Goal: Contribute content: Contribute content

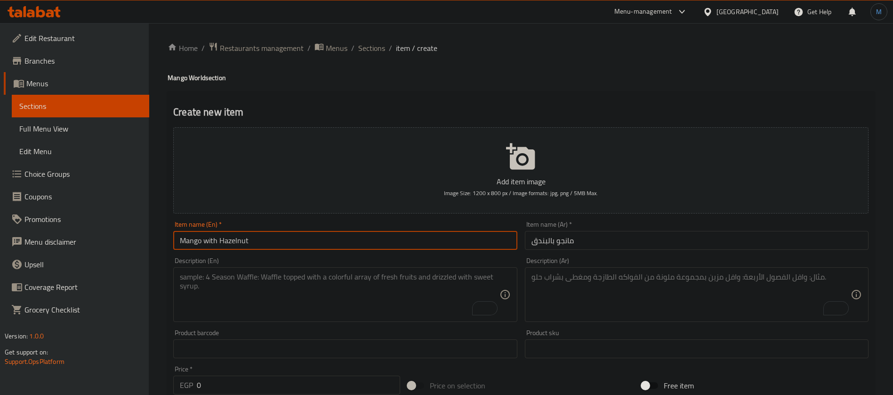
scroll to position [87, 0]
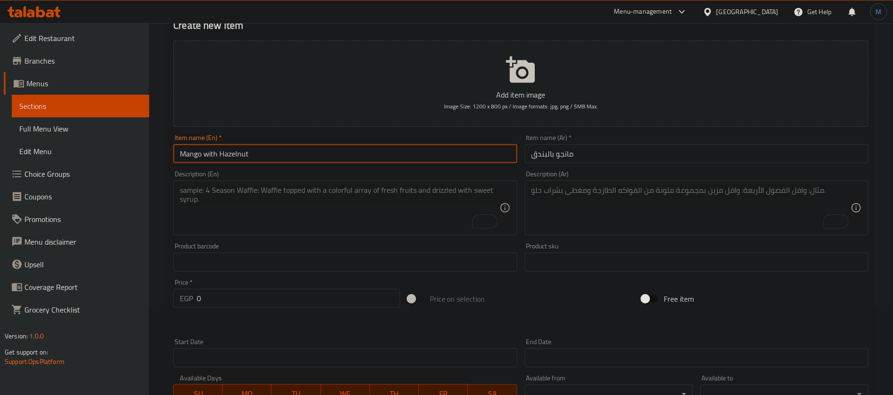
click at [210, 154] on input "Mango with Hazelnut" at bounding box center [345, 153] width 344 height 19
type input "Mango with Hazelnut"
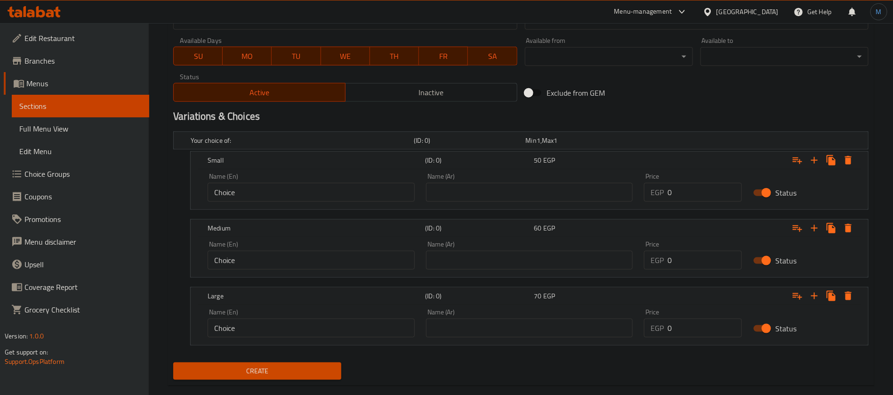
scroll to position [440, 0]
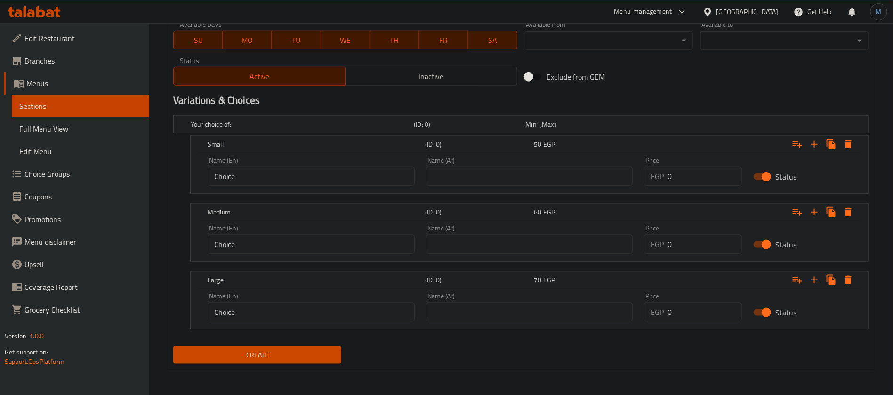
click at [686, 165] on div "Price EGP 0 Price" at bounding box center [693, 171] width 98 height 29
click at [686, 175] on input "0" at bounding box center [705, 176] width 74 height 19
type input "85"
click at [689, 239] on input "0" at bounding box center [705, 243] width 74 height 19
type input "130"
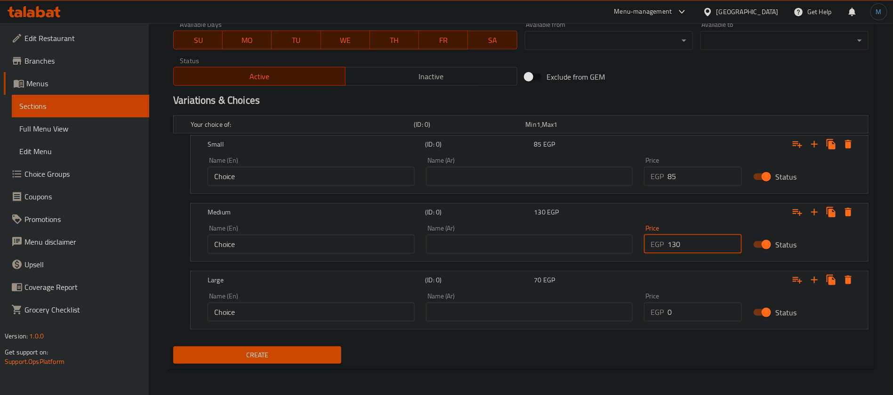
click at [706, 304] on input "0" at bounding box center [705, 311] width 74 height 19
type input "140"
click at [296, 360] on button "Create" at bounding box center [257, 354] width 168 height 17
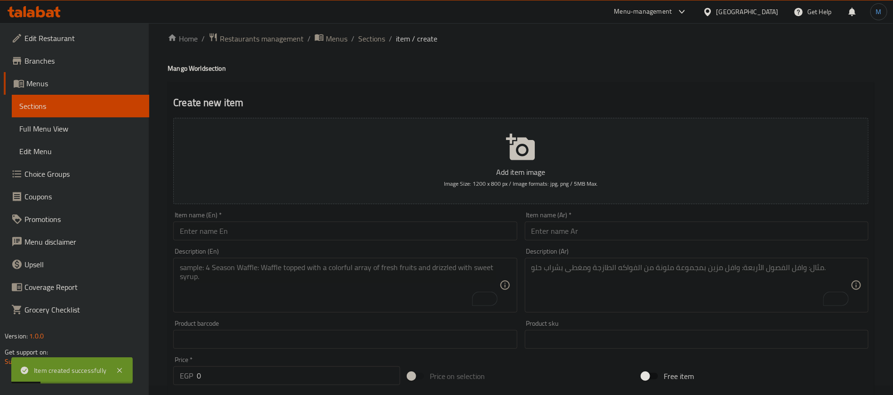
scroll to position [0, 0]
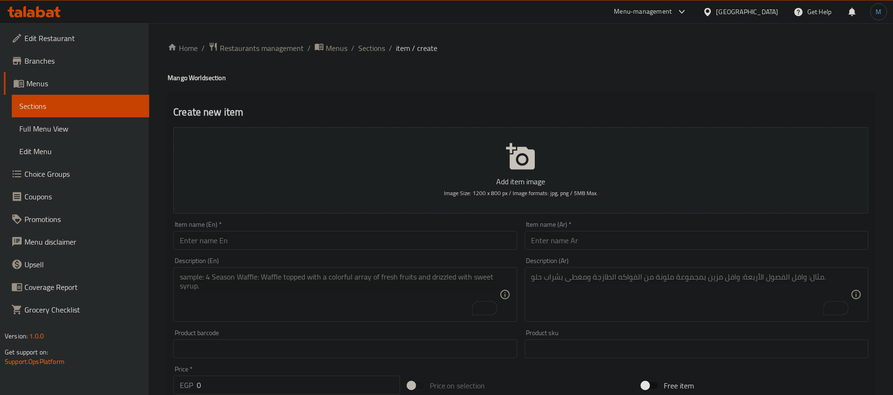
click at [542, 238] on input "text" at bounding box center [697, 240] width 344 height 19
paste input "مانجو بالافوكادو"
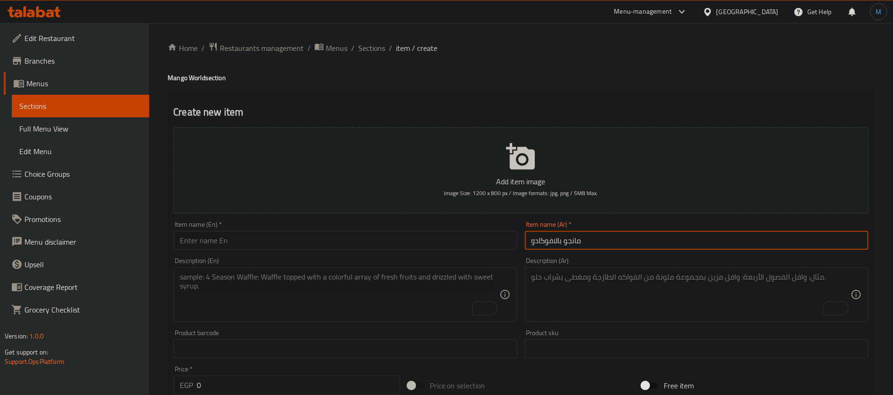
type input "مانجو بالافوكادو"
click at [303, 293] on textarea "To enrich screen reader interactions, please activate Accessibility in Grammarl…" at bounding box center [339, 294] width 319 height 45
paste textarea "Blended mango and avocado drink."
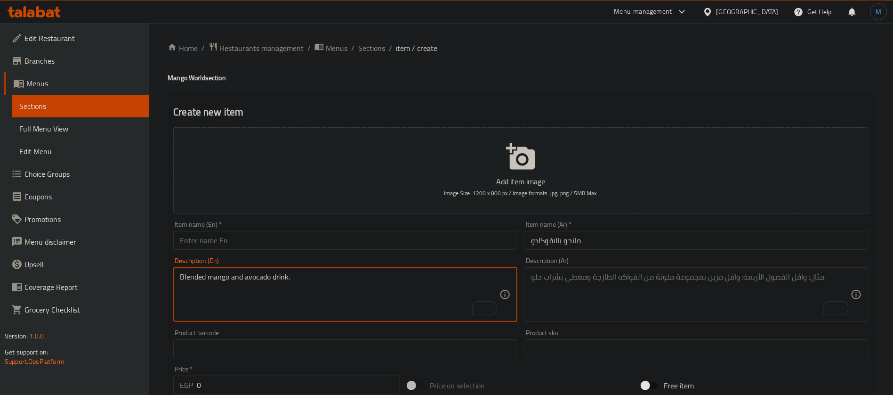
paste textarea "Pairing of mango and creamy avocado with sugar and water"
type textarea "Pairing of mango and creamy avocado with sugar and water"
click at [595, 308] on textarea "To enrich screen reader interactions, please activate Accessibility in Grammarl…" at bounding box center [691, 294] width 319 height 45
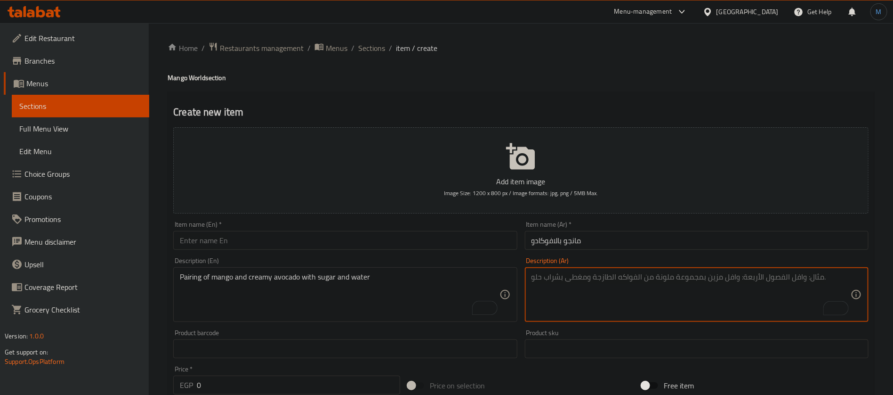
paste textarea "مزيج من المانجو والأفوكادو الكريمي مع السكر والماء"
type textarea "مزيج من المانجو والأفوكادو الكريمي مع السكر والماء"
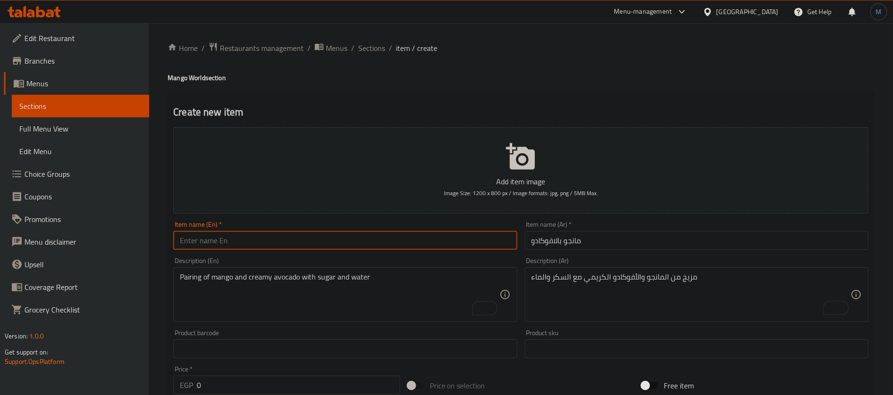
click at [288, 237] on input "text" at bounding box center [345, 240] width 344 height 19
paste input "Mango with avocado"
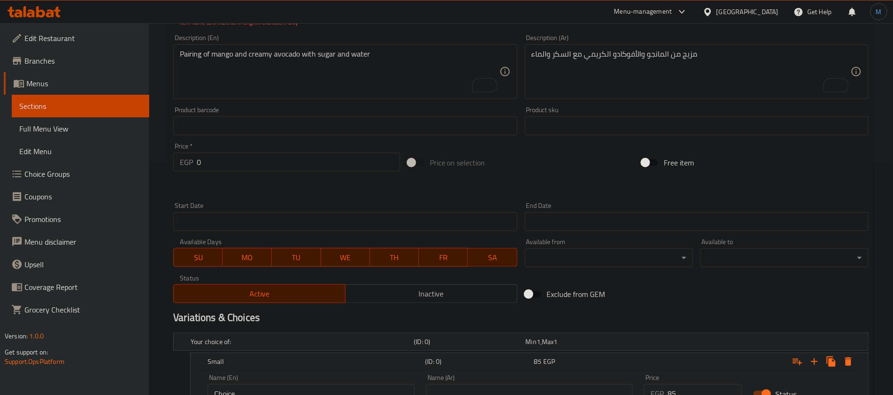
scroll to position [92, 0]
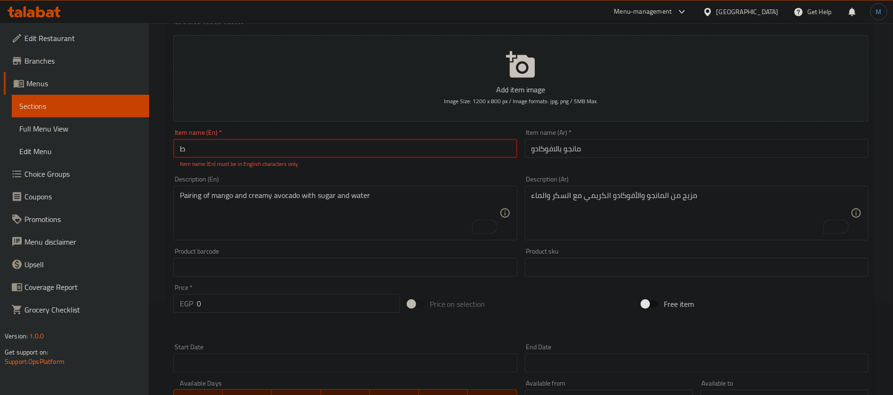
type input "Mango with Avocado"
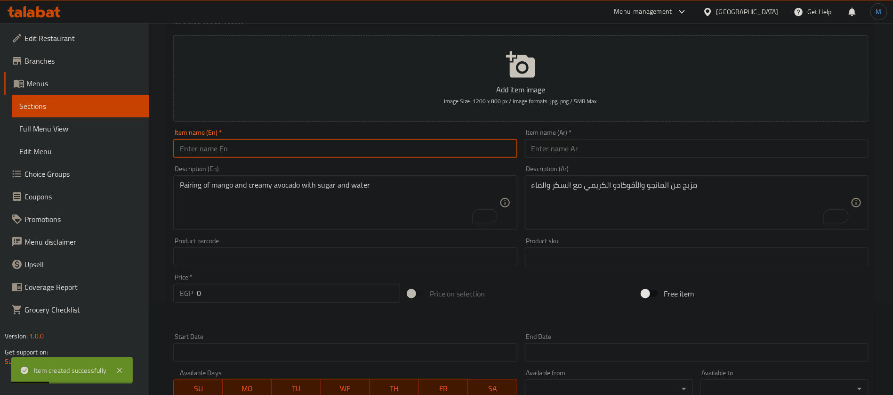
click at [587, 149] on input "text" at bounding box center [697, 148] width 344 height 19
paste input "مانجو بالكيوي"
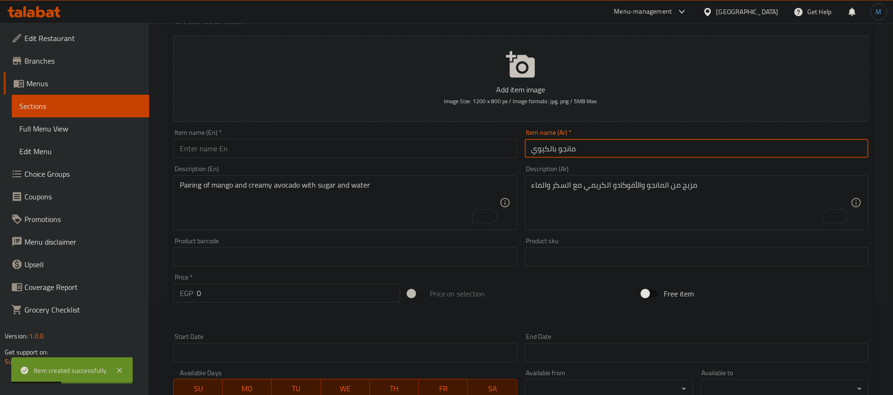
type input "مانجو بالكيوي"
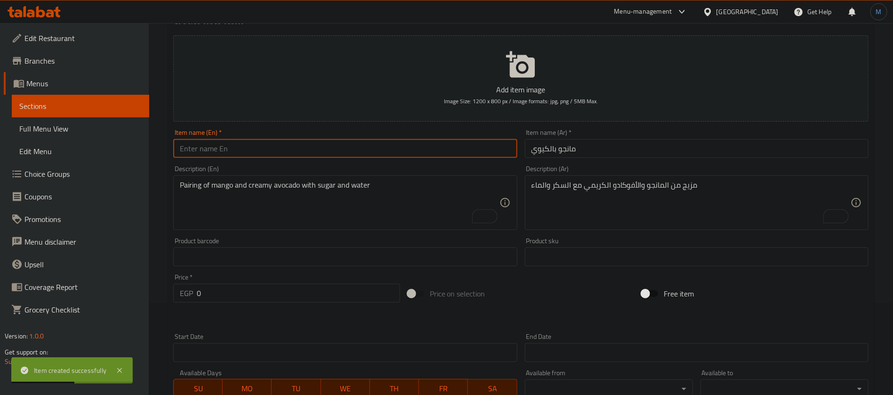
click at [353, 153] on input "text" at bounding box center [345, 148] width 344 height 19
paste input "Mango with kiwi"
type input "Mango with [PERSON_NAME]"
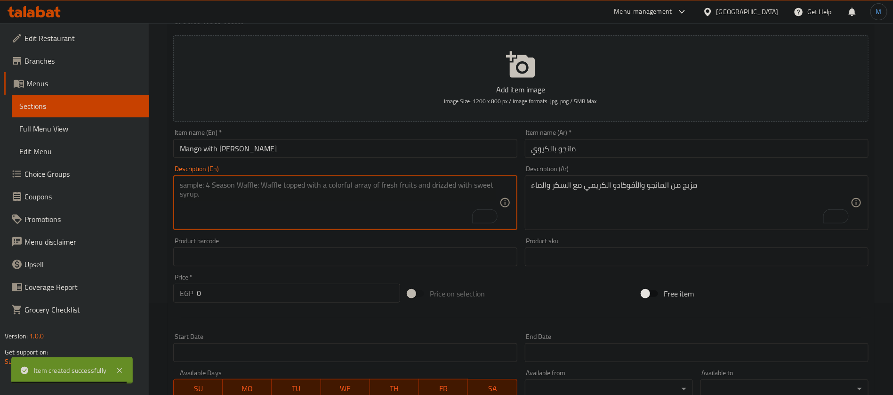
click at [320, 206] on textarea "To enrich screen reader interactions, please activate Accessibility in Grammarl…" at bounding box center [339, 202] width 319 height 45
paste textarea "Juice made from mango and kiwi."
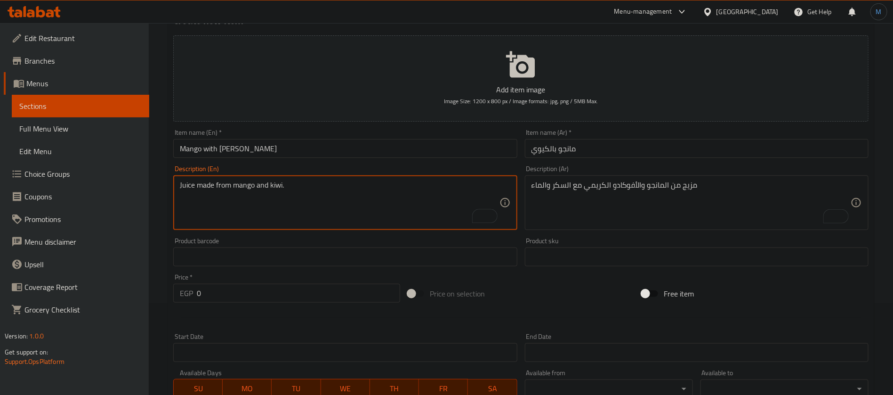
type textarea "Juice made from mango and kiwi."
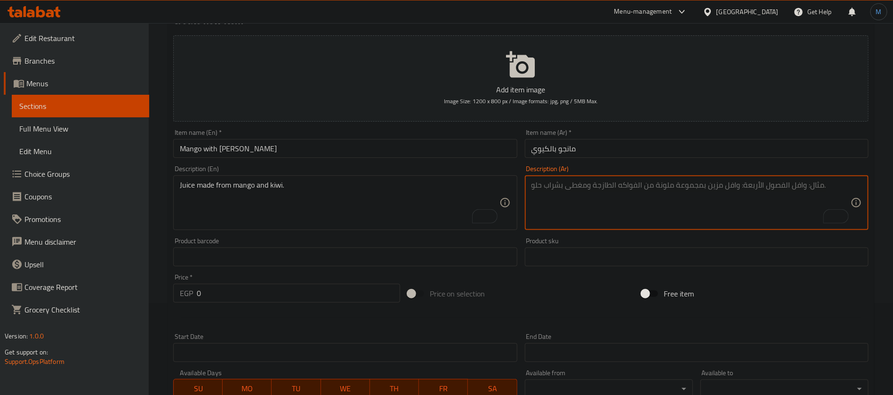
click at [585, 203] on textarea "To enrich screen reader interactions, please activate Accessibility in Grammarl…" at bounding box center [691, 202] width 319 height 45
paste textarea "عصير مصنوع من المانجو والكيوي."
type textarea "عصير مصنوع من المانجو والكيوي."
click at [443, 149] on input "Mango with [PERSON_NAME]" at bounding box center [345, 148] width 344 height 19
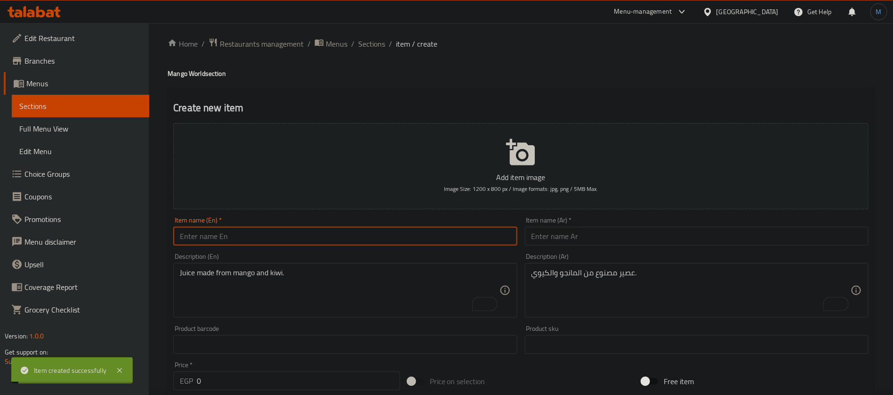
scroll to position [0, 0]
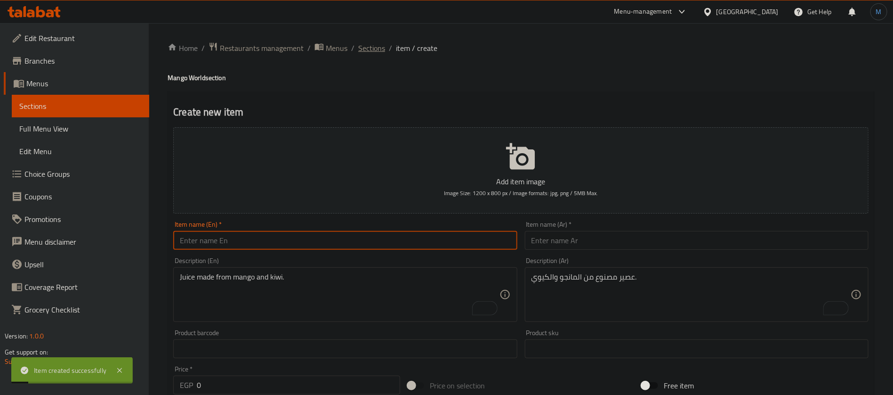
click at [372, 53] on span "Sections" at bounding box center [371, 47] width 27 height 11
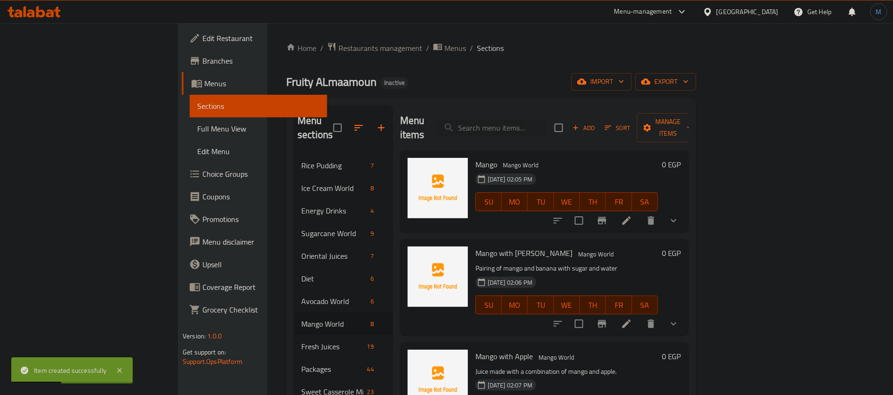
click at [476, 157] on span "Mango" at bounding box center [487, 164] width 22 height 14
copy h6 "Mango"
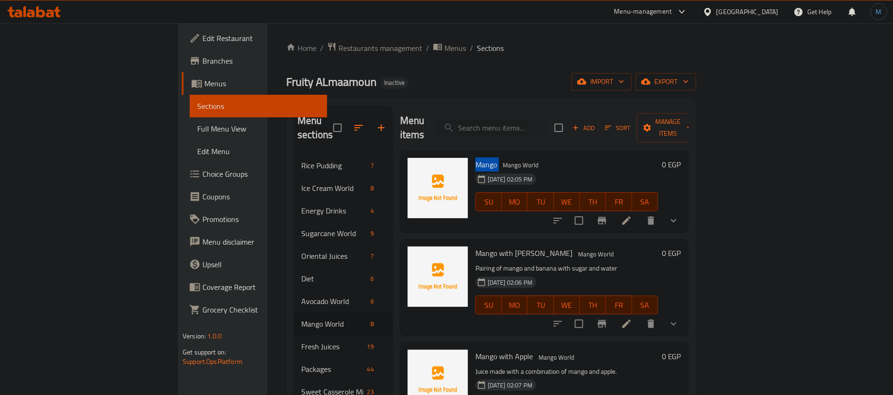
click at [640, 212] on li at bounding box center [627, 220] width 26 height 17
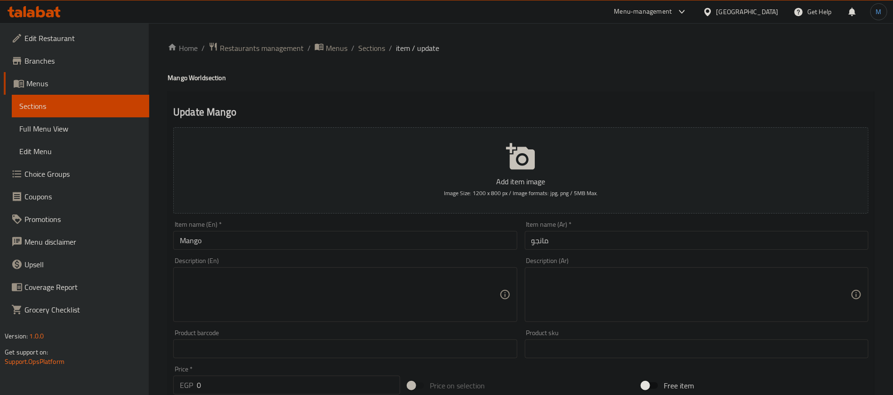
click at [353, 267] on div "Description (En)" at bounding box center [345, 294] width 344 height 55
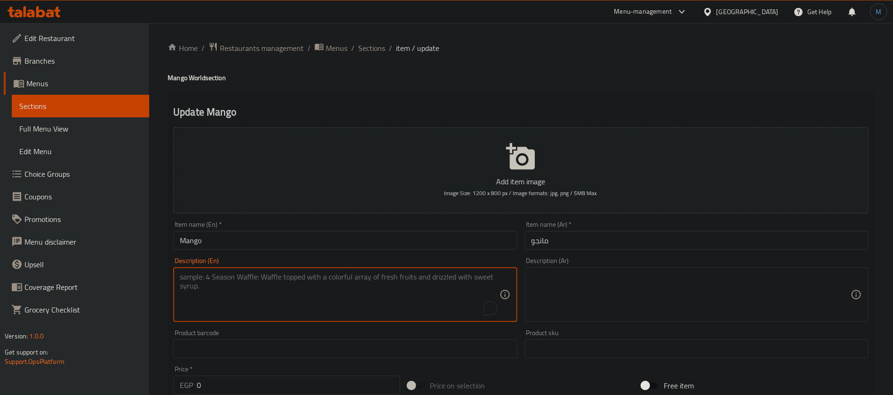
paste textarea "Made from fresh, ripe mangos, for perfect balance of sweetness and tanginess."
type textarea "Made from fresh, ripe mangos, for perfect balance of sweetness and tanginess."
click at [584, 282] on textarea at bounding box center [691, 294] width 319 height 45
paste textarea "مصنوعة من المانجو الطازجة الناضجة ، لتحقيق التوازن المثالي بين الحلاوة والرائحة."
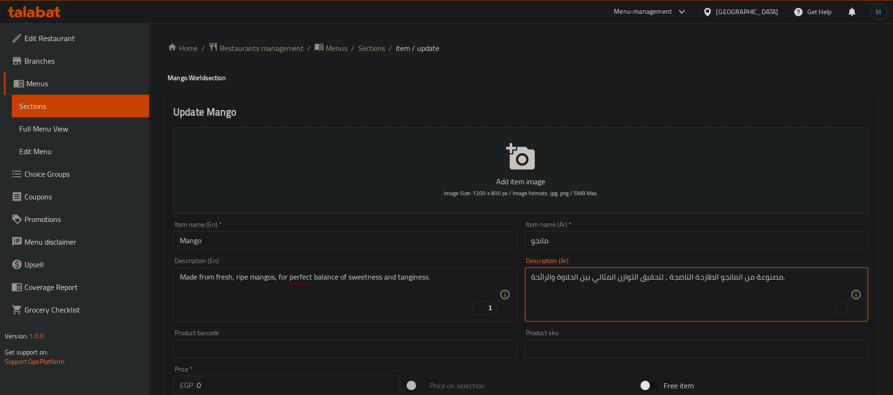
type textarea "مصنوعة من المانجو الطازجة الناضجة ، لتحقيق التوازن المثالي بين الحلاوة والرائحة."
drag, startPoint x: 380, startPoint y: 218, endPoint x: 372, endPoint y: 229, distance: 12.9
click at [379, 218] on div "Item name (En)   * Mango Item name (En) *" at bounding box center [345, 235] width 351 height 36
click at [378, 243] on input "Mango" at bounding box center [345, 240] width 344 height 19
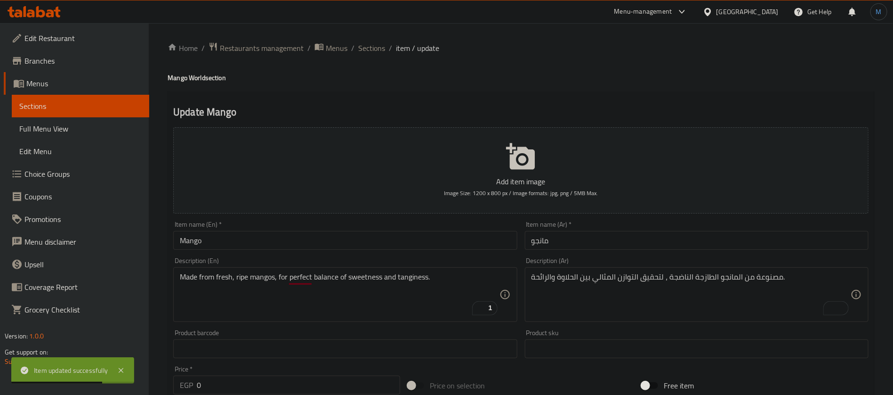
click at [381, 83] on div "Home / Restaurants management / Menus / Sections / item / update Mango World se…" at bounding box center [521, 368] width 707 height 653
click at [381, 42] on span "Sections" at bounding box center [371, 47] width 27 height 11
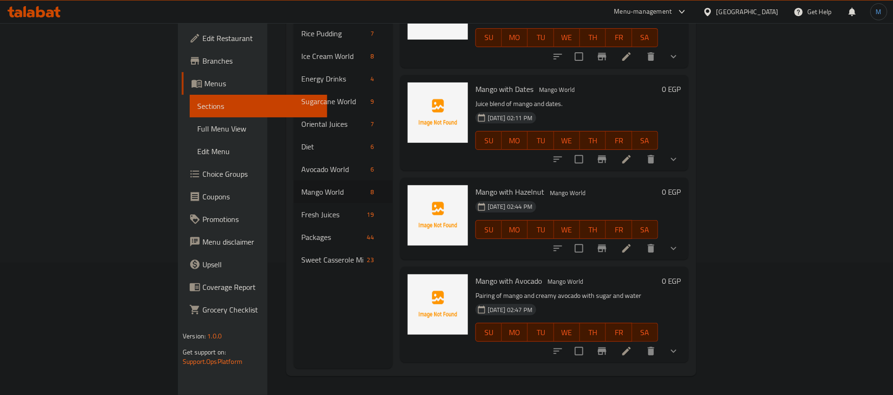
scroll to position [437, 0]
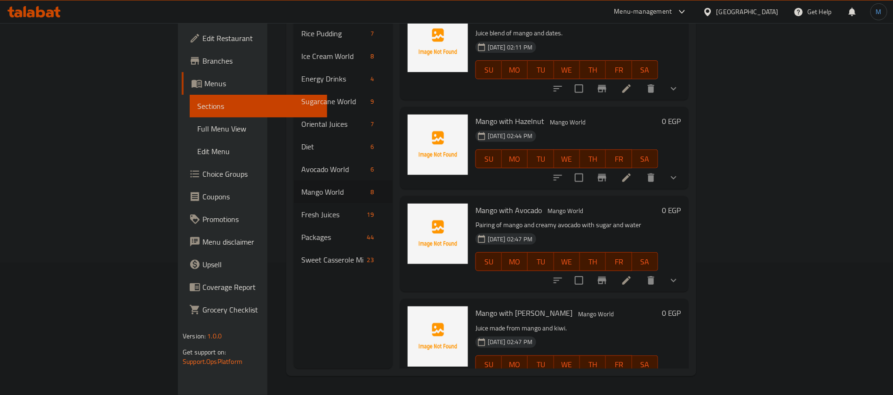
click at [476, 203] on span "Mango with Avocado" at bounding box center [509, 210] width 66 height 14
copy h6 "Mango with Avocado"
click at [476, 306] on span "Mango with [PERSON_NAME]" at bounding box center [524, 313] width 97 height 14
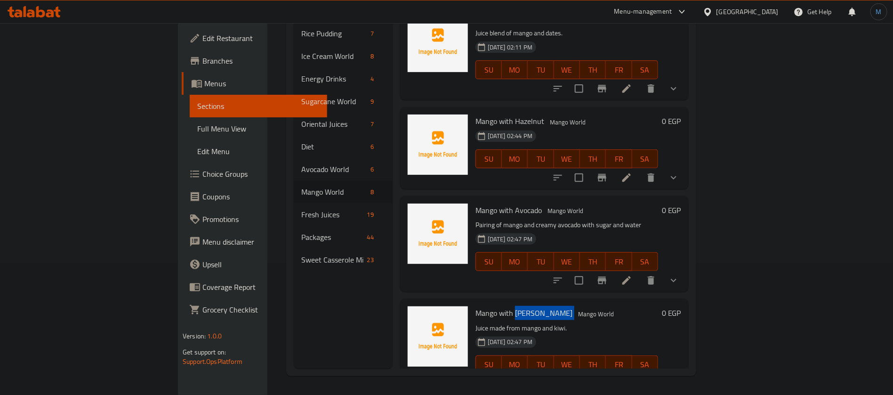
click at [476, 306] on span "Mango with [PERSON_NAME]" at bounding box center [524, 313] width 97 height 14
copy h6 "Mango with [PERSON_NAME]"
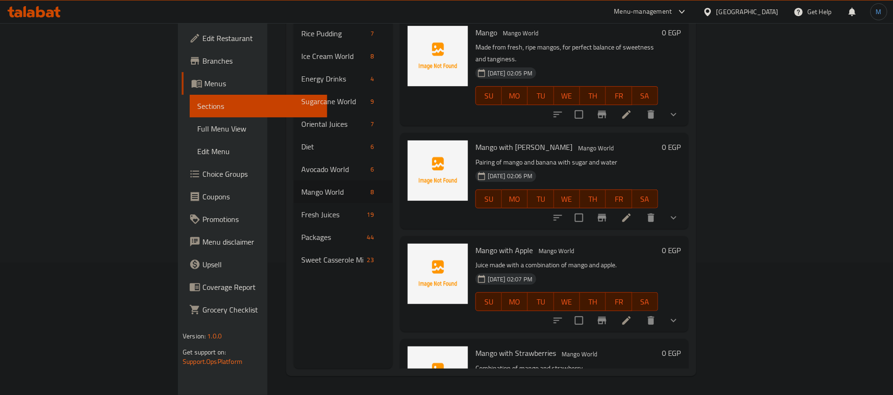
scroll to position [437, 0]
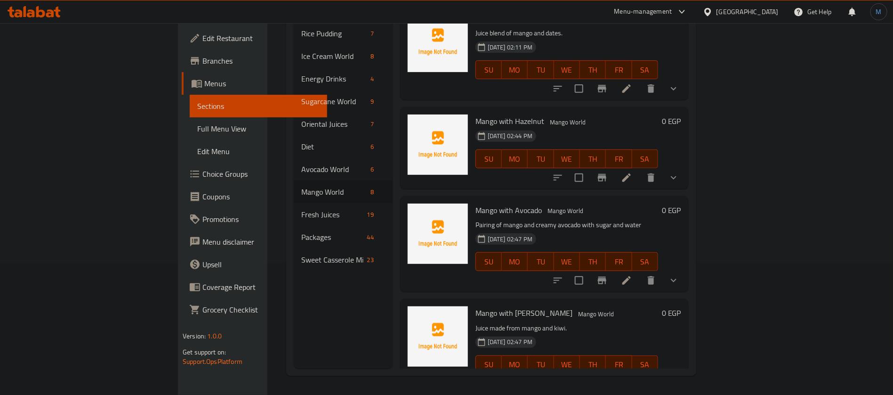
click at [294, 288] on div "Menu sections Rice Pudding 7 Ice Cream World 8 Energy Drinks 4 Sugarcane World …" at bounding box center [343, 171] width 99 height 395
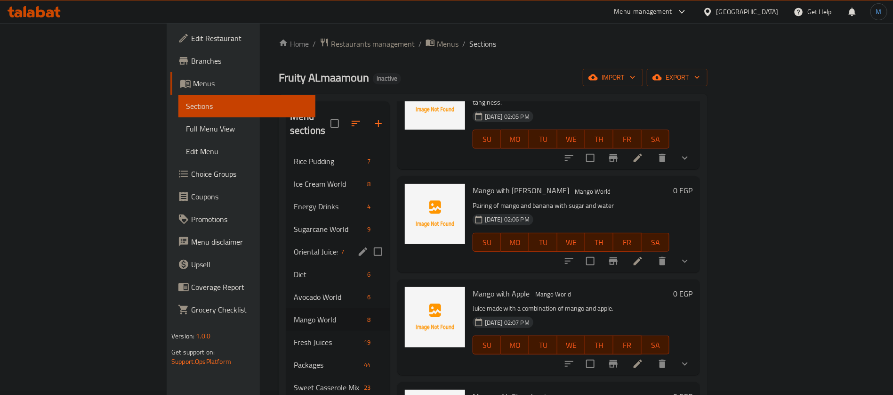
scroll to position [0, 0]
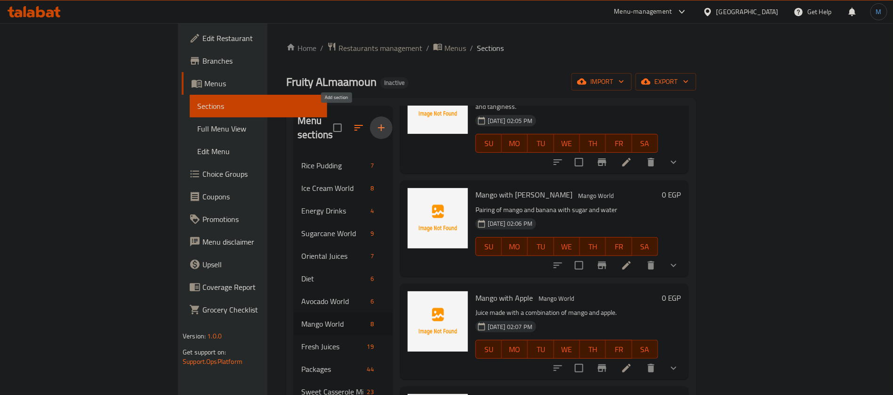
click at [370, 123] on button "button" at bounding box center [381, 127] width 23 height 23
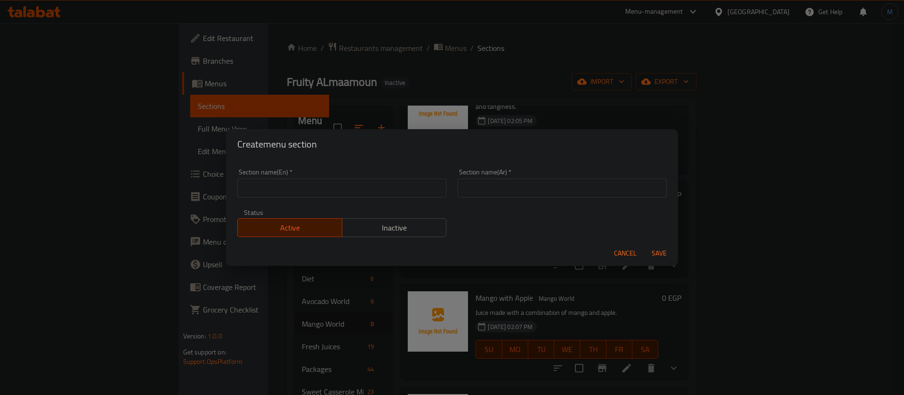
paste input "الزبادى"
click at [515, 186] on input "text" at bounding box center [562, 187] width 209 height 19
type input "الزبادى"
click at [324, 198] on div "Section name(En)   * Section name(En) *" at bounding box center [342, 183] width 220 height 40
paste input "yogurt"
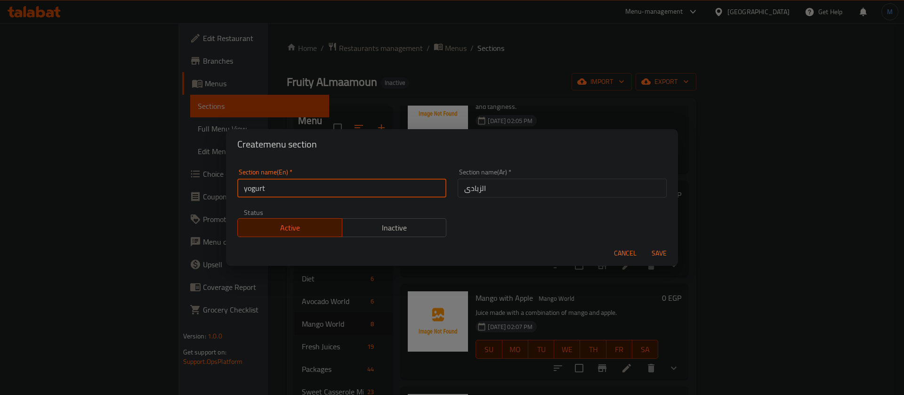
click at [324, 190] on input "yogurt" at bounding box center [341, 187] width 209 height 19
type input "Yogurt"
click at [660, 255] on span "Save" at bounding box center [659, 253] width 23 height 12
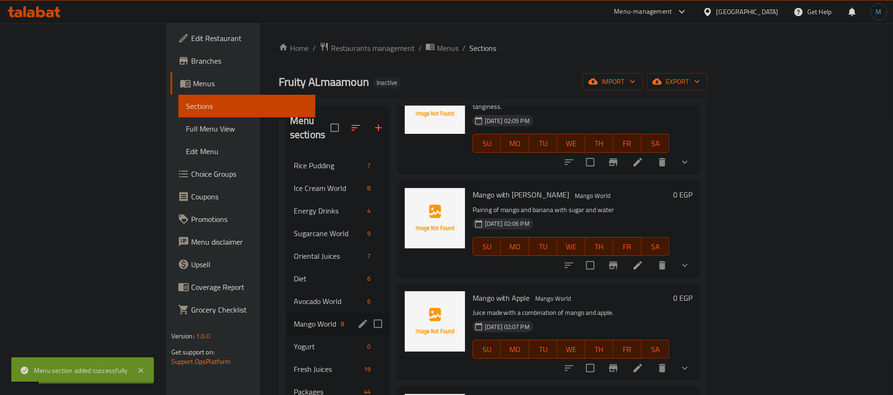
click at [294, 340] on span "Yogurt" at bounding box center [329, 345] width 70 height 11
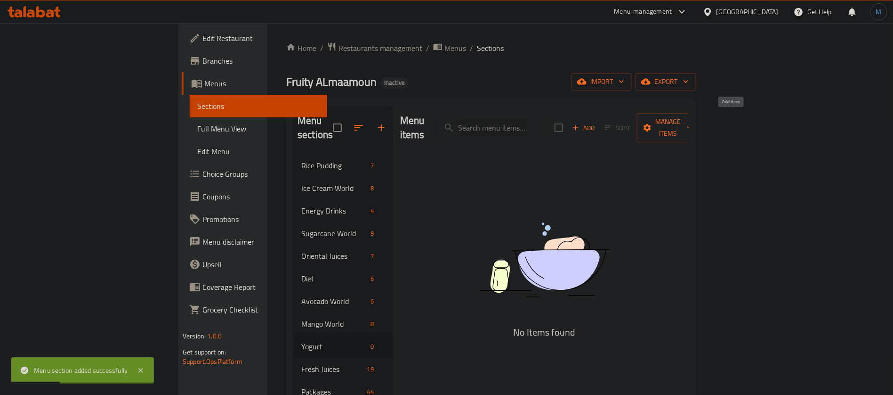
click at [597, 122] on span "Add" at bounding box center [583, 127] width 25 height 11
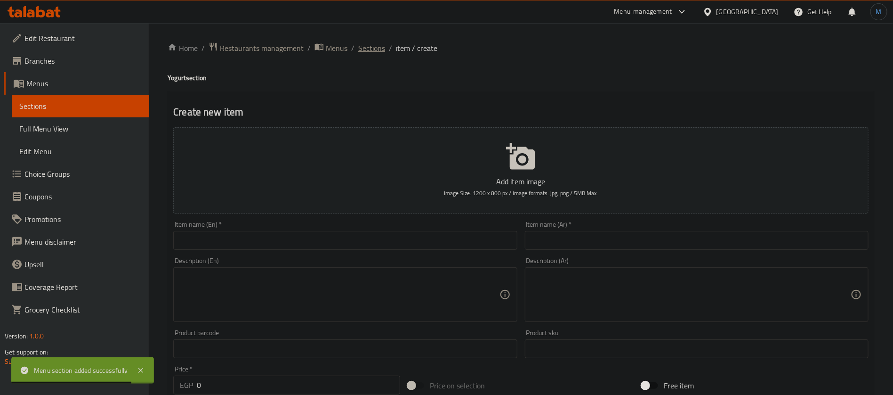
click at [378, 49] on span "Sections" at bounding box center [371, 47] width 27 height 11
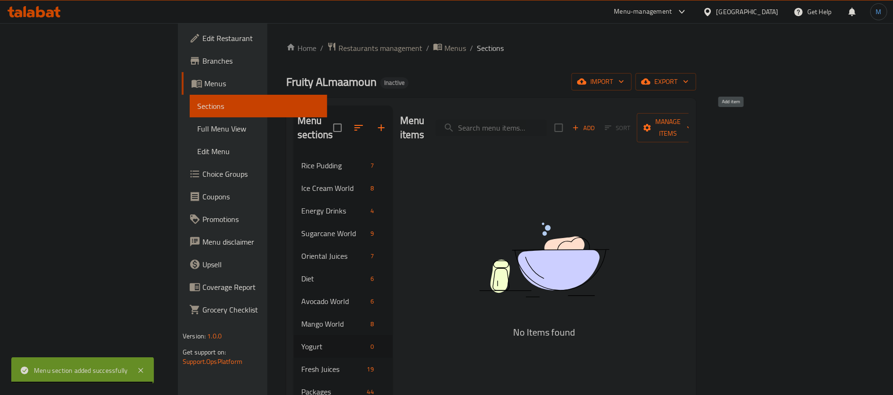
click at [580, 123] on icon "button" at bounding box center [576, 127] width 8 height 8
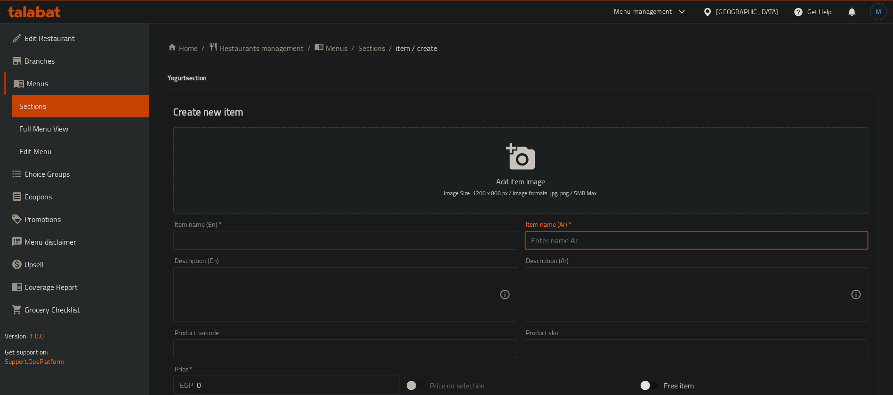
click at [693, 234] on input "text" at bounding box center [697, 240] width 344 height 19
paste input "ل"
type input "زبادي باللبن"
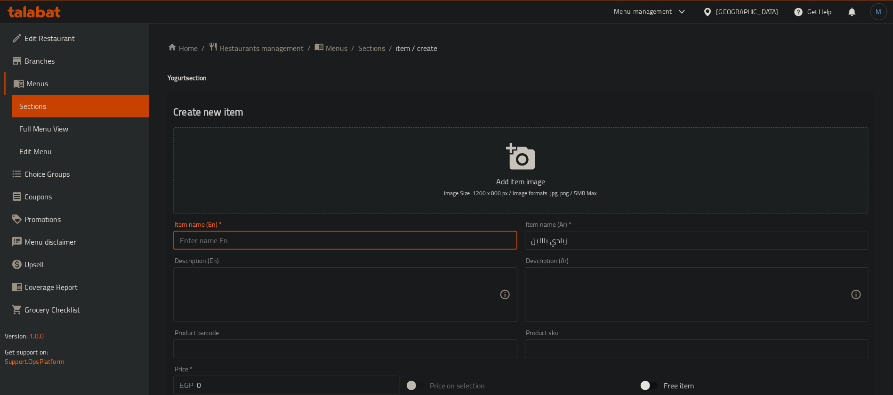
click at [325, 236] on input "text" at bounding box center [345, 240] width 344 height 19
paste input "yogurt with milk"
type input "Yogurt with Milk"
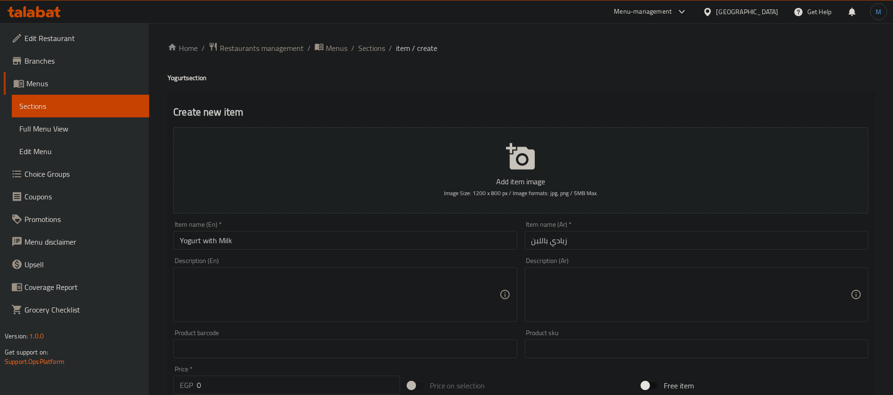
drag, startPoint x: 363, startPoint y: 272, endPoint x: 572, endPoint y: 296, distance: 209.5
click at [363, 272] on textarea at bounding box center [339, 294] width 319 height 45
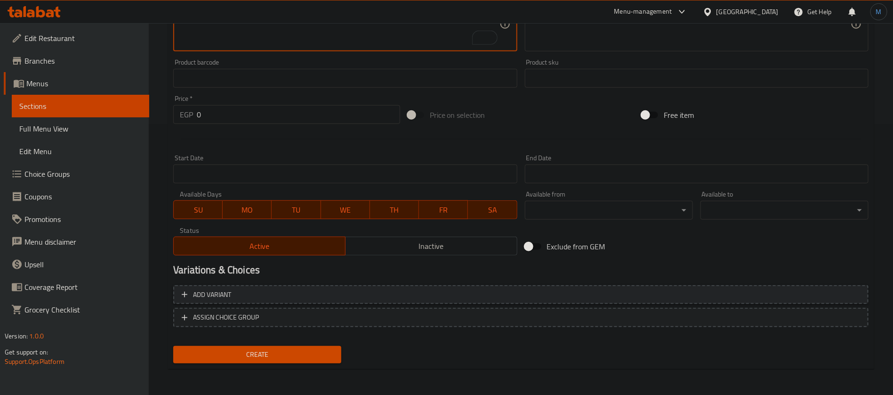
click at [732, 299] on span "Add variant" at bounding box center [521, 295] width 678 height 12
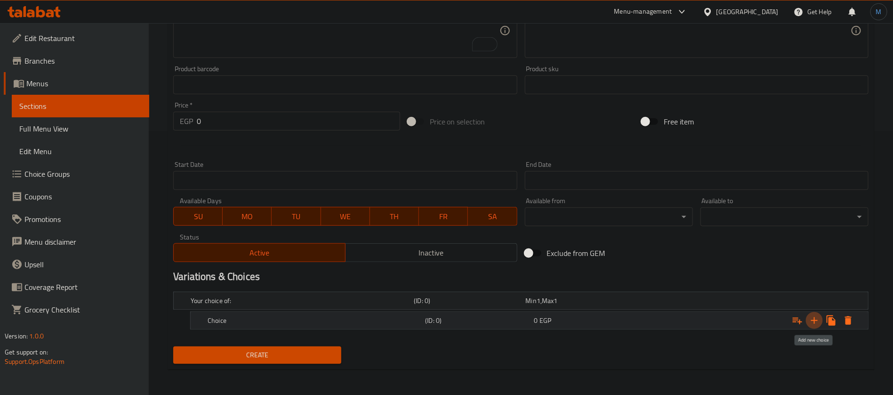
click at [811, 319] on icon "Expand" at bounding box center [814, 320] width 7 height 7
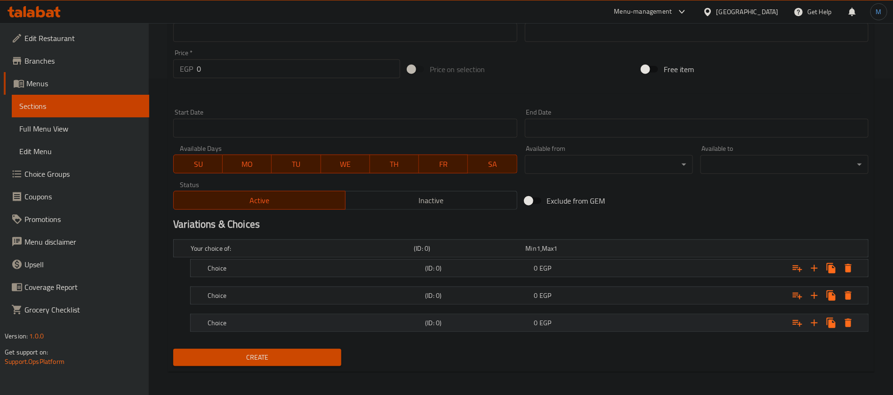
scroll to position [318, 0]
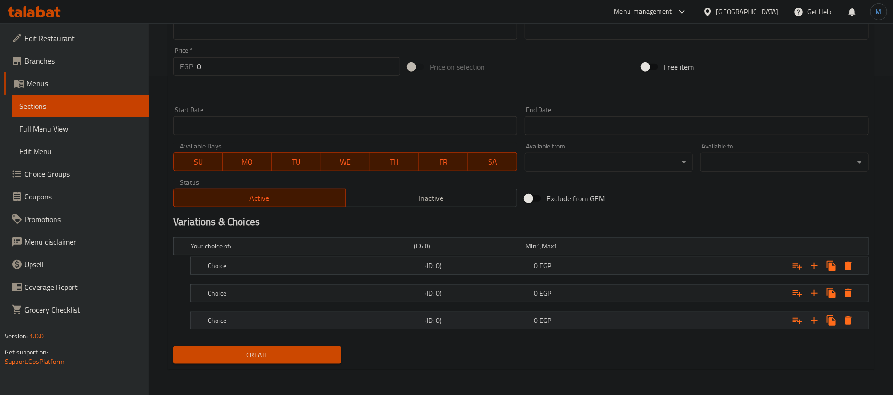
click at [575, 250] on div "0 EGP" at bounding box center [580, 245] width 108 height 9
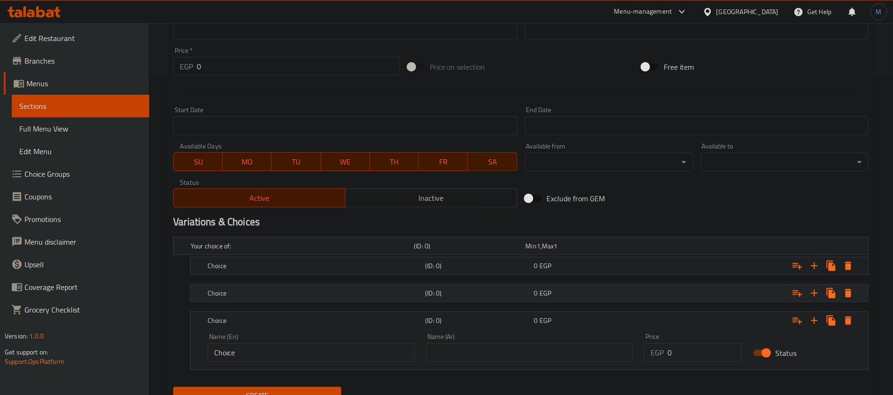
click at [575, 250] on div "0 EGP" at bounding box center [580, 245] width 108 height 9
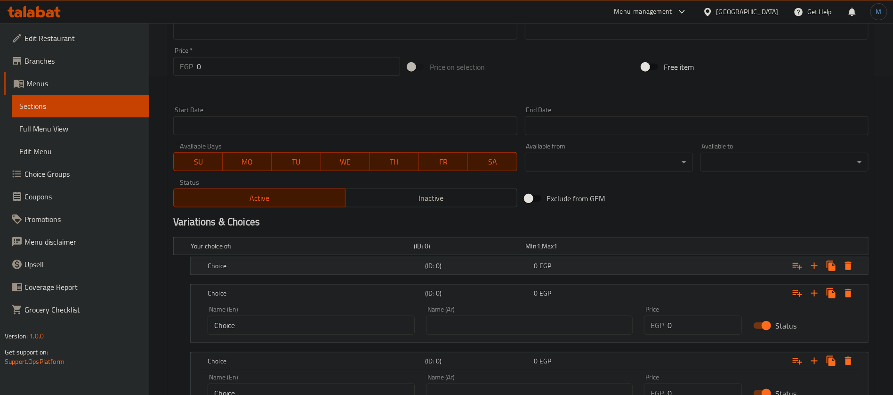
click at [578, 250] on div "0 EGP" at bounding box center [580, 245] width 108 height 9
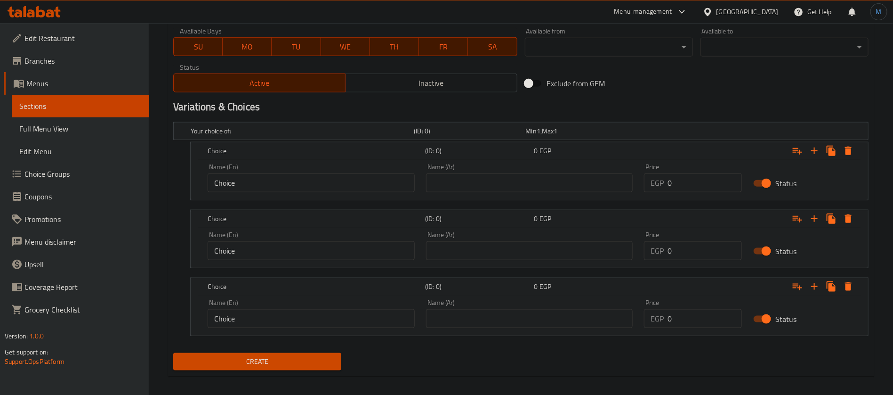
scroll to position [436, 0]
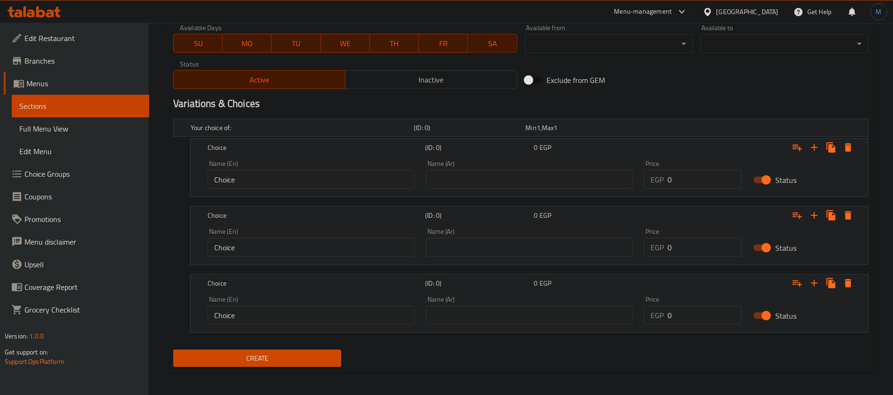
click at [564, 185] on input "text" at bounding box center [529, 179] width 207 height 19
type input "صغير"
click at [527, 230] on div "Name (Ar) Name (Ar)" at bounding box center [529, 242] width 207 height 29
click at [525, 239] on input "text" at bounding box center [529, 247] width 207 height 19
type input "وسط"
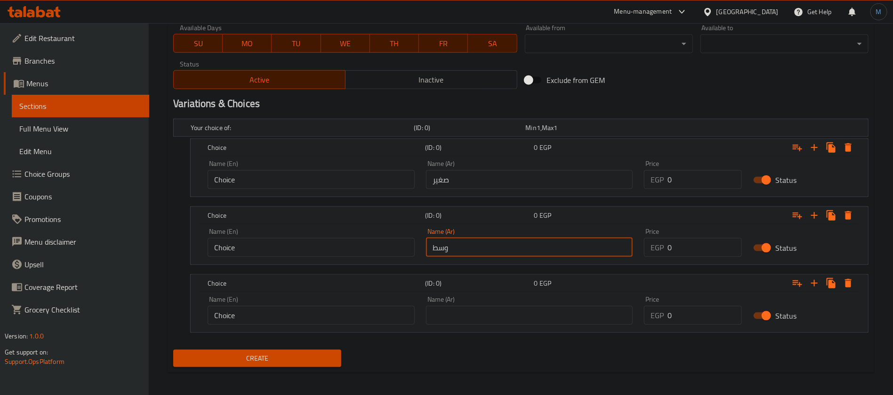
click at [536, 315] on input "text" at bounding box center [529, 315] width 207 height 19
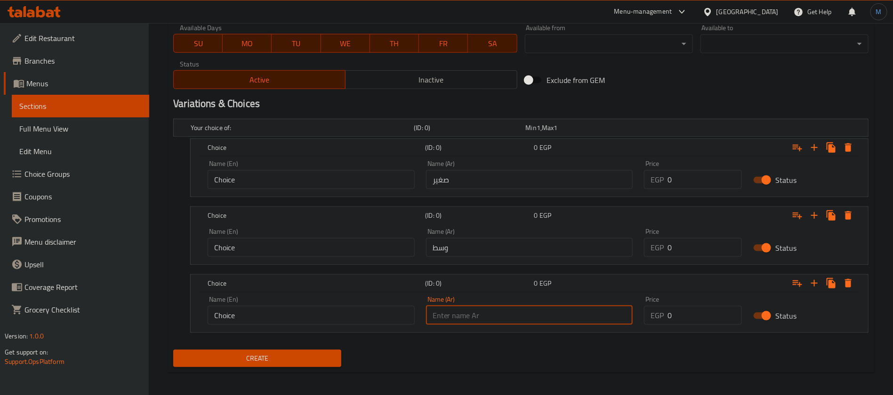
type input "كبير"
click at [352, 181] on input "Choice" at bounding box center [311, 179] width 207 height 19
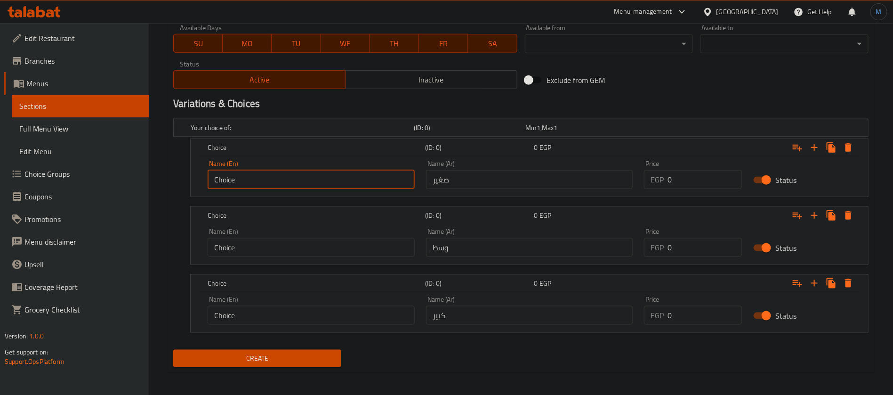
click at [352, 181] on input "Choice" at bounding box center [311, 179] width 207 height 19
click at [338, 178] on input "text" at bounding box center [311, 179] width 207 height 19
type input "Small"
click at [275, 260] on div "Name (En) Choice Name (En)" at bounding box center [311, 242] width 218 height 40
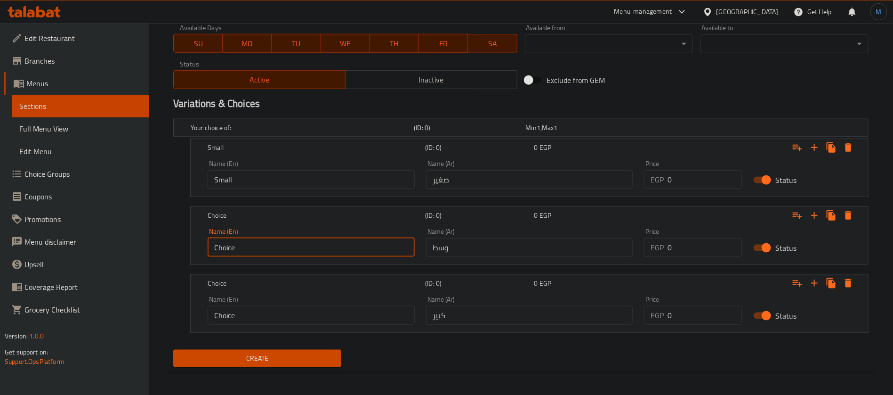
click at [272, 244] on input "Choice" at bounding box center [311, 247] width 207 height 19
click at [283, 248] on input "text" at bounding box center [311, 247] width 207 height 19
type input "Medium"
click at [331, 315] on input "Choice" at bounding box center [311, 315] width 207 height 19
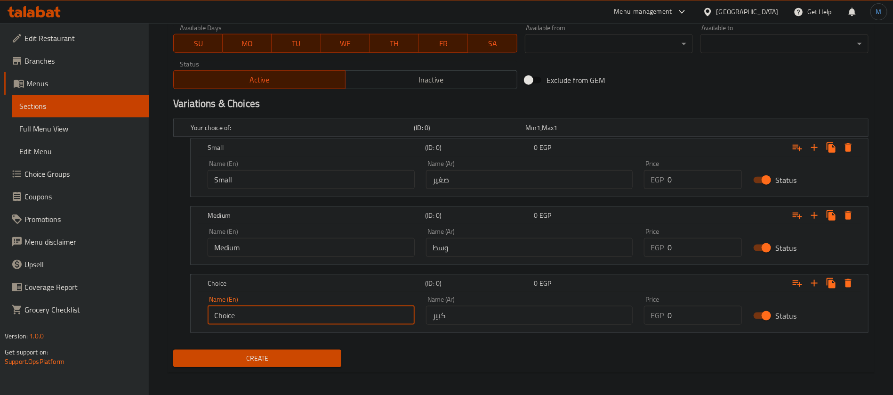
click at [331, 315] on input "Choice" at bounding box center [311, 315] width 207 height 19
click at [331, 315] on input "text" at bounding box center [311, 315] width 207 height 19
type input "Large"
click at [691, 172] on input "0" at bounding box center [705, 179] width 74 height 19
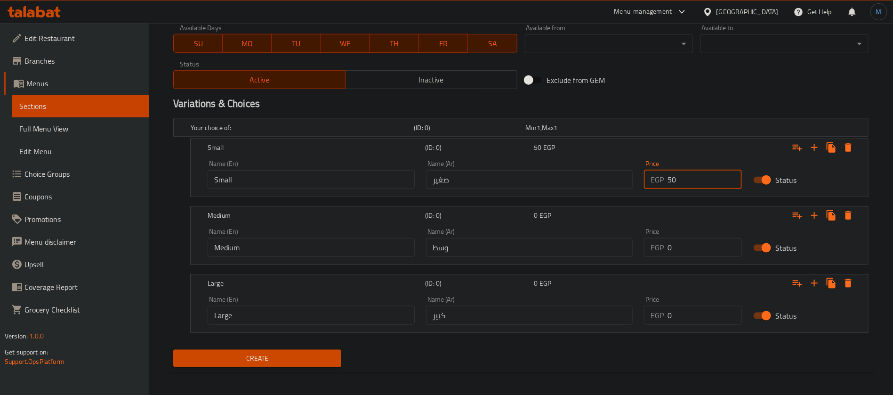
type input "50"
click at [692, 258] on div "Price EGP 0 Price" at bounding box center [692, 242] width 109 height 40
click at [697, 249] on input "0" at bounding box center [705, 247] width 74 height 19
type input "65"
click at [679, 306] on input "0" at bounding box center [705, 315] width 74 height 19
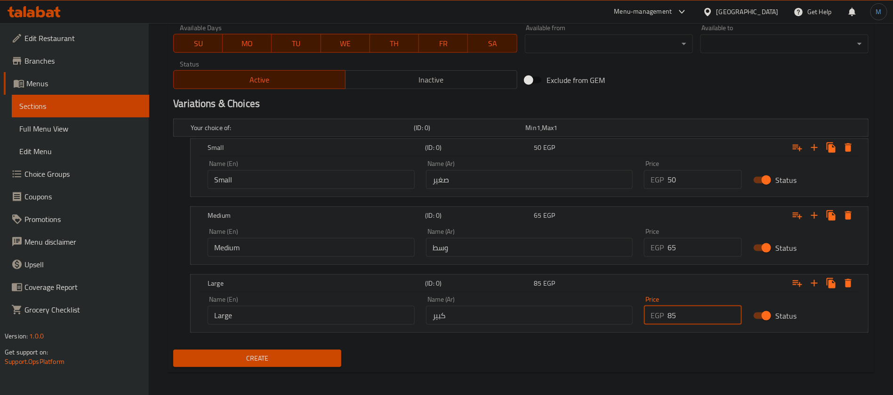
type input "85"
click at [173, 349] on button "Create" at bounding box center [257, 357] width 168 height 17
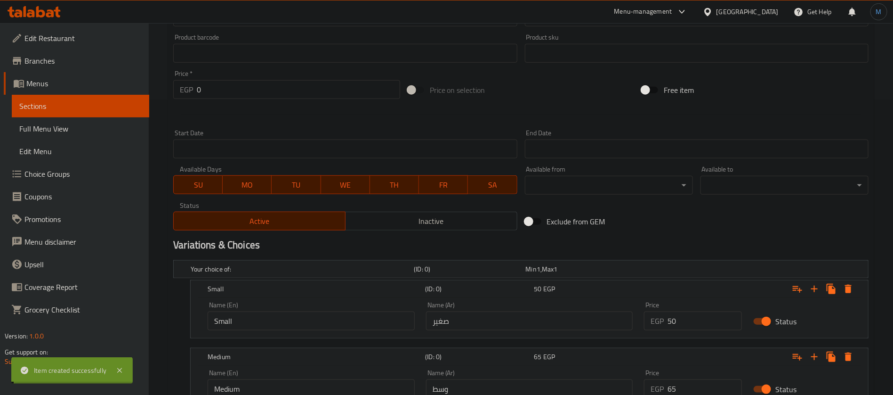
scroll to position [83, 0]
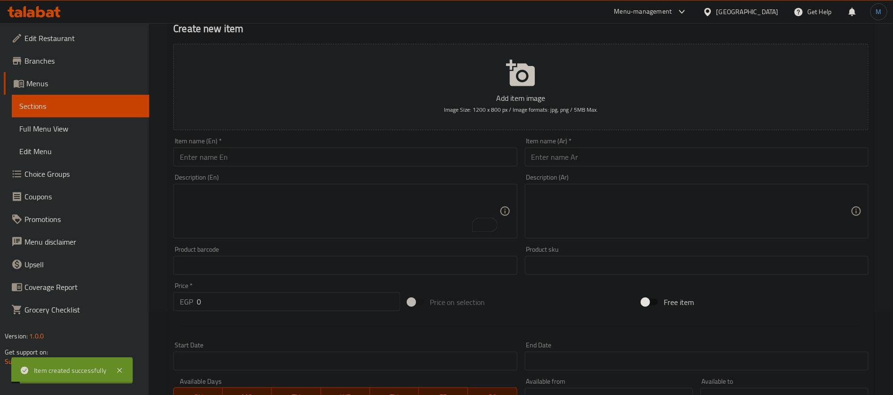
type input "0"
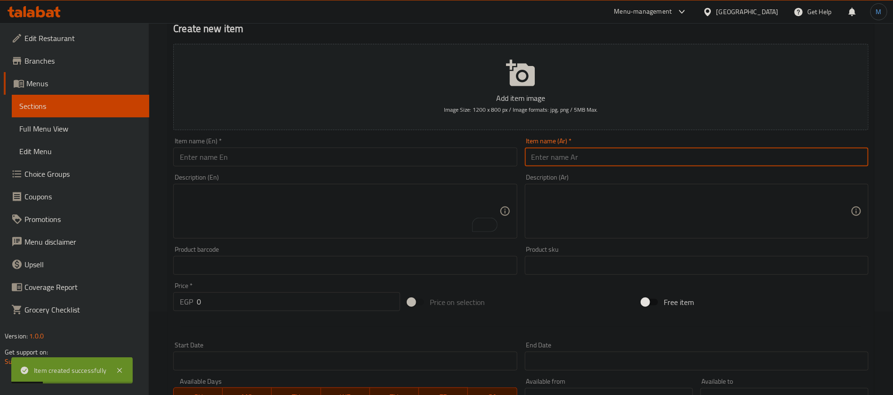
click at [667, 154] on input "text" at bounding box center [697, 156] width 344 height 19
type input "ظ"
type input "زبادي قطع فواكه"
paste input "Fruit pieces yogurt"
click at [293, 154] on input "text" at bounding box center [345, 156] width 344 height 19
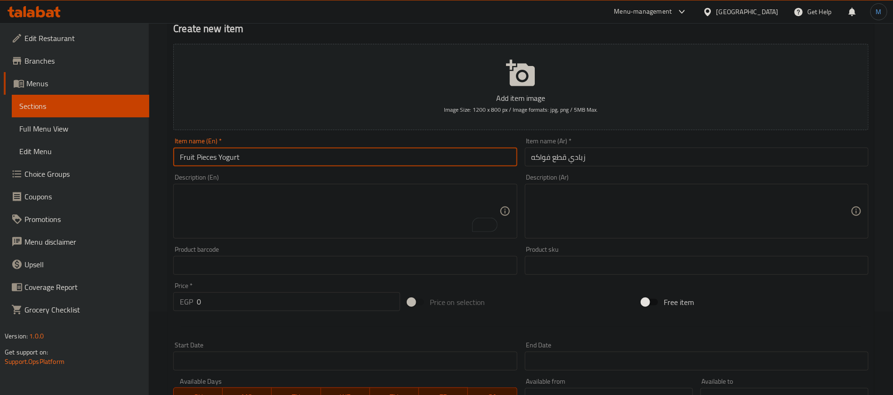
type input "Fruit Pieces Yogurt"
drag, startPoint x: 361, startPoint y: 179, endPoint x: 357, endPoint y: 202, distance: 22.4
click at [361, 182] on div "Description (En) Description (En)" at bounding box center [345, 206] width 344 height 65
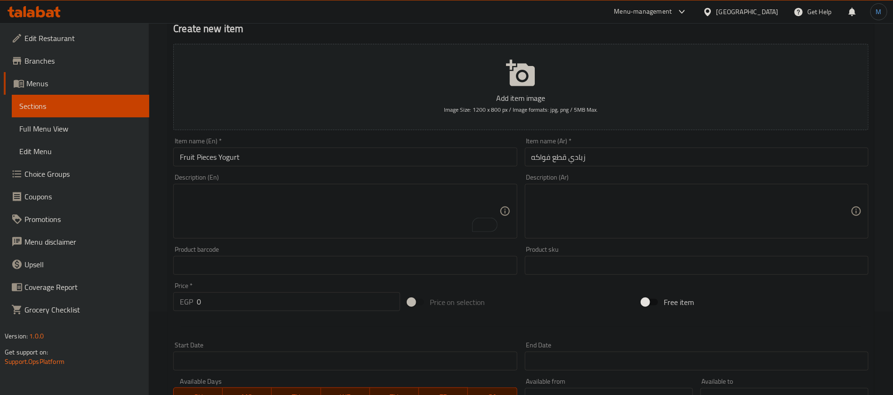
paste textarea "Yogurt with mixed fruits."
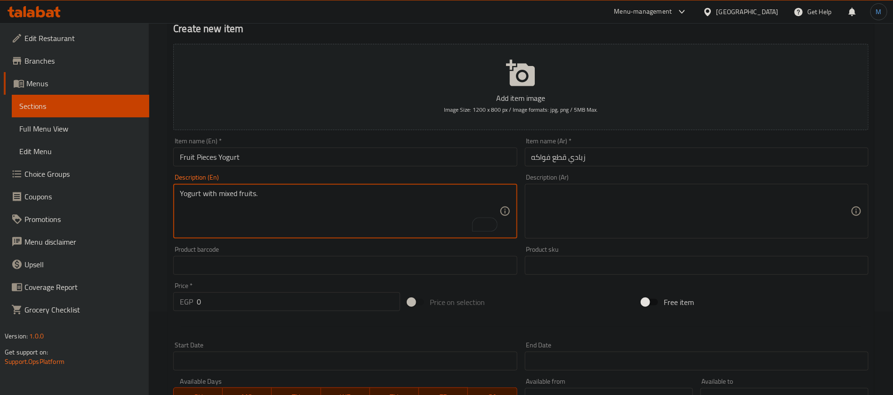
type textarea "Yogurt with mixed fruits."
click at [600, 218] on textarea at bounding box center [691, 211] width 319 height 45
paste textarea "زبادي مع قطع فواكه فريش"
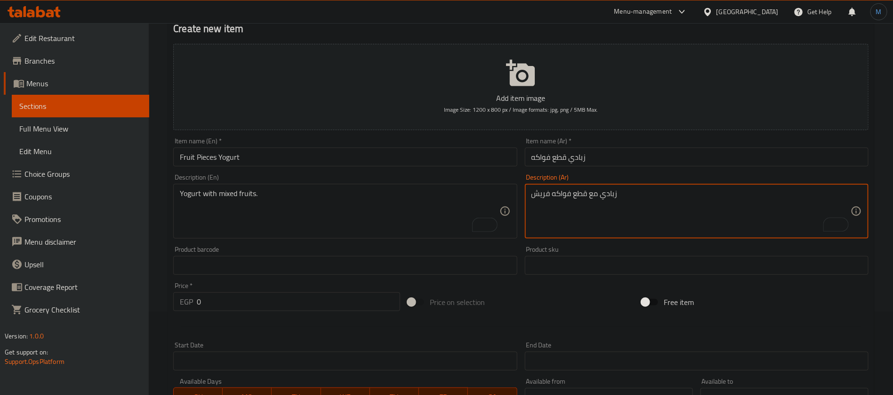
type textarea "زبادي مع قطع فواكه فريش"
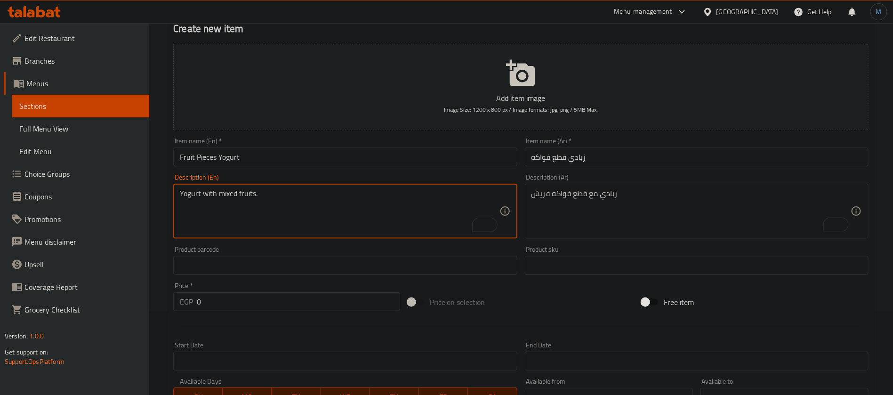
paste textarea "fresh fruit pieces"
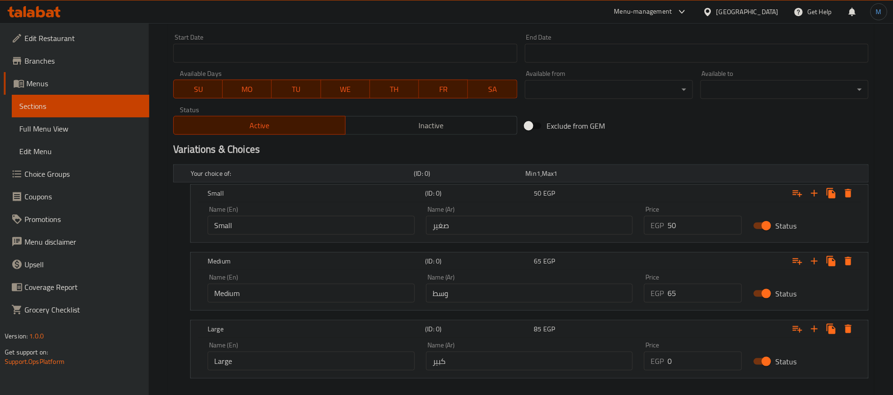
scroll to position [440, 0]
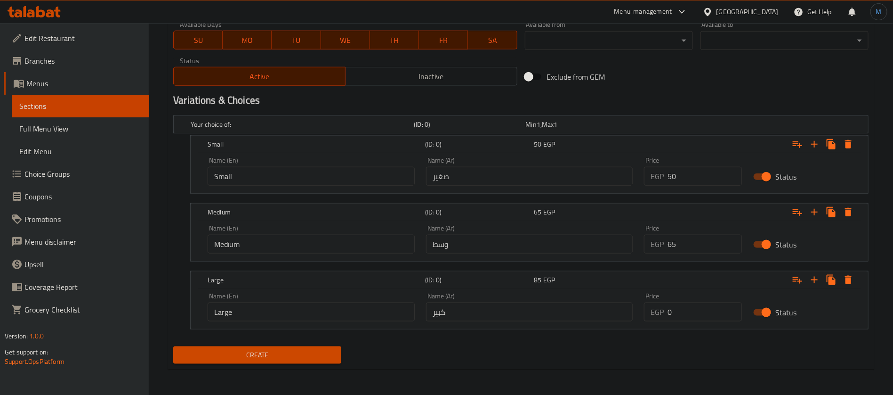
type textarea "Yogurt with fresh fruit pieces"
click at [686, 183] on input "50" at bounding box center [705, 176] width 74 height 19
type input "60"
click at [693, 249] on input "65" at bounding box center [705, 243] width 74 height 19
type input "70"
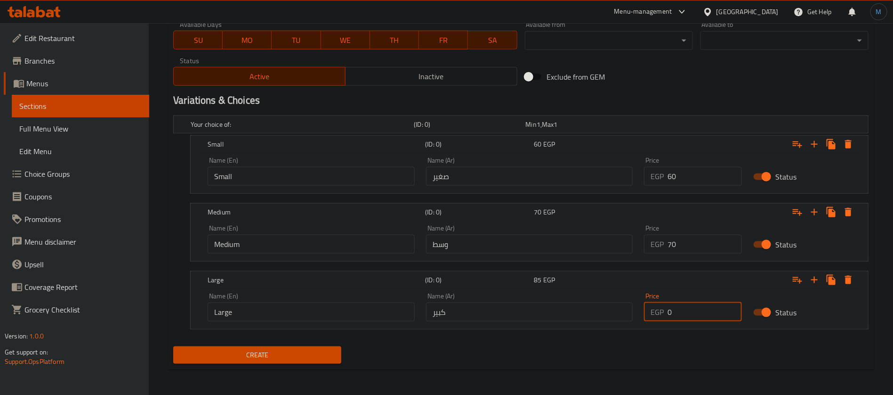
click at [699, 307] on input "0" at bounding box center [705, 311] width 74 height 19
type input "85"
click at [583, 347] on div "Create" at bounding box center [521, 354] width 703 height 25
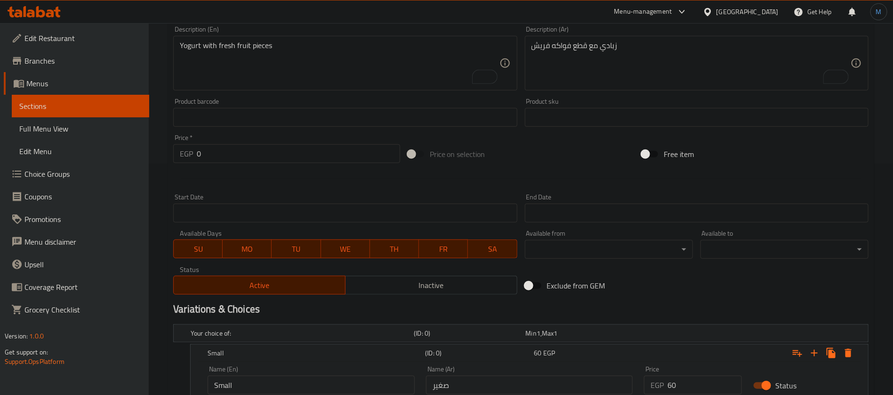
scroll to position [353, 0]
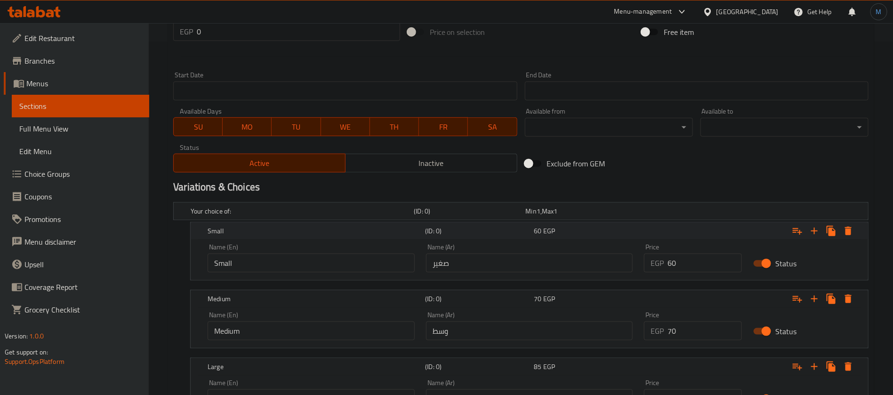
click at [638, 232] on div "60 EGP" at bounding box center [586, 230] width 105 height 9
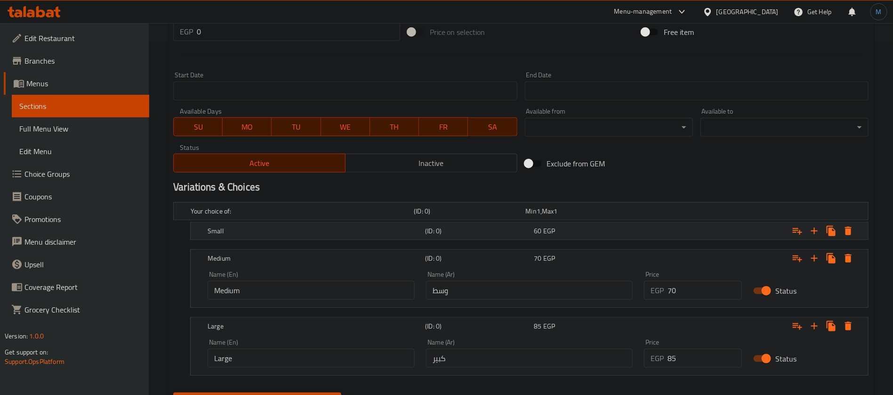
click at [634, 216] on div "60 EGP" at bounding box center [580, 210] width 108 height 9
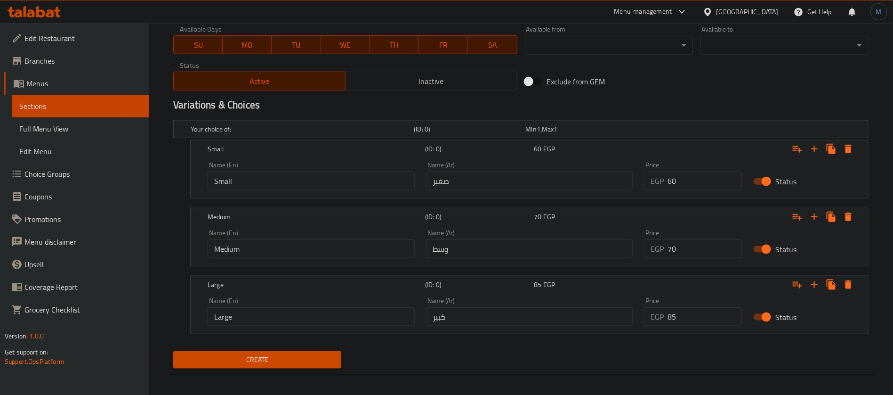
scroll to position [440, 0]
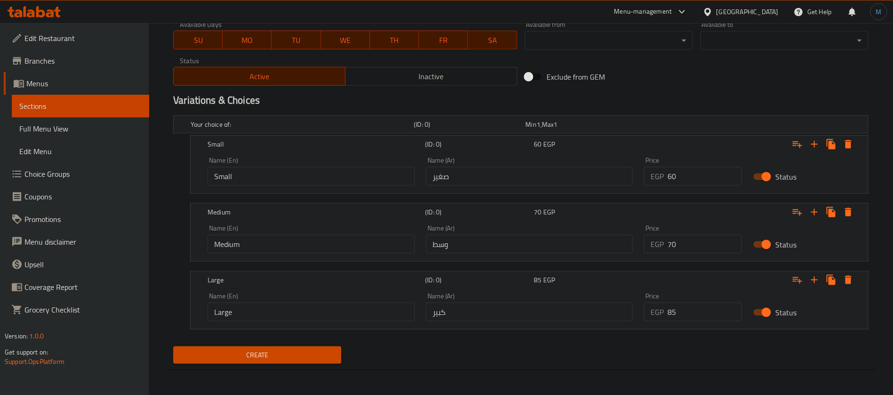
click at [285, 347] on button "Create" at bounding box center [257, 354] width 168 height 17
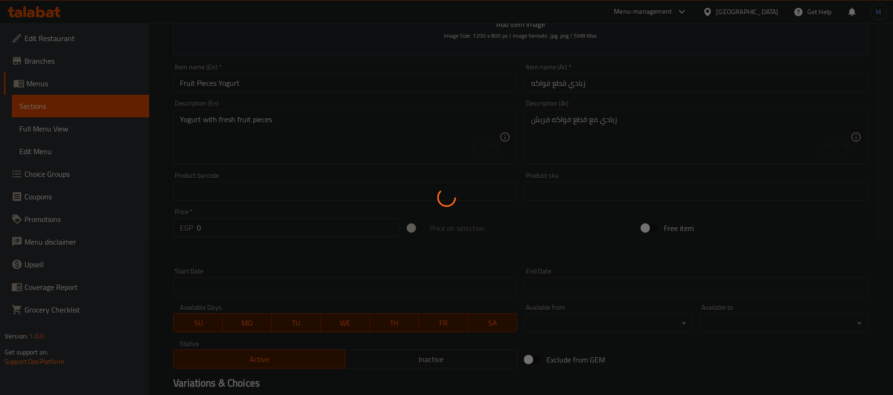
scroll to position [16, 0]
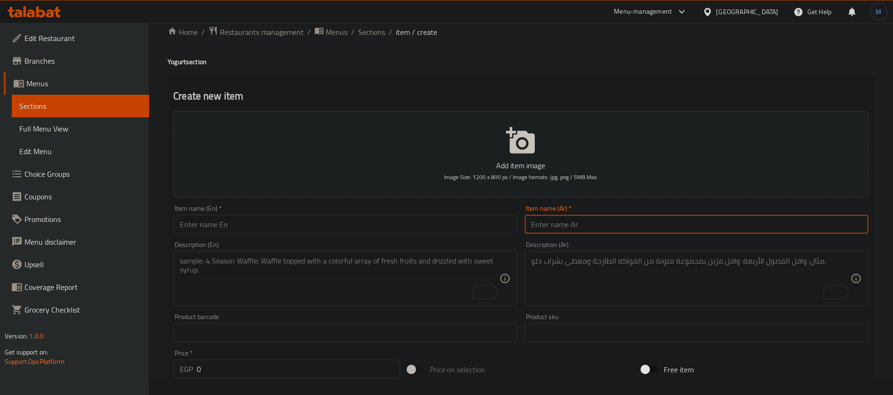
click at [625, 229] on input "text" at bounding box center [697, 224] width 344 height 19
paste input "زبادى بالعسل"
type input "زبادى بالعسل"
click at [314, 215] on input "text" at bounding box center [345, 224] width 344 height 19
paste input "Yogurt with honey"
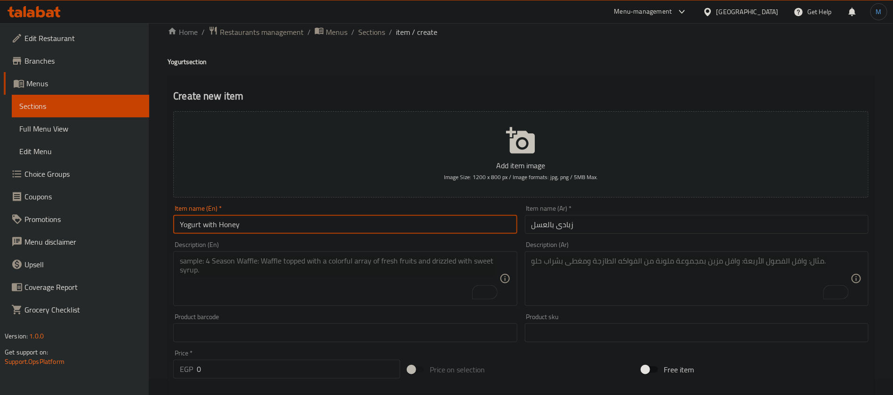
type input "Yogurt with Honey"
click at [377, 275] on textarea "To enrich screen reader interactions, please activate Accessibility in Grammarl…" at bounding box center [339, 278] width 319 height 45
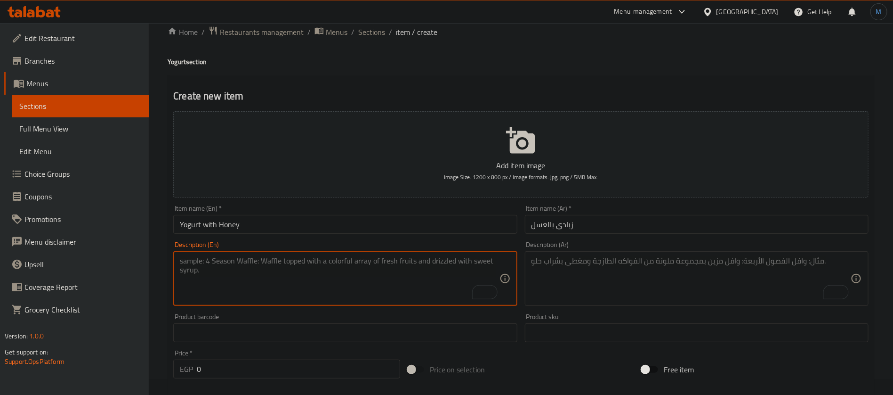
paste textarea "A juice beverage made with yogurt and honey."
type textarea "A juice beverage made with yogurt and honey."
click at [624, 277] on textarea "To enrich screen reader interactions, please activate Accessibility in Grammarl…" at bounding box center [691, 278] width 319 height 45
paste textarea "مشروب عصير مصنوع من الزبادي والعسل."
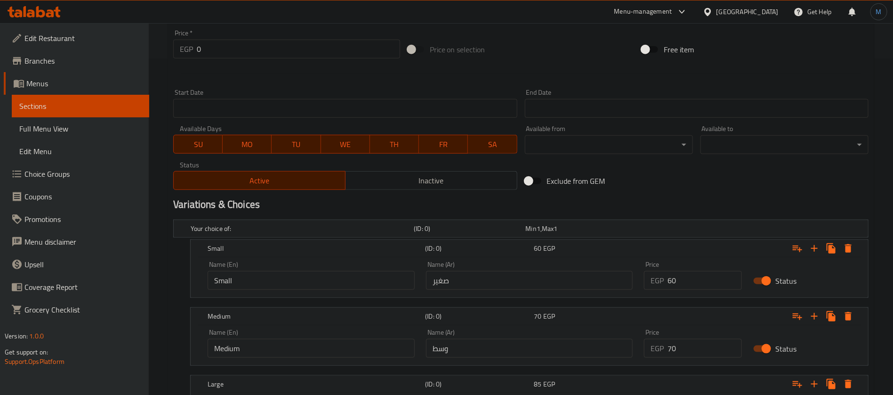
scroll to position [440, 0]
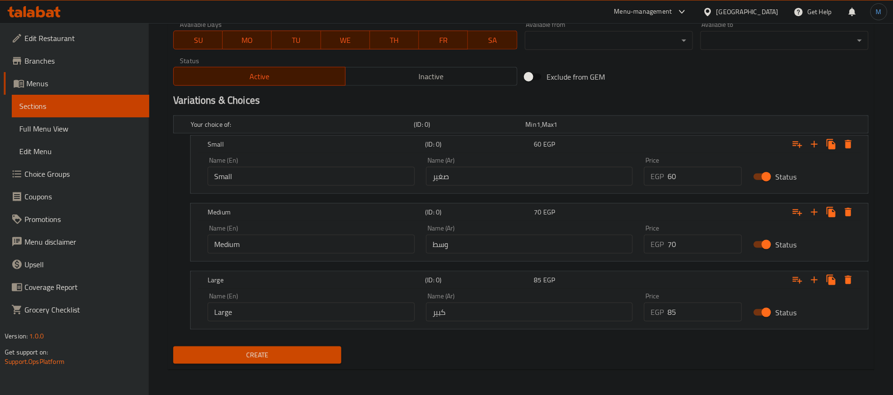
type textarea "مشروب عصير مصنوع من الزبادي والعسل."
click at [715, 180] on input "0" at bounding box center [705, 176] width 74 height 19
type input "50"
click at [703, 233] on div "Price EGP 70 Price" at bounding box center [693, 239] width 98 height 29
click at [703, 243] on input "70" at bounding box center [705, 243] width 74 height 19
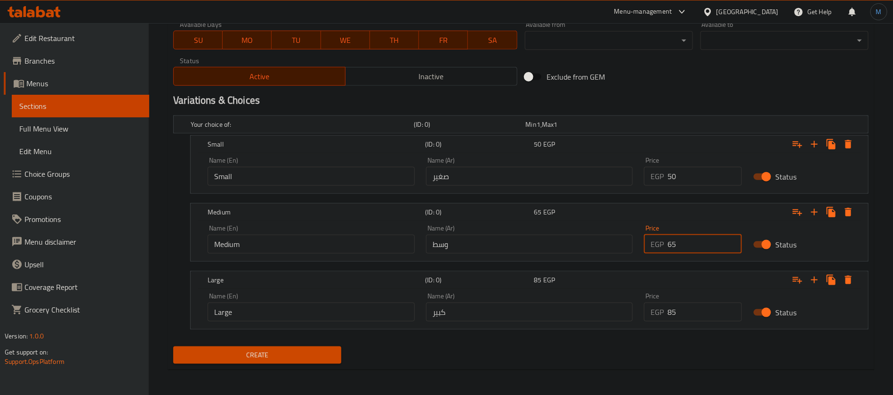
type input "65"
click at [705, 315] on input "85" at bounding box center [705, 311] width 74 height 19
type input "85"
click at [173, 346] on button "Create" at bounding box center [257, 354] width 168 height 17
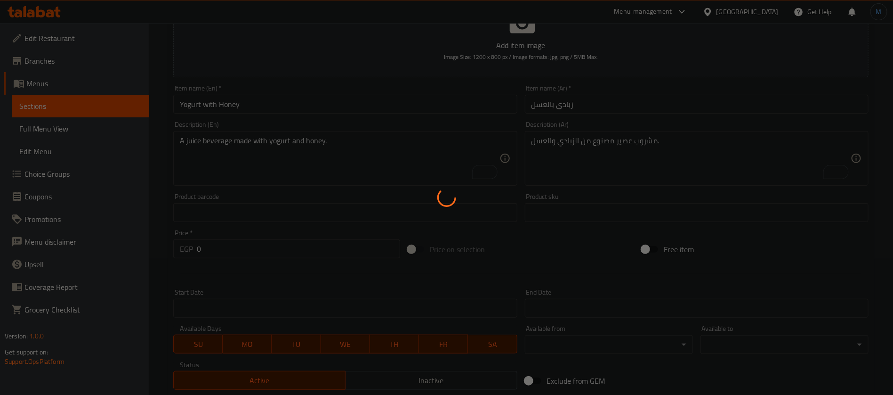
scroll to position [16, 0]
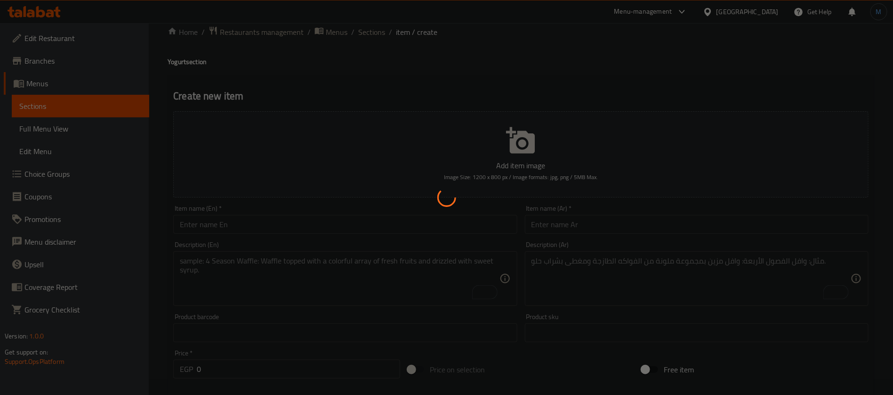
type input "0"
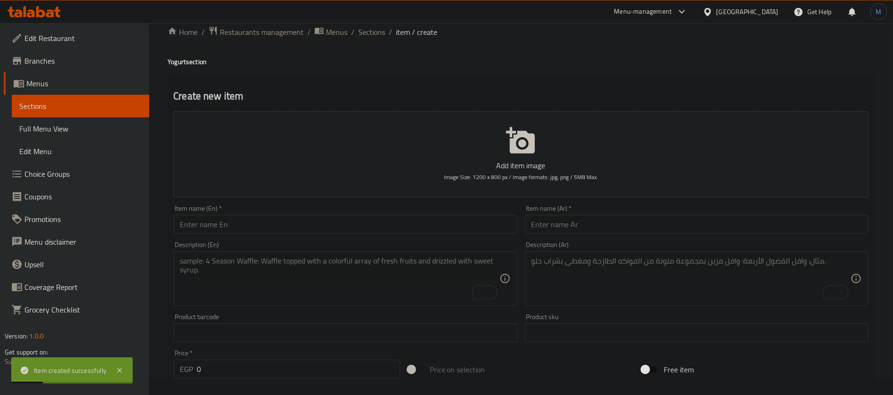
click at [580, 219] on input "text" at bounding box center [697, 224] width 344 height 19
paste input "زبادى بالمانجو"
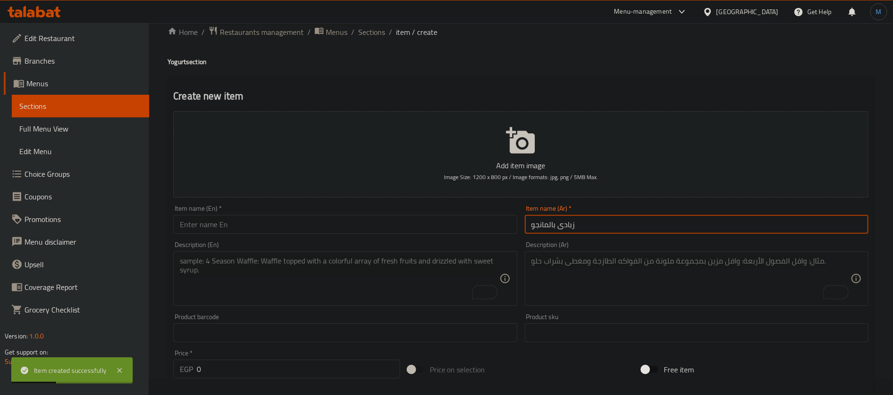
type input "زبادى بالمانجو"
click at [276, 226] on input "text" at bounding box center [345, 224] width 344 height 19
paste input "Mango yogurt"
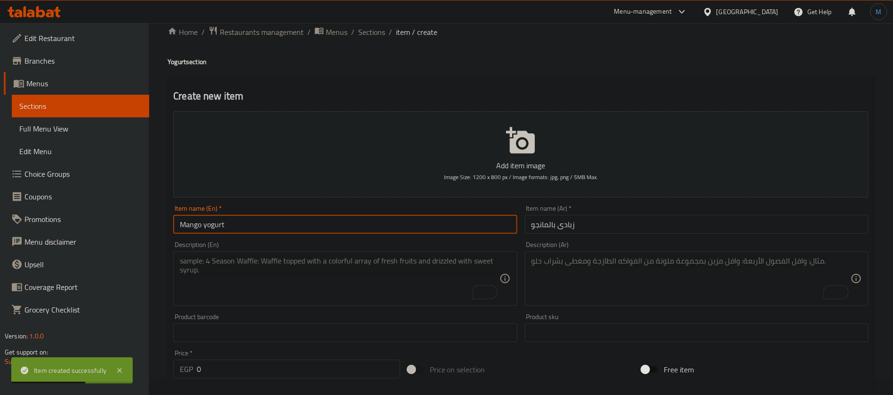
type input "Mango yogurt"
click at [399, 266] on textarea "To enrich screen reader interactions, please activate Accessibility in Grammarl…" at bounding box center [339, 278] width 319 height 45
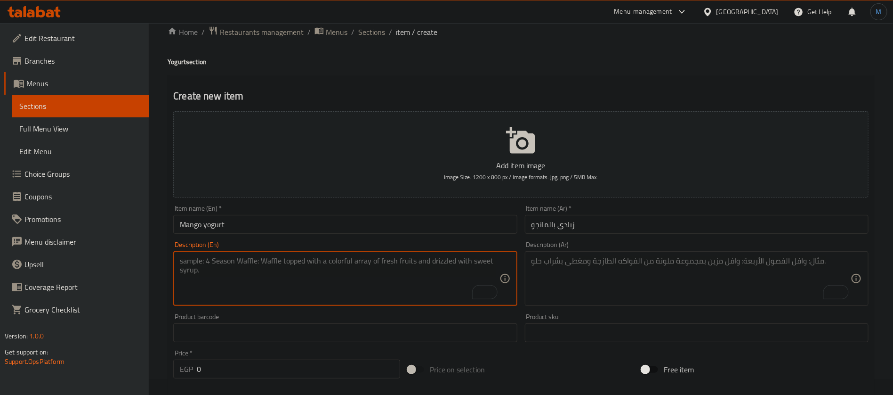
paste textarea "Mango, yogurt, milk and sugar"
type textarea "Mango, yogurt, milk and sugar"
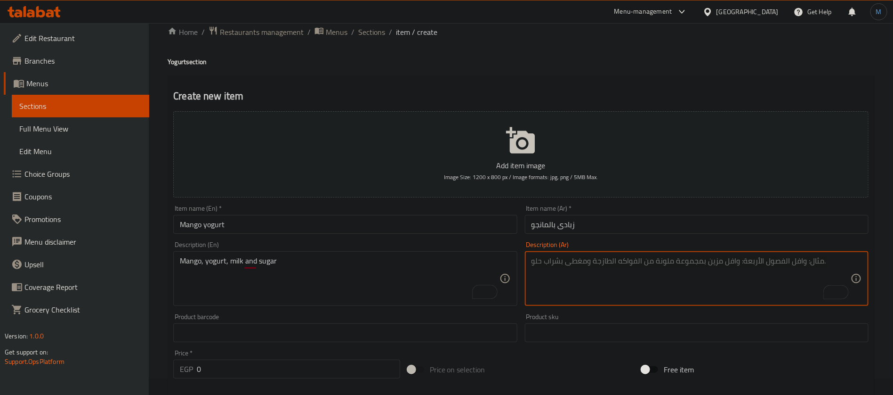
click at [695, 280] on textarea "To enrich screen reader interactions, please activate Accessibility in Grammarl…" at bounding box center [691, 278] width 319 height 45
paste textarea "مانجو، زبادي، حليب وسكر"
type textarea "مانجو، زبادي، حليب وسكر"
click at [350, 219] on input "Mango yogurt" at bounding box center [345, 224] width 344 height 19
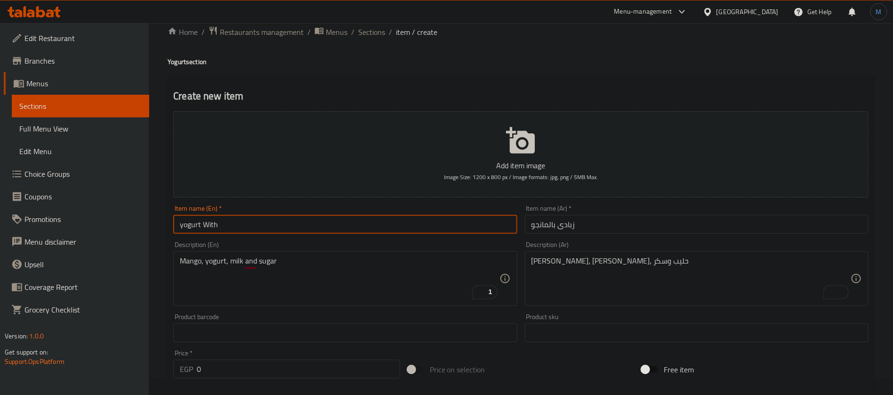
paste input "Mango"
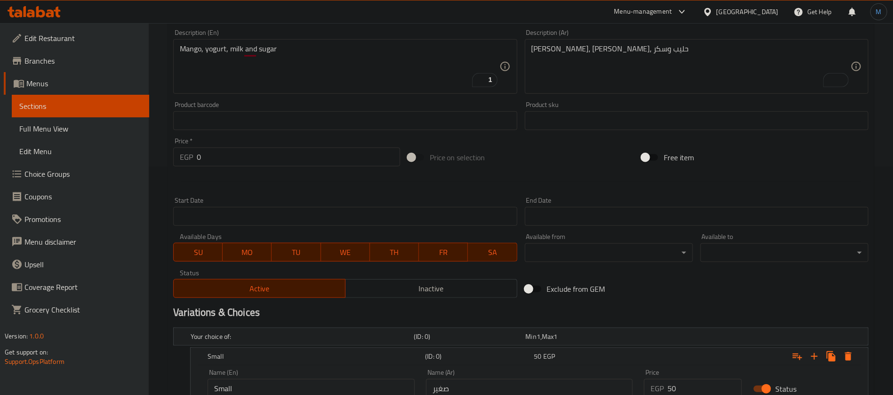
scroll to position [440, 0]
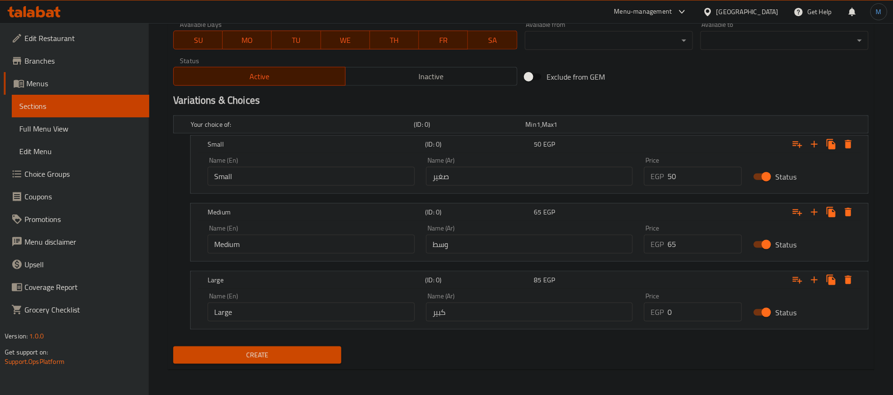
type input "yogurt With Mango"
click at [709, 176] on input "50" at bounding box center [705, 176] width 74 height 19
type input "60"
click at [701, 235] on input "65" at bounding box center [705, 243] width 74 height 19
type input "70"
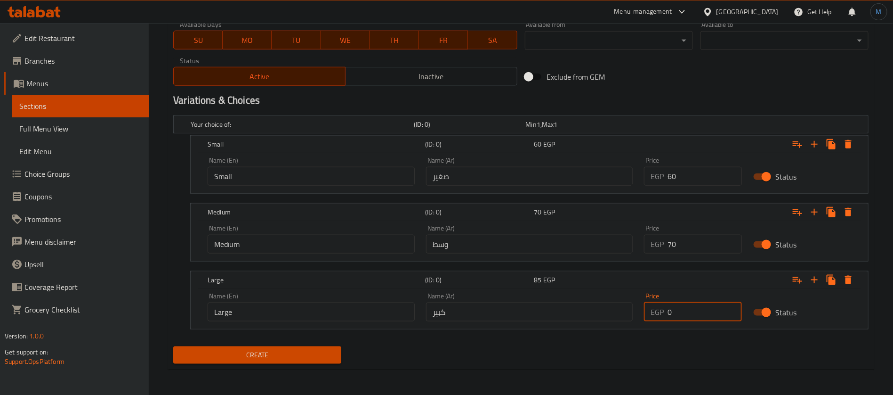
click at [702, 309] on input "0" at bounding box center [705, 311] width 74 height 19
type input "85"
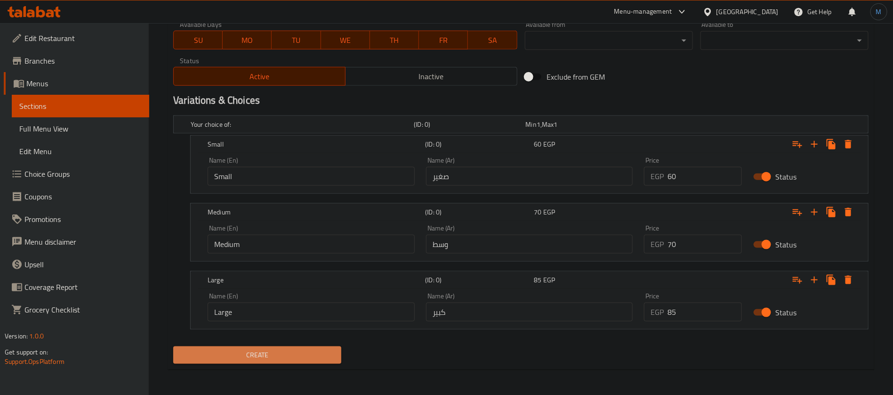
click at [259, 350] on span "Create" at bounding box center [257, 355] width 153 height 12
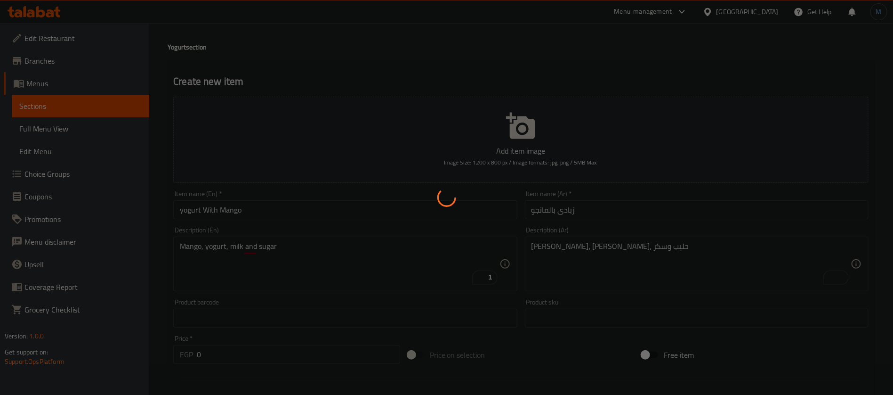
scroll to position [0, 0]
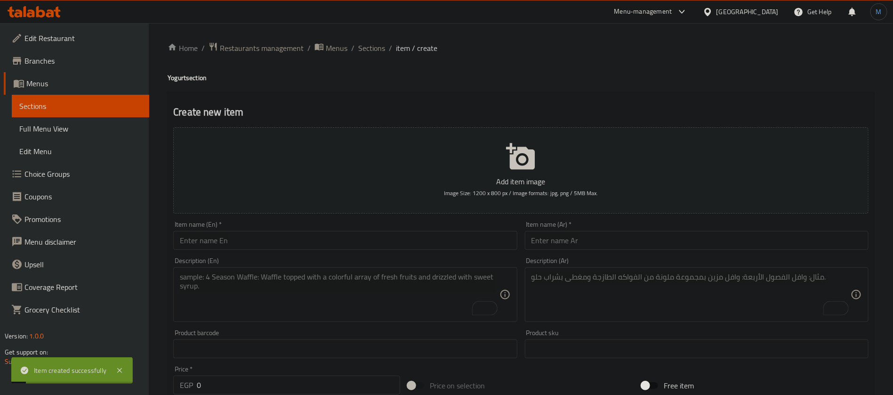
click at [646, 227] on div "Item name (Ar)   * Item name (Ar) *" at bounding box center [697, 235] width 344 height 29
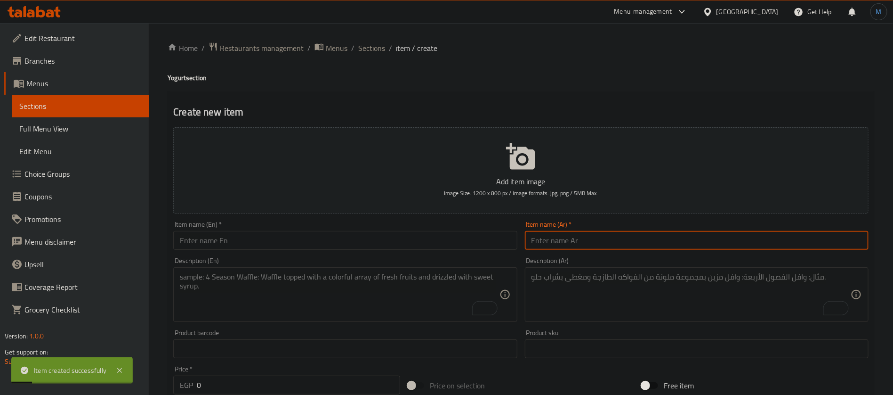
click at [646, 235] on input "text" at bounding box center [697, 240] width 344 height 19
paste input "زبادى بالموز"
type input "زبادى بالموز"
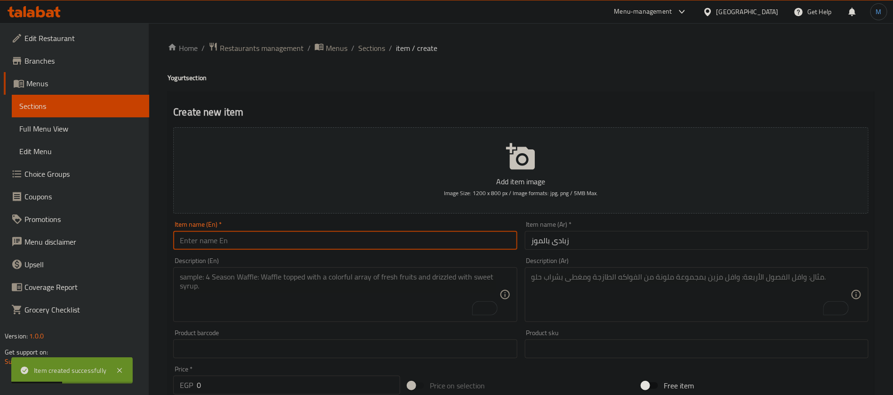
click at [342, 242] on input "text" at bounding box center [345, 240] width 344 height 19
paste input "Banana yogurt"
type input "Banana Yogurt"
drag, startPoint x: 430, startPoint y: 252, endPoint x: 420, endPoint y: 285, distance: 35.0
click at [428, 266] on div "Add item image Image Size: 1200 x 800 px / Image formats: jpg, png / 5MB Max. I…" at bounding box center [521, 326] width 703 height 406
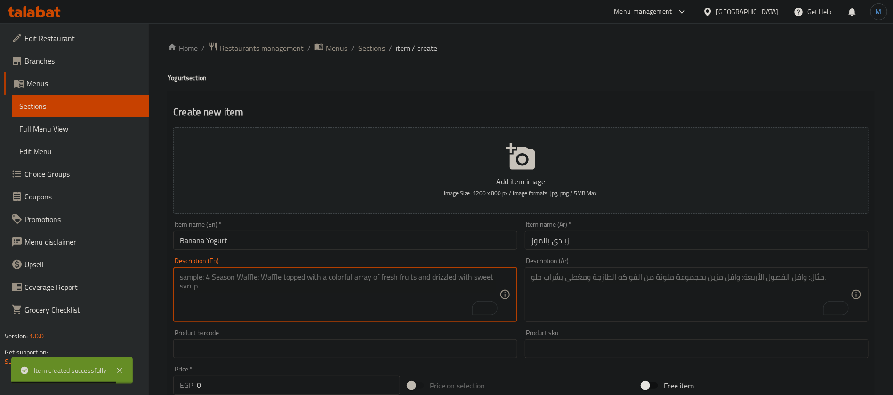
click at [420, 286] on textarea "To enrich screen reader interactions, please activate Accessibility in Grammarl…" at bounding box center [339, 294] width 319 height 45
paste textarea "Yogurt combined with banana."
type textarea "Yogurt combined with banana."
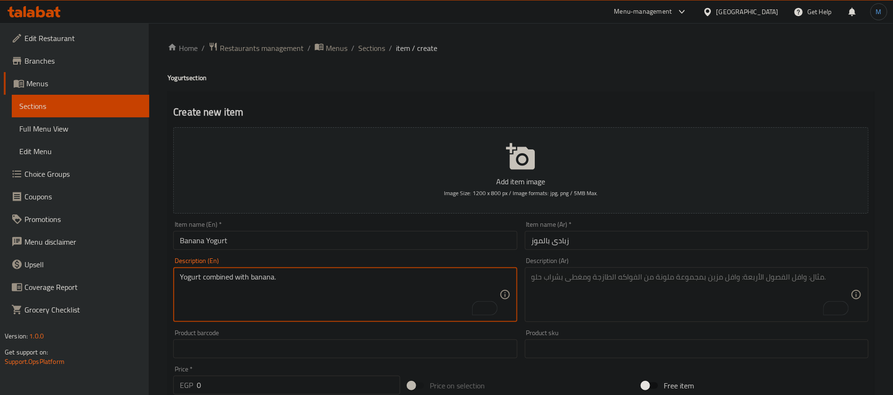
click at [656, 282] on textarea "To enrich screen reader interactions, please activate Accessibility in Grammarl…" at bounding box center [691, 294] width 319 height 45
paste textarea "زبادي مدموج مع موز"
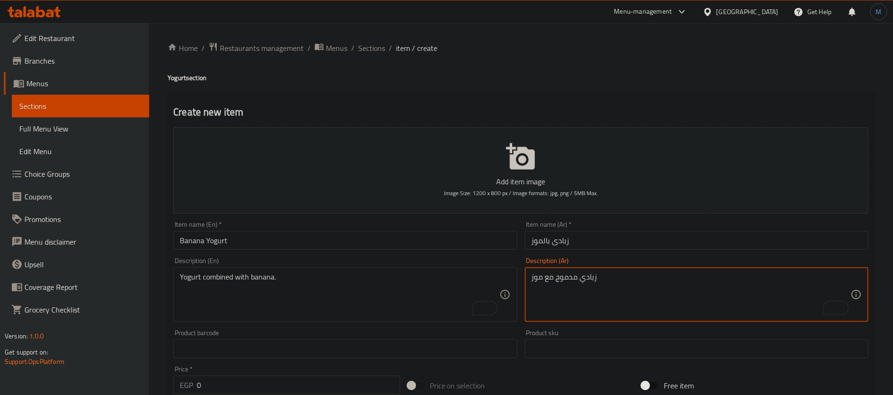
type textarea "زبادي مدموج مع موز"
click at [443, 248] on input "Banana Yogurt" at bounding box center [345, 240] width 344 height 19
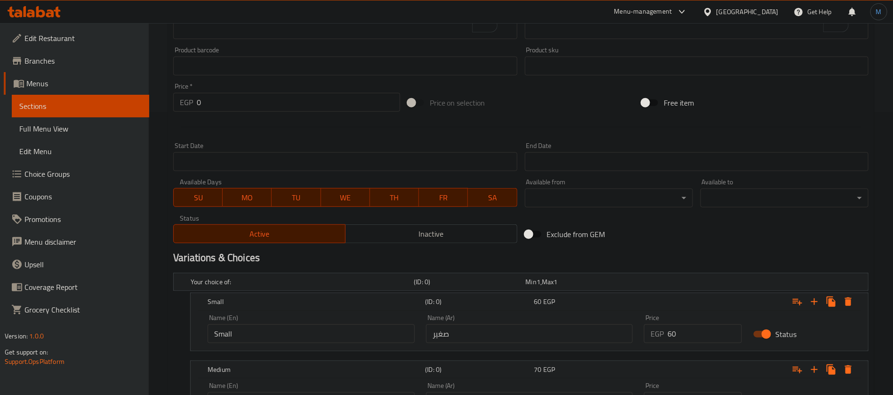
scroll to position [424, 0]
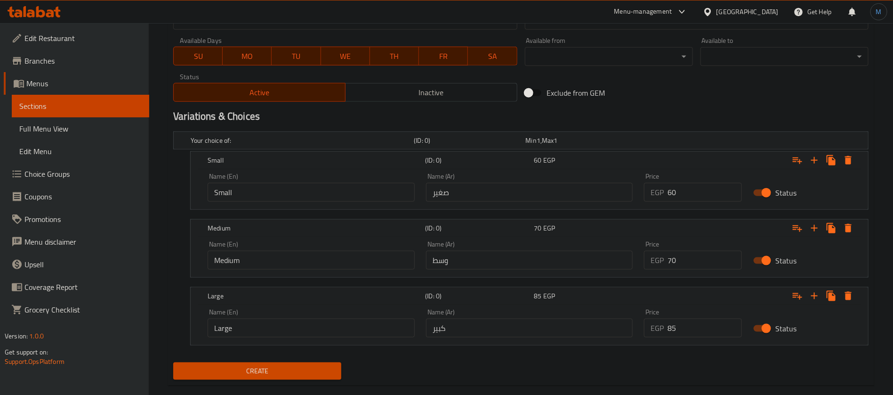
click at [482, 113] on h2 "Variations & Choices" at bounding box center [520, 116] width 695 height 14
click at [322, 377] on button "Create" at bounding box center [257, 370] width 168 height 17
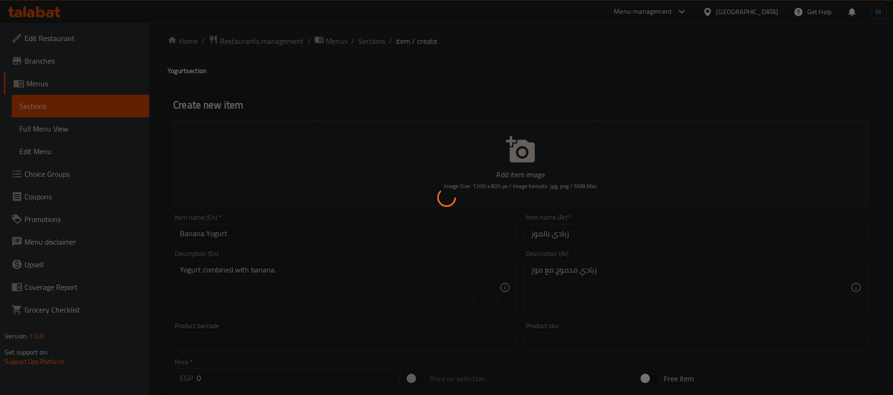
scroll to position [0, 0]
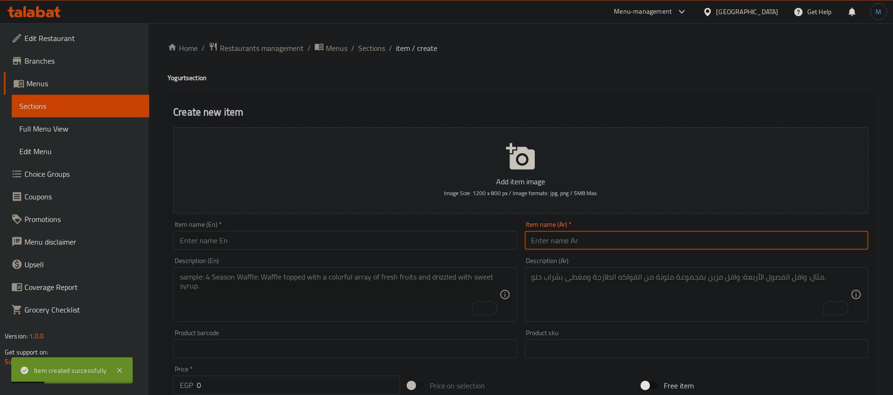
paste input "زبادى بالفروالة"
click at [662, 236] on input "زبادى بالفروالة" at bounding box center [697, 240] width 344 height 19
paste input "او"
type input "زبادى بالفراولة"
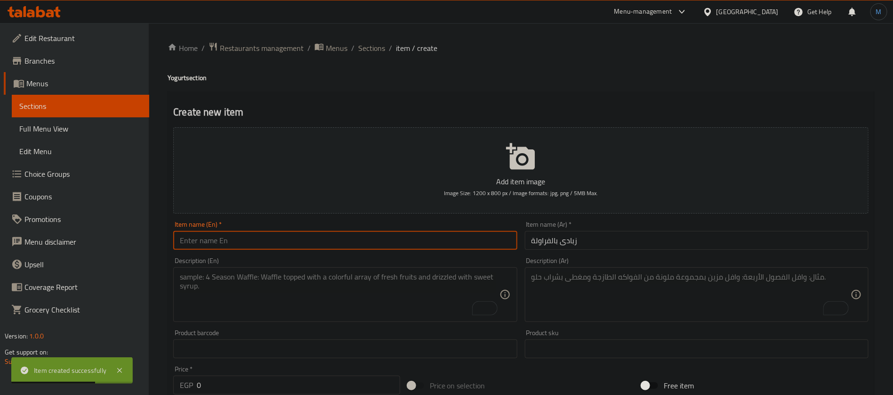
click at [371, 241] on input "text" at bounding box center [345, 240] width 344 height 19
paste input "Strawberry yogurt"
click at [186, 239] on input "Strawberry yogurt" at bounding box center [345, 240] width 344 height 19
type input "Strawberry yogurt"
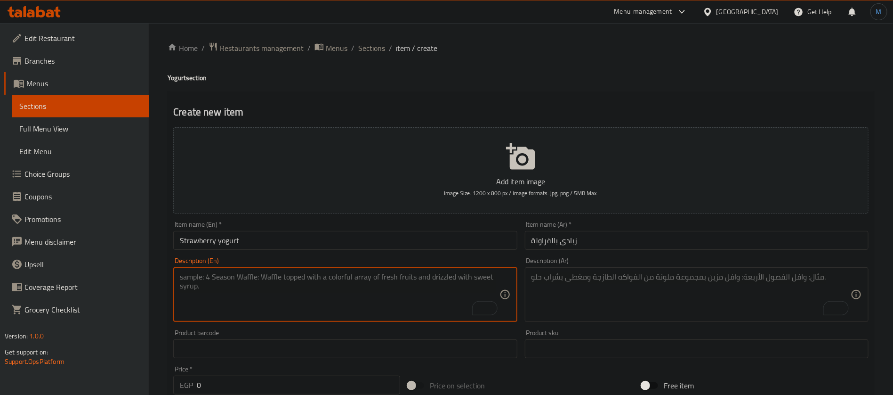
click at [357, 302] on textarea "To enrich screen reader interactions, please activate Accessibility in Grammarl…" at bounding box center [339, 294] width 319 height 45
paste textarea "Strawberries, yogurt, milk, sugar"
type textarea "Strawberries, yogurt, milk, sugar"
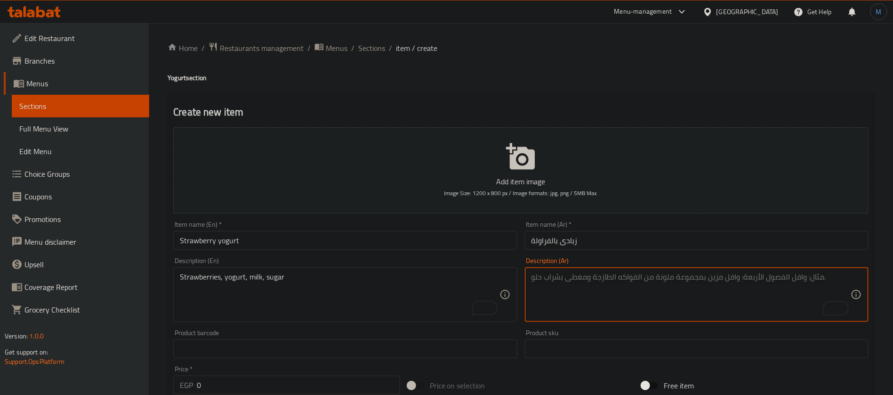
click at [597, 305] on textarea "To enrich screen reader interactions, please activate Accessibility in Grammarl…" at bounding box center [691, 294] width 319 height 45
paste textarea "الفراولة، الزبادي، الحليب، السكر"
type textarea "الفراولة، الزبادي، الحليب، السكر"
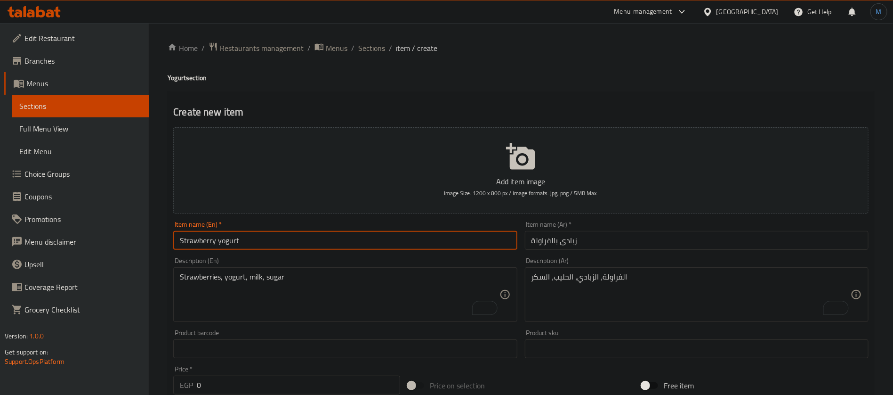
click at [351, 246] on input "Strawberry yogurt" at bounding box center [345, 240] width 344 height 19
paste input "Strawberry"
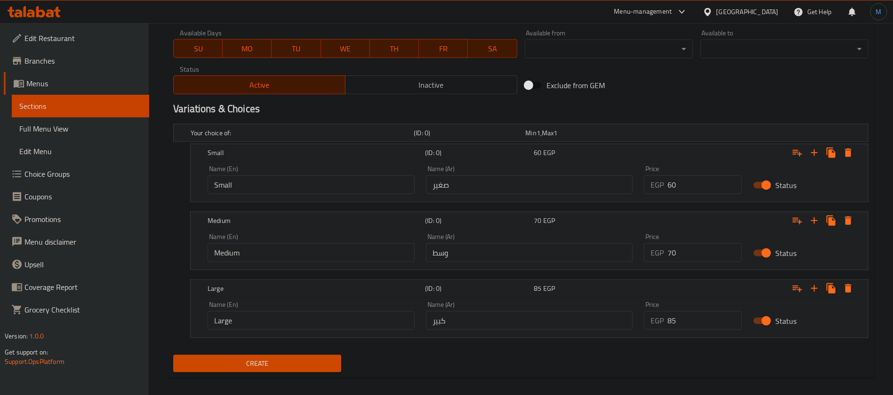
scroll to position [440, 0]
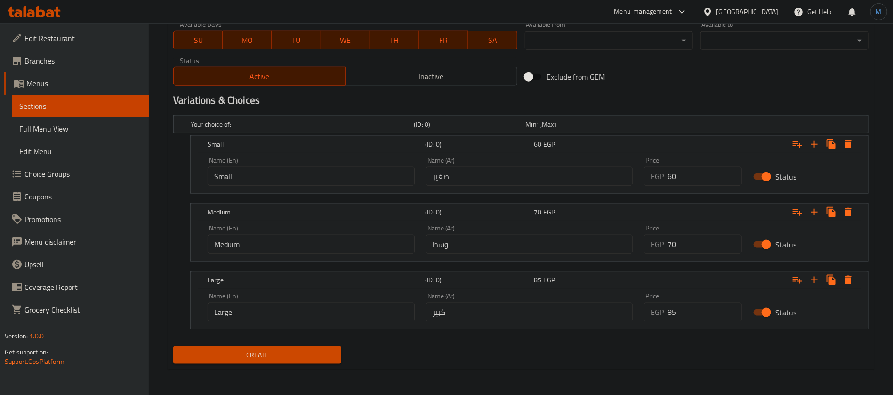
type input "Yogurt With Strawberry"
click at [290, 362] on button "Create" at bounding box center [257, 354] width 168 height 17
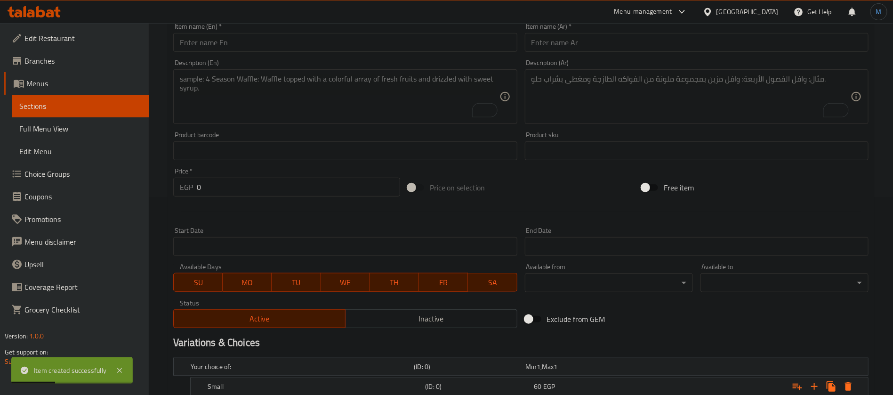
scroll to position [157, 0]
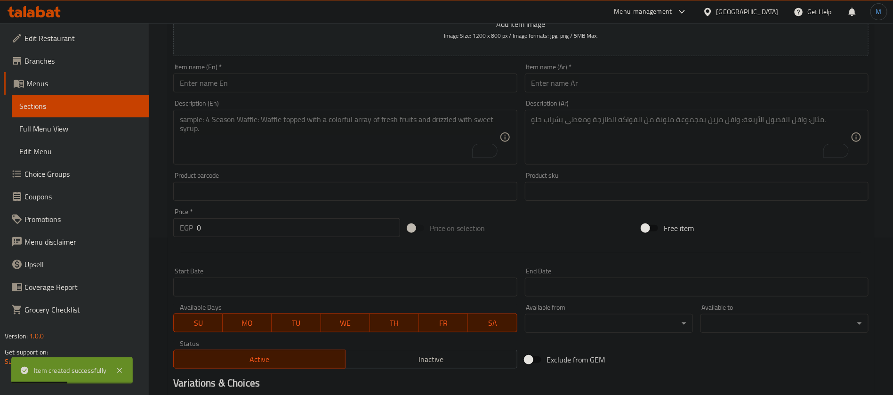
click at [615, 93] on div "Item name (Ar)   * Item name (Ar) *" at bounding box center [696, 78] width 351 height 36
paste input "زبادى بالبلح والعسل"
click at [616, 86] on input "زبادى بالبلح والعسل" at bounding box center [697, 82] width 344 height 19
type input "زبادى بالبلح والعسل"
click at [315, 91] on input "text" at bounding box center [345, 82] width 344 height 19
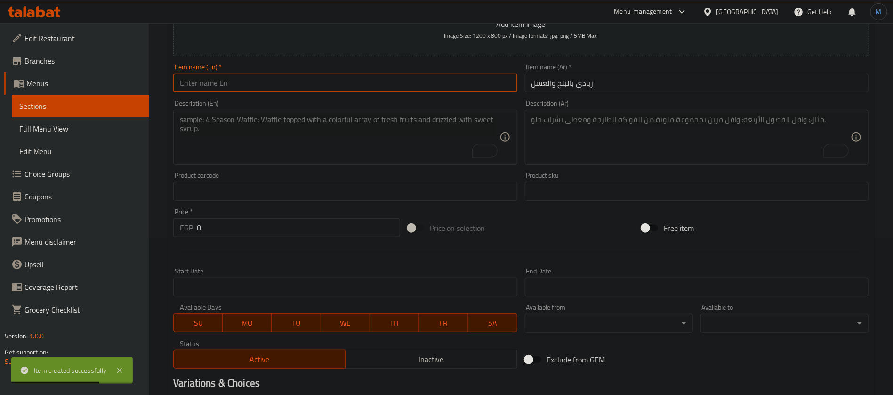
paste input "Yogurt with dates and honey"
type input "Yogurt with Dates and Honey"
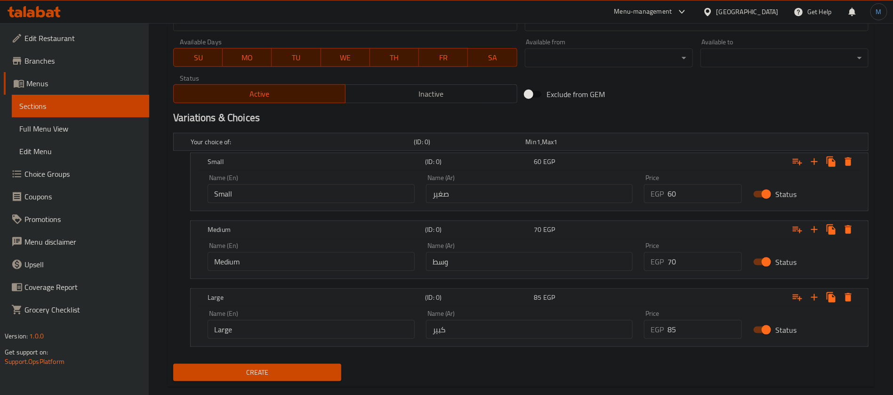
scroll to position [440, 0]
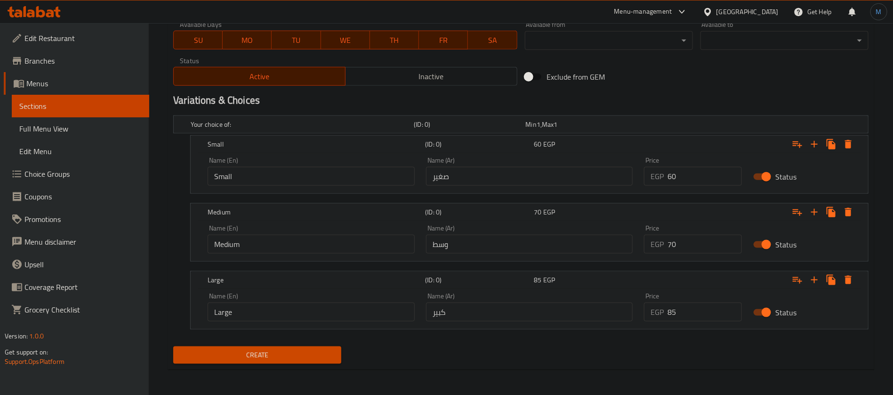
click at [428, 195] on nav at bounding box center [520, 199] width 695 height 8
click at [325, 353] on span "Create" at bounding box center [257, 355] width 153 height 12
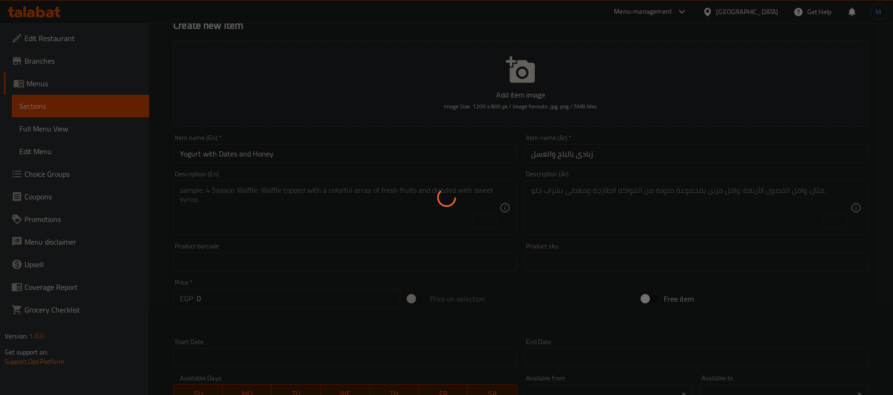
scroll to position [0, 0]
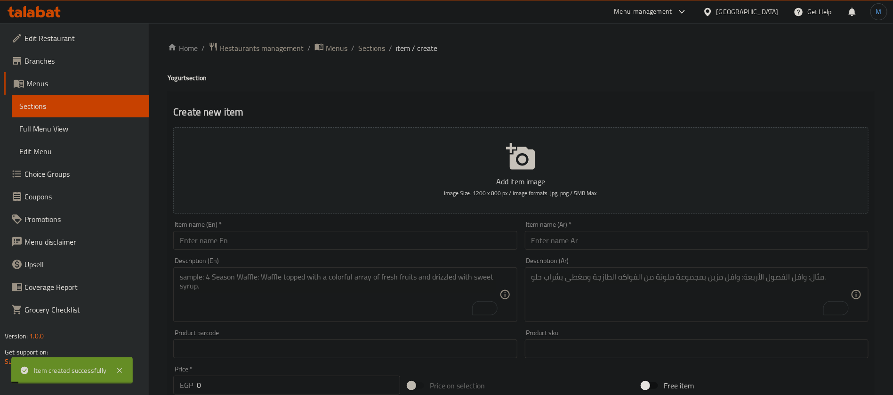
click at [382, 44] on span "Sections" at bounding box center [371, 47] width 27 height 11
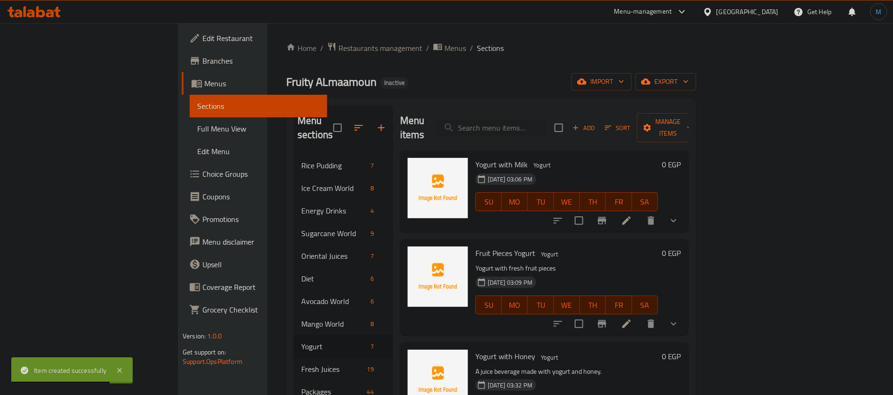
click at [486, 246] on span "Fruit Pieces Yogurt" at bounding box center [506, 253] width 60 height 14
copy h6 "Fruit Pieces Yogurt"
click at [498, 262] on p "Yogurt with fresh fruit pieces" at bounding box center [567, 268] width 183 height 12
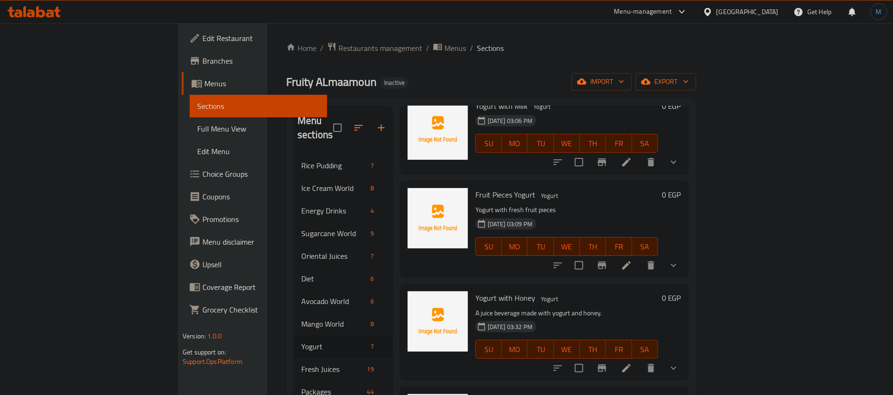
scroll to position [71, 0]
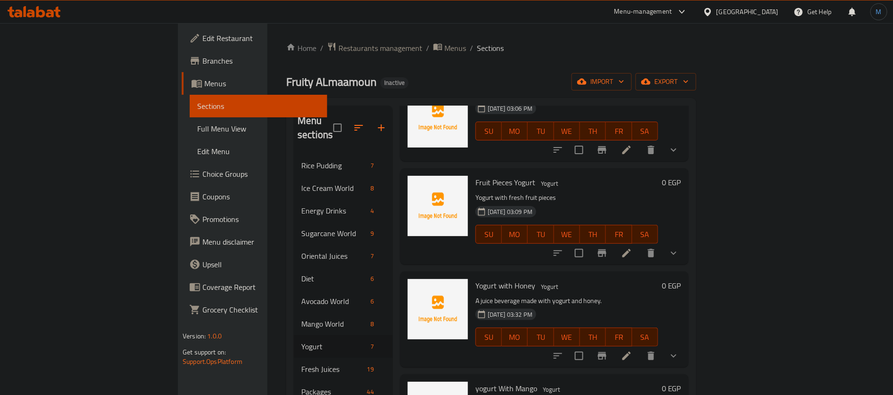
click at [481, 252] on div "Menu items Add Sort Manage items Yogurt with Milk Yogurt 14-08-2025 03:06 PM SU…" at bounding box center [541, 302] width 296 height 395
click at [475, 251] on div at bounding box center [475, 251] width 0 height 0
click at [631, 192] on p "Yogurt with fresh fruit pieces" at bounding box center [567, 198] width 183 height 12
click at [478, 175] on span "Fruit Pieces Yogurt" at bounding box center [506, 182] width 60 height 14
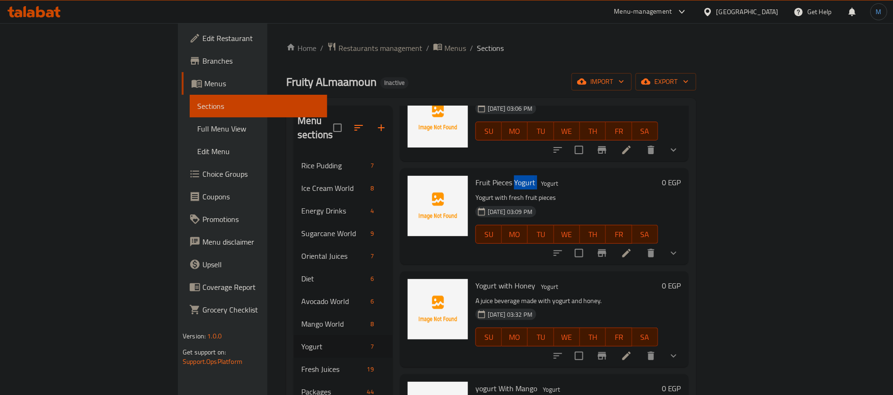
click at [478, 175] on span "Fruit Pieces Yogurt" at bounding box center [506, 182] width 60 height 14
copy h6 "Fruit Pieces Yogurt"
click at [507, 176] on div "Fruit Pieces Yogurt Yogurt Yogurt with fresh fruit pieces 14-08-2025 03:09 PM S…" at bounding box center [567, 216] width 190 height 88
click at [640, 244] on li at bounding box center [627, 252] width 26 height 17
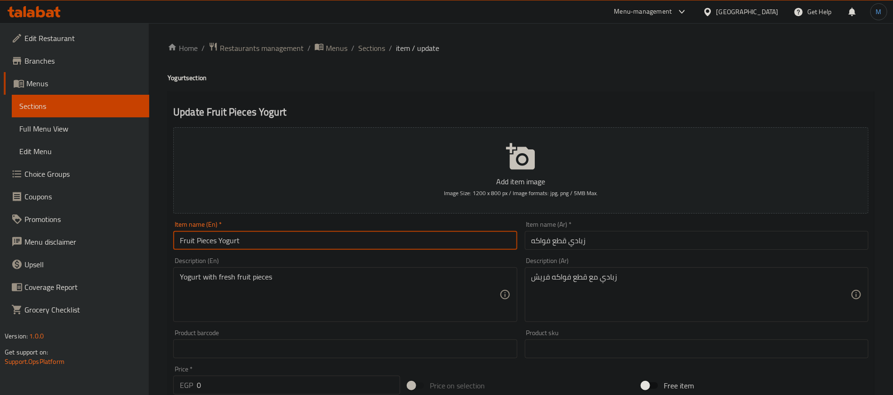
click at [248, 236] on input "Fruit Pieces Yogurt" at bounding box center [345, 240] width 344 height 19
click at [226, 246] on input "Fruit Pieces Yogurt" at bounding box center [345, 240] width 344 height 19
click at [190, 249] on input "Fruit Pieces Yogurt" at bounding box center [345, 240] width 344 height 19
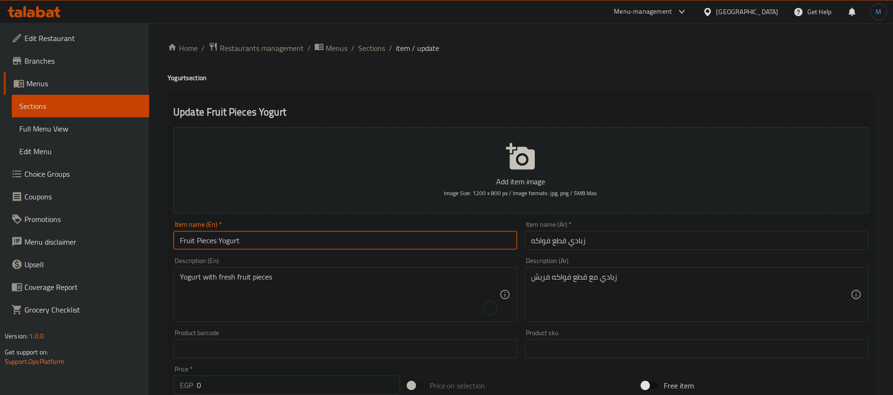
click at [422, 242] on input "Fruit Pieces Yogurt" at bounding box center [345, 240] width 344 height 19
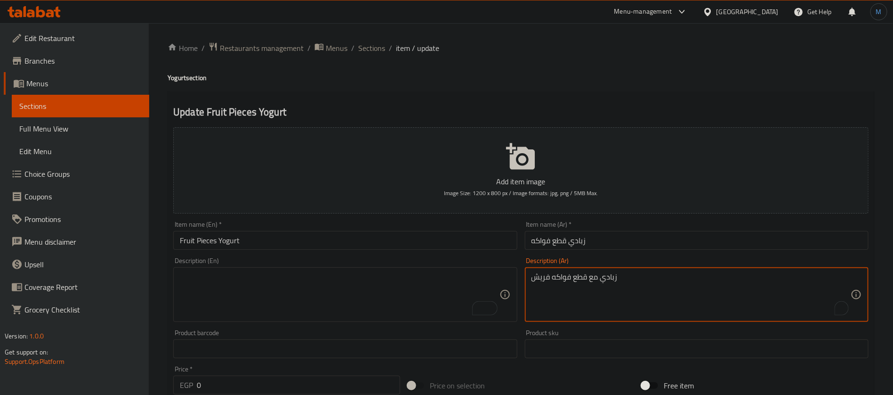
click at [586, 285] on textarea "زبادي مع قطع فواكه فريش" at bounding box center [691, 294] width 319 height 45
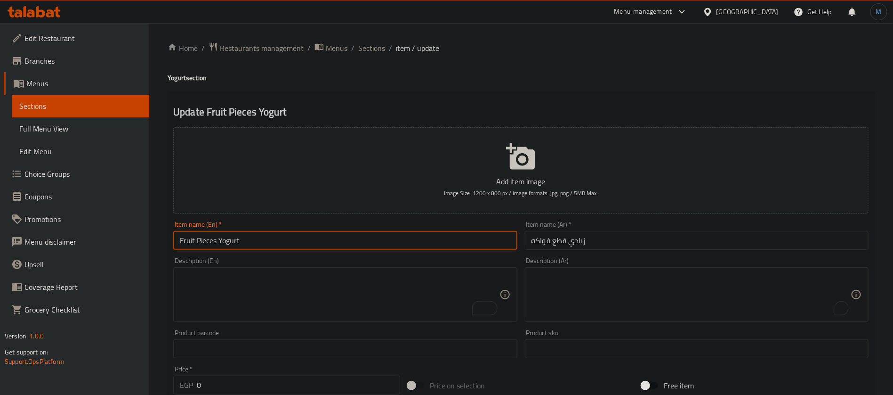
click at [404, 247] on input "Fruit Pieces Yogurt" at bounding box center [345, 240] width 344 height 19
click at [190, 240] on input "Fruit Pieces Yogurt" at bounding box center [345, 240] width 344 height 19
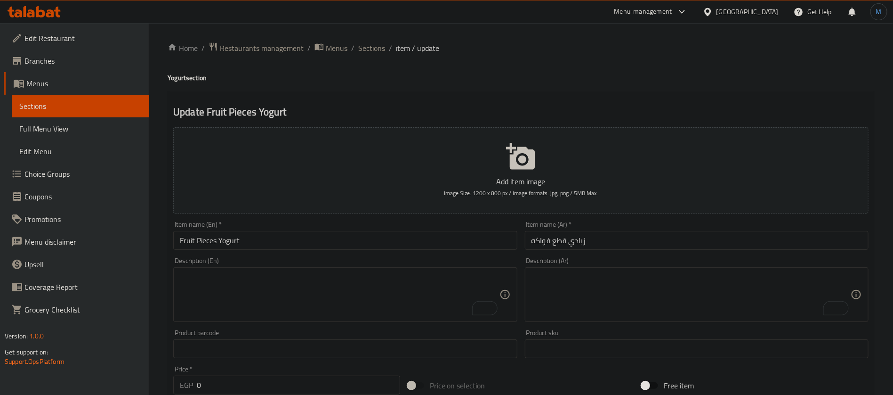
click at [403, 256] on div "Description (En) Description (En)" at bounding box center [345, 289] width 351 height 72
click at [404, 242] on input "Fruit Pieces Yogurt" at bounding box center [345, 240] width 344 height 19
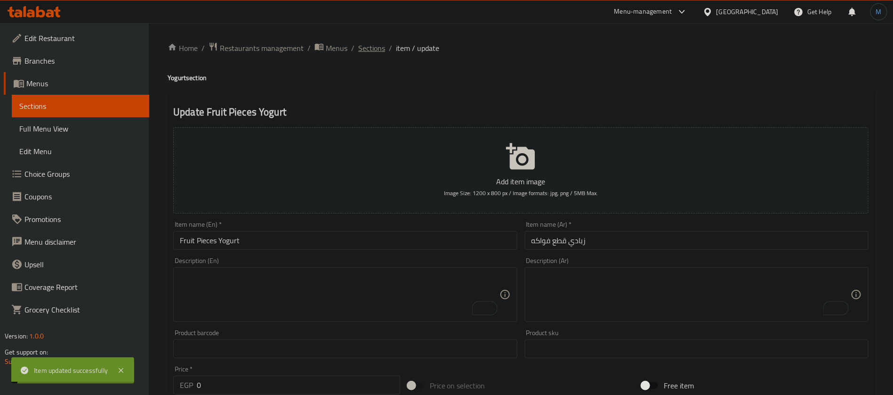
click at [372, 48] on span "Sections" at bounding box center [371, 47] width 27 height 11
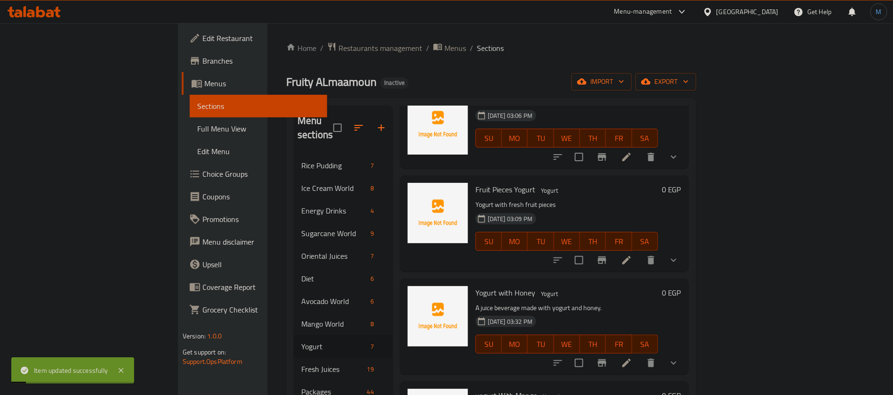
scroll to position [71, 0]
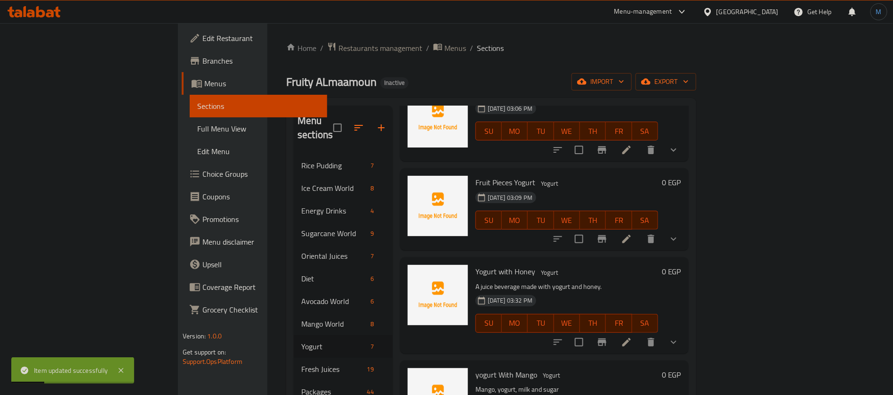
click at [476, 264] on span "Yogurt with Honey" at bounding box center [506, 271] width 60 height 14
copy h6 "Yogurt with Honey"
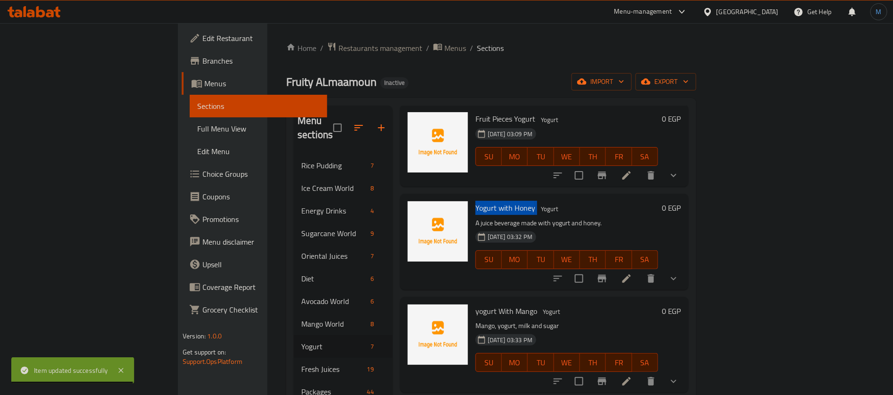
scroll to position [141, 0]
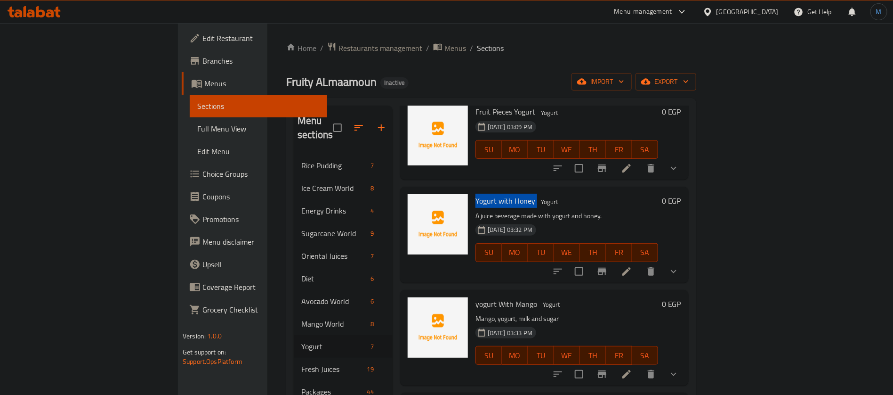
click at [477, 297] on span "yogurt With Mango" at bounding box center [507, 304] width 62 height 14
copy h6 "yogurt With Mango"
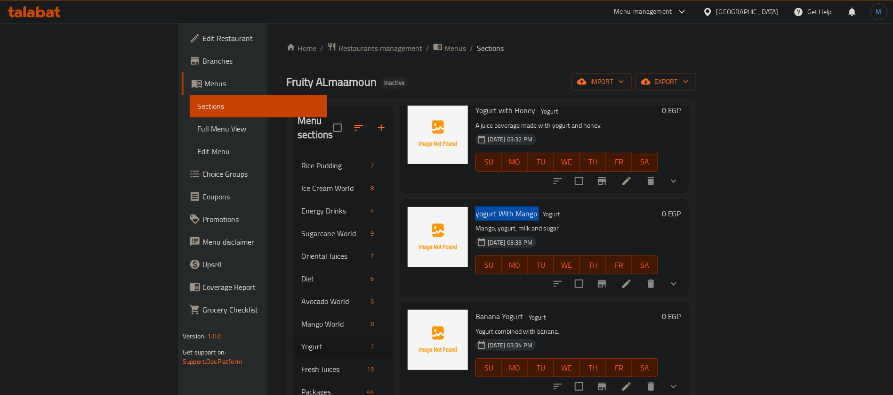
scroll to position [283, 0]
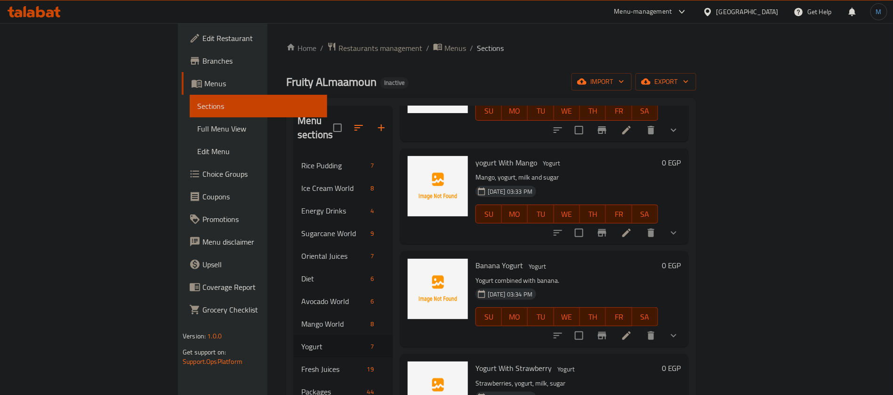
click at [476, 258] on span "Banana Yogurt" at bounding box center [500, 265] width 48 height 14
copy h6 "Banana Yogurt"
click at [580, 258] on h6 "Banana Yogurt Yogurt" at bounding box center [567, 264] width 183 height 13
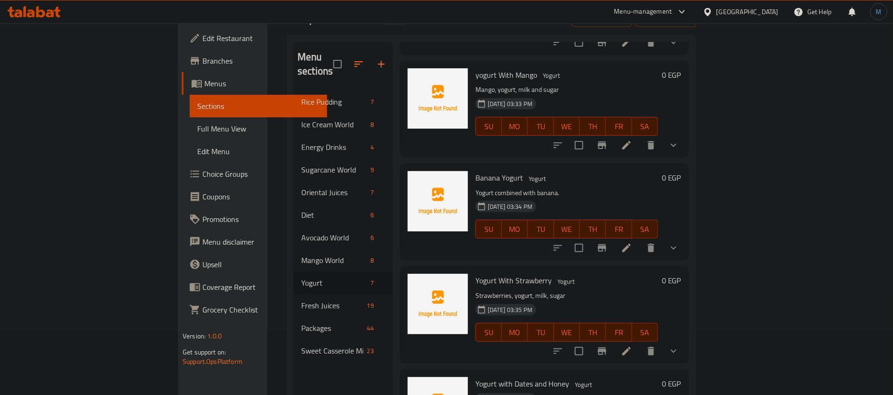
scroll to position [71, 0]
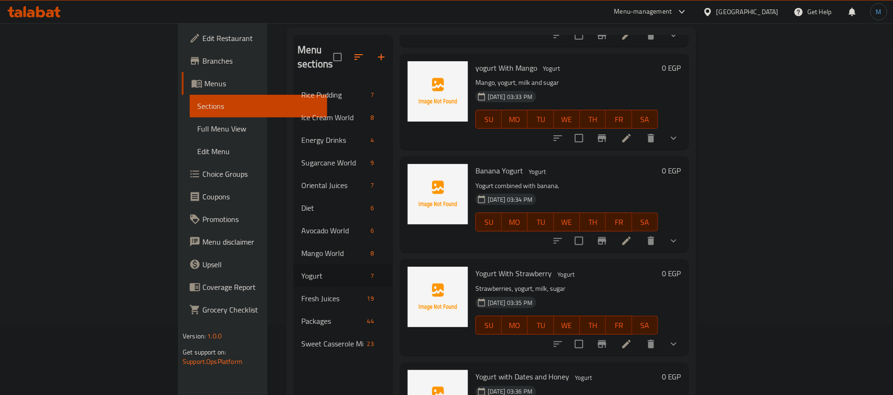
click at [476, 266] on span "Yogurt With Strawberry" at bounding box center [514, 273] width 76 height 14
copy h6 "Yogurt With Strawberry"
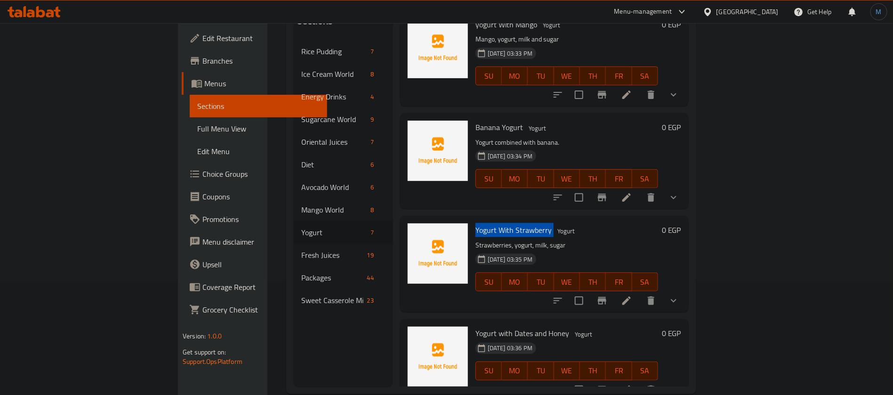
scroll to position [132, 0]
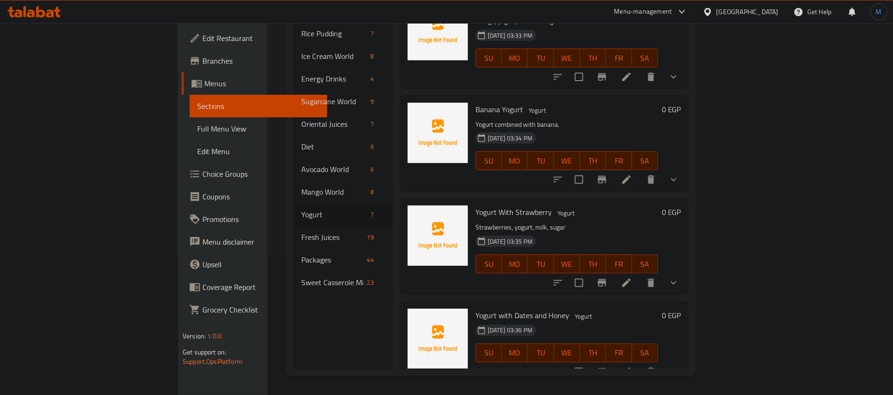
click at [494, 308] on span "Yogurt with Dates and Honey" at bounding box center [523, 315] width 94 height 14
copy h6 "Yogurt with Dates and Honey"
click at [294, 306] on div "Menu sections Rice Pudding 7 Ice Cream World 8 Energy Drinks 4 Sugarcane World …" at bounding box center [343, 171] width 99 height 395
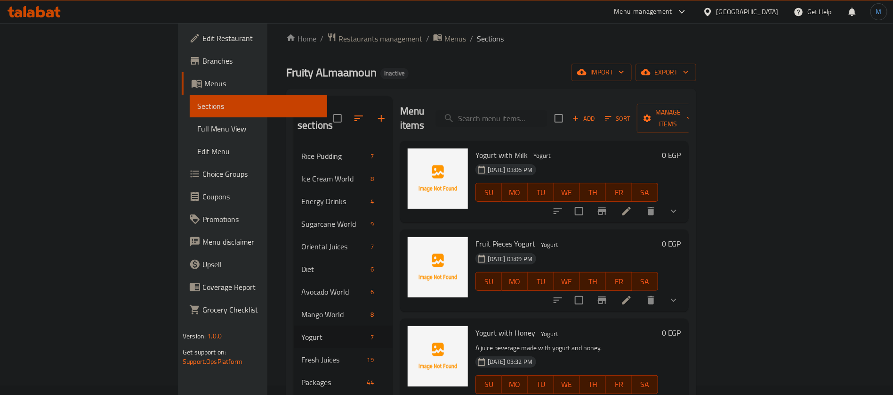
scroll to position [0, 0]
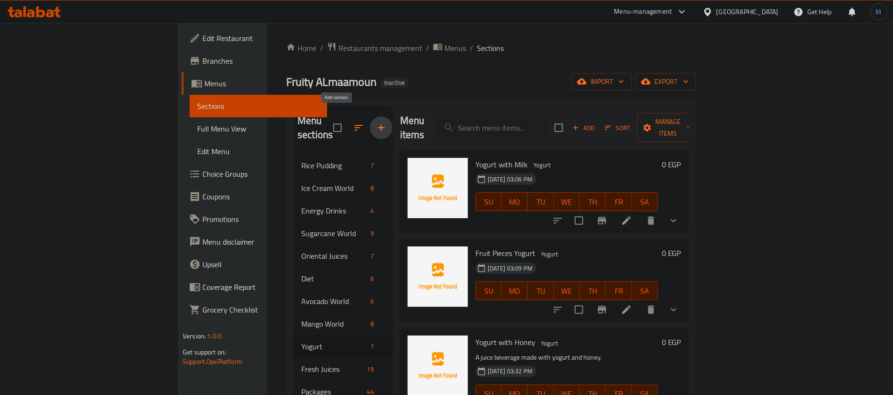
click at [376, 122] on icon "button" at bounding box center [381, 127] width 11 height 11
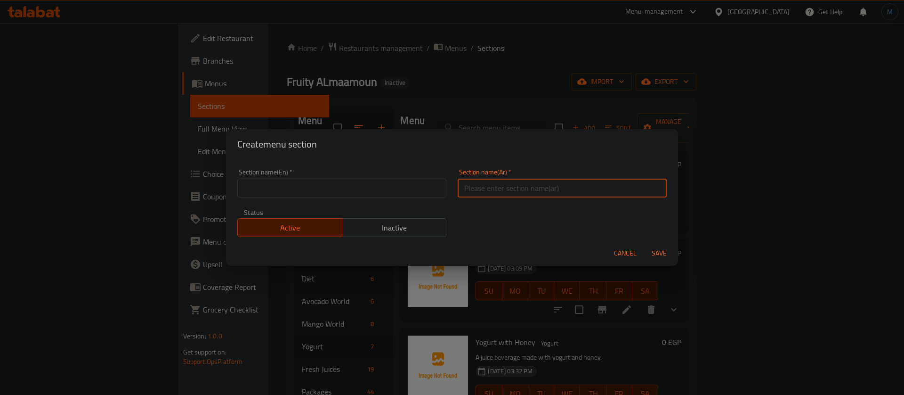
paste input "فروت المامون"
click at [581, 191] on input "فروت المامون" at bounding box center [562, 187] width 209 height 19
type input "فروت المامون"
paste input "Mamoun fruit"
click at [309, 191] on input "Mamoun fruit" at bounding box center [341, 187] width 209 height 19
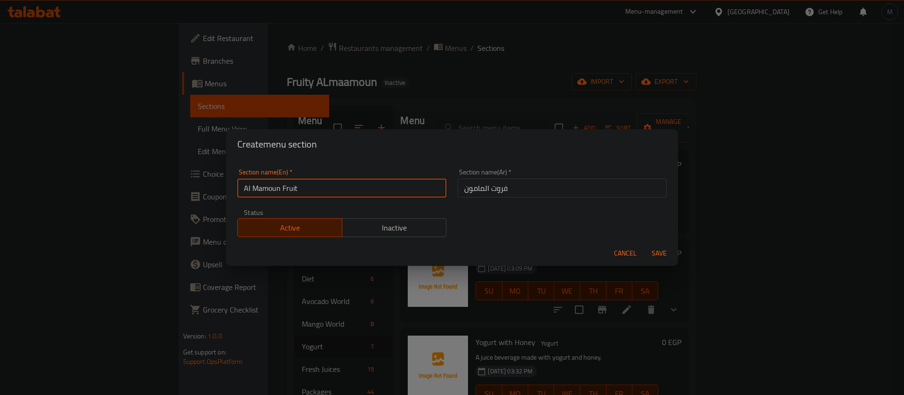
type input "Al Mamoun Fruit"
click at [644, 244] on button "Save" at bounding box center [659, 252] width 30 height 17
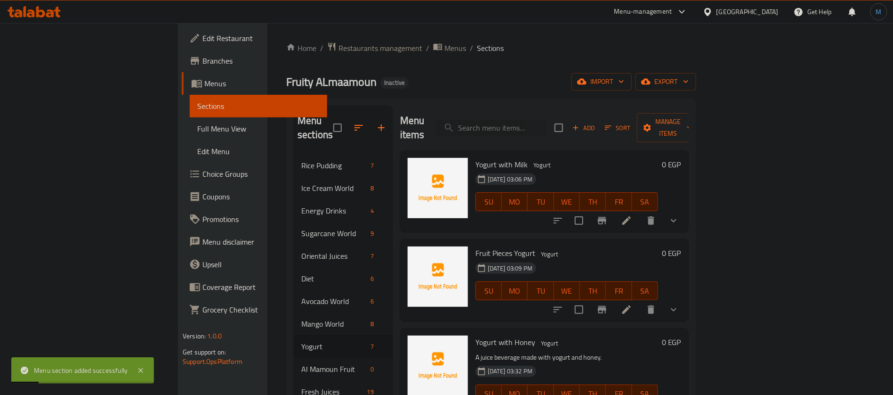
click at [550, 130] on div "Menu items Add Sort Manage items" at bounding box center [544, 127] width 289 height 45
click at [547, 127] on input "search" at bounding box center [491, 128] width 111 height 16
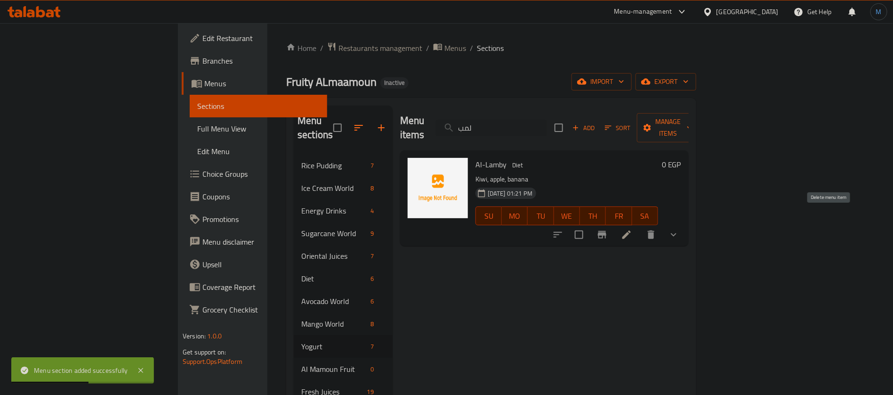
type input "لمب"
click at [640, 226] on li at bounding box center [627, 234] width 26 height 17
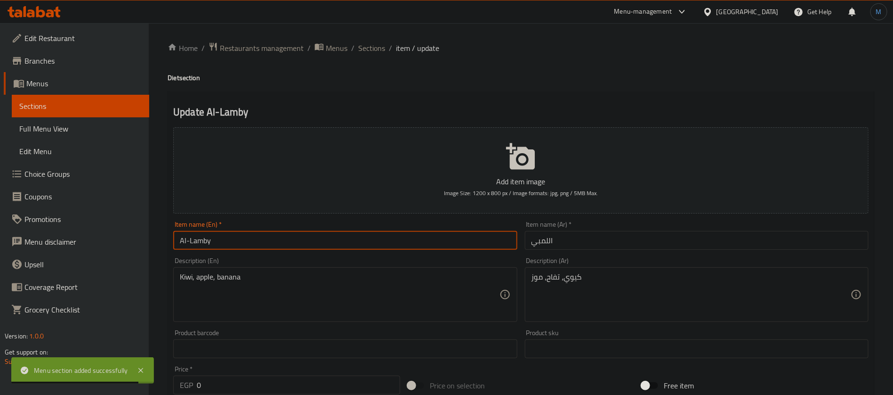
click at [187, 239] on input "Al-Lamby" at bounding box center [345, 240] width 344 height 19
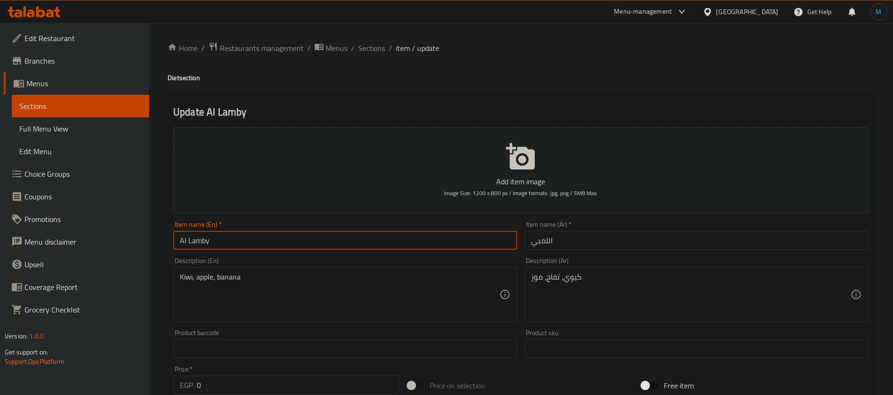
type input "Al Lamby"
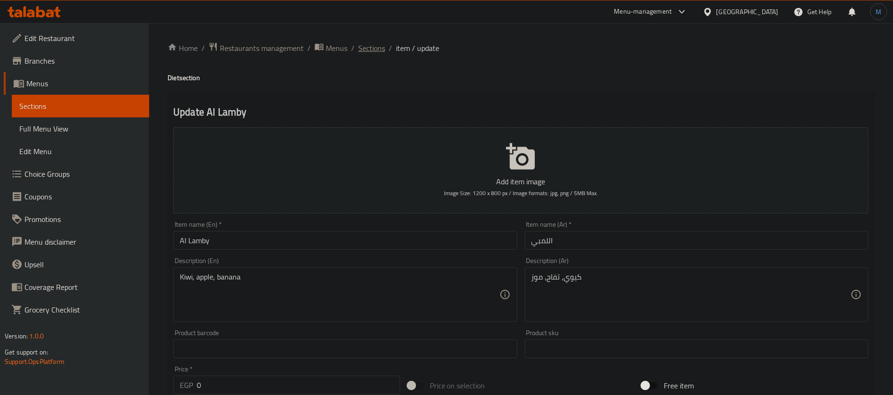
click at [369, 46] on span "Sections" at bounding box center [371, 47] width 27 height 11
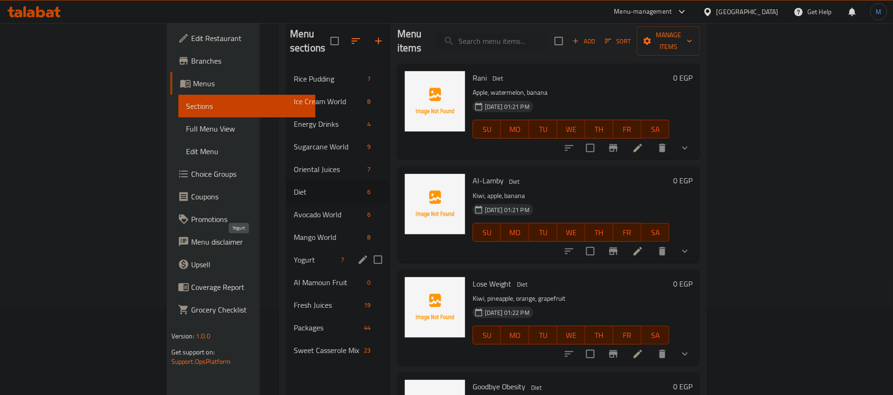
scroll to position [132, 0]
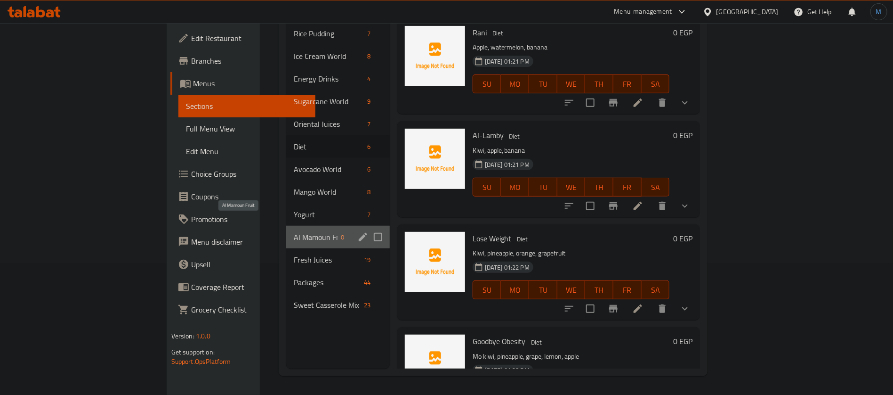
click at [294, 231] on span "Al Mamoun Fruit" at bounding box center [316, 236] width 44 height 11
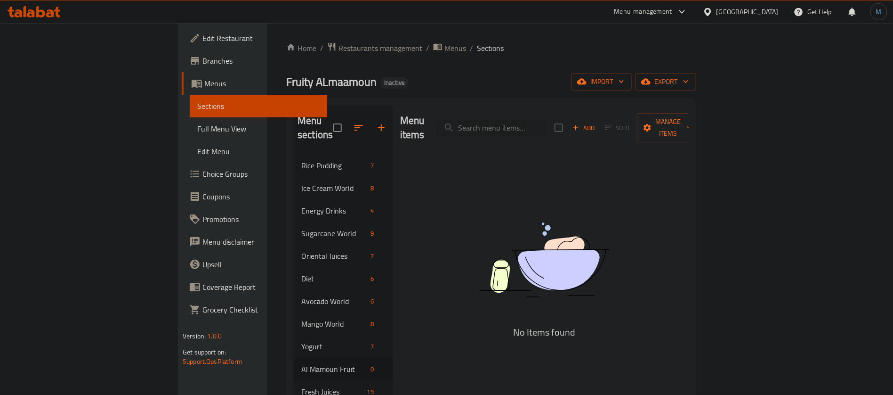
click at [597, 122] on span "Add" at bounding box center [583, 127] width 25 height 11
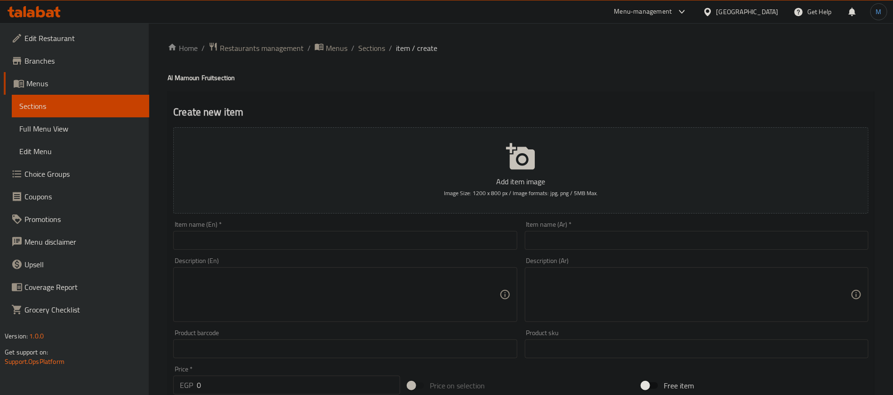
click at [588, 241] on input "text" at bounding box center [697, 240] width 344 height 19
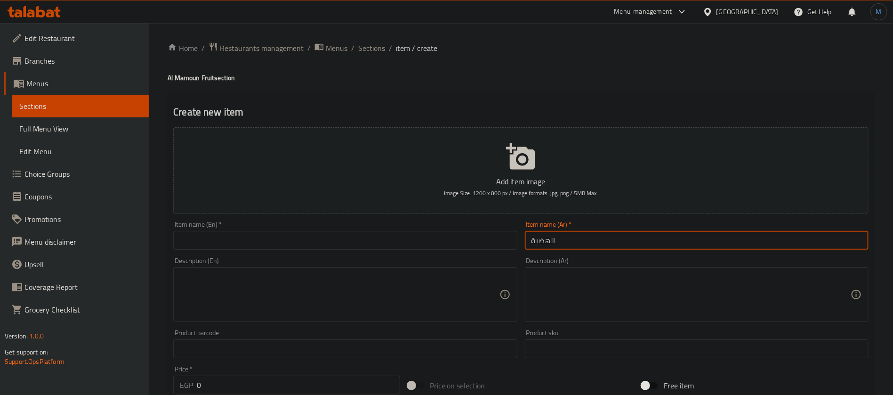
type input "الهضبة"
click at [268, 254] on div "Description (En) Description (En)" at bounding box center [345, 289] width 351 height 72
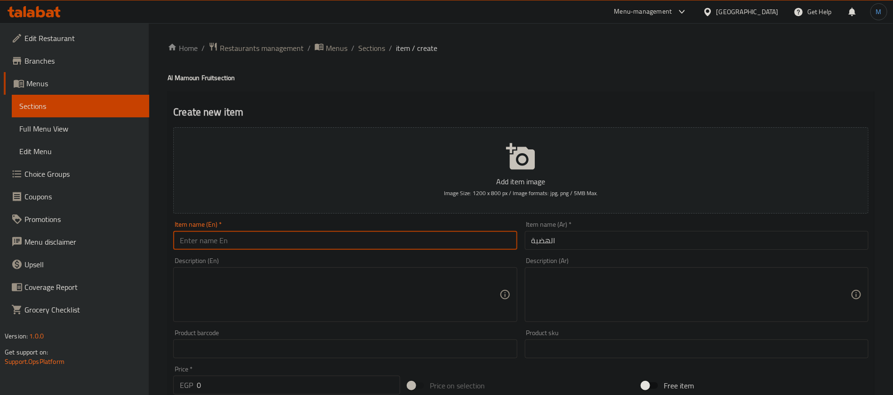
click at [268, 244] on input "text" at bounding box center [345, 240] width 344 height 19
paste input "alhadaba"
click at [268, 244] on input "Alhadaba" at bounding box center [345, 240] width 344 height 19
type input "Al Hadaba"
click at [595, 296] on textarea at bounding box center [691, 294] width 319 height 45
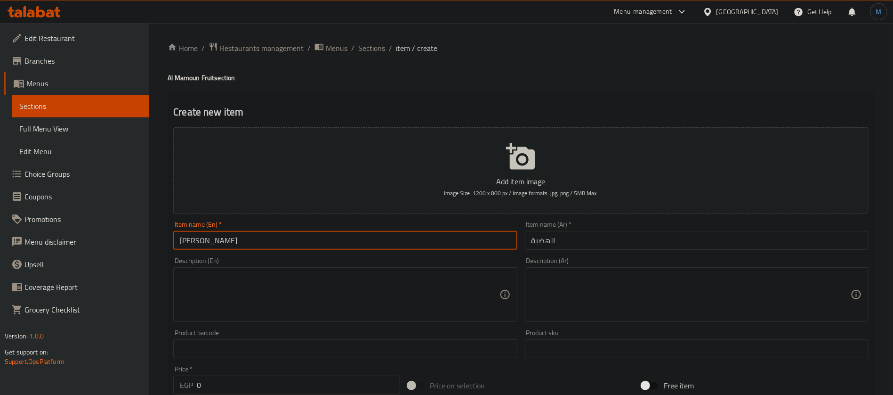
paste textarea "مانجو، فروالة، كیوى، عسل، وایس كریم، وخوخ ولبن"
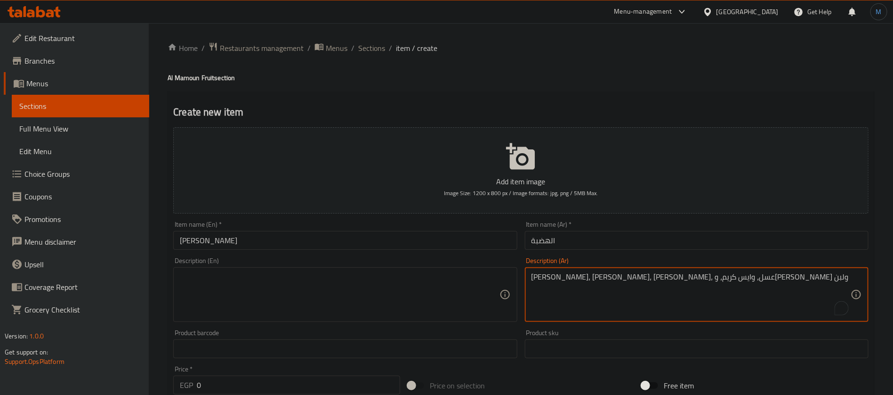
type textarea "مانجو، فروالة، كیوى، عسل، وایس كریم، وخوخ ولبن"
click at [414, 283] on textarea at bounding box center [339, 294] width 319 height 45
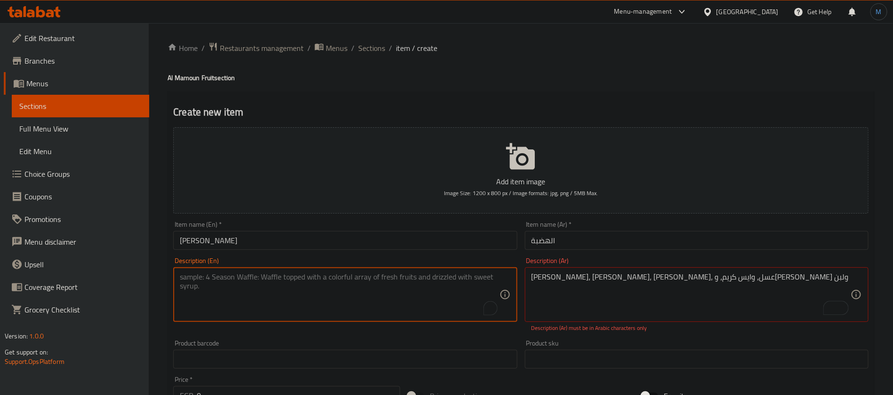
paste textarea "Mango, strawberry, kiwi, honey, whipped cream, and peach"
type textarea "Mango, strawberry, kiwi, honey, whipped cream, and peach"
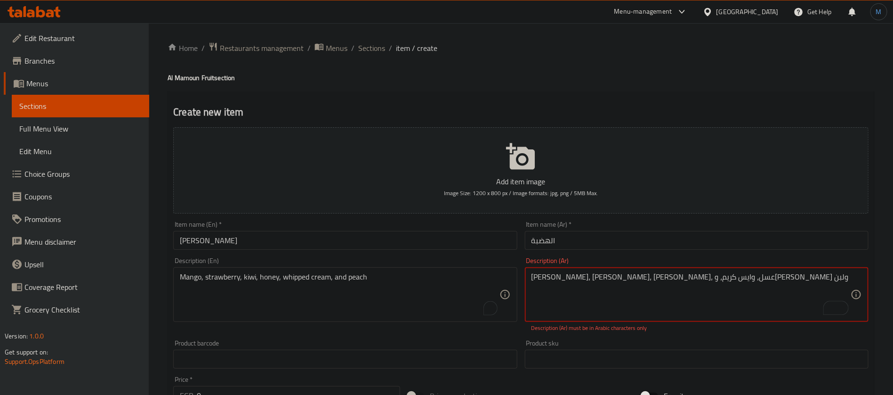
click at [653, 278] on textarea "مانجو، فروالة، كیوى، عسل، وایس كریم، وخوخ ولبن" at bounding box center [691, 294] width 319 height 45
click at [654, 254] on div "Description (Ar) مانجو، ، كیوى، عسل، وایس كریم، وخوخ ولبن Description (Ar) Desc…" at bounding box center [696, 294] width 351 height 82
click at [724, 250] on div "Item name (Ar)   * الهضبة Item name (Ar) *" at bounding box center [696, 235] width 351 height 36
click at [646, 283] on textarea "مانجو، ، كیوى، عسل، وایس كریم، وخوخ ولبن" at bounding box center [691, 294] width 319 height 45
click at [682, 284] on textarea "مانجو،فراولة ، كیوى، عسل، وایس كریم، وخوخ ولبن" at bounding box center [691, 294] width 319 height 45
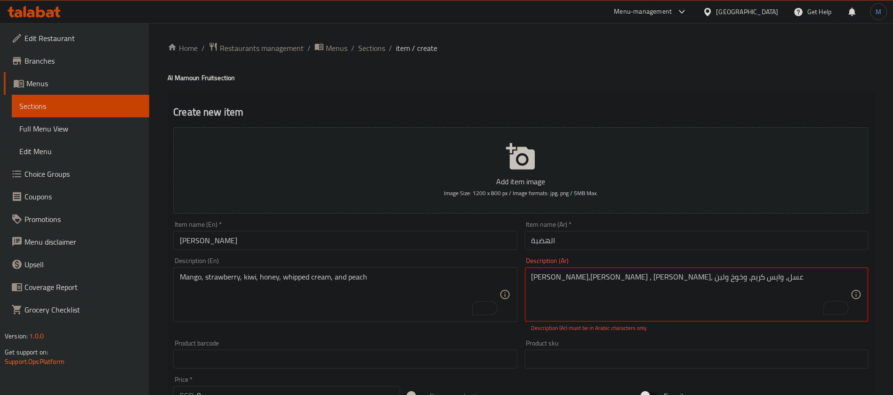
click at [554, 274] on textarea "مانجو،فراولة ، كیوى، عسل، وایس كریم، وخوخ ولبن" at bounding box center [691, 294] width 319 height 45
click at [540, 278] on textarea "مانجو،فراولة ، كیوى، عسل، وایس كریم، وخوخ ولبن" at bounding box center [691, 294] width 319 height 45
click at [599, 256] on div "Description (Ar) مانجو،فراولة ، كیوى، عسل، وایس كریم، Description (Ar) Descript…" at bounding box center [696, 294] width 351 height 82
paste textarea "وخوخ ولبن"
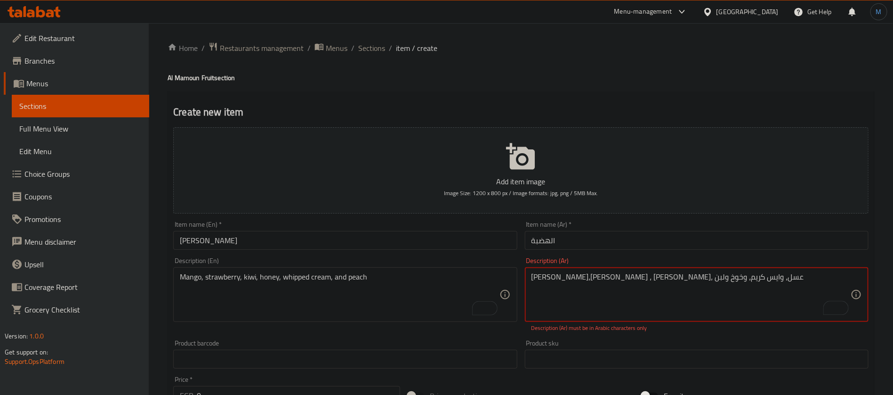
click at [591, 277] on textarea "مانجو،فراولة ، كیوى، عسل، وایس كریم، وخوخ ولبن" at bounding box center [691, 294] width 319 height 45
click at [578, 279] on textarea "مانجو،فراولة ، كیوى، عسل، وایس كریم، وخوخ ولبن" at bounding box center [691, 294] width 319 height 45
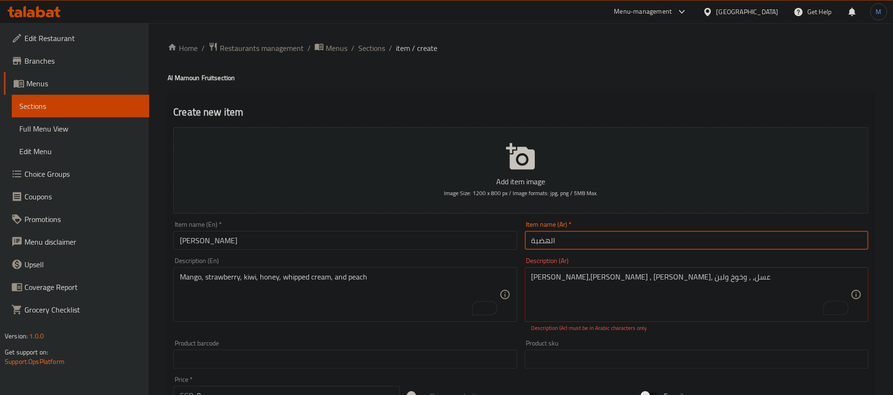
click at [644, 250] on input "الهضبة" at bounding box center [697, 240] width 344 height 19
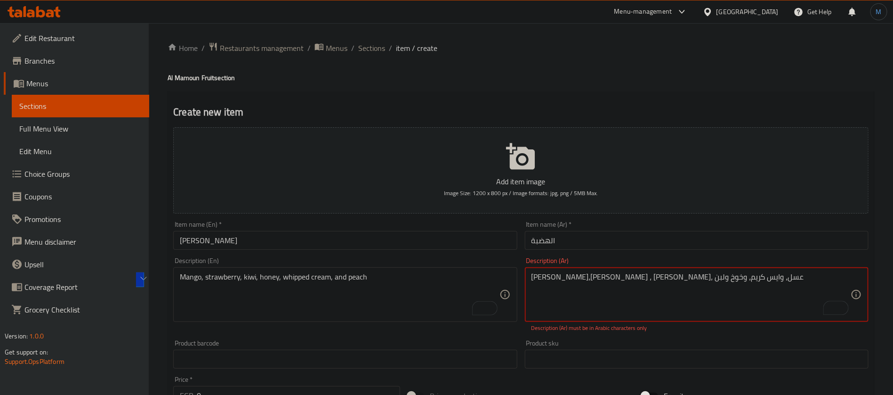
click at [612, 277] on textarea "مانجو،فراولة ، كیوى، عسل، وایس كریم، وخوخ ولبن" at bounding box center [691, 294] width 319 height 45
click at [620, 260] on div "Description (Ar) مانجو،فراولة ، كیوى، ، وایس كریم، وخوخ ولبن Description (Ar) D…" at bounding box center [697, 294] width 344 height 75
click at [632, 280] on textarea "مانجو،فراولة ، كیوى، عسل، وایس كریم، وخوخ ولبن" at bounding box center [691, 294] width 319 height 45
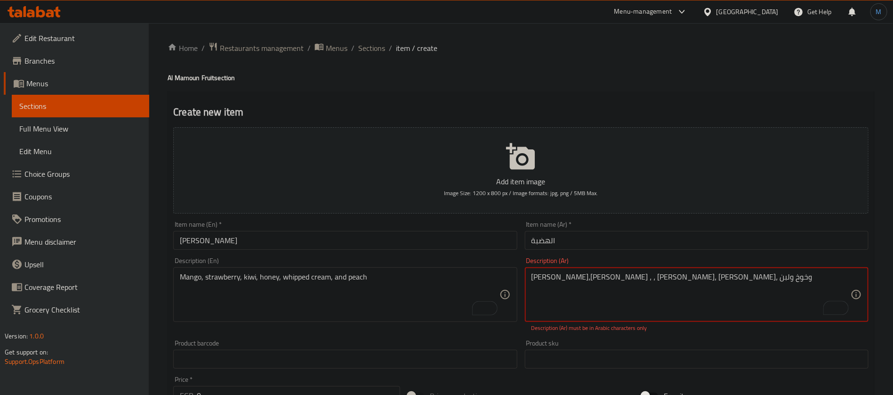
click at [647, 255] on div "Description (Ar) مانجو،فراولة ، ، عسل، وایس كریم، وخوخ ولبن Description (Ar) De…" at bounding box center [696, 294] width 351 height 82
click at [672, 281] on textarea "مانجو،فراولة ، كیوى، عسل، وایس كریم، وخوخ ولبن" at bounding box center [691, 294] width 319 height 45
click at [679, 247] on input "الهضبة" at bounding box center [697, 240] width 344 height 19
type textarea "مانجو، فراولة، كيوي، عسل"
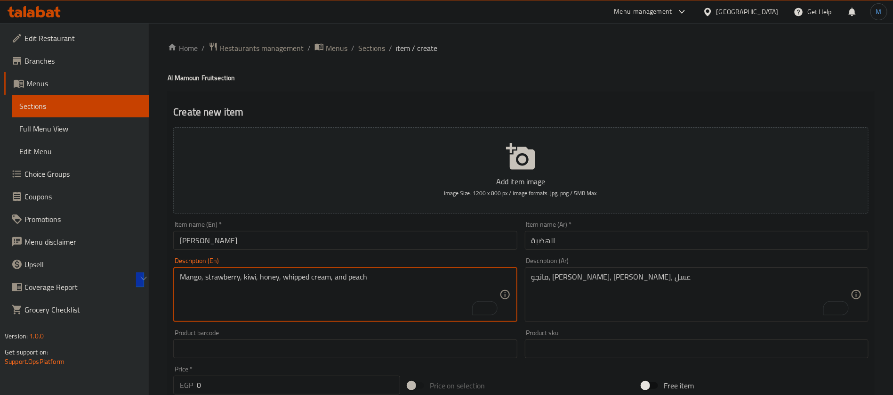
drag, startPoint x: 298, startPoint y: 278, endPoint x: 316, endPoint y: 276, distance: 17.9
click at [316, 276] on textarea "Mango, strawberry, kiwi, honey, whipped cream, and peach" at bounding box center [339, 294] width 319 height 45
paste textarea "ice"
type textarea "Mango, strawberry, kiwi, honey, ice cream, and peach"
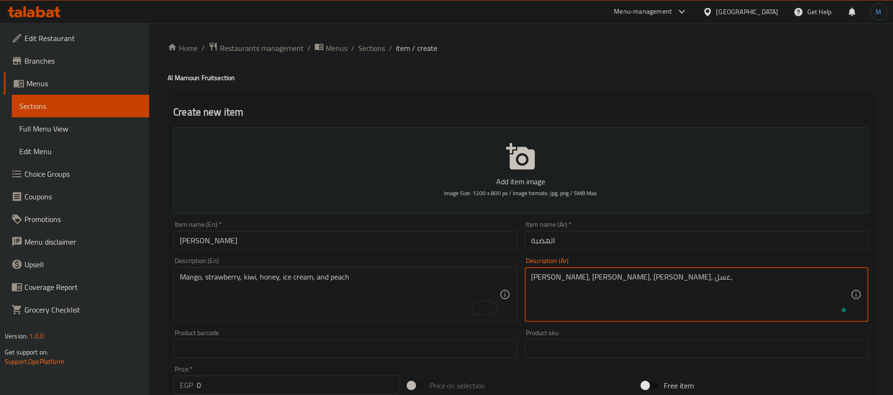
paste textarea "ايس كريم"
click at [554, 275] on textarea "مانجو، فراولة، كيوي، عسل، ايس كريم، خوخ، ولبن" at bounding box center [691, 294] width 319 height 45
click at [535, 280] on textarea "مانجو، فراولة، كيوي، عسل، ايس كريم، خوخ، ولبن" at bounding box center [691, 294] width 319 height 45
type textarea "مانجو، فراولة، كيوي، عسل، ايس كريم، خوخ، ولبن"
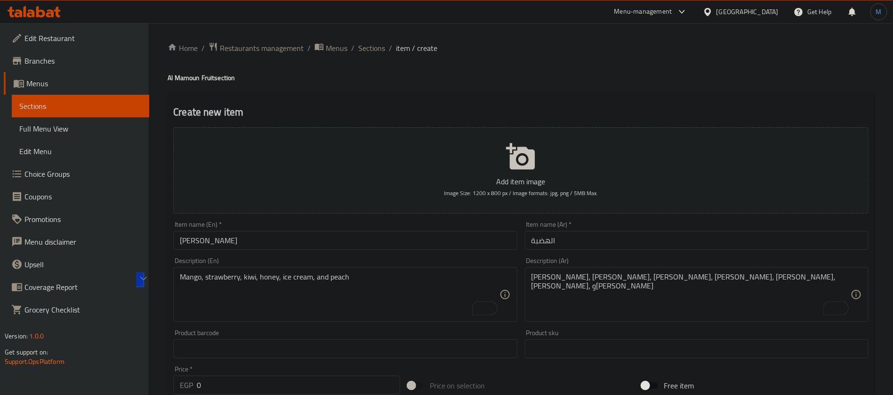
click at [392, 272] on div "Mango, strawberry, kiwi, honey, ice cream, and peach Description (En)" at bounding box center [345, 294] width 344 height 55
click at [414, 290] on textarea "Mango, strawberry, kiwi, honey, ice cream, and peach" at bounding box center [339, 294] width 319 height 45
paste textarea "peach, milk"
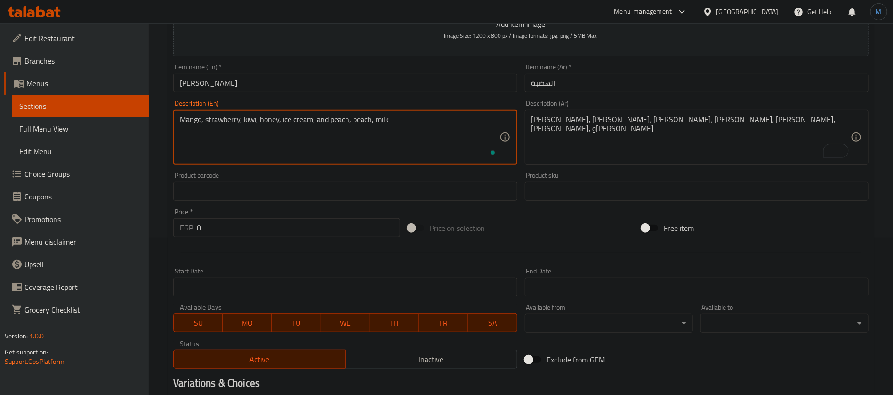
scroll to position [270, 0]
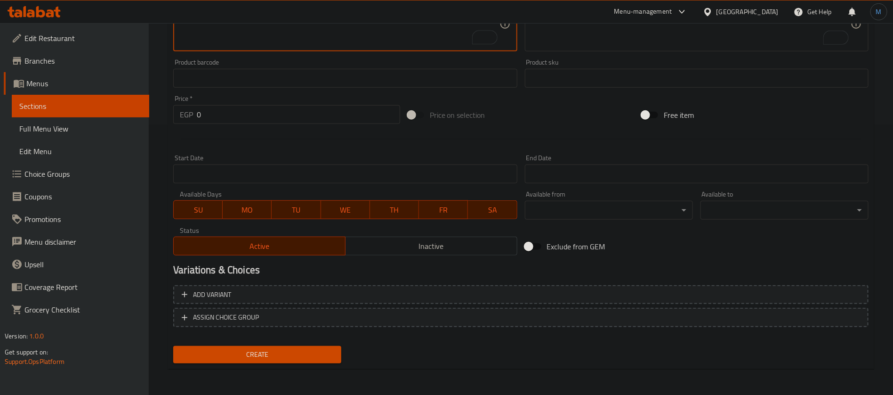
type textarea "Mango, strawberry, kiwi, honey, ice cream, and peach, peach, milk"
click at [653, 281] on div "Add variant ASSIGN CHOICE GROUP" at bounding box center [521, 311] width 703 height 61
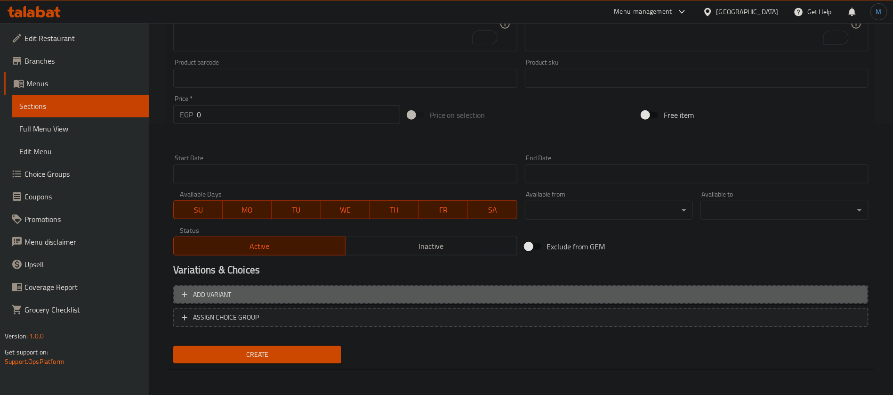
click at [659, 287] on button "Add variant" at bounding box center [520, 294] width 695 height 19
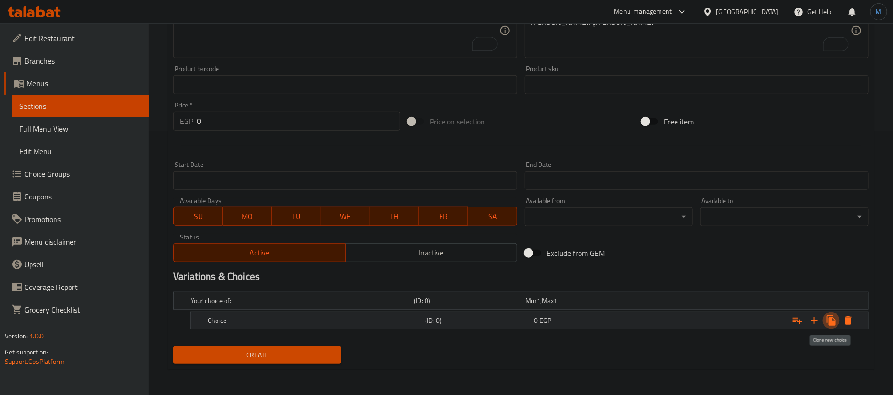
click at [824, 316] on button "Expand" at bounding box center [831, 320] width 17 height 17
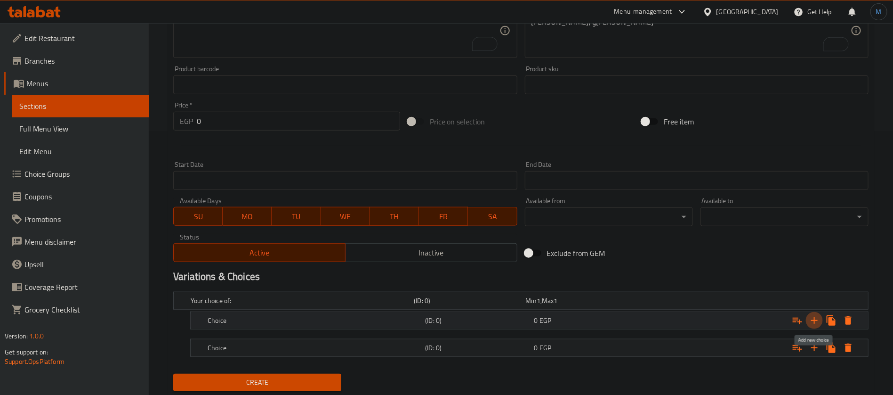
click at [822, 316] on button "Expand" at bounding box center [814, 320] width 17 height 17
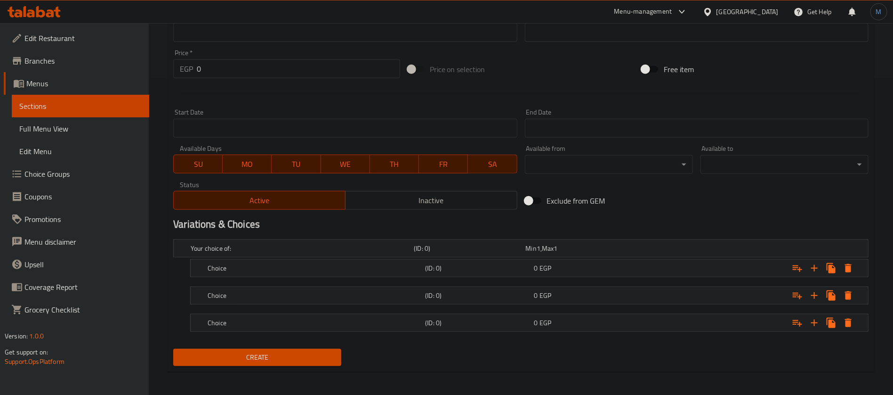
scroll to position [318, 0]
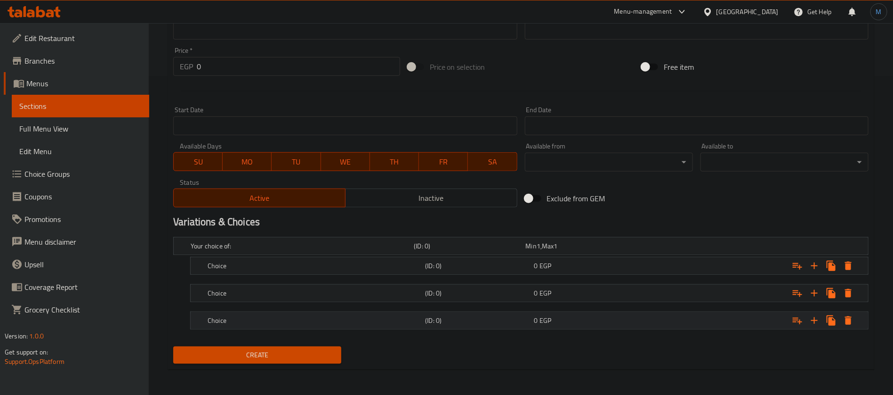
click at [615, 250] on div "0 EGP" at bounding box center [580, 245] width 108 height 9
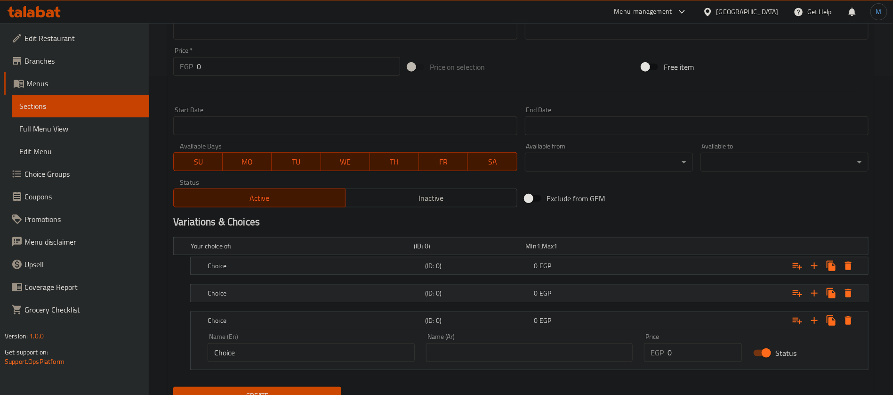
click at [606, 256] on div "Choice (ID: 0) 0 EGP" at bounding box center [524, 245] width 670 height 21
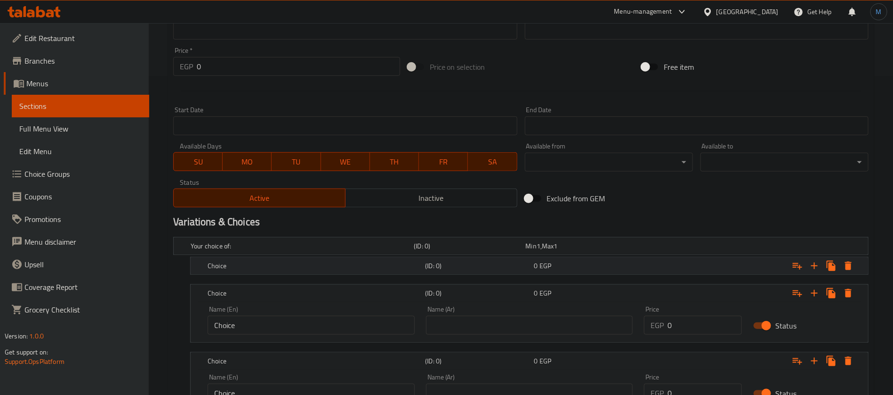
click at [610, 252] on div "0 EGP" at bounding box center [580, 245] width 112 height 13
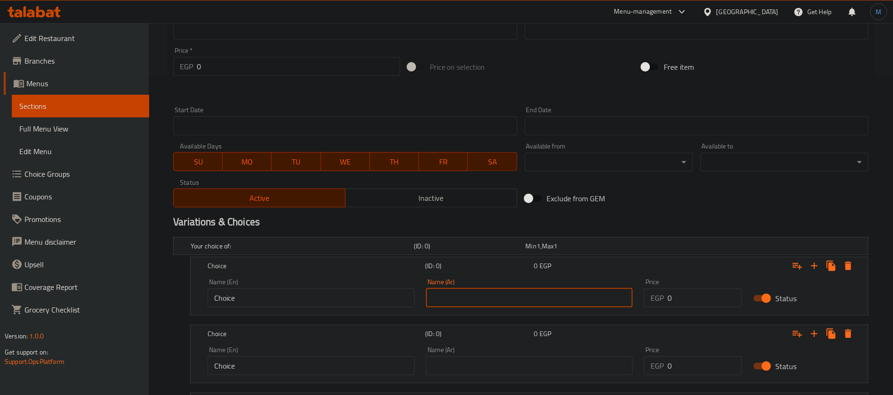
click at [544, 290] on input "text" at bounding box center [529, 297] width 207 height 19
type input "صغير"
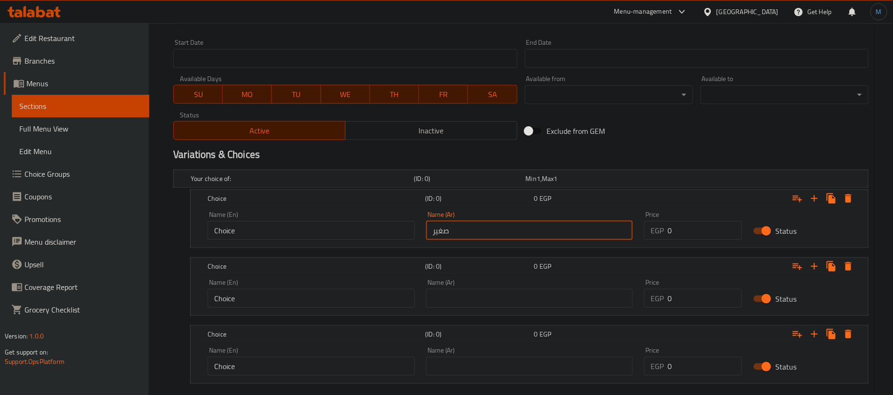
scroll to position [389, 0]
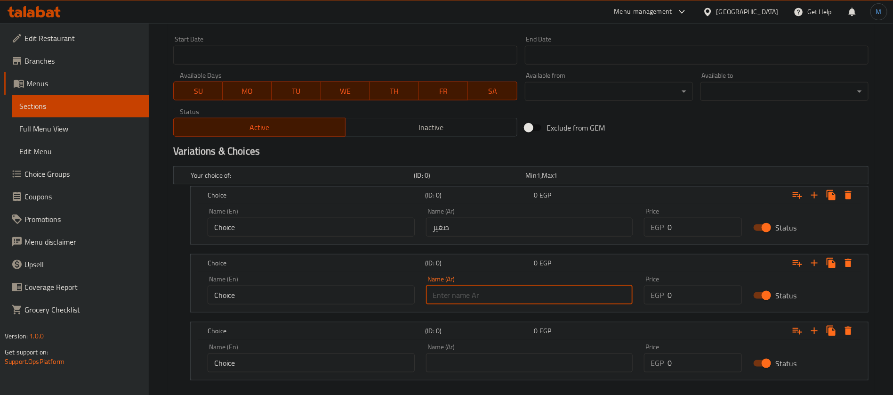
click at [506, 285] on input "text" at bounding box center [529, 294] width 207 height 19
type input "وسط"
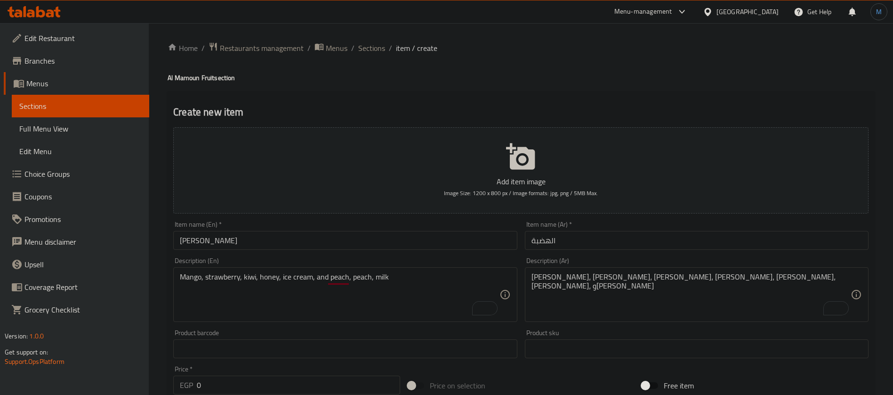
scroll to position [440, 0]
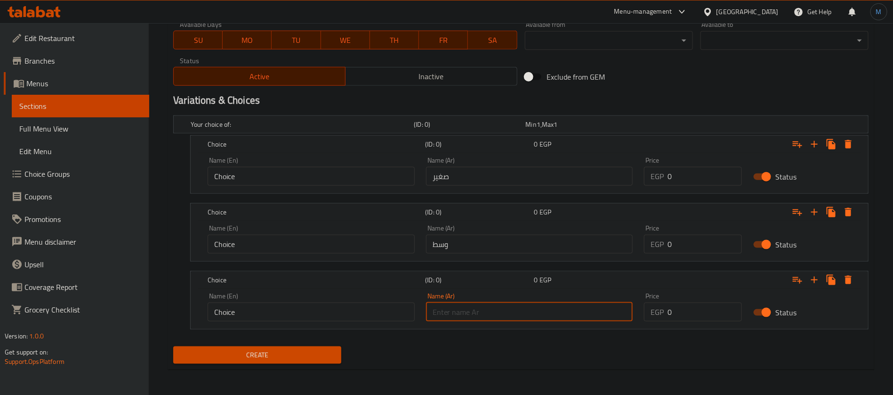
drag, startPoint x: 483, startPoint y: 302, endPoint x: 484, endPoint y: 296, distance: 6.6
click at [483, 302] on input "text" at bounding box center [529, 311] width 207 height 19
type input "كبير"
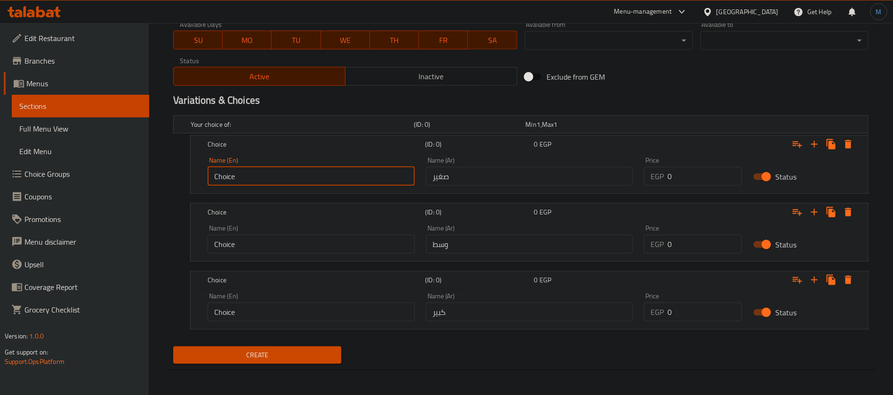
click at [362, 173] on input "Choice" at bounding box center [311, 176] width 207 height 19
click at [345, 170] on input "text" at bounding box center [311, 176] width 207 height 19
type input "Small"
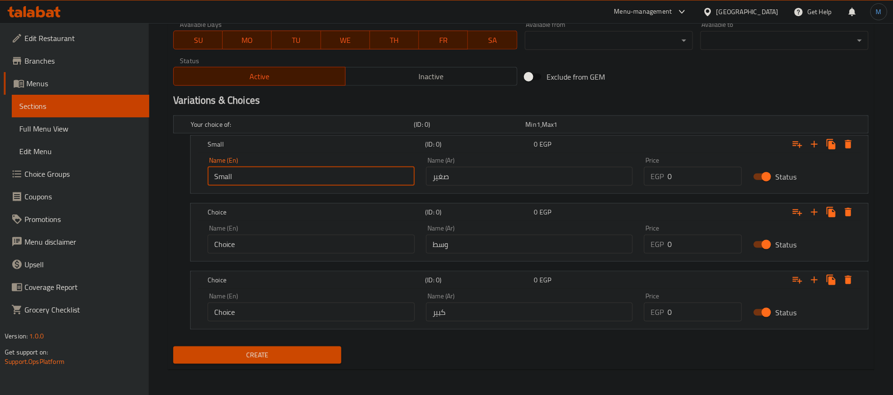
click at [315, 227] on div "Name (En) Choice Name (En)" at bounding box center [311, 239] width 207 height 29
click at [315, 231] on div "Name (En) Choice Name (En)" at bounding box center [311, 239] width 207 height 29
click at [315, 236] on input "Choice" at bounding box center [311, 243] width 207 height 19
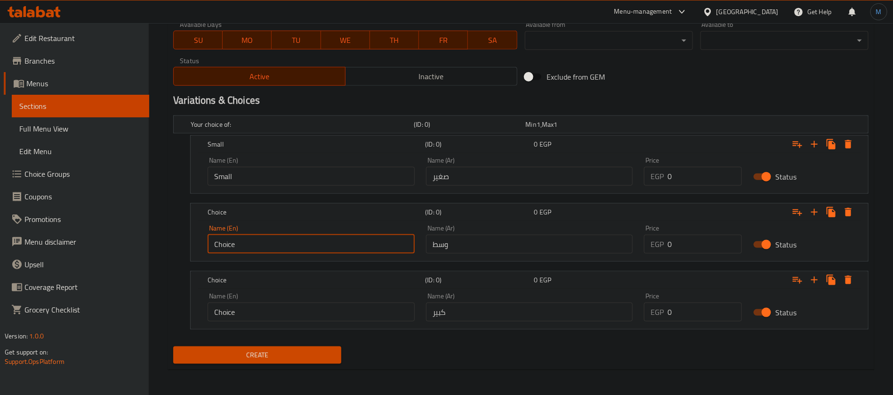
click at [315, 236] on input "Choice" at bounding box center [311, 243] width 207 height 19
click at [315, 239] on input "text" at bounding box center [311, 243] width 207 height 19
type input "Large"
click at [298, 244] on input "Large" at bounding box center [311, 243] width 207 height 19
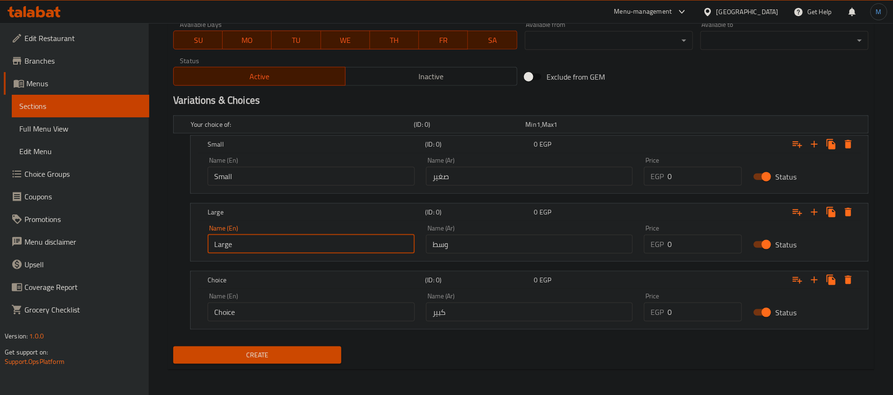
click at [298, 244] on input "Large" at bounding box center [311, 243] width 207 height 19
click at [298, 244] on input "text" at bounding box center [311, 243] width 207 height 19
type input "Medium"
click at [297, 309] on input "Choice" at bounding box center [311, 311] width 207 height 19
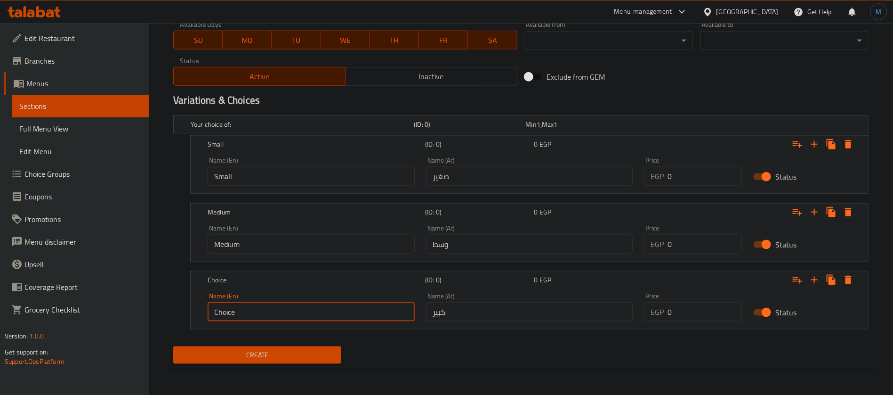
click at [297, 309] on input "Choice" at bounding box center [311, 311] width 207 height 19
click at [297, 309] on input "text" at bounding box center [311, 311] width 207 height 19
type input "Large"
click at [709, 189] on div "Price EGP 0 Price" at bounding box center [692, 171] width 109 height 40
click at [710, 182] on input "0" at bounding box center [705, 176] width 74 height 19
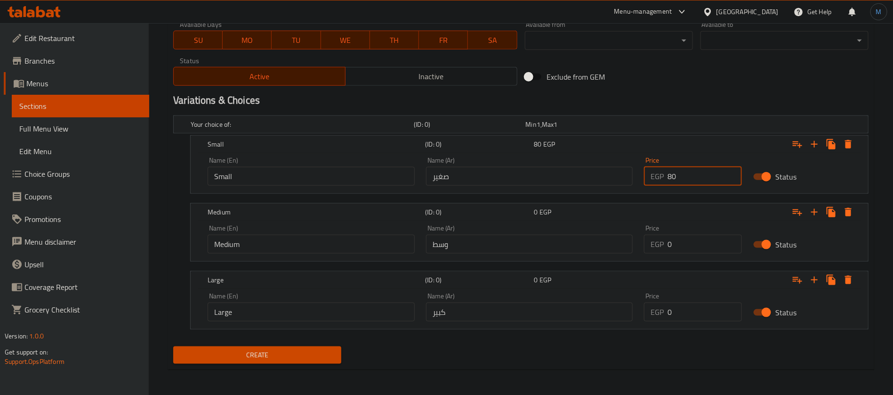
type input "80"
click at [691, 239] on input "0" at bounding box center [705, 243] width 74 height 19
type input "100"
click at [692, 303] on input "0" at bounding box center [705, 311] width 74 height 19
type input "120"
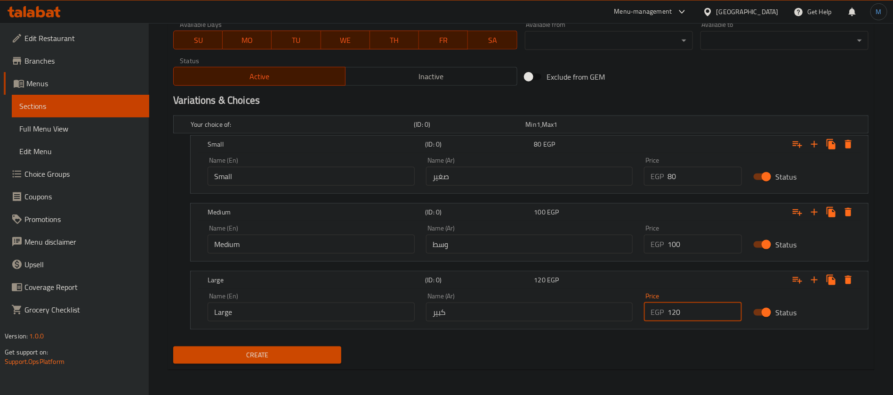
click at [173, 346] on button "Create" at bounding box center [257, 354] width 168 height 17
type input "0"
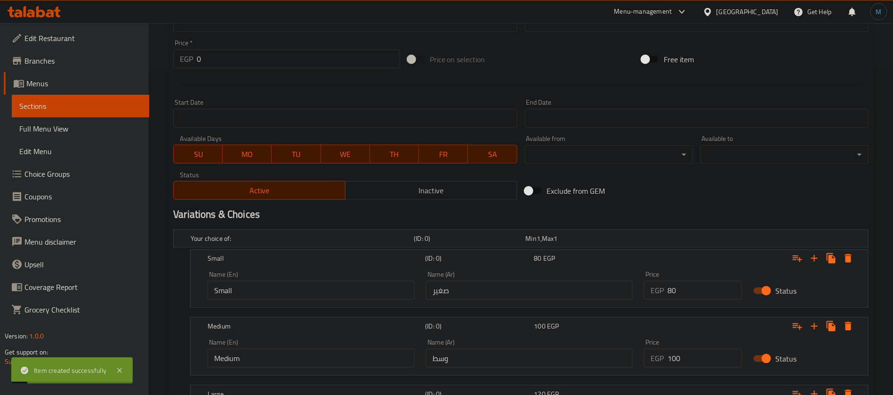
scroll to position [157, 0]
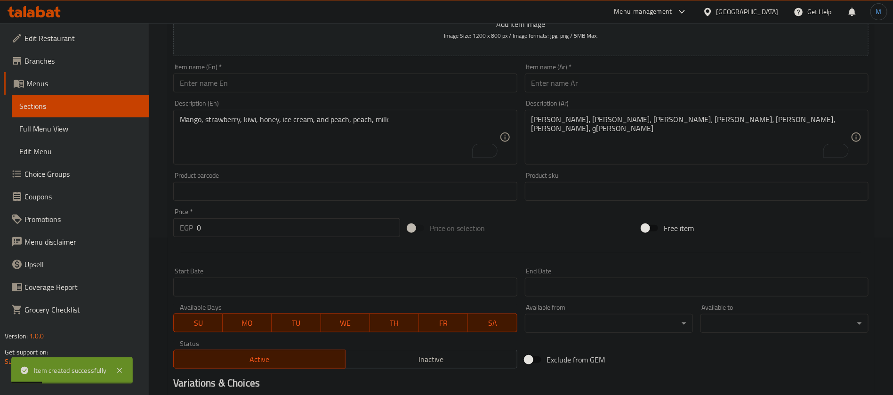
click at [620, 72] on div "Item name (Ar)   * Item name (Ar) *" at bounding box center [697, 78] width 344 height 29
click at [622, 74] on input "text" at bounding box center [697, 82] width 344 height 19
type input ";"
type input "كونو"
click at [278, 86] on input "text" at bounding box center [345, 82] width 344 height 19
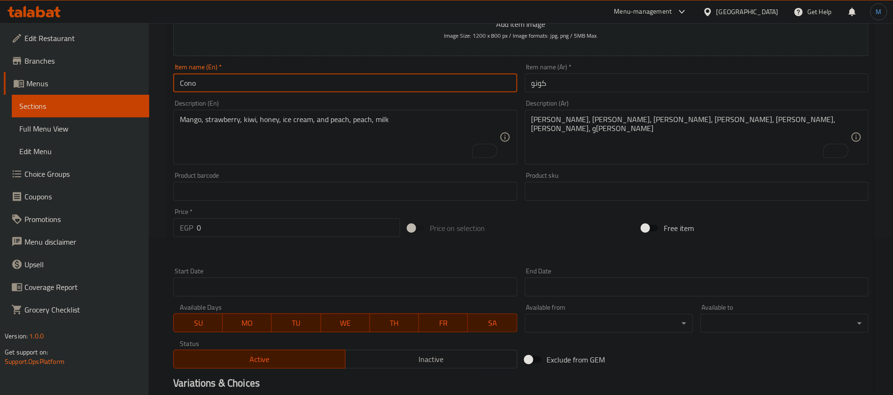
type input "Cono"
paste textarea "مانجو کیوی وعسل وایس"
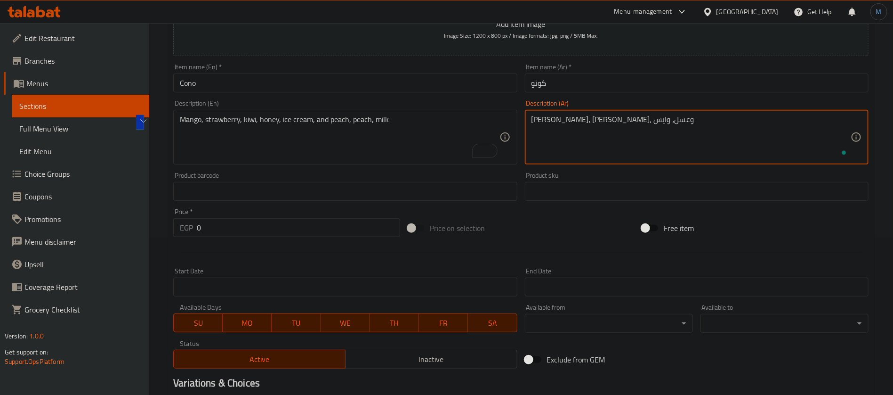
type textarea "مانجو، كيوي، وعسل، وايس"
click at [381, 152] on textarea "Mango, strawberry, kiwi, honey, ice cream, and peach, peach, milk" at bounding box center [339, 137] width 319 height 45
paste textarea "Mango, Kiwi, and Honey, Wise"
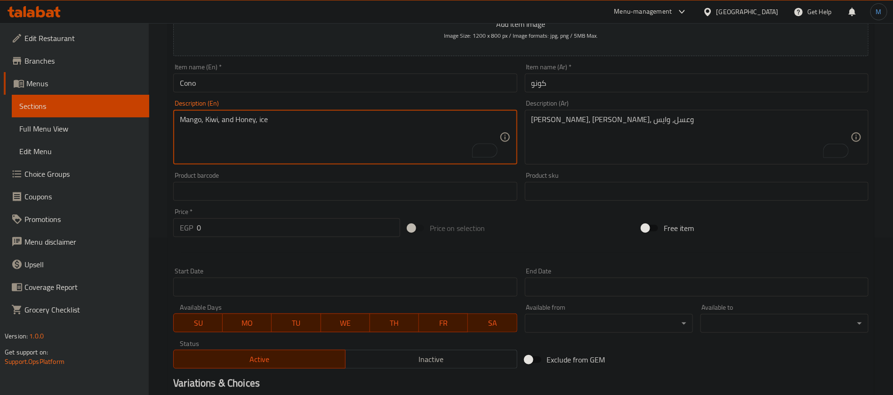
scroll to position [440, 0]
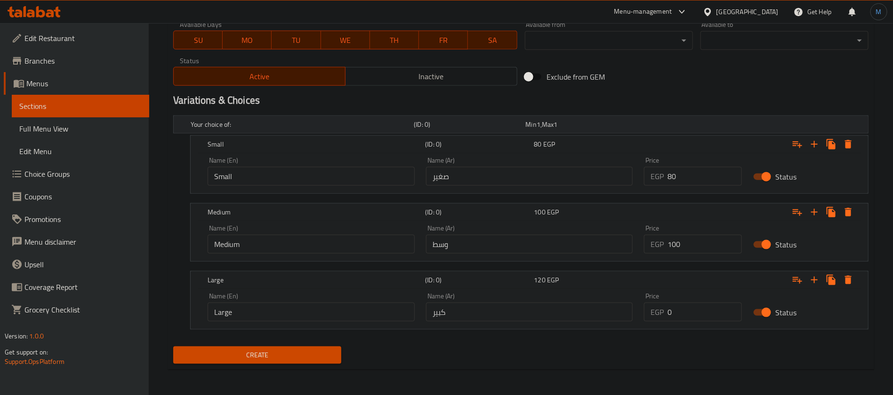
type textarea "Mango, Kiwi, and Honey, ice"
click at [313, 355] on span "Create" at bounding box center [257, 355] width 153 height 12
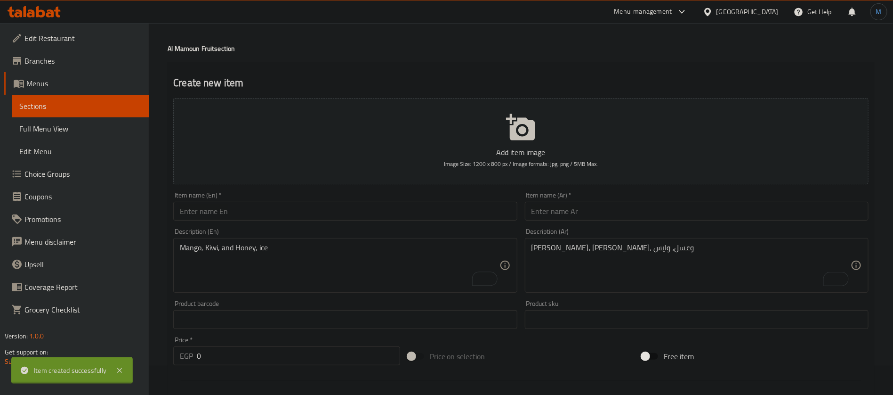
scroll to position [0, 0]
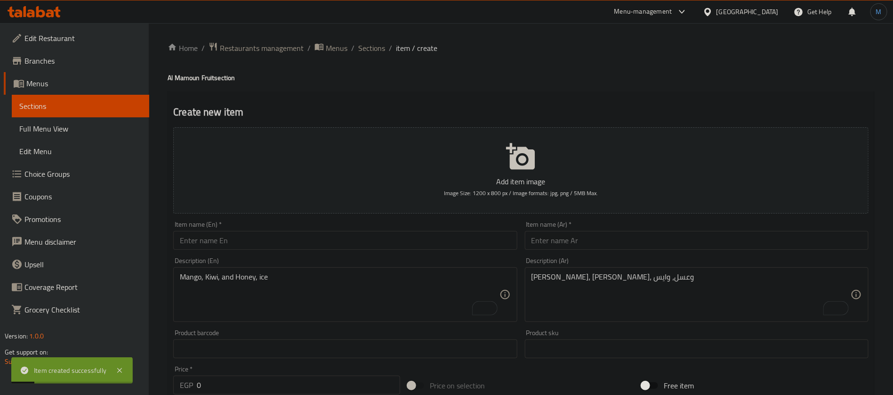
click at [625, 230] on div "Item name (Ar)   * Item name (Ar) *" at bounding box center [697, 235] width 344 height 29
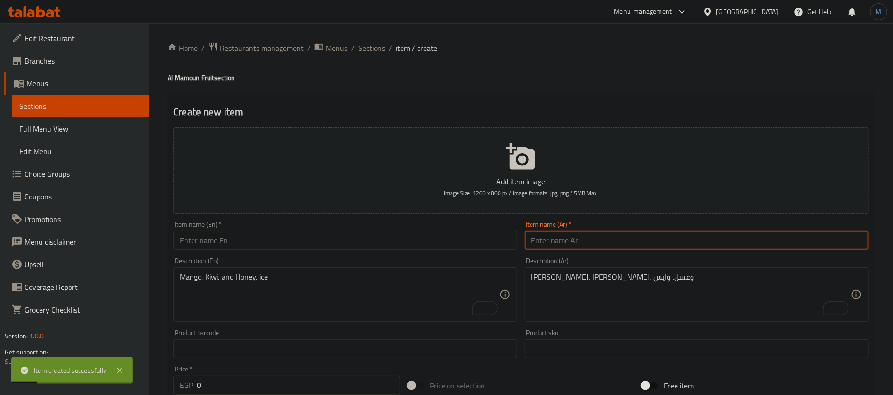
paste input "لبنیتا"
click at [626, 236] on input "text" at bounding box center [697, 240] width 344 height 19
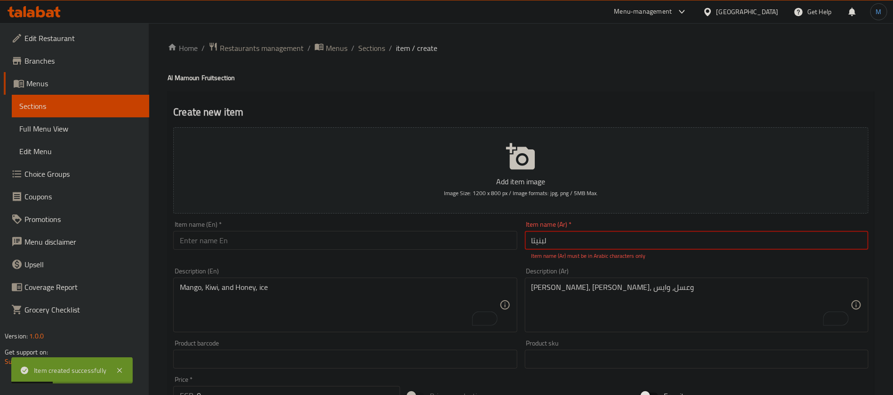
type input "g"
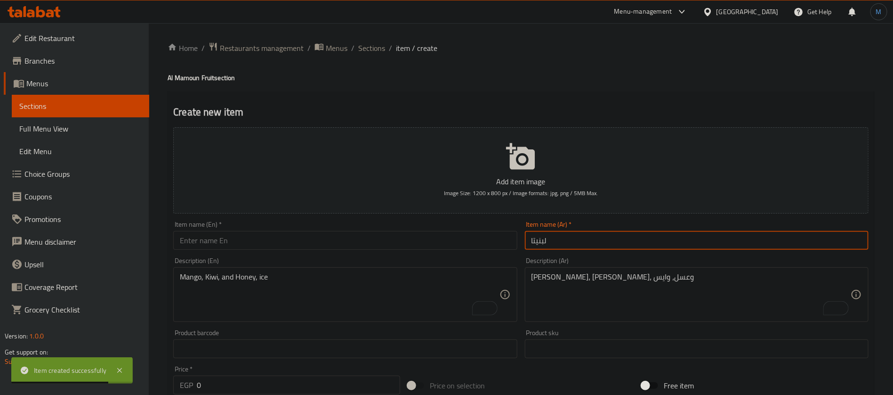
type input "لبنيتا"
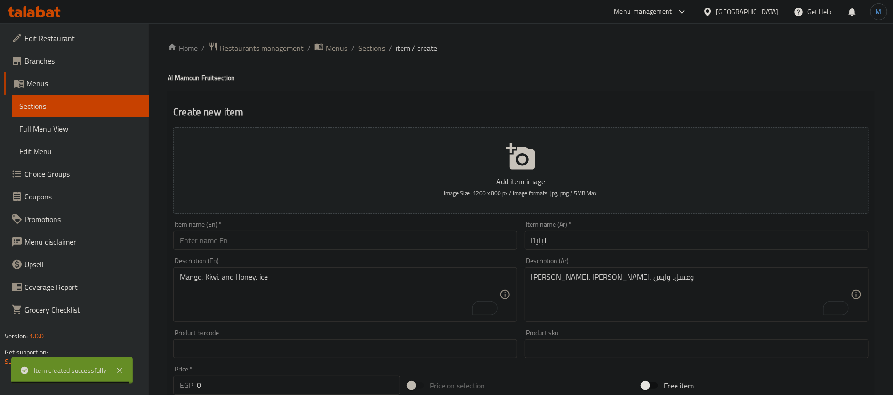
click at [258, 250] on div "Item name (En)   * Item name (En) *" at bounding box center [345, 235] width 351 height 36
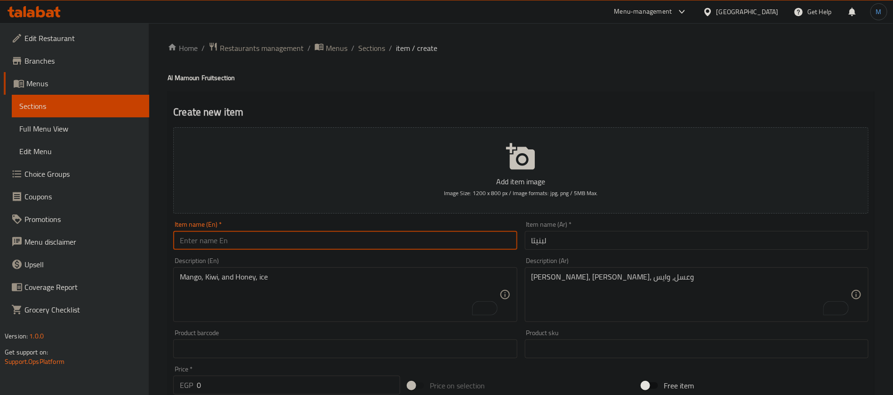
click at [254, 239] on input "text" at bounding box center [345, 240] width 344 height 19
paste input "labnita"
click at [254, 239] on input "Labnita" at bounding box center [345, 240] width 344 height 19
type input "Labnita"
click at [766, 309] on textarea "مانجو، كيوي، وعسل، وايس" at bounding box center [691, 294] width 319 height 45
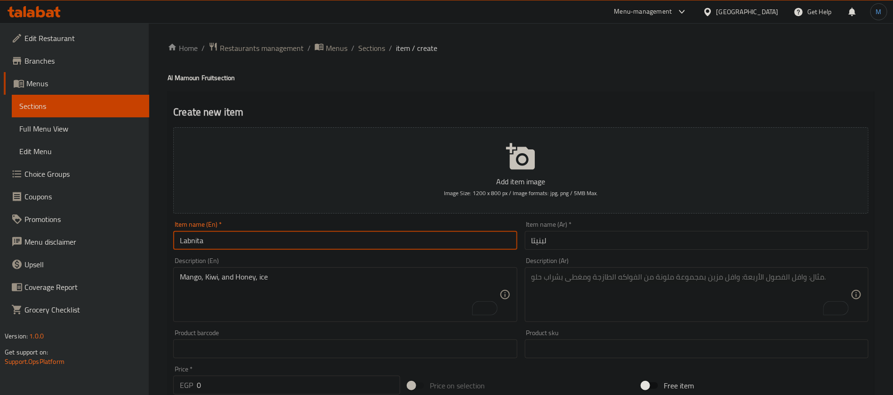
paste textarea "زبادى وخوخ موز وایس وعسل"
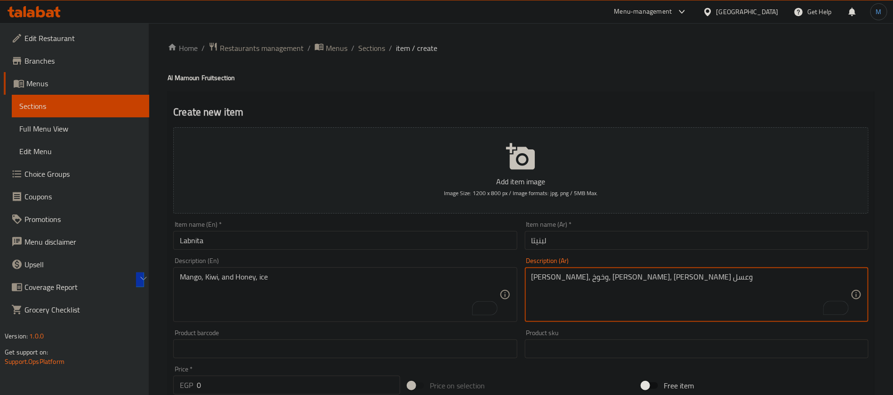
type textarea "زبادي، وخوخ، موز، وايس وعسل"
click at [326, 268] on div "Mango, Kiwi, and Honey, ice Description (En)" at bounding box center [345, 294] width 344 height 55
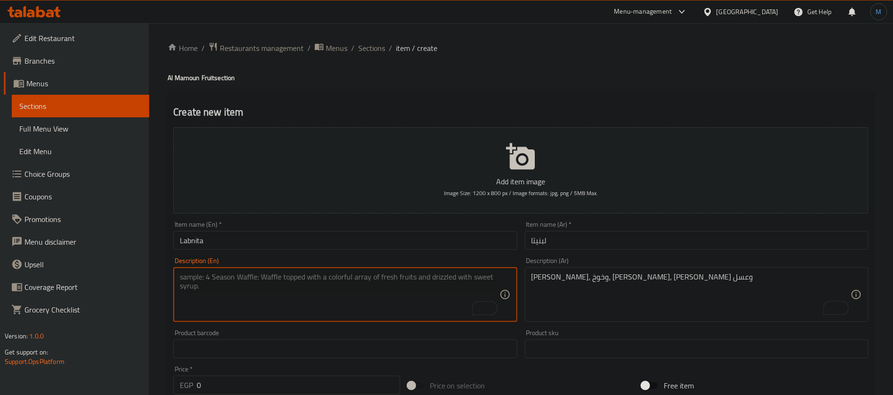
paste textarea "Yogurt, peach, banana, ice and honey"
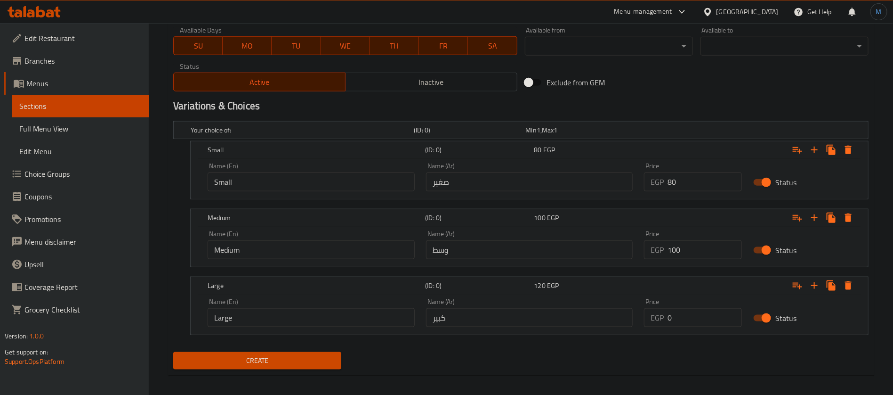
scroll to position [440, 0]
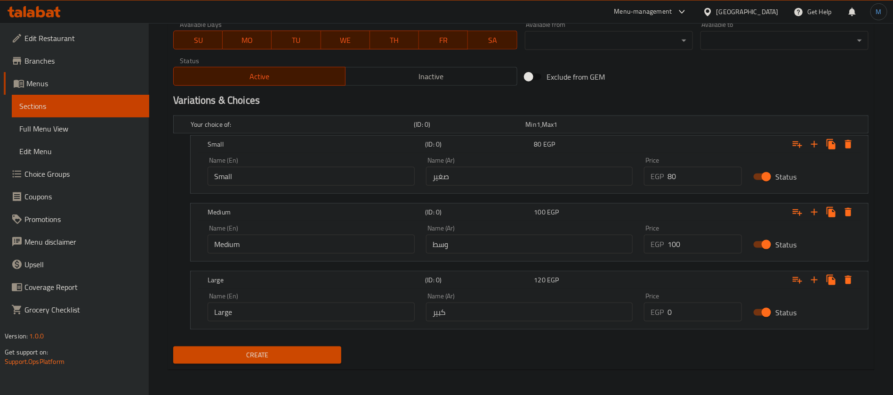
type textarea "Yogurt, peach, banana, ice and honey"
click at [321, 351] on span "Create" at bounding box center [257, 355] width 153 height 12
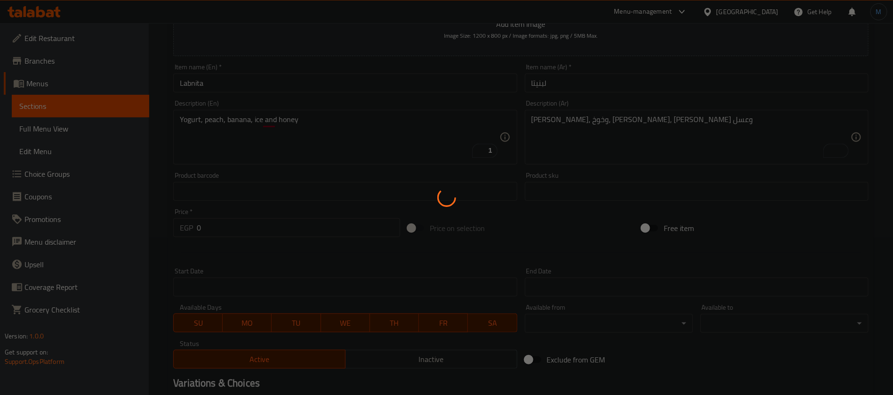
scroll to position [0, 0]
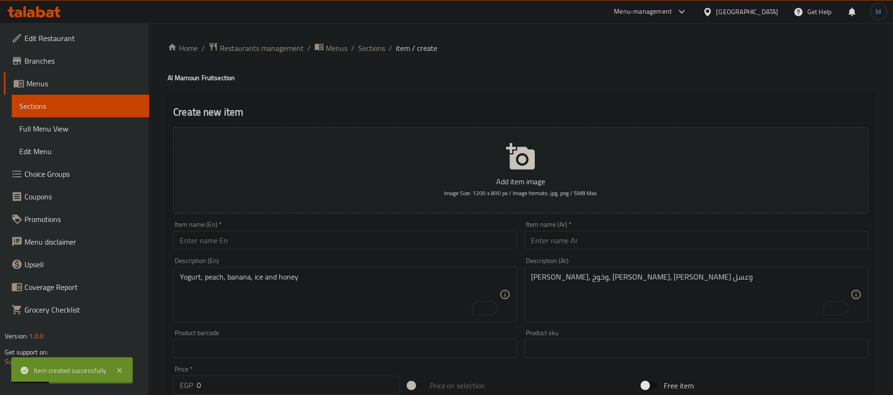
click at [616, 236] on input "text" at bounding box center [697, 240] width 344 height 19
paste input "میكسیكانو"
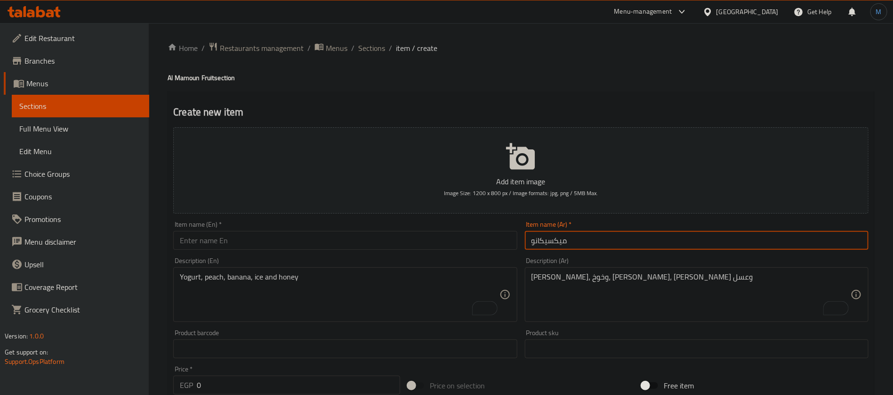
type input "ميكسيكانو"
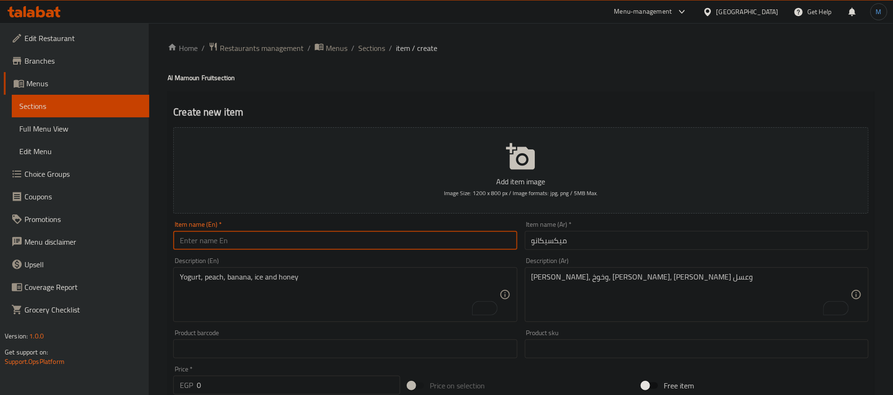
click at [327, 235] on input "text" at bounding box center [345, 240] width 344 height 19
paste input "Mexicano"
type input "Mexicano"
click at [638, 269] on div "زبادي، وخوخ، موز، وايس وعسل Description (Ar)" at bounding box center [697, 294] width 344 height 55
paste textarea "تفاح، اناناس، ايس، لبن، عسل"
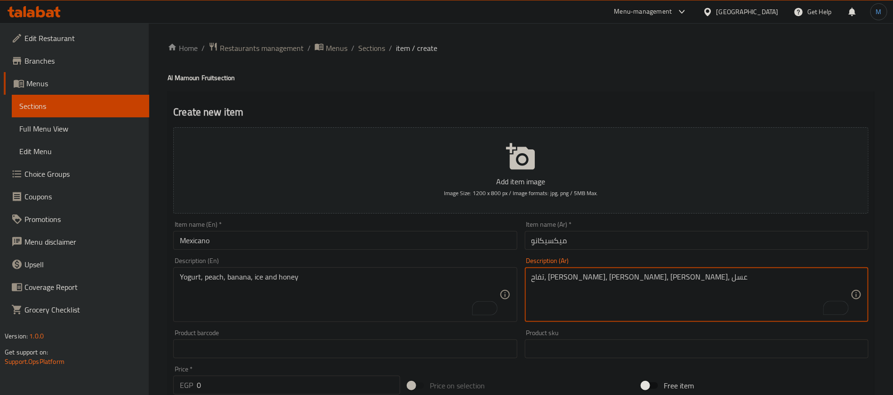
type textarea "تفاح، اناناس، ايس، لبن، عسل"
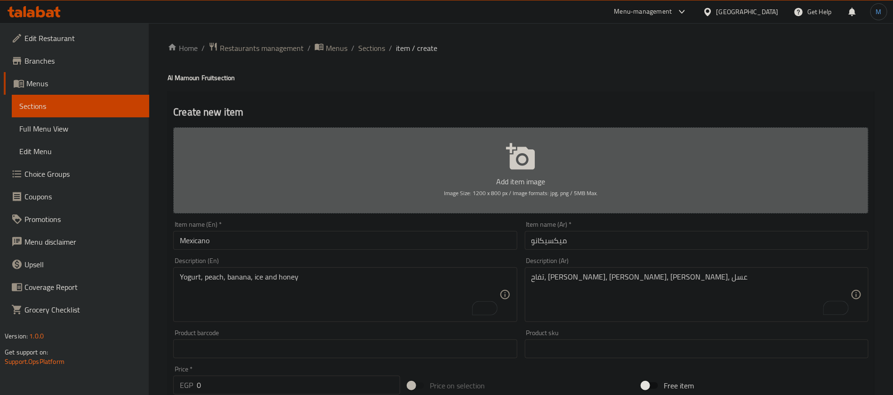
click at [643, 210] on button "Add item image Image Size: 1200 x 800 px / Image formats: jpg, png / 5MB Max." at bounding box center [520, 170] width 695 height 86
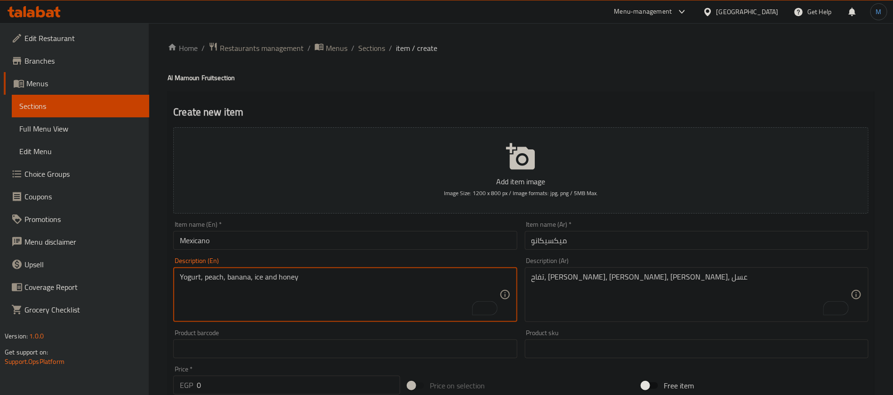
click at [376, 284] on textarea "Yogurt, peach, banana, ice and honey" at bounding box center [339, 294] width 319 height 45
paste textarea "Apple, pineapple, ice, milk, honey"
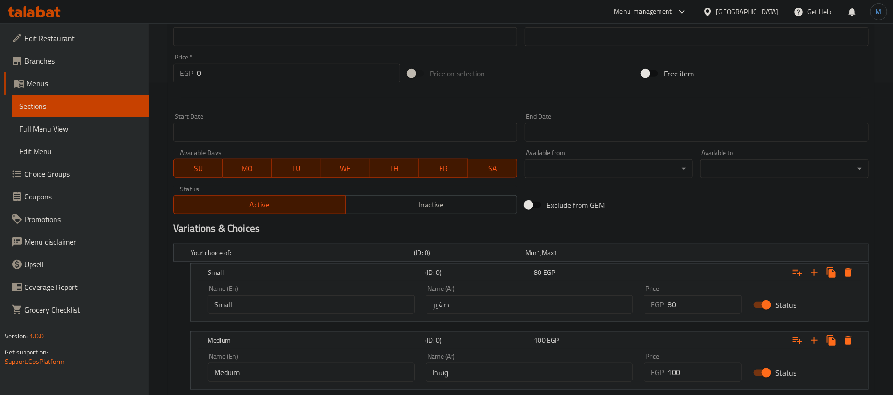
scroll to position [353, 0]
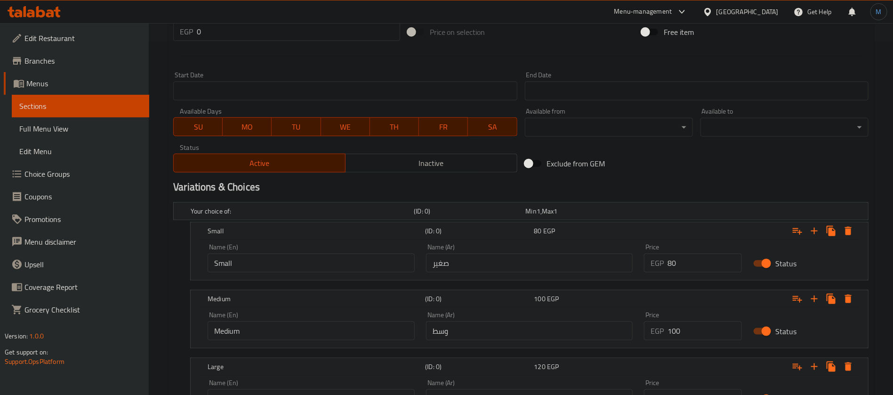
type textarea "Apple, pineapple, ice, milk, honey"
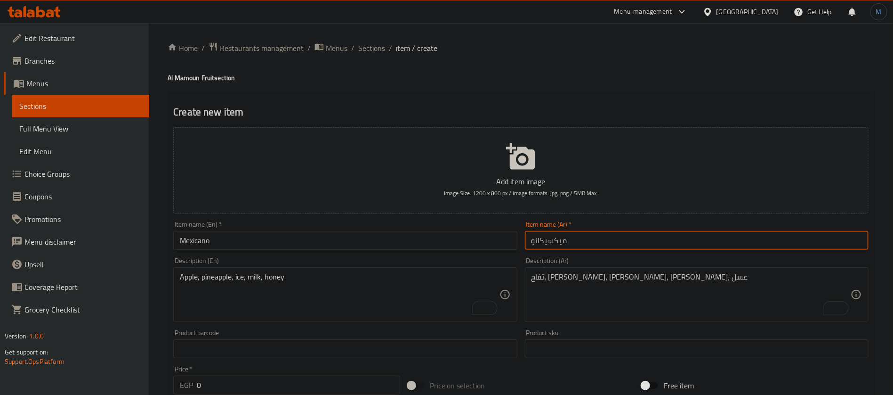
click at [646, 236] on input "ميكسيكانو" at bounding box center [697, 240] width 344 height 19
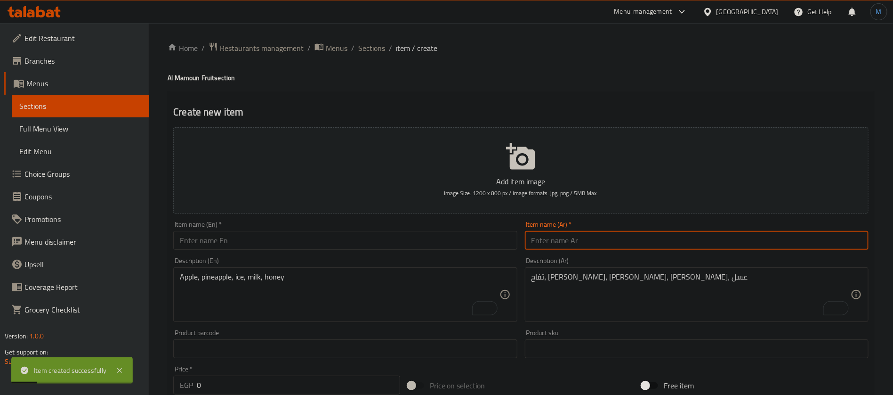
click at [601, 241] on input "text" at bounding box center [697, 240] width 344 height 19
paste input "الاصلى"
type input "الاصلى"
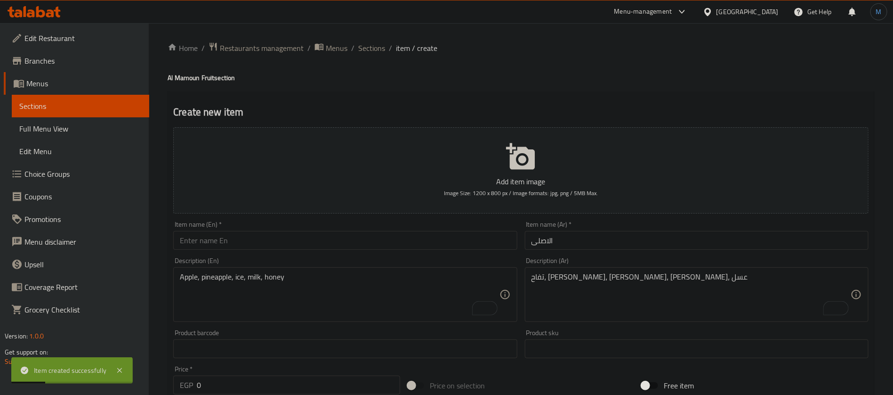
drag, startPoint x: 434, startPoint y: 221, endPoint x: 431, endPoint y: 228, distance: 7.2
click at [433, 222] on div "Item name (En)   * Item name (En) *" at bounding box center [345, 235] width 344 height 29
click at [313, 238] on input "text" at bounding box center [345, 240] width 344 height 19
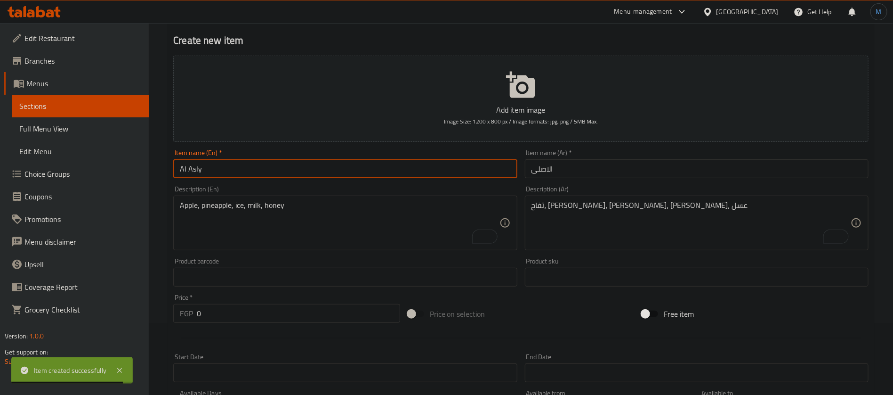
scroll to position [141, 0]
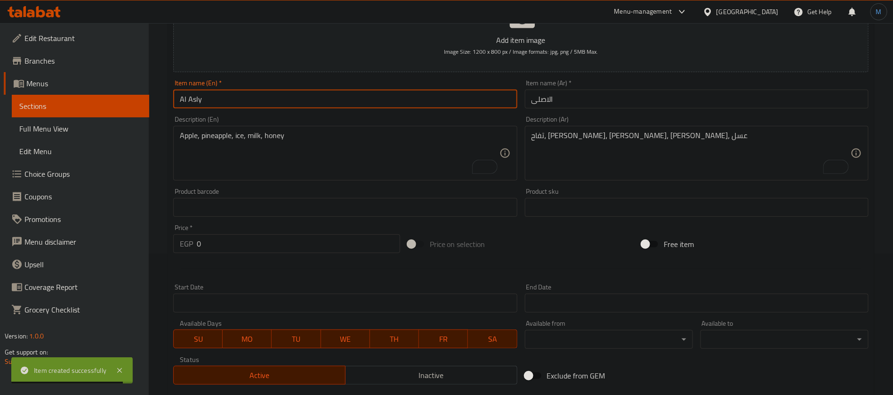
type input "Al Asly"
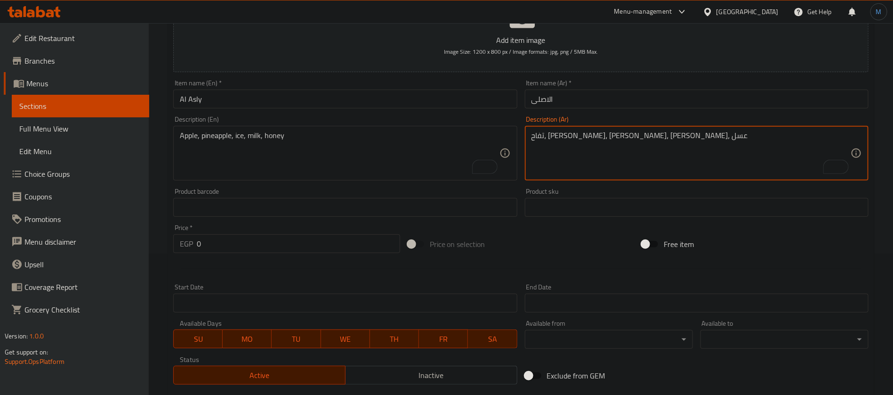
click at [623, 173] on textarea "تفاح، اناناس، ايس، لبن، عسل" at bounding box center [691, 153] width 319 height 45
paste textarea "زبادي، افوكادو، فانيليا، لبن، عسل، بلح، مانجو"
type textarea "زبادي، افوكادو، فانيليا، لبن، عسل، بلح، مانجو"
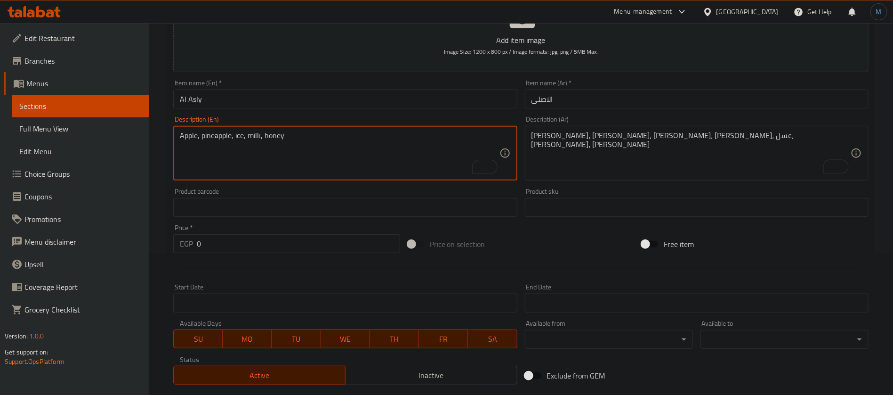
click at [425, 140] on textarea "Apple, pineapple, ice, milk, honey" at bounding box center [339, 153] width 319 height 45
paste textarea "Yogurt, avocado, vanilla, milk, honey, dates, mango"
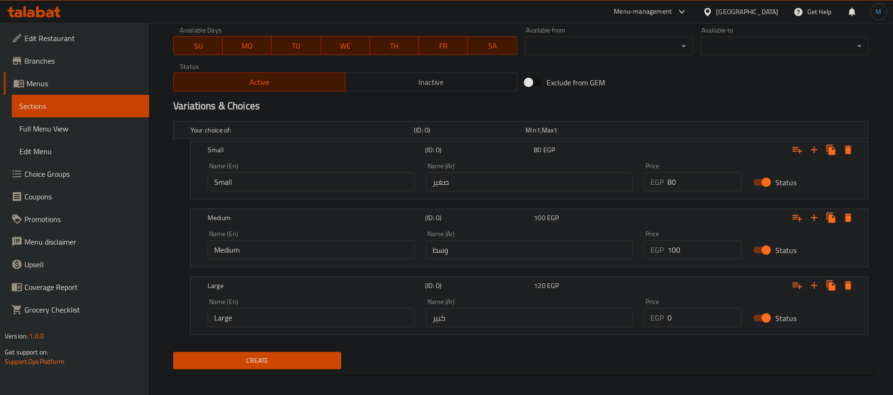
scroll to position [440, 0]
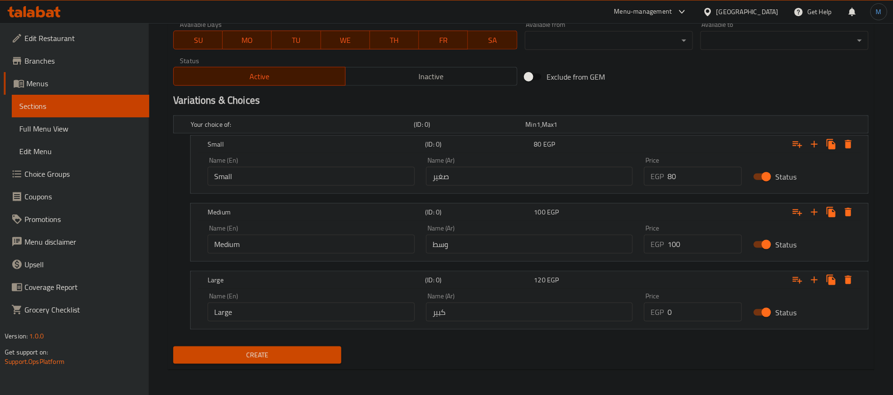
type textarea "Yogurt, avocado, vanilla, milk, honey, dates, mango"
click at [333, 347] on button "Create" at bounding box center [257, 354] width 168 height 17
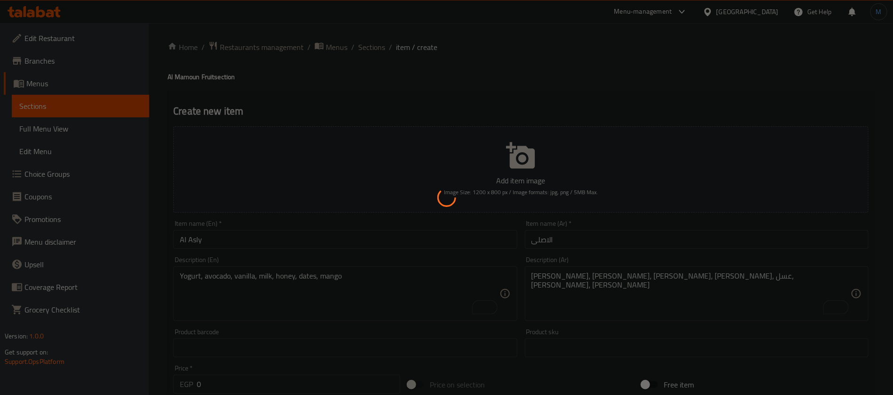
scroll to position [0, 0]
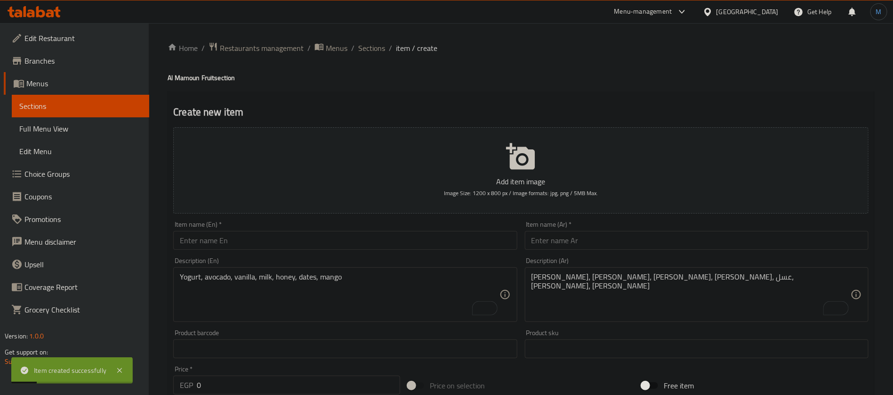
click at [617, 250] on div "Item name (Ar)   * Item name (Ar) *" at bounding box center [696, 235] width 351 height 36
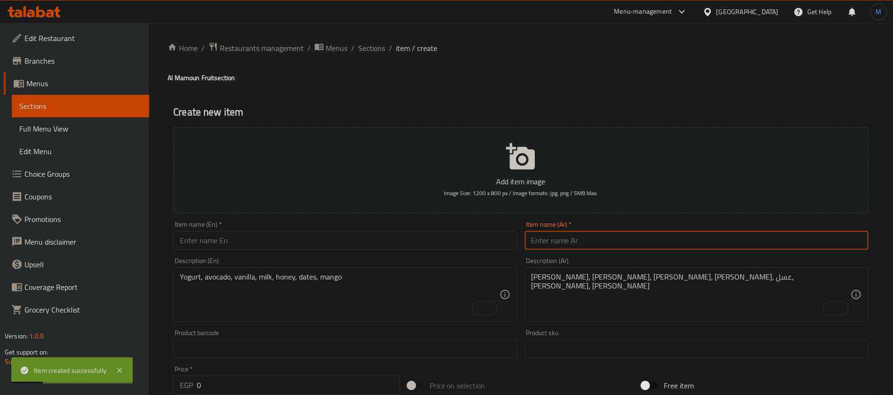
click at [621, 240] on input "text" at bounding box center [697, 240] width 344 height 19
paste input "فروت المامون"
type input "فروت المامون"
click at [191, 78] on h4 "Al Mamoun Fruit section" at bounding box center [521, 77] width 707 height 9
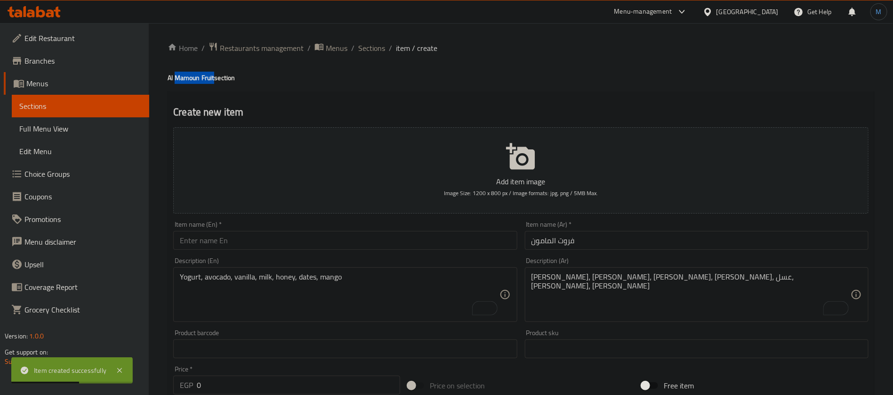
drag, startPoint x: 191, startPoint y: 78, endPoint x: 202, endPoint y: 78, distance: 11.3
click at [202, 78] on h4 "Al Mamoun Fruit section" at bounding box center [521, 77] width 707 height 9
copy h4 "Mamoun Fruit"
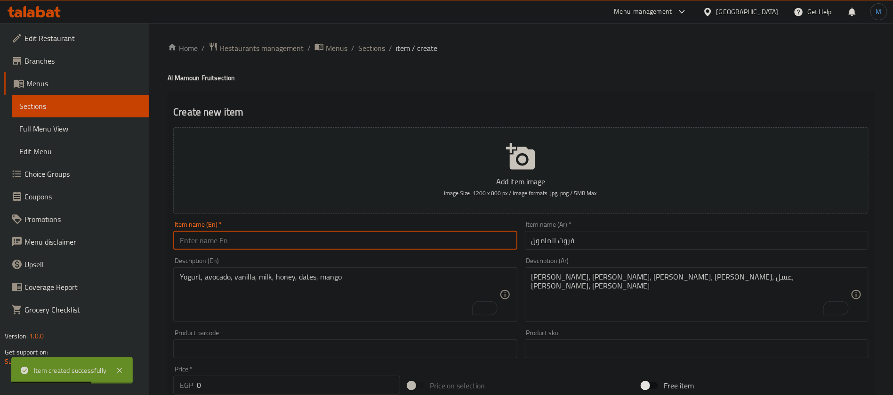
click at [316, 245] on input "text" at bounding box center [345, 240] width 344 height 19
paste input "Mamoun Fruit"
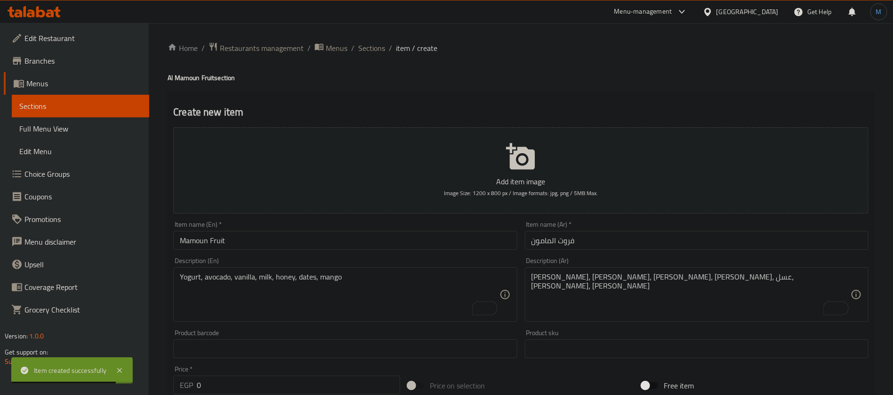
click at [191, 79] on h4 "Al Mamoun Fruit section" at bounding box center [521, 77] width 707 height 9
drag, startPoint x: 191, startPoint y: 79, endPoint x: 170, endPoint y: 77, distance: 20.8
click at [170, 77] on h4 "Al Mamoun Fruit section" at bounding box center [521, 77] width 707 height 9
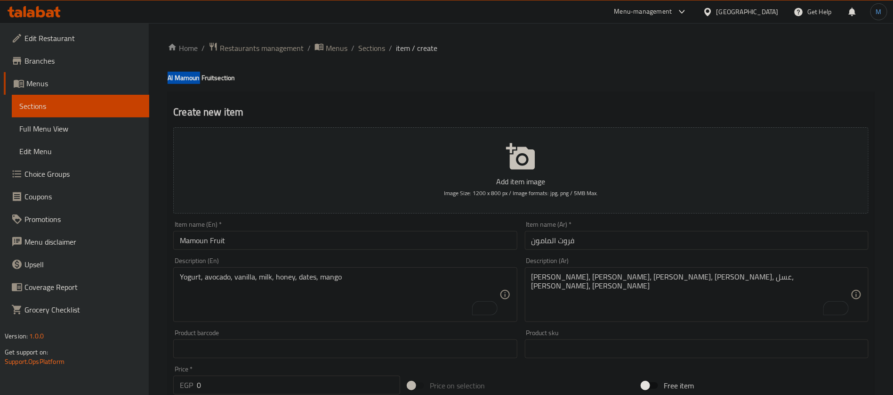
click at [201, 80] on h4 "Al Mamoun Fruit section" at bounding box center [521, 77] width 707 height 9
click at [208, 76] on h4 "Al Mamoun Fruit section" at bounding box center [521, 77] width 707 height 9
drag, startPoint x: 208, startPoint y: 76, endPoint x: 159, endPoint y: 75, distance: 49.4
copy h4 "Al Mamoun Fruit"
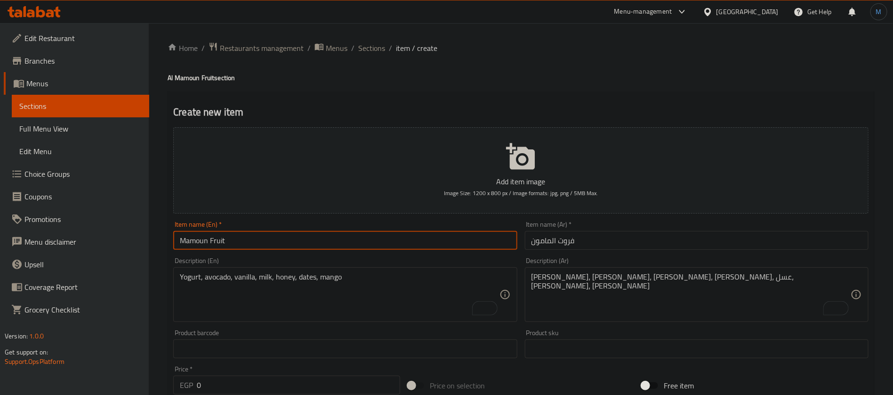
click at [261, 233] on input "Mamoun Fruit" at bounding box center [345, 240] width 344 height 19
paste input "Al"
type input "Al Mamoun Fruit"
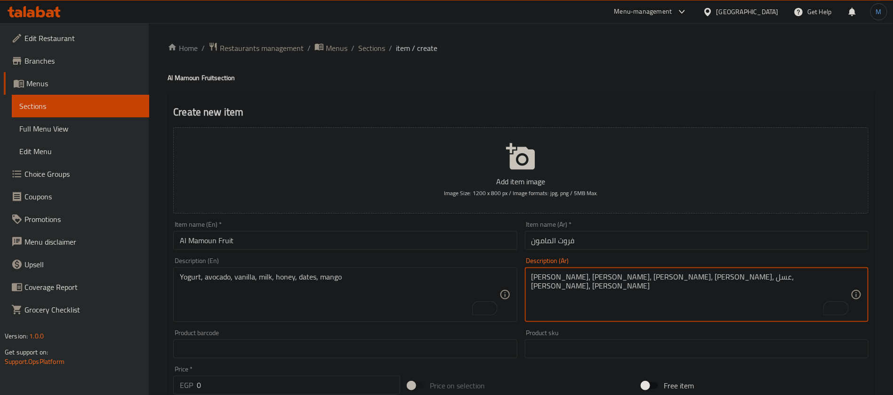
click at [636, 290] on textarea "زبادي، افوكادو، فانيليا، لبن، عسل، بلح، مانجو" at bounding box center [691, 294] width 319 height 45
paste textarea "بندق، كاجو، ايس، لبن، عسل"
type textarea "بندق، كاجو، ايس، لبن، عسل"
paste textarea "Hazelnut, cashew, ice, milk, honey"
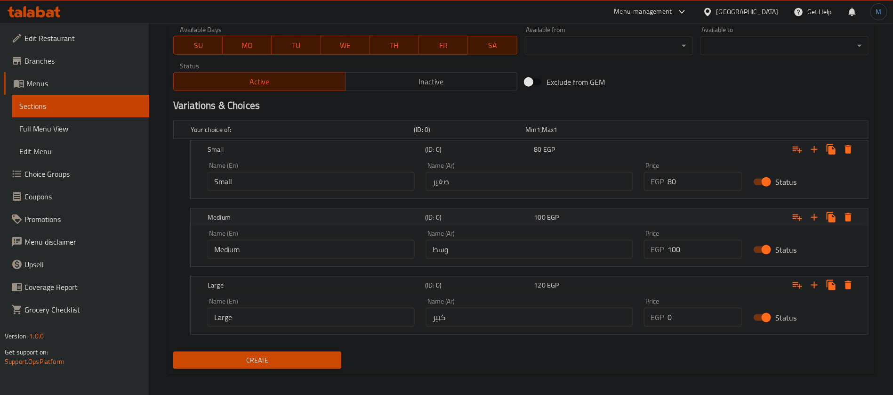
scroll to position [440, 0]
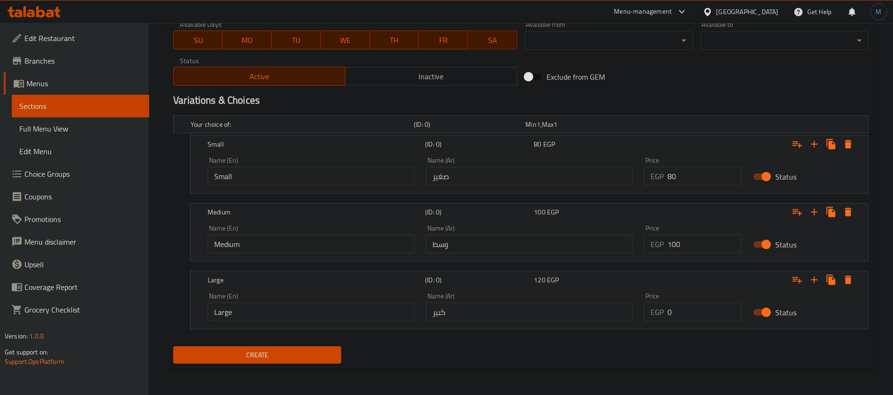
type textarea "Hazelnut, cashew, ice, milk, honey"
click at [707, 177] on input "80" at bounding box center [705, 176] width 74 height 19
type input "100"
click at [706, 239] on input "0" at bounding box center [705, 243] width 74 height 19
type input "120"
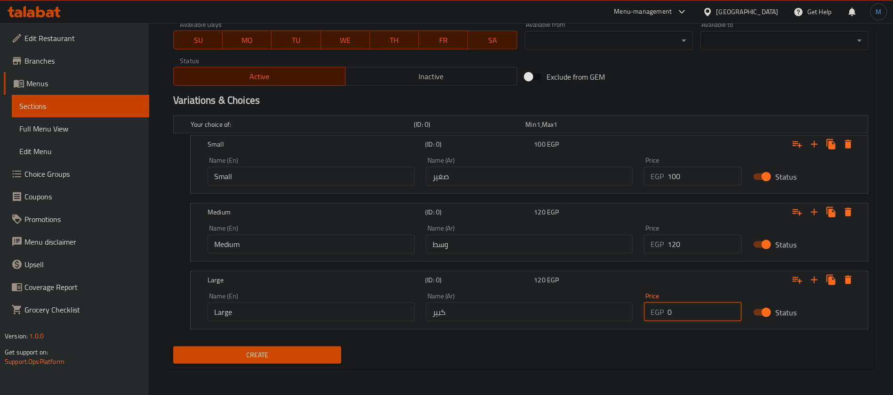
click at [686, 307] on input "0" at bounding box center [705, 311] width 74 height 19
type input "140"
click at [173, 346] on button "Create" at bounding box center [257, 354] width 168 height 17
type input "0"
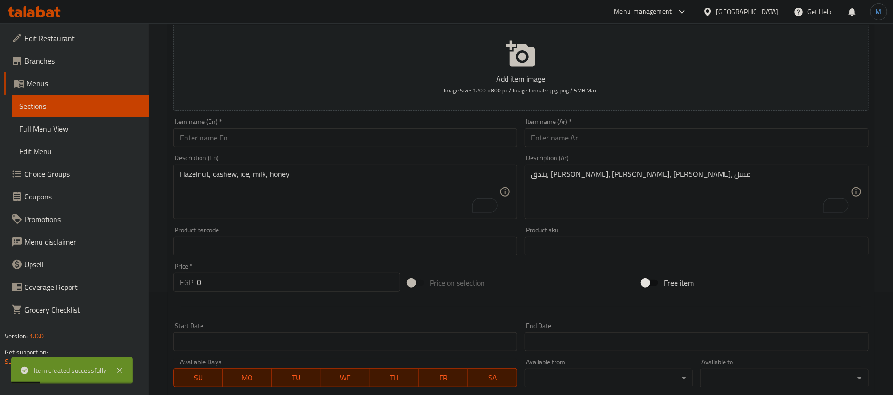
scroll to position [87, 0]
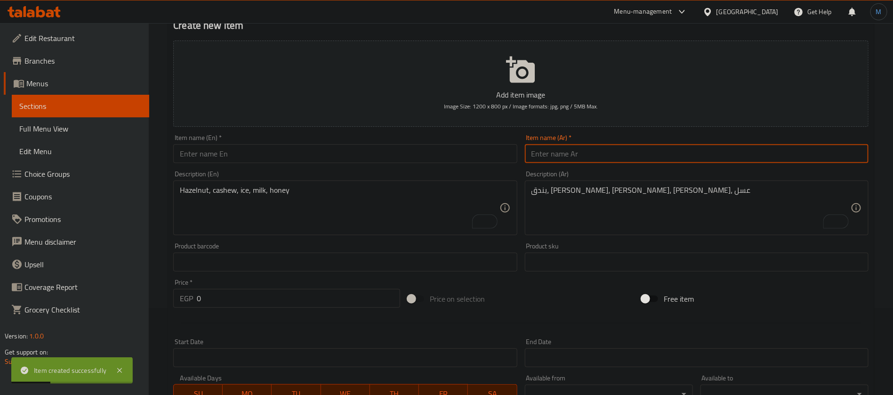
paste input "الاسطورة"
click at [620, 152] on input "text" at bounding box center [697, 153] width 344 height 19
type input "الاسطورة"
click at [300, 162] on input "text" at bounding box center [345, 153] width 344 height 19
paste input "alastura"
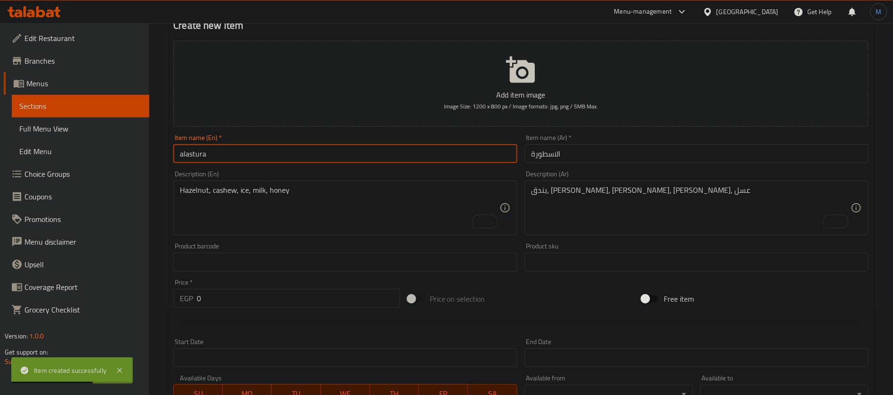
click at [188, 157] on input "alastura" at bounding box center [345, 153] width 344 height 19
type input "Al Astura"
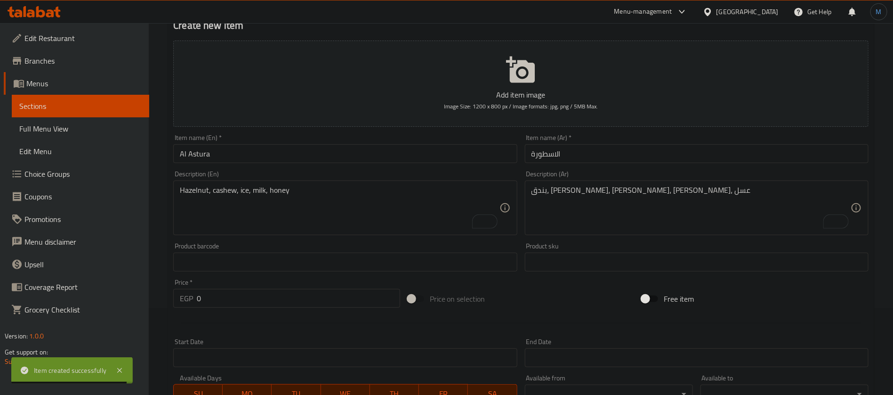
click at [286, 164] on div "Item name (En)   * Al Astura Item name (En) *" at bounding box center [345, 148] width 351 height 36
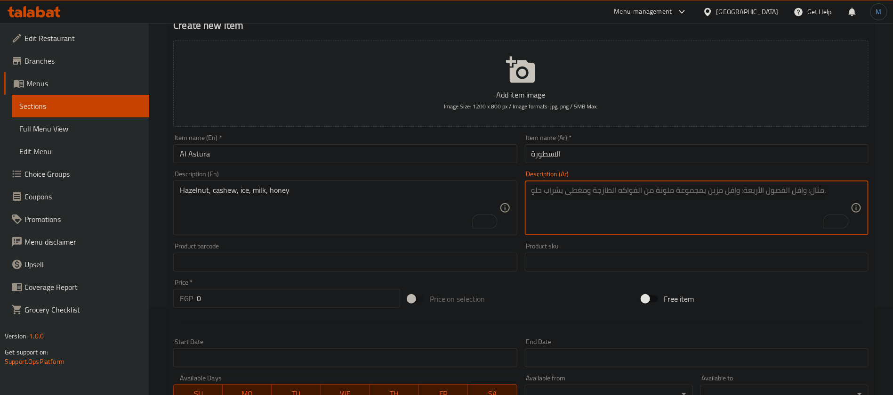
click at [642, 191] on textarea "To enrich screen reader interactions, please activate Accessibility in Grammarl…" at bounding box center [691, 208] width 319 height 45
paste textarea "مانجو، خوخ، فراولة، ايس كریم، لبن، عسل"
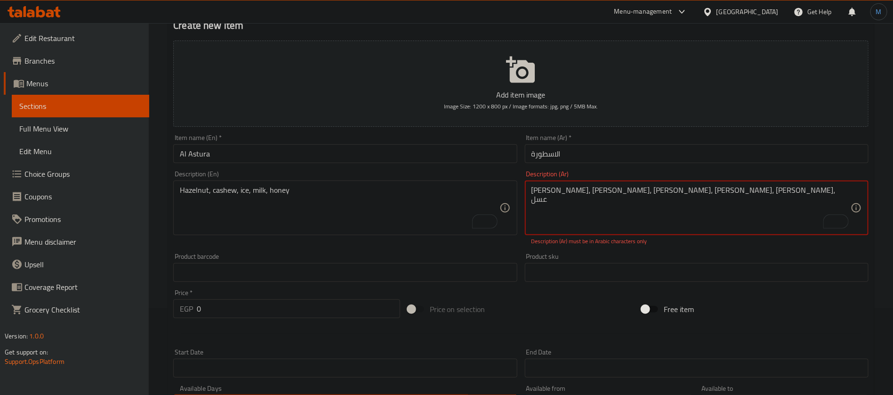
paste textarea "ي"
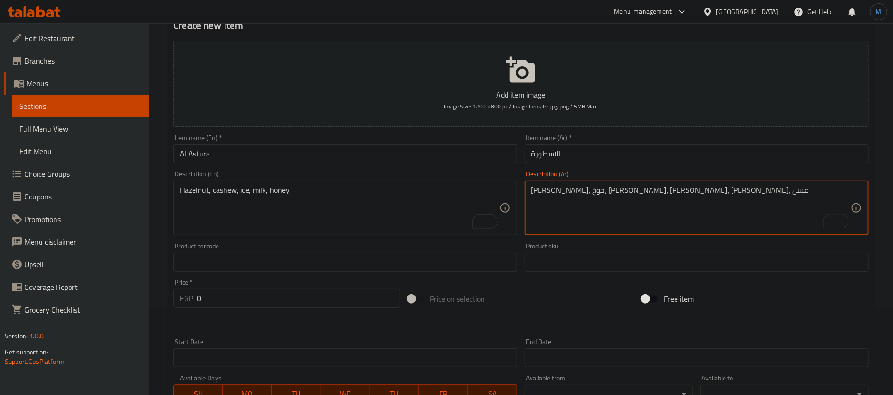
type textarea "مانجو، خوخ، فراولة، ايس كريم، لبن، عسل"
click at [382, 233] on div "Hazelnut, cashew, ice, milk, honey Description (En)" at bounding box center [345, 207] width 344 height 55
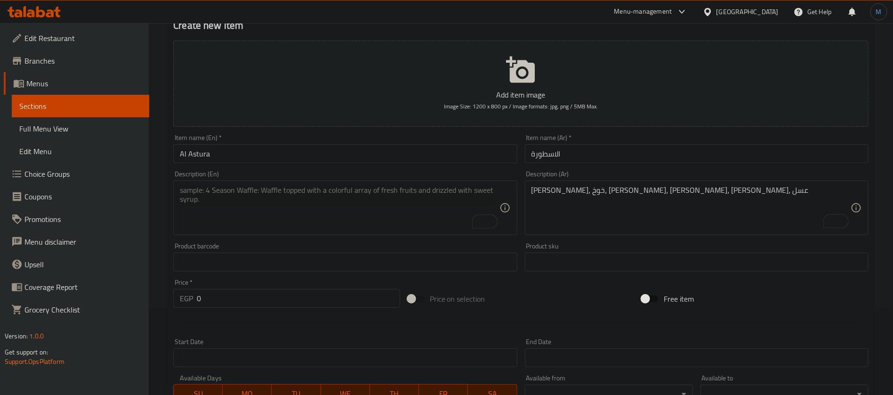
paste textarea "Mango, peach, strawberry, ice cream, milk, honey"
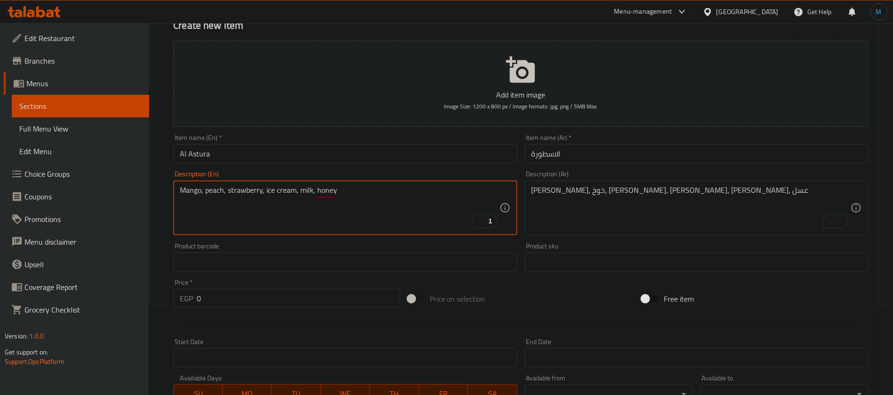
type textarea "Mango, peach, strawberry, ice cream, milk, honey"
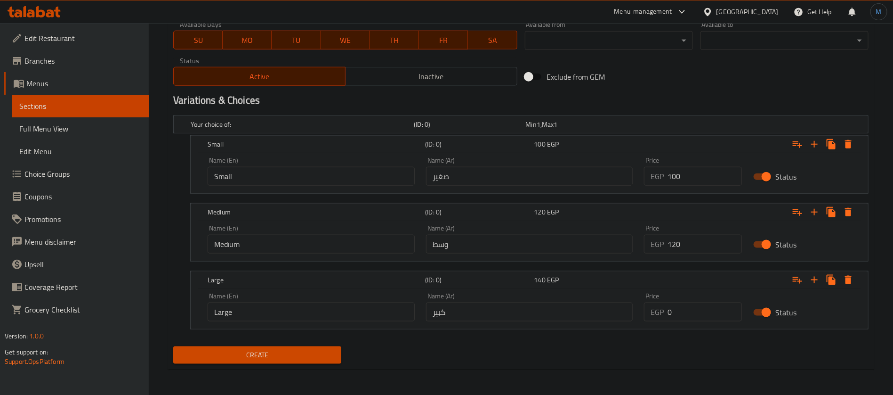
click at [702, 174] on input "100" at bounding box center [705, 176] width 74 height 19
type input "70"
click at [684, 248] on input "120" at bounding box center [705, 243] width 74 height 19
type input "95"
click at [703, 310] on input "0" at bounding box center [705, 311] width 74 height 19
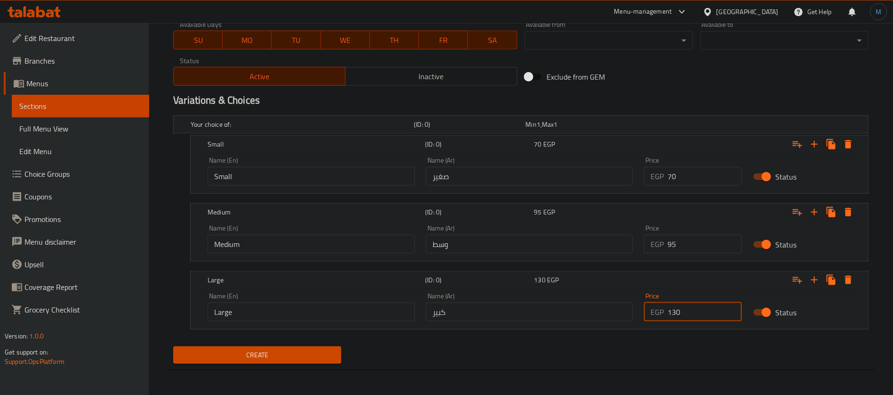
type input "130"
click at [317, 351] on span "Create" at bounding box center [257, 355] width 153 height 12
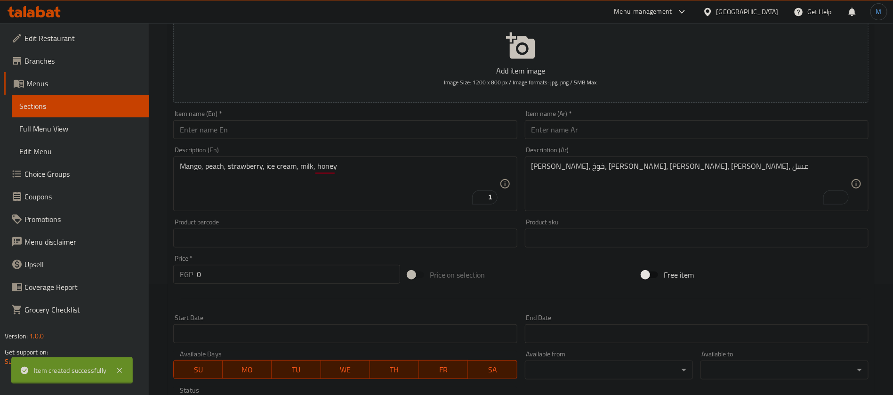
scroll to position [0, 0]
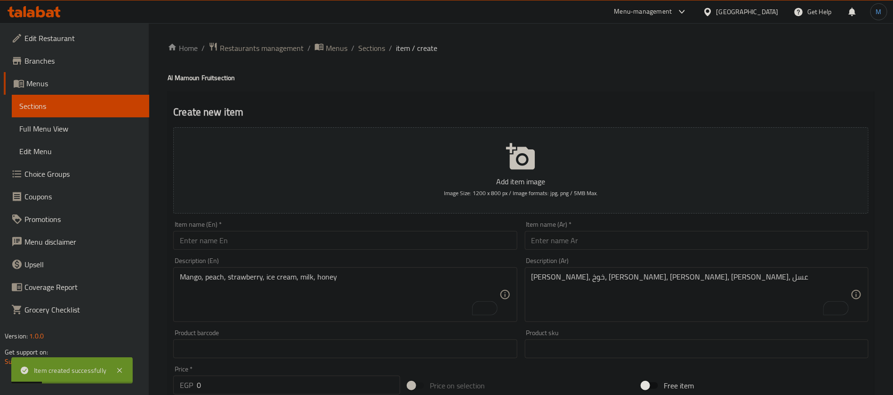
click at [435, 241] on input "text" at bounding box center [345, 240] width 344 height 19
paste input "vip"
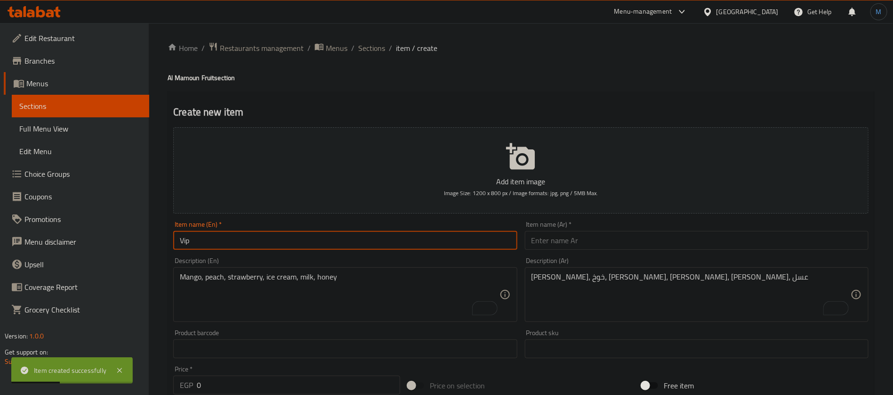
type input "Vip"
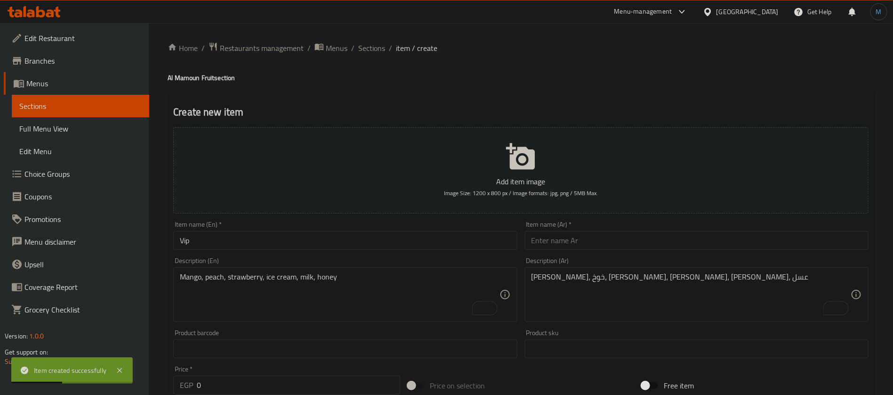
click at [519, 243] on div "Item name (En)   * Vip Item name (En) *" at bounding box center [345, 235] width 351 height 36
click at [571, 240] on input "text" at bounding box center [697, 240] width 344 height 19
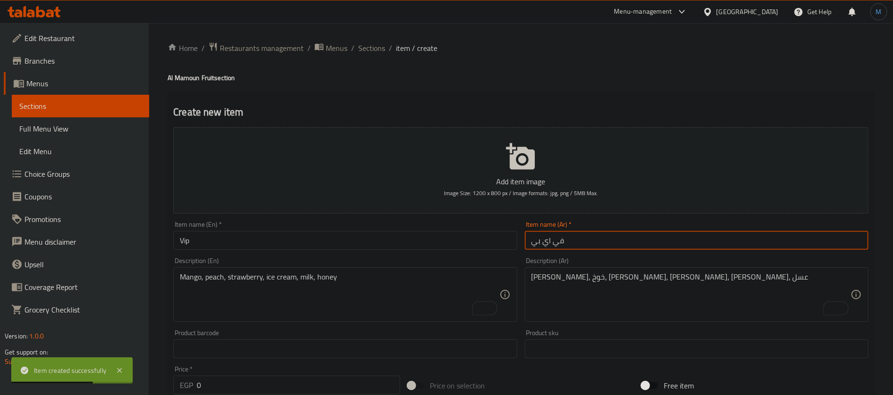
type input "في اي بي"
click at [630, 285] on textarea "مانجو، خوخ، فراولة، ايس كريم، لبن، عسل" at bounding box center [691, 294] width 319 height 45
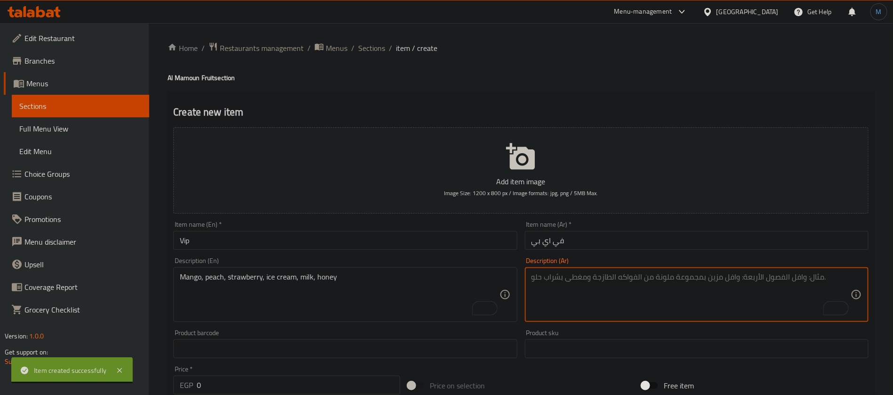
paste textarea "بلح، بندق، عسل، ایس كریم، لبن"
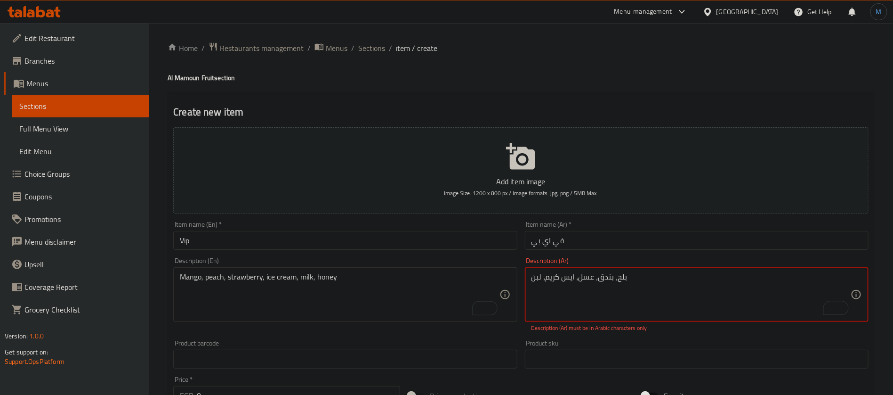
type textarea "بلح، بندق، عسل، ایس كریم، لبن"
click at [404, 278] on textarea "Mango, peach, strawberry, ice cream, milk, honey" at bounding box center [339, 294] width 319 height 45
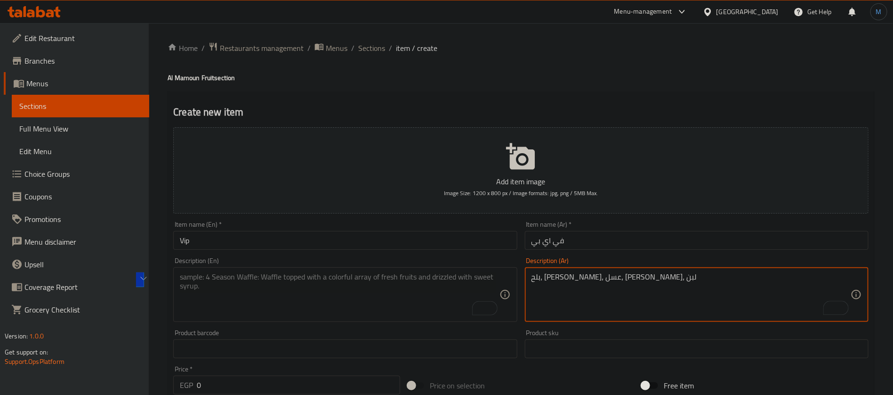
type textarea "بلح، بندق، عسل، ايس كريم، لبن"
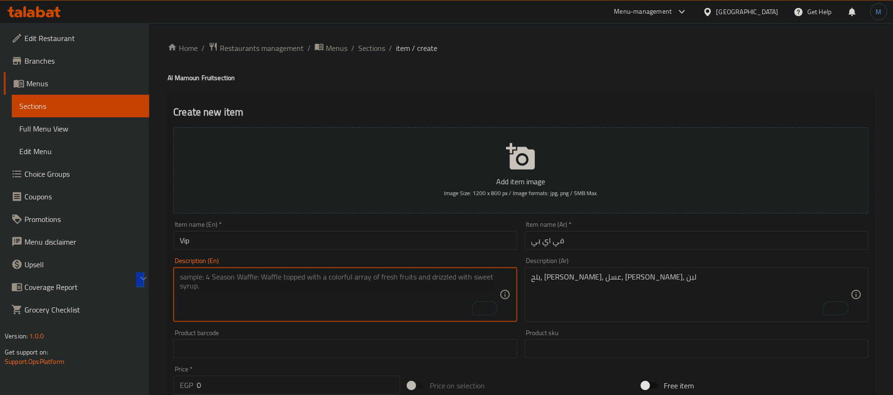
click at [319, 305] on textarea "To enrich screen reader interactions, please activate Accessibility in Grammarl…" at bounding box center [339, 294] width 319 height 45
paste textarea "Dates, hazelnuts, honey, ice cream, milk"
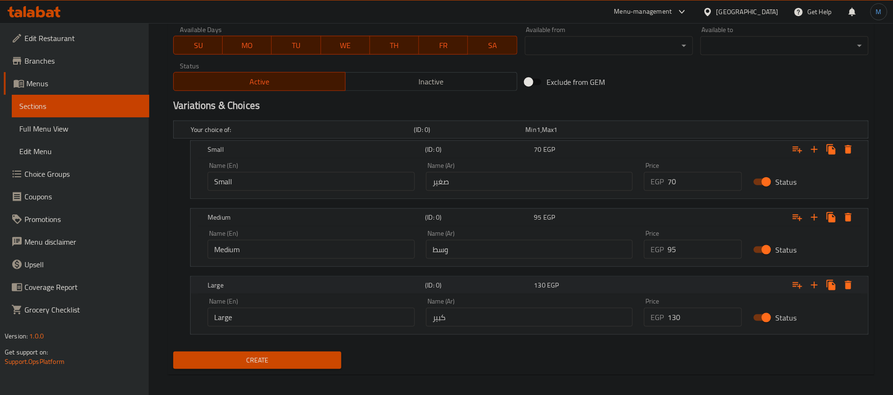
scroll to position [440, 0]
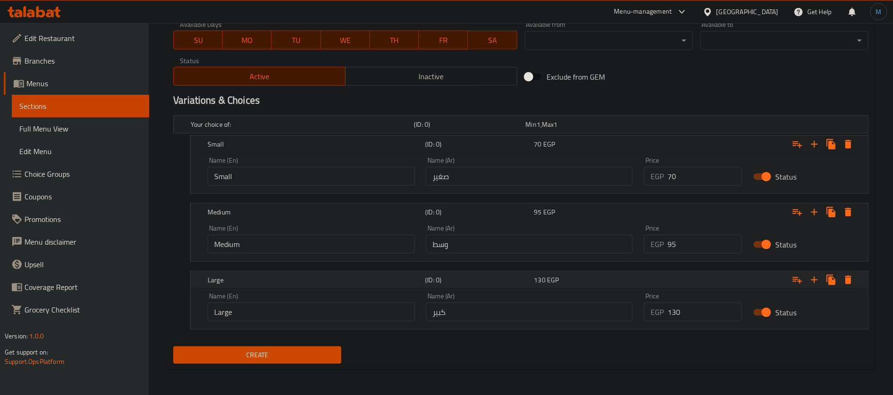
type textarea "Dates, hazelnuts, honey, ice cream, milk"
click at [690, 171] on input "70" at bounding box center [705, 176] width 74 height 19
type input "0"
type input "85"
click at [683, 250] on input "95" at bounding box center [705, 243] width 74 height 19
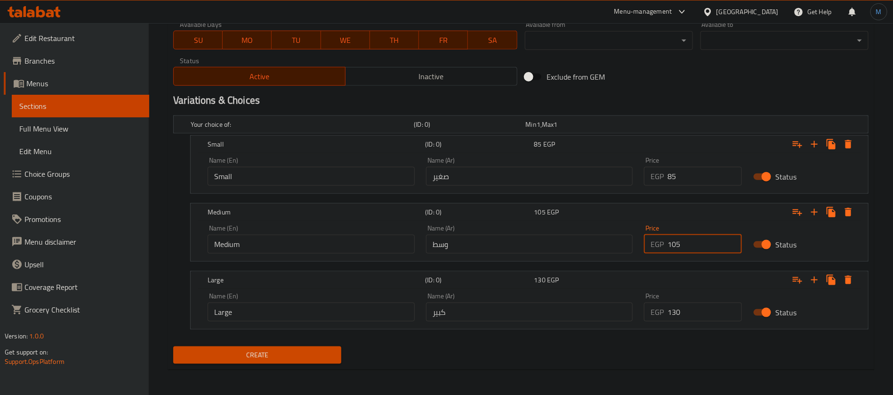
type input "105"
click at [698, 308] on input "130" at bounding box center [705, 311] width 74 height 19
type input "130"
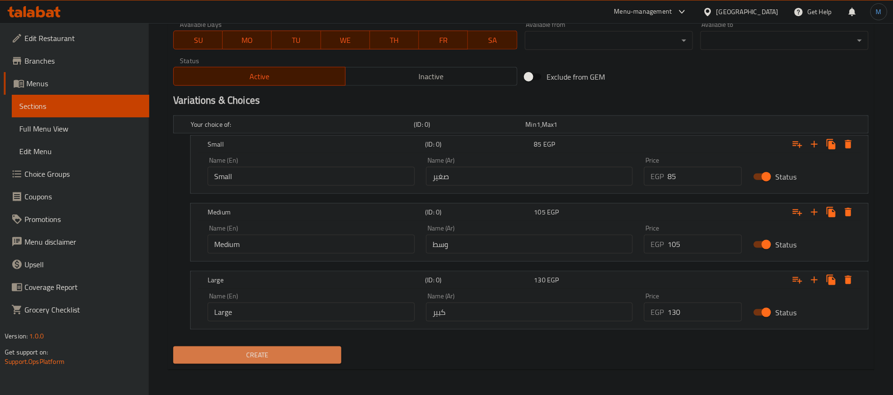
click at [279, 349] on span "Create" at bounding box center [257, 355] width 153 height 12
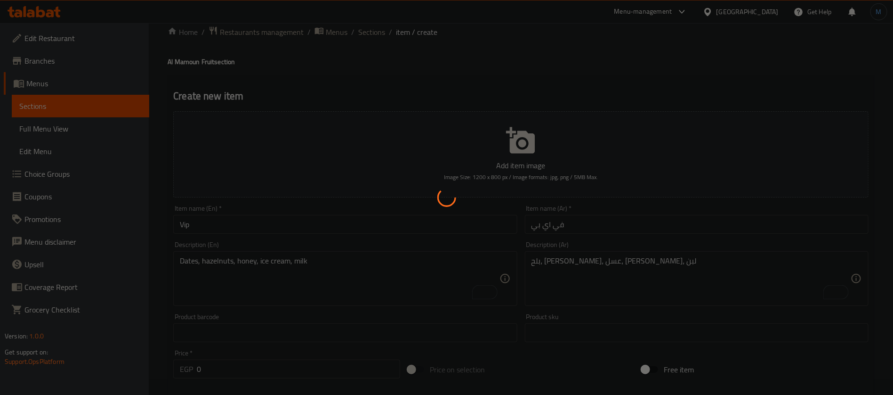
scroll to position [0, 0]
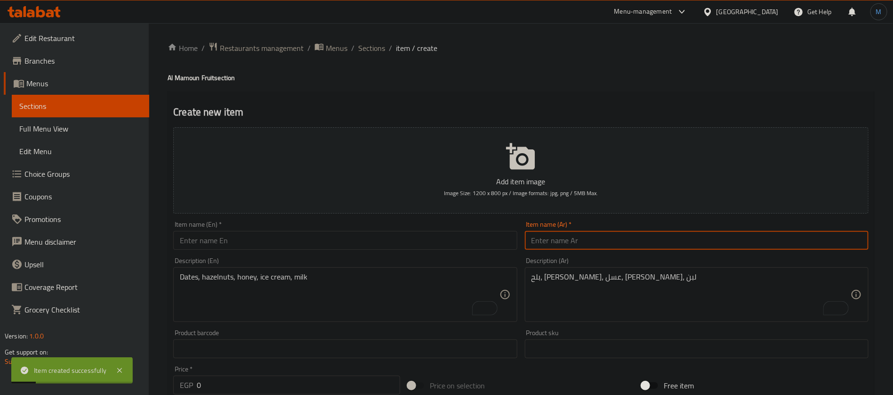
click at [655, 242] on input "text" at bounding box center [697, 240] width 344 height 19
type input "الجوكر"
click at [303, 234] on input "text" at bounding box center [345, 240] width 344 height 19
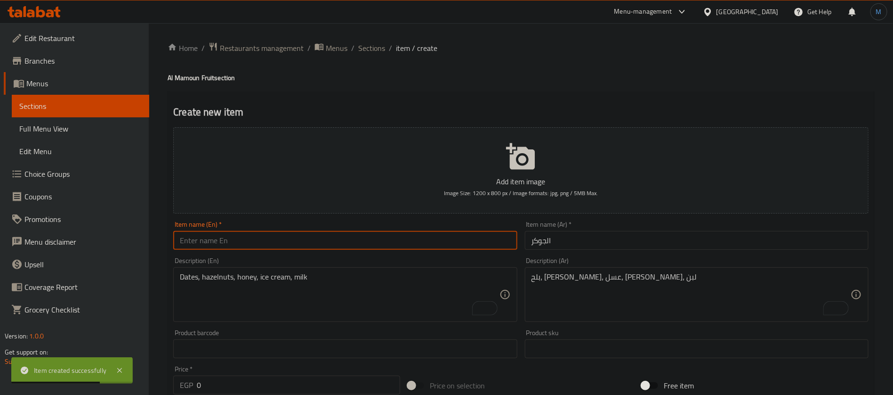
paste input "The Joker"
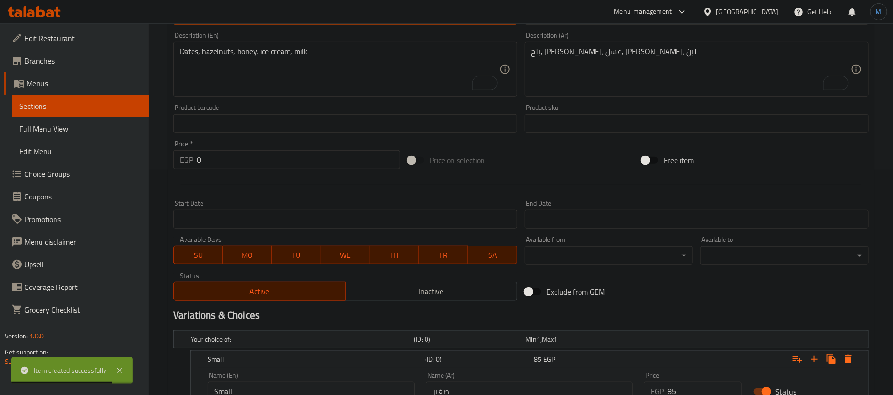
scroll to position [283, 0]
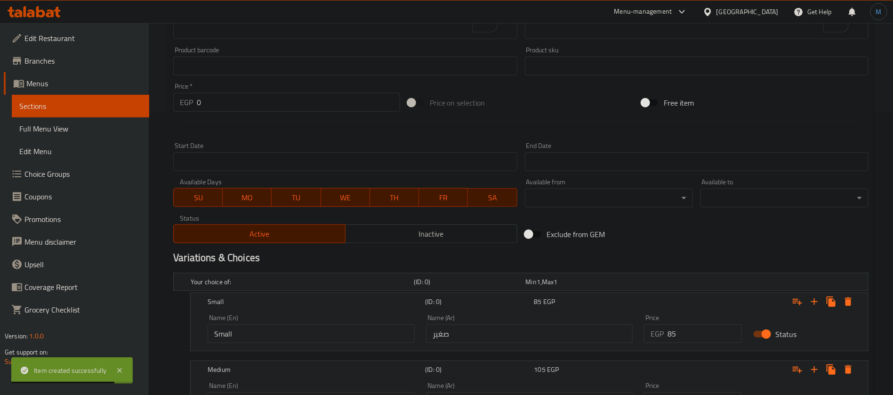
type input "The Joker"
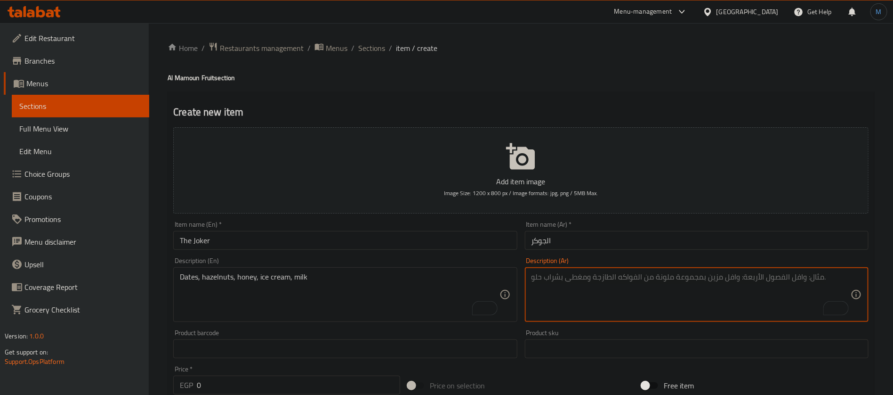
paste textarea "مانجو، كاجو، ايس كريم"
type textarea "مانجو، كاجو، ايس كريم"
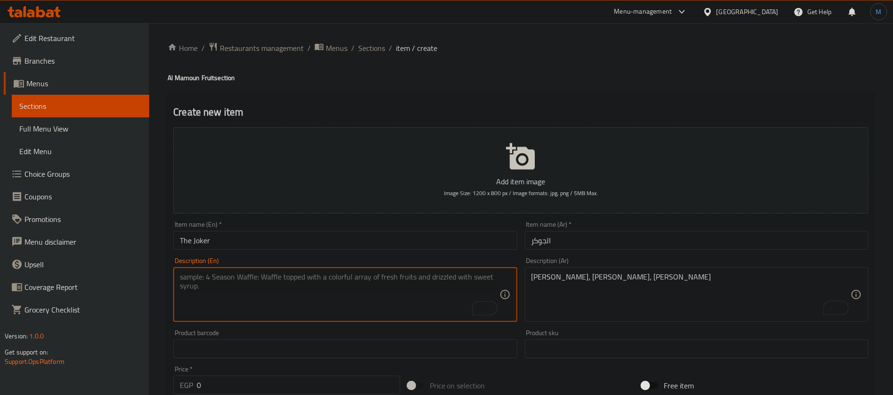
paste textarea "Mango, Cashew, Ice Cream"
type textarea "Mango, Cashew, Ice Cream"
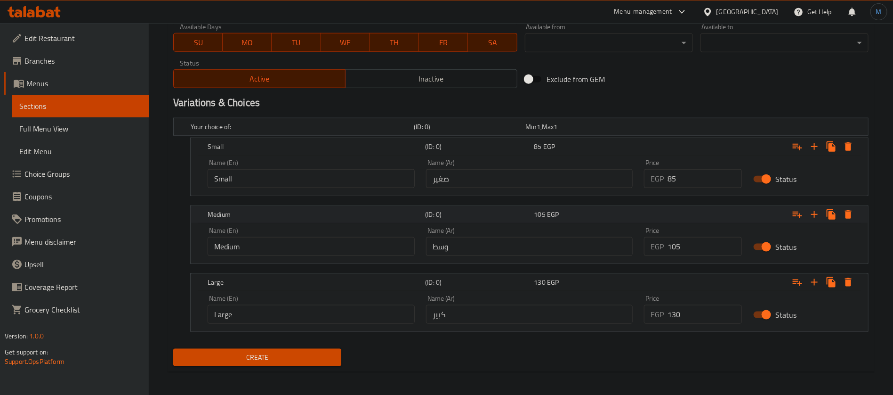
scroll to position [440, 0]
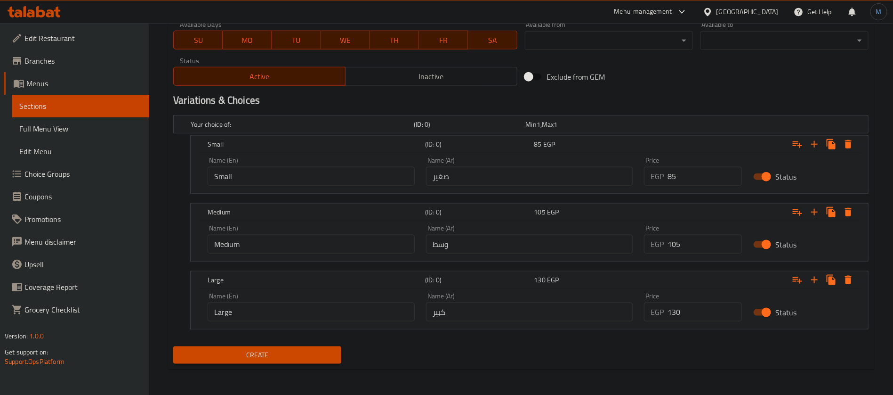
click at [326, 351] on span "Create" at bounding box center [257, 355] width 153 height 12
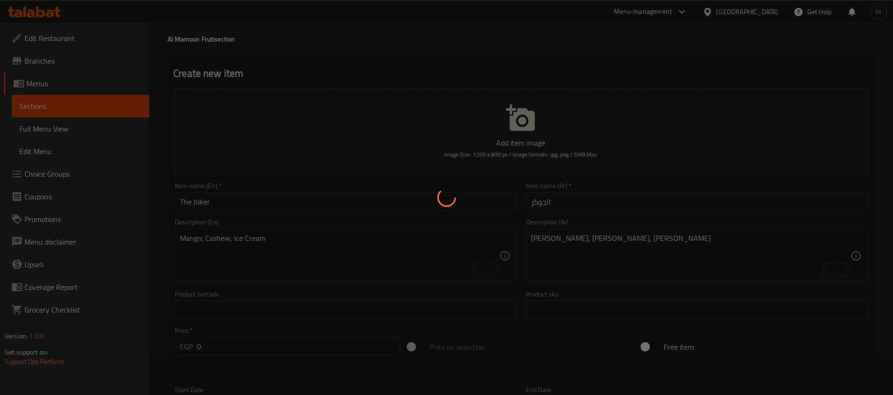
scroll to position [0, 0]
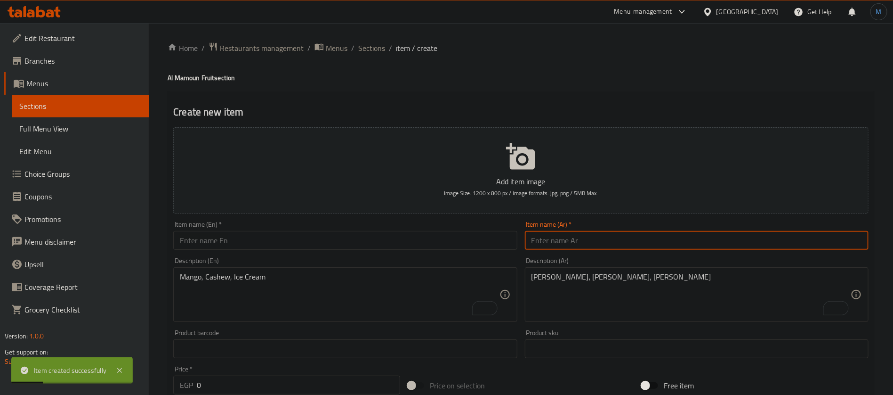
paste input "البرنس"
click at [610, 238] on input "text" at bounding box center [697, 240] width 344 height 19
type input "البرنس"
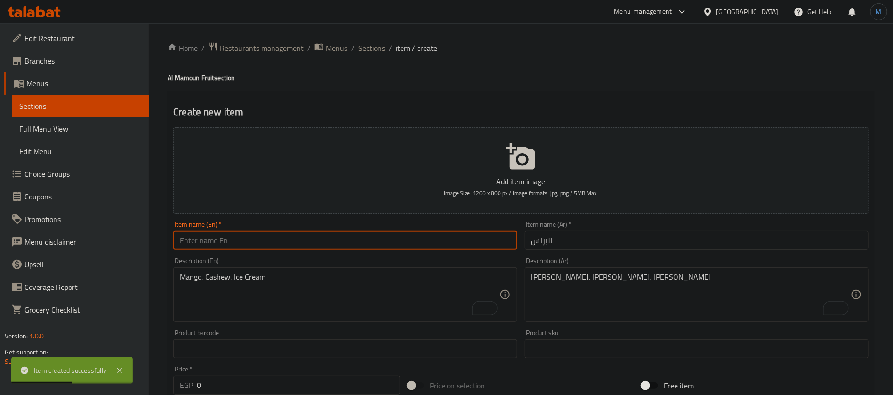
drag, startPoint x: 276, startPoint y: 236, endPoint x: 277, endPoint y: 241, distance: 4.8
click at [276, 239] on input "text" at bounding box center [345, 240] width 344 height 19
paste input "albirns"
type input "Al Birns"
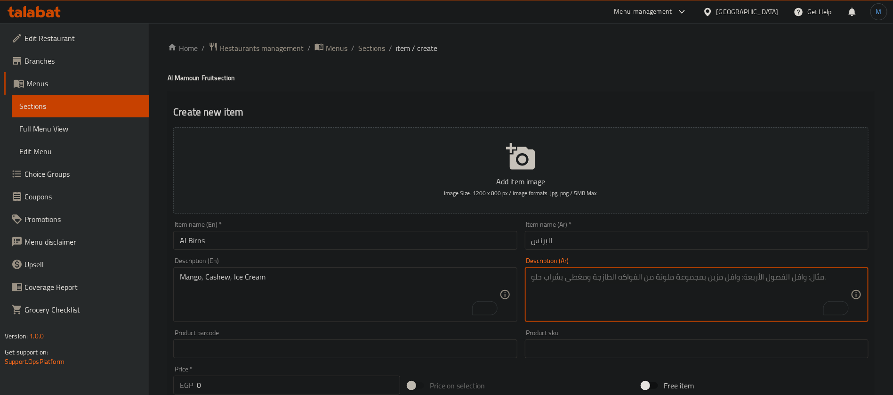
click at [586, 275] on textarea "To enrich screen reader interactions, please activate Accessibility in Grammarl…" at bounding box center [691, 294] width 319 height 45
paste textarea "كاجو، افوكادو، ايس كريم"
type textarea "كاجو، افوكادو، ايس كريم"
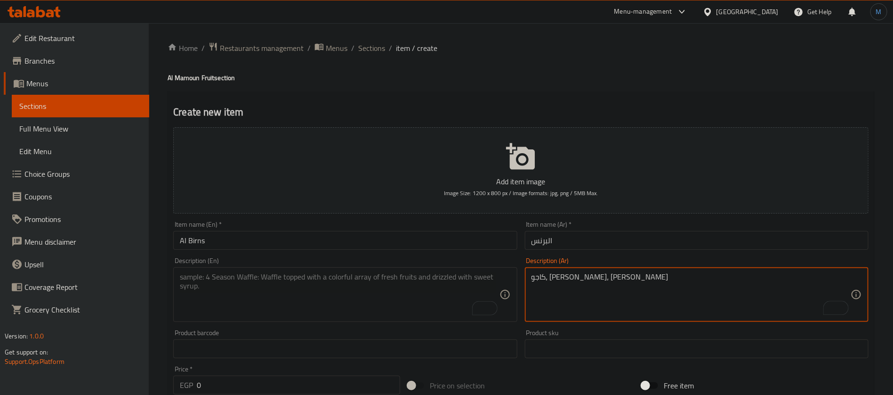
paste textarea "Cashew, avocado, ice cream"
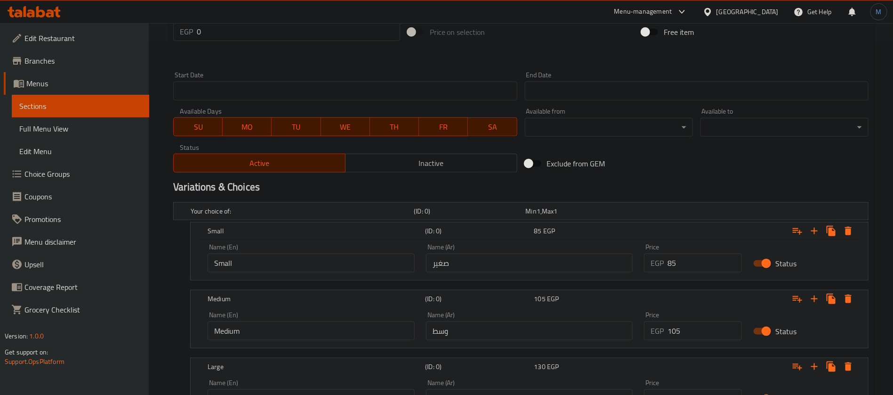
scroll to position [440, 0]
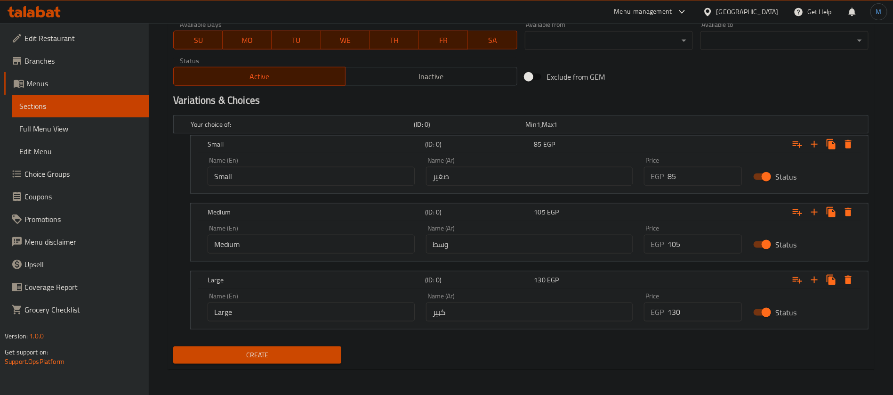
type textarea "Cashew, avocado, ice cream"
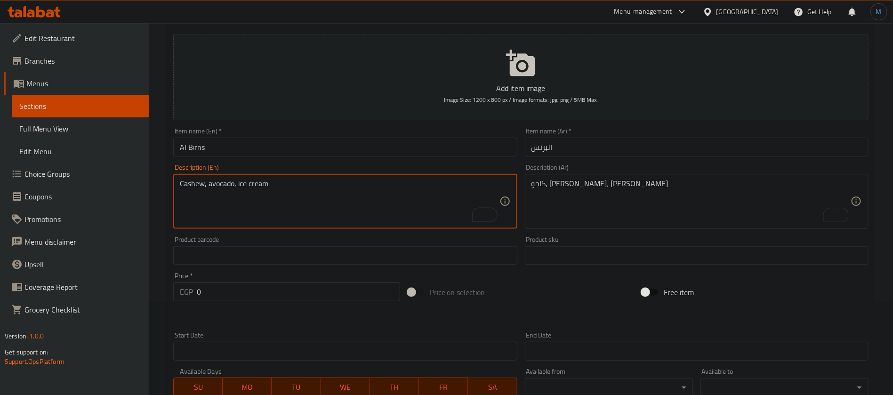
scroll to position [16, 0]
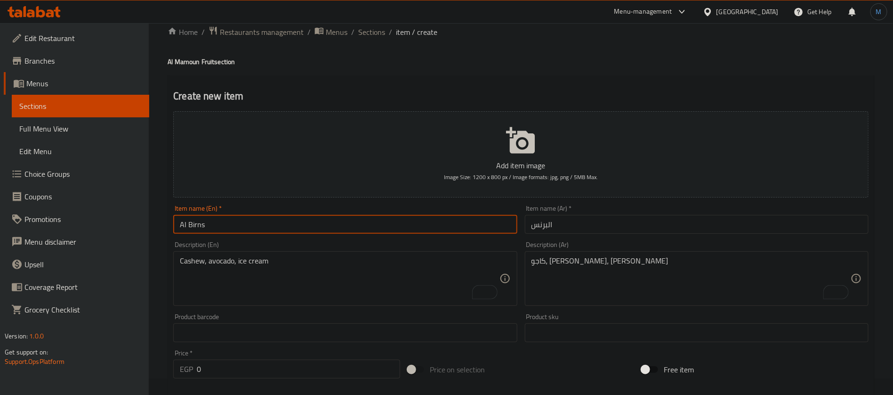
click at [189, 222] on input "Al Birns" at bounding box center [345, 224] width 344 height 19
click at [196, 226] on input "Al Pirns" at bounding box center [345, 224] width 344 height 19
paste input "rinc"
type input "Al Prince"
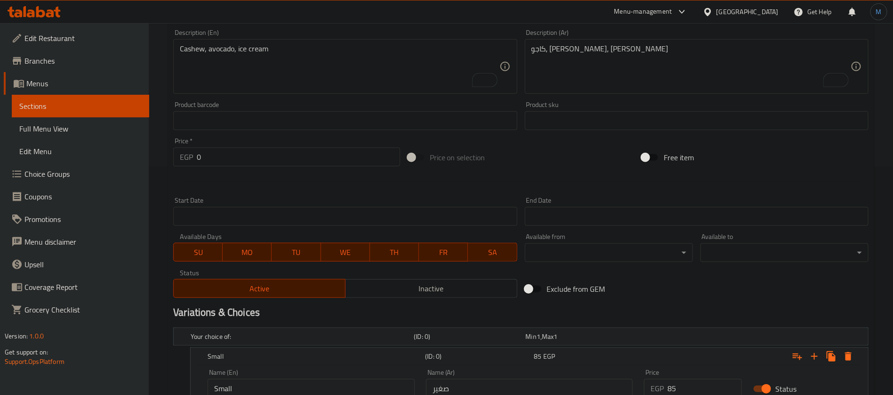
scroll to position [0, 0]
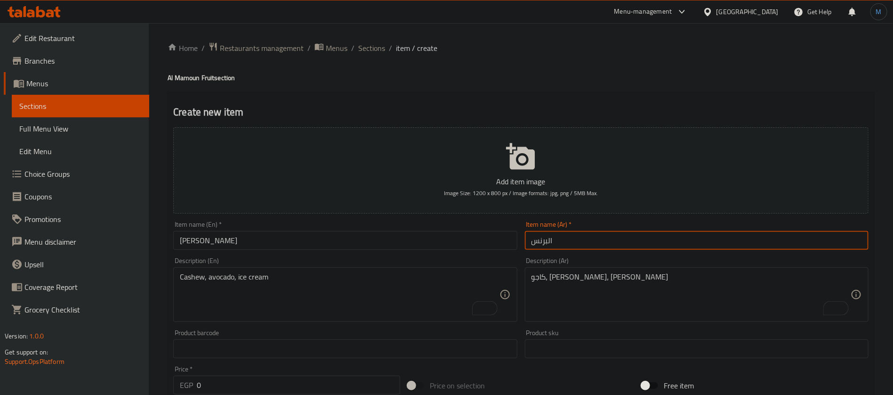
click at [616, 235] on input "البرنس" at bounding box center [697, 240] width 344 height 19
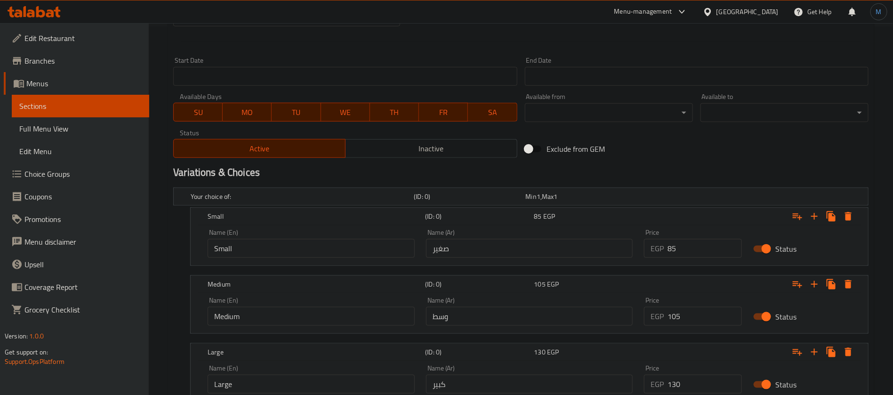
scroll to position [440, 0]
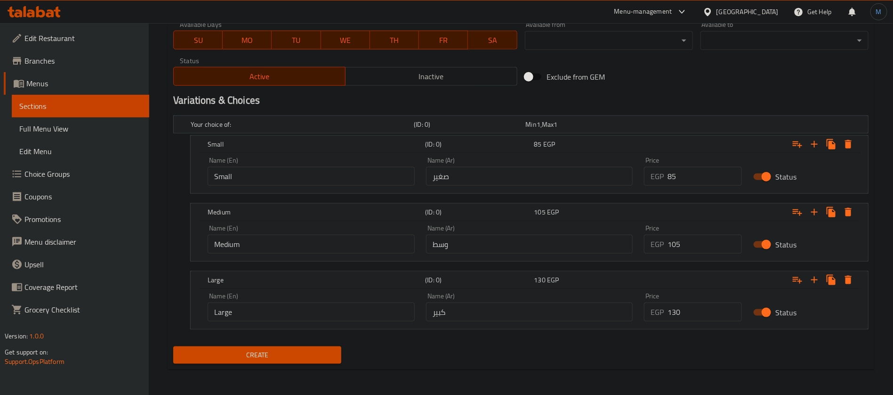
click at [173, 346] on button "Create" at bounding box center [257, 354] width 168 height 17
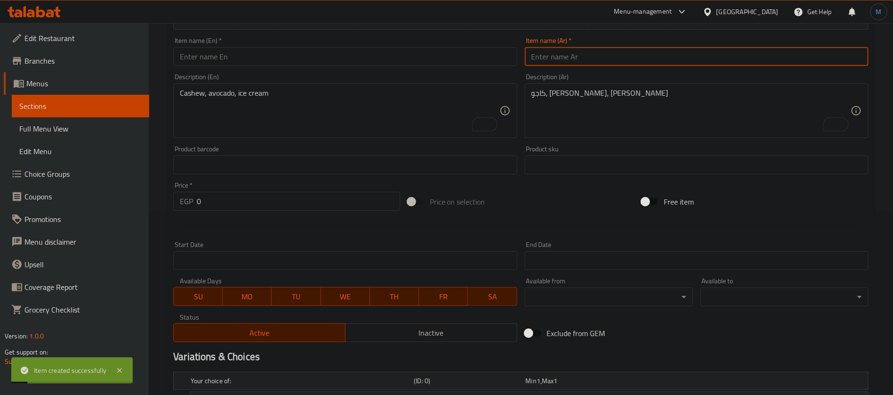
scroll to position [157, 0]
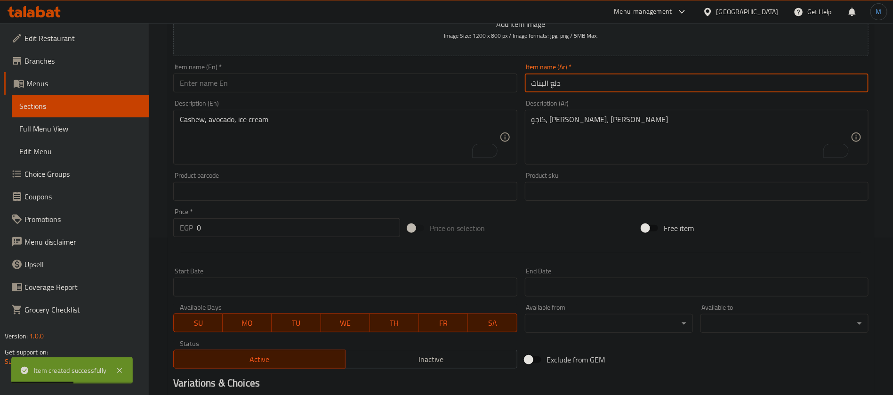
type input "دلع البنات"
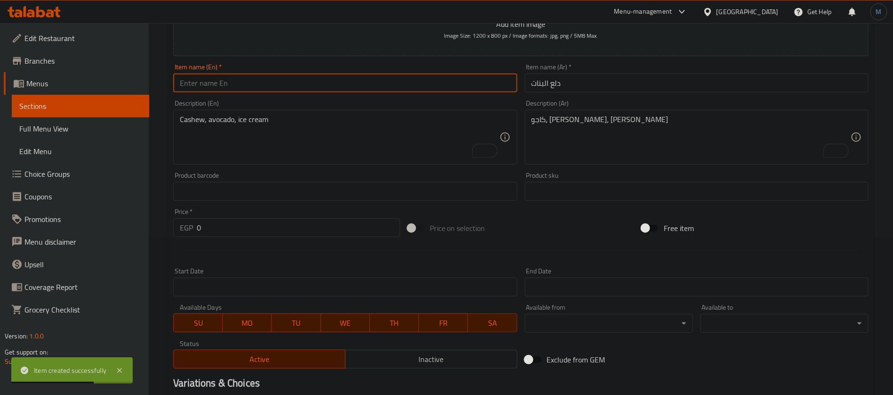
click at [263, 84] on input "text" at bounding box center [345, 82] width 344 height 19
paste input "dilae albanat"
click at [206, 82] on input "Dilae Albanat" at bounding box center [345, 82] width 344 height 19
click at [202, 82] on input "Dilae Al Banat" at bounding box center [345, 82] width 344 height 19
click at [201, 82] on input "Dilae Al Banat" at bounding box center [345, 82] width 344 height 19
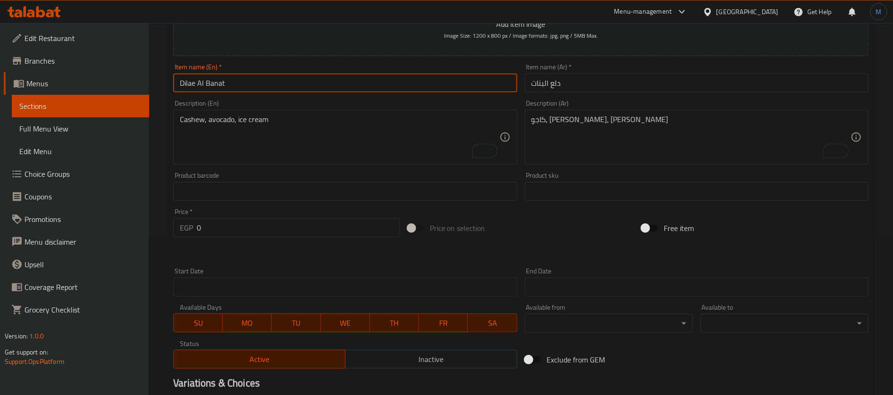
click at [201, 82] on input "Dilae Al Banat" at bounding box center [345, 82] width 344 height 19
type input "Dilae Banat"
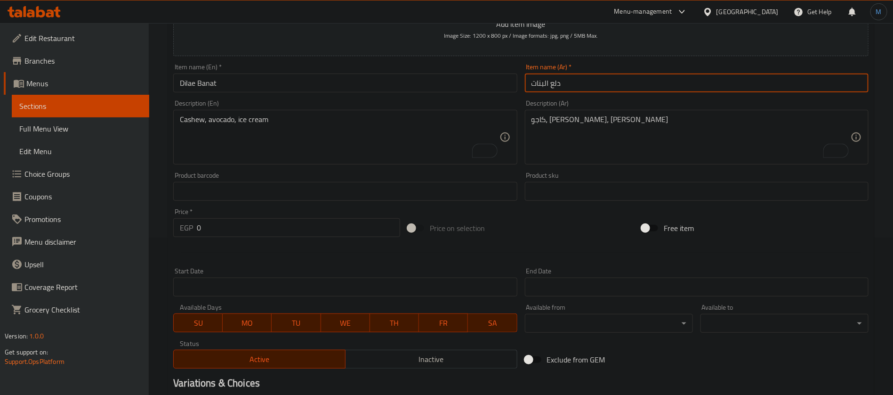
click at [544, 83] on input "دلع البنات" at bounding box center [697, 82] width 344 height 19
type input "دلع بنات"
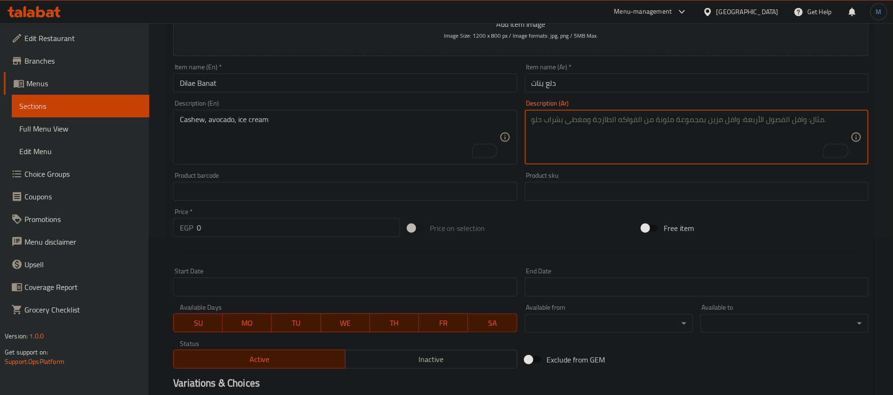
click at [638, 132] on textarea "To enrich screen reader interactions, please activate Accessibility in Grammarl…" at bounding box center [691, 137] width 319 height 45
paste textarea "عنب، برقوق، ايس كريم"
type textarea "عنب، برقوق، ايس كريم"
click at [408, 178] on div "Product barcode Product barcode" at bounding box center [345, 186] width 344 height 29
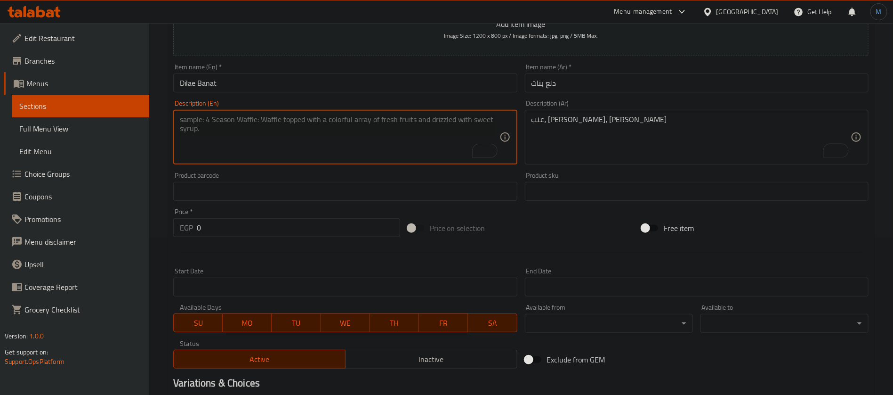
click at [398, 133] on textarea "To enrich screen reader interactions, please activate Accessibility in Grammarl…" at bounding box center [339, 137] width 319 height 45
paste textarea "Grapes, plums, ice cream"
type textarea "Grapes, plums, ice cream"
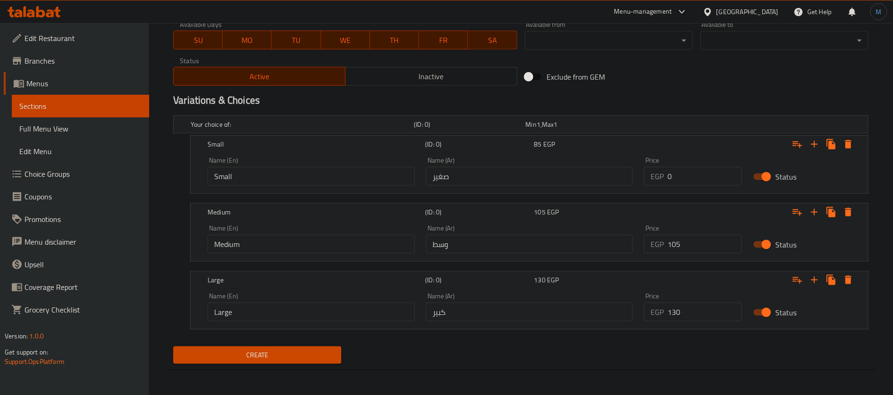
click at [683, 178] on input "0" at bounding box center [705, 176] width 74 height 19
type input "65"
click at [672, 246] on input "105" at bounding box center [705, 243] width 74 height 19
type input "85"
click at [684, 307] on input "130" at bounding box center [705, 311] width 74 height 19
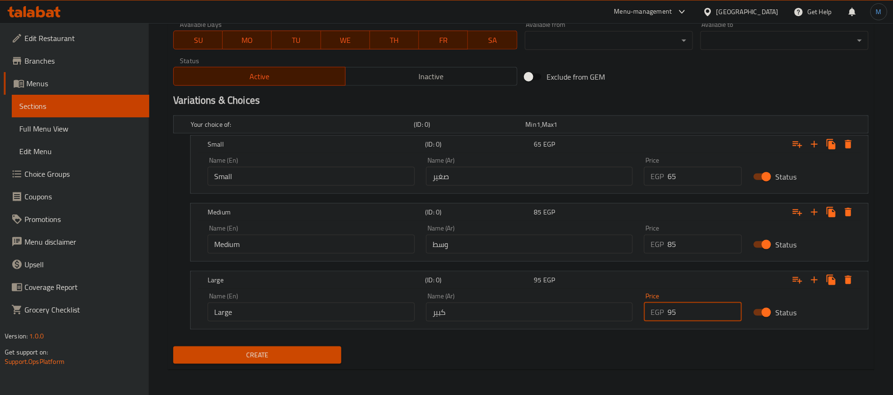
type input "95"
click at [173, 346] on button "Create" at bounding box center [257, 354] width 168 height 17
type input "0"
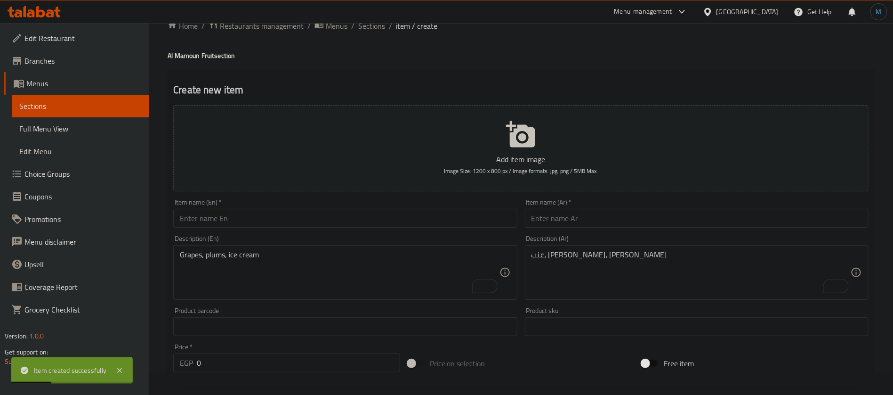
scroll to position [16, 0]
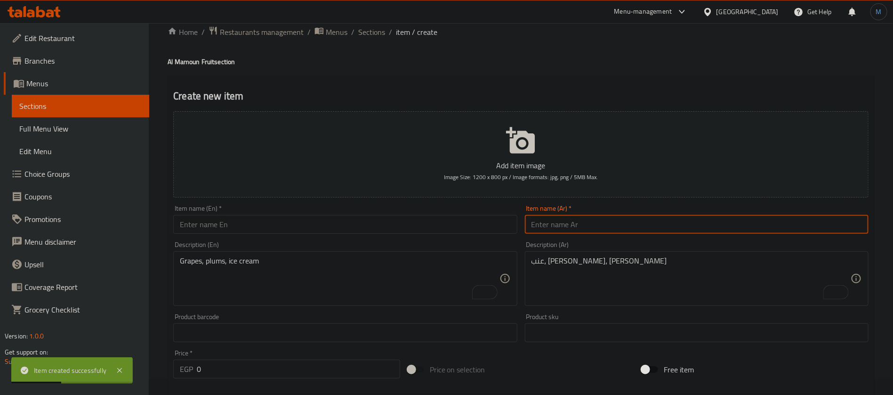
click at [599, 217] on input "text" at bounding box center [697, 224] width 344 height 19
paste input "الصخرة"
type input "الصخرة"
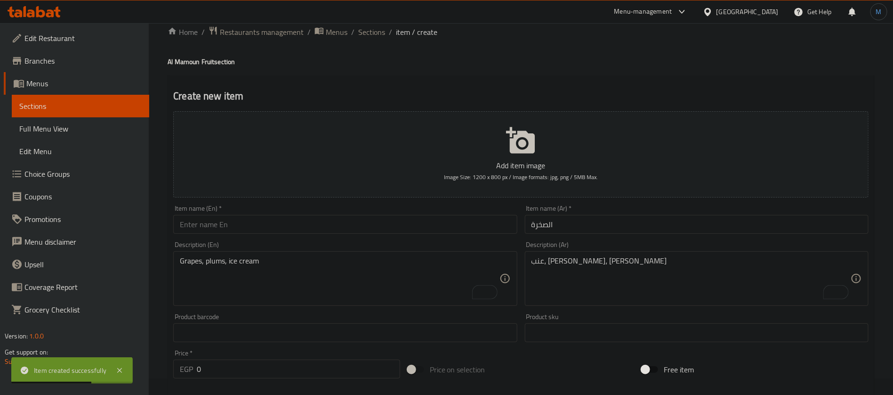
click at [347, 213] on div "Item name (En)   * Item name (En) *" at bounding box center [345, 219] width 344 height 29
paste input "alsakhra"
click at [347, 226] on input "alsakhra" at bounding box center [345, 224] width 344 height 19
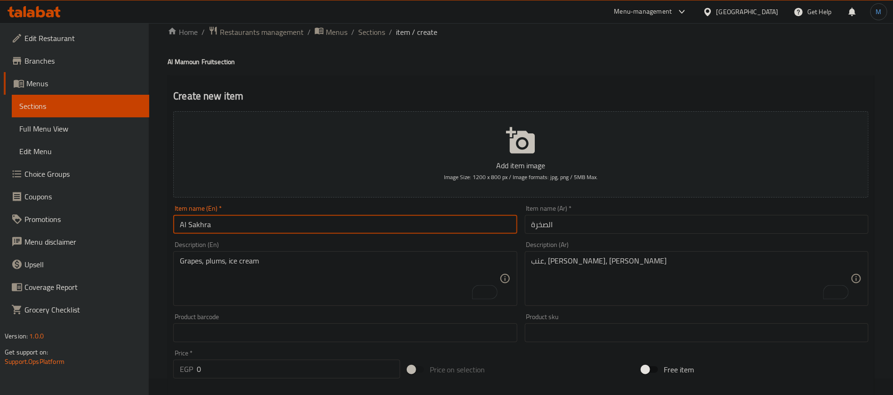
type input "Al Sakhra"
click at [608, 267] on textarea "To enrich screen reader interactions, please activate Accessibility in Grammarl…" at bounding box center [691, 278] width 319 height 45
paste textarea "افوكادو، كيوي، بندق، كاجو"
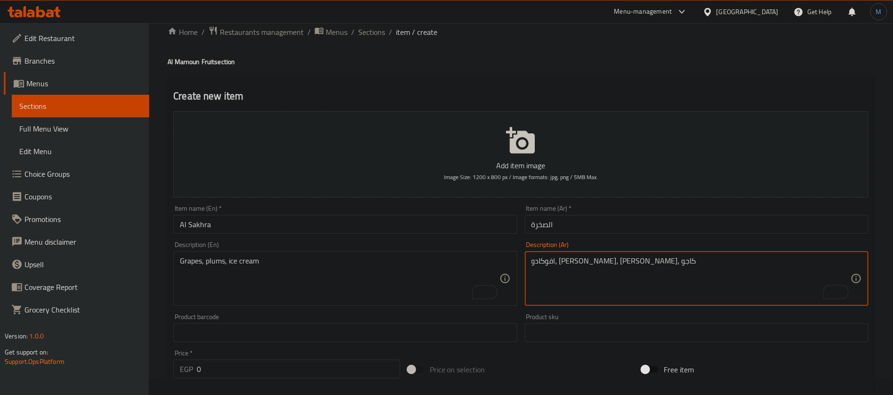
type textarea "افوكادو، كيوي، بندق، كاجو"
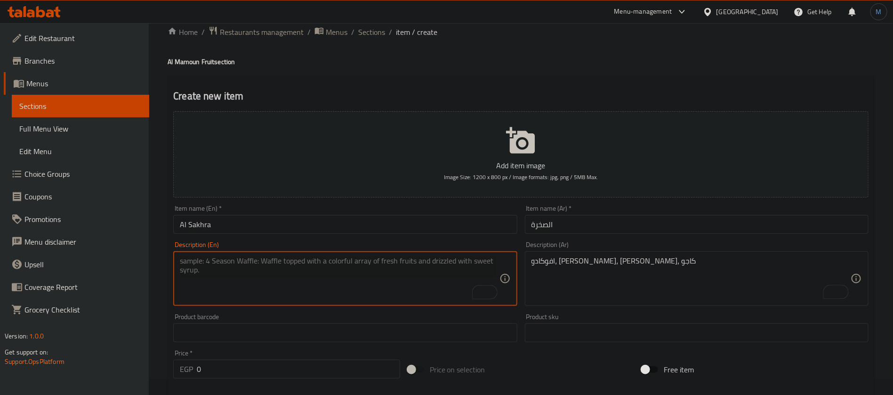
paste textarea "Avocado, kiwi, hazelnut, cashew"
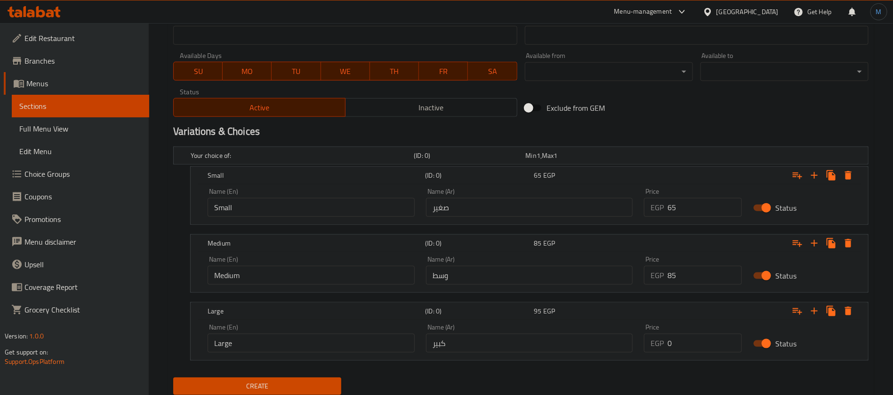
scroll to position [440, 0]
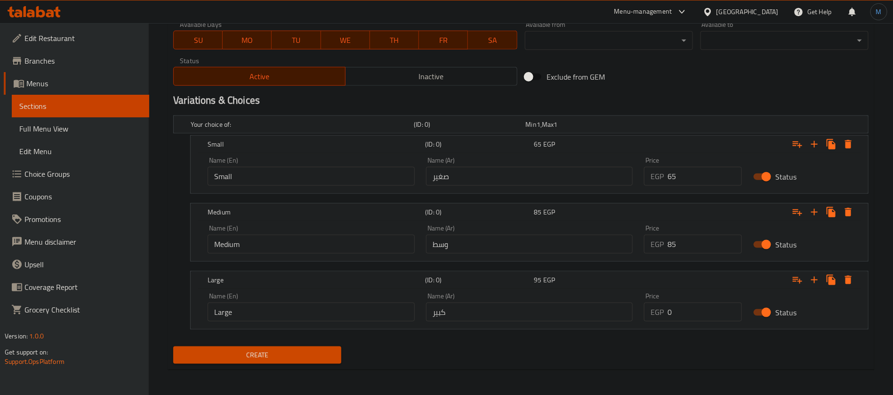
type textarea "Avocado, kiwi, hazelnut, cashew"
click at [714, 183] on input "0" at bounding box center [705, 176] width 74 height 19
type input "100"
click at [683, 245] on input "0" at bounding box center [705, 243] width 74 height 19
type input "120"
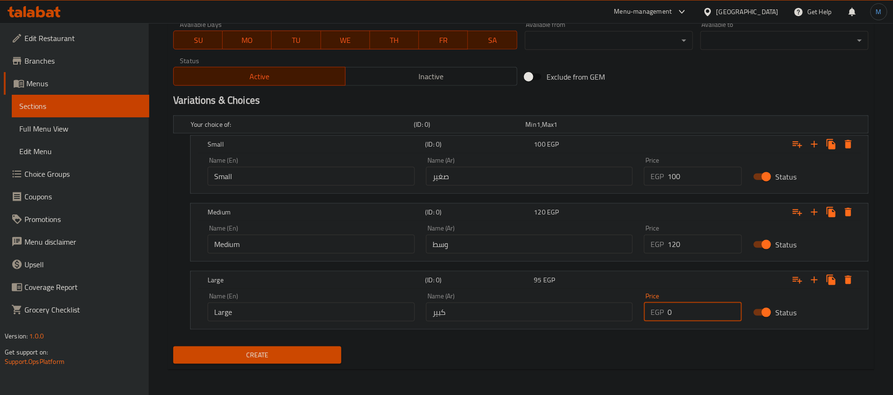
click at [700, 309] on input "0" at bounding box center [705, 311] width 74 height 19
type input "140"
click at [173, 346] on button "Create" at bounding box center [257, 354] width 168 height 17
type input "0"
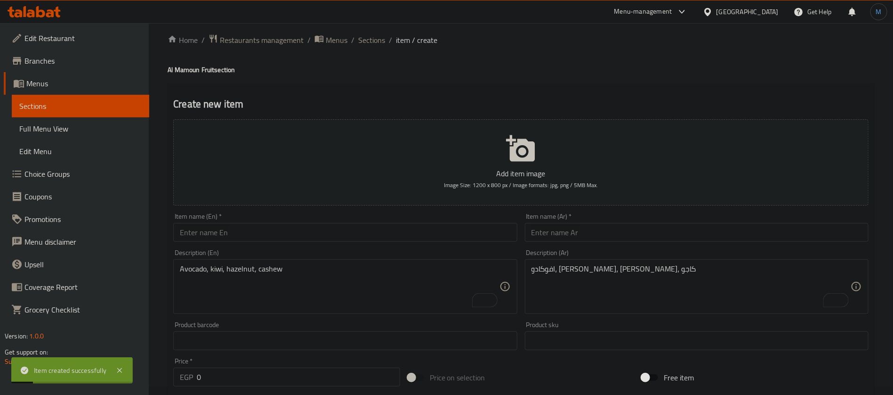
scroll to position [0, 0]
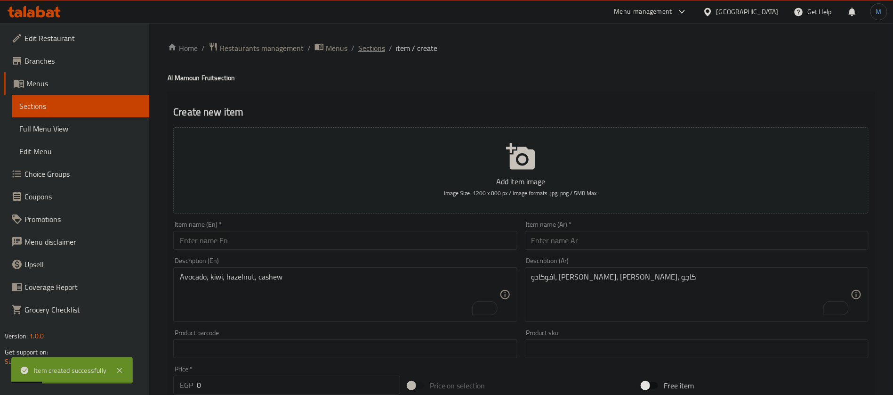
click at [381, 51] on span "Sections" at bounding box center [371, 47] width 27 height 11
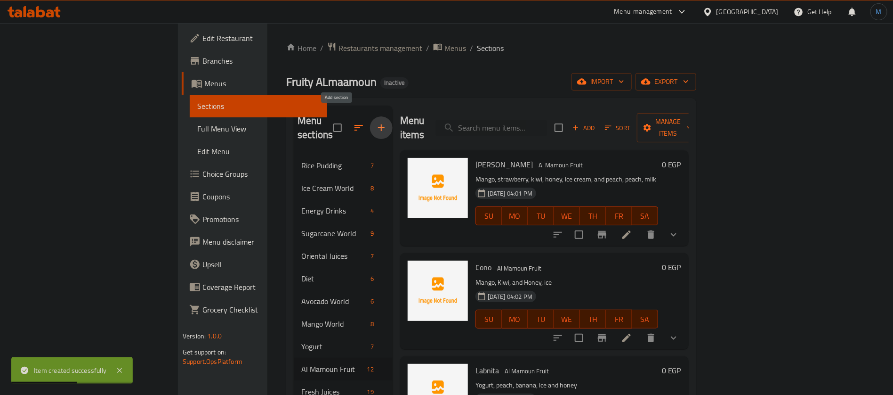
click at [376, 122] on icon "button" at bounding box center [381, 127] width 11 height 11
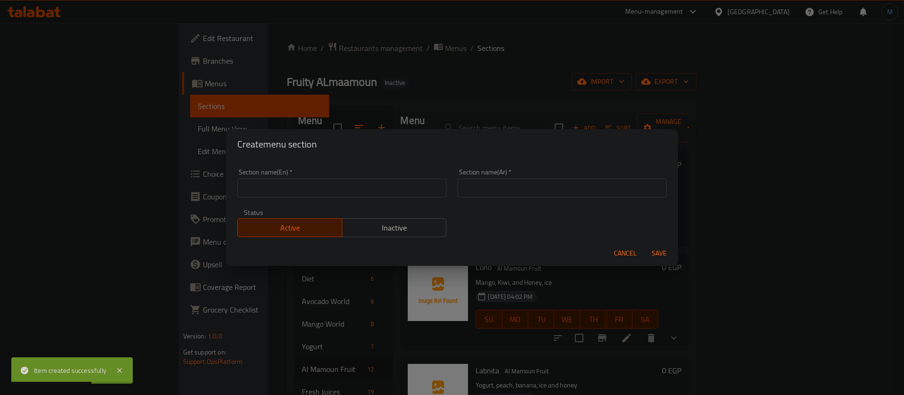
click at [533, 195] on input "text" at bounding box center [562, 187] width 209 height 19
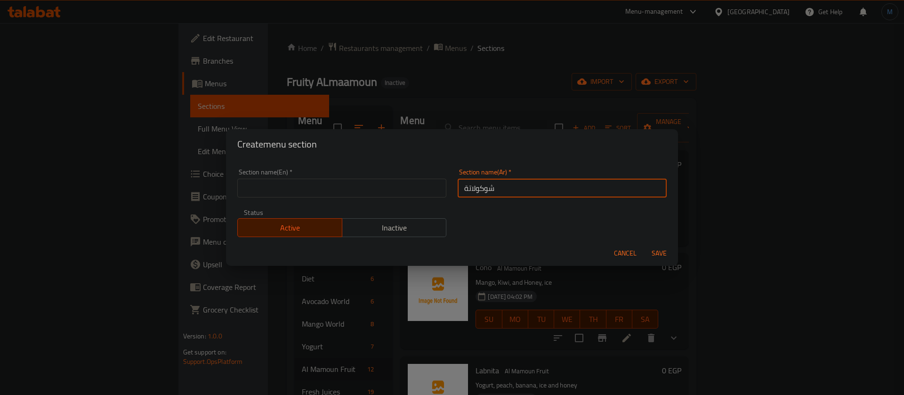
type input "شوكولاتة"
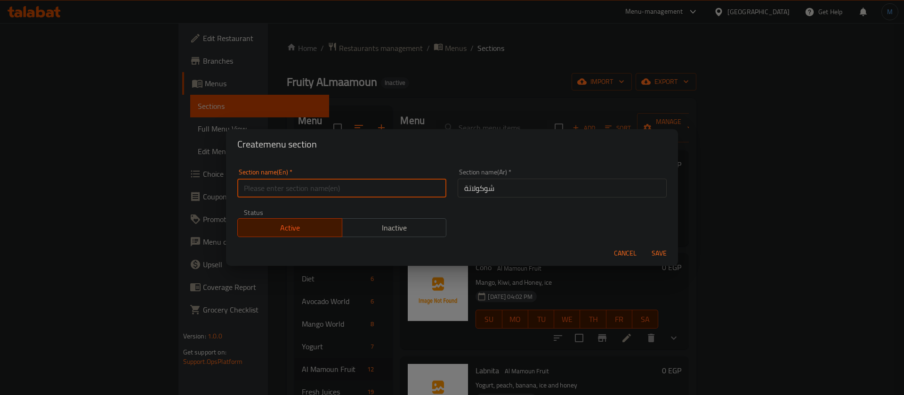
paste input "chocolate"
click at [364, 184] on input "text" at bounding box center [341, 187] width 209 height 19
type input "Chocolate"
click at [644, 244] on button "Save" at bounding box center [659, 252] width 30 height 17
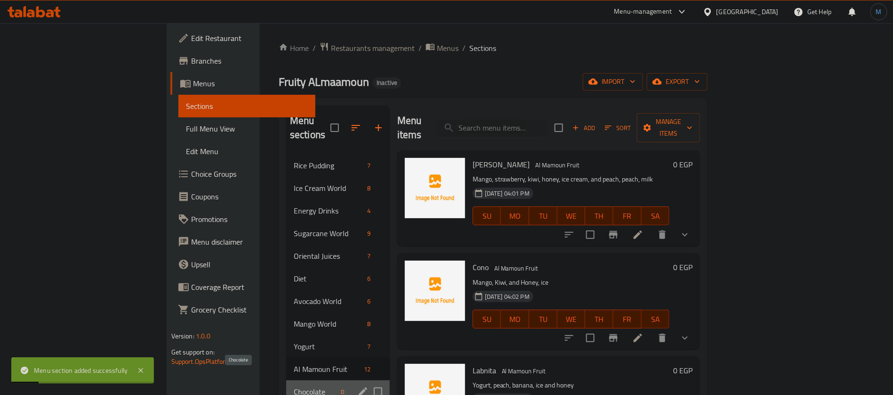
click at [294, 386] on span "Chocolate" at bounding box center [316, 391] width 44 height 11
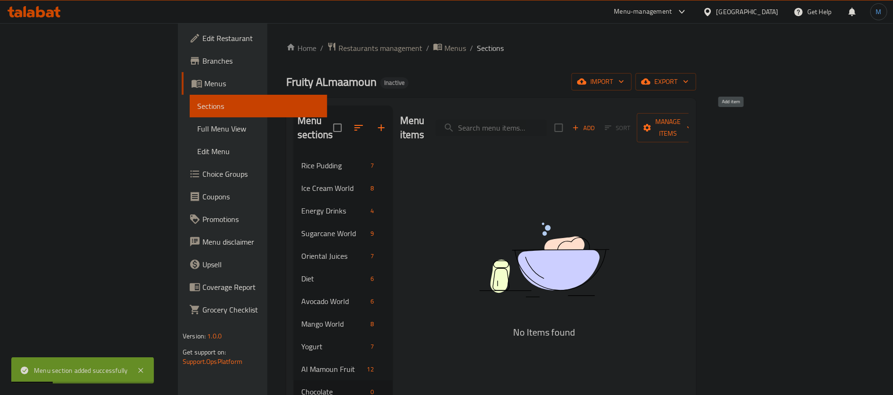
click at [597, 122] on span "Add" at bounding box center [583, 127] width 25 height 11
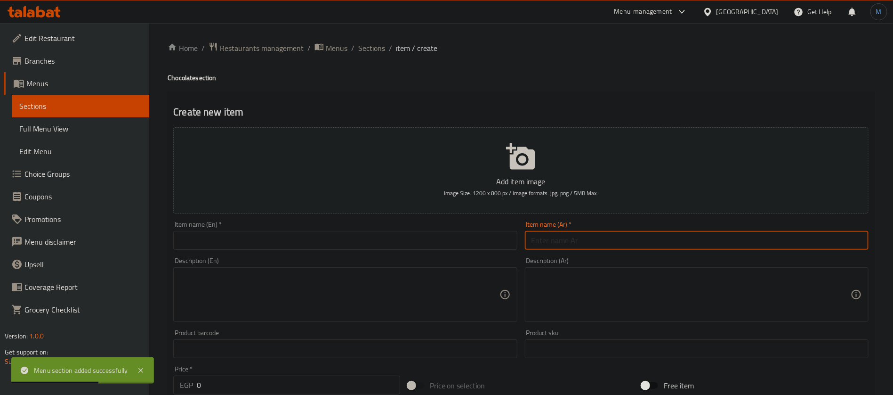
paste input "كیت كات"
click at [664, 235] on input "text" at bounding box center [697, 240] width 344 height 19
paste input "ي"
type input "كيت كات"
click at [474, 259] on div "Add item image Image Size: 1200 x 800 px / Image formats: jpg, png / 5MB Max. I…" at bounding box center [521, 331] width 703 height 416
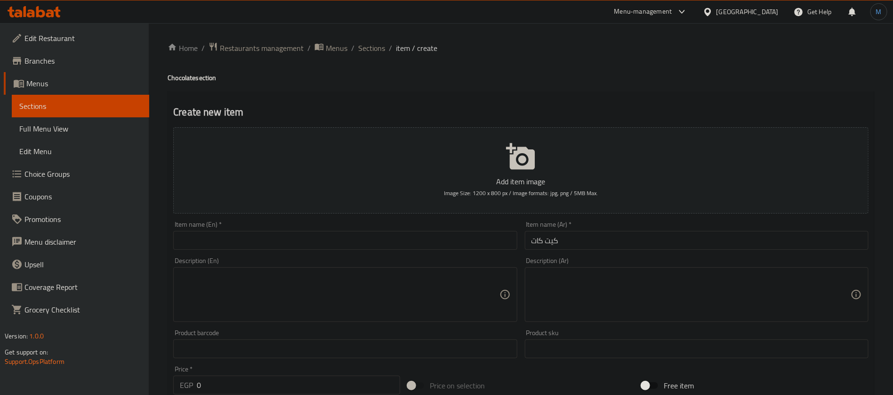
paste input "Kit Kat"
click at [441, 240] on input "text" at bounding box center [345, 240] width 344 height 19
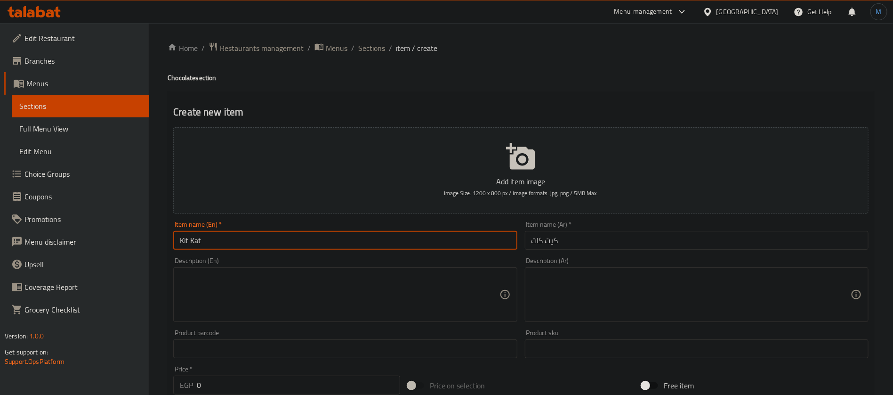
type input "Kit Kat"
click at [636, 277] on textarea at bounding box center [691, 294] width 319 height 45
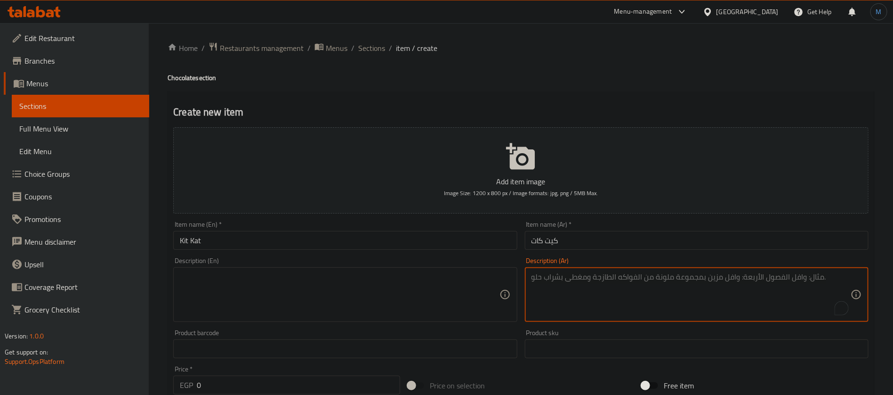
paste textarea "عصیر میكس كوب شوكولاتة مع كيت كات"
click at [428, 271] on div "Description (En)" at bounding box center [345, 294] width 344 height 55
type textarea "عصير ميكس كوب شوكولاتة مع كيت كات"
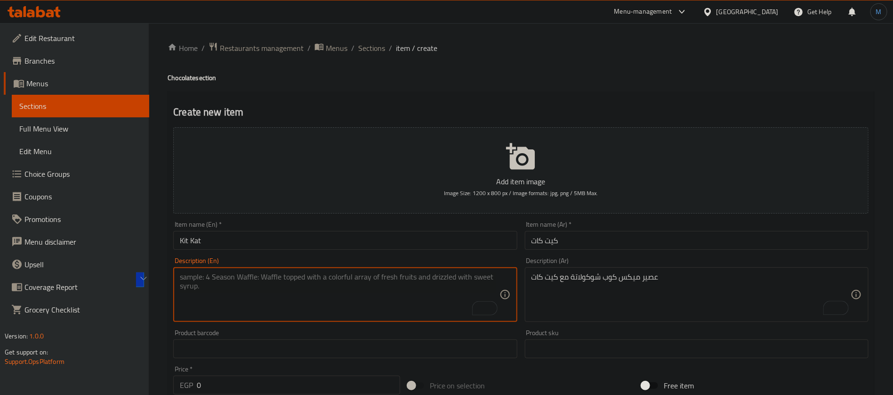
click at [377, 307] on textarea "To enrich screen reader interactions, please activate Accessibility in Grammarl…" at bounding box center [339, 294] width 319 height 45
paste textarea "Mixed juice cup chocolate with Kit Kat"
type textarea "Mixed juice cup chocolate with Kit Kat"
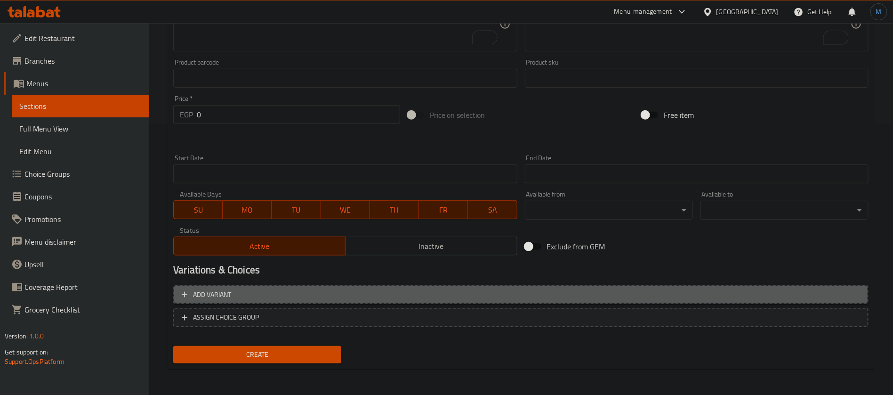
click at [726, 285] on button "Add variant" at bounding box center [520, 294] width 695 height 19
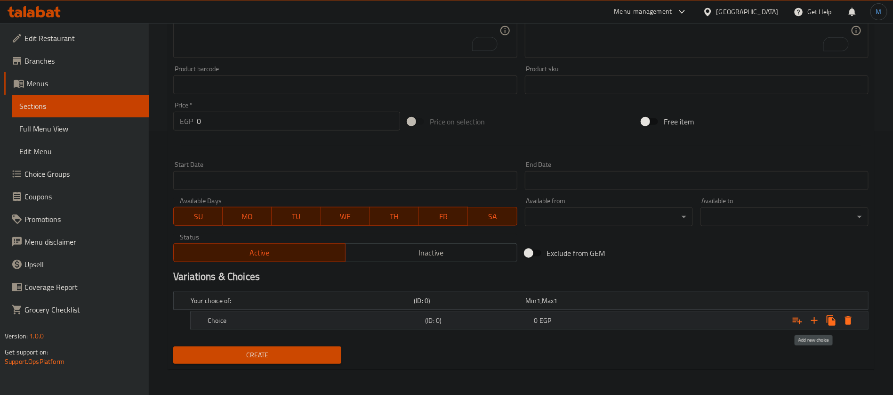
click at [811, 322] on icon "Expand" at bounding box center [814, 320] width 11 height 11
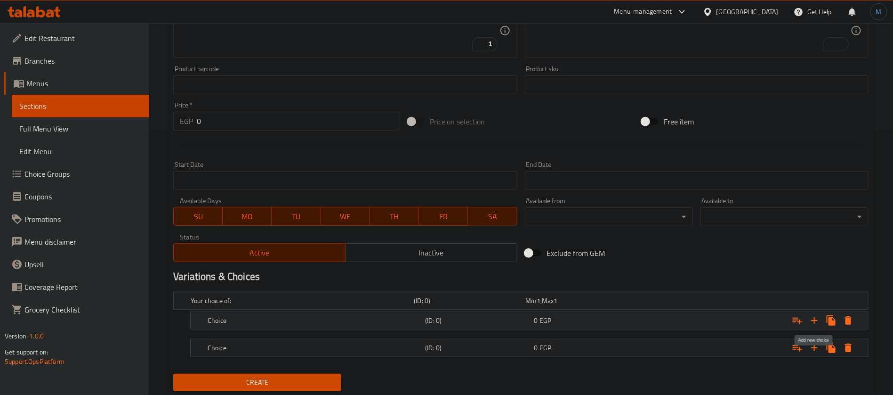
click at [811, 322] on icon "Expand" at bounding box center [814, 320] width 11 height 11
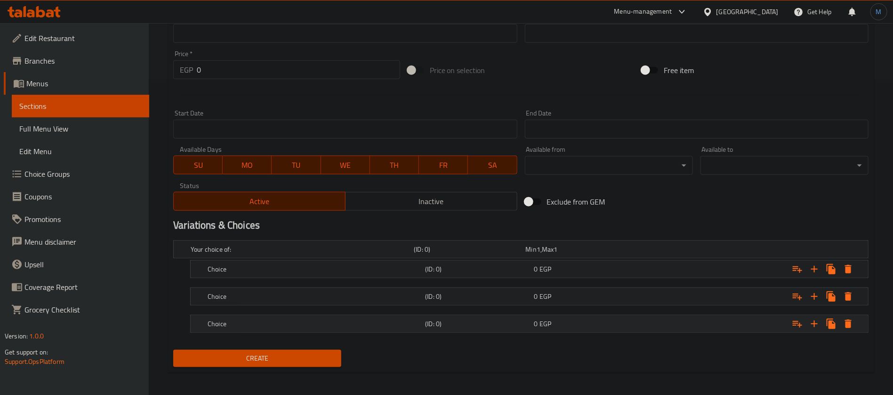
scroll to position [318, 0]
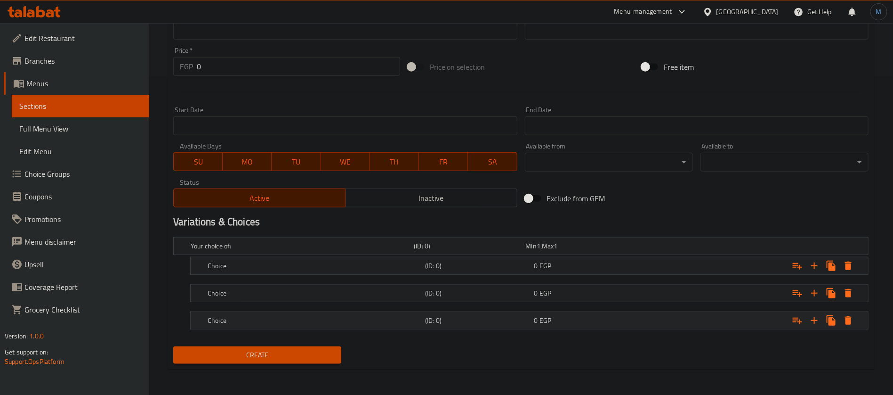
click at [600, 250] on div "0 EGP" at bounding box center [580, 245] width 108 height 9
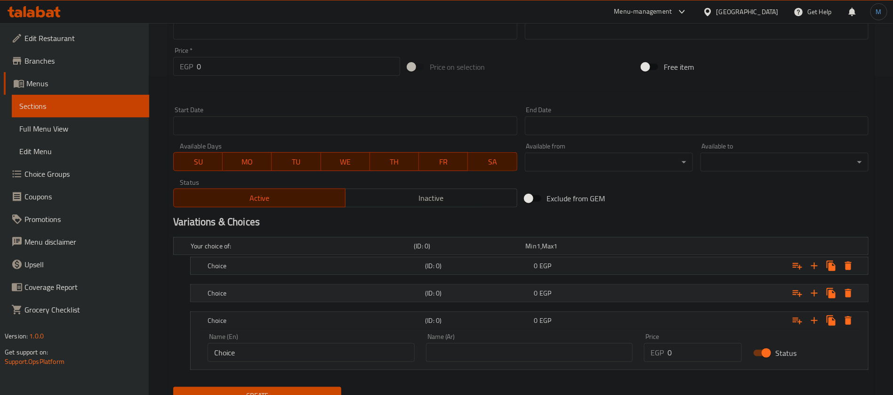
click at [593, 250] on div "0 EGP" at bounding box center [580, 245] width 108 height 9
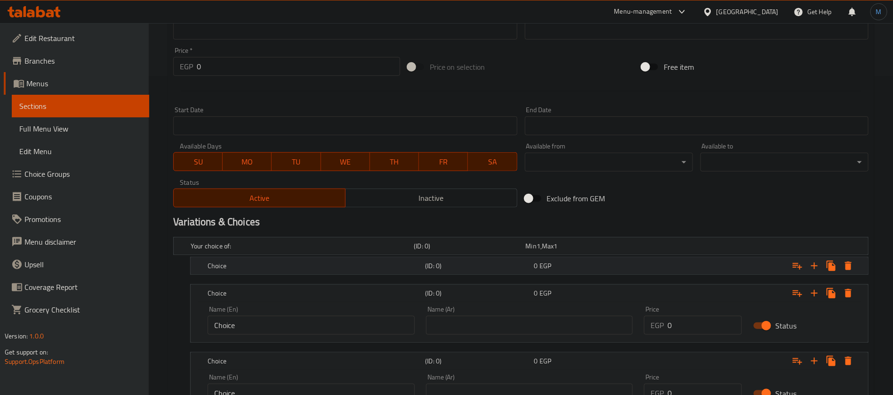
click at [593, 250] on div "0 EGP" at bounding box center [580, 245] width 108 height 9
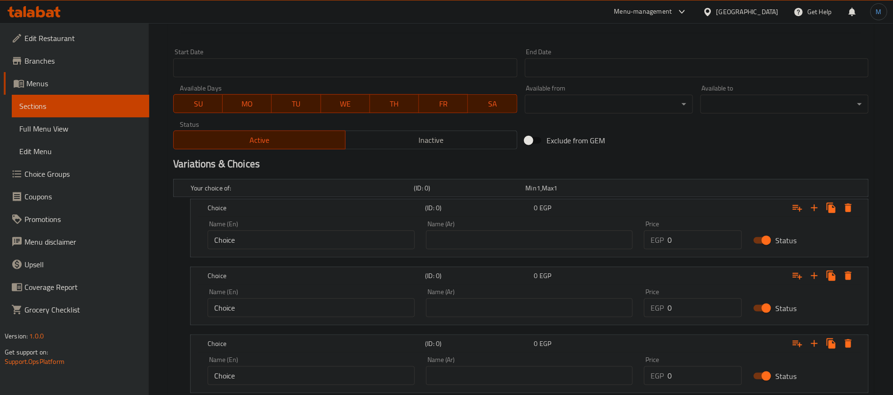
scroll to position [440, 0]
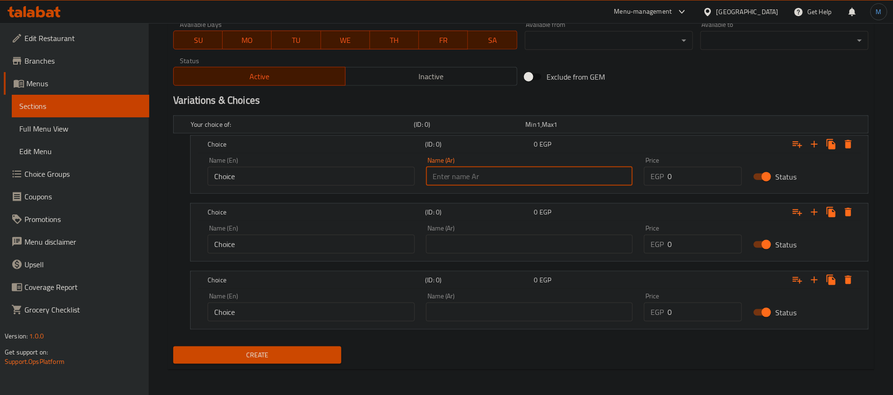
click at [527, 177] on input "text" at bounding box center [529, 176] width 207 height 19
type input "صغير"
click at [506, 239] on input "text" at bounding box center [529, 243] width 207 height 19
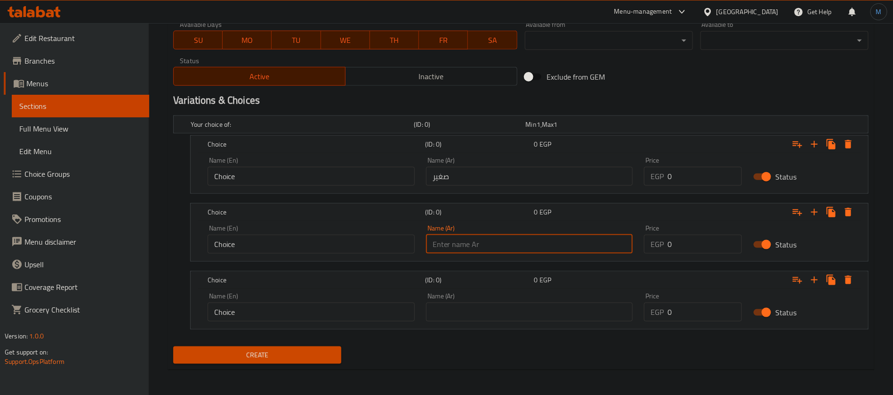
type input "وسط"
drag, startPoint x: 492, startPoint y: 299, endPoint x: 493, endPoint y: 304, distance: 5.4
click at [493, 300] on div "Name (Ar) Name (Ar)" at bounding box center [529, 306] width 207 height 29
click at [494, 307] on input "text" at bounding box center [529, 311] width 207 height 19
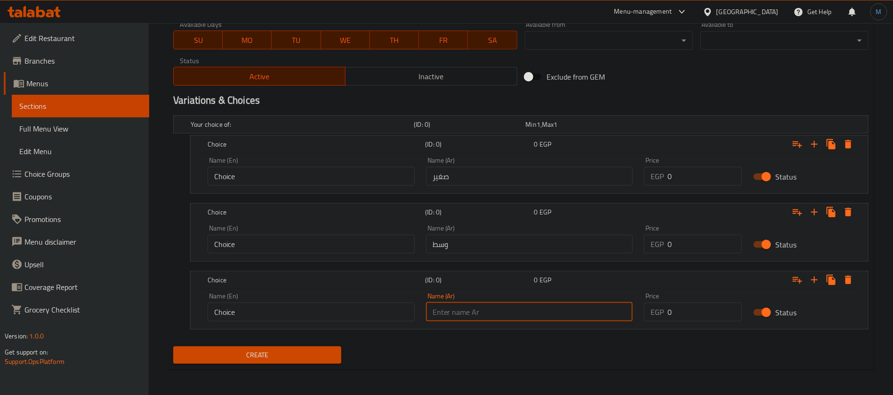
type input "كبير"
click at [309, 180] on input "Choice" at bounding box center [311, 176] width 207 height 19
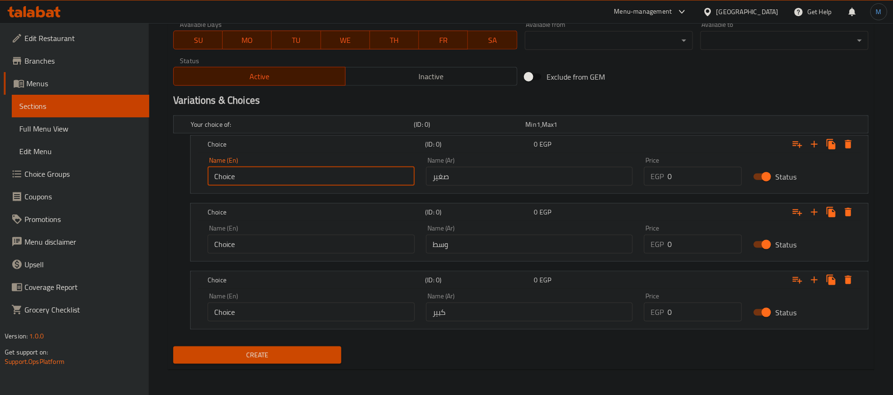
click at [309, 180] on input "Choice" at bounding box center [311, 176] width 207 height 19
click at [309, 180] on input "text" at bounding box center [311, 176] width 207 height 19
type input "Small"
click at [287, 245] on input "Choice" at bounding box center [311, 243] width 207 height 19
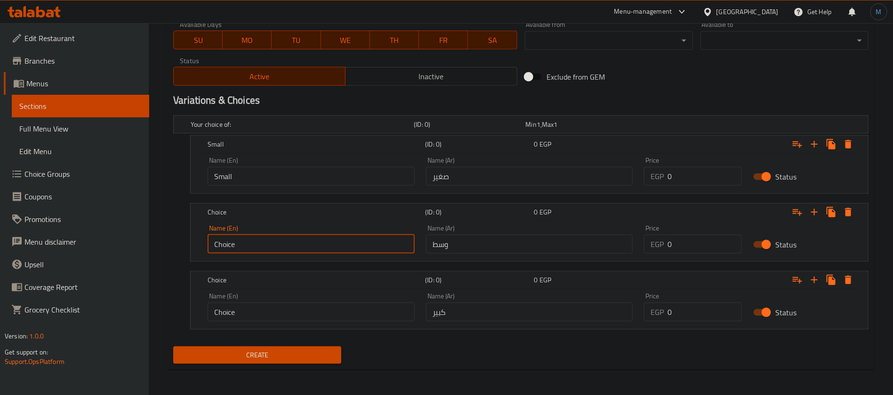
click at [287, 245] on input "Choice" at bounding box center [311, 243] width 207 height 19
click at [287, 245] on input "text" at bounding box center [311, 243] width 207 height 19
type input "Medium"
click at [295, 300] on div "Name (En) Choice Name (En)" at bounding box center [311, 306] width 207 height 29
click at [296, 300] on div "Name (En) Choice Name (En)" at bounding box center [311, 306] width 207 height 29
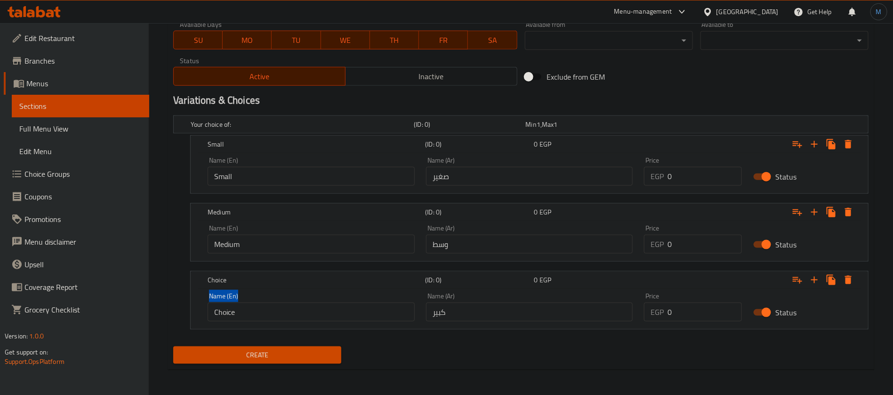
click at [296, 302] on div "Name (En) Choice Name (En)" at bounding box center [311, 306] width 207 height 29
click at [290, 302] on div at bounding box center [290, 302] width 0 height 0
click at [296, 305] on input "Choice" at bounding box center [311, 311] width 207 height 19
click at [290, 302] on div at bounding box center [290, 302] width 0 height 0
click at [265, 310] on input "Choice" at bounding box center [311, 311] width 207 height 19
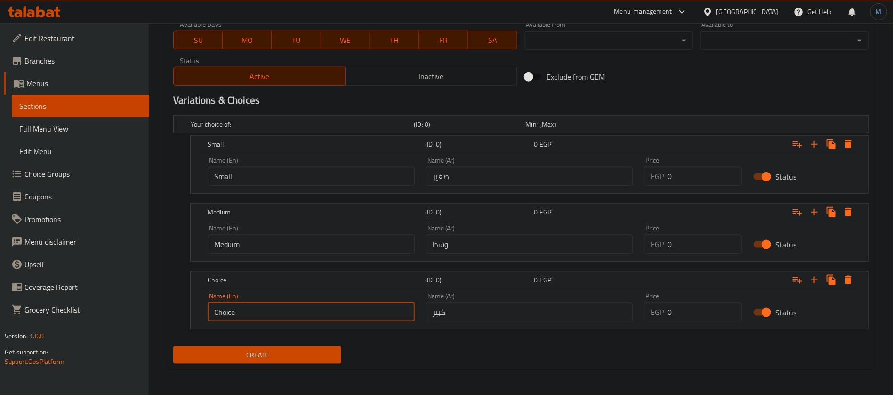
click at [265, 310] on input "Choice" at bounding box center [311, 311] width 207 height 19
click at [298, 314] on input "text" at bounding box center [311, 311] width 207 height 19
type input "Large"
click at [691, 179] on input "0" at bounding box center [705, 176] width 74 height 19
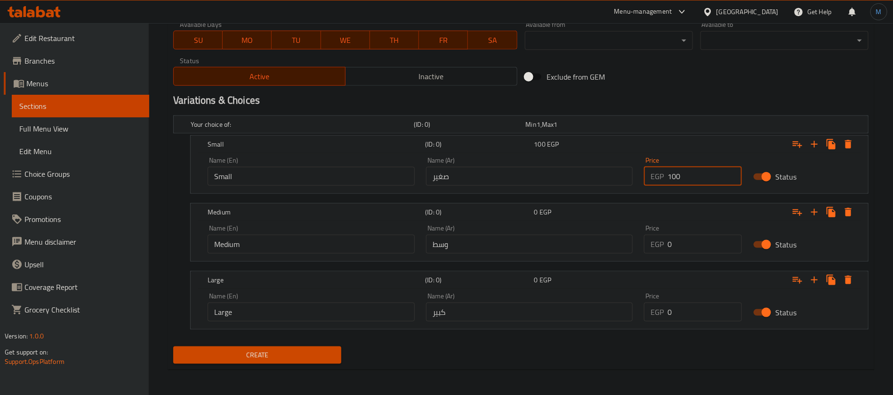
type input "100"
click at [702, 252] on input "0" at bounding box center [705, 243] width 74 height 19
type input "120"
drag, startPoint x: 677, startPoint y: 325, endPoint x: 685, endPoint y: 320, distance: 9.7
click at [683, 321] on div "Price EGP 0 Price" at bounding box center [692, 307] width 109 height 40
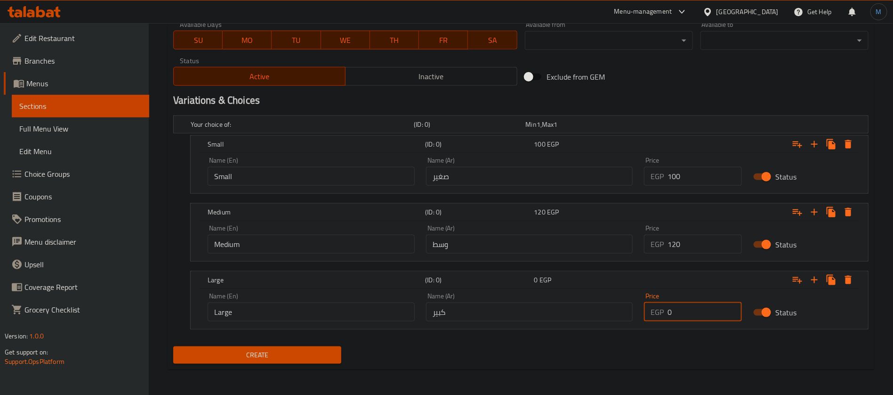
click at [685, 320] on input "0" at bounding box center [705, 311] width 74 height 19
type input "140"
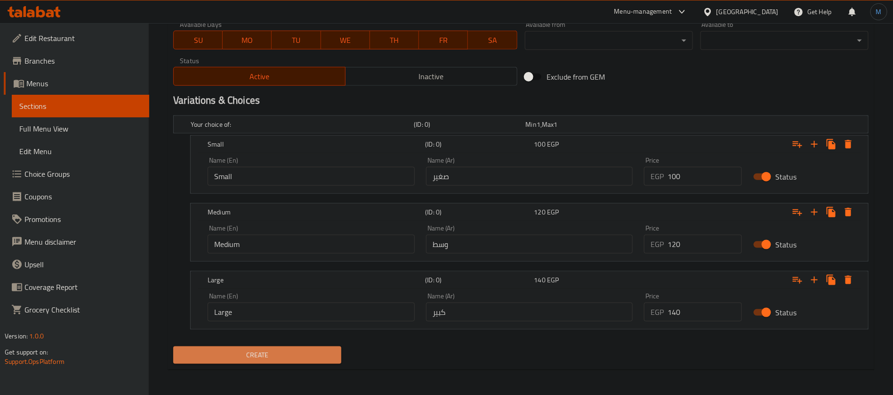
click at [321, 348] on button "Create" at bounding box center [257, 354] width 168 height 17
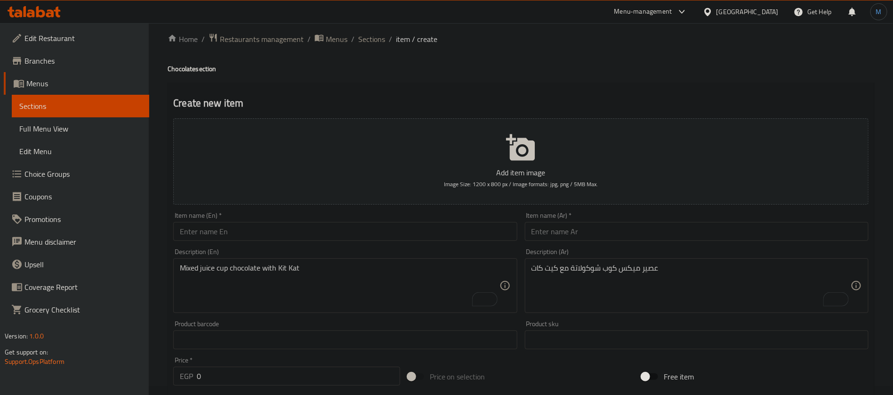
scroll to position [0, 0]
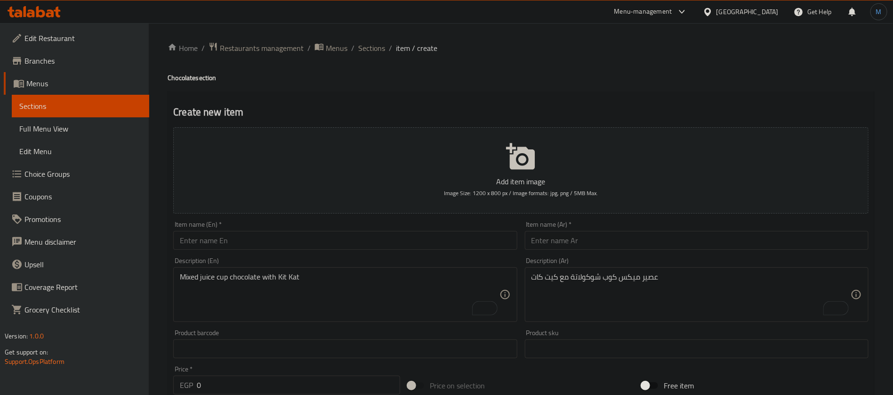
click at [387, 252] on div "Item name (En)   * Item name (En) *" at bounding box center [345, 235] width 351 height 36
paste input "Snickers"
click at [383, 242] on input "text" at bounding box center [345, 240] width 344 height 19
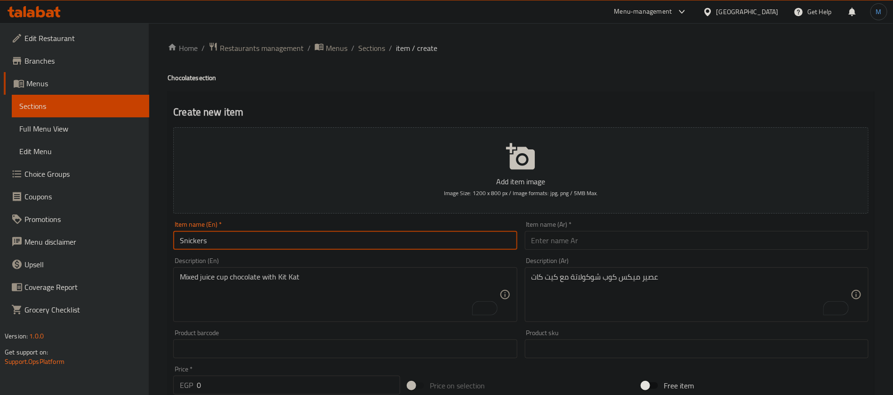
type input "Snickers"
click at [611, 254] on div "Description (Ar) عصير ميكس كوب شوكولاتة مع كيت كات Description (Ar)" at bounding box center [696, 289] width 351 height 72
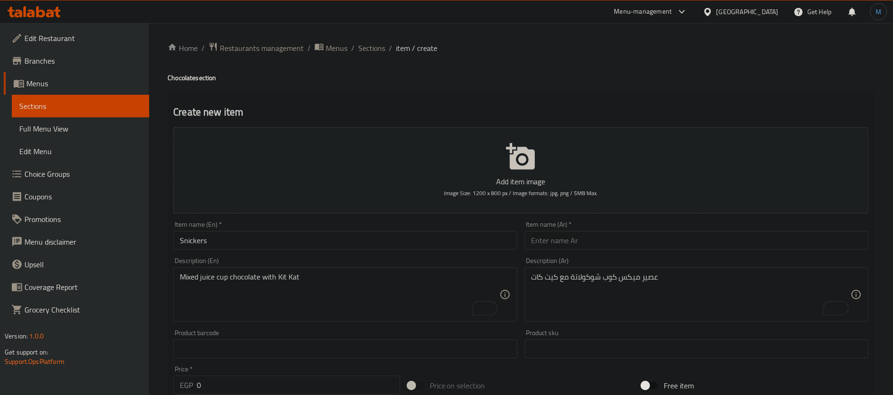
click at [611, 242] on input "text" at bounding box center [697, 240] width 344 height 19
paste input "سنيكرز"
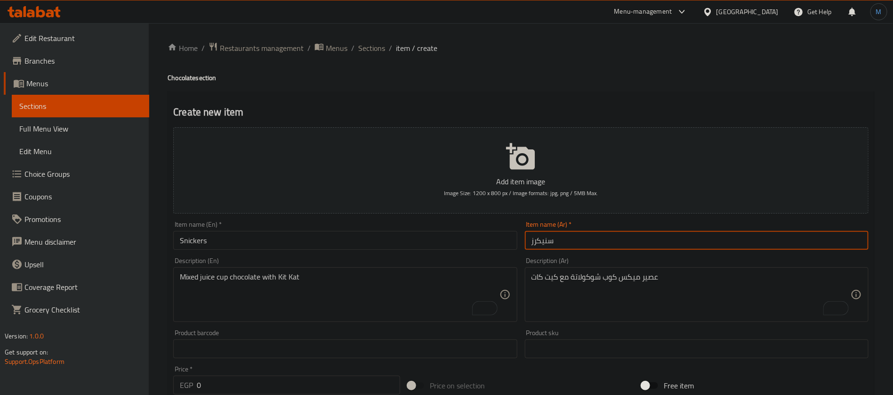
type input "سنيكرز"
click at [615, 283] on textarea "To enrich screen reader interactions, please activate Accessibility in Grammarl…" at bounding box center [691, 294] width 319 height 45
paste textarea "عصير ميكس كوب شوكولاتة مع كيت كات"
click at [541, 241] on input "سنيكرز" at bounding box center [697, 240] width 344 height 19
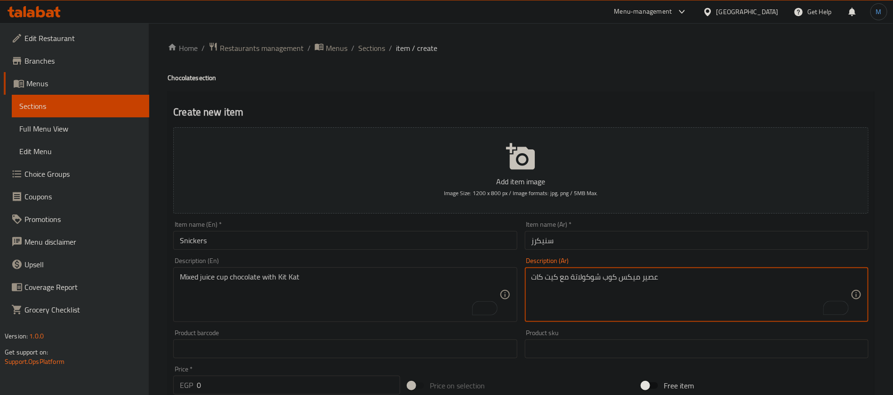
click at [552, 287] on textarea "عصير ميكس كوب شوكولاتة مع كيت كات" at bounding box center [691, 294] width 319 height 45
click at [542, 282] on textarea "عصير ميكس كوب شوكولاتة مع كيت كات" at bounding box center [691, 294] width 319 height 45
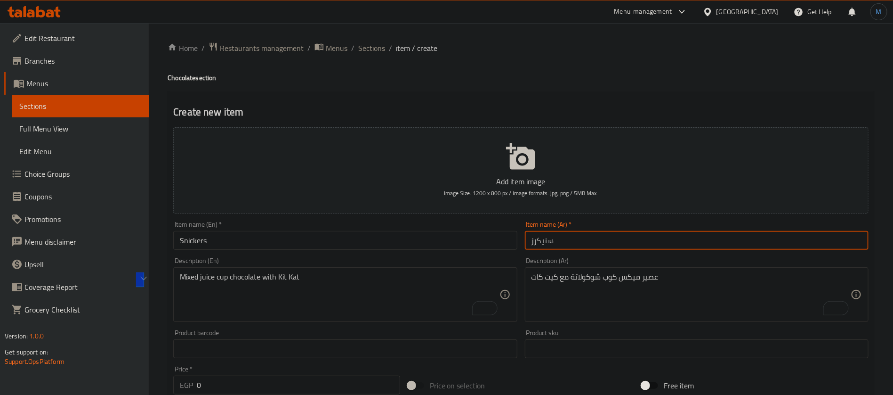
click at [548, 234] on input "سنيكرز" at bounding box center [697, 240] width 344 height 19
click at [553, 270] on div "عصير ميكس كوب شوكولاتة مع كيت كات Description (Ar)" at bounding box center [697, 294] width 344 height 55
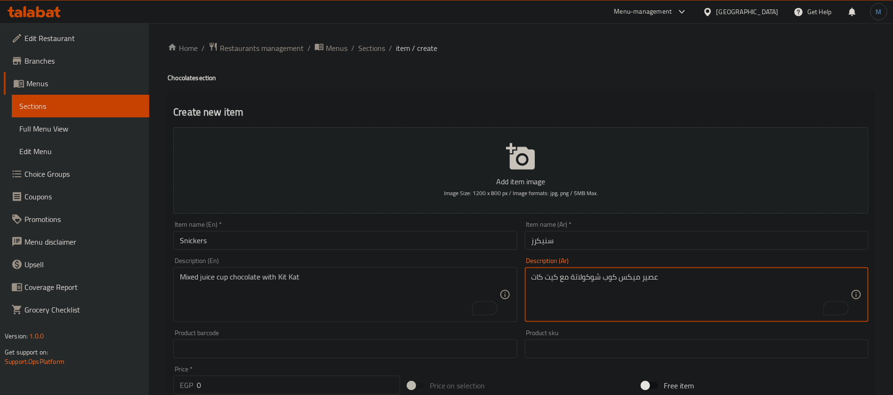
click at [553, 270] on div "عصير ميكس كوب شوكولاتة مع كيت كات Description (Ar)" at bounding box center [697, 294] width 344 height 55
paste textarea "سنيكرز"
type textarea "عصير ميكس كوب شوكولاتة مع سنيكرز"
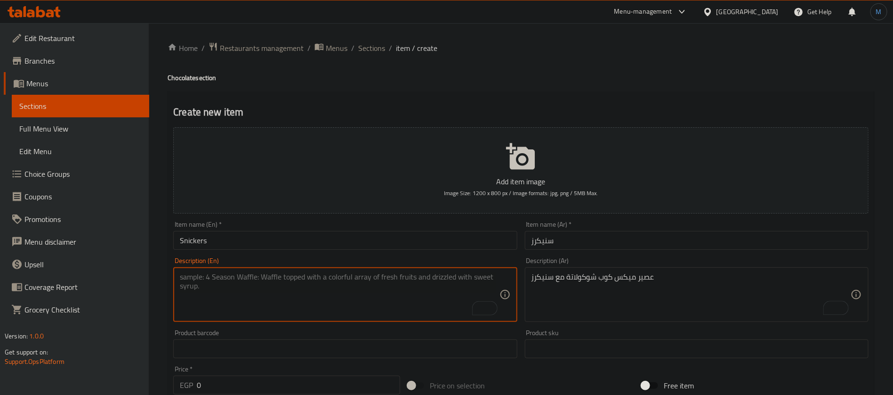
click at [403, 299] on textarea "To enrich screen reader interactions, please activate Accessibility in Grammarl…" at bounding box center [339, 294] width 319 height 45
paste textarea "Mixed juice cup chocolate with Kit Kat"
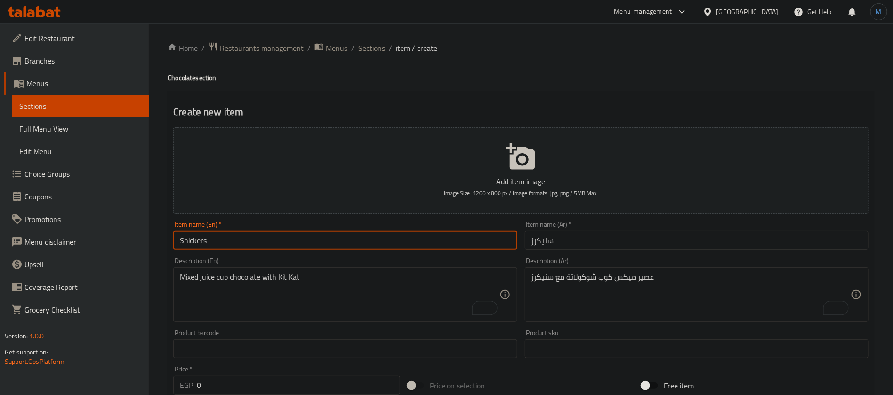
click at [206, 247] on input "Snickers" at bounding box center [345, 240] width 344 height 19
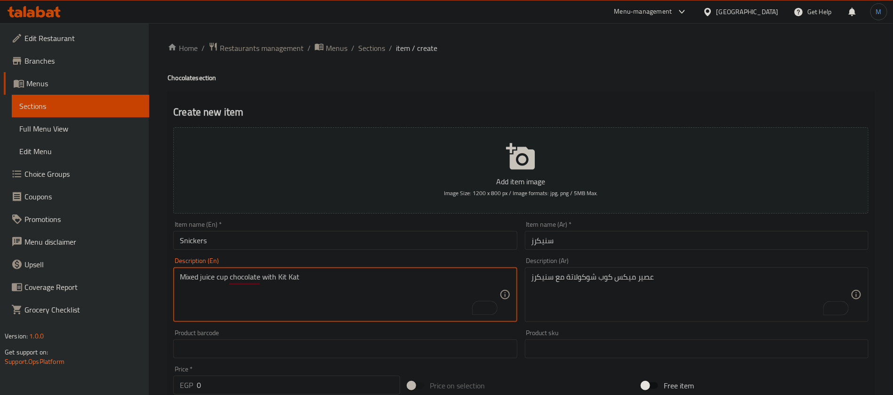
click at [286, 277] on textarea "Mixed juice cup chocolate with Kit Kat" at bounding box center [339, 294] width 319 height 45
click at [281, 277] on textarea "Mixed juice cup chocolate with Kit Kat" at bounding box center [339, 294] width 319 height 45
drag, startPoint x: 282, startPoint y: 277, endPoint x: 315, endPoint y: 277, distance: 33.4
click at [315, 277] on textarea "Mixed juice cup chocolate with Kit Kat" at bounding box center [339, 294] width 319 height 45
paste textarea "Snickers"
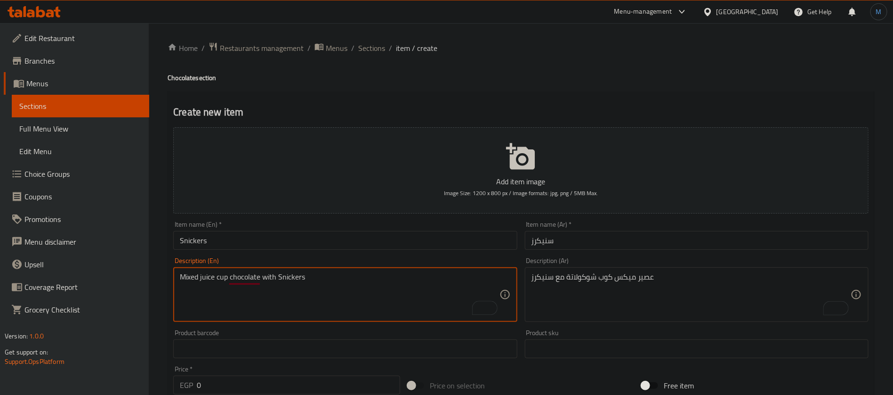
type textarea "Mixed juice cup chocolate with Snickers"
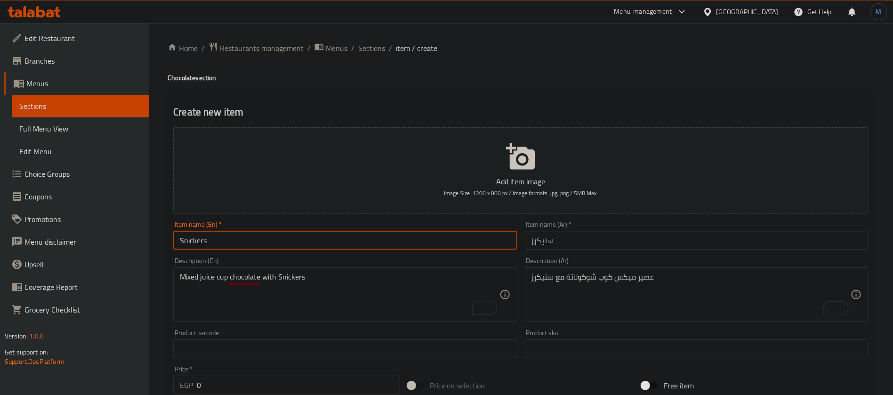
click at [410, 246] on input "Snickers" at bounding box center [345, 240] width 344 height 19
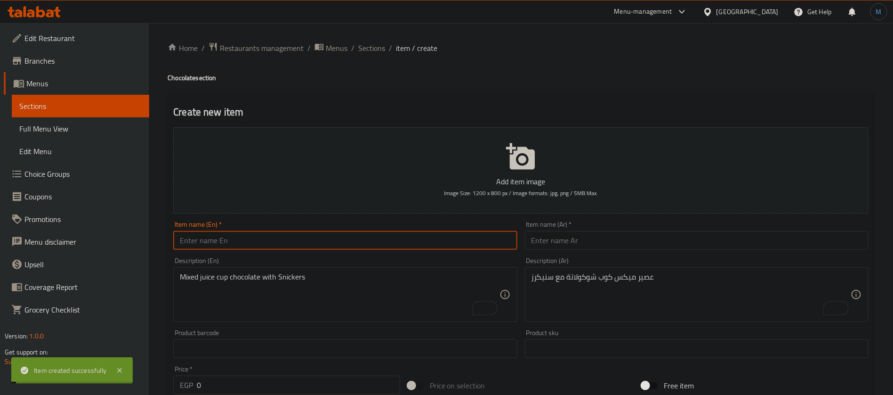
click at [567, 242] on input "text" at bounding box center [697, 240] width 344 height 19
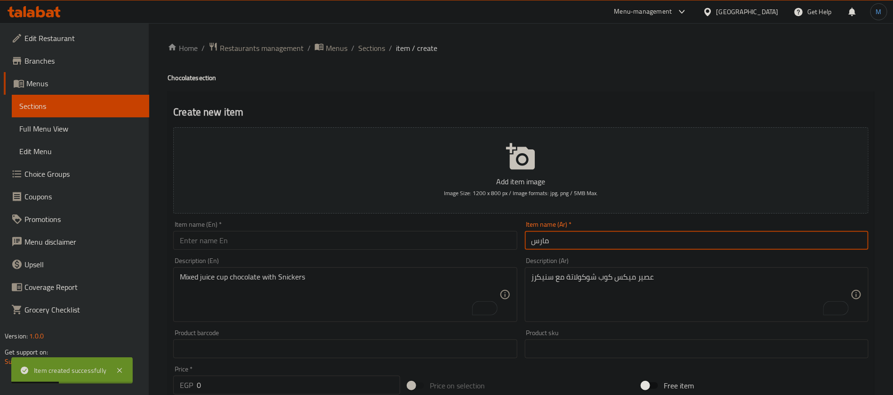
type input "مارس"
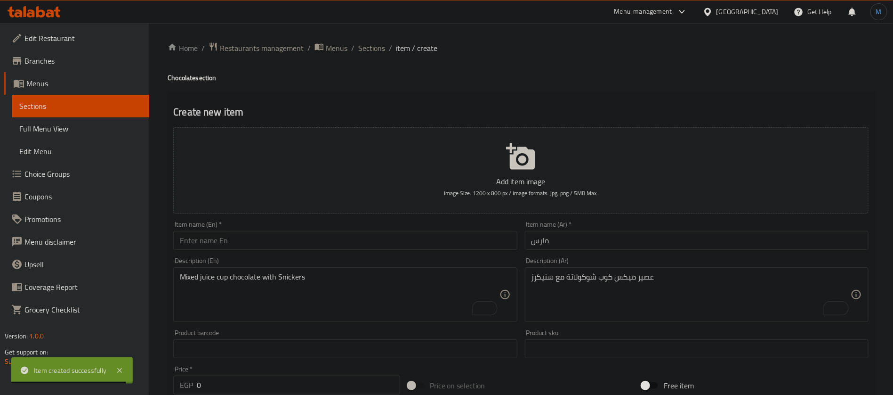
click at [434, 245] on input "text" at bounding box center [345, 240] width 344 height 19
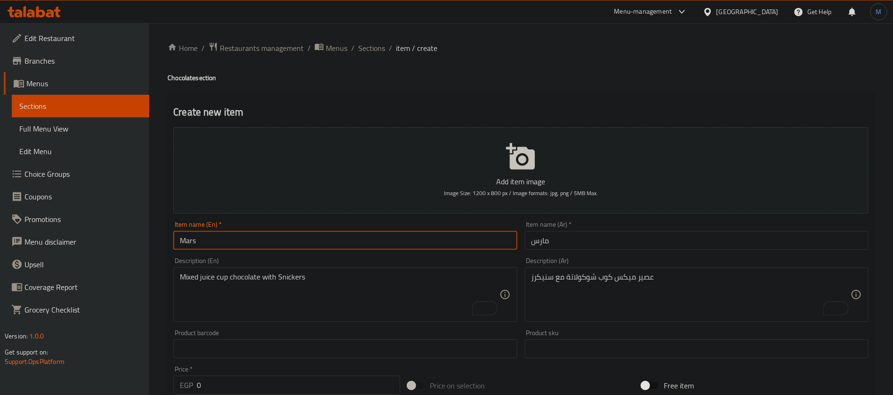
type input "Mars"
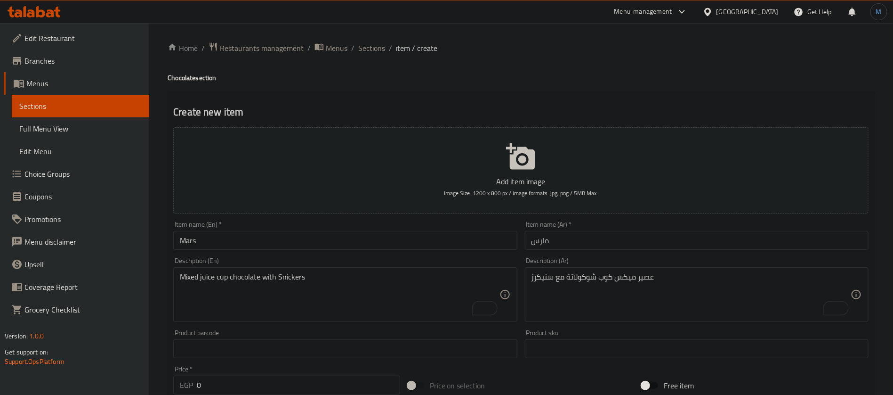
click at [606, 271] on div "عصير ميكس كوب شوكولاتة مع سنيكرز Description (Ar)" at bounding box center [697, 294] width 344 height 55
paste textarea "عصير ميكس كوب شوكولاتة مع كيت كات"
click at [541, 244] on input "مارس" at bounding box center [697, 240] width 344 height 19
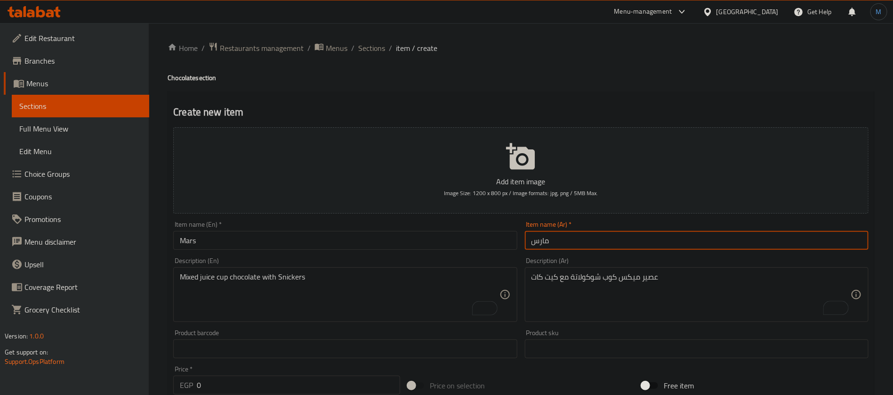
click at [541, 244] on input "مارس" at bounding box center [697, 240] width 344 height 19
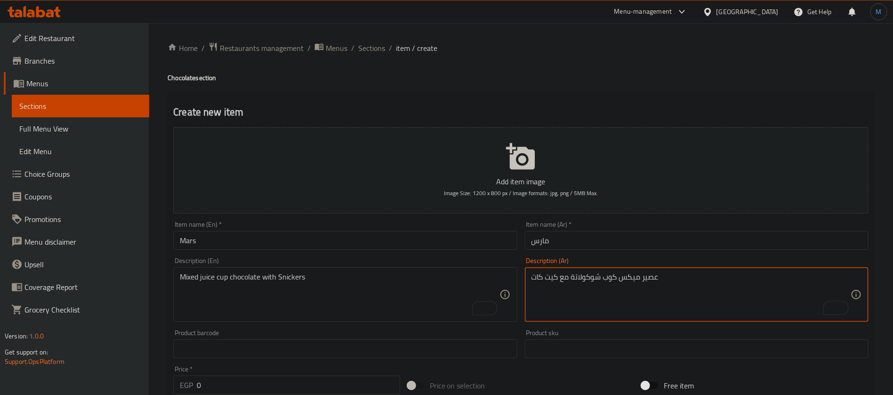
click at [553, 274] on textarea "عصير ميكس كوب شوكولاتة مع كيت كات" at bounding box center [691, 294] width 319 height 45
click at [538, 276] on textarea "عصير ميكس كوب شوكولاتة مع كيت كات" at bounding box center [691, 294] width 319 height 45
paste textarea "ارس"
type textarea "عصير ميكس كوب شوكولاتة مع مارس"
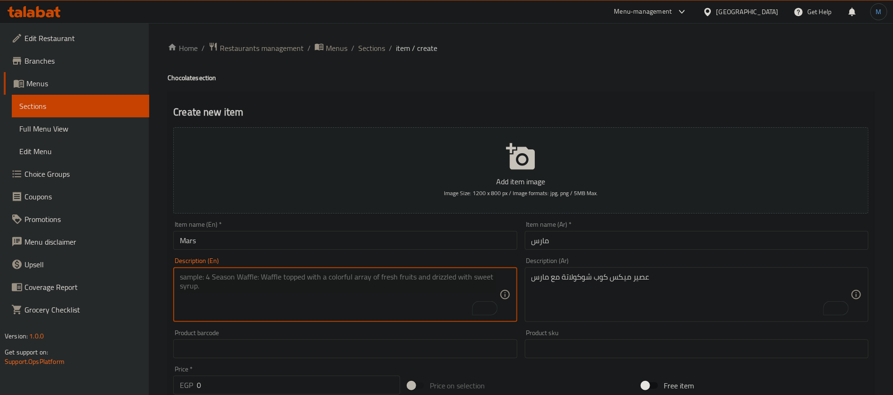
click at [293, 288] on textarea "To enrich screen reader interactions, please activate Accessibility in Grammarl…" at bounding box center [339, 294] width 319 height 45
paste textarea "Mixed juice cup chocolate with Kit Kat"
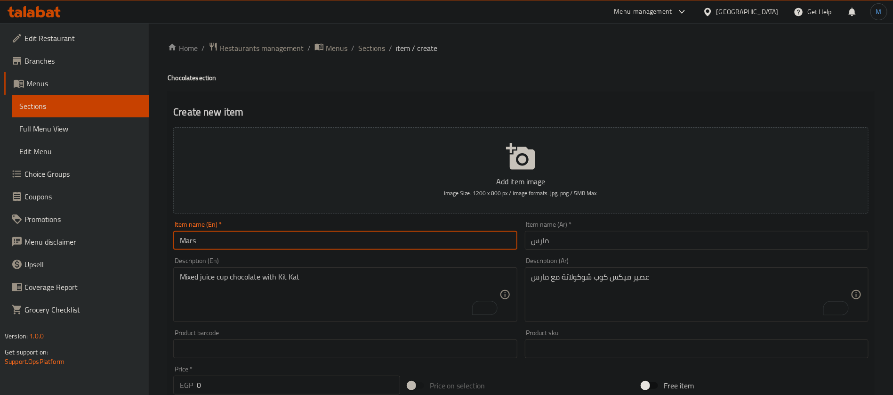
click at [201, 239] on input "Mars" at bounding box center [345, 240] width 344 height 19
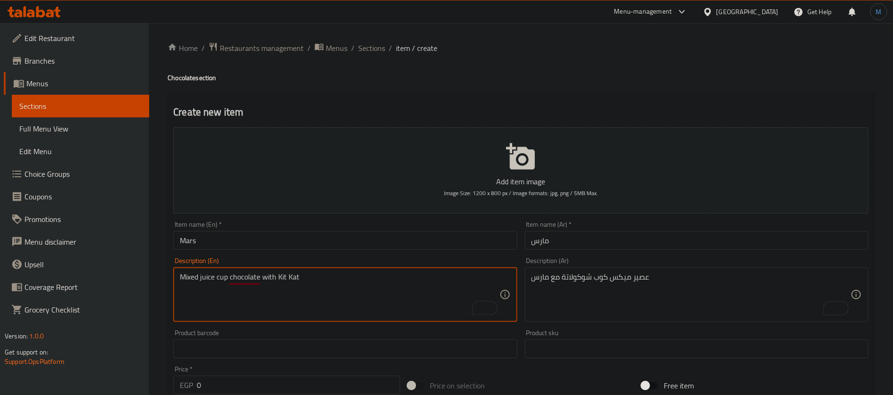
click at [294, 276] on textarea "Mixed juice cup chocolate with Kit Kat" at bounding box center [339, 294] width 319 height 45
drag, startPoint x: 294, startPoint y: 276, endPoint x: 282, endPoint y: 276, distance: 12.3
click at [282, 276] on textarea "Mixed juice cup chocolate with Kit Kat" at bounding box center [339, 294] width 319 height 45
paste textarea "Mars"
type textarea "Mixed juice cup chocolate with Mars"
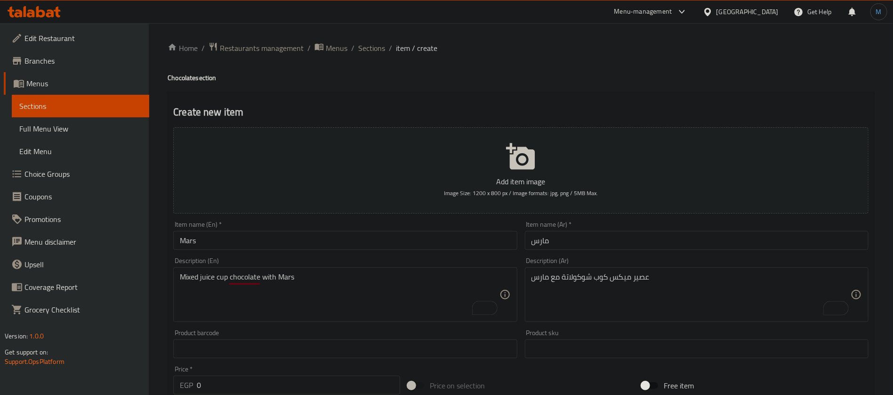
click at [387, 229] on div "Item name (En)   * Mars Item name (En) *" at bounding box center [345, 235] width 344 height 29
click at [397, 237] on input "Mars" at bounding box center [345, 240] width 344 height 19
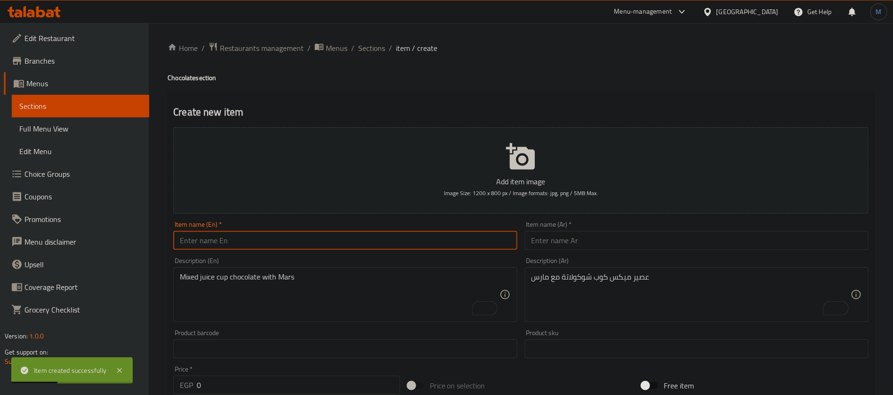
click at [657, 250] on input "text" at bounding box center [697, 240] width 344 height 19
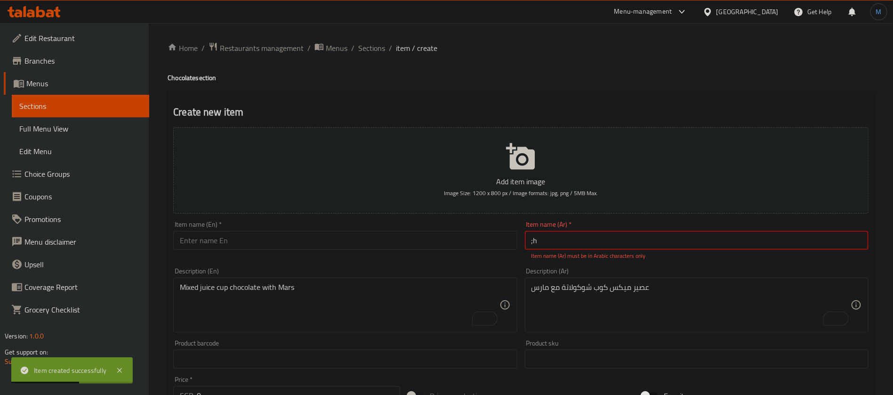
type input ";"
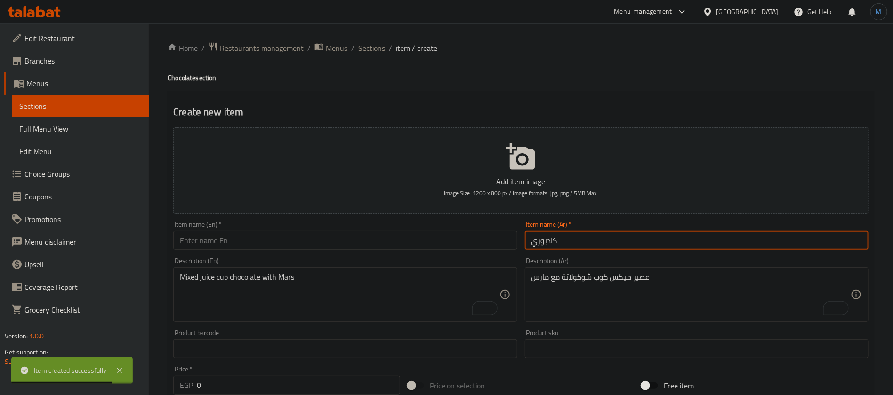
type input "كادبوري"
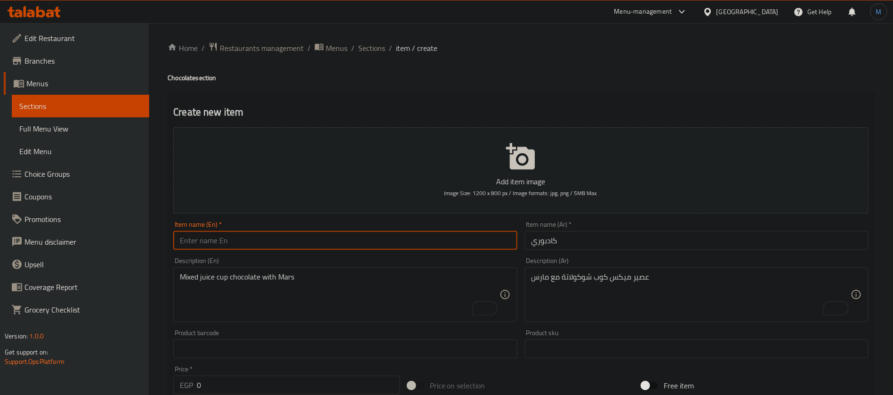
click at [402, 241] on input "text" at bounding box center [345, 240] width 344 height 19
paste input "Cadbury"
type input "Cadbury"
click at [577, 259] on div "Description (Ar) عصير ميكس كوب شوكولاتة مع مارس Description (Ar)" at bounding box center [697, 289] width 344 height 65
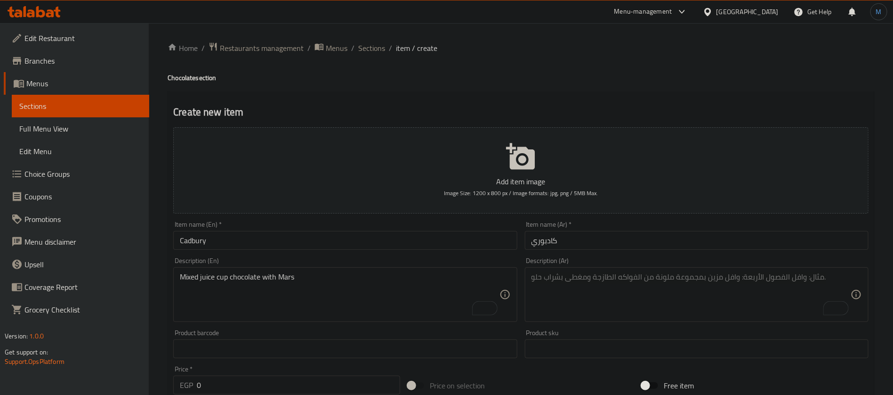
click at [585, 284] on textarea "To enrich screen reader interactions, please activate Accessibility in Grammarl…" at bounding box center [691, 294] width 319 height 45
paste textarea "عصير ميكس كوب شوكولاتة مع كيت كات"
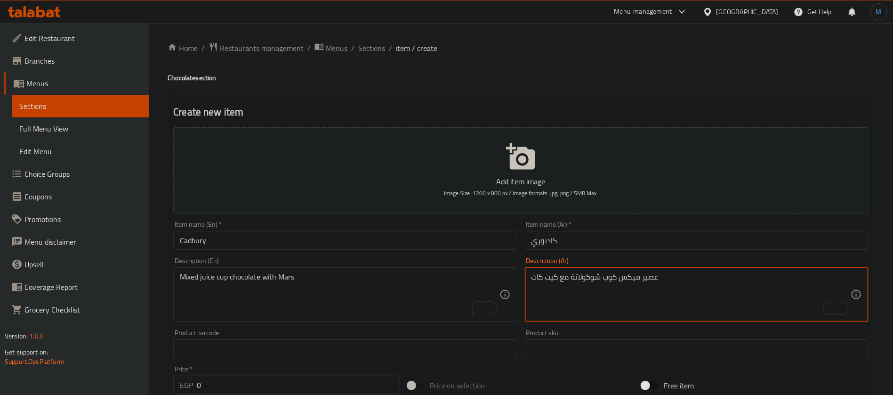
type textarea "عصير ميكس كوب شوكولاتة مع كيت كات"
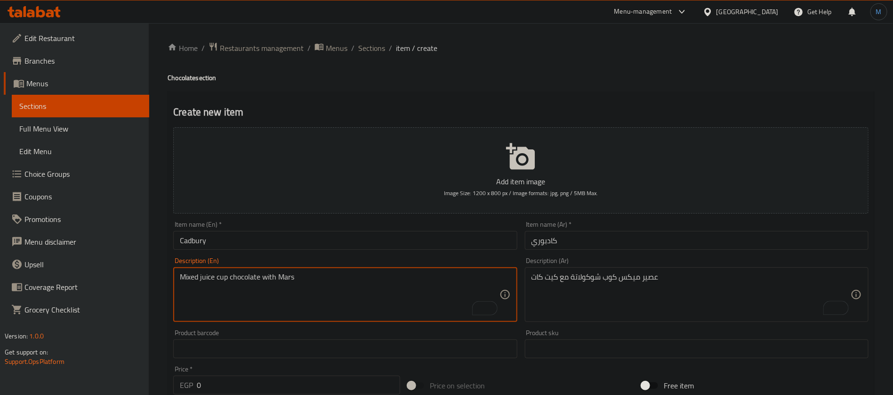
click at [321, 305] on textarea "Mixed juice cup chocolate with Mars" at bounding box center [339, 294] width 319 height 45
paste textarea "Mixed juice cup chocolate with Kit Kat"
click at [193, 244] on input "Cadbury" at bounding box center [345, 240] width 344 height 19
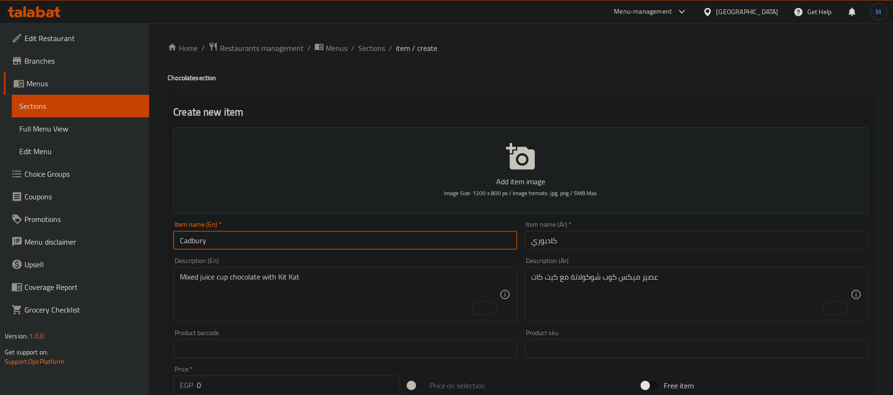
click at [193, 244] on input "Cadbury" at bounding box center [345, 240] width 344 height 19
drag, startPoint x: 392, startPoint y: 297, endPoint x: 386, endPoint y: 296, distance: 6.2
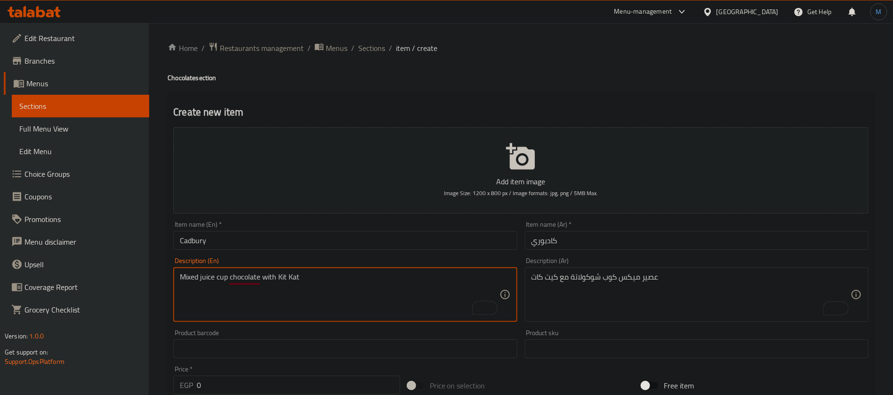
click at [279, 279] on textarea "Mixed juice cup chocolate with Kit Kat" at bounding box center [339, 294] width 319 height 45
drag, startPoint x: 279, startPoint y: 279, endPoint x: 334, endPoint y: 279, distance: 54.6
click at [334, 279] on textarea "Mixed juice cup chocolate with Kit Kat" at bounding box center [339, 294] width 319 height 45
paste textarea "Cadbury"
type textarea "Mixed juice cup chocolate with Cadbury"
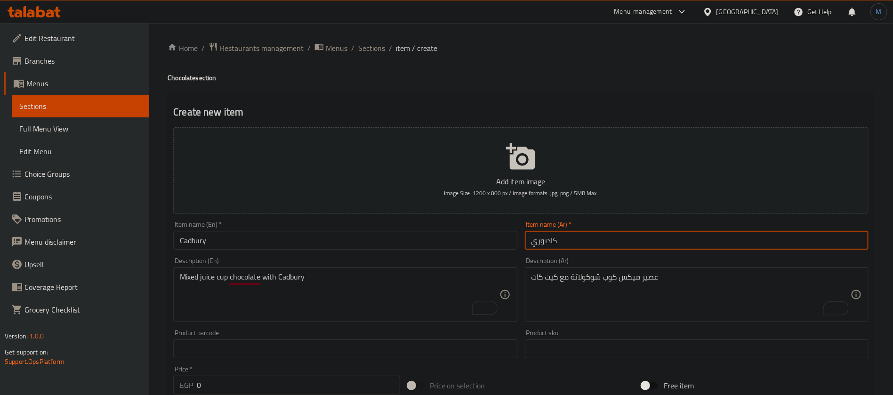
click at [562, 244] on input "كادبوري" at bounding box center [697, 240] width 344 height 19
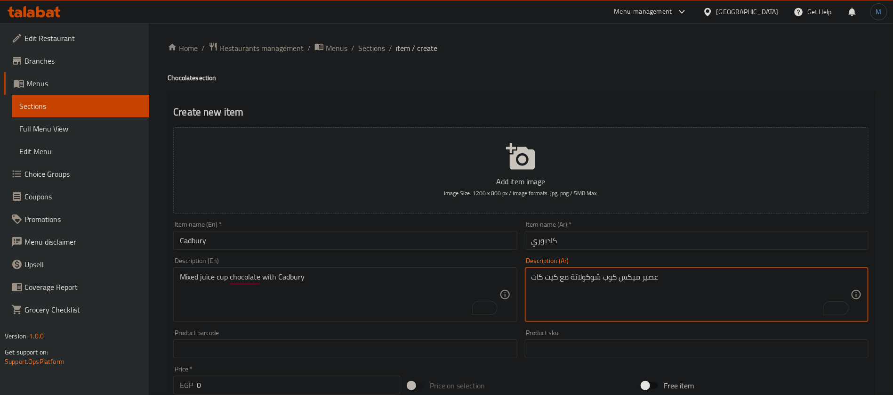
click at [555, 282] on textarea "عصير ميكس كوب شوكولاتة مع كيت كات" at bounding box center [691, 294] width 319 height 45
click at [543, 279] on textarea "عصير ميكس كوب شوكولاتة مع كيت كات" at bounding box center [691, 294] width 319 height 45
paste textarea "ادبوري"
type textarea "عصير ميكس كوب شوكولاتة مع كادبوري"
click at [436, 234] on input "Cadbury" at bounding box center [345, 240] width 344 height 19
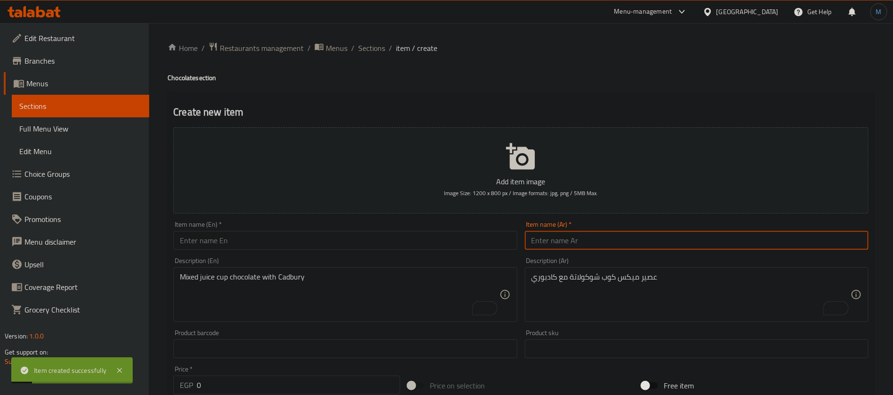
click at [630, 236] on input "text" at bounding box center [697, 240] width 344 height 19
type input "مورو"
click at [344, 231] on input "text" at bounding box center [345, 240] width 344 height 19
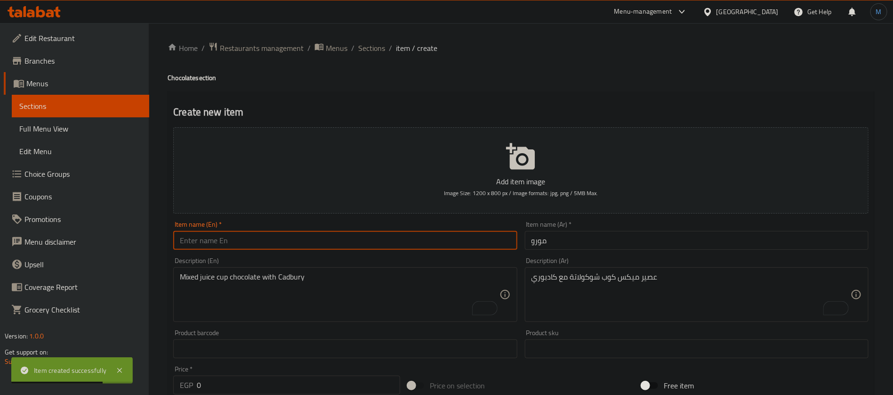
paste input "Moro"
type input "Moro"
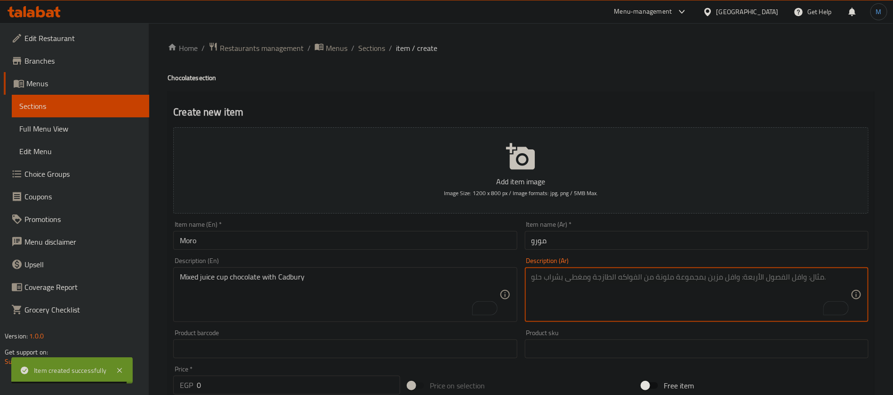
click at [600, 294] on textarea "To enrich screen reader interactions, please activate Accessibility in Grammarl…" at bounding box center [691, 294] width 319 height 45
paste textarea "عصير ميكس كوب شوكولاتة مع كيت كات"
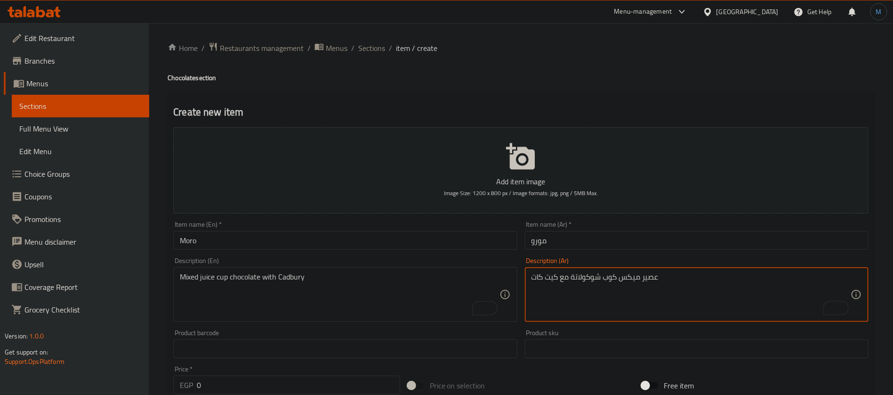
type textarea "عصير ميكس كوب شوكولاتة مع كيت كات"
click at [331, 308] on textarea "Mixed juice cup chocolate with Cadbury" at bounding box center [339, 294] width 319 height 45
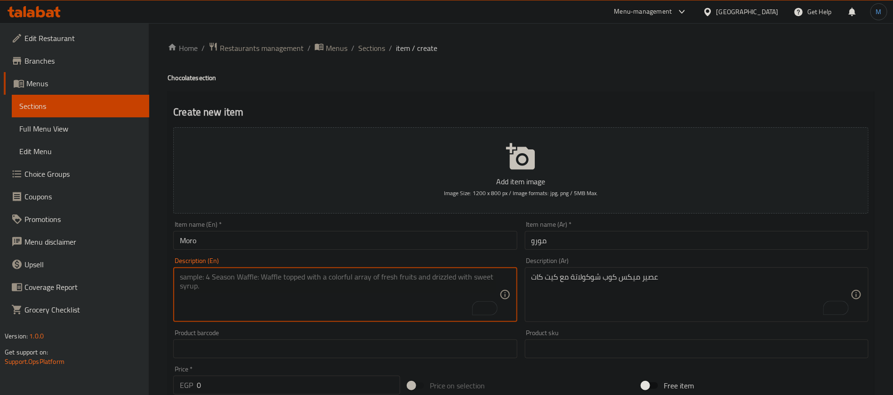
paste textarea "Mixed juice cup chocolate with Kit Kat"
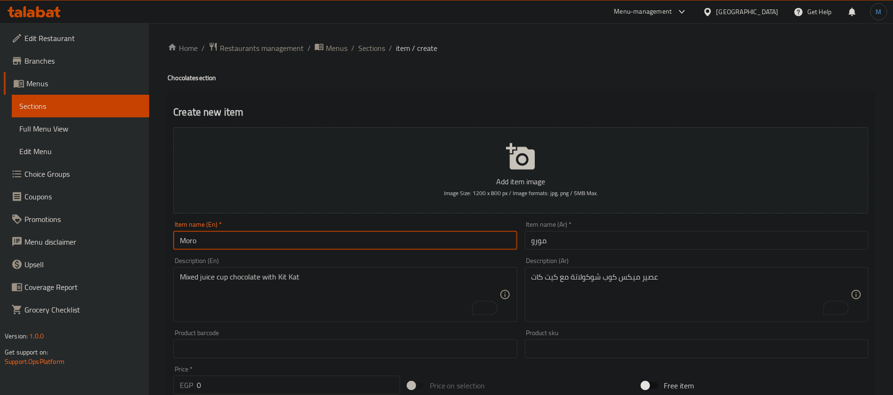
click at [206, 244] on input "Moro" at bounding box center [345, 240] width 344 height 19
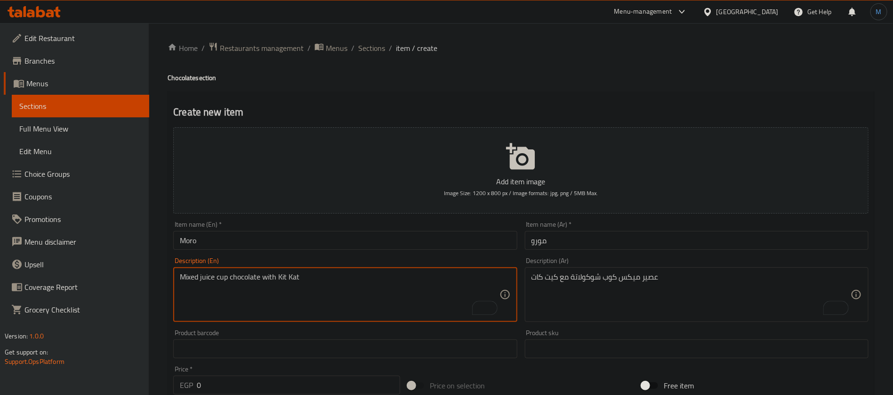
drag, startPoint x: 280, startPoint y: 273, endPoint x: 307, endPoint y: 275, distance: 26.9
click at [307, 275] on textarea "Mixed juice cup chocolate with Kit Kat" at bounding box center [339, 294] width 319 height 45
paste textarea "Moro"
type textarea "Mixed juice cup chocolate with [PERSON_NAME]"
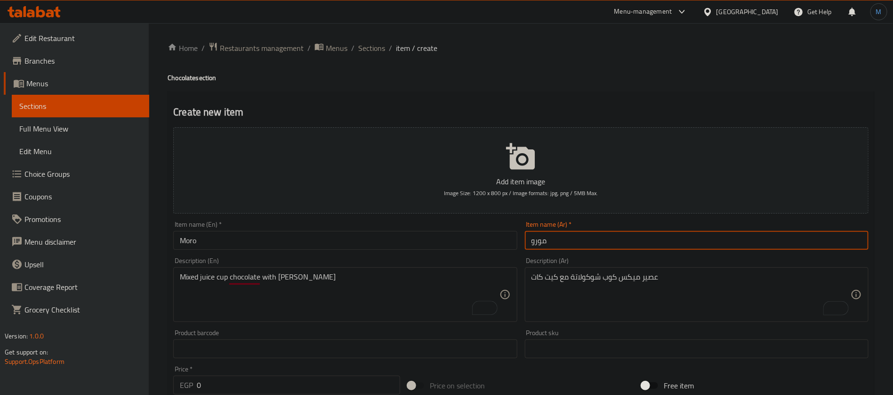
click at [541, 242] on input "مورو" at bounding box center [697, 240] width 344 height 19
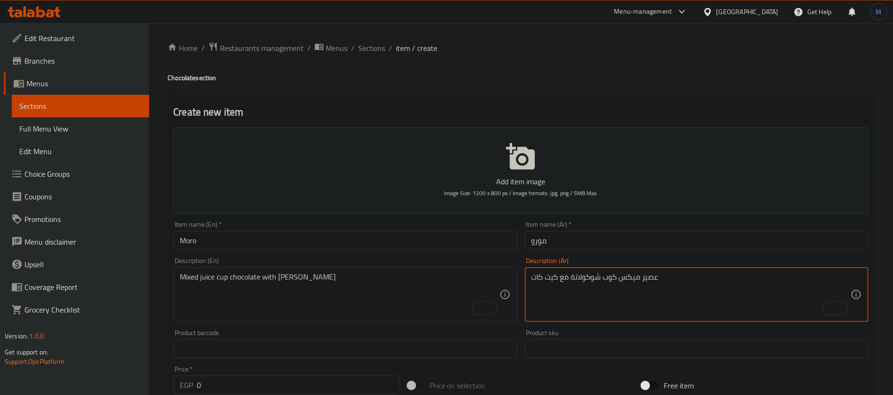
click at [558, 282] on textarea "عصير ميكس كوب شوكولاتة مع كيت كات" at bounding box center [691, 294] width 319 height 45
click at [543, 278] on textarea "عصير ميكس كوب شوكولاتة مع كيت كات" at bounding box center [691, 294] width 319 height 45
paste textarea "ورو"
type textarea "عصير ميكس كوب شوكولاتة مع مورو"
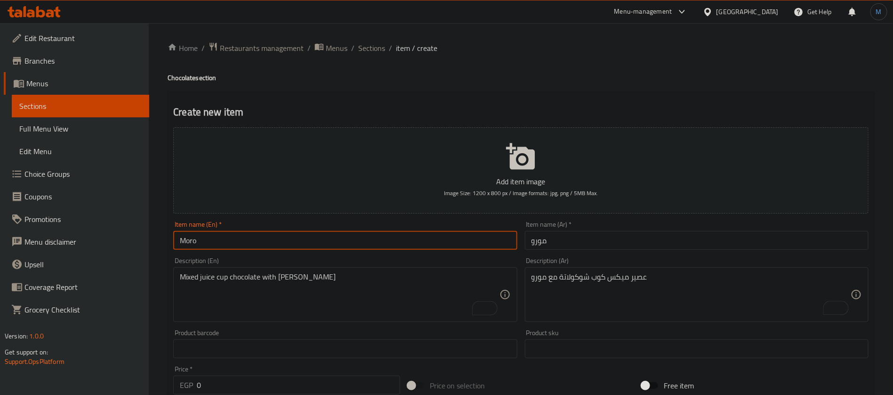
click at [413, 242] on input "Moro" at bounding box center [345, 240] width 344 height 19
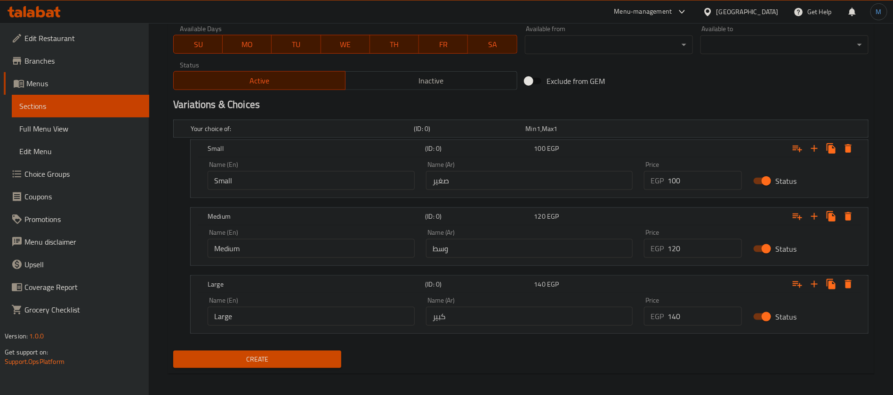
scroll to position [440, 0]
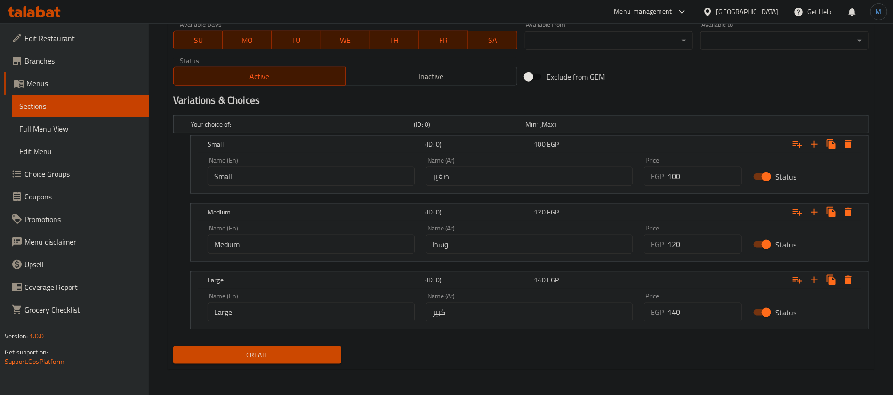
click at [173, 346] on button "Create" at bounding box center [257, 354] width 168 height 17
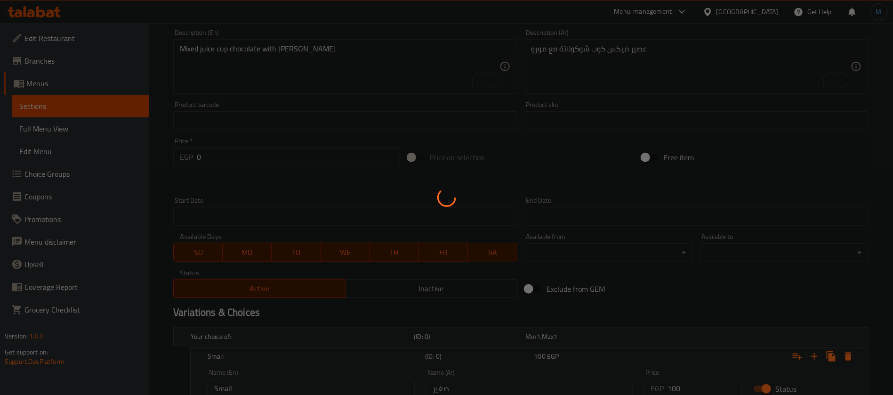
scroll to position [16, 0]
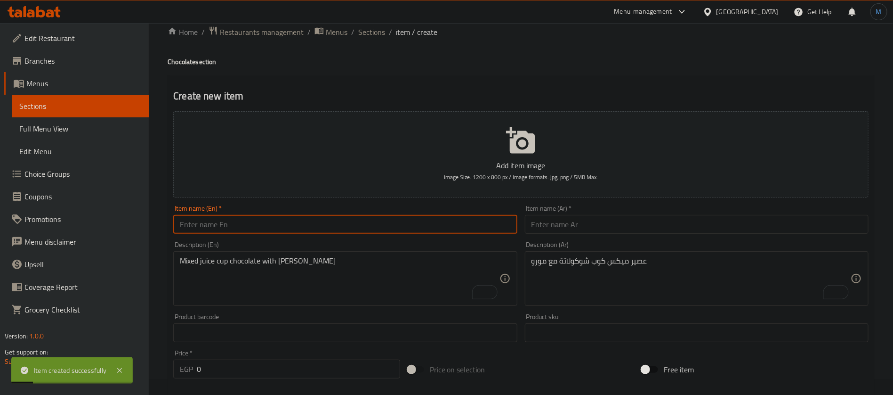
click at [622, 218] on input "text" at bounding box center [697, 224] width 344 height 19
paste input "جالاكسى"
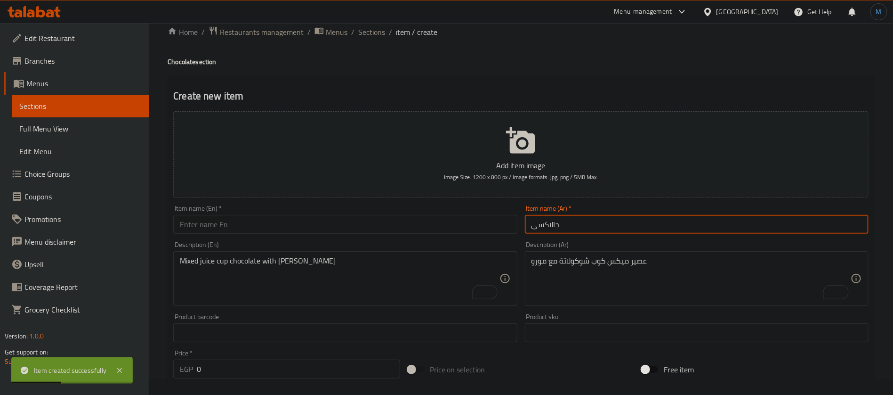
paste input "لاكسي"
type input "جلاكسي"
click at [287, 222] on input "text" at bounding box center [345, 224] width 344 height 19
paste input "Galaxy"
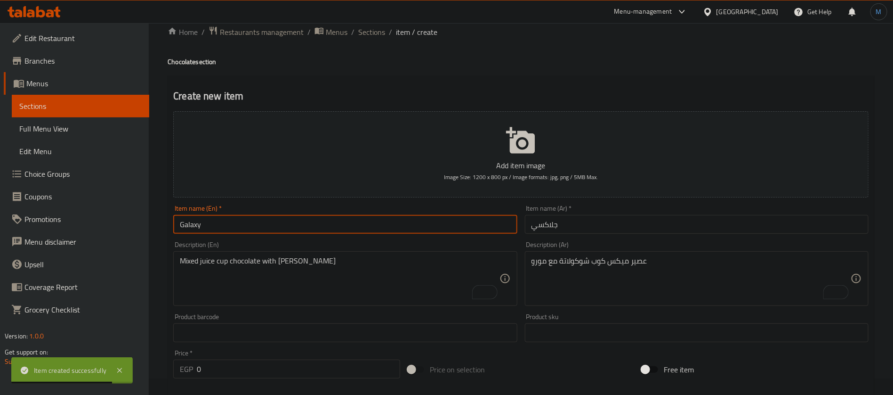
type input "Galaxy"
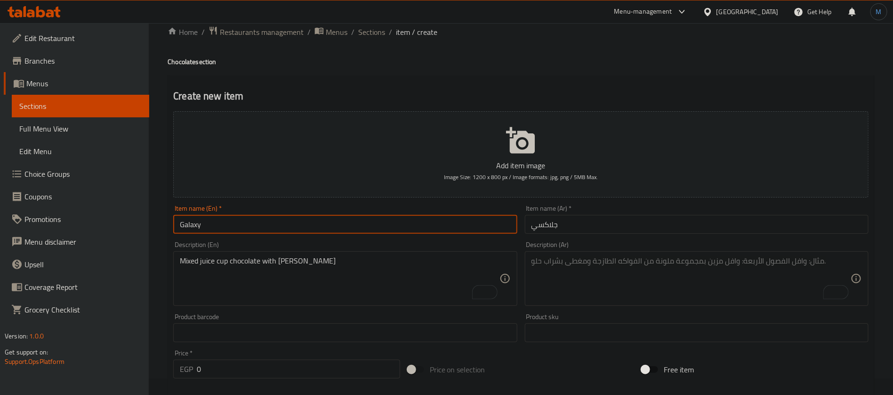
click at [607, 265] on textarea "To enrich screen reader interactions, please activate Accessibility in Grammarl…" at bounding box center [691, 278] width 319 height 45
paste textarea "عصير ميكس كوب شوكولاتة مع كيت كات"
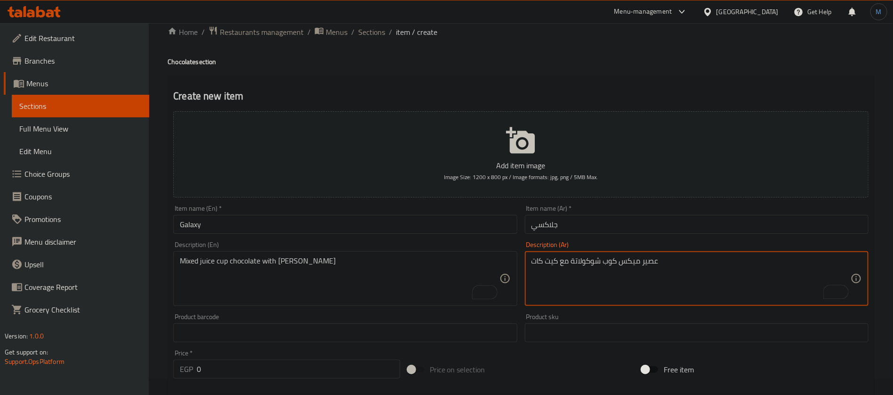
type textarea "عصير ميكس كوب شوكولاتة مع كيت كات"
click at [352, 287] on textarea "Mixed juice cup chocolate with [PERSON_NAME]" at bounding box center [339, 278] width 319 height 45
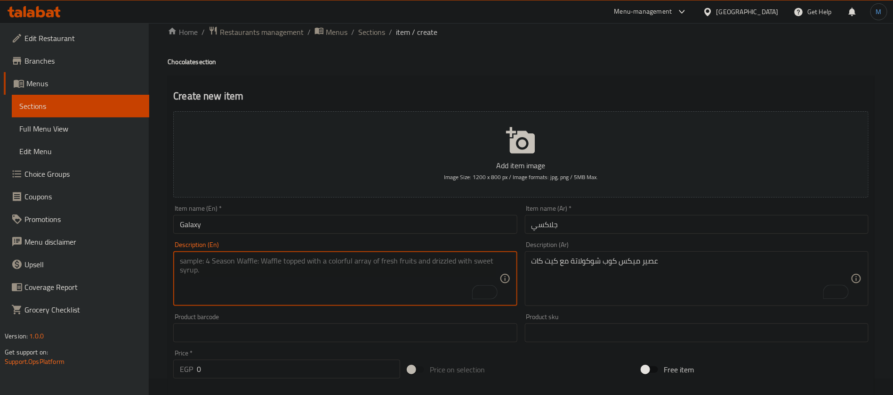
paste textarea "Mixed juice cup chocolate with Kit Kat"
click at [210, 227] on input "Galaxy" at bounding box center [345, 224] width 344 height 19
click at [281, 262] on textarea "Mixed juice cup chocolate with Kit Kat" at bounding box center [339, 278] width 319 height 45
drag, startPoint x: 281, startPoint y: 262, endPoint x: 316, endPoint y: 262, distance: 35.8
click at [316, 262] on textarea "Mixed juice cup chocolate with Kit Kat" at bounding box center [339, 278] width 319 height 45
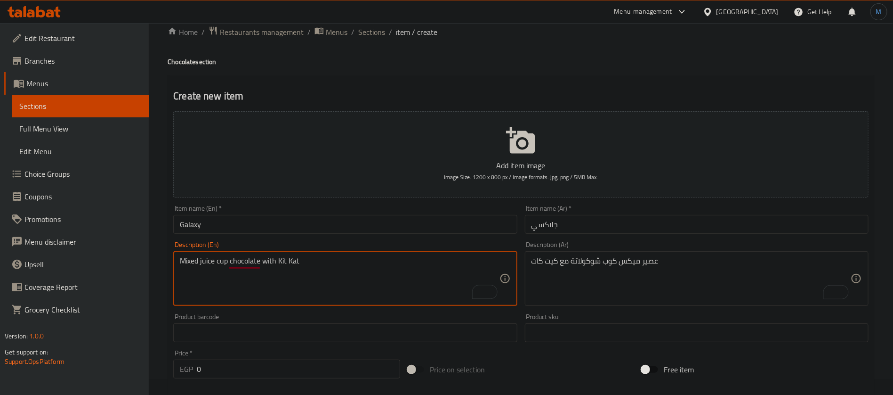
paste textarea "Galaxy"
type textarea "Mixed juice cup chocolate with Galaxy"
click at [549, 228] on input "جلاكسي" at bounding box center [697, 224] width 344 height 19
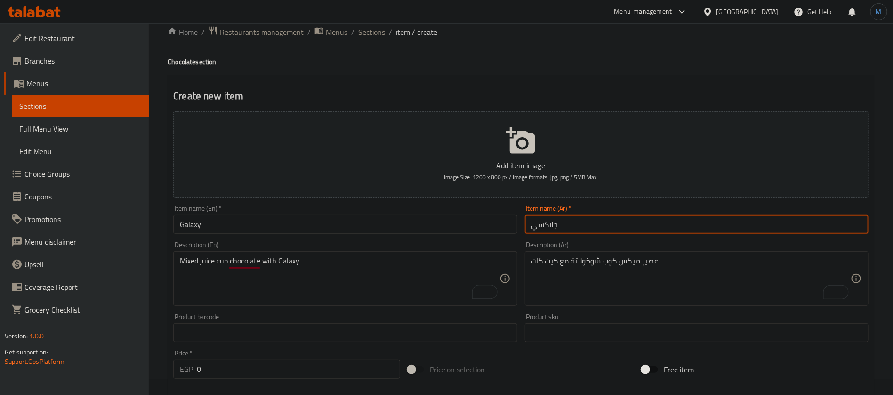
click at [549, 228] on input "جلاكسي" at bounding box center [697, 224] width 344 height 19
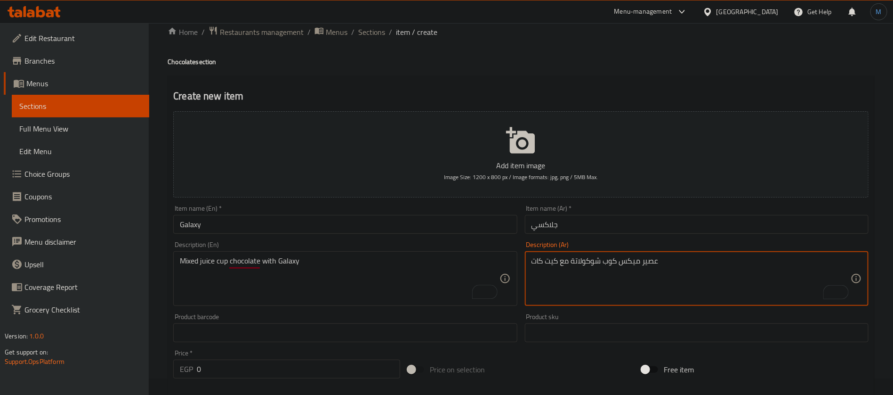
click at [550, 264] on textarea "عصير ميكس كوب شوكولاتة مع كيت كات" at bounding box center [691, 278] width 319 height 45
click at [538, 261] on textarea "عصير ميكس كوب شوكولاتة مع كيت كات" at bounding box center [691, 278] width 319 height 45
paste textarea "جلاكسي"
type textarea "عصير ميكس كوب شوكولاتة مع جلاكسي"
click at [391, 226] on input "Galaxy" at bounding box center [345, 224] width 344 height 19
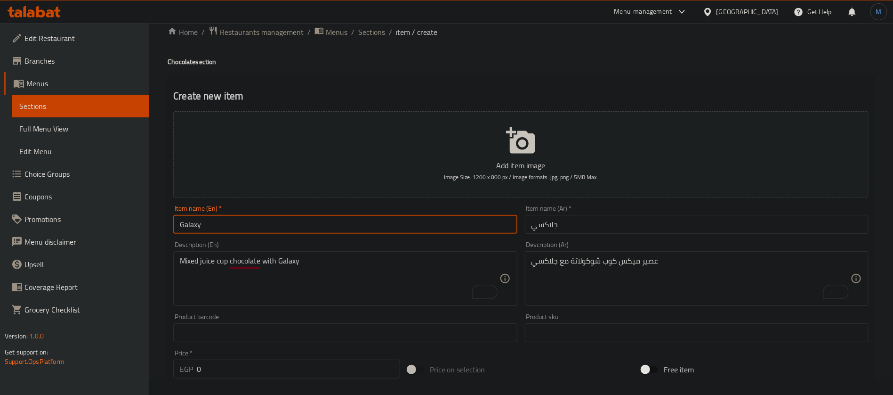
paste input "مالتيزر"
click at [594, 218] on input "مالتيزر" at bounding box center [697, 224] width 344 height 19
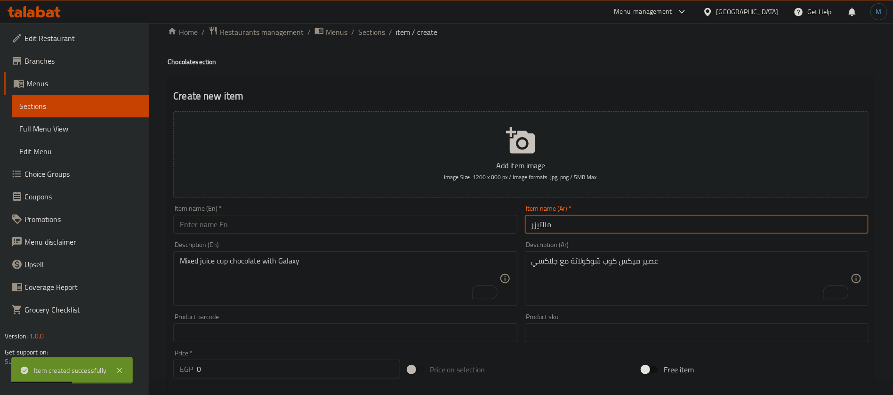
type input "مالتيزر"
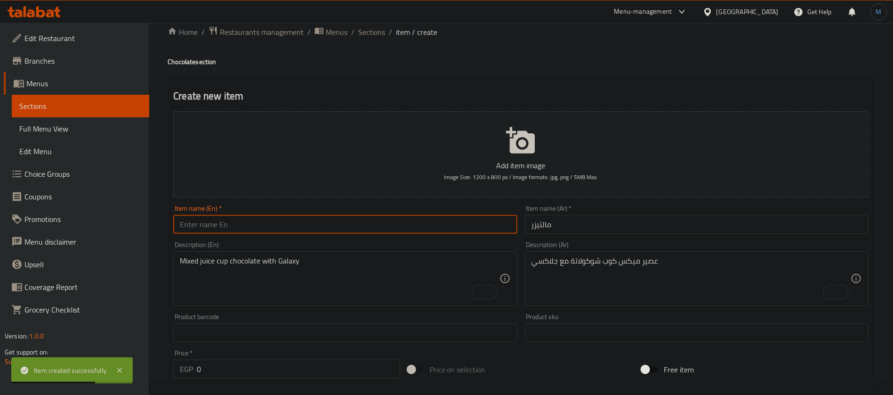
click at [344, 217] on input "text" at bounding box center [345, 224] width 344 height 19
paste input "Maltesers"
type input "Maltesers"
click at [581, 264] on textarea "To enrich screen reader interactions, please activate Accessibility in Grammarl…" at bounding box center [691, 278] width 319 height 45
paste textarea "عصير ميكس كوب شوكولاتة مع كيت كات"
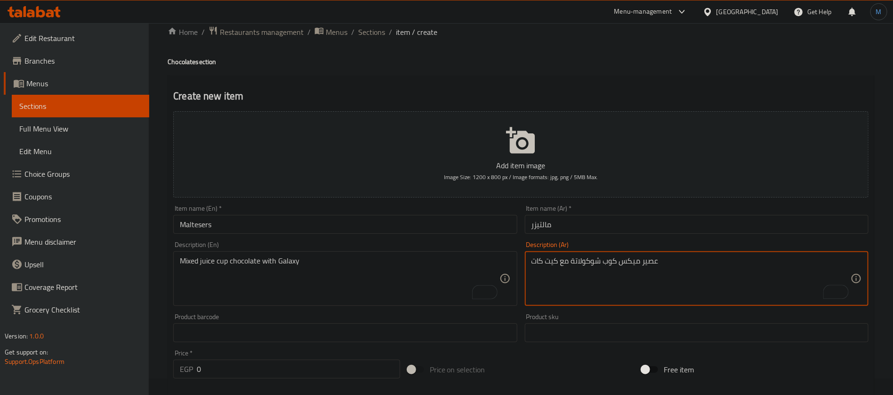
type textarea "عصير ميكس كوب شوكولاتة مع كيت كات"
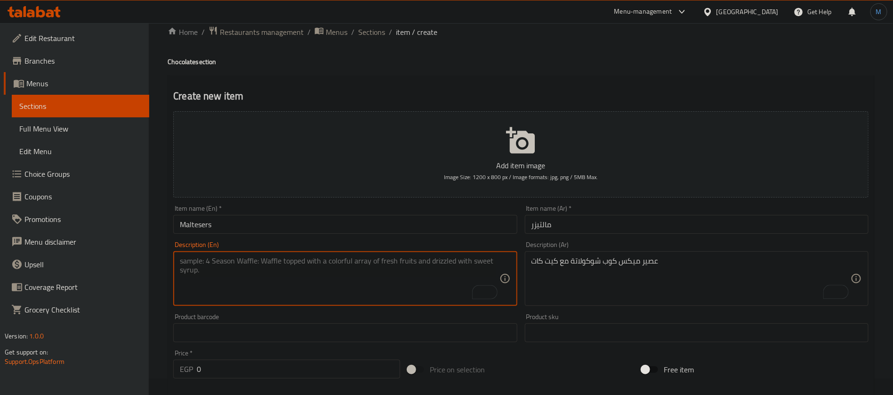
paste textarea "Mixed juice cup chocolate with Kit Kat"
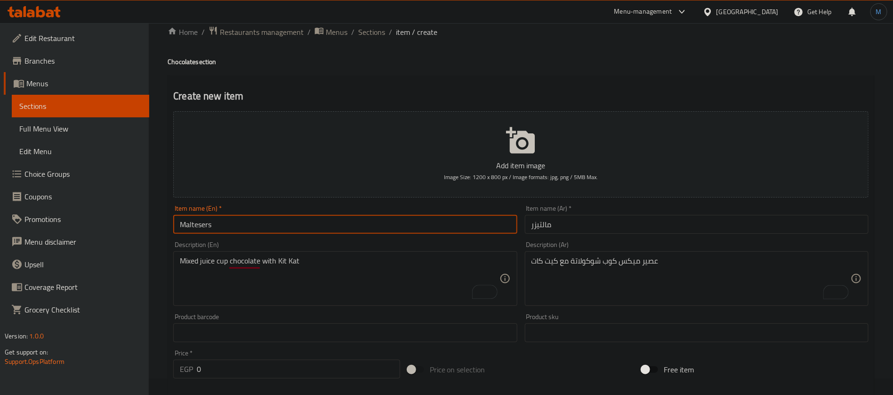
click at [225, 217] on input "Maltesers" at bounding box center [345, 224] width 344 height 19
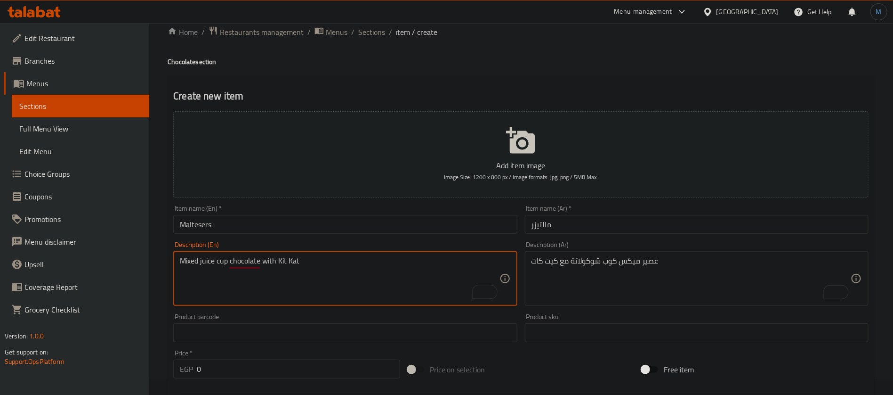
click at [275, 262] on textarea "Mixed juice cup chocolate with Kit Kat" at bounding box center [339, 278] width 319 height 45
drag, startPoint x: 275, startPoint y: 262, endPoint x: 349, endPoint y: 265, distance: 74.0
click at [349, 265] on textarea "Mixed juice cup chocolate with Kit Kat" at bounding box center [339, 278] width 319 height 45
paste textarea "Maltesers"
click at [314, 265] on textarea "Mixed juice cup chocolate with Kit Kat" at bounding box center [339, 278] width 319 height 45
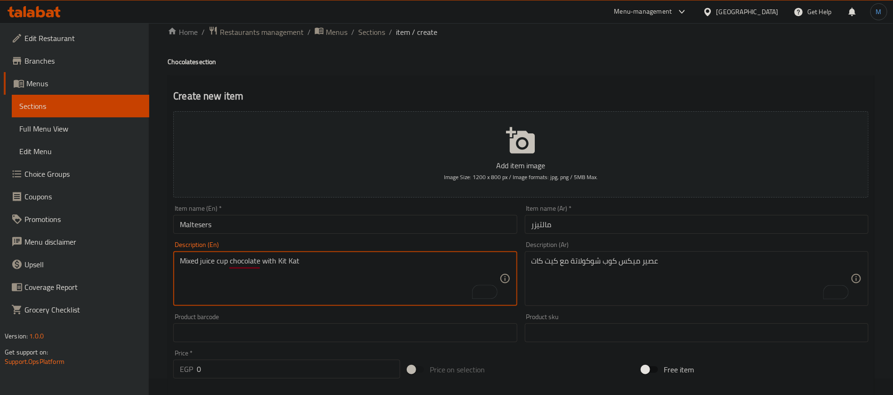
click at [279, 264] on textarea "Mixed juice cup chocolate with Kit Kat" at bounding box center [339, 278] width 319 height 45
drag, startPoint x: 279, startPoint y: 264, endPoint x: 322, endPoint y: 264, distance: 42.4
click at [322, 264] on textarea "Mixed juice cup chocolate with Kit Kat" at bounding box center [339, 278] width 319 height 45
paste textarea "Maltesers"
type textarea "Mixed juice cup chocolate with Maltesers"
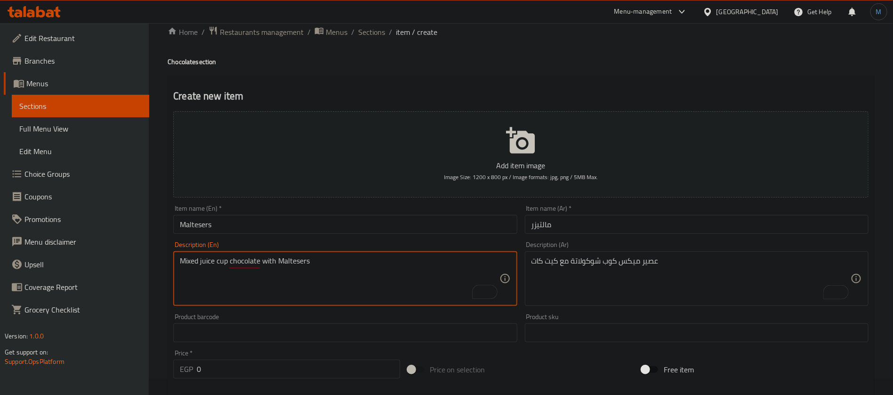
click at [561, 232] on input "مالتيزر" at bounding box center [697, 224] width 344 height 19
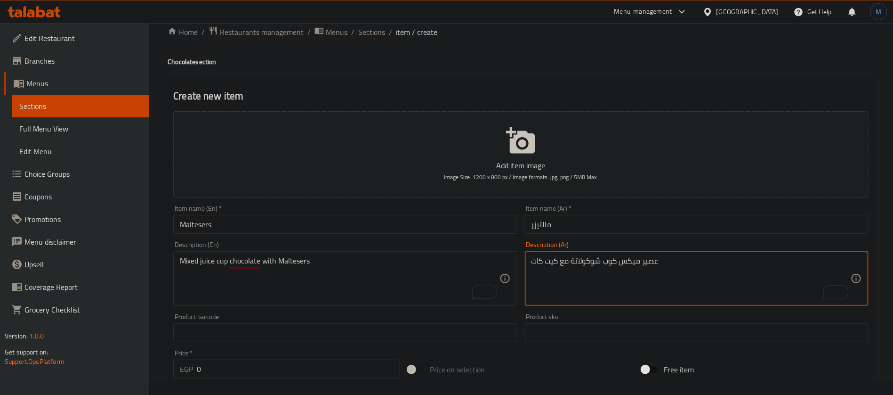
click at [548, 268] on textarea "عصير ميكس كوب شوكولاتة مع كيت كات" at bounding box center [691, 278] width 319 height 45
click at [546, 265] on textarea "عصير ميكس كوب شوكولاتة مع كيت كات" at bounding box center [691, 278] width 319 height 45
click at [549, 263] on textarea "عصير ميكس كوب شوكولاتة مع كيت كات" at bounding box center [691, 278] width 319 height 45
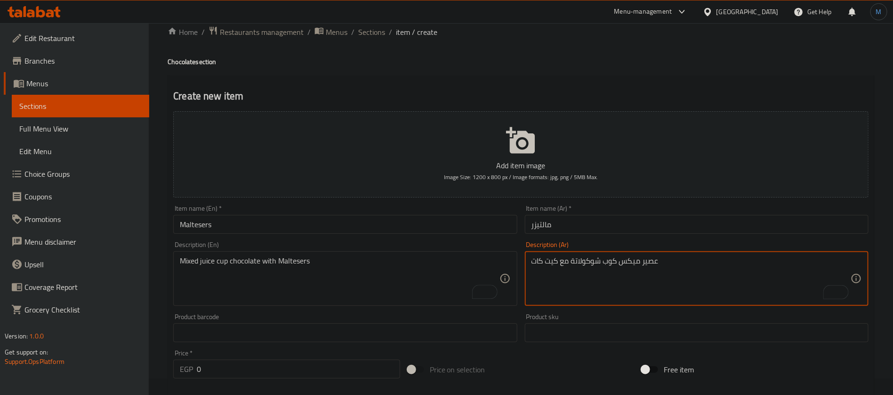
click at [532, 263] on textarea "عصير ميكس كوب شوكولاتة مع كيت كات" at bounding box center [691, 278] width 319 height 45
click at [538, 262] on textarea "عصير ميكس كوب شوكولاتة مع كيت كات" at bounding box center [691, 278] width 319 height 45
paste textarea "التيزر"
type textarea "عصير ميكس كوب شوكولاتة مع مالتيزر"
click at [389, 217] on input "Maltesers" at bounding box center [345, 224] width 344 height 19
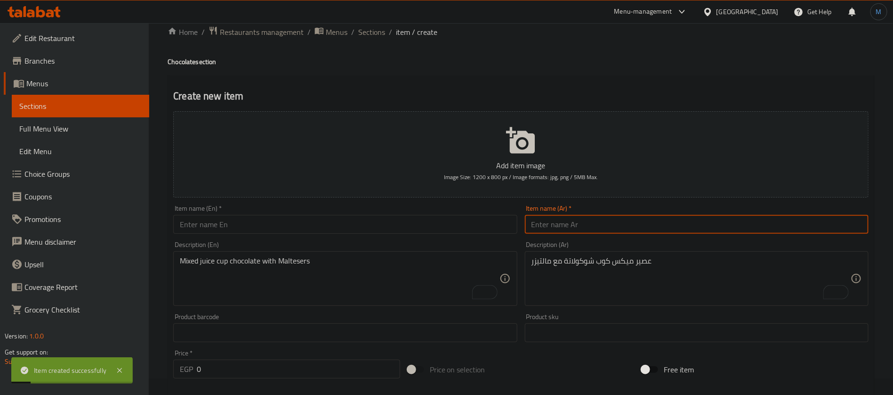
paste input "بوریو"
click at [606, 220] on input "text" at bounding box center [697, 224] width 344 height 19
type input "بوريو"
click at [382, 217] on input "text" at bounding box center [345, 224] width 344 height 19
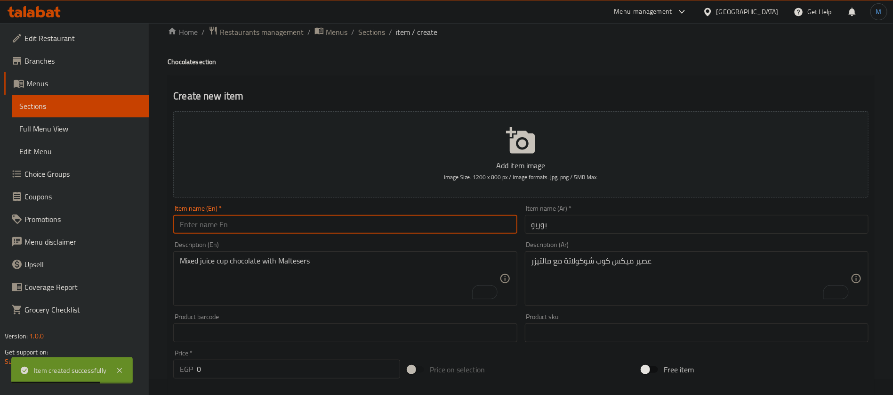
paste input "Borio"
type input "Borio"
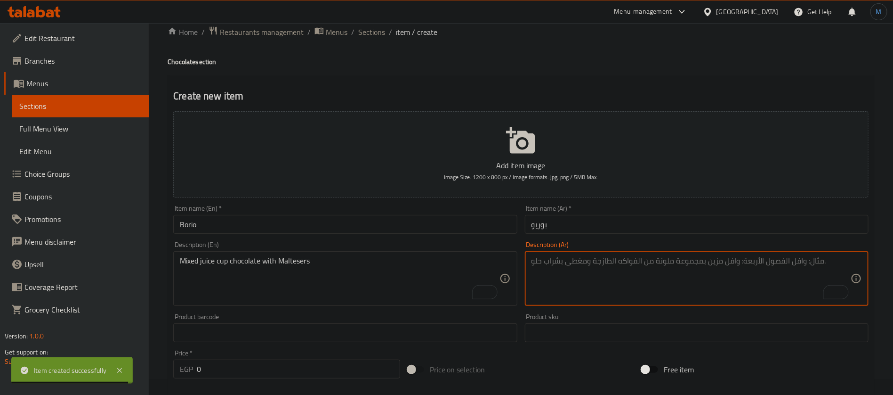
paste textarea "عصير ميكس كوب شوكولاتة مع كيت كات"
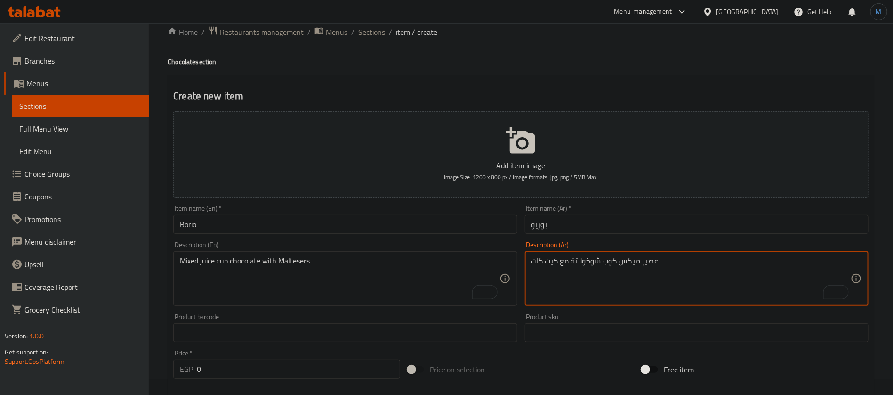
click at [547, 223] on input "بوريو" at bounding box center [697, 224] width 344 height 19
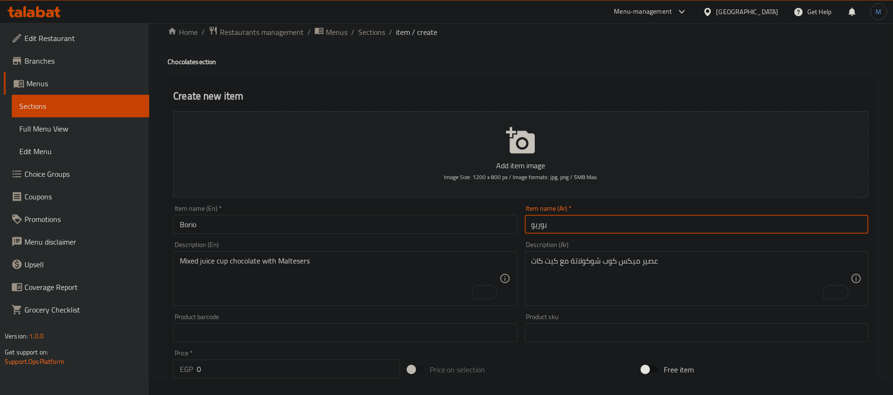
click at [547, 223] on input "بوريو" at bounding box center [697, 224] width 344 height 19
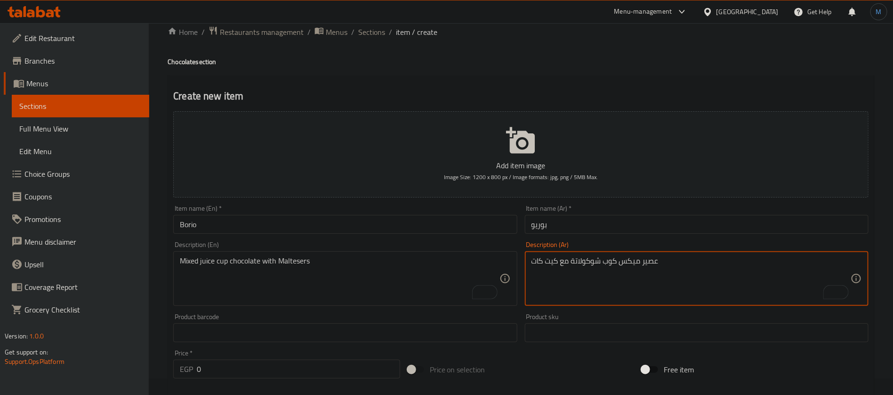
click at [552, 265] on textarea "عصير ميكس كوب شوكولاتة مع كيت كات" at bounding box center [691, 278] width 319 height 45
click at [544, 264] on textarea "عصير ميكس كوب شوكولاتة مع كيت كات" at bounding box center [691, 278] width 319 height 45
paste textarea "بوريو"
type textarea "عصير ميكس كوب شوكولاتة مع بوريو"
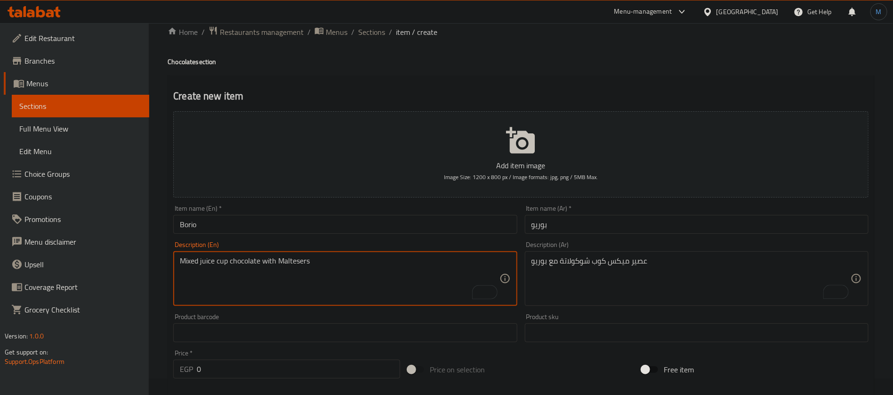
click at [392, 295] on textarea "Mixed juice cup chocolate with Maltesers" at bounding box center [339, 278] width 319 height 45
paste textarea "Mixed juice cup chocolate with Kit Kat"
click at [319, 234] on div "Item name (En)   * Borio Item name (En) *" at bounding box center [345, 219] width 351 height 36
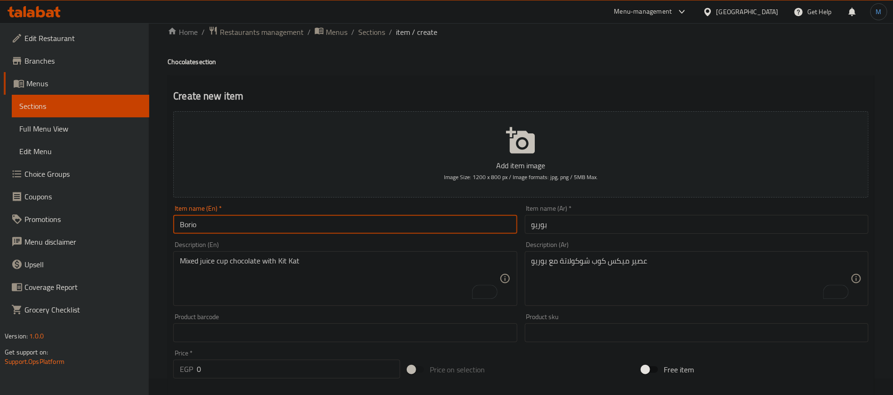
click at [314, 224] on input "Borio" at bounding box center [345, 224] width 344 height 19
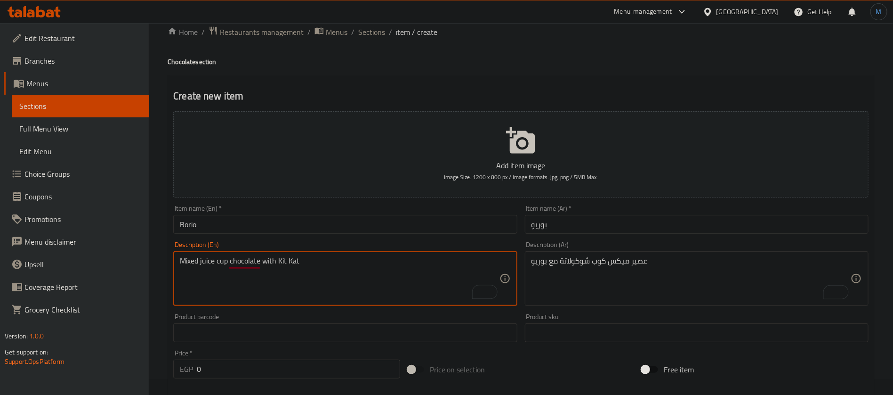
click at [286, 263] on textarea "Mixed juice cup chocolate with Kit Kat" at bounding box center [339, 278] width 319 height 45
drag, startPoint x: 286, startPoint y: 263, endPoint x: 328, endPoint y: 263, distance: 42.4
click at [328, 263] on textarea "Mixed juice cup chocolate with Kit Kat" at bounding box center [339, 278] width 319 height 45
click at [289, 263] on textarea "Mixed juice cup chocolate with Kit Kat" at bounding box center [339, 278] width 319 height 45
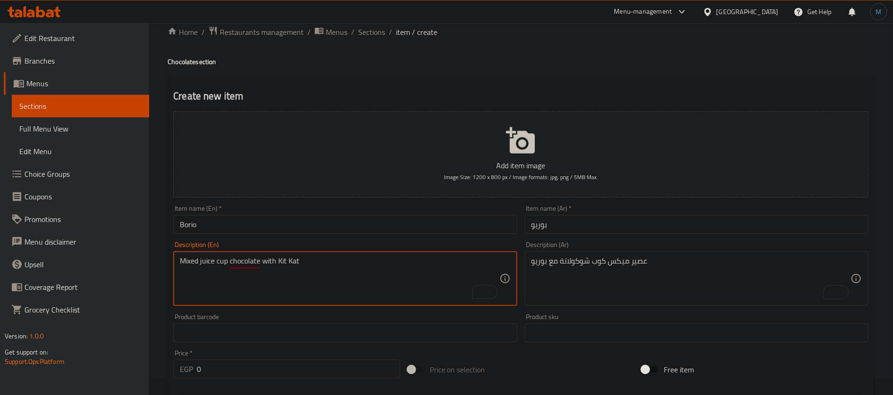
click at [286, 261] on textarea "Mixed juice cup chocolate with Kit Kat" at bounding box center [339, 278] width 319 height 45
click at [284, 260] on textarea "Mixed juice cup chocolate with Kit Kat" at bounding box center [339, 278] width 319 height 45
drag, startPoint x: 284, startPoint y: 260, endPoint x: 301, endPoint y: 263, distance: 17.1
click at [301, 263] on textarea "Mixed juice cup chocolate with Kit Kat" at bounding box center [339, 278] width 319 height 45
paste textarea "Borio"
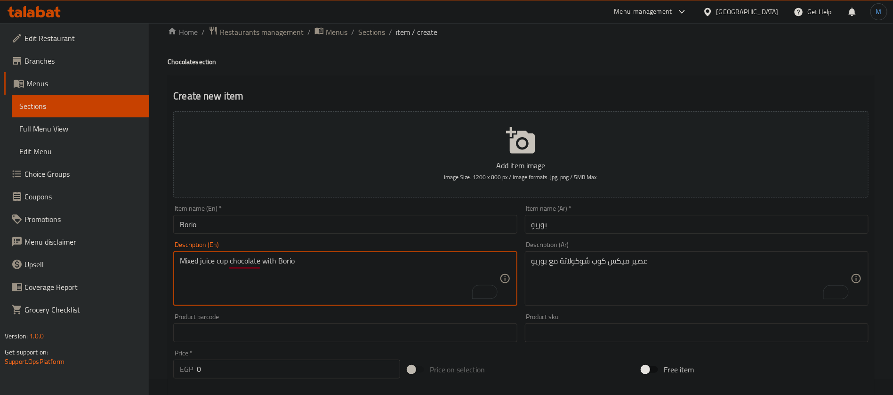
type textarea "Mixed juice cup chocolate with Borio"
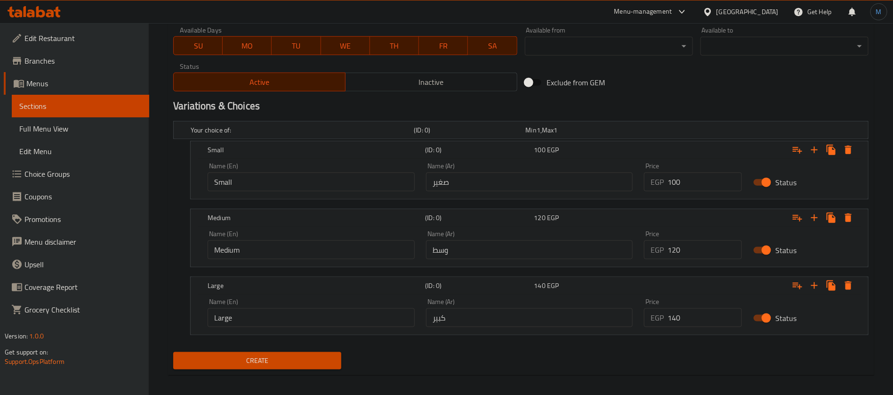
scroll to position [440, 0]
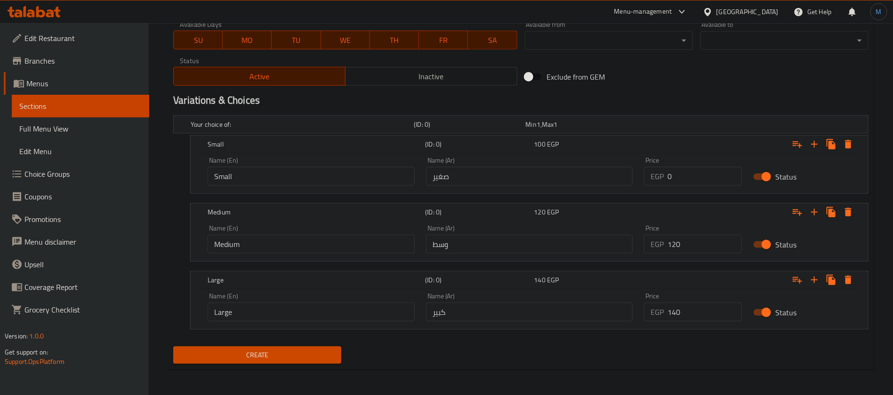
click at [697, 180] on input "0" at bounding box center [705, 176] width 74 height 19
type input "65"
click at [679, 250] on input "120" at bounding box center [705, 243] width 74 height 19
type input "75"
click at [686, 308] on input "0" at bounding box center [705, 311] width 74 height 19
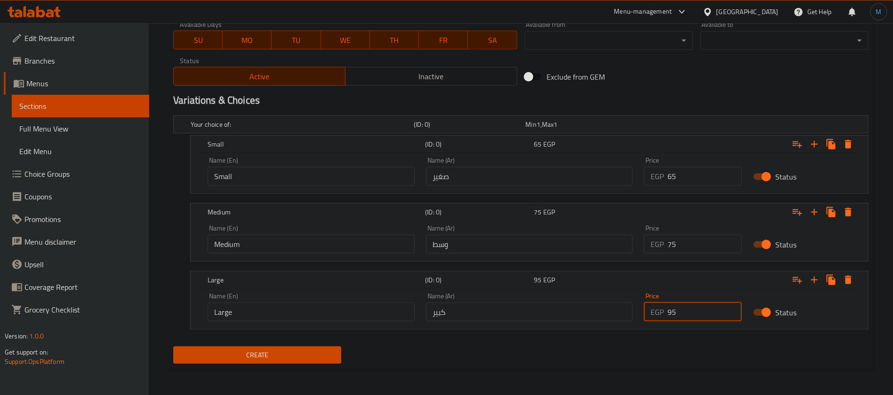
type input "95"
click at [173, 346] on button "Create" at bounding box center [257, 354] width 168 height 17
type input "0"
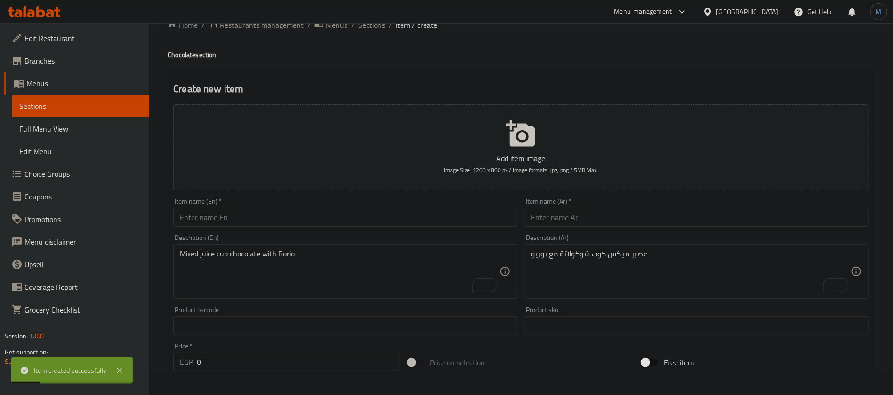
scroll to position [0, 0]
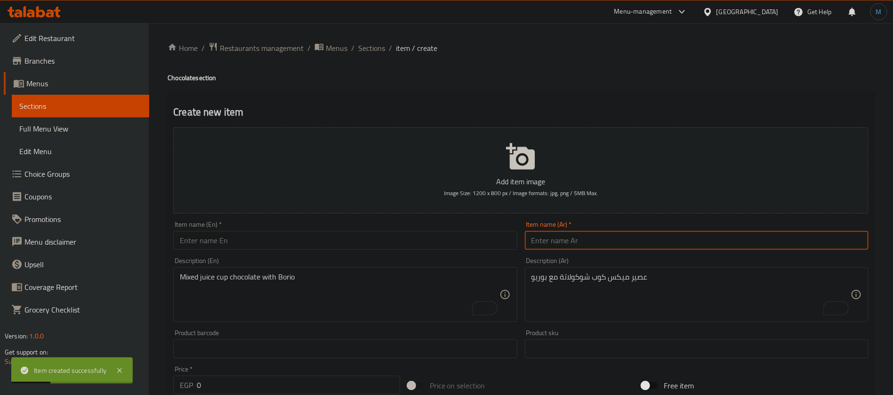
click at [617, 239] on input "text" at bounding box center [697, 240] width 344 height 19
paste input "توینكز"
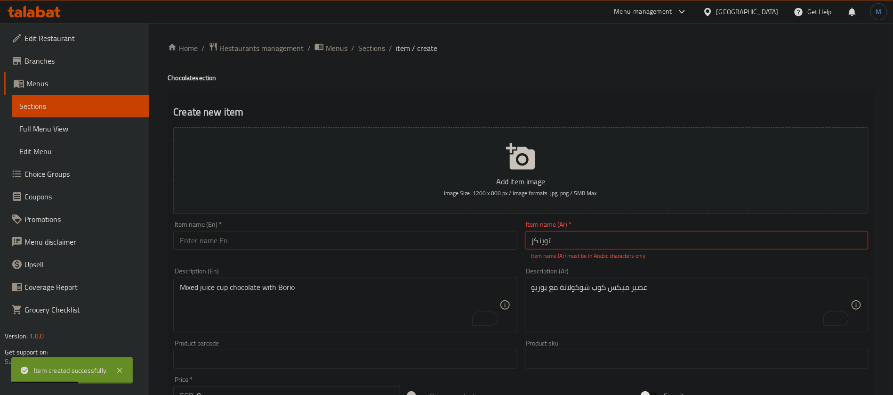
paste input "ينكي"
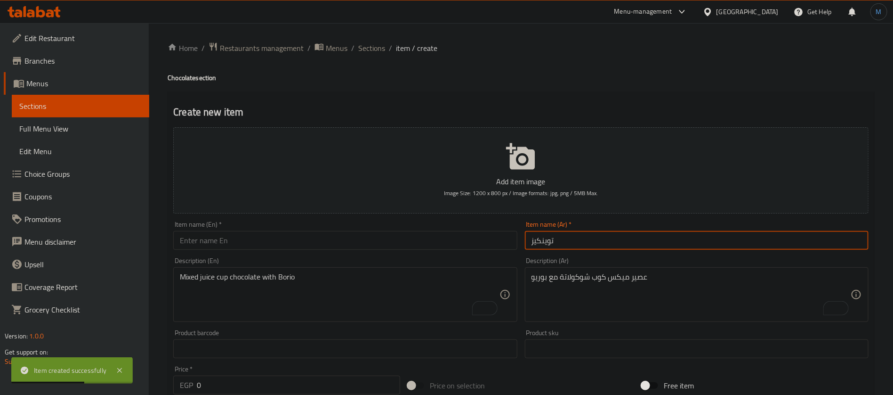
type input "توينكيز"
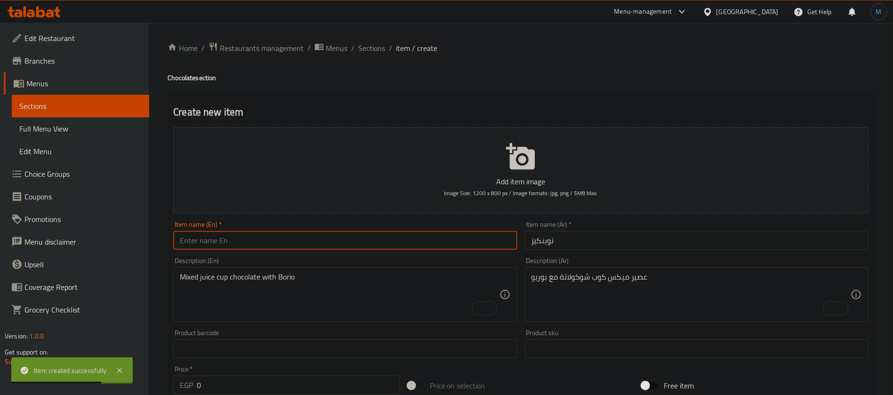
click at [410, 242] on input "text" at bounding box center [345, 240] width 344 height 19
paste input "Twinkies"
type input "Twinkies"
click at [606, 293] on textarea "To enrich screen reader interactions, please activate Accessibility in Grammarl…" at bounding box center [691, 294] width 319 height 45
paste textarea "عصير ميكس كوب شوكولاتة مع كيت كات"
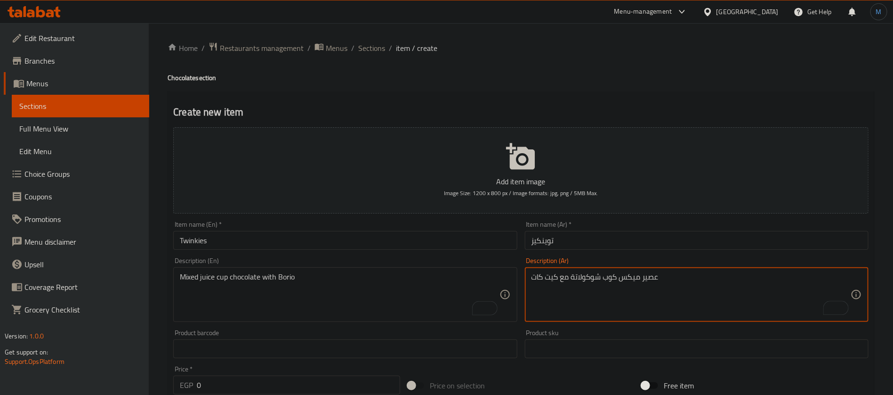
type textarea "عصير ميكس كوب شوكولاتة مع كيت كات"
click at [380, 305] on textarea "Mixed juice cup chocolate with Borio" at bounding box center [339, 294] width 319 height 45
paste textarea "Mixed juice cup chocolate with Kit Kat"
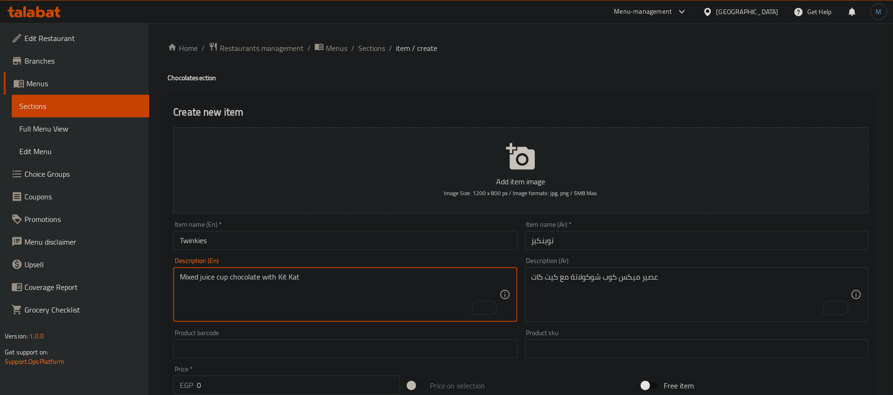
click at [290, 247] on input "Twinkies" at bounding box center [345, 240] width 344 height 19
click at [282, 282] on textarea "Mixed juice cup chocolate with Kit Kat" at bounding box center [339, 294] width 319 height 45
drag, startPoint x: 282, startPoint y: 282, endPoint x: 305, endPoint y: 282, distance: 22.6
click at [305, 282] on textarea "Mixed juice cup chocolate with Kit Kat" at bounding box center [339, 294] width 319 height 45
paste textarea "Twinkies"
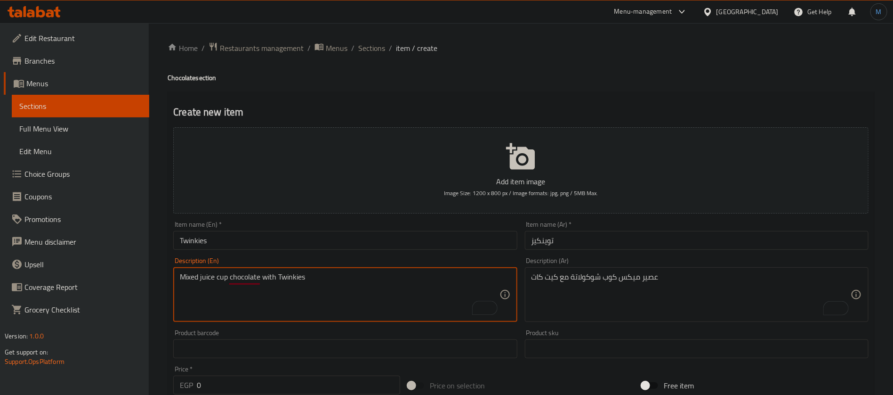
type textarea "Mixed juice cup chocolate with Twinkies"
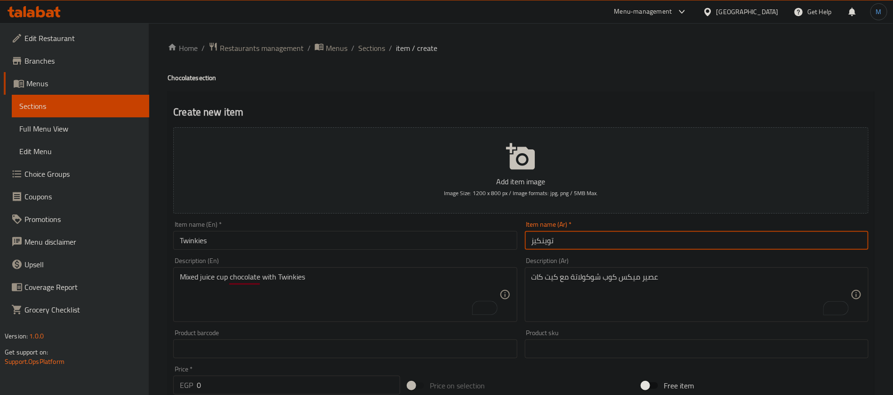
click at [592, 245] on input "توينكيز" at bounding box center [697, 240] width 344 height 19
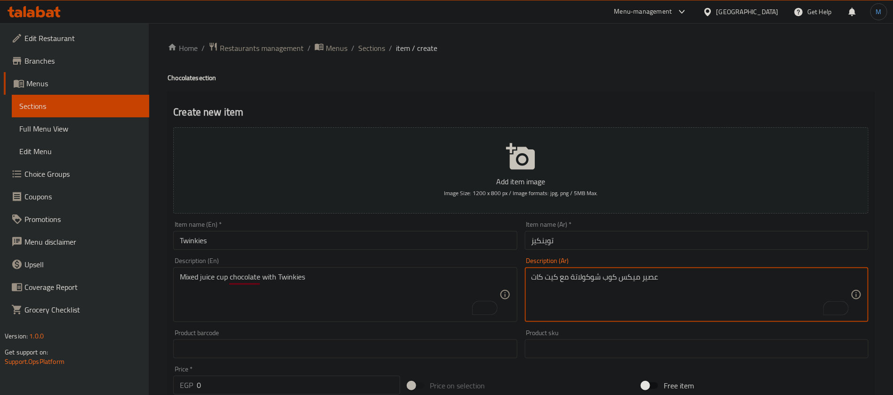
click at [557, 277] on textarea "عصير ميكس كوب شوكولاتة مع كيت كات" at bounding box center [691, 294] width 319 height 45
click at [539, 276] on textarea "عصير ميكس كوب شوكولاتة مع كيت كات" at bounding box center [691, 294] width 319 height 45
paste textarea "توينكيز"
type textarea "عصير ميكس كوب شوكولاتة مع توينكيز"
click at [452, 242] on input "Twinkies" at bounding box center [345, 240] width 344 height 19
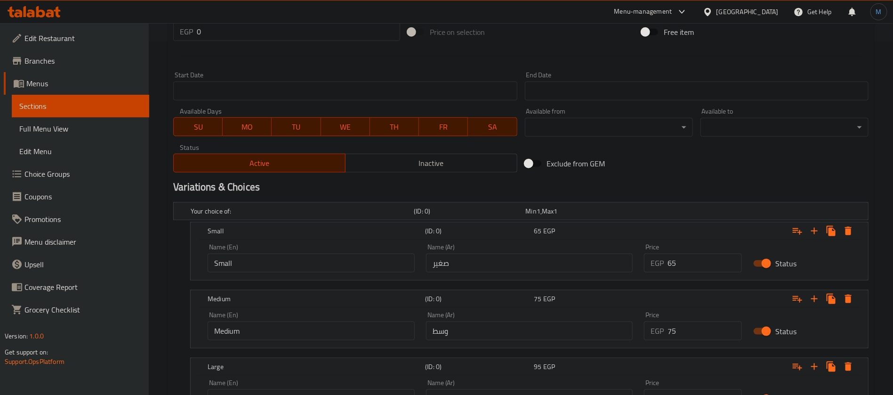
scroll to position [141, 0]
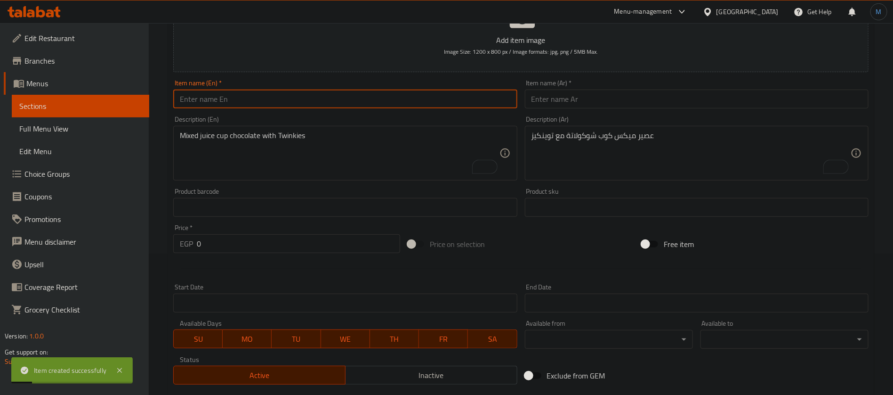
click at [622, 99] on input "text" at bounding box center [697, 98] width 344 height 19
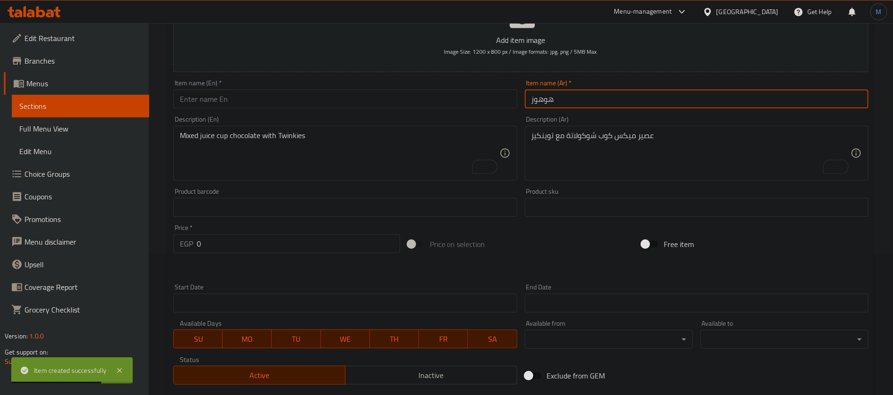
type input "هوهوز"
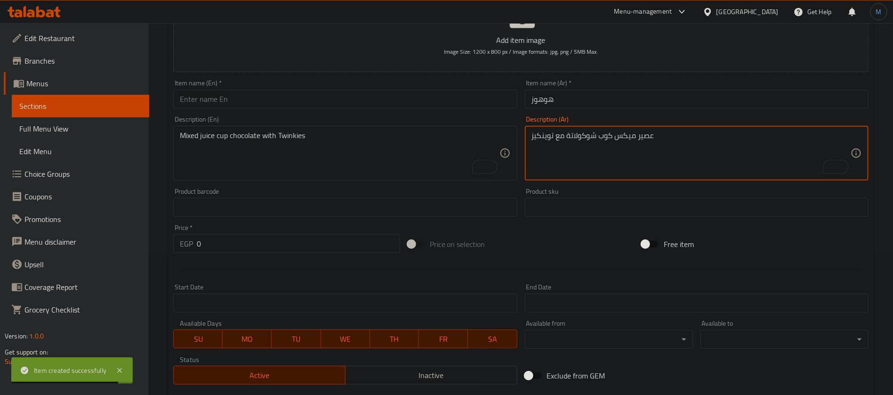
click at [612, 144] on textarea "عصير ميكس كوب شوكولاتة مع توينكيز" at bounding box center [691, 153] width 319 height 45
paste textarea "عصير ميكس كوب شوكولاتة مع كيت كات"
type textarea "عصير ميكس كوب شوكولاتة مع كيت كات"
click at [379, 177] on div "Mixed juice cup chocolate with Twinkies Description (En)" at bounding box center [345, 153] width 344 height 55
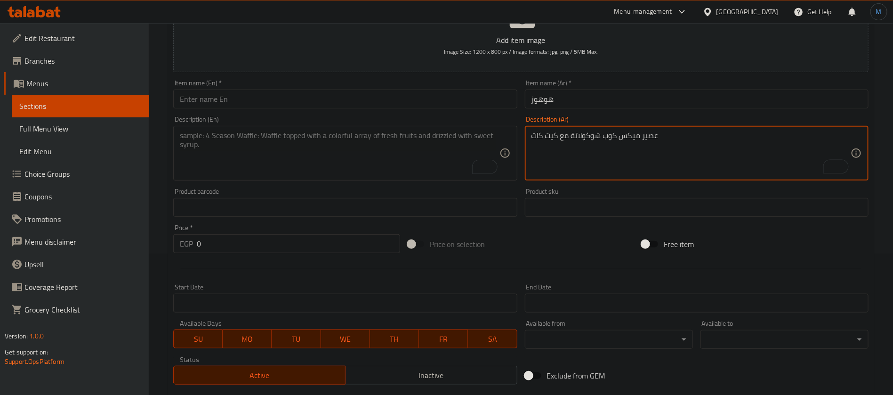
paste textarea "Mixed juice cup chocolate with Kit Kat"
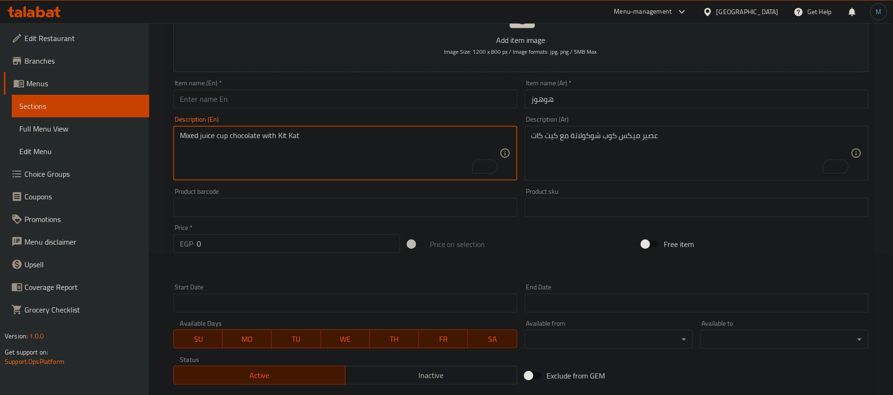
type textarea "Mixed juice cup chocolate with Kit Kat"
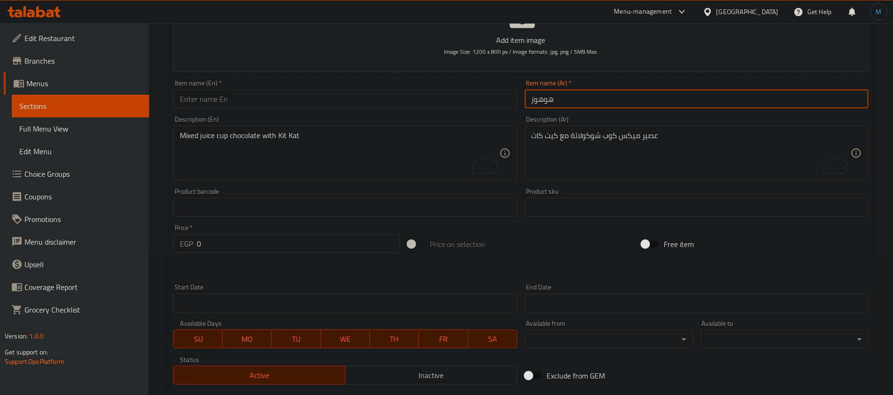
click at [621, 103] on input "هوهوز" at bounding box center [697, 98] width 344 height 19
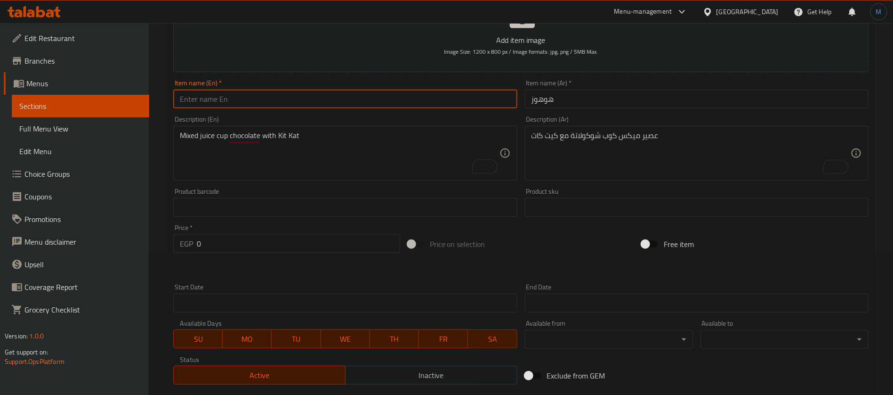
click at [337, 103] on input "text" at bounding box center [345, 98] width 344 height 19
paste input "Hohos"
type input "Hohos"
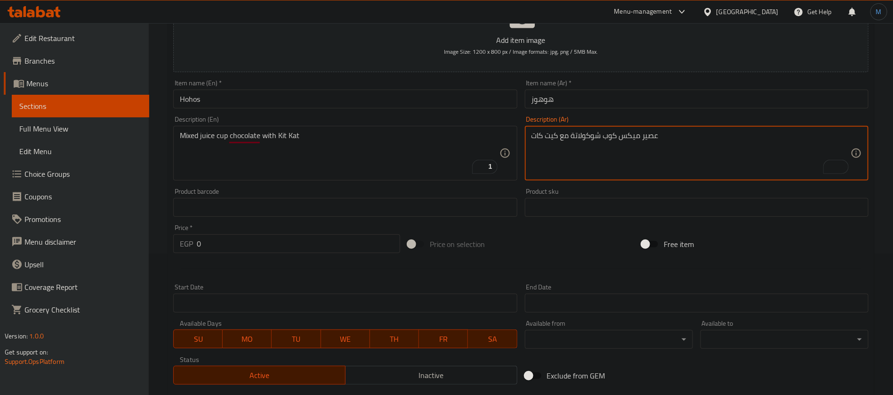
click at [565, 107] on input "هوهوز" at bounding box center [697, 98] width 344 height 19
click at [556, 140] on textarea "عصير ميكس كوب شوكولاتة مع كيت كات" at bounding box center [691, 153] width 319 height 45
click at [543, 137] on textarea "عصير ميكس كوب شوكولاتة مع كيت كات" at bounding box center [691, 153] width 319 height 45
paste textarea "وهوز"
type textarea "عصير ميكس كوب شوكولاتة مع هوهوز"
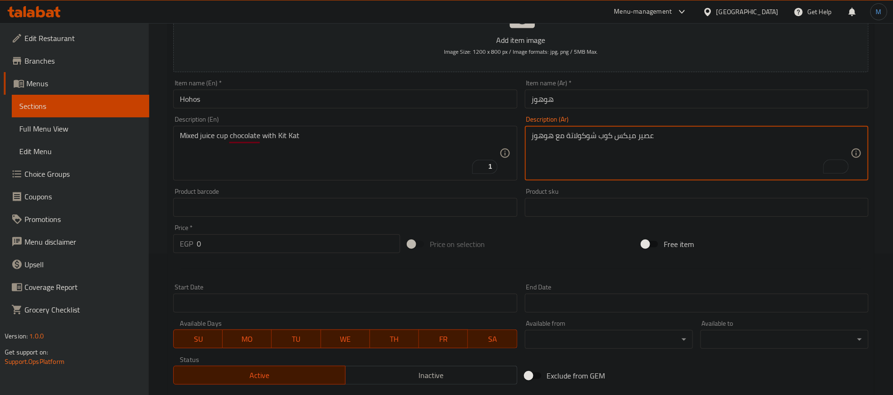
click at [296, 111] on div "Item name (En)   * Hohos Item name (En) *" at bounding box center [345, 94] width 351 height 36
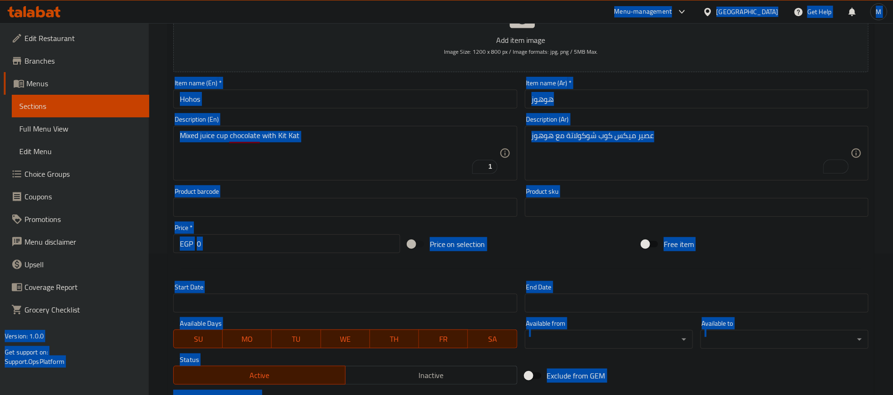
click at [293, 103] on input "Hohos" at bounding box center [345, 98] width 344 height 19
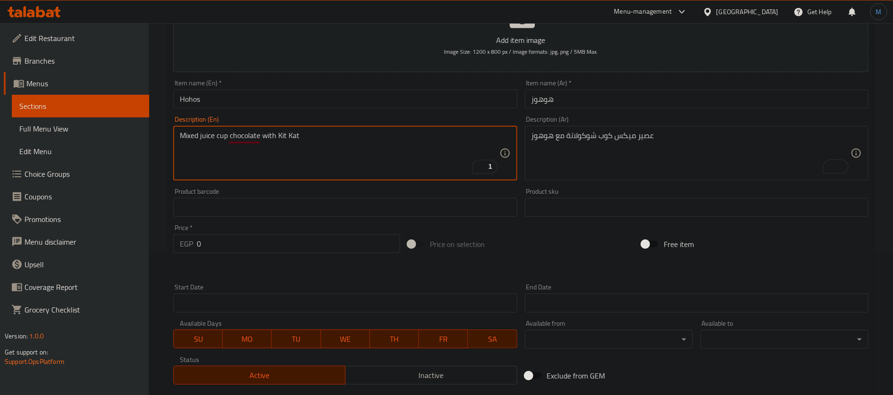
click at [277, 134] on textarea "Mixed juice cup chocolate with Kit Kat" at bounding box center [339, 153] width 319 height 45
drag, startPoint x: 280, startPoint y: 135, endPoint x: 347, endPoint y: 136, distance: 66.4
click at [347, 136] on textarea "Mixed juice cup chocolate with Kit Kat" at bounding box center [339, 153] width 319 height 45
paste textarea "Hohos"
type textarea "Mixed juice cup chocolate with Hohos"
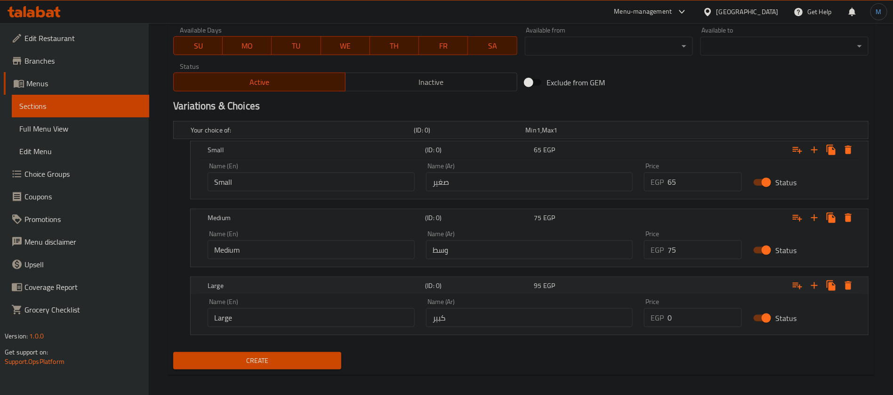
scroll to position [440, 0]
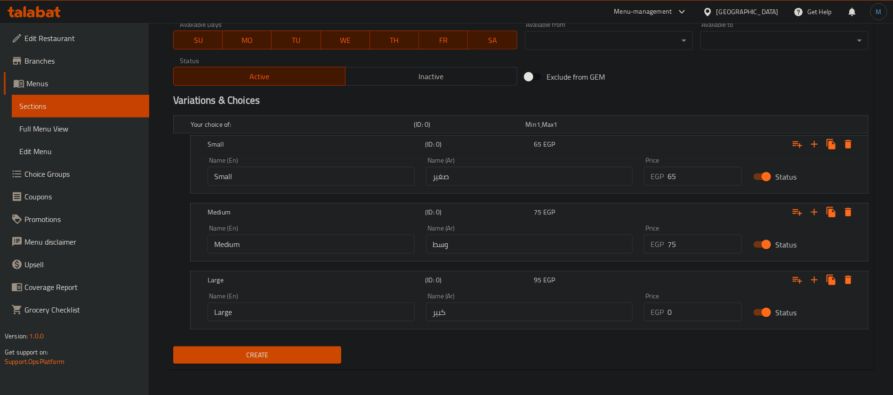
click at [252, 350] on span "Create" at bounding box center [257, 355] width 153 height 12
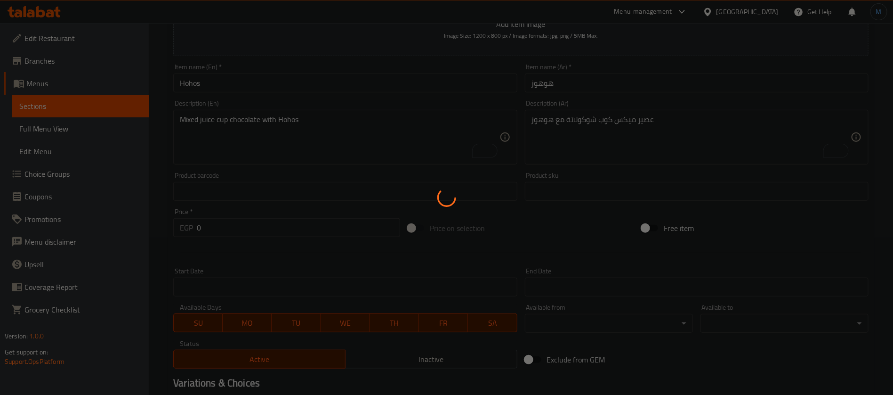
scroll to position [0, 0]
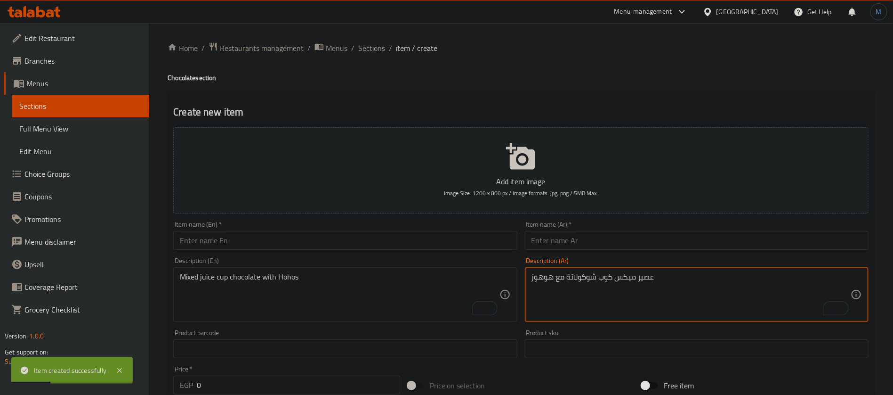
click at [629, 286] on textarea "عصير ميكس كوب شوكولاتة مع هوهوز" at bounding box center [691, 294] width 319 height 45
paste textarea "عصير ميكس كوب شوكولاتة مع كيت كات"
type textarea "عصير ميكس كوب شوكولاتة مع كيت كات"
click at [432, 290] on textarea "To enrich screen reader interactions, please activate Accessibility in Grammarl…" at bounding box center [339, 294] width 319 height 45
paste textarea "Mixed juice cup chocolate with Kit Kat"
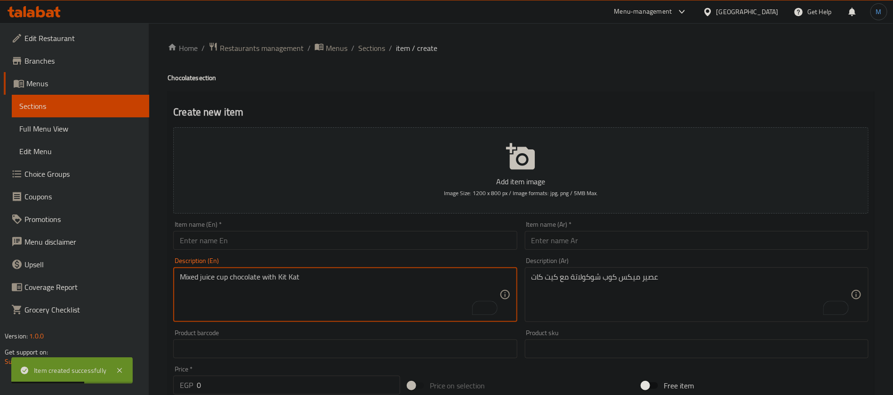
type textarea "Mixed juice cup chocolate with Kit Kat"
click at [596, 242] on input "text" at bounding box center [697, 240] width 344 height 19
paste input "جوز ھند باللبن والایس"
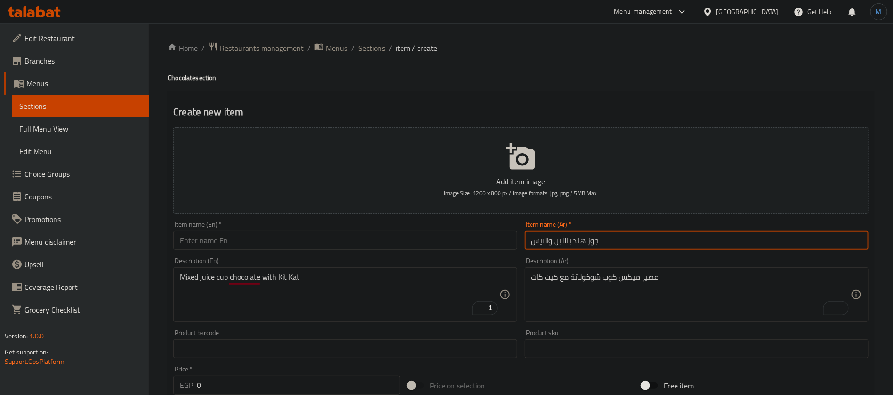
type input "جوز هند باللبن والايس"
click at [371, 242] on input "text" at bounding box center [345, 240] width 344 height 19
paste input "Coconut with milk and ice"
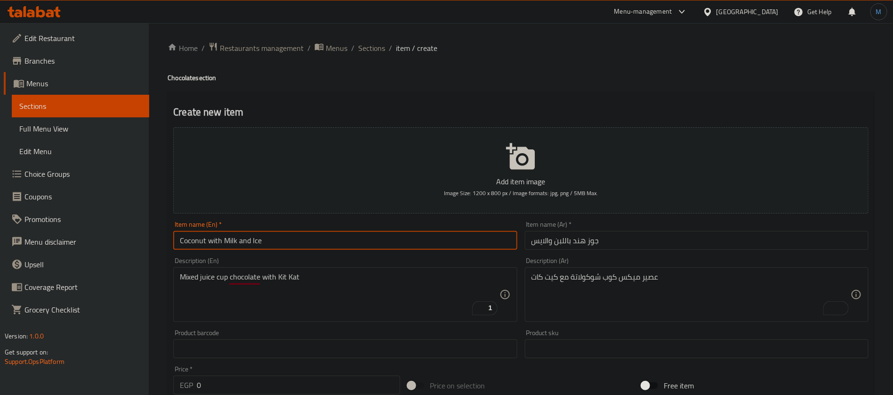
type input "Coconut with Milk and Ice"
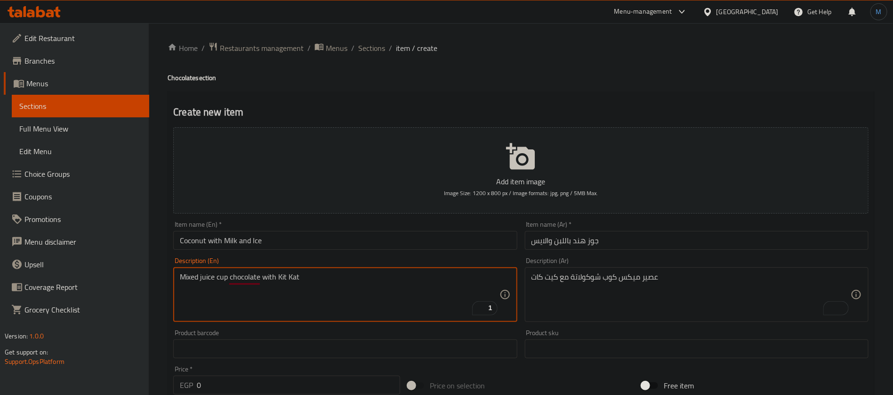
click at [282, 277] on textarea "Mixed juice cup chocolate with Kit Kat" at bounding box center [339, 294] width 319 height 45
drag, startPoint x: 281, startPoint y: 277, endPoint x: 300, endPoint y: 277, distance: 19.3
click at [300, 277] on textarea "Mixed juice cup chocolate with Kit Kat" at bounding box center [339, 294] width 319 height 45
paste textarea "Coconut with Milk and Ice"
type textarea "Mixed juice cup chocolate with Coconut with Milk and Ice"
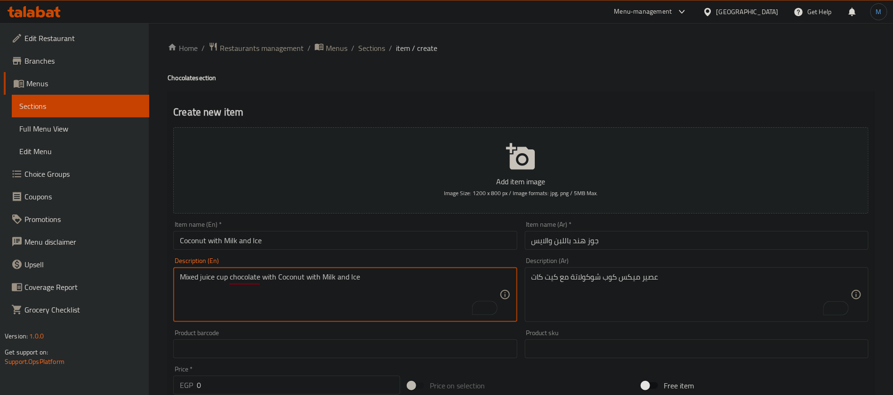
click at [605, 241] on input "جوز هند باللبن والايس" at bounding box center [697, 240] width 344 height 19
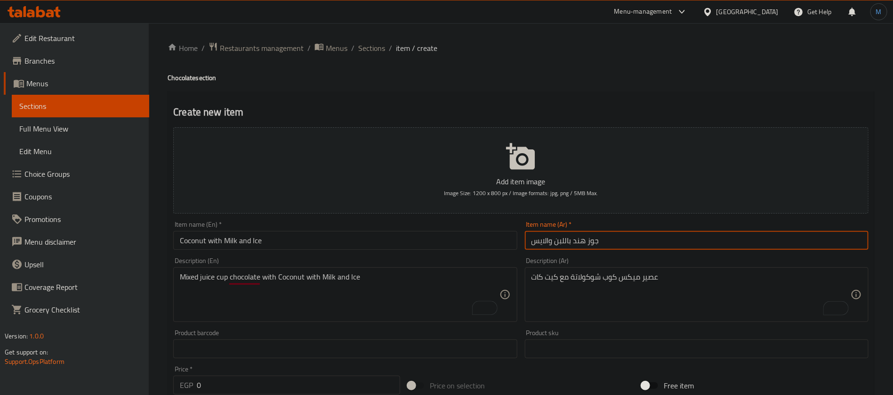
click at [605, 241] on input "جوز هند باللبن والايس" at bounding box center [697, 240] width 344 height 19
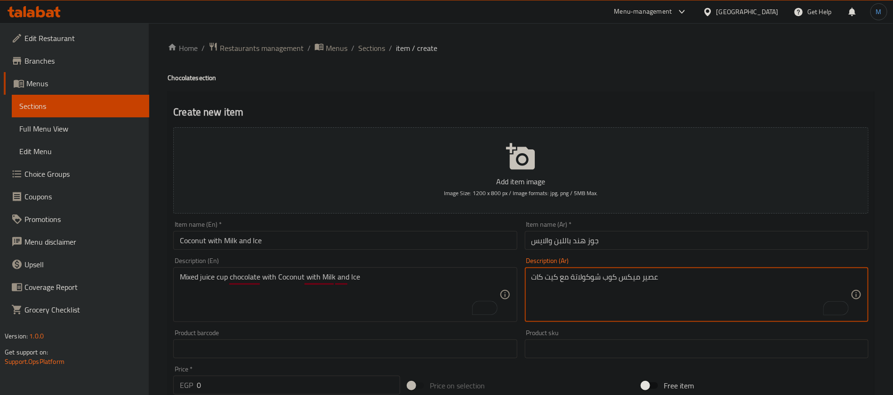
click at [555, 280] on textarea "عصير ميكس كوب شوكولاتة مع كيت كات" at bounding box center [691, 294] width 319 height 45
click at [541, 275] on textarea "عصير ميكس كوب شوكولاتة مع كيت كات" at bounding box center [691, 294] width 319 height 45
paste textarea "جوز هند باللبن والايس"
type textarea "عصير ميكس كوب شوكولاتة مع جوز هند باللبن والايس"
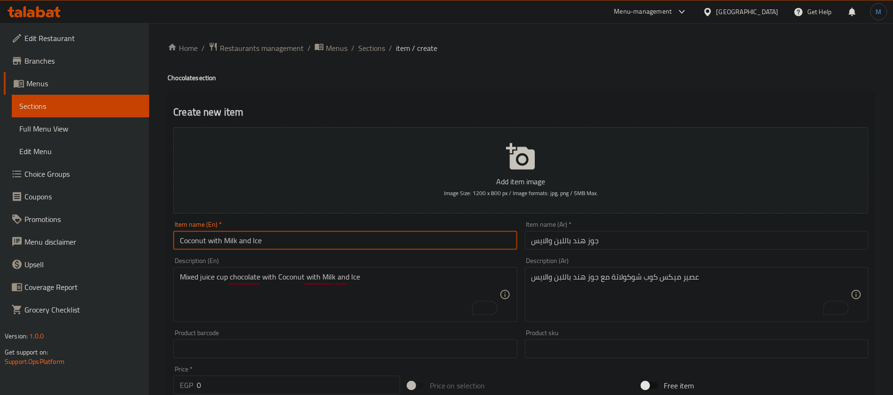
click at [447, 245] on input "Coconut with Milk and Ice" at bounding box center [345, 240] width 344 height 19
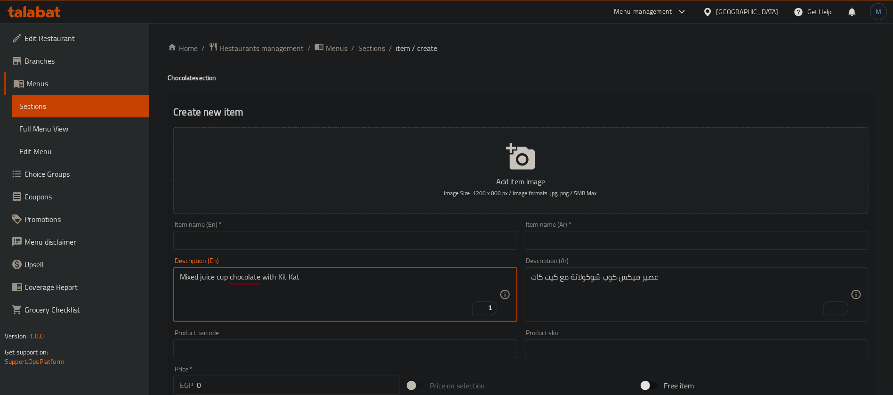
click at [602, 227] on div "Item name (Ar)   * Item name (Ar) *" at bounding box center [697, 235] width 344 height 29
click at [603, 233] on input "text" at bounding box center [697, 240] width 344 height 19
paste input "شوكولاتة تودو"
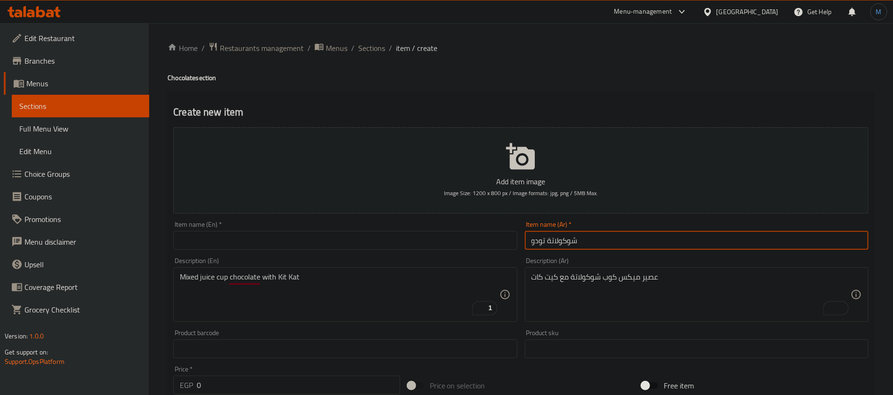
type input "شوكولاتة تودو"
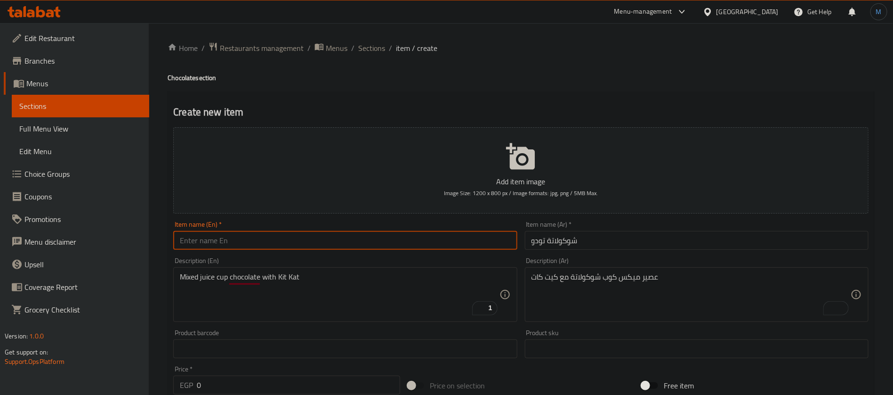
click at [351, 244] on input "text" at bounding box center [345, 240] width 344 height 19
paste input "Todo Chocolate"
type input "Todo Chocolate"
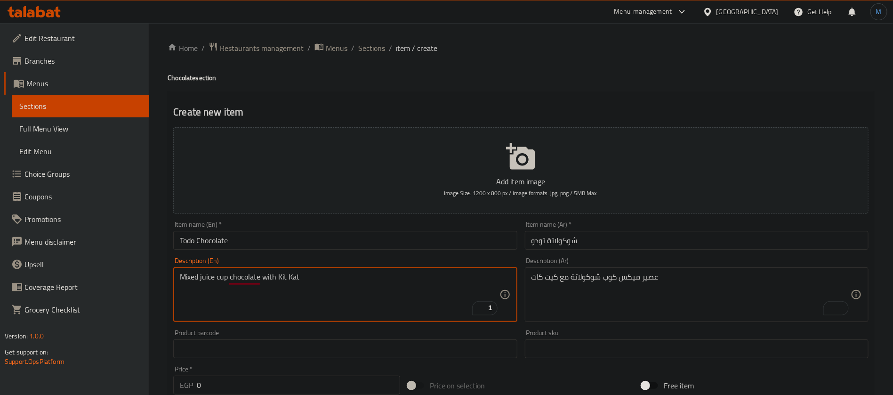
drag, startPoint x: 279, startPoint y: 279, endPoint x: 310, endPoint y: 279, distance: 31.1
click at [310, 279] on textarea "Mixed juice cup chocolate with Kit Kat" at bounding box center [339, 294] width 319 height 45
paste textarea "Todo Chocolate"
type textarea "Mixed juice cup chocolate with Todo Chocolate"
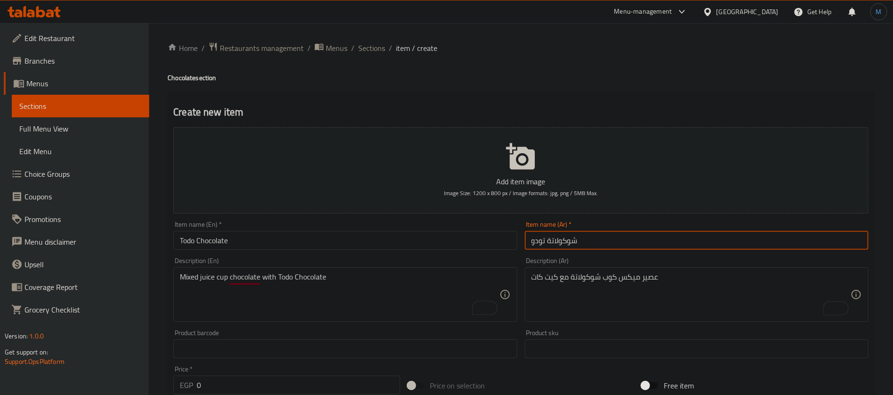
click at [594, 241] on input "شوكولاتة تودو" at bounding box center [697, 240] width 344 height 19
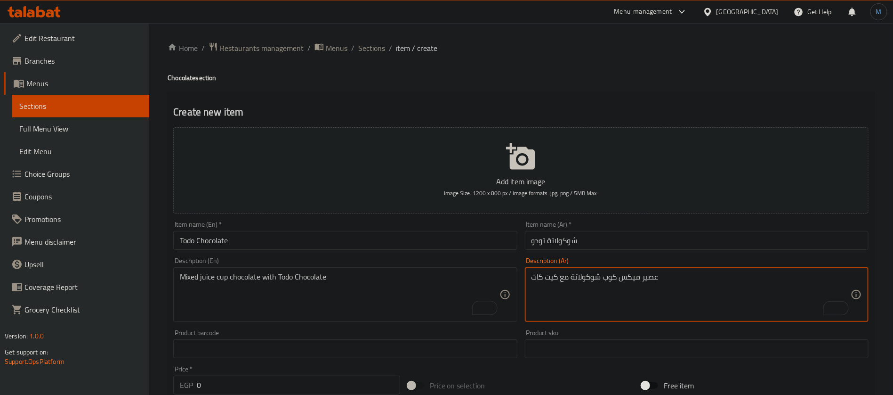
click at [551, 280] on textarea "عصير ميكس كوب شوكولاتة مع كيت كات" at bounding box center [691, 294] width 319 height 45
click at [540, 277] on textarea "عصير ميكس كوب شوكولاتة مع كيت كات" at bounding box center [691, 294] width 319 height 45
paste textarea "شوكولاتة تودو"
type textarea "عصير ميكس كوب شوكولاتة مع شوكولاتة تودو"
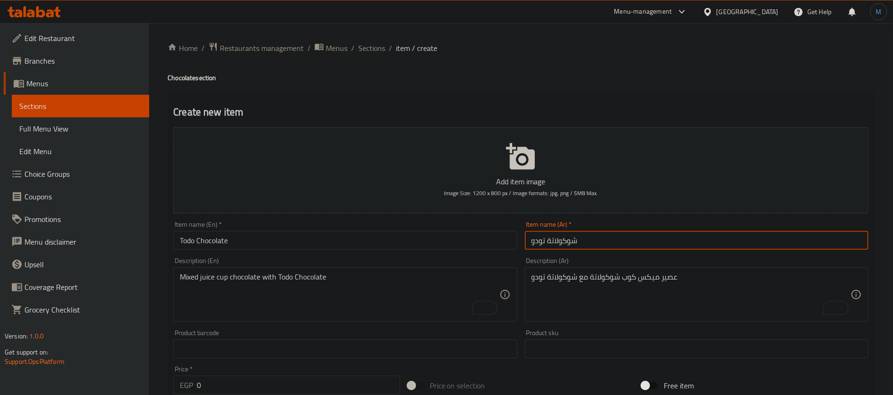
click at [588, 238] on input "شوكولاتة تودو" at bounding box center [697, 240] width 344 height 19
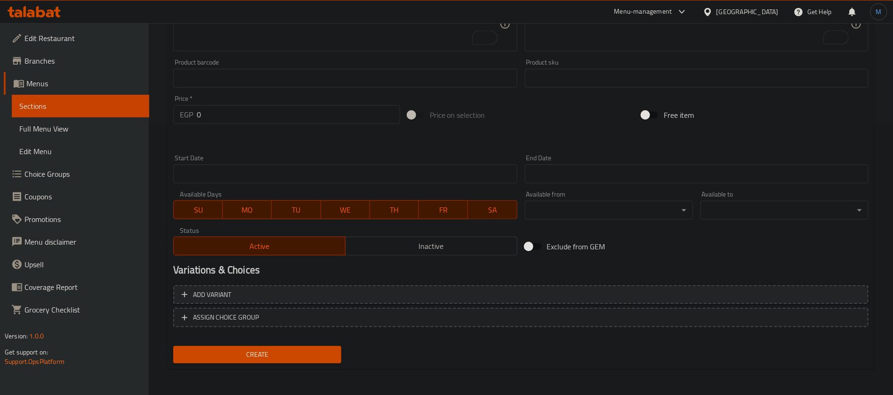
click at [744, 294] on span "Add variant" at bounding box center [521, 295] width 678 height 12
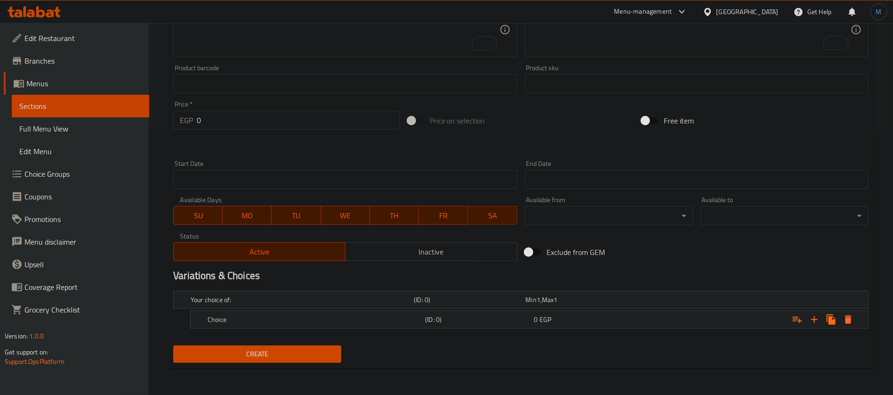
scroll to position [264, 0]
click at [812, 321] on icon "Expand" at bounding box center [814, 320] width 11 height 11
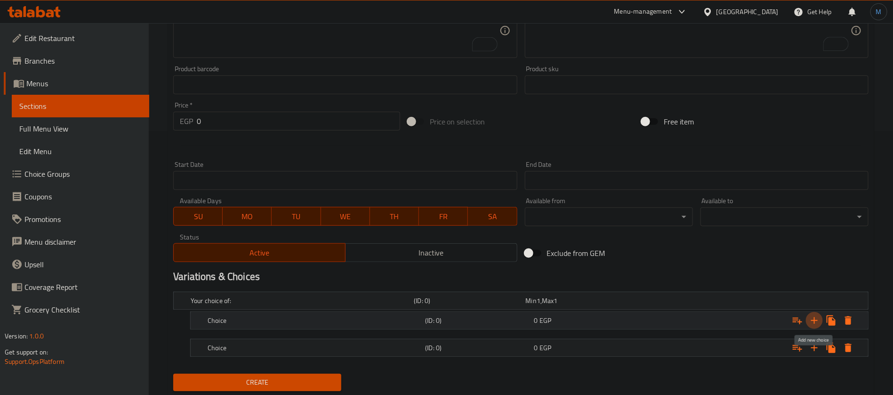
click at [812, 321] on icon "Expand" at bounding box center [814, 320] width 11 height 11
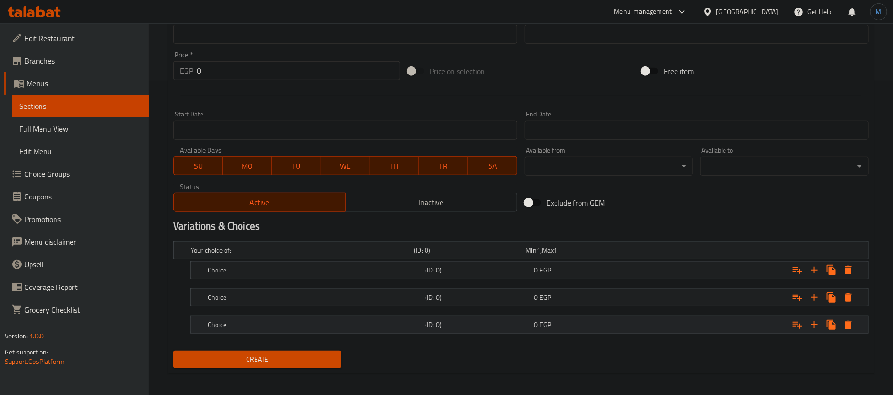
scroll to position [318, 0]
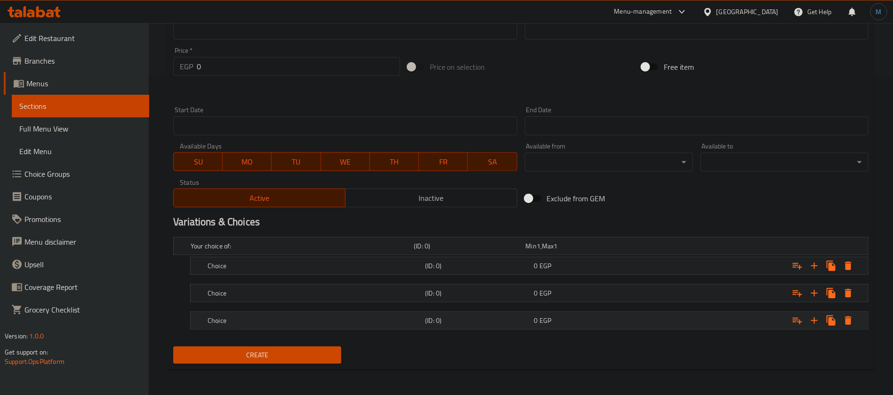
click at [619, 250] on div "0 EGP" at bounding box center [580, 245] width 108 height 9
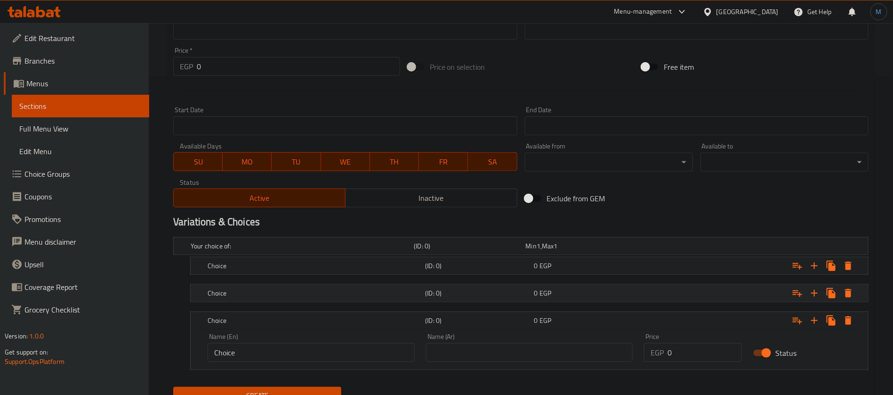
click at [619, 250] on div "0 EGP" at bounding box center [580, 245] width 108 height 9
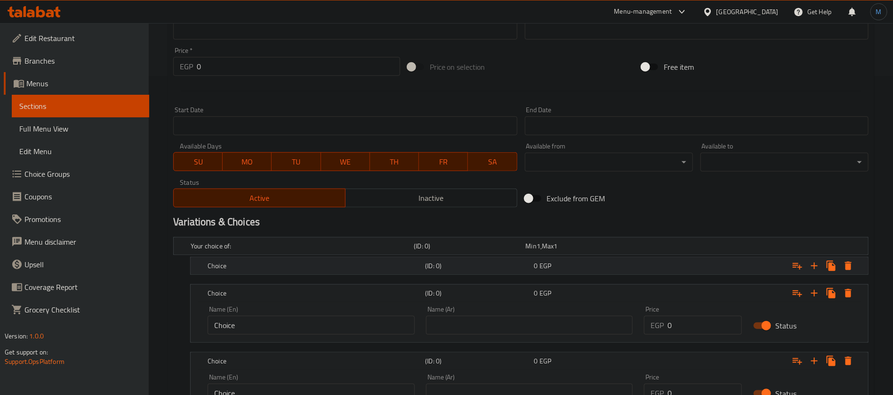
click at [619, 250] on div "0 EGP" at bounding box center [580, 245] width 108 height 9
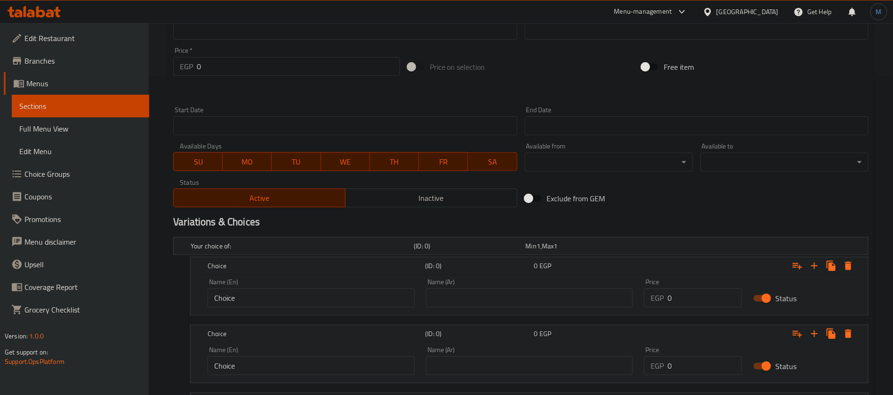
scroll to position [440, 0]
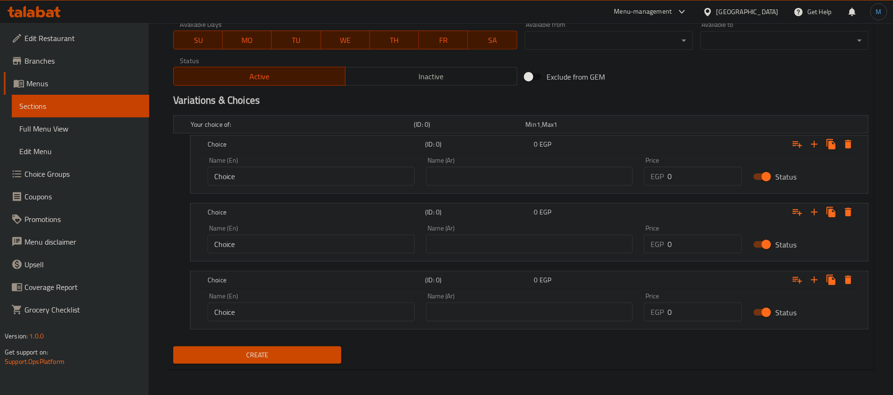
click at [490, 162] on div "Name (Ar) Name (Ar)" at bounding box center [529, 171] width 207 height 29
drag, startPoint x: 492, startPoint y: 172, endPoint x: 492, endPoint y: 179, distance: 7.1
click at [492, 173] on input "text" at bounding box center [529, 176] width 207 height 19
type input "صغير"
click at [490, 252] on input "text" at bounding box center [529, 243] width 207 height 19
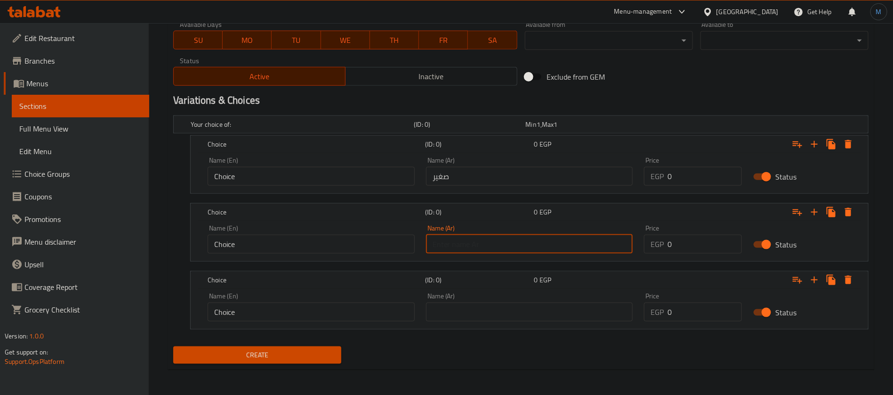
type input "وسط"
click at [520, 300] on div "Name (Ar) Name (Ar)" at bounding box center [529, 306] width 207 height 29
click at [521, 302] on input "text" at bounding box center [529, 311] width 207 height 19
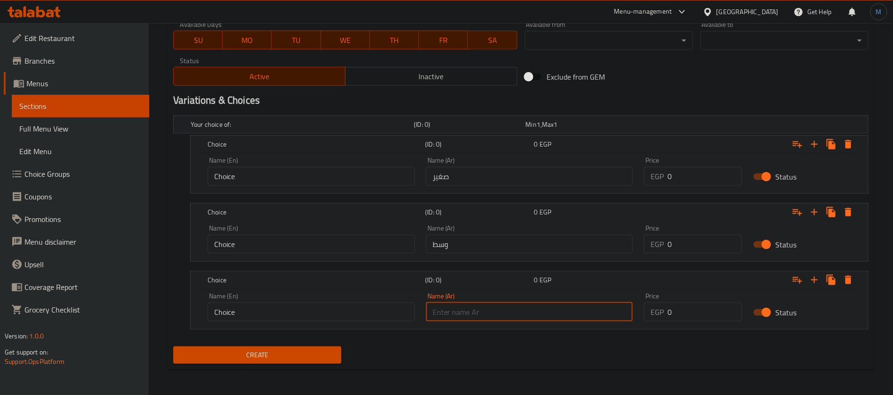
type input "كبير"
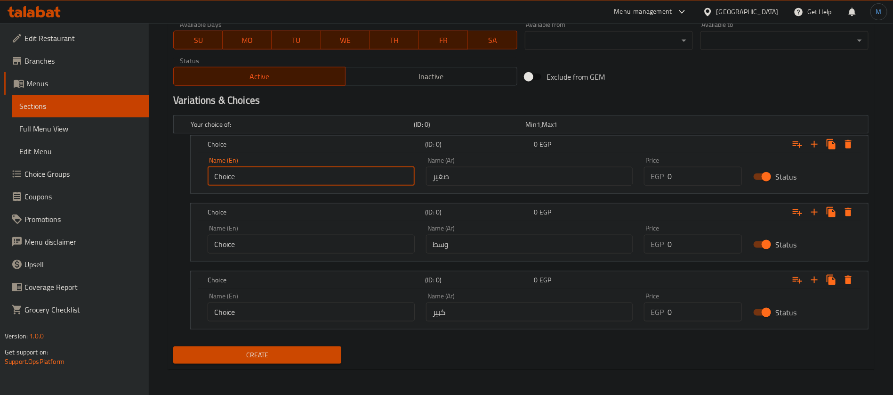
click at [316, 175] on input "Choice" at bounding box center [311, 176] width 207 height 19
click at [316, 175] on input "text" at bounding box center [311, 176] width 207 height 19
type input "Small"
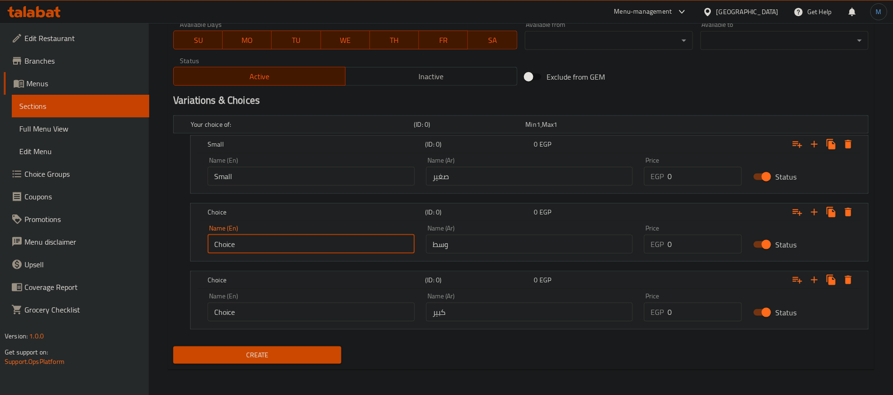
click at [289, 252] on input "Choice" at bounding box center [311, 243] width 207 height 19
click at [286, 248] on input "Choice" at bounding box center [311, 243] width 207 height 19
click at [286, 248] on input "text" at bounding box center [311, 243] width 207 height 19
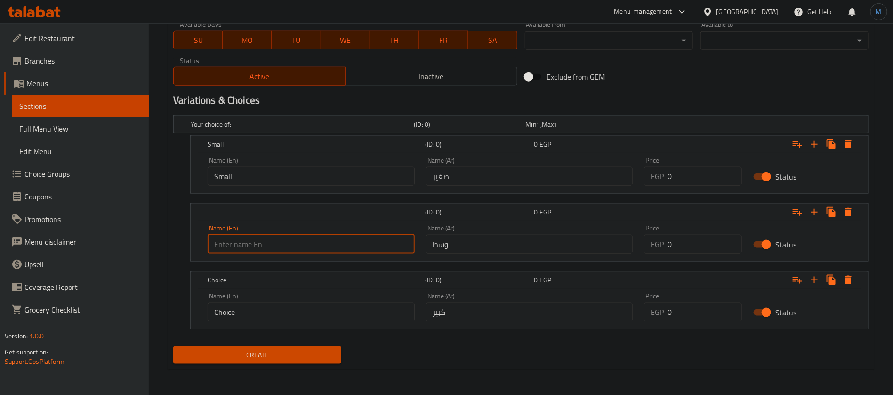
type input "Medium"
click at [296, 315] on input "Choice" at bounding box center [311, 311] width 207 height 19
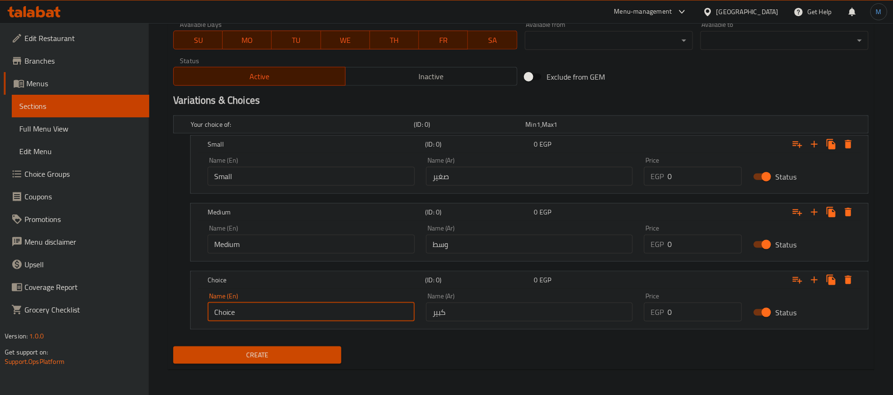
click at [296, 315] on input "Choice" at bounding box center [311, 311] width 207 height 19
click at [299, 314] on input "text" at bounding box center [311, 311] width 207 height 19
type input "Large"
click at [703, 177] on input "0" at bounding box center [705, 176] width 74 height 19
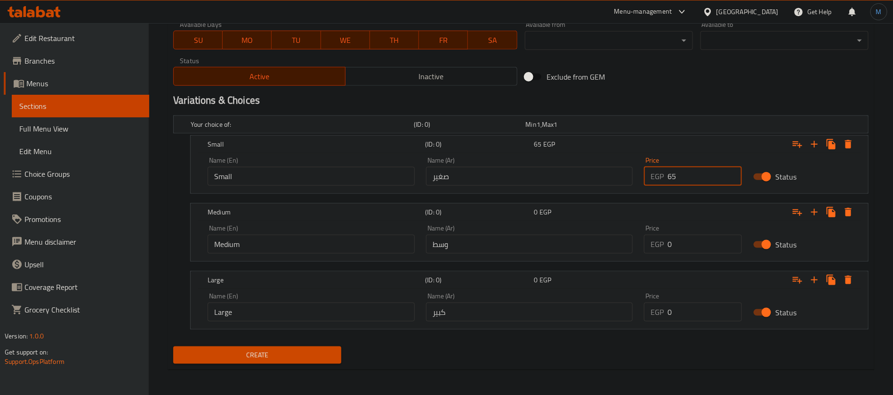
type input "65"
click at [722, 247] on input "0" at bounding box center [705, 243] width 74 height 19
type input "75"
click at [711, 302] on input "0" at bounding box center [705, 311] width 74 height 19
type input "90"
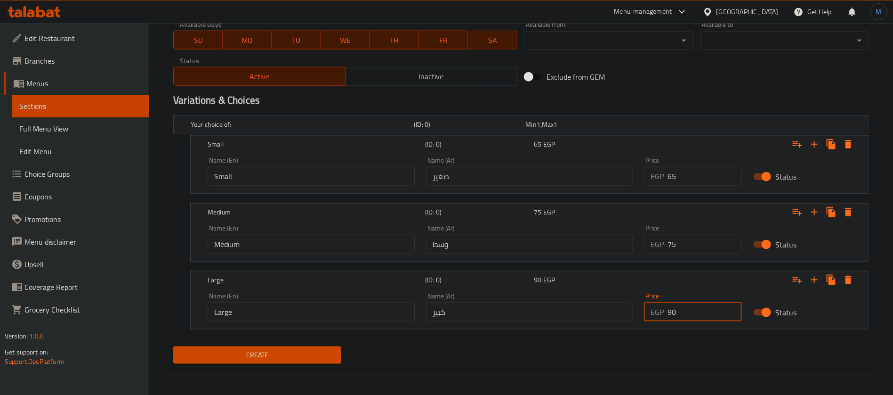
click at [173, 346] on button "Create" at bounding box center [257, 354] width 168 height 17
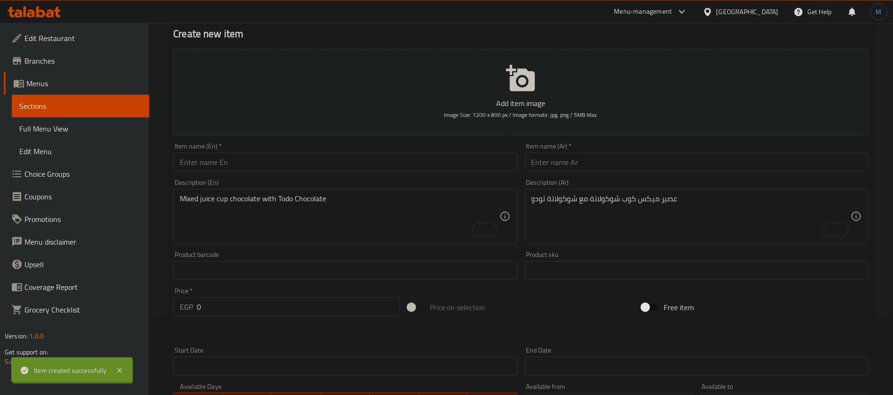
scroll to position [0, 0]
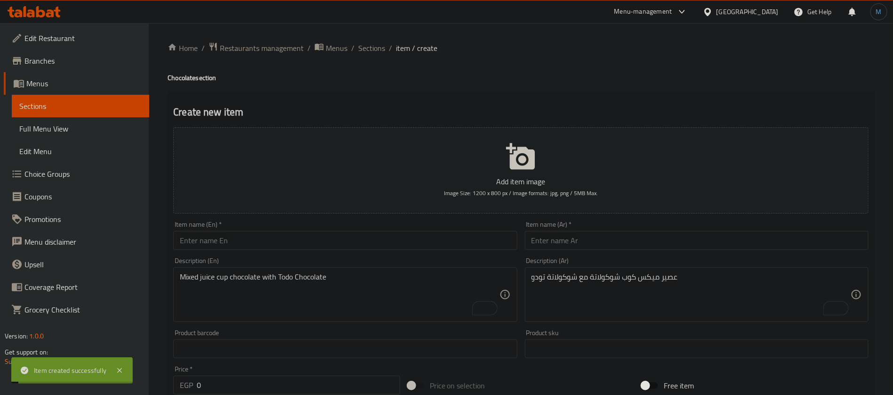
type input "0"
click at [655, 241] on input "text" at bounding box center [697, 240] width 344 height 19
paste input "اوریو"
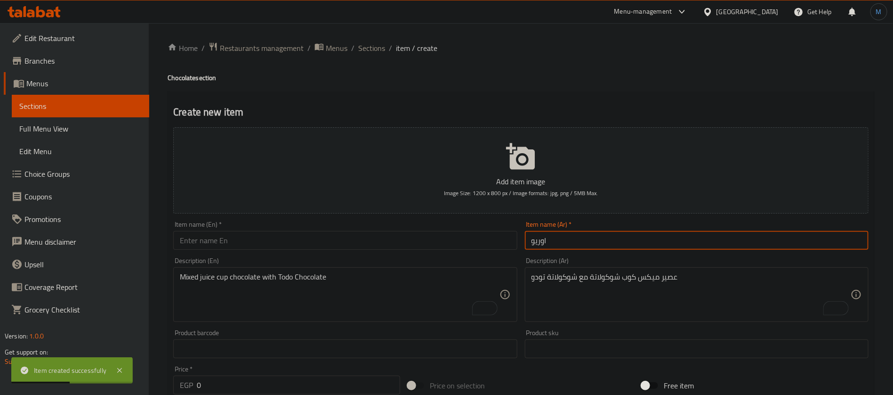
type input "اوريو"
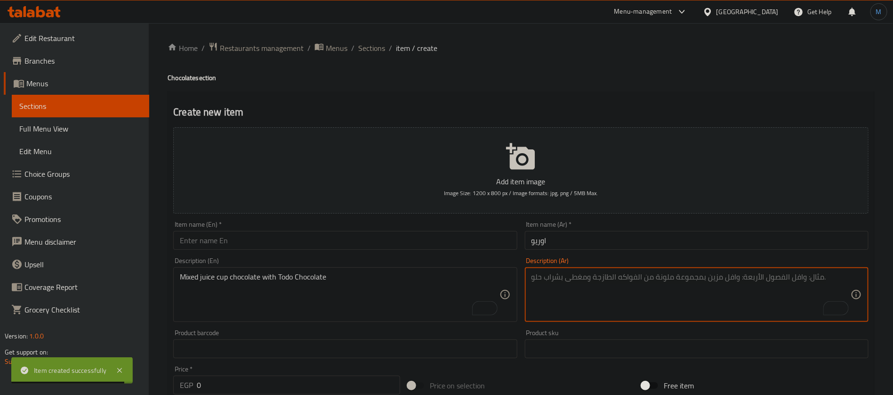
paste textarea "عصير ميكس كوب شوكولاتة مع كيت كات"
type textarea "عصير ميكس كوب شوكولاتة مع كيت كات"
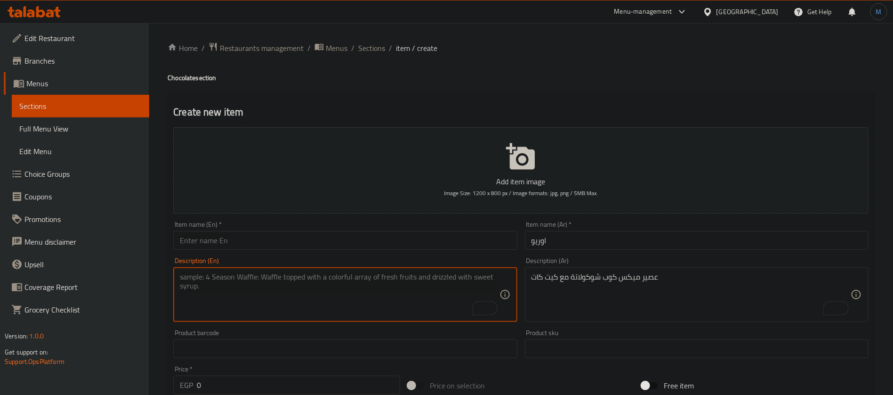
click at [403, 307] on textarea "To enrich screen reader interactions, please activate Accessibility in Grammarl…" at bounding box center [339, 294] width 319 height 45
paste textarea "Mixed juice cup chocolate with Kit Kat"
type textarea "Mixed juice cup chocolate with Kit Kat"
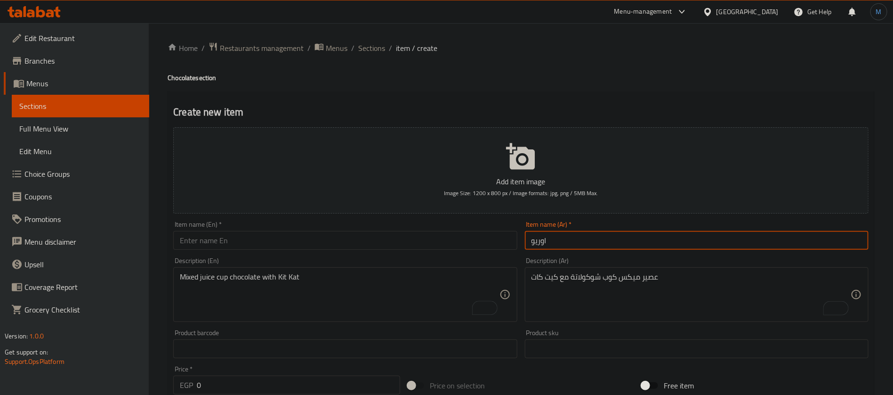
click at [542, 236] on input "اوريو" at bounding box center [697, 240] width 344 height 19
click at [300, 247] on input "text" at bounding box center [345, 240] width 344 height 19
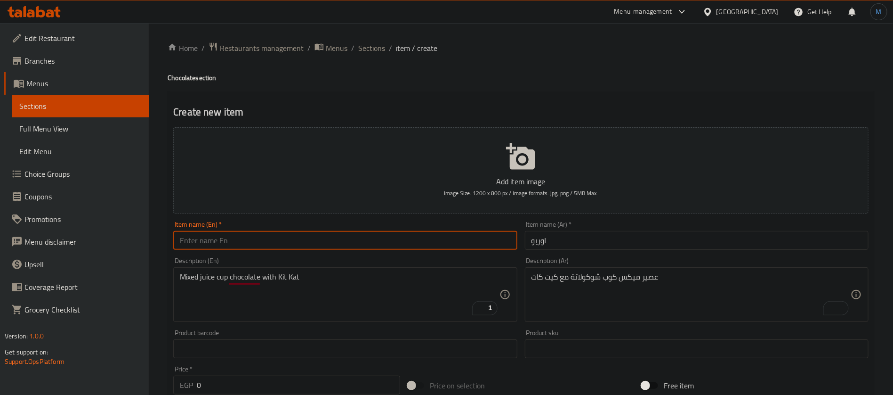
paste input "Oreo"
type input "Oreo"
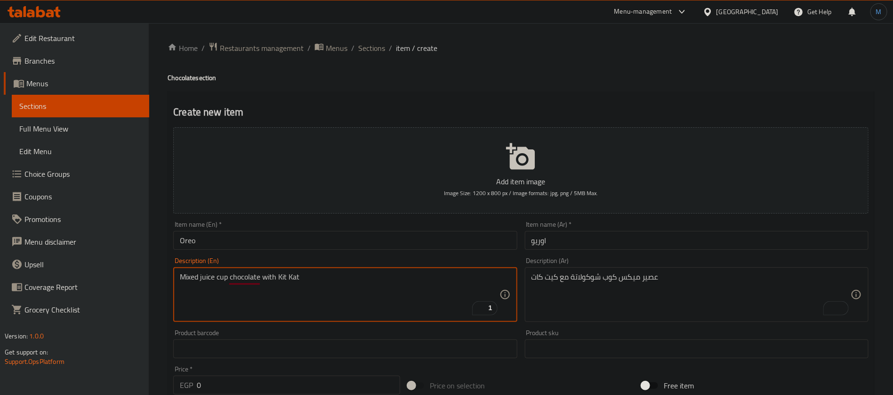
drag, startPoint x: 276, startPoint y: 275, endPoint x: 327, endPoint y: 275, distance: 50.9
click at [327, 275] on textarea "Mixed juice cup chocolate with Kit Kat" at bounding box center [339, 294] width 319 height 45
paste textarea "Oreo"
type textarea "Mixed juice cup chocolate with Oreo"
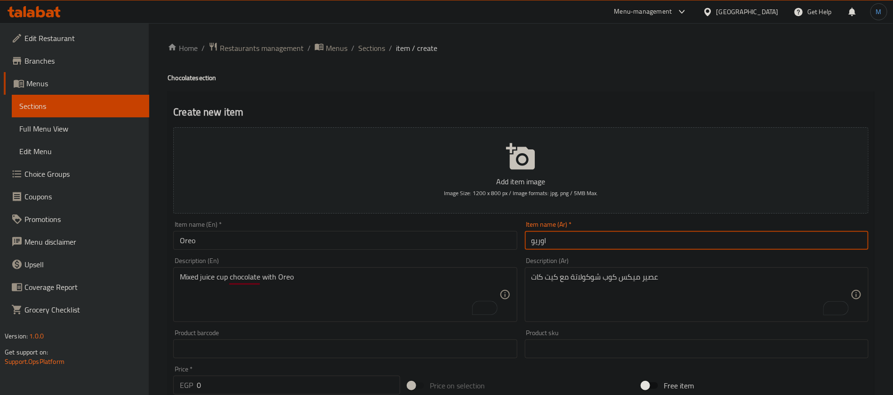
click at [552, 239] on input "اوريو" at bounding box center [697, 240] width 344 height 19
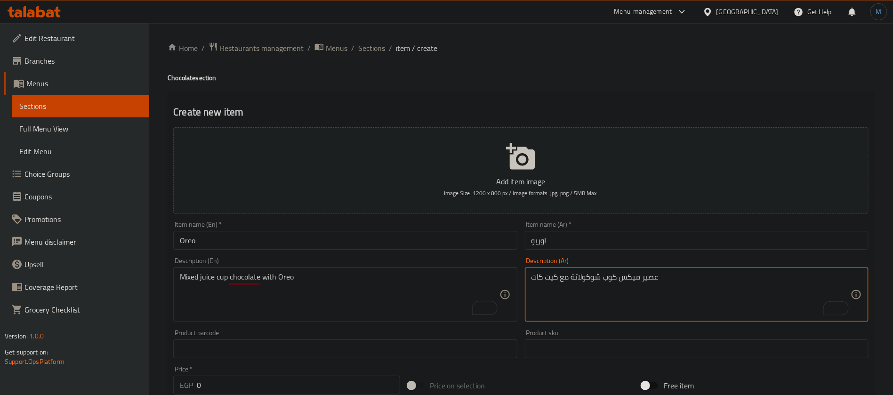
click at [550, 278] on textarea "عصير ميكس كوب شوكولاتة مع كيت كات" at bounding box center [691, 294] width 319 height 45
click at [533, 278] on textarea "عصير ميكس كوب شوكولاتة مع كيت كات" at bounding box center [691, 294] width 319 height 45
paste textarea "وريو"
click at [553, 278] on textarea "عصير ميكس كوب شوكولاتة مع كيت كات" at bounding box center [691, 294] width 319 height 45
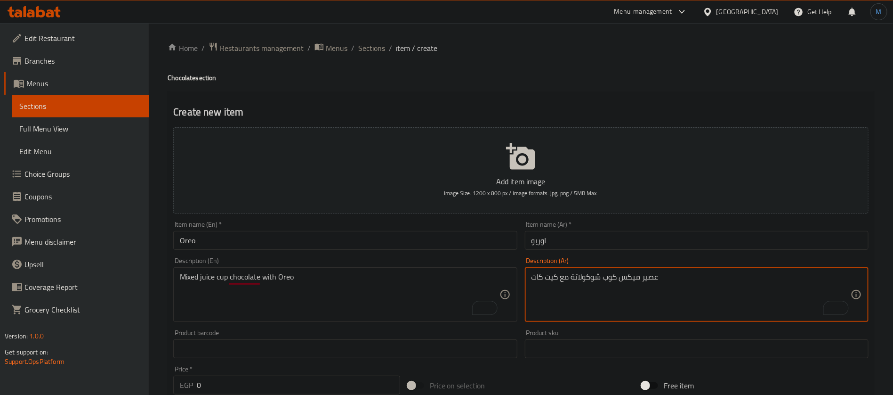
click at [541, 276] on textarea "عصير ميكس كوب شوكولاتة مع كيت كات" at bounding box center [691, 294] width 319 height 45
paste textarea "اوريو"
type textarea "عصير ميكس كوب شوكولاتة مع [PERSON_NAME]"
click at [558, 244] on input "اوريو" at bounding box center [697, 240] width 344 height 19
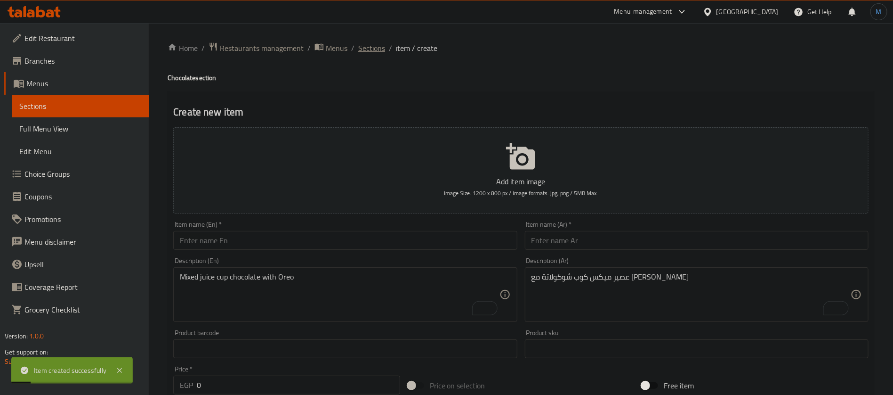
click at [378, 50] on span "Sections" at bounding box center [371, 47] width 27 height 11
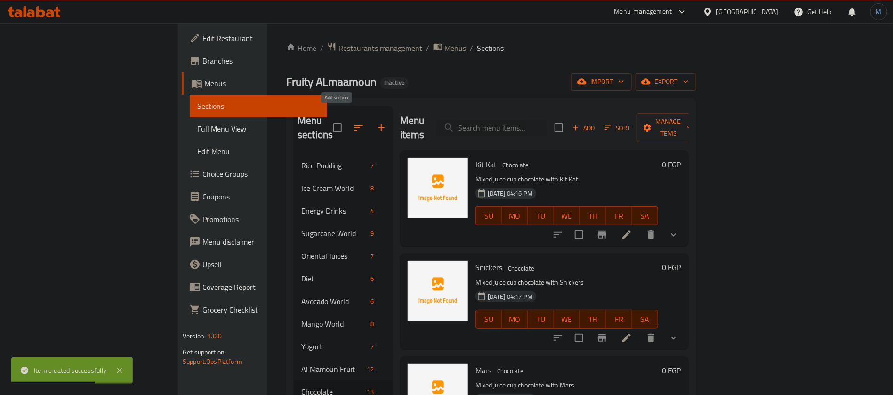
click at [376, 122] on icon "button" at bounding box center [381, 127] width 11 height 11
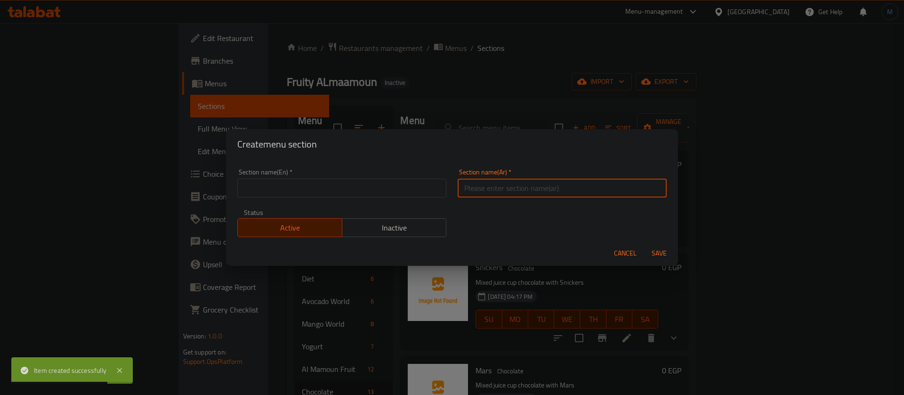
click at [571, 190] on input "text" at bounding box center [562, 187] width 209 height 19
paste input "الامبراطور"
type input "الامبراطور"
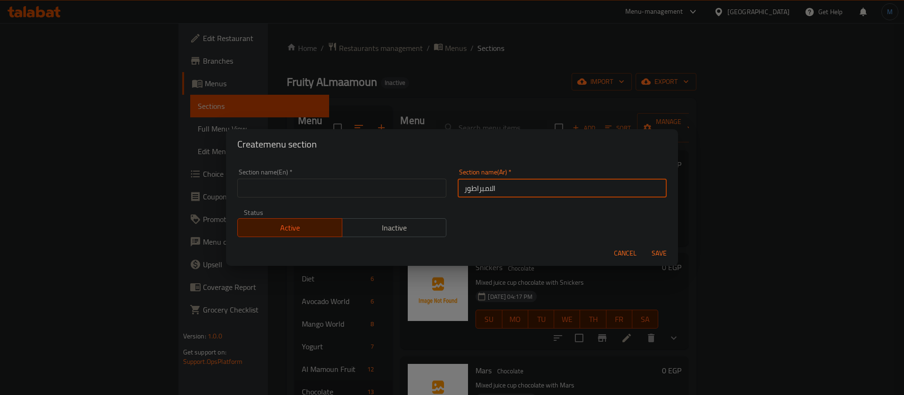
paste input "aliambiratur"
click at [336, 194] on input "text" at bounding box center [341, 187] width 209 height 19
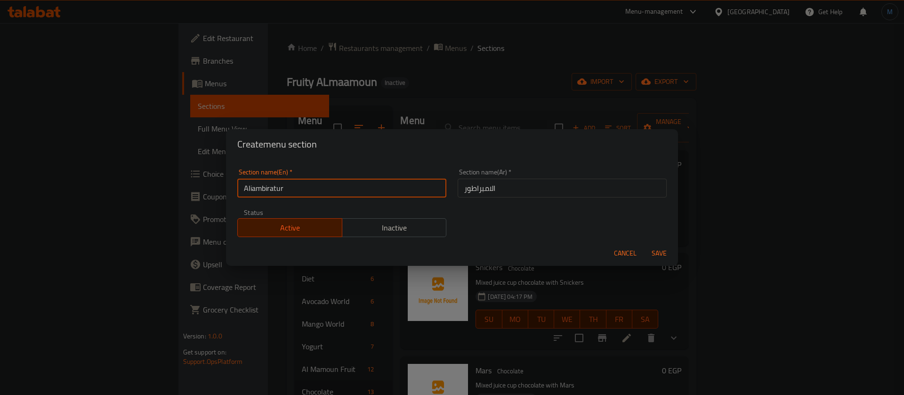
click at [247, 193] on input "Aliambiratur" at bounding box center [341, 187] width 209 height 19
click at [250, 191] on input "Aliambiratur" at bounding box center [341, 187] width 209 height 19
click at [378, 196] on input "Al Iambiratur" at bounding box center [341, 187] width 209 height 19
type input "Al Ambiratur"
click at [664, 249] on span "Save" at bounding box center [659, 253] width 23 height 12
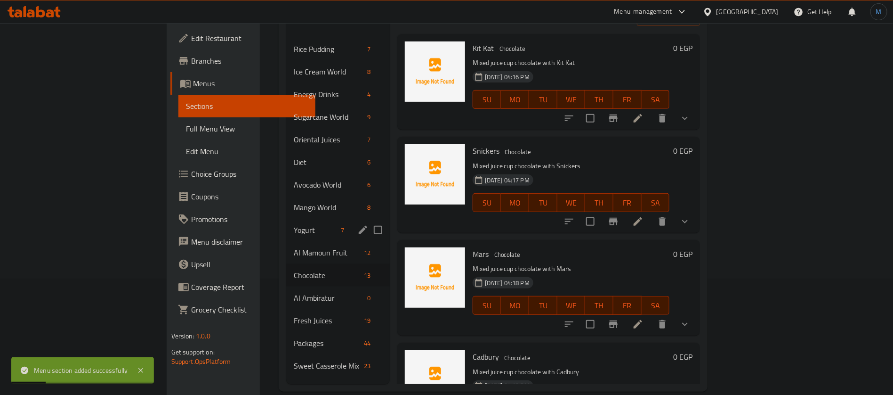
scroll to position [132, 0]
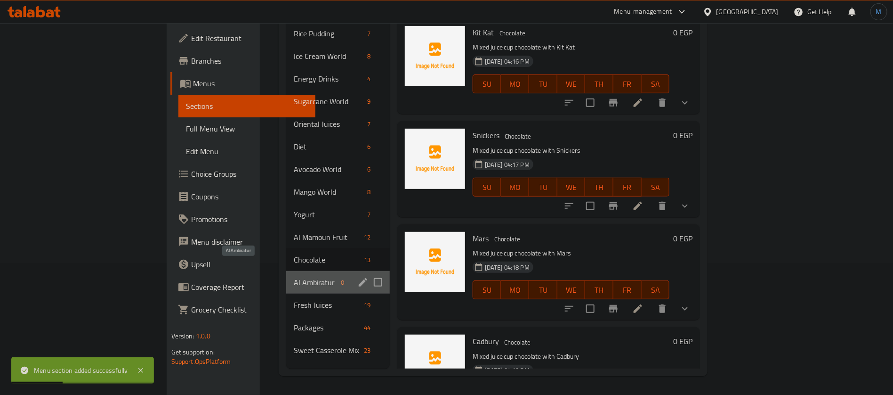
click at [294, 276] on span "Al Ambiratur" at bounding box center [316, 281] width 44 height 11
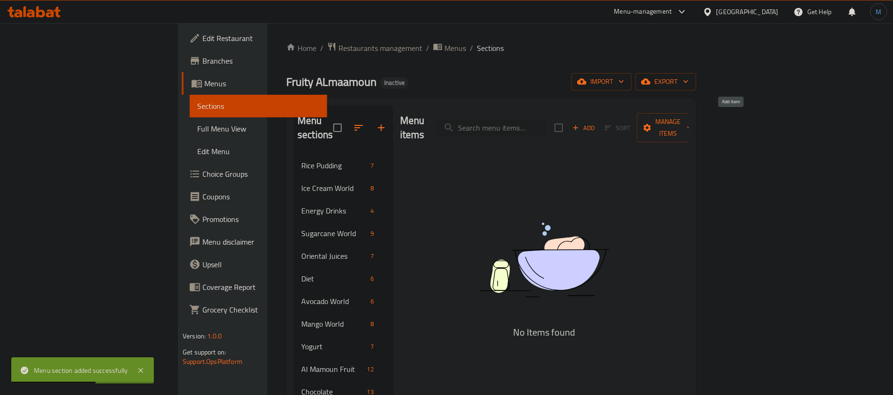
click at [597, 126] on span "Add" at bounding box center [583, 127] width 25 height 11
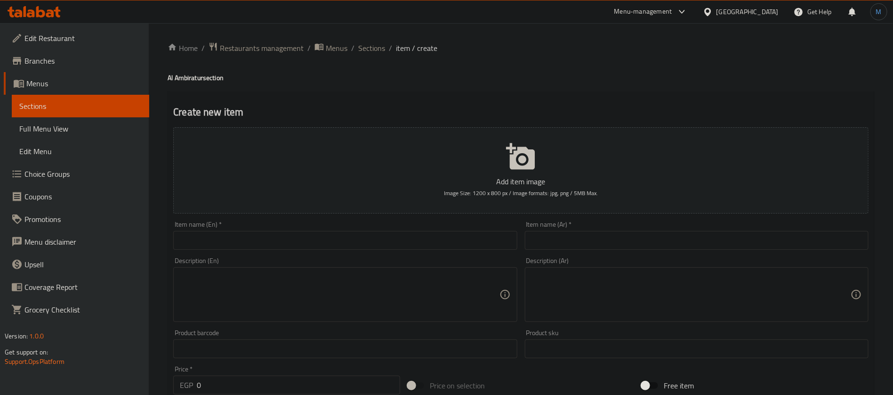
click at [660, 230] on div "Item name (Ar)   * Item name (Ar) *" at bounding box center [697, 235] width 344 height 29
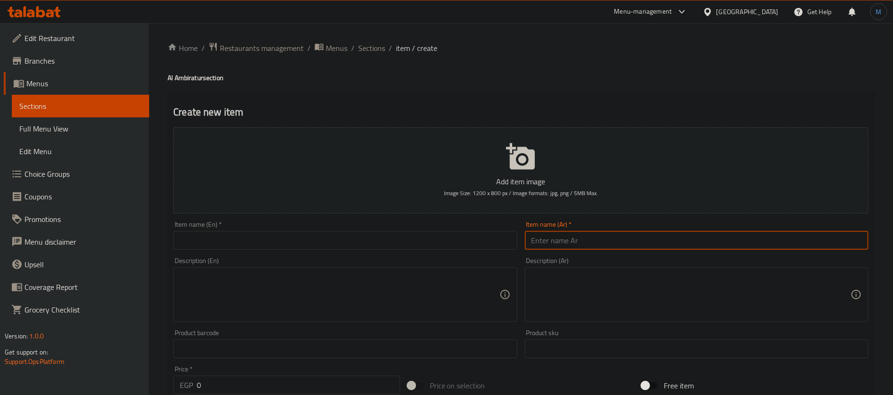
click at [662, 233] on input "text" at bounding box center [697, 240] width 344 height 19
click at [597, 244] on input "اناناس عصير" at bounding box center [697, 240] width 344 height 19
type input "اناناس عصير"
click at [605, 235] on input "اناناس عصير" at bounding box center [697, 240] width 344 height 19
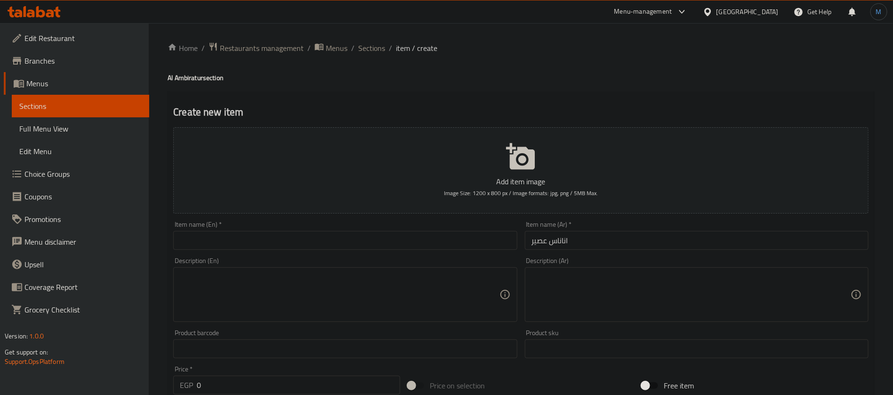
drag, startPoint x: 347, startPoint y: 227, endPoint x: 349, endPoint y: 235, distance: 8.3
click at [348, 229] on div "Item name (En)   * Item name (En) *" at bounding box center [345, 235] width 344 height 29
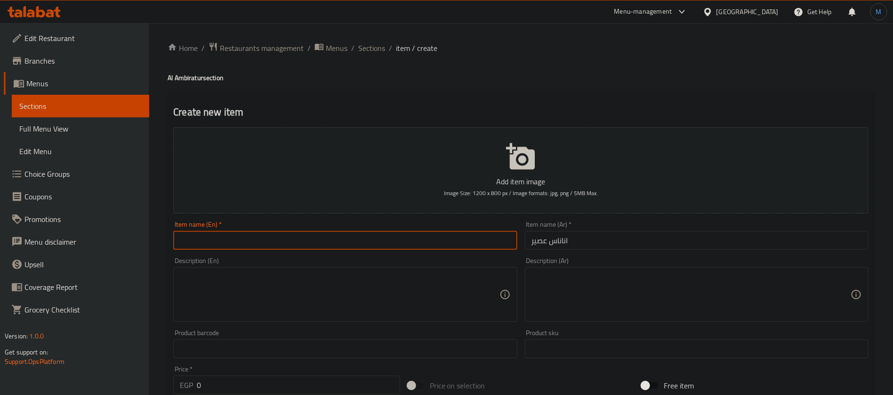
paste input "pineapple juice"
click at [349, 235] on input "text" at bounding box center [345, 240] width 344 height 19
type input "Pineapple Juice"
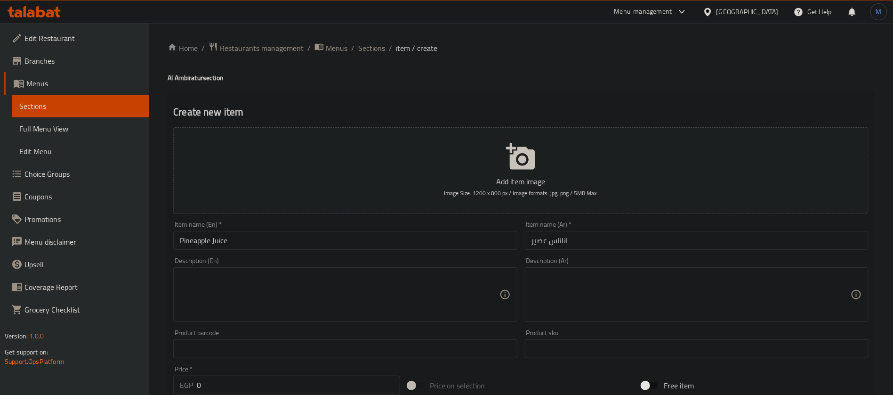
click at [372, 271] on div "Description (En)" at bounding box center [345, 294] width 344 height 55
paste textarea "Made by blending the flesh of a pineapple. It is a rich source of vitamin c and…"
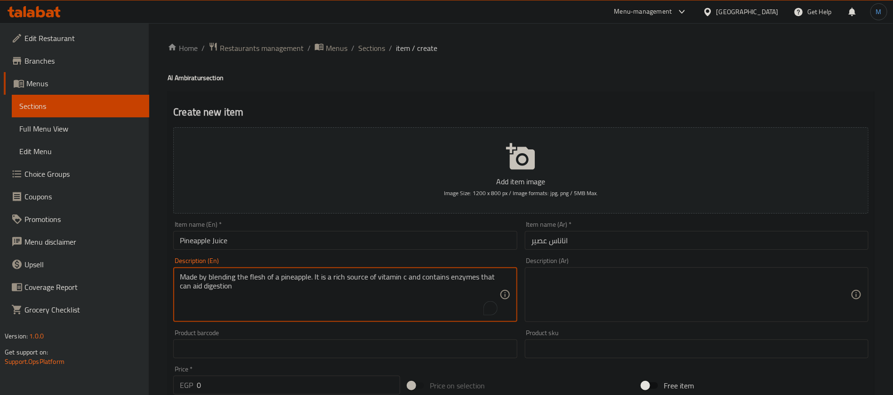
type textarea "Made by blending the flesh of a pineapple. It is a rich source of vitamin c and…"
paste textarea "مصنوعة عن طريق مزج لحم الأناناس. إنها مصدر غني بفيتامين C وتحتوي على أنزيمات يم…"
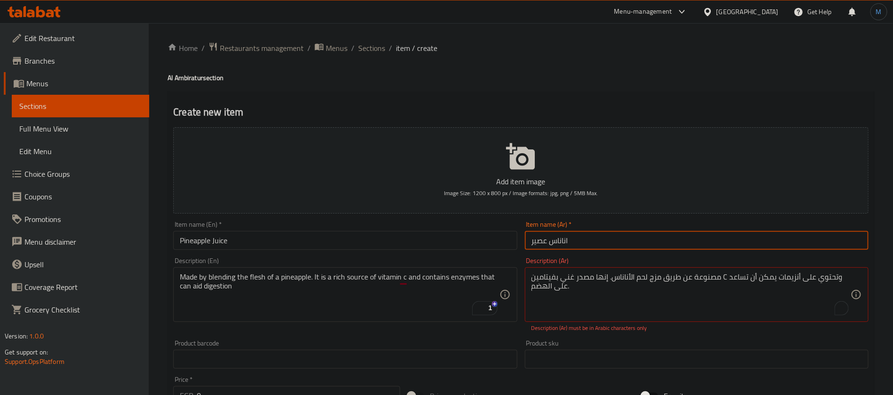
click at [672, 250] on input "اناناس عصير" at bounding box center [697, 240] width 344 height 19
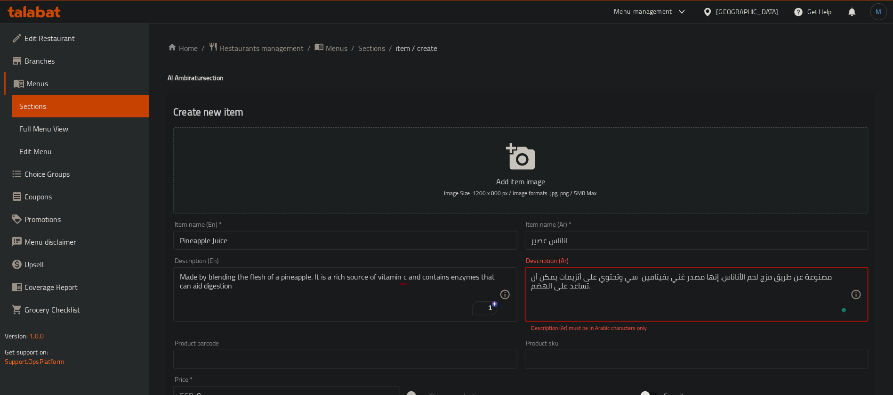
type textarea "مصنوعة عن طريق مزج لحم الأناناس. إنها مصدر غني بفيتامين سي وتحتوي على أنزيمات ي…"
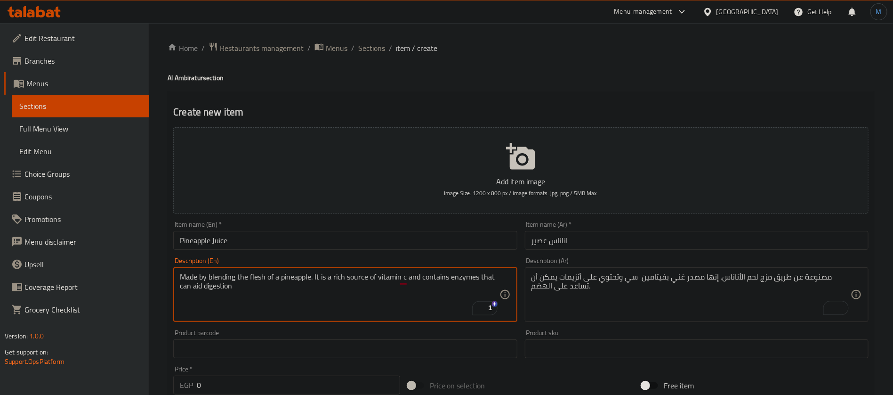
click at [388, 240] on input "Pineapple Juice" at bounding box center [345, 240] width 344 height 19
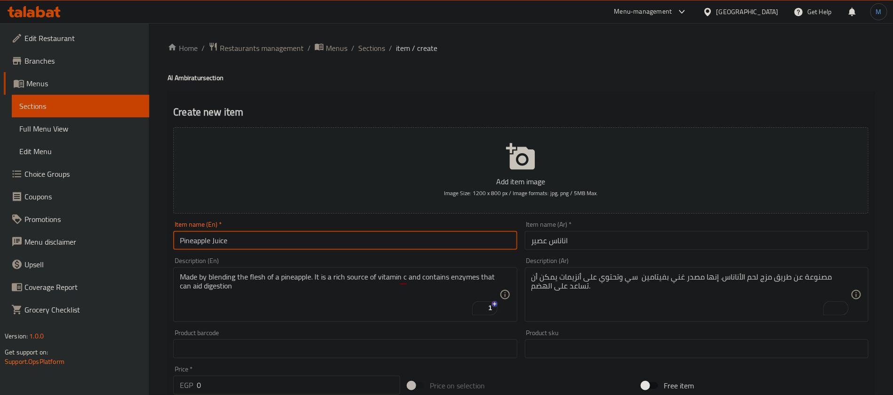
click at [417, 237] on input "Pineapple Juice" at bounding box center [345, 240] width 344 height 19
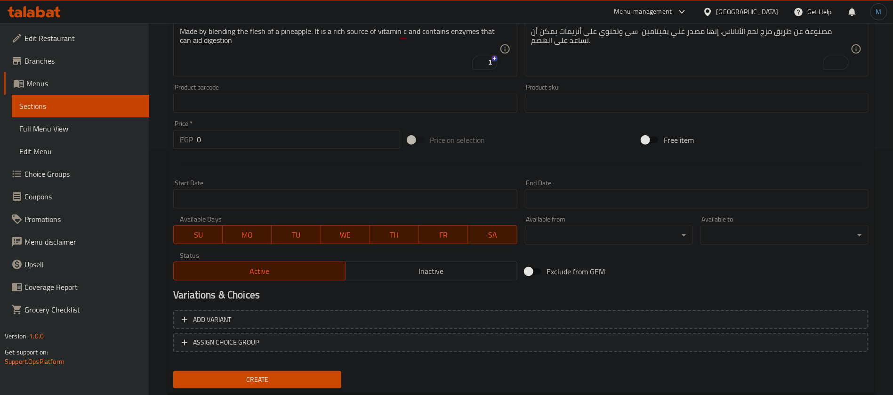
scroll to position [270, 0]
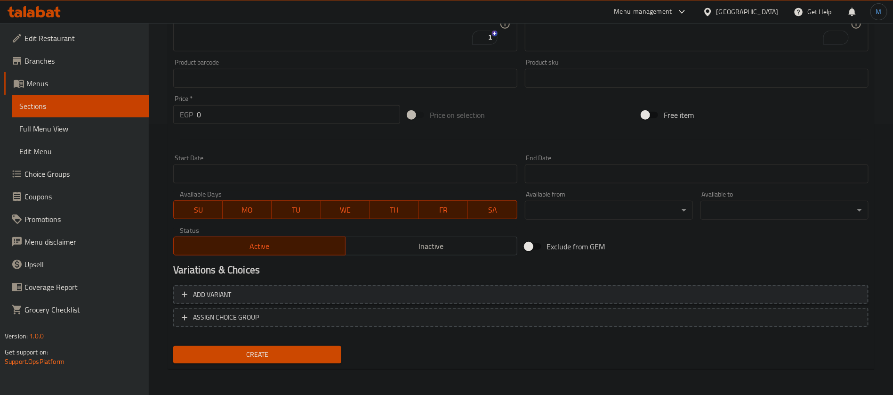
click at [528, 297] on span "Add variant" at bounding box center [521, 295] width 678 height 12
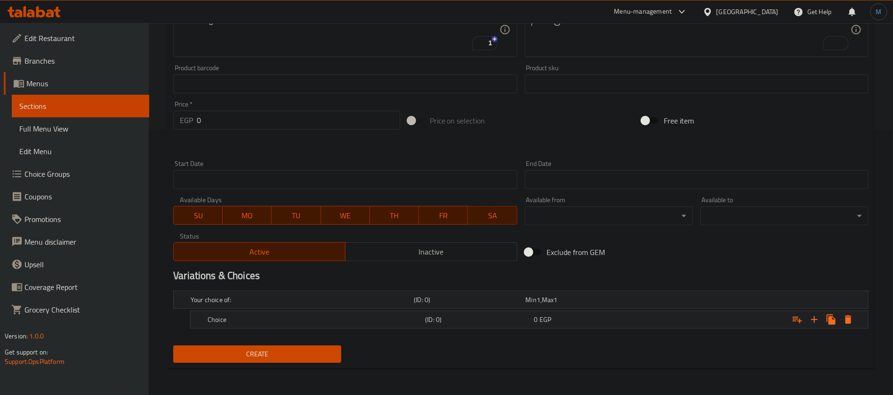
scroll to position [264, 0]
click at [813, 321] on icon "Expand" at bounding box center [814, 320] width 11 height 11
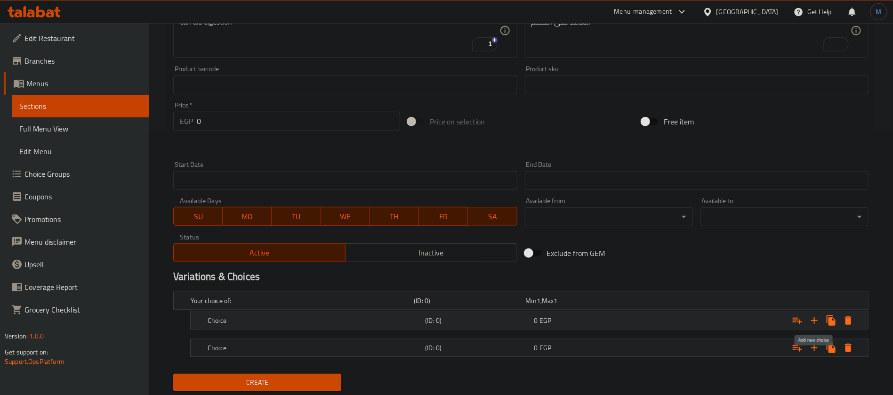
click at [813, 321] on icon "Expand" at bounding box center [814, 320] width 11 height 11
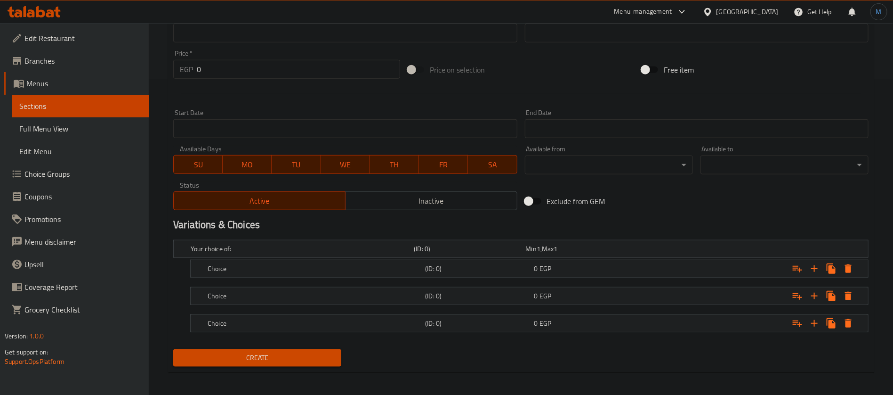
scroll to position [318, 0]
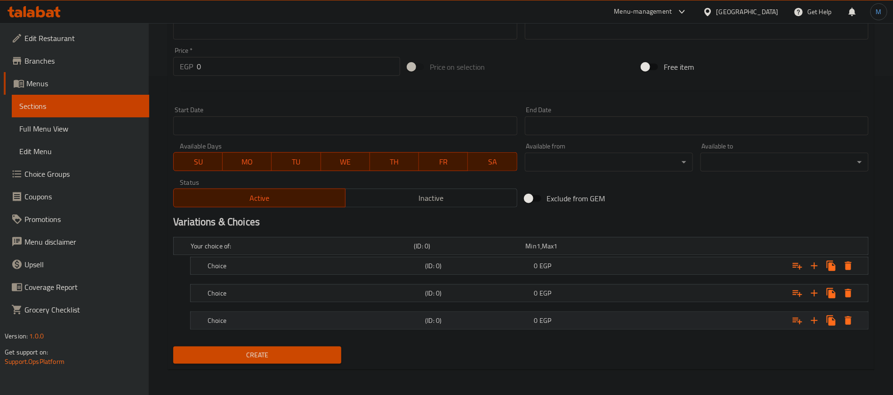
click at [524, 252] on div "(ID: 0)" at bounding box center [468, 245] width 112 height 13
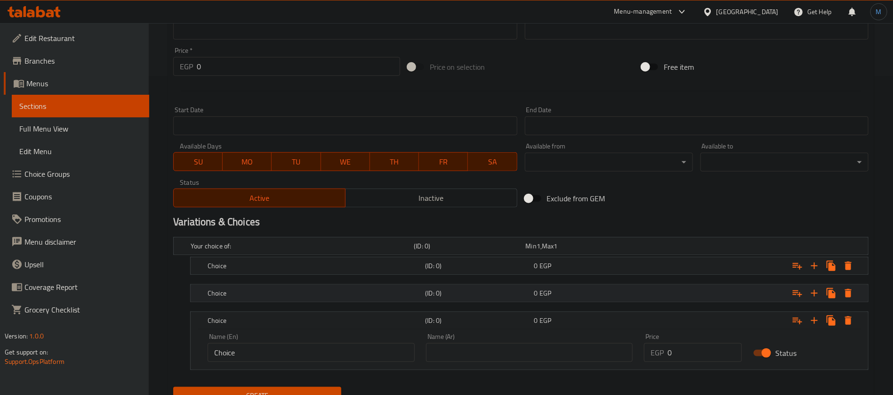
click at [522, 250] on h5 "(ID: 0)" at bounding box center [468, 245] width 108 height 9
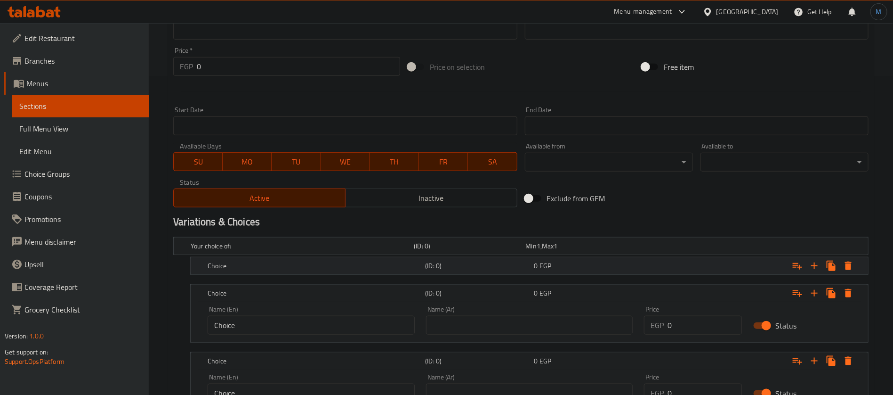
click at [524, 252] on div "(ID: 0)" at bounding box center [468, 245] width 112 height 13
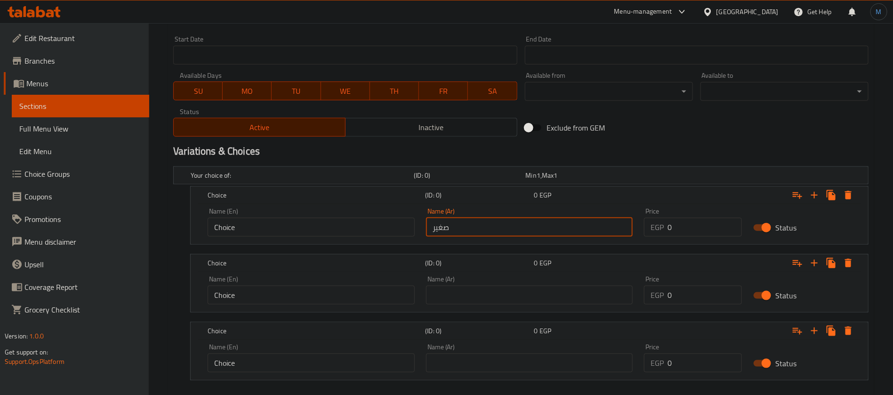
scroll to position [389, 0]
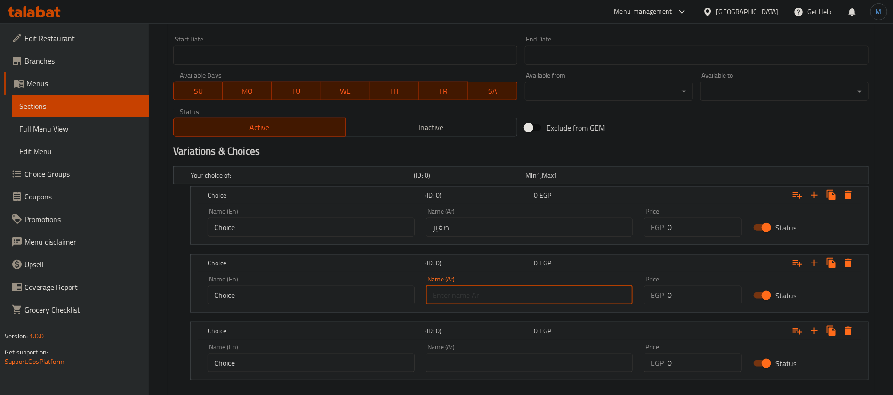
type input "وسط"
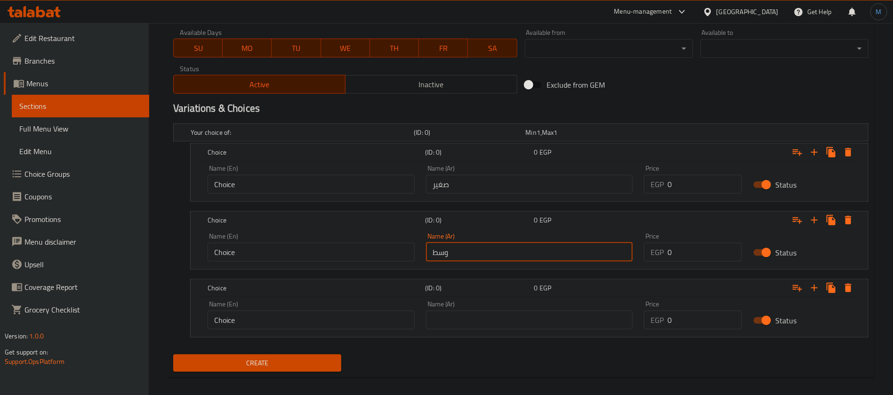
scroll to position [440, 0]
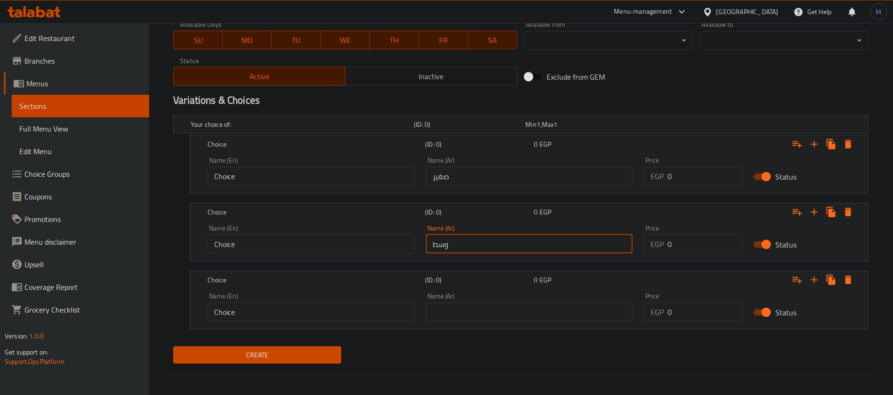
click at [478, 306] on input "text" at bounding box center [529, 311] width 207 height 19
type input "كبير"
click at [319, 164] on div "Name (En) Choice Name (En)" at bounding box center [311, 171] width 207 height 29
click at [319, 170] on input "Choice" at bounding box center [311, 176] width 207 height 19
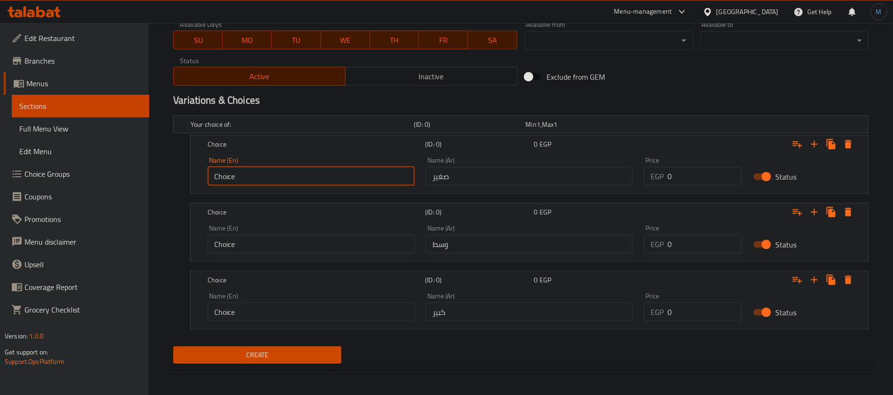
click at [319, 170] on input "Choice" at bounding box center [311, 176] width 207 height 19
click at [319, 170] on input "text" at bounding box center [311, 176] width 207 height 19
type input "Small"
click at [280, 244] on input "Choice" at bounding box center [311, 243] width 207 height 19
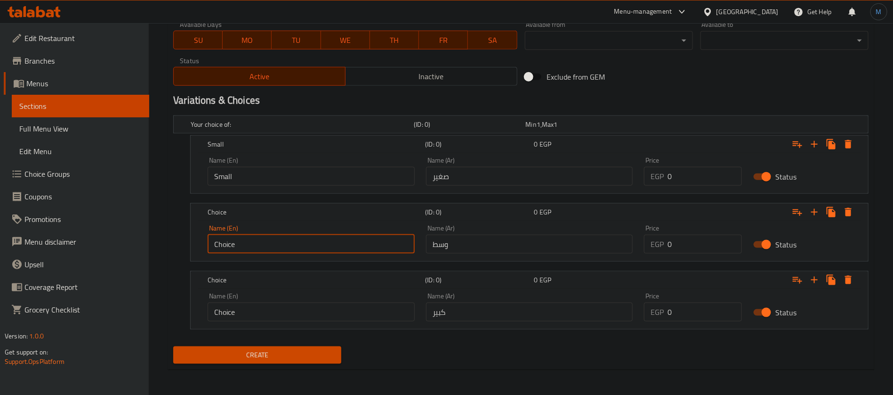
click at [280, 244] on input "Choice" at bounding box center [311, 243] width 207 height 19
click at [280, 244] on input "text" at bounding box center [311, 243] width 207 height 19
type input "Medium"
click at [299, 308] on input "Choice" at bounding box center [311, 311] width 207 height 19
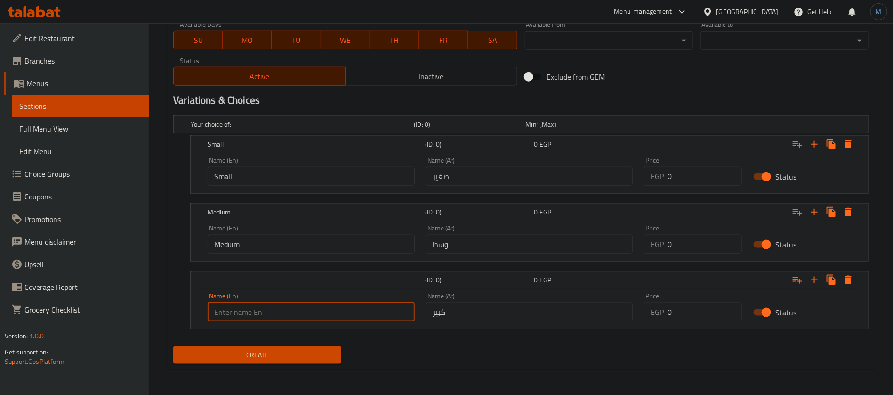
click at [299, 308] on input "text" at bounding box center [311, 311] width 207 height 19
type input "Large"
click at [689, 177] on input "0" at bounding box center [705, 176] width 74 height 19
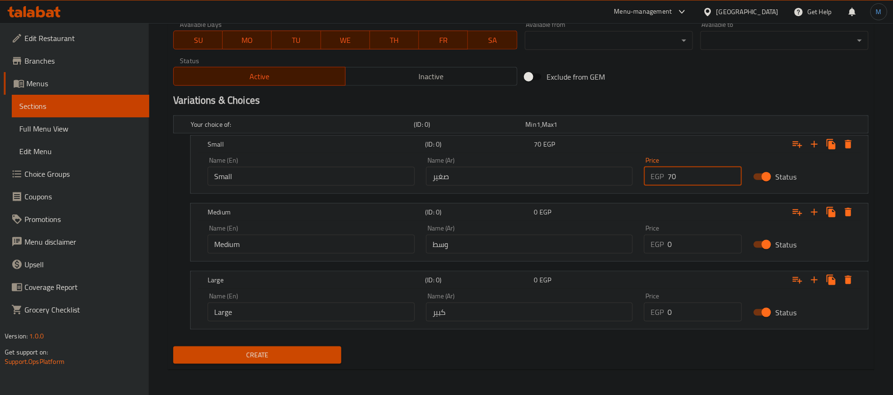
type input "70"
click at [696, 238] on input "0" at bounding box center [705, 243] width 74 height 19
type input "95"
click at [679, 305] on input "0" at bounding box center [705, 311] width 74 height 19
type input "110"
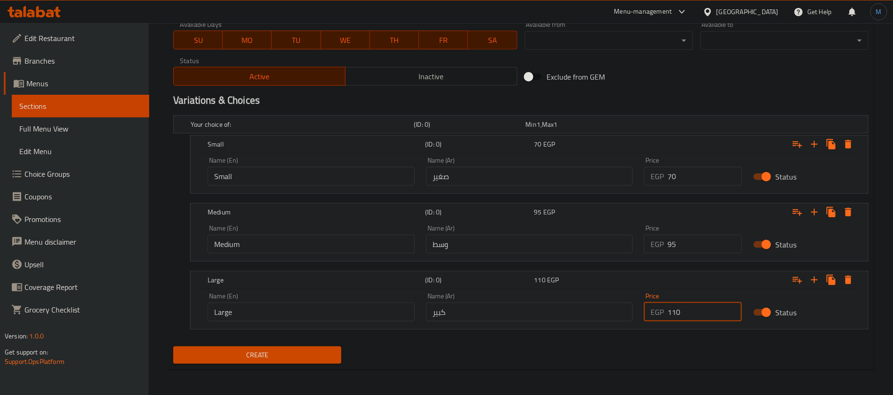
click at [173, 346] on button "Create" at bounding box center [257, 354] width 168 height 17
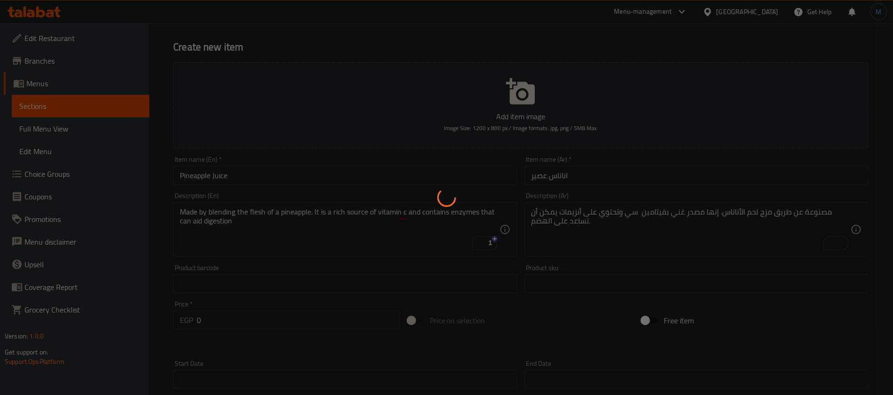
scroll to position [16, 0]
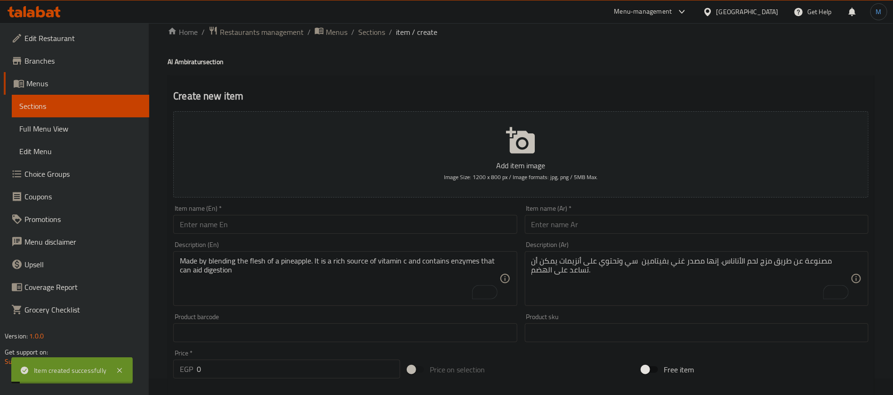
type input "0"
click at [717, 228] on input "text" at bounding box center [697, 224] width 344 height 19
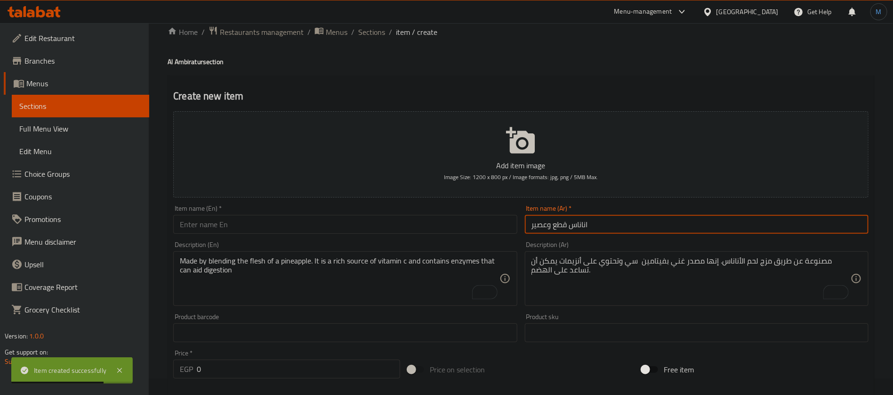
type input "اناناس قطع وعصير"
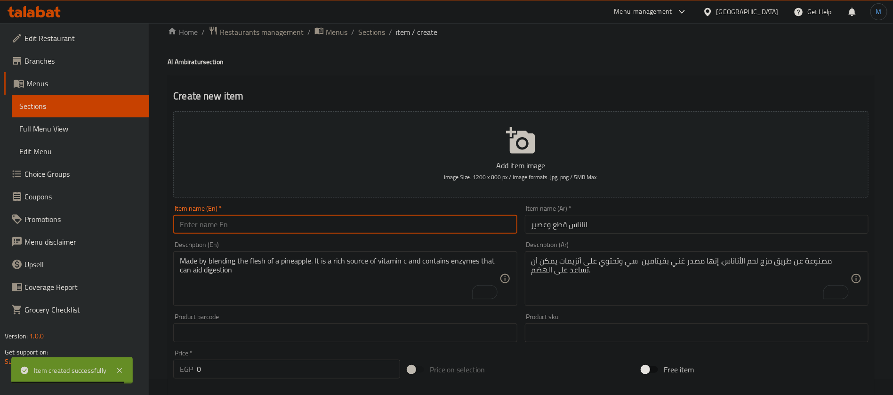
click at [382, 216] on input "text" at bounding box center [345, 224] width 344 height 19
paste input "Pineapple pieces and juice"
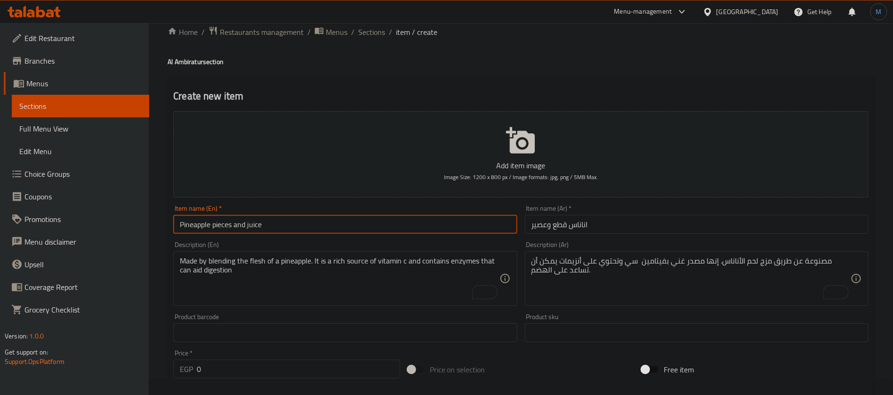
paste input "Pieces J"
type input "Pineapple pieces and juice"
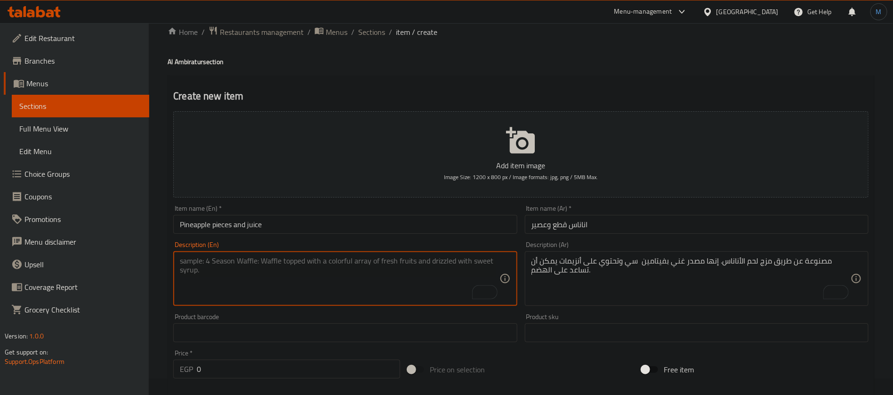
paste textarea "A blended beverage made with pineapple pieces, water, and sugar"
type textarea "A blended beverage made with pineapple pieces, water, and sugar"
click at [613, 287] on textarea "To enrich screen reader interactions, please activate Accessibility in Grammarl…" at bounding box center [691, 278] width 319 height 45
paste textarea "مشروب خلاط مصنوع من قطع أناناس، مياه وسكر"
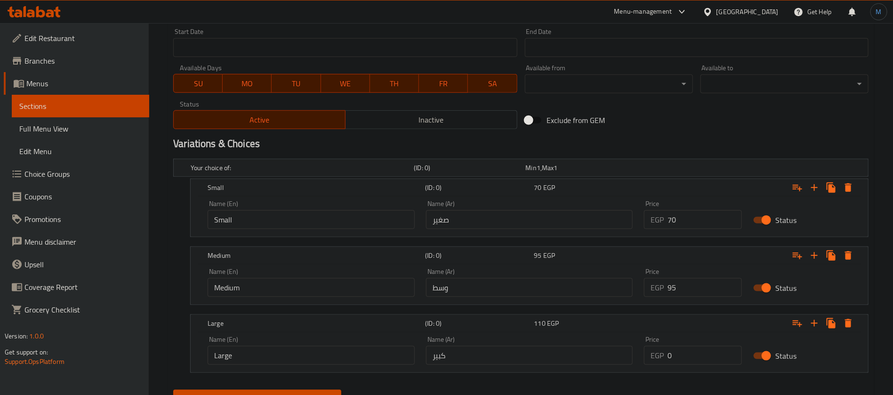
scroll to position [440, 0]
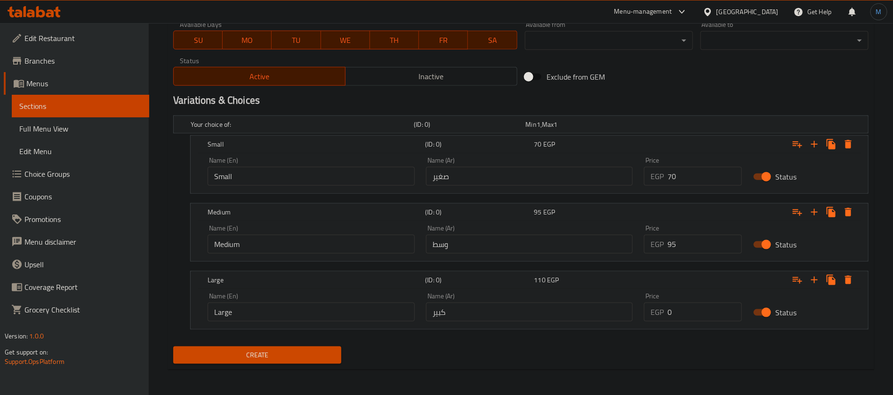
type textarea "مشروب خلاط مصنوع من قطع أناناس، مياه وسكر"
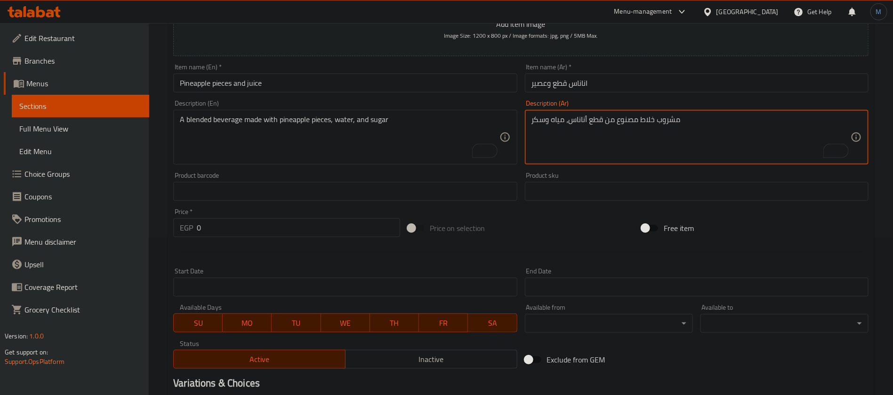
scroll to position [16, 0]
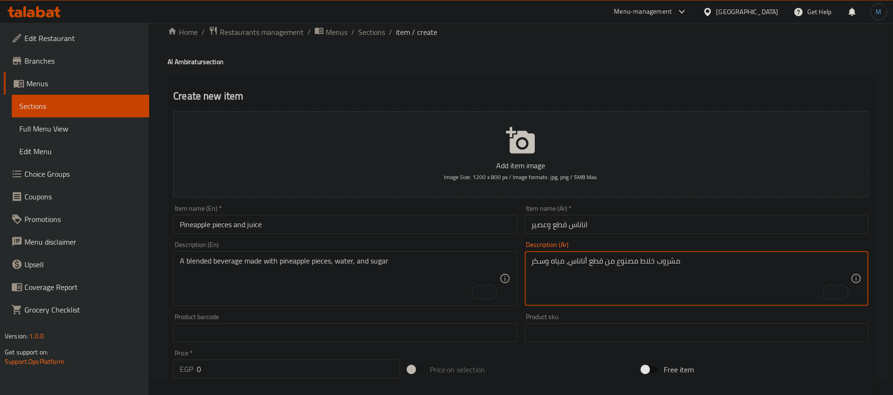
click at [418, 235] on div "Item name (En)   * Pineapple pieces and juice Item name (En) *" at bounding box center [345, 219] width 351 height 36
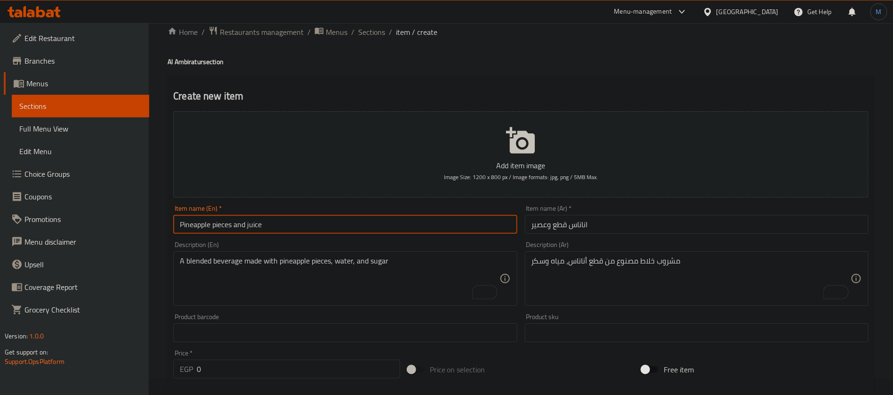
click at [407, 232] on input "Pineapple pieces and juice" at bounding box center [345, 224] width 344 height 19
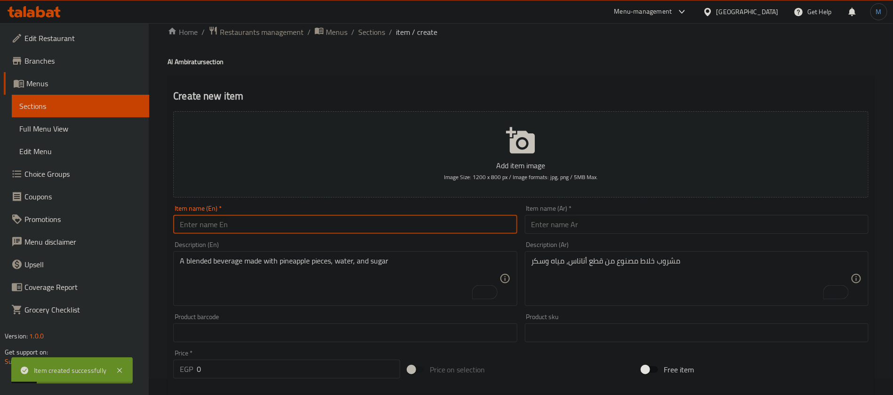
paste input "كیوى عصیر"
click at [674, 228] on input "text" at bounding box center [697, 224] width 344 height 19
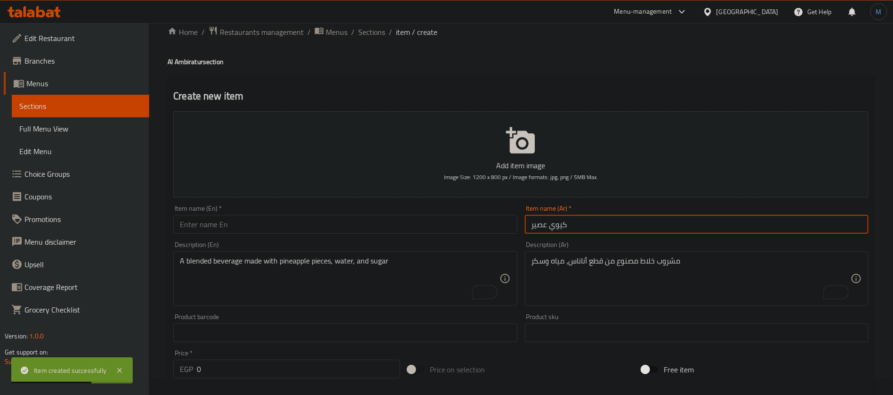
type input "كيوي عصير"
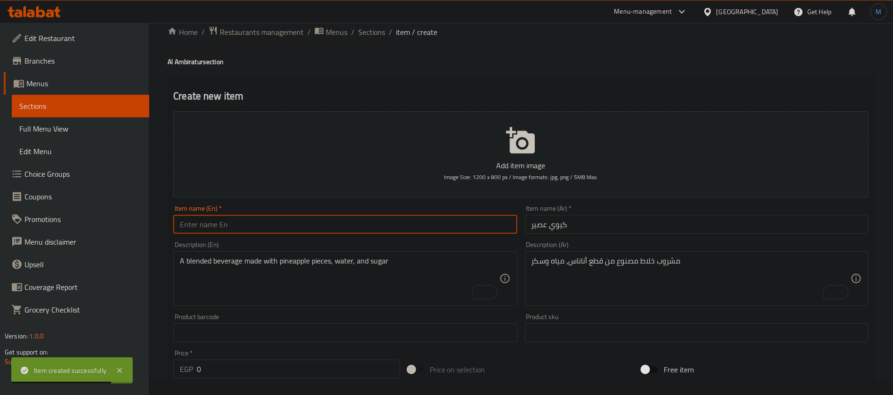
paste input "kiwi juice"
click at [370, 224] on input "text" at bounding box center [345, 224] width 344 height 19
type input "Kiwi Juice"
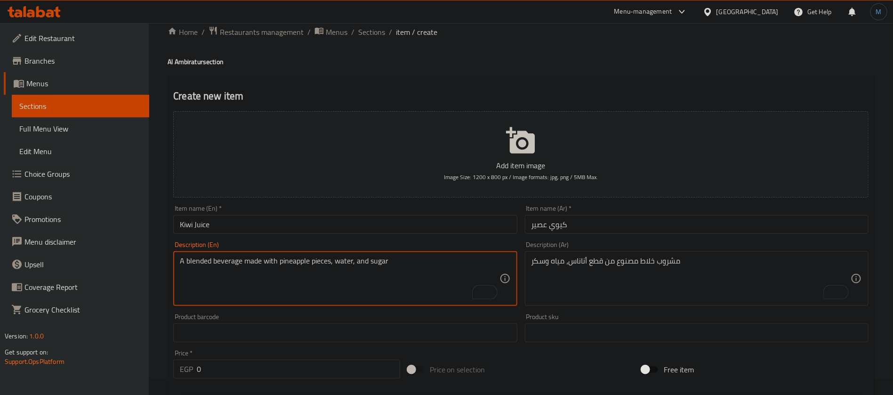
click at [294, 284] on textarea "A blended beverage made with pineapple pieces, water, and sugar" at bounding box center [339, 278] width 319 height 45
paste textarea "Made from freshly squeezed kiwis, packed with natural sweetness, vitamins and m…"
type textarea "Made from freshly squeezed kiwis, packed with natural sweetness, vitamins and m…"
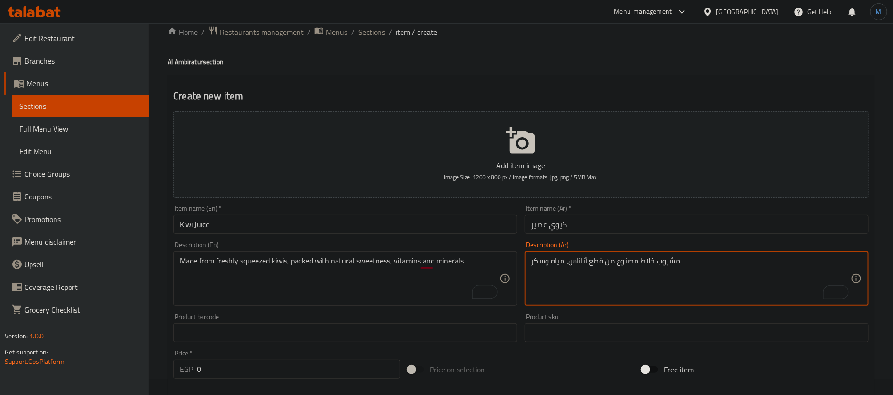
click at [583, 266] on textarea "مشروب خلاط مصنوع من قطع أناناس، مياه وسكر" at bounding box center [691, 278] width 319 height 45
paste textarea "مصنوع من الكيوي الطازج المليء بالحلاوة الطبيعية والفيتامينات والمعادن"
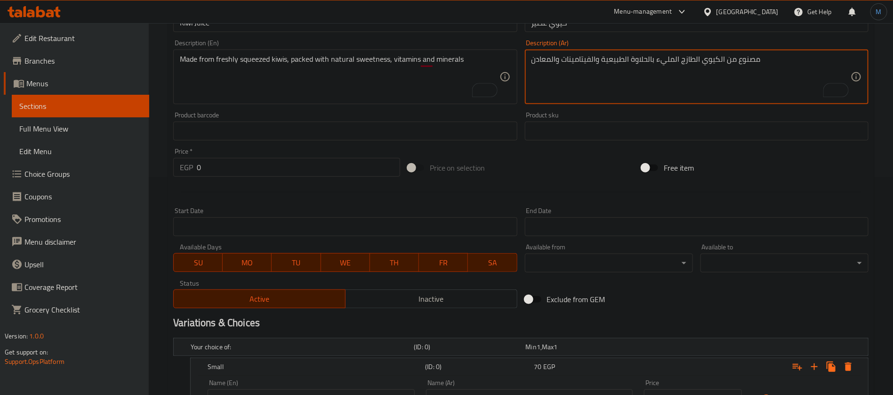
scroll to position [228, 0]
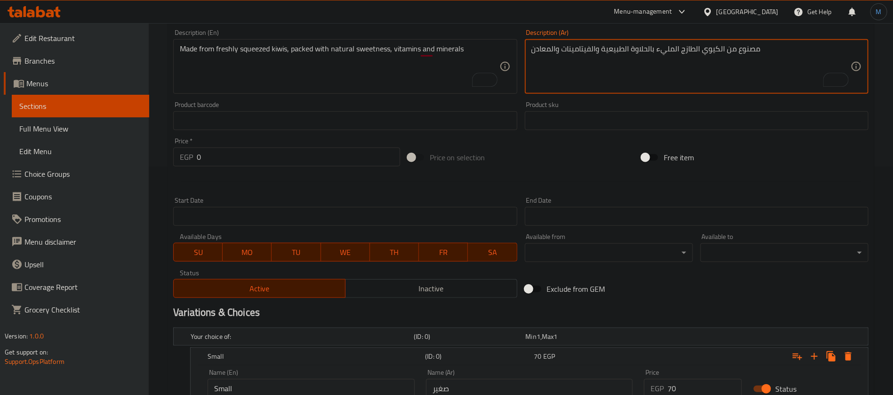
type textarea "مصنوع من الكيوي الطازج المليء بالحلاوة الطبيعية والفيتامينات والمعادن"
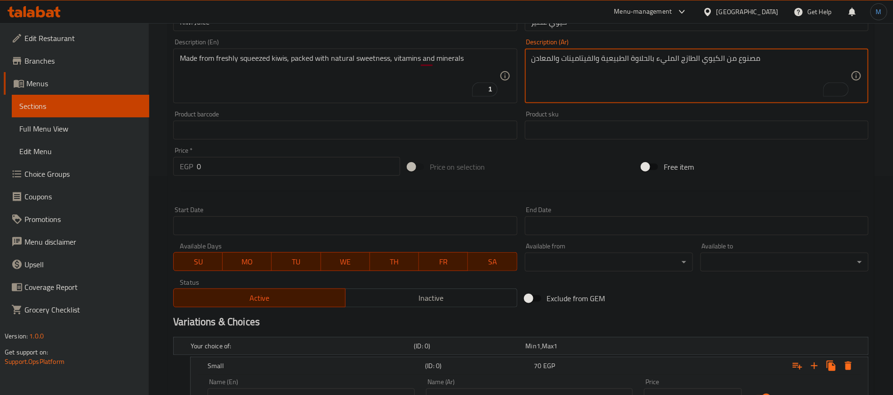
scroll to position [157, 0]
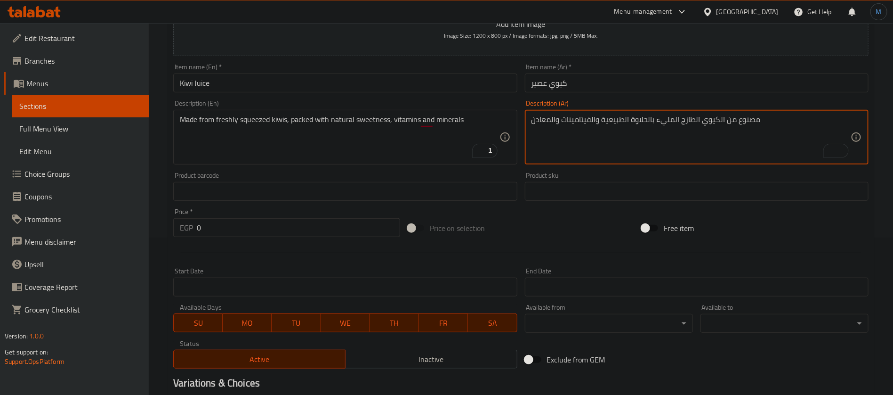
click at [282, 83] on input "Kiwi Juice" at bounding box center [345, 82] width 344 height 19
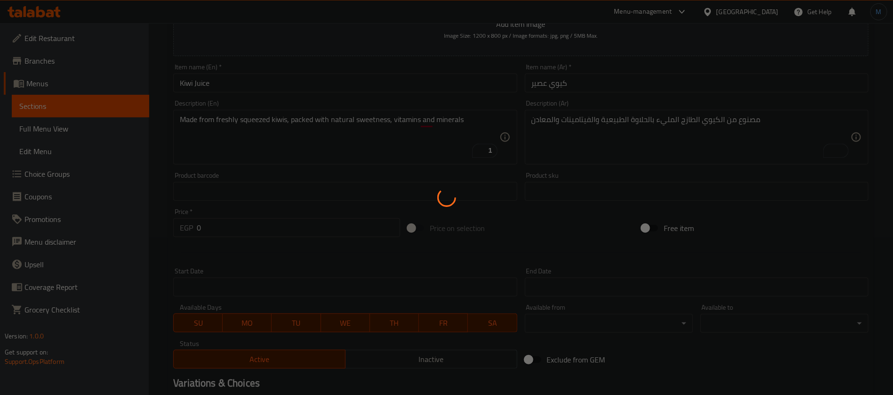
click at [379, 393] on div at bounding box center [446, 197] width 893 height 395
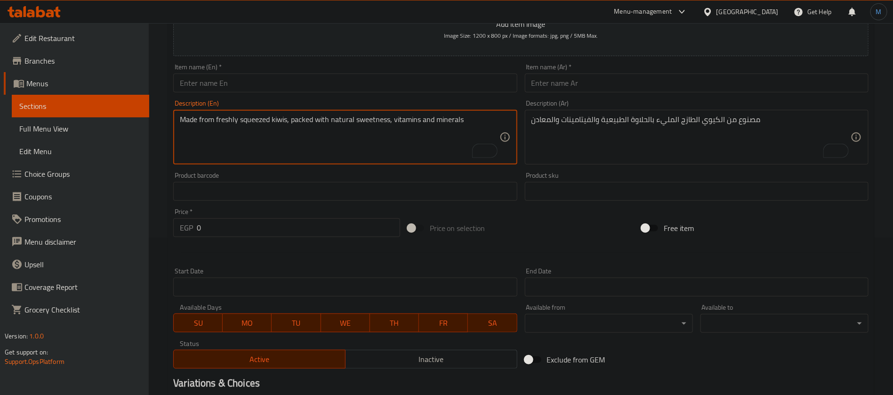
click at [417, 145] on textarea "Made from freshly squeezed kiwis, packed with natural sweetness, vitamins and m…" at bounding box center [339, 137] width 319 height 45
click at [645, 93] on div "Item name (Ar)   * Item name (Ar) *" at bounding box center [696, 78] width 351 height 36
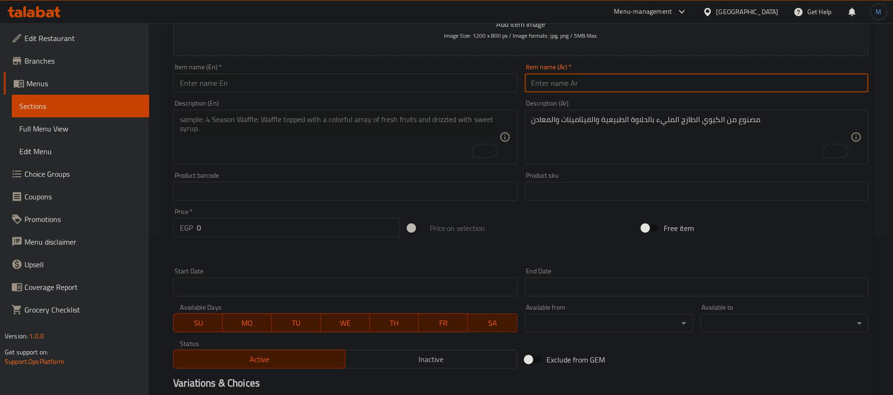
click at [645, 90] on input "text" at bounding box center [697, 82] width 344 height 19
type input "فخفخينا نص ضربة"
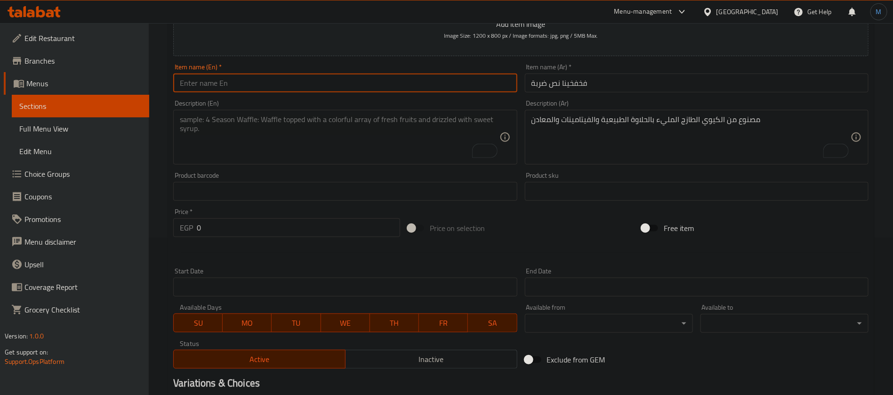
click at [320, 76] on input "text" at bounding box center [345, 82] width 344 height 19
paste input "Fakhfakhina"
paste input "nasu darba"
type input "Fakhfakhina Nasu Darba"
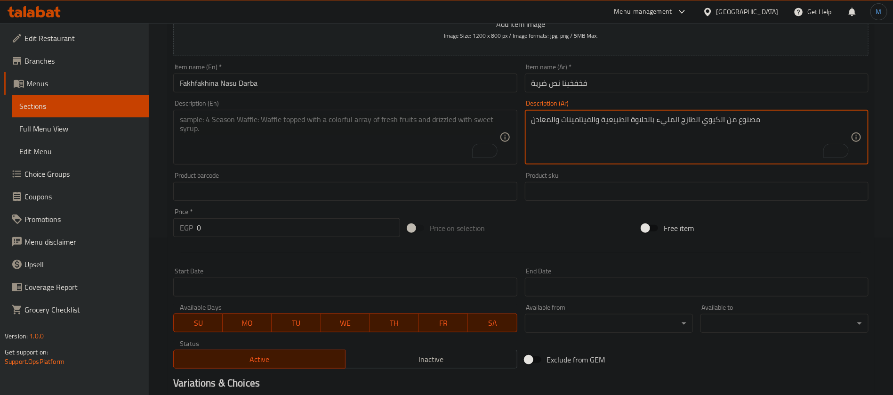
click at [660, 137] on textarea "مصنوع من الكيوي الطازج المليء بالحلاوة الطبيعية والفيتامينات والمعادن" at bounding box center [691, 137] width 319 height 45
type textarea "ميكس فواكه مضروب نص ضربة خلاط"
paste textarea "Mixed fruits, blended half a blender"
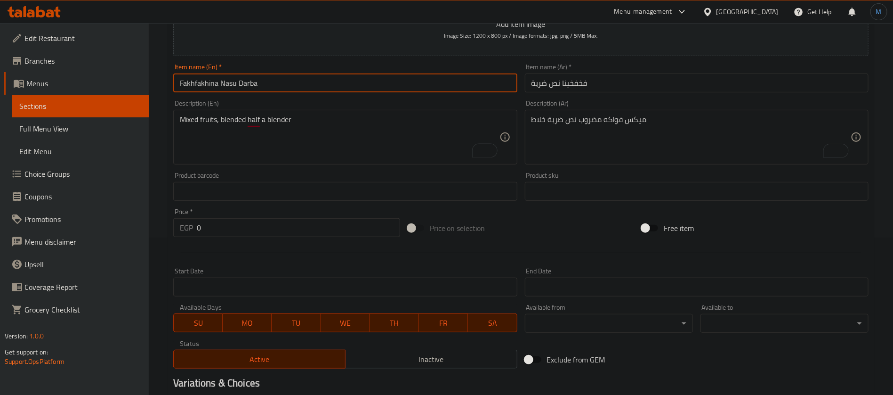
click at [232, 88] on input "Fakhfakhina Nasu Darba" at bounding box center [345, 82] width 344 height 19
drag, startPoint x: 232, startPoint y: 89, endPoint x: 247, endPoint y: 88, distance: 14.6
click at [247, 88] on input "Fakhfakhina Nasu Darba" at bounding box center [345, 82] width 344 height 19
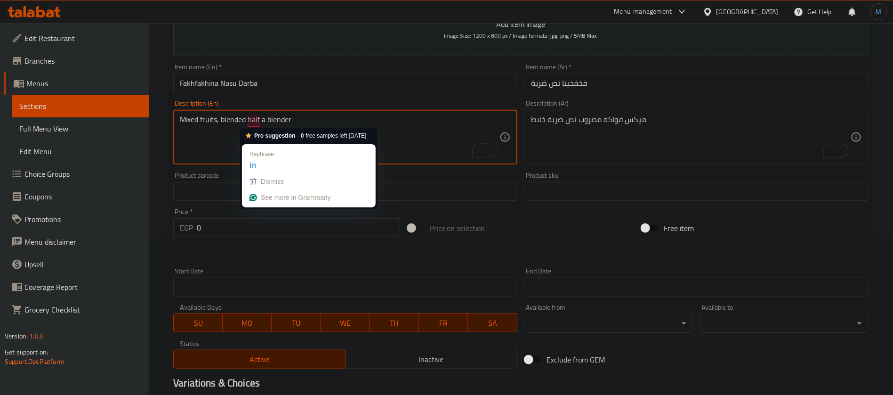
click at [253, 119] on textarea "Mixed fruits, blended half a blender" at bounding box center [339, 137] width 319 height 45
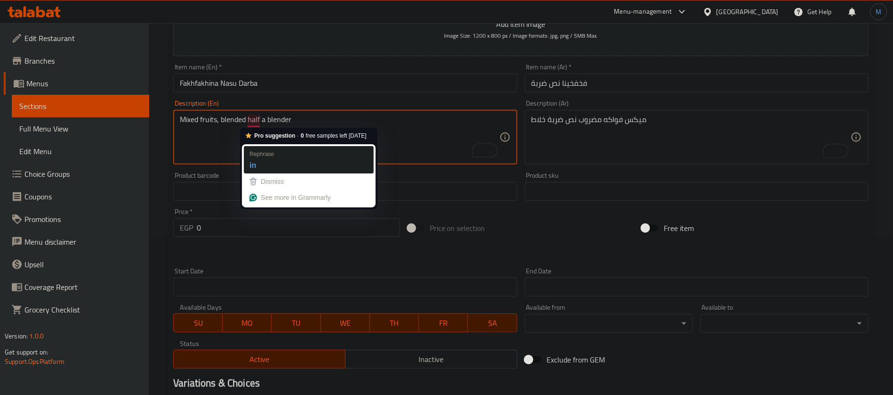
paste textarea "Nasu Darba"
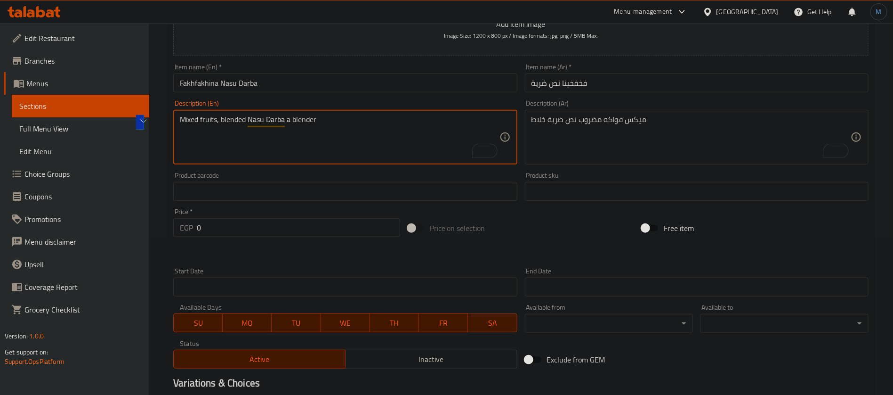
paste textarea "os Darba with"
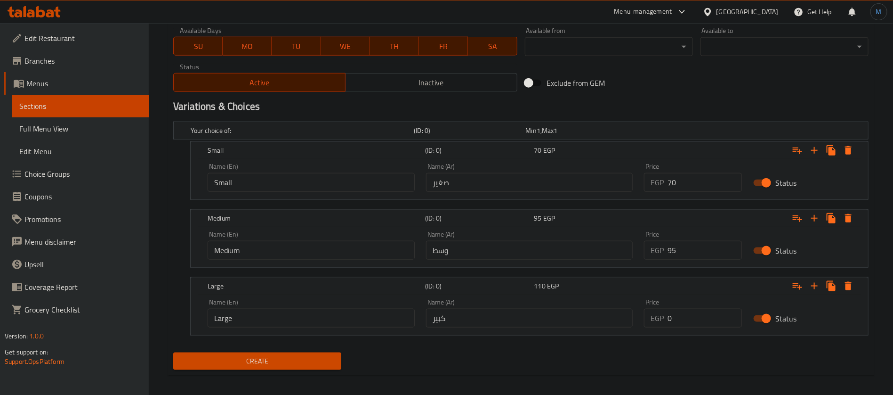
scroll to position [440, 0]
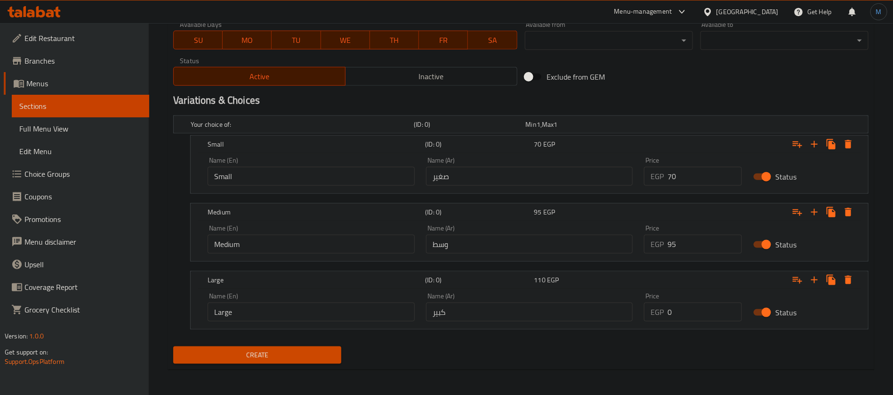
type textarea "Mixed fruits, blended Nos Darba with blender"
click at [680, 175] on input "70" at bounding box center [705, 176] width 74 height 19
type input "50"
click at [680, 239] on input "95" at bounding box center [705, 243] width 74 height 19
type input "70"
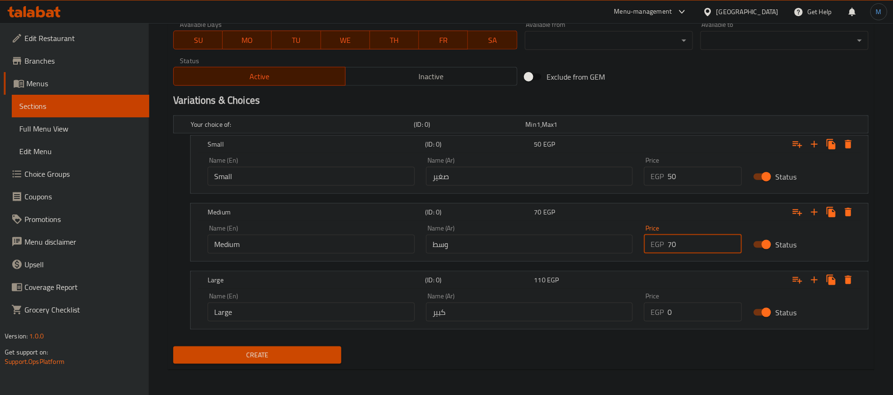
click at [700, 313] on input "0" at bounding box center [705, 311] width 74 height 19
type input "80"
click at [684, 95] on h2 "Variations & Choices" at bounding box center [520, 100] width 695 height 14
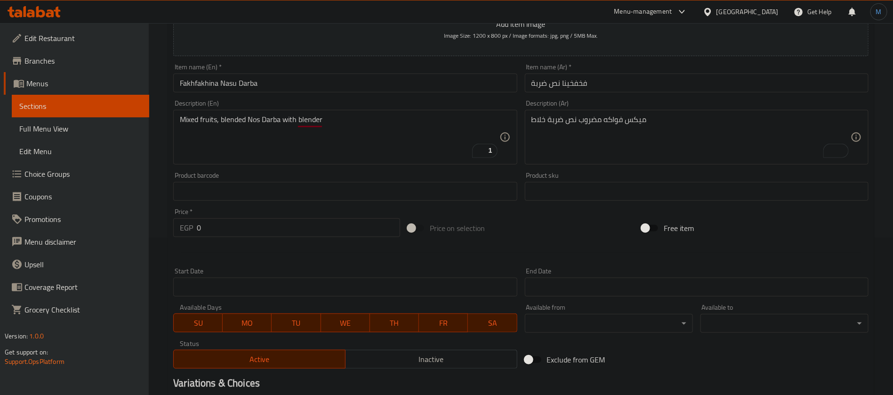
scroll to position [16, 0]
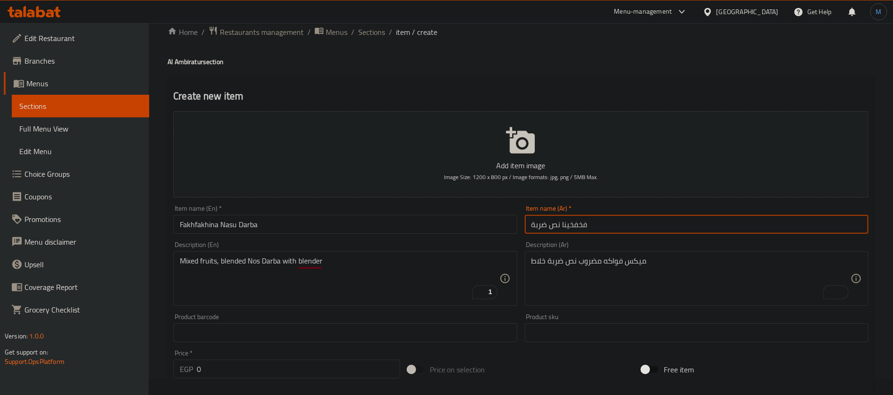
click at [625, 216] on input "فخفخينا نص ضربة" at bounding box center [697, 224] width 344 height 19
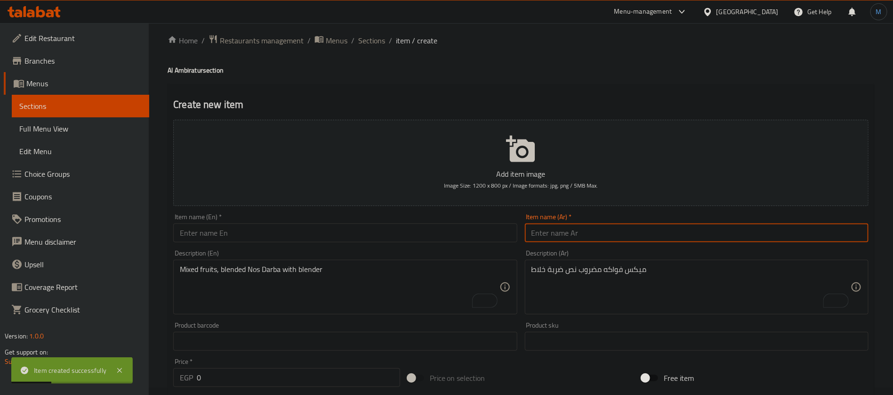
scroll to position [0, 0]
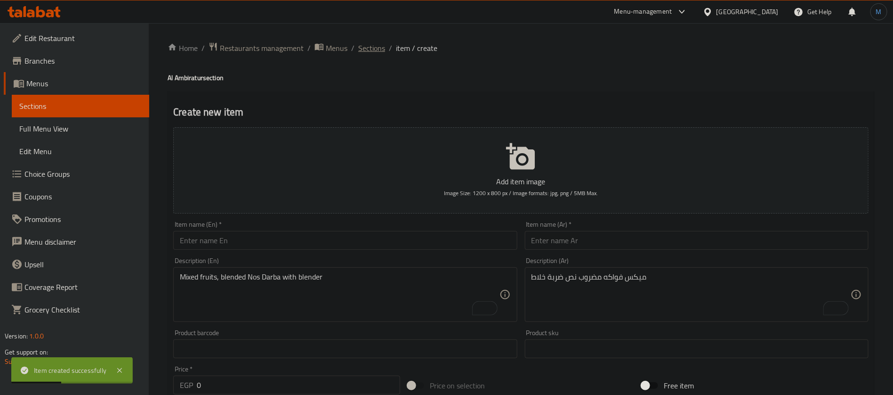
click at [369, 47] on span "Sections" at bounding box center [371, 47] width 27 height 11
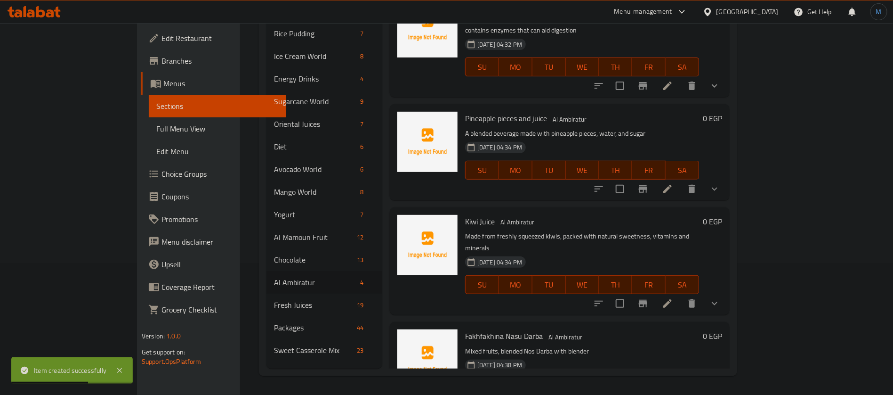
scroll to position [40, 0]
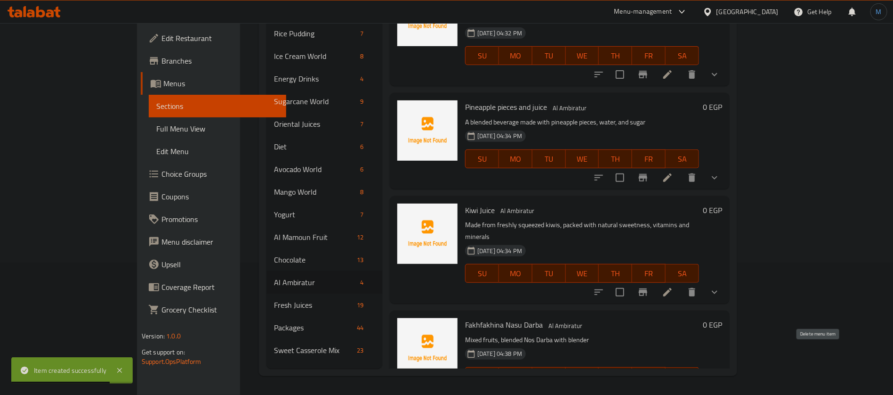
click at [698, 389] on icon "delete" at bounding box center [691, 394] width 11 height 11
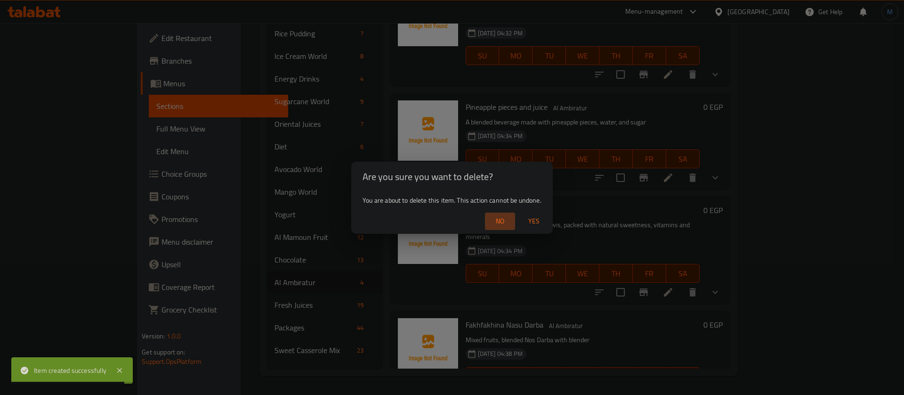
click at [502, 216] on span "No" at bounding box center [500, 221] width 23 height 12
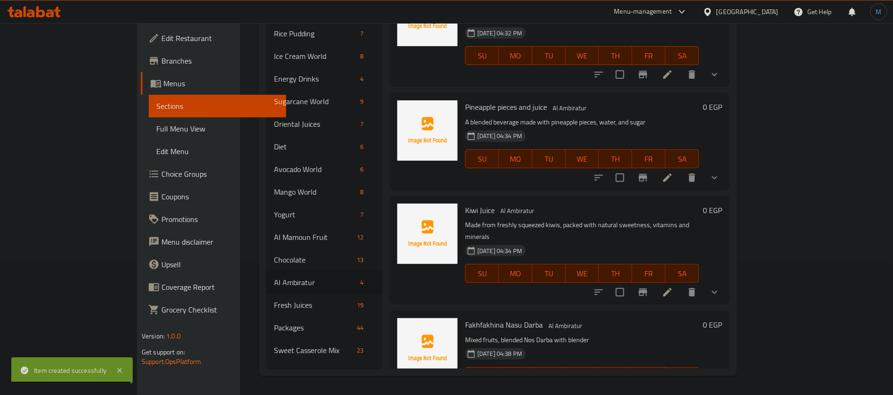
click at [487, 317] on span "Fakhfakhina Nasu Darba" at bounding box center [504, 324] width 78 height 14
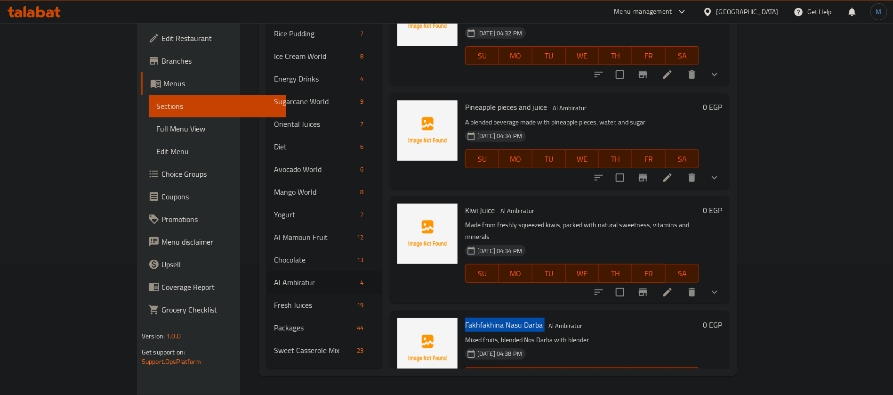
copy h6 "Fakhfakhina Nasu Darba"
click at [698, 389] on icon "delete" at bounding box center [691, 394] width 11 height 11
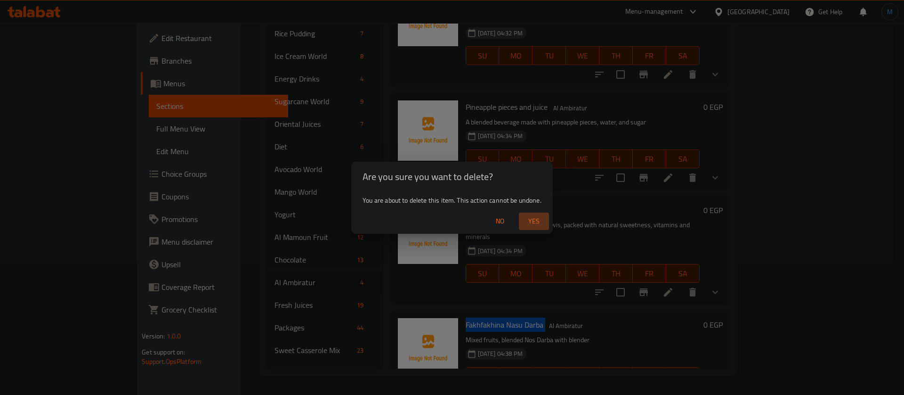
click at [535, 224] on span "Yes" at bounding box center [534, 221] width 23 height 12
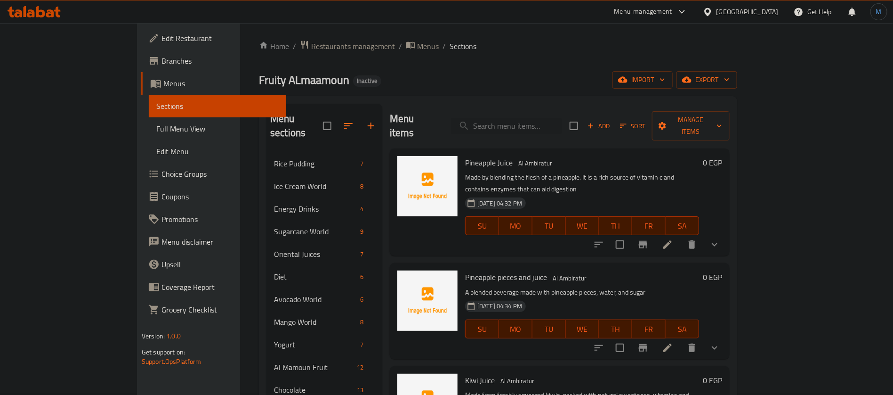
scroll to position [0, 0]
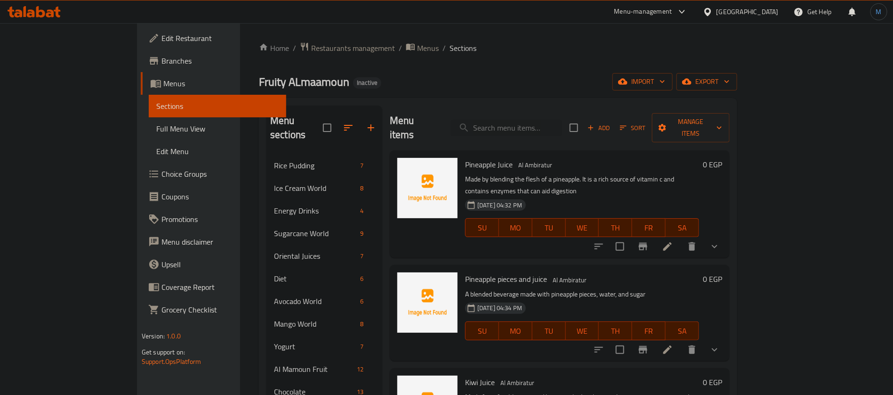
click at [612, 122] on span "Add" at bounding box center [598, 127] width 25 height 11
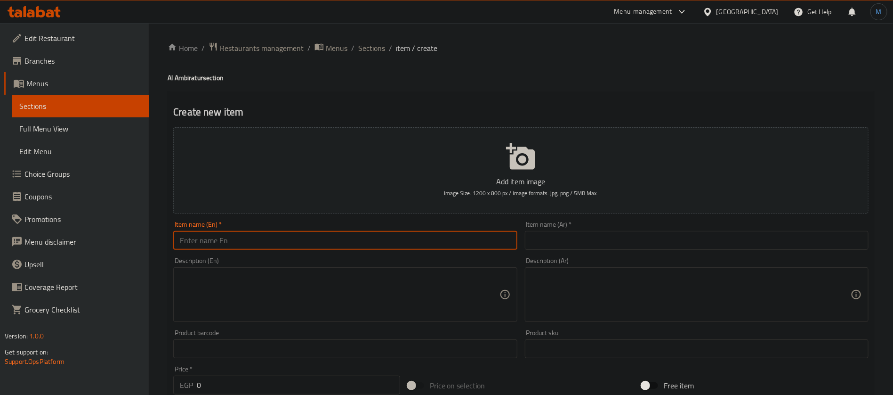
click at [382, 235] on input "text" at bounding box center [345, 240] width 344 height 19
click at [653, 236] on input "text" at bounding box center [697, 240] width 344 height 19
paste input "كیوى قطع وعصی"
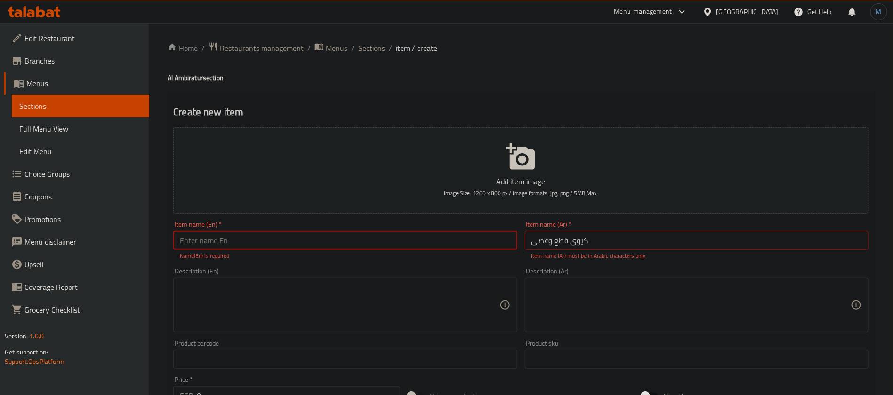
click at [454, 242] on input "text" at bounding box center [345, 240] width 344 height 19
click at [627, 237] on input "كیوى قطع وعصی" at bounding box center [697, 240] width 344 height 19
type input "كيوي قطع وعصير"
click at [325, 242] on input "text" at bounding box center [345, 240] width 344 height 19
paste input "Kiwi slices and juice"
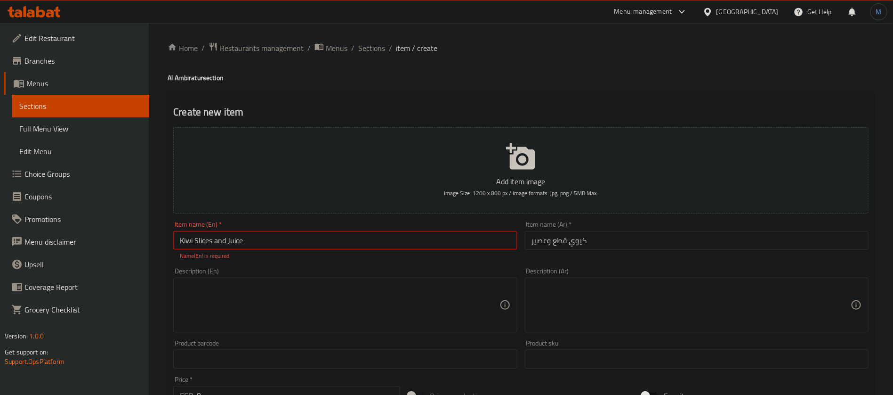
click at [370, 234] on input "Kiwi Slices and Juice" at bounding box center [345, 240] width 344 height 19
click at [202, 238] on input "Kiwi Slices and Juice" at bounding box center [345, 240] width 344 height 19
paste input "piece"
click at [209, 244] on input "Kiwi Pieces and Juice" at bounding box center [345, 240] width 344 height 19
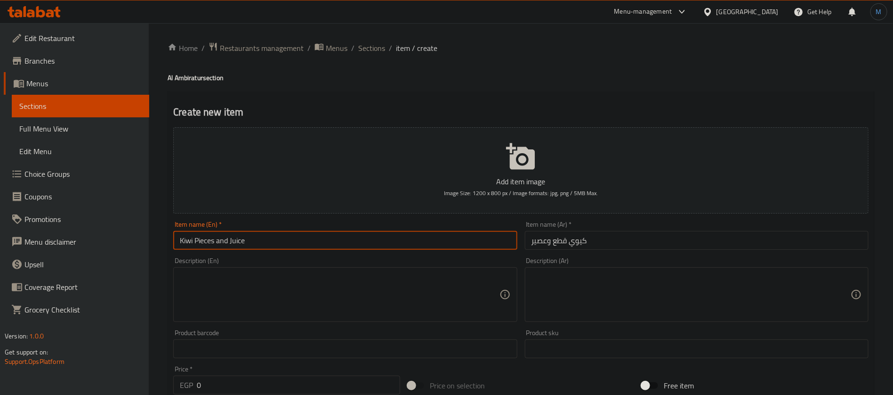
drag, startPoint x: 210, startPoint y: 244, endPoint x: 185, endPoint y: 239, distance: 24.9
click at [185, 239] on input "Kiwi Pieces and Juice" at bounding box center [345, 240] width 344 height 19
type input "Kiwi Pieces and Juice"
click at [603, 242] on input "كيوي قطع وعصير" at bounding box center [697, 240] width 344 height 19
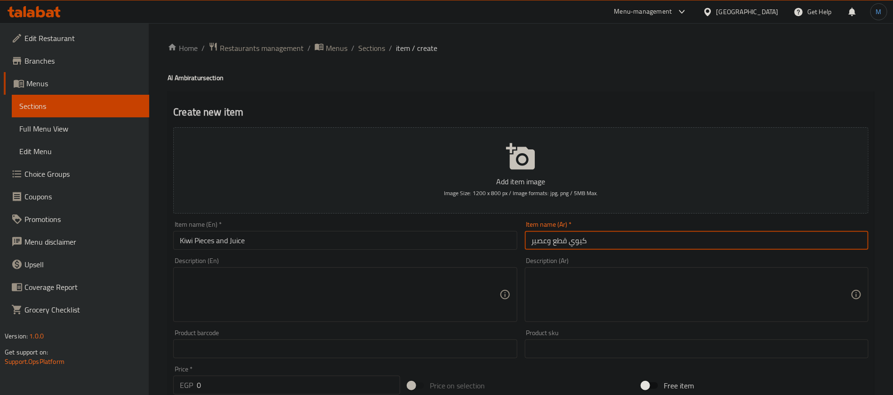
click at [396, 242] on input "Kiwi Pieces and Juice" at bounding box center [345, 240] width 344 height 19
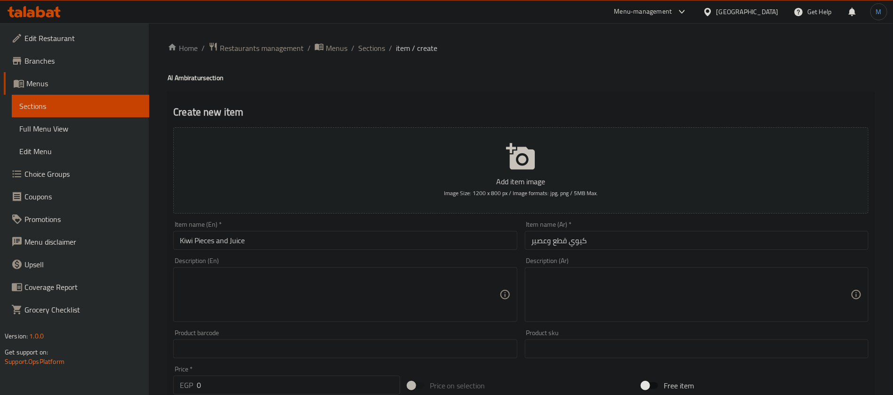
drag, startPoint x: 420, startPoint y: 299, endPoint x: 434, endPoint y: 287, distance: 18.0
click at [419, 299] on textarea at bounding box center [339, 294] width 319 height 45
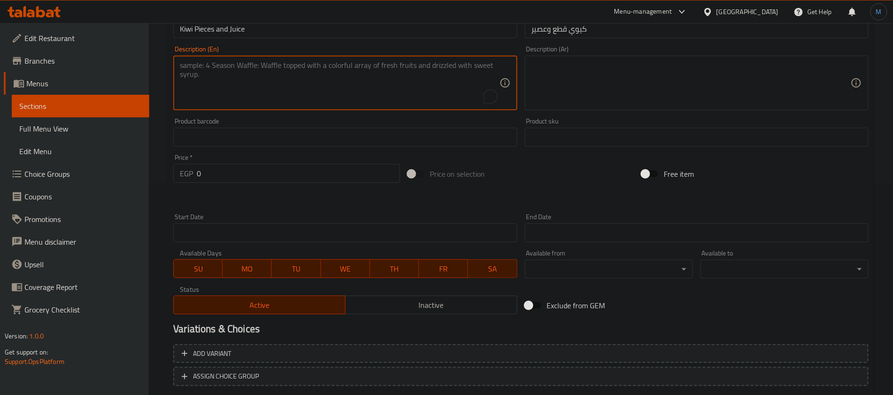
scroll to position [270, 0]
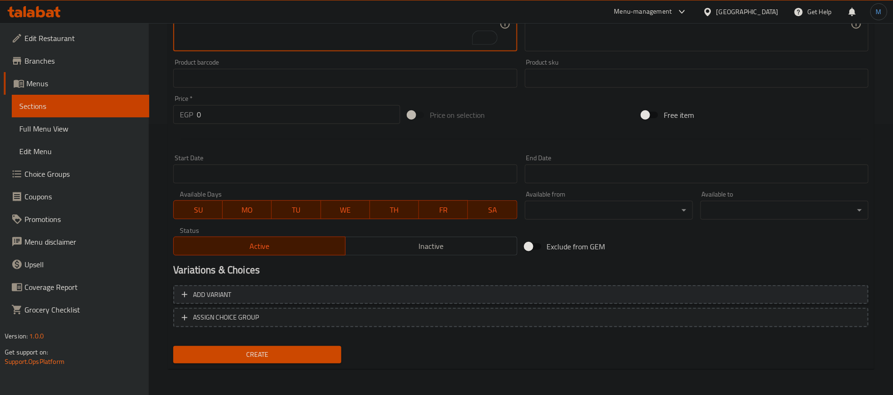
click at [599, 285] on button "Add variant" at bounding box center [520, 294] width 695 height 19
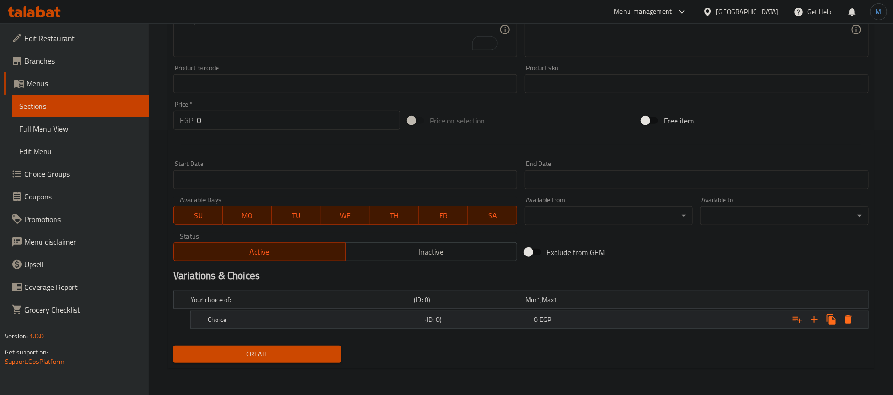
scroll to position [264, 0]
click at [812, 319] on icon "Expand" at bounding box center [814, 320] width 11 height 11
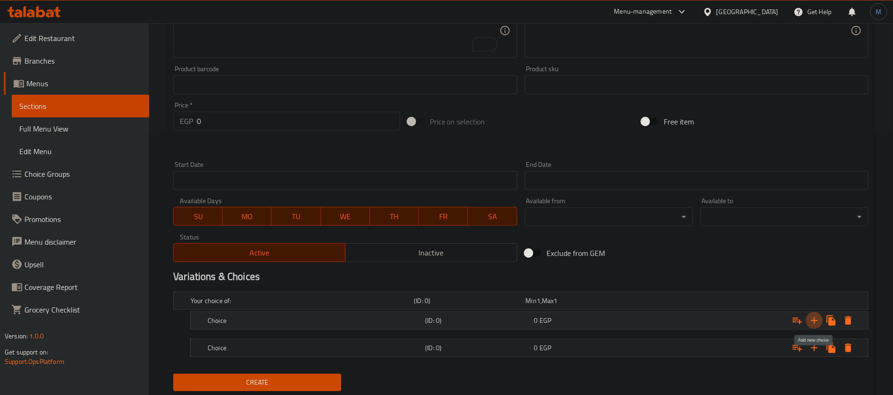
click at [812, 319] on icon "Expand" at bounding box center [814, 320] width 11 height 11
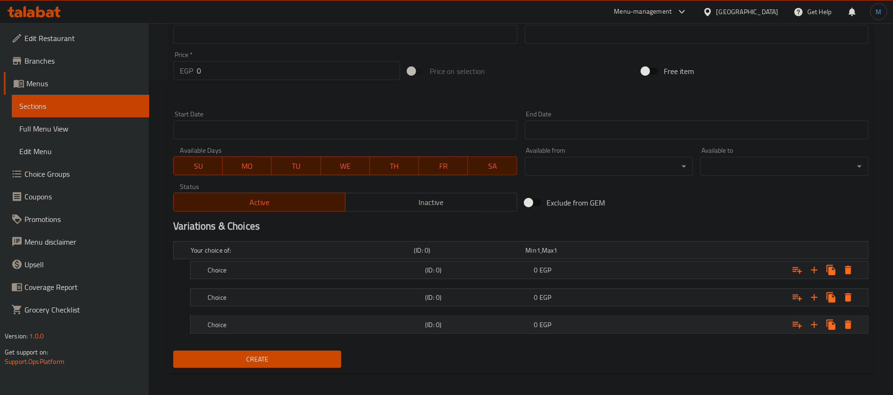
scroll to position [318, 0]
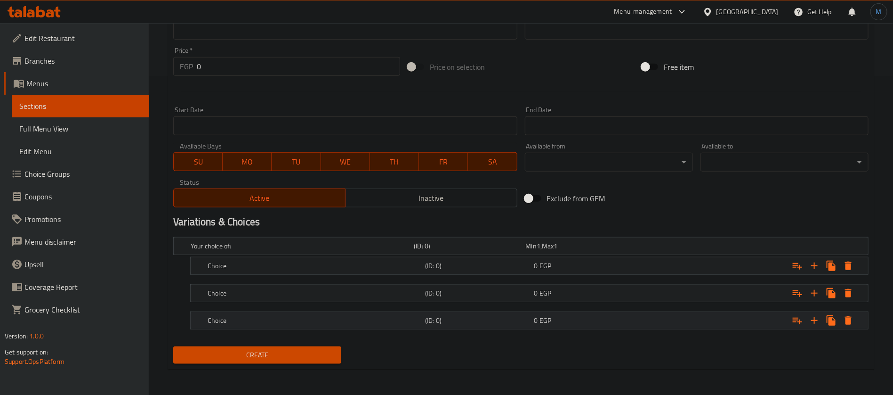
click at [582, 250] on div "0 EGP" at bounding box center [580, 245] width 108 height 9
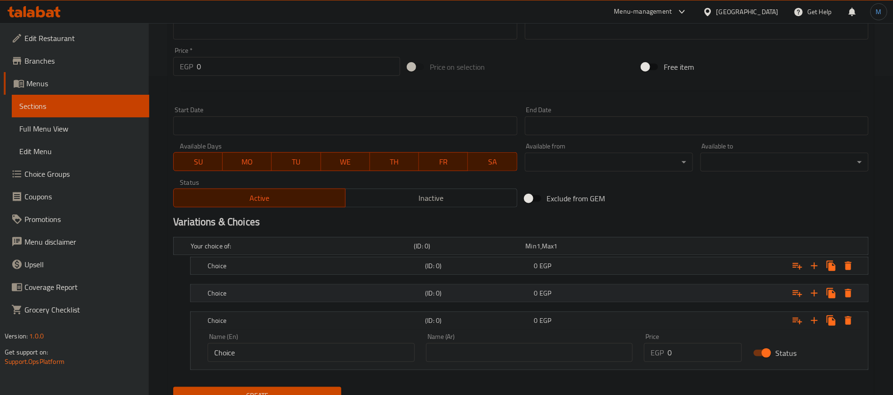
click at [582, 250] on div "0 EGP" at bounding box center [580, 245] width 108 height 9
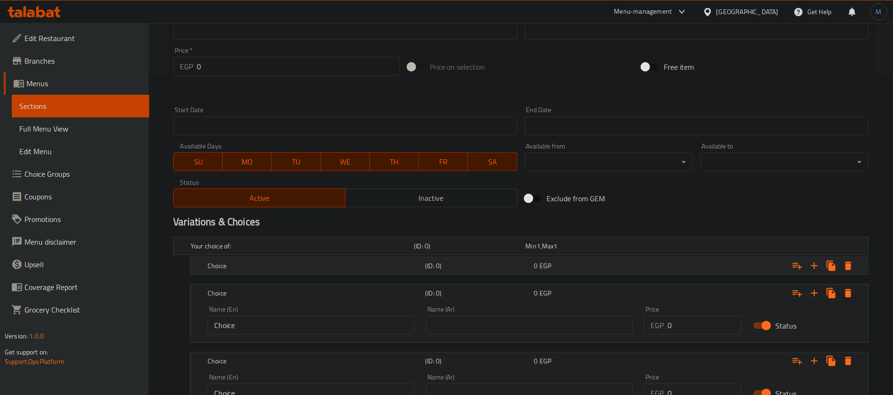
click at [584, 250] on div "0 EGP" at bounding box center [580, 245] width 108 height 9
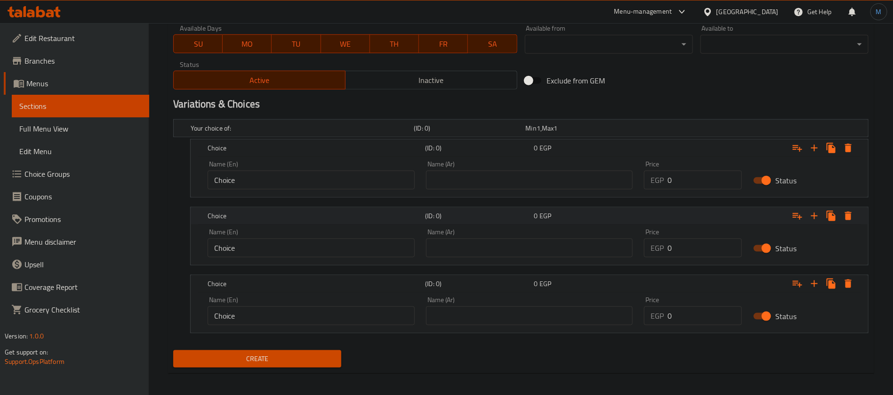
scroll to position [440, 0]
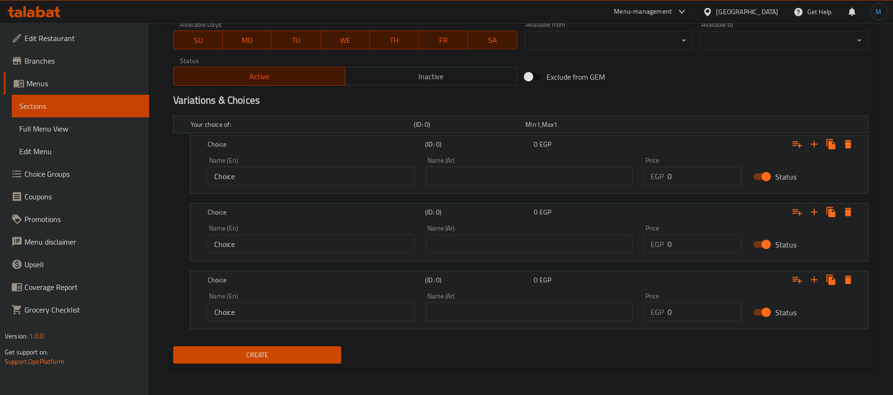
click at [706, 173] on input "0" at bounding box center [705, 176] width 74 height 19
type input "100"
click at [686, 236] on input "0" at bounding box center [705, 243] width 74 height 19
type input "120"
click at [695, 308] on input "0" at bounding box center [705, 311] width 74 height 19
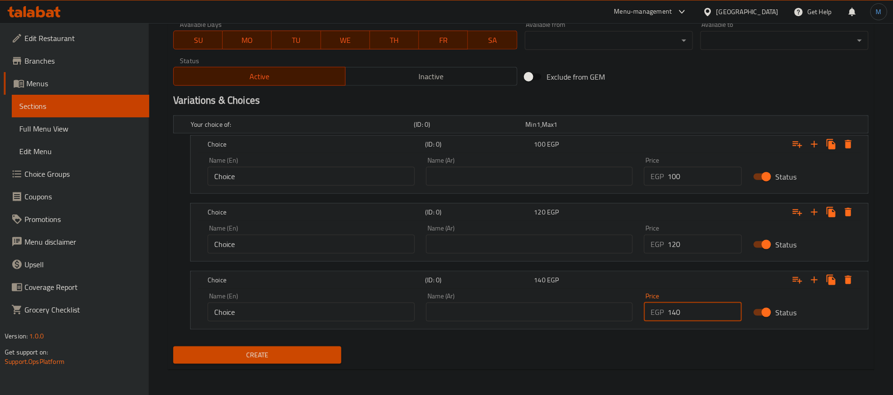
type input "140"
click at [501, 163] on div "Name (Ar) Name (Ar)" at bounding box center [529, 171] width 207 height 29
click at [504, 168] on input "text" at bounding box center [529, 176] width 207 height 19
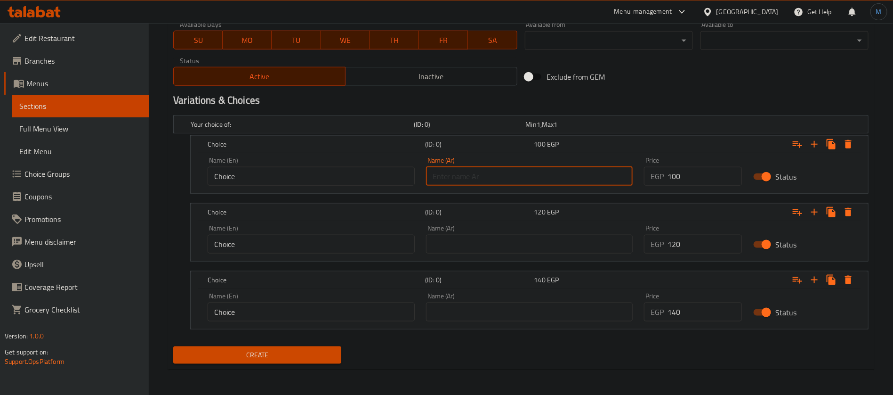
type input "صغير"
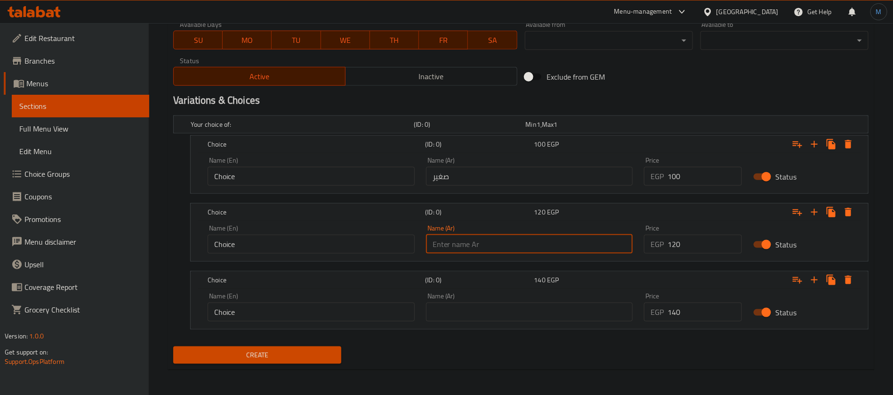
click at [513, 239] on input "text" at bounding box center [529, 243] width 207 height 19
type input "وسط"
drag, startPoint x: 486, startPoint y: 295, endPoint x: 490, endPoint y: 310, distance: 15.5
click at [486, 298] on div "Name (Ar) Name (Ar)" at bounding box center [529, 306] width 207 height 29
click at [490, 310] on input "text" at bounding box center [529, 311] width 207 height 19
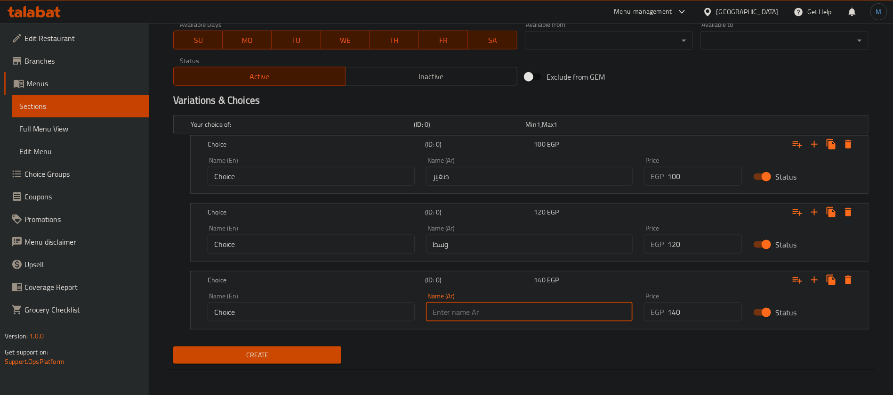
type input "كبير"
click at [271, 187] on div "Name (En) Choice Name (En)" at bounding box center [311, 171] width 218 height 40
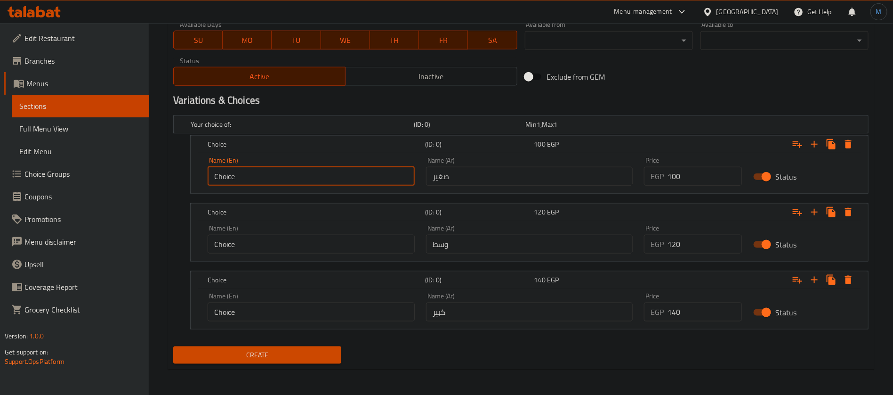
click at [270, 171] on input "Choice" at bounding box center [311, 176] width 207 height 19
click at [270, 171] on input "text" at bounding box center [311, 176] width 207 height 19
type input "Small"
click at [303, 241] on input "Choice" at bounding box center [311, 243] width 207 height 19
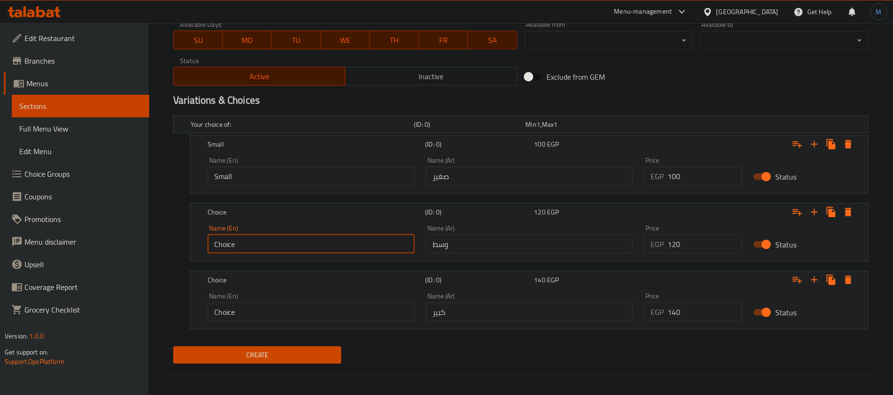
click at [301, 243] on input "Choice" at bounding box center [311, 243] width 207 height 19
click at [301, 243] on input "text" at bounding box center [311, 243] width 207 height 19
type input "Medium"
click at [294, 311] on input "Choice" at bounding box center [311, 311] width 207 height 19
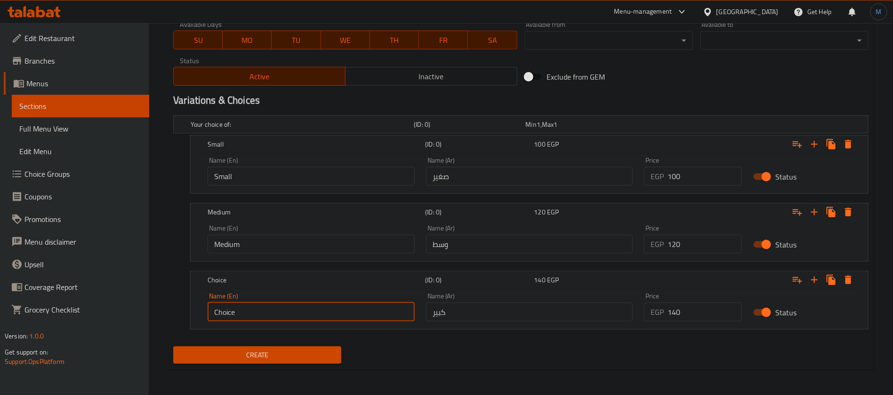
click at [294, 311] on input "Choice" at bounding box center [311, 311] width 207 height 19
click at [294, 311] on input "text" at bounding box center [311, 311] width 207 height 19
type input "Large"
click at [476, 336] on nav at bounding box center [520, 335] width 695 height 8
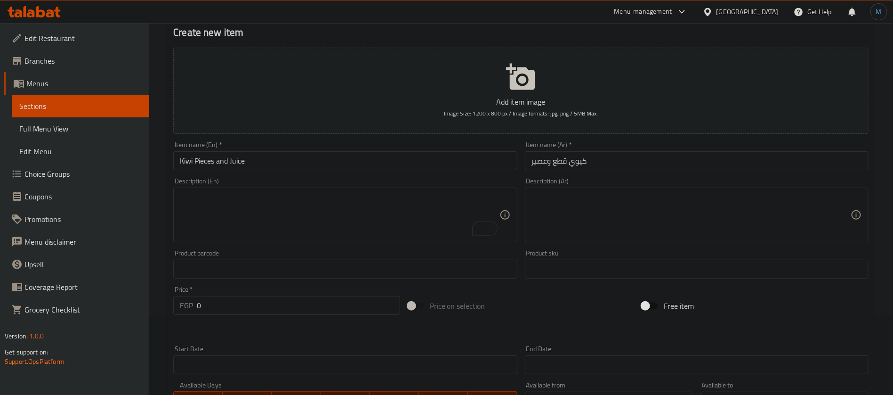
scroll to position [0, 0]
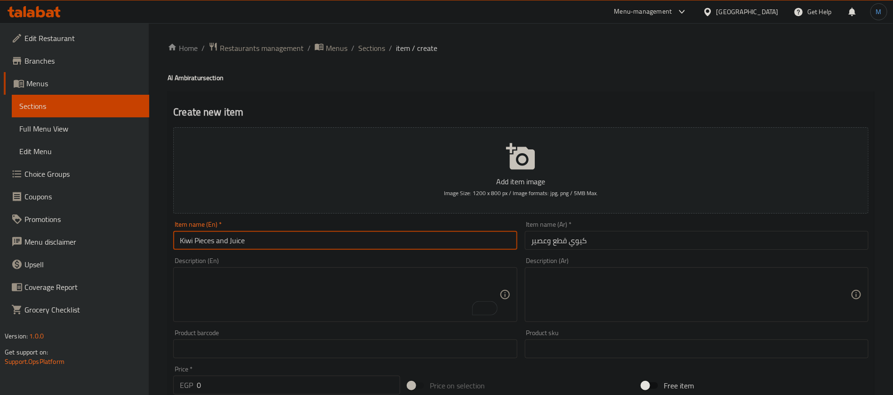
click at [408, 239] on input "Kiwi Pieces and Juice" at bounding box center [345, 240] width 344 height 19
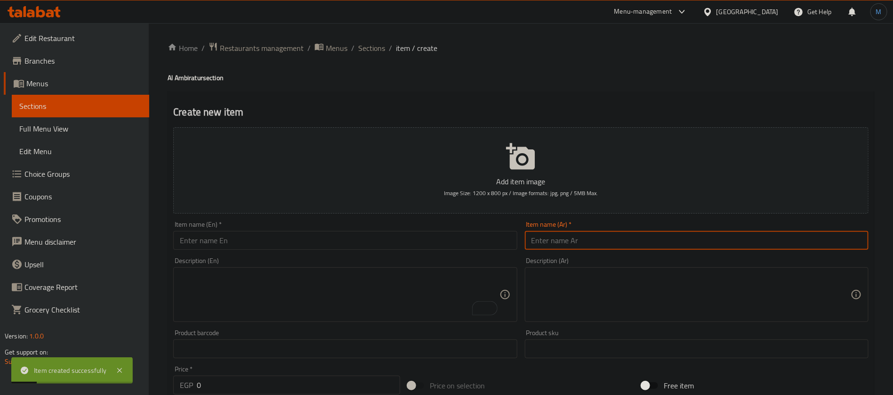
click at [644, 241] on input "text" at bounding box center [697, 240] width 344 height 19
paste input "افوكادو"
type input "افوكادو"
click at [390, 243] on input "text" at bounding box center [345, 240] width 344 height 19
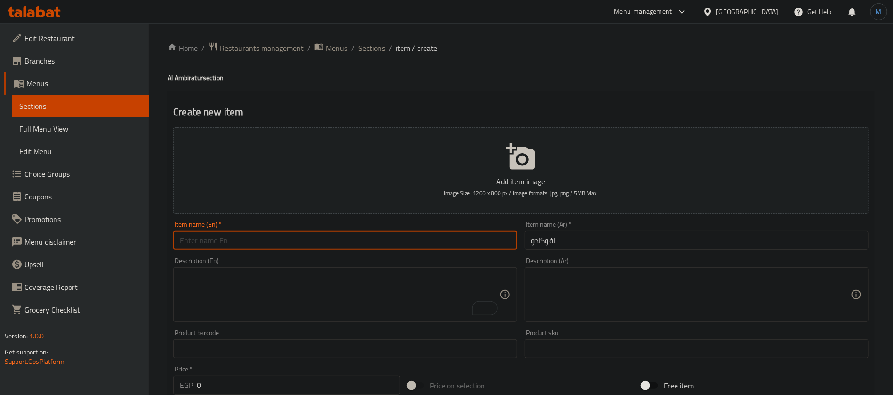
paste input "avocado"
type input "Avocado"
click at [394, 278] on textarea "To enrich screen reader interactions, please activate Accessibility in Grammarl…" at bounding box center [339, 294] width 319 height 45
paste textarea "A refreshing beverage made from blended avocado."
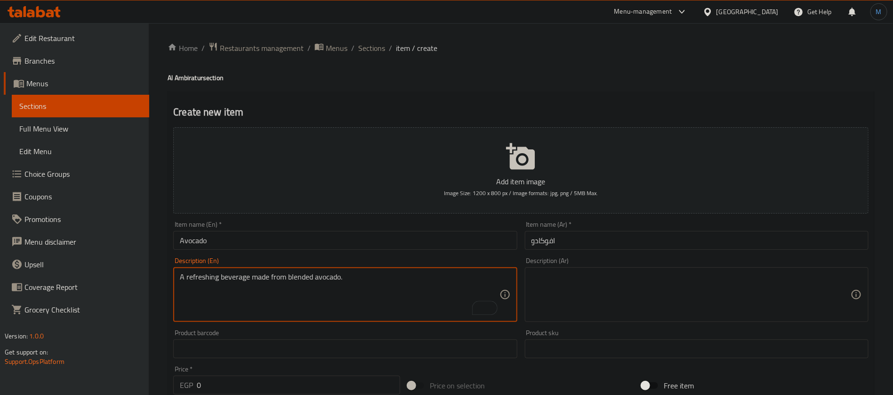
type textarea "A refreshing beverage made from blended avocado."
paste textarea "مشروب منعش مصنوع من الأفوكادو الممزوج."
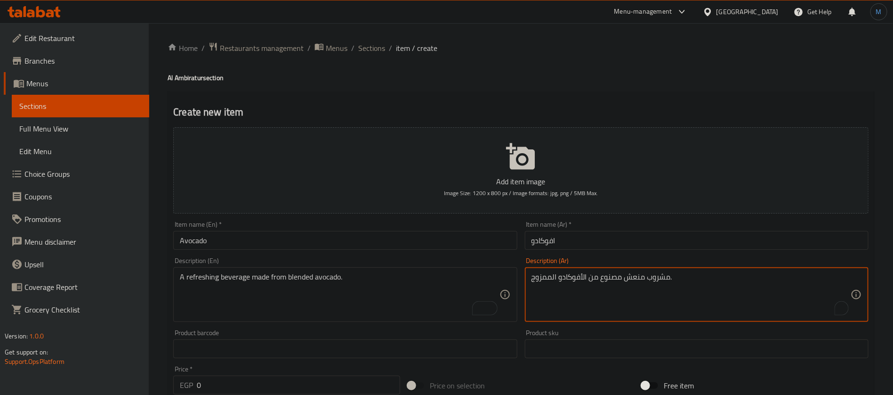
type textarea "مشروب منعش مصنوع من الأفوكادو الممزوج."
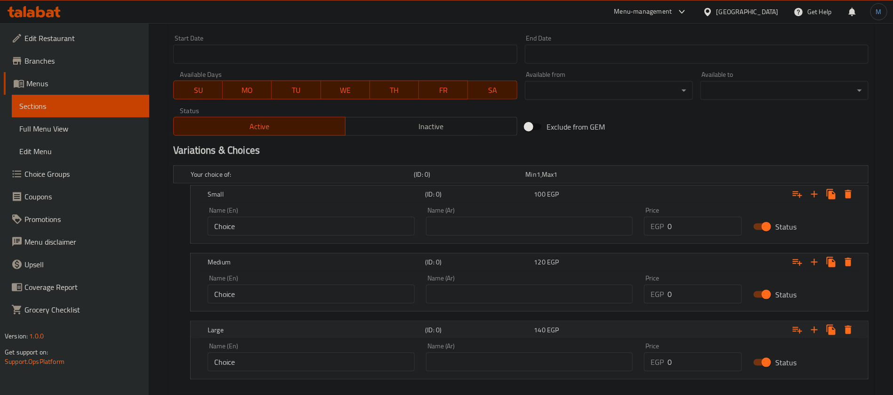
scroll to position [440, 0]
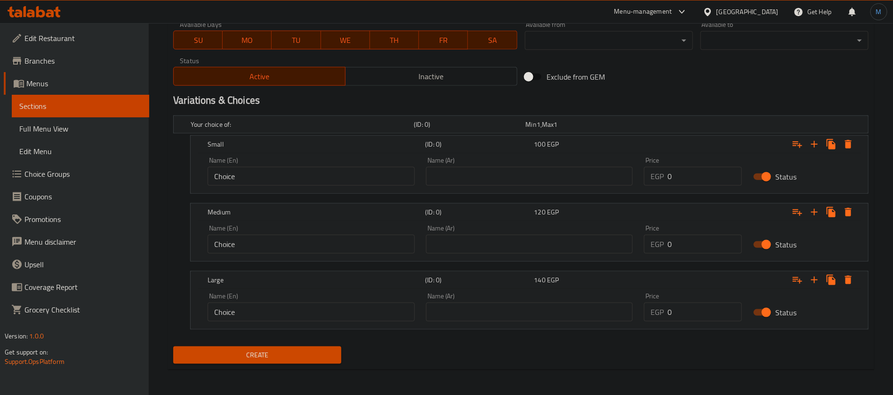
click at [710, 180] on input "0" at bounding box center [705, 176] width 74 height 19
type input "85"
click at [686, 236] on input "0" at bounding box center [705, 243] width 74 height 19
type input "110"
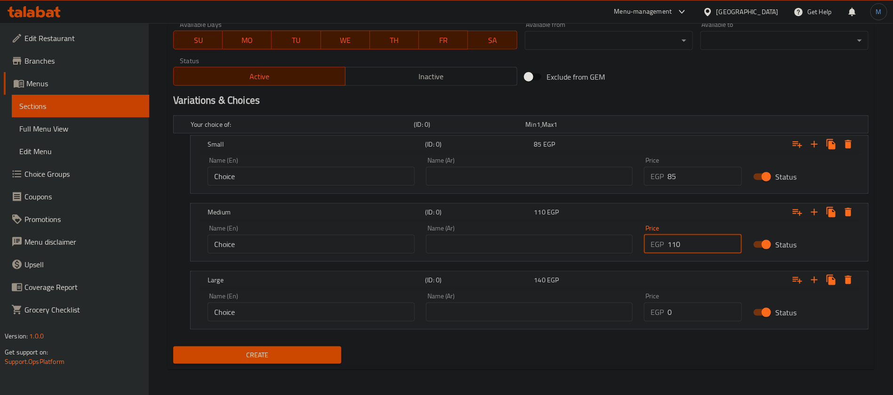
click at [701, 316] on input "0" at bounding box center [705, 311] width 74 height 19
type input "130"
click at [533, 368] on div "Create new item Add item image Image Size: 1200 x 800 px / Image formats: jpg, …" at bounding box center [521, 11] width 707 height 718
click at [282, 359] on span "Create" at bounding box center [257, 355] width 153 height 12
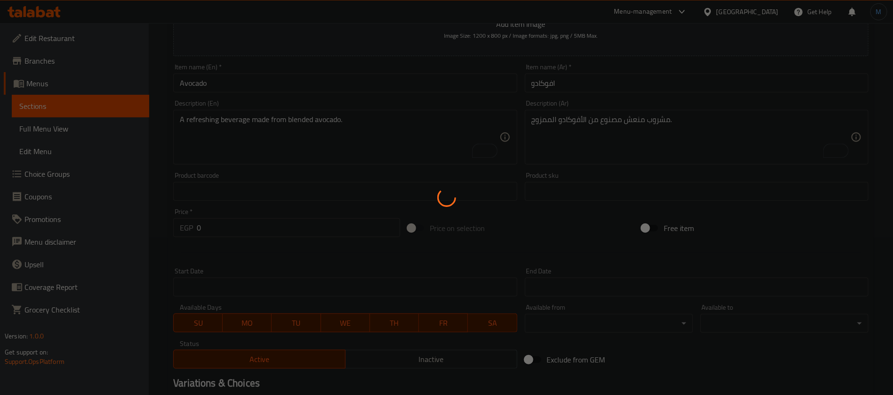
scroll to position [0, 0]
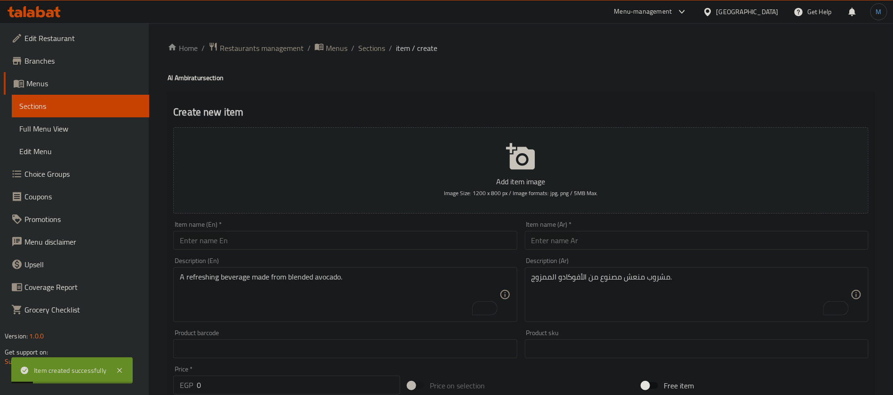
click at [686, 241] on input "text" at bounding box center [697, 240] width 344 height 19
paste input "جرجیر"
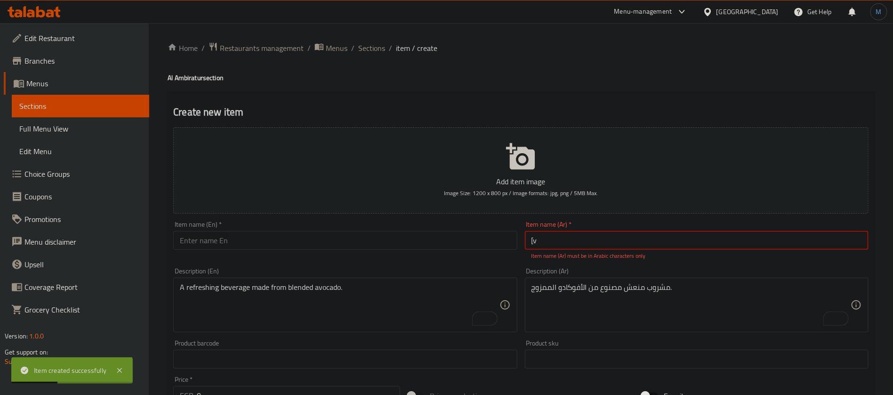
type input "["
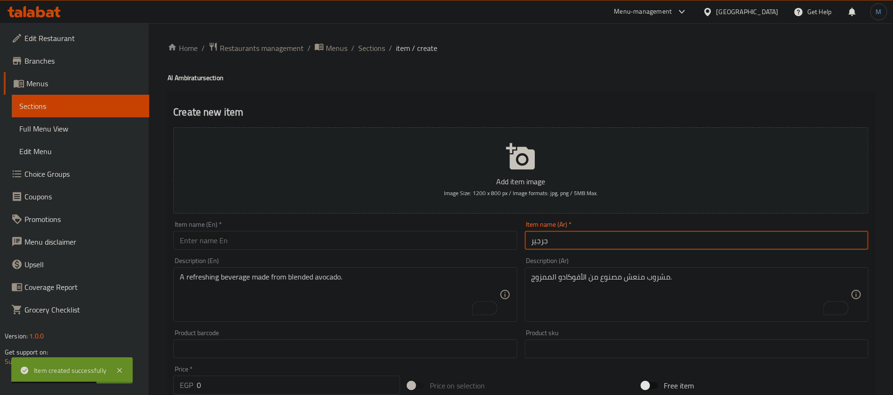
type input "جرجير"
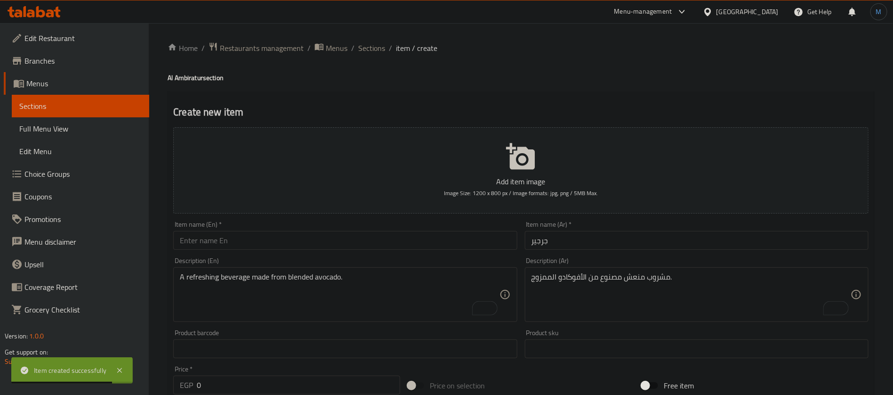
click at [311, 252] on div "Item name (En)   * Item name (En) *" at bounding box center [345, 235] width 351 height 36
click at [311, 250] on div "Item name (En)   * Item name (En) *" at bounding box center [345, 235] width 351 height 36
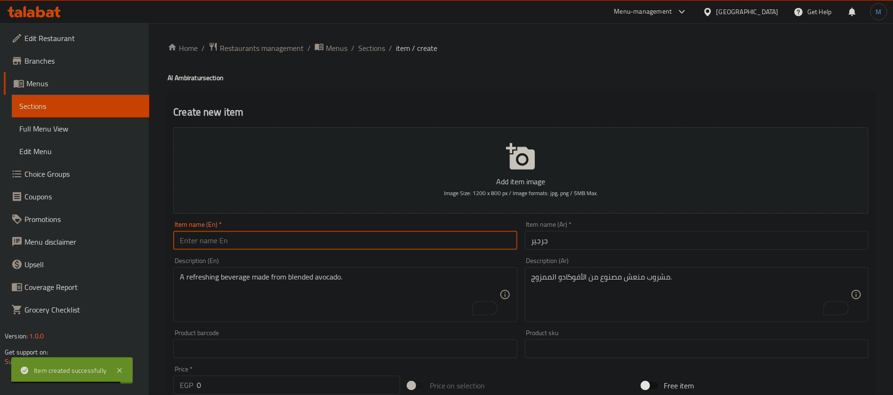
paste input "Arugula"
click at [313, 247] on input "text" at bounding box center [345, 240] width 344 height 19
type input "Arugula"
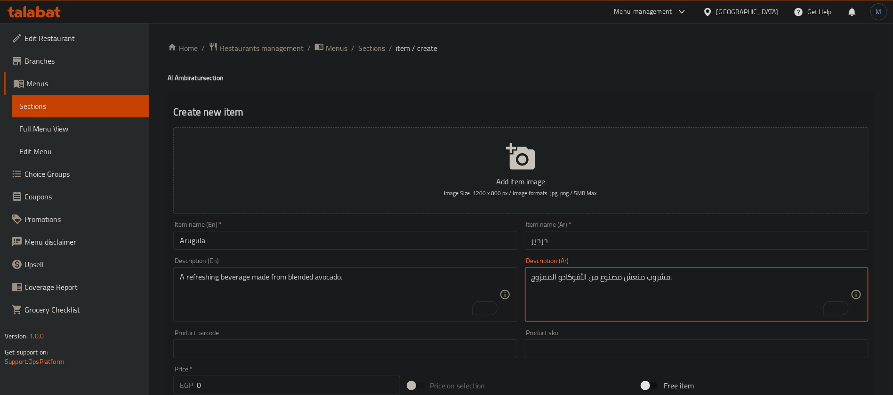
click at [654, 300] on textarea "مشروب منعش مصنوع من الأفوكادو الممزوج." at bounding box center [691, 294] width 319 height 45
type textarea "عصير افوكادو مع جرجير"
paste textarea "Avocado juice with arugula"
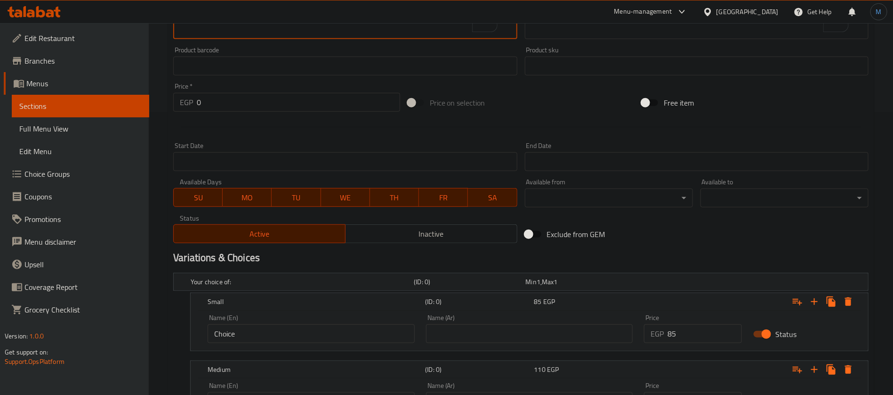
scroll to position [440, 0]
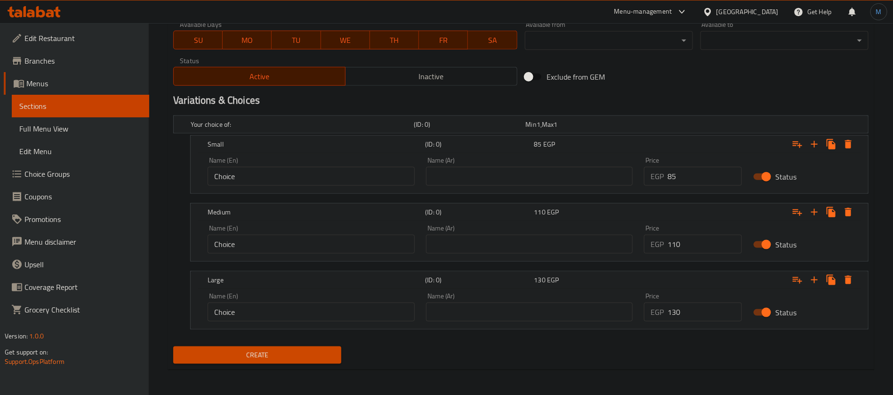
type textarea "Avocado juice with arugula"
click at [675, 177] on input "85" at bounding box center [705, 176] width 74 height 19
type input "30"
click at [703, 248] on input "110" at bounding box center [705, 243] width 74 height 19
type input "45"
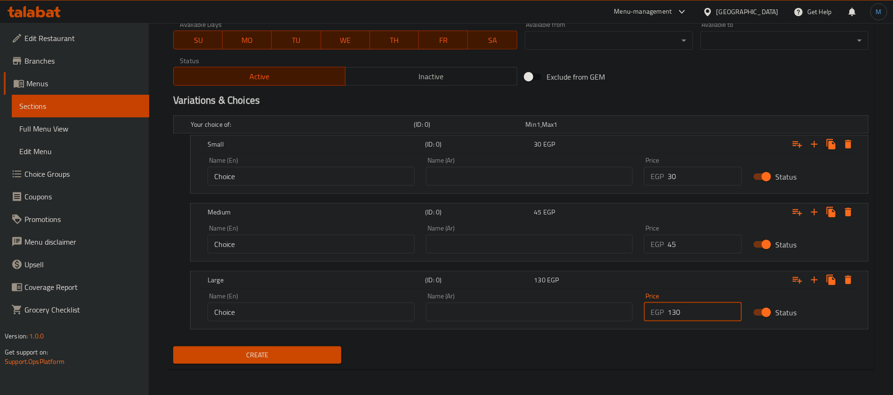
click at [713, 316] on input "130" at bounding box center [705, 311] width 74 height 19
type input "60"
click at [173, 346] on button "Create" at bounding box center [257, 354] width 168 height 17
type input "0"
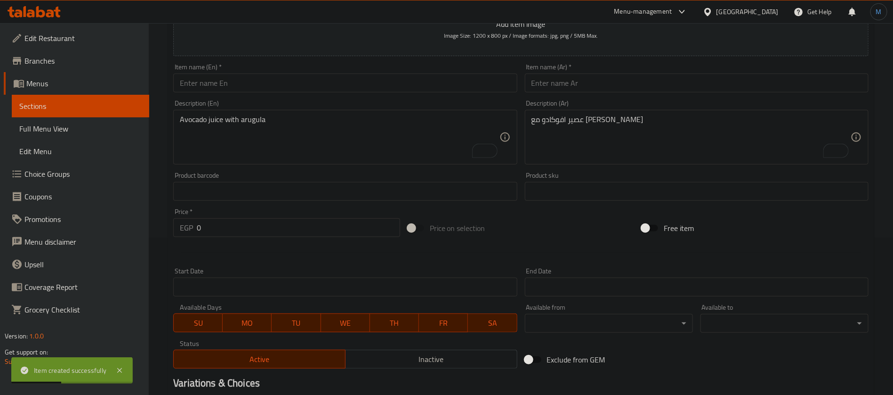
scroll to position [16, 0]
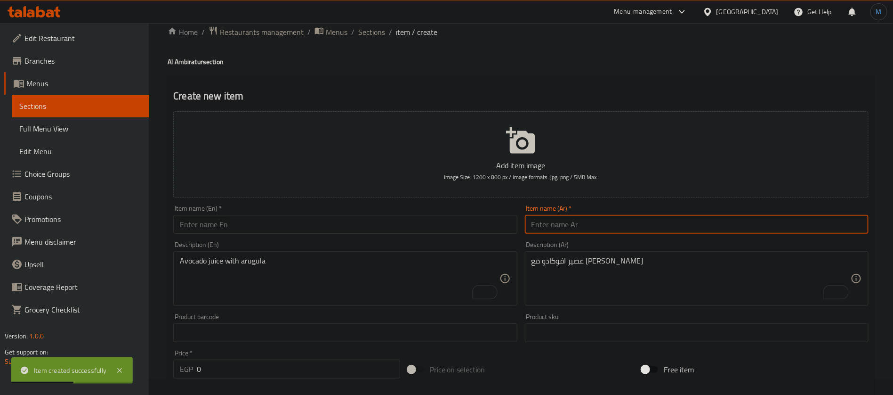
click at [602, 228] on input "text" at bounding box center [697, 224] width 344 height 19
type input "جرجير باللبن"
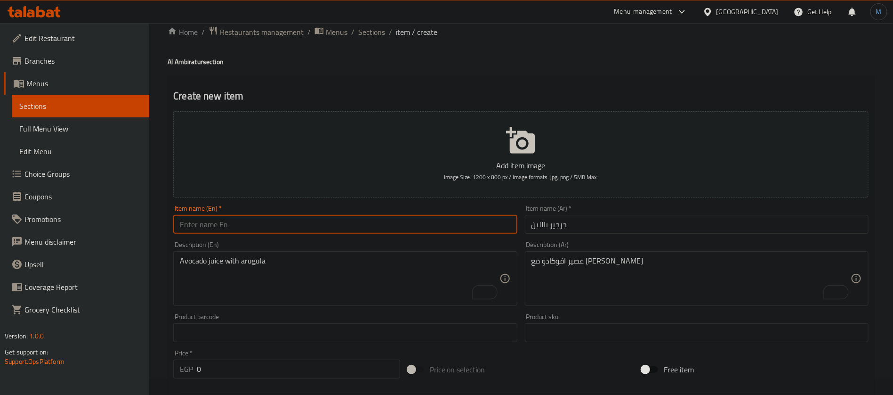
click at [382, 222] on input "text" at bounding box center [345, 224] width 344 height 19
paste input "Arugula"
type input "Arugula With Milk"
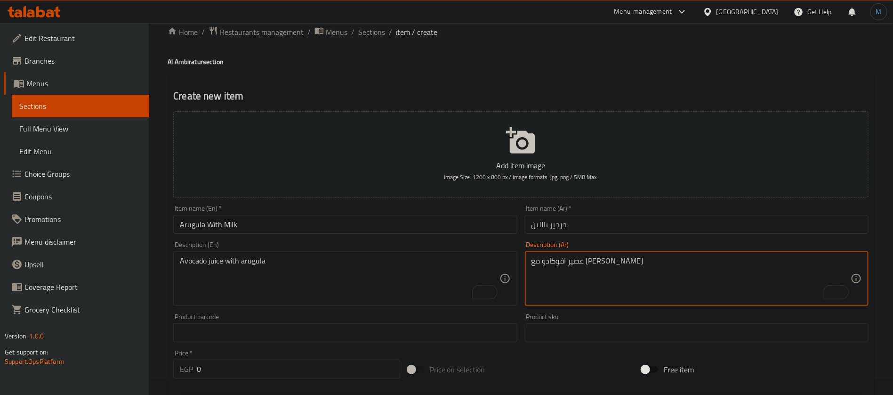
click at [599, 297] on textarea "عصير افوكادو مع جرجير" at bounding box center [691, 278] width 319 height 45
paste textarea "عصير جرجير مع لبن ساقع منعش"
type textarea "عصير جرجير مع لبن ساقع منعش"
click at [320, 287] on textarea "To enrich screen reader interactions, please activate Accessibility in Grammarl…" at bounding box center [339, 278] width 319 height 45
paste textarea "Refreshing watercress juice with cold milk"
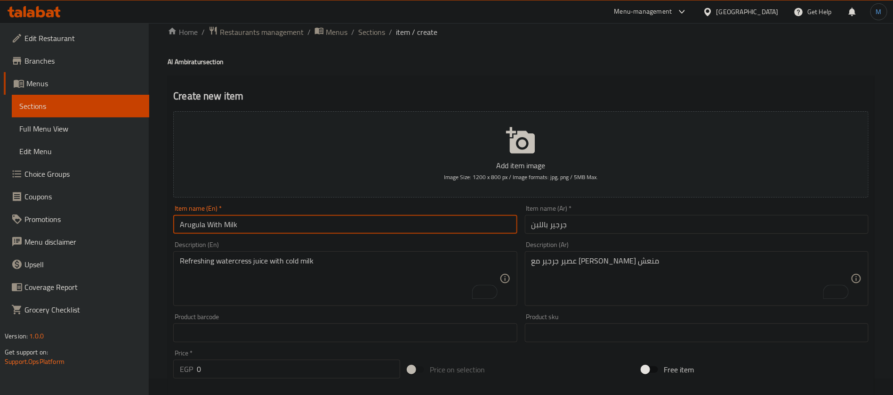
click at [192, 226] on input "Arugula With Milk" at bounding box center [345, 224] width 344 height 19
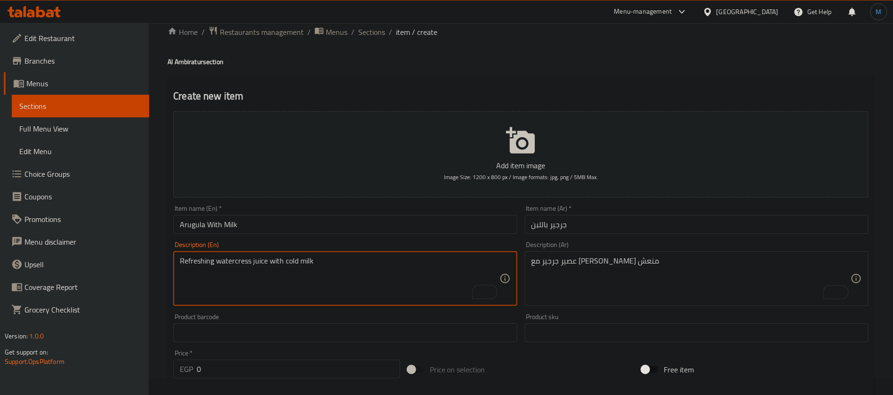
click at [244, 266] on textarea "Refreshing watercress juice with cold milk" at bounding box center [339, 278] width 319 height 45
paste textarea "Arugula"
type textarea "Refreshing Arugula juice with cold milk"
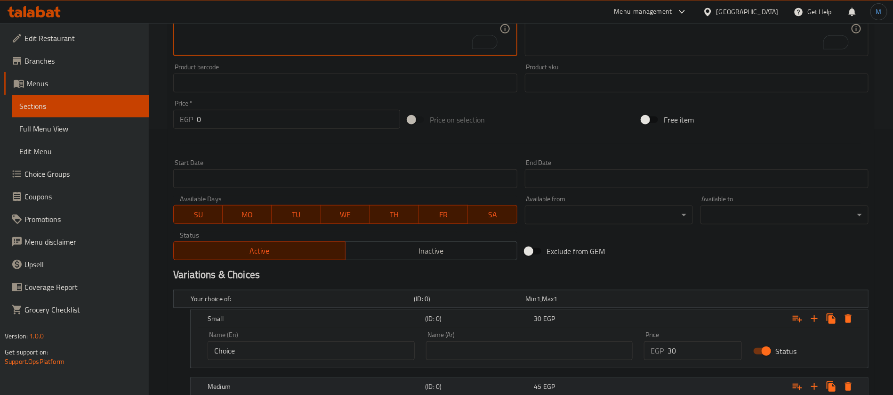
scroll to position [369, 0]
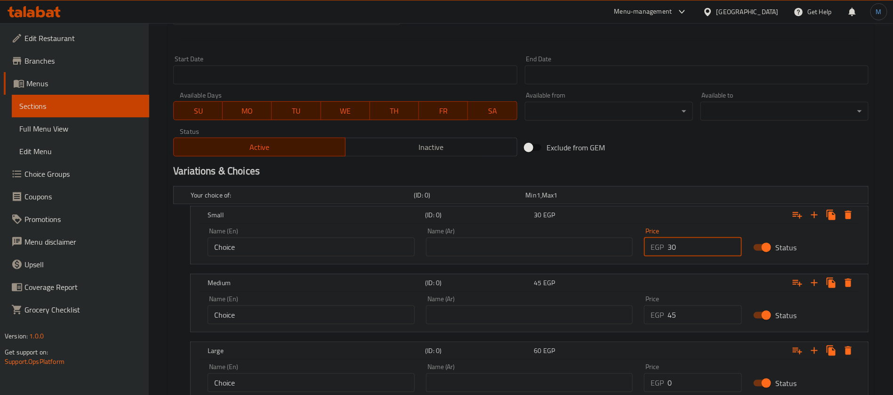
click at [686, 253] on input "30" at bounding box center [705, 246] width 74 height 19
type input "35"
click at [708, 322] on input "45" at bounding box center [705, 314] width 74 height 19
type input "50"
click at [685, 380] on input "0" at bounding box center [705, 382] width 74 height 19
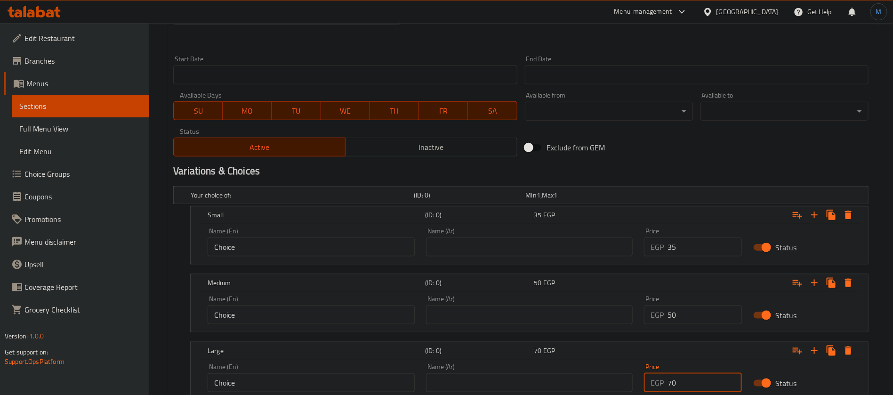
type input "70"
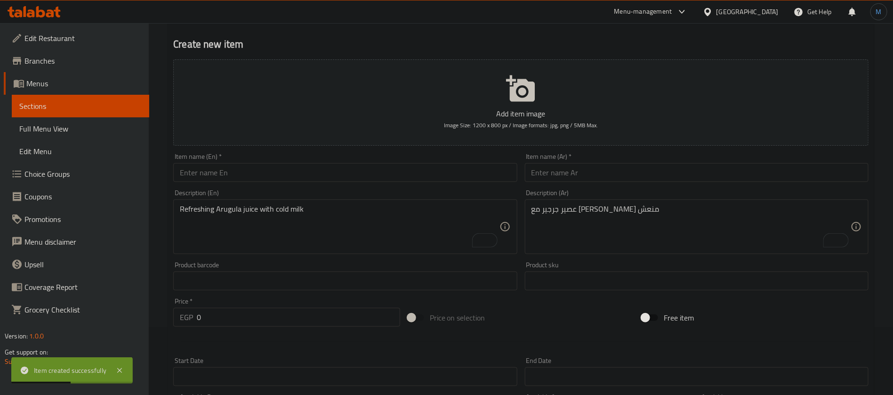
scroll to position [0, 0]
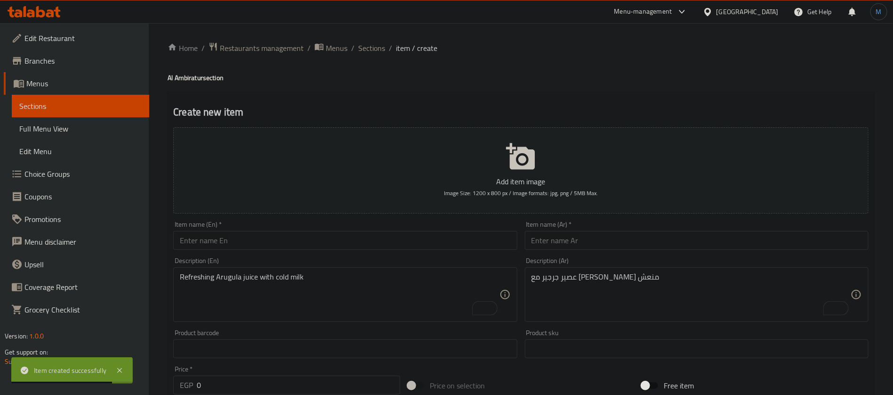
click at [389, 50] on li "/" at bounding box center [390, 47] width 3 height 11
click at [383, 48] on span "Sections" at bounding box center [371, 47] width 27 height 11
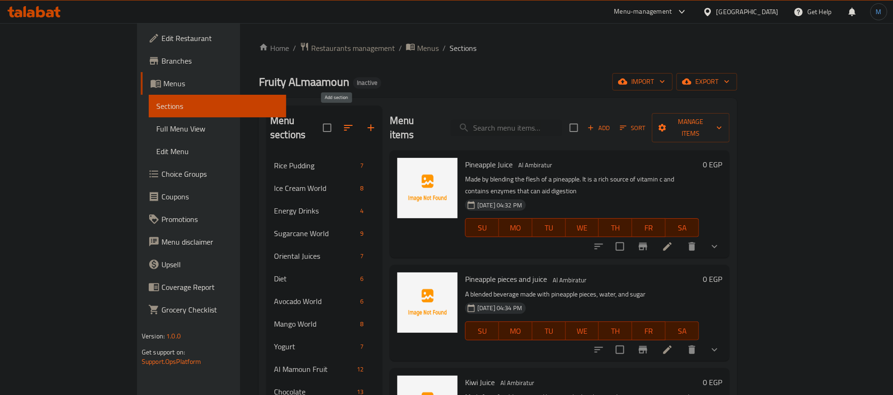
click at [360, 116] on button "button" at bounding box center [371, 127] width 23 height 23
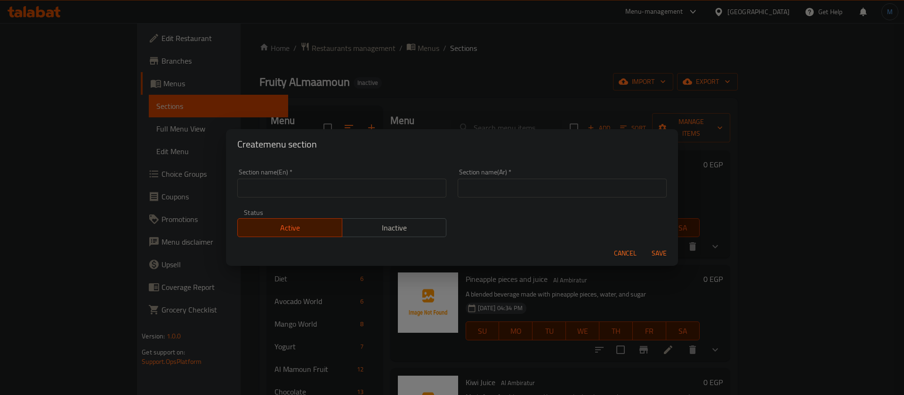
paste input "الرضعات"
click at [517, 185] on input "text" at bounding box center [562, 187] width 209 height 19
type input "الرضعات"
click at [386, 177] on div "Section name(En)   * Section name(En) *" at bounding box center [341, 183] width 209 height 29
paste input "alradaeat"
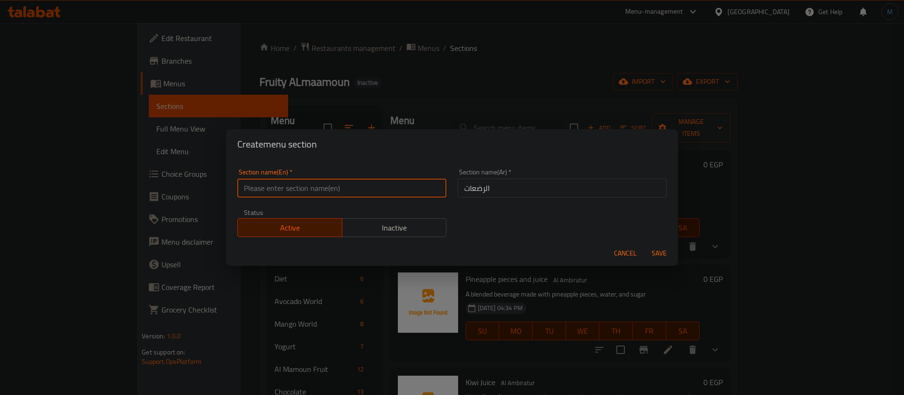
click at [384, 180] on input "text" at bounding box center [341, 187] width 209 height 19
type input "Al Radaeat"
click at [644, 244] on button "Save" at bounding box center [659, 252] width 30 height 17
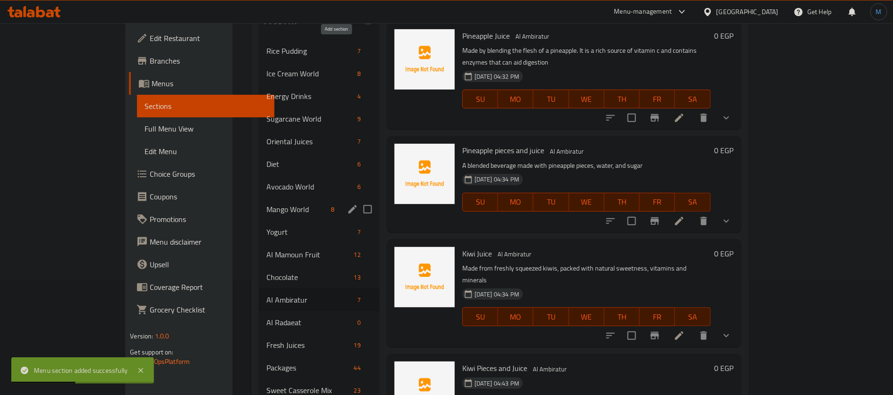
scroll to position [137, 0]
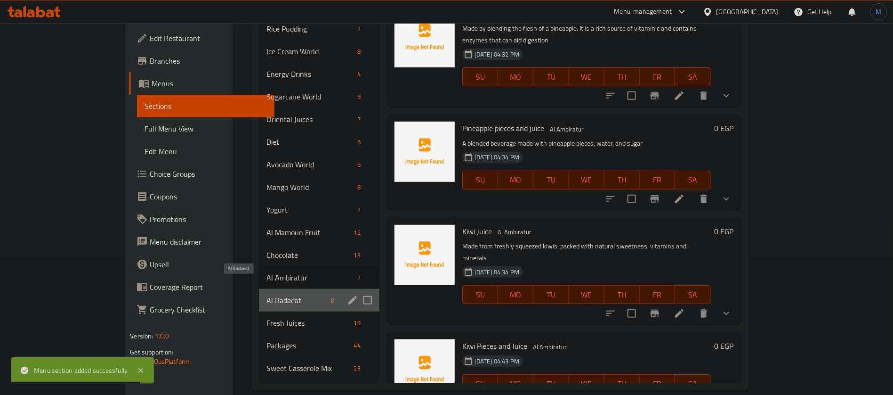
click at [266, 294] on span "Al Radaeat" at bounding box center [296, 299] width 61 height 11
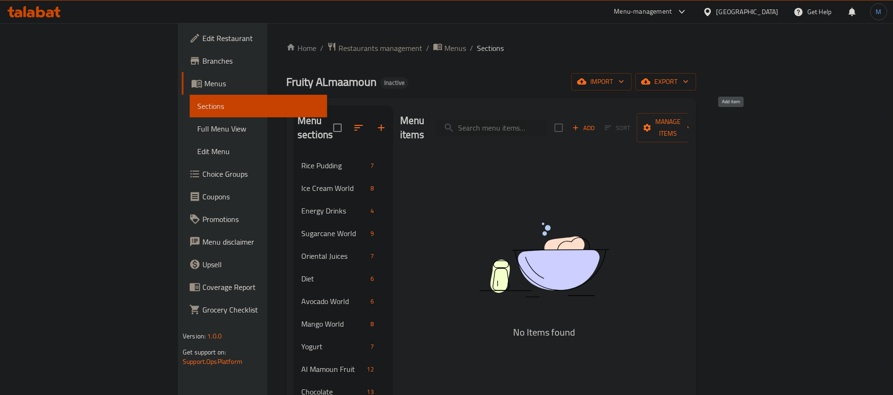
click at [597, 122] on span "Add" at bounding box center [583, 127] width 25 height 11
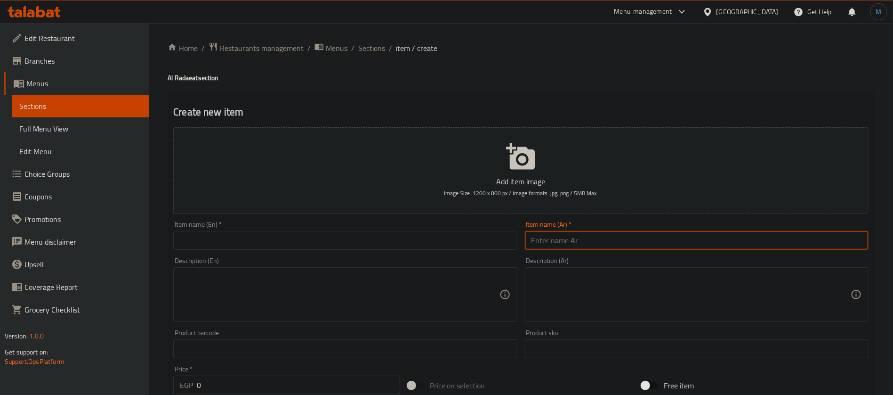
click at [709, 243] on input "text" at bounding box center [697, 240] width 344 height 19
type input "اسد"
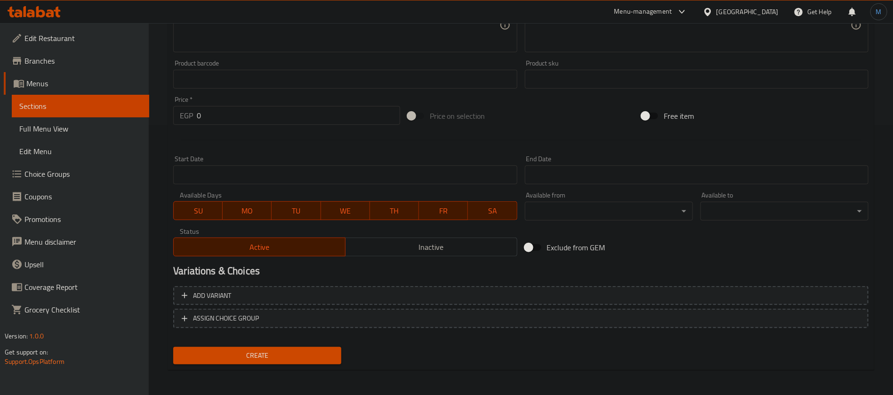
scroll to position [270, 0]
click at [719, 298] on span "Add variant" at bounding box center [521, 295] width 678 height 12
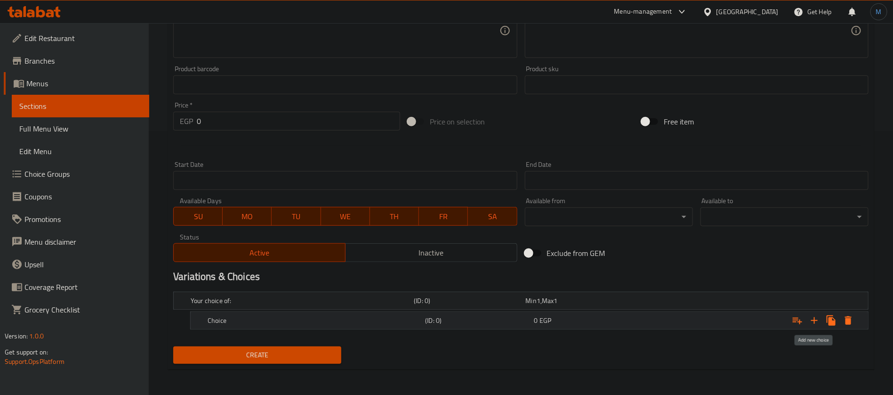
click at [816, 321] on icon "Expand" at bounding box center [814, 320] width 11 height 11
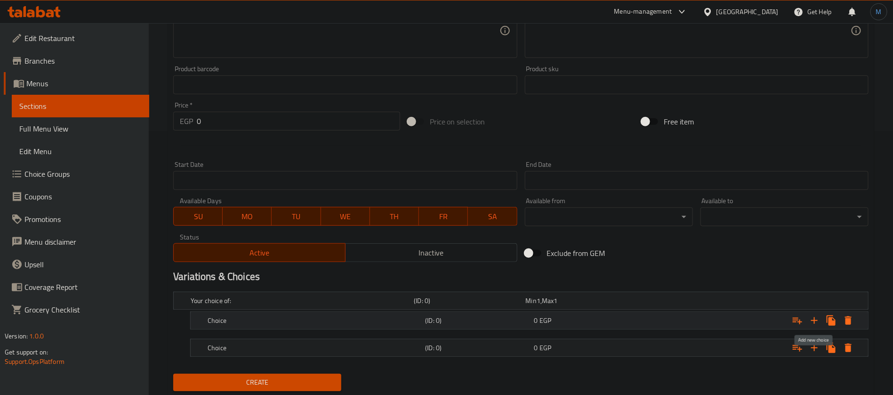
click at [816, 321] on icon "Expand" at bounding box center [814, 320] width 11 height 11
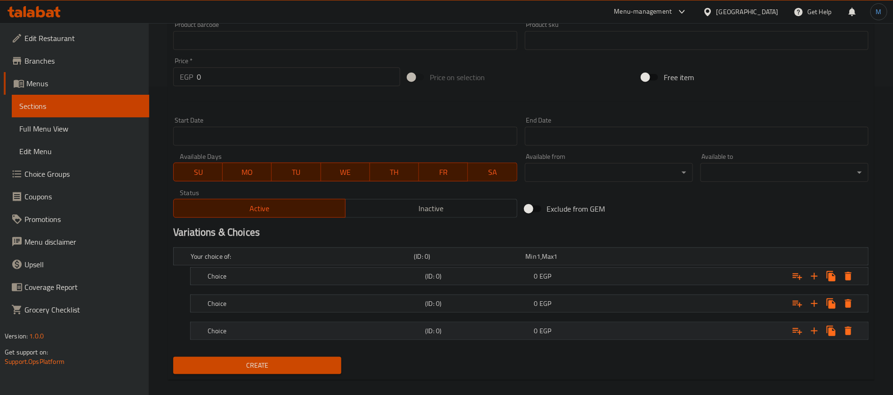
scroll to position [318, 0]
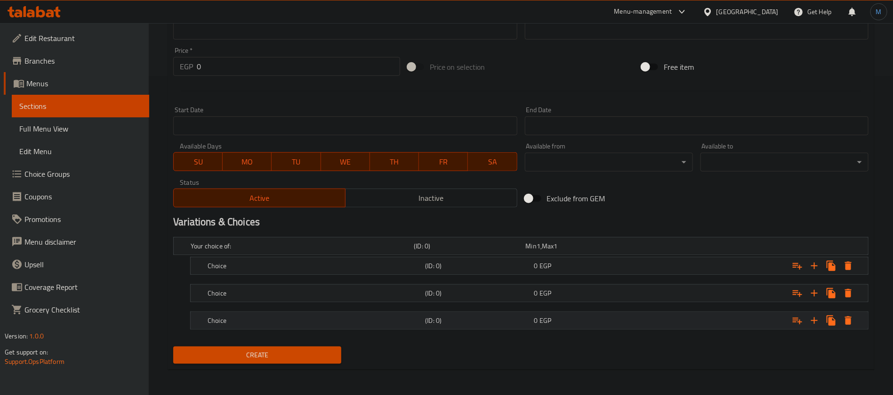
click at [551, 250] on div "0 EGP" at bounding box center [580, 245] width 108 height 9
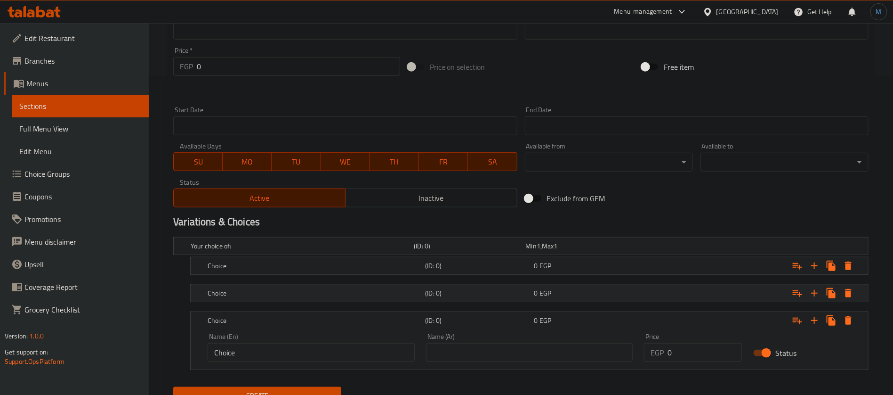
click at [555, 250] on div "0 EGP" at bounding box center [580, 245] width 108 height 9
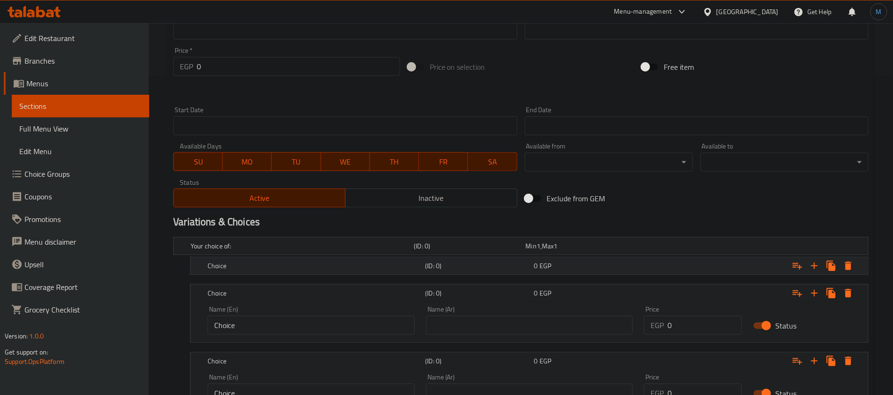
click at [559, 256] on div "Choice (ID: 0) 0 EGP" at bounding box center [524, 245] width 670 height 21
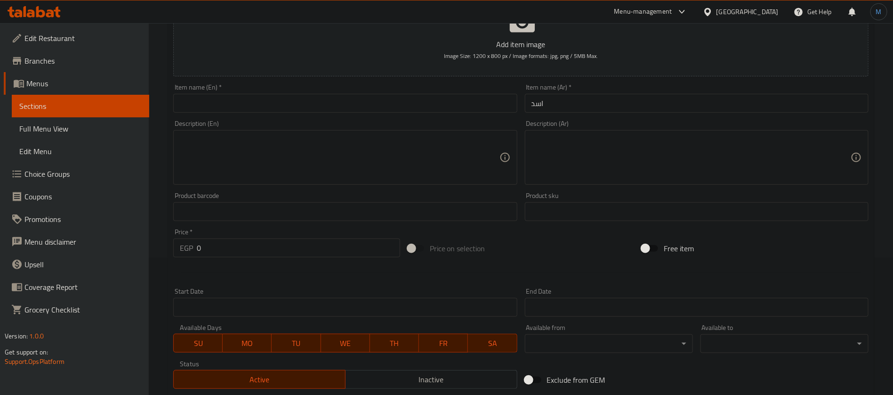
scroll to position [106, 0]
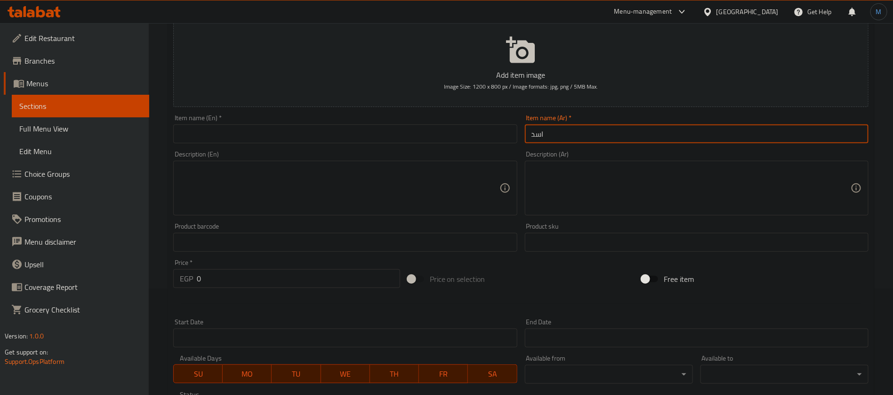
click at [551, 140] on input "اسد" at bounding box center [697, 133] width 344 height 19
click at [320, 135] on input "text" at bounding box center [345, 133] width 344 height 19
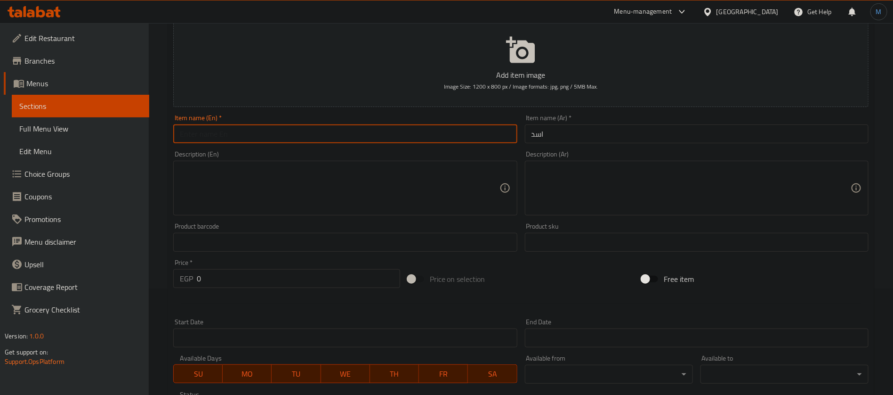
paste input "lion"
type input "Lion"
click at [608, 201] on textarea at bounding box center [691, 188] width 319 height 45
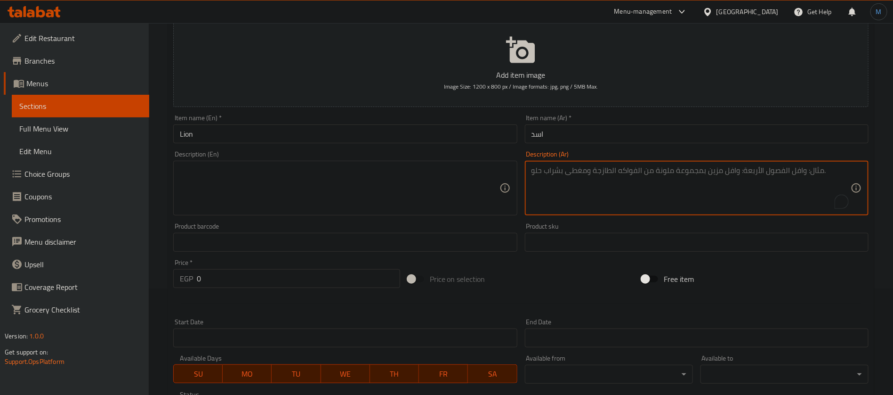
type textarea "ل"
type textarea "[PERSON_NAME]، [PERSON_NAME]، [PERSON_NAME]، و[PERSON_NAME]"
click at [386, 192] on textarea at bounding box center [339, 188] width 319 height 45
paste textarea "Ice, mango, vanilla, and sobia"
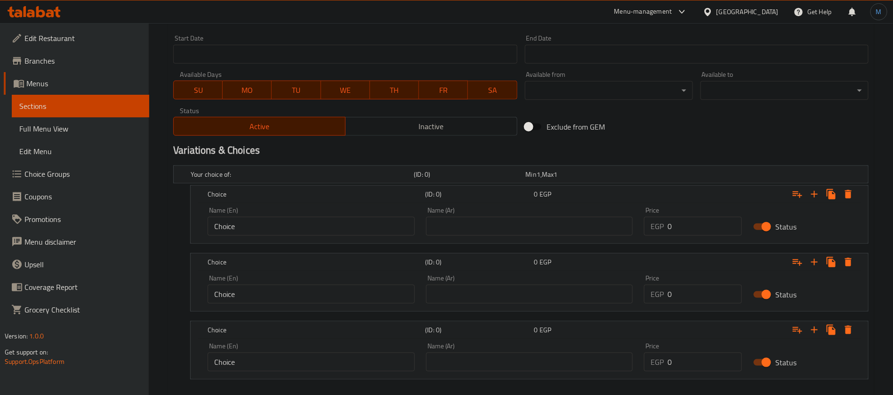
scroll to position [440, 0]
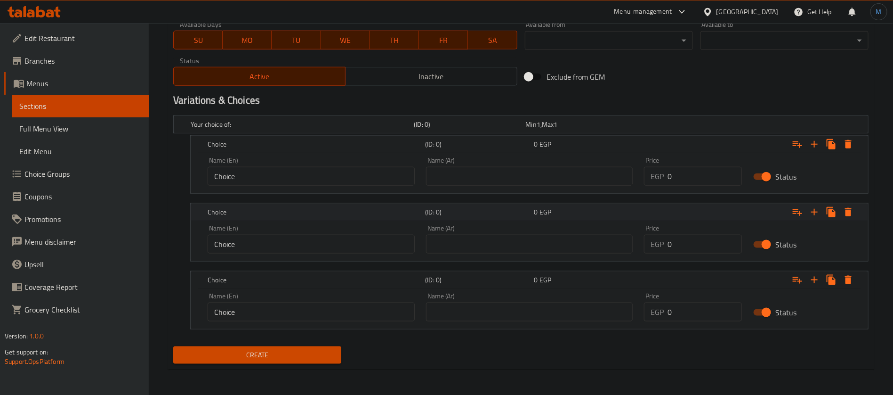
type textarea "Ice, mango, vanilla, and sobia"
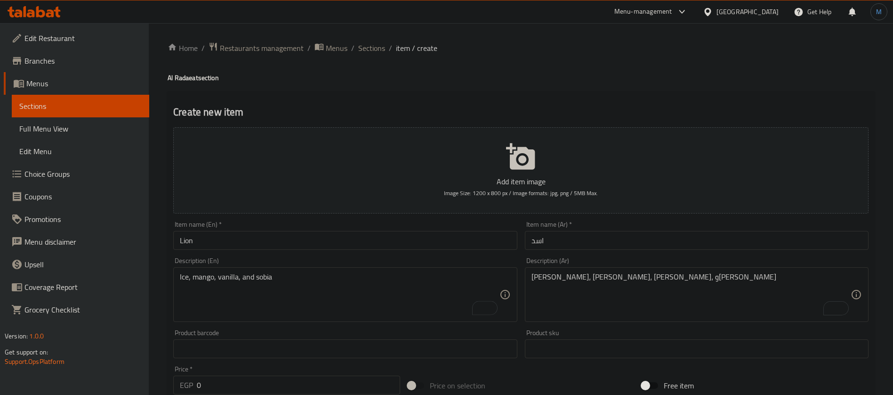
scroll to position [440, 0]
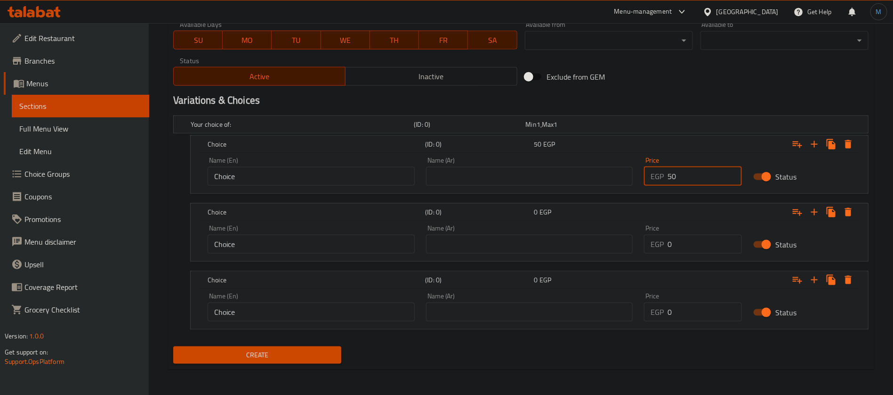
type input "50"
click at [686, 245] on input "0" at bounding box center [705, 243] width 74 height 19
type input "70"
click at [692, 313] on input "0" at bounding box center [705, 311] width 74 height 19
type input "80"
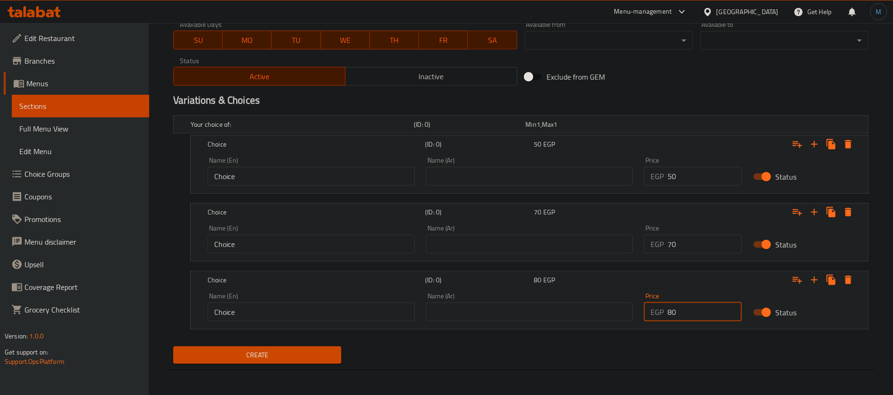
click at [495, 177] on input "text" at bounding box center [529, 176] width 207 height 19
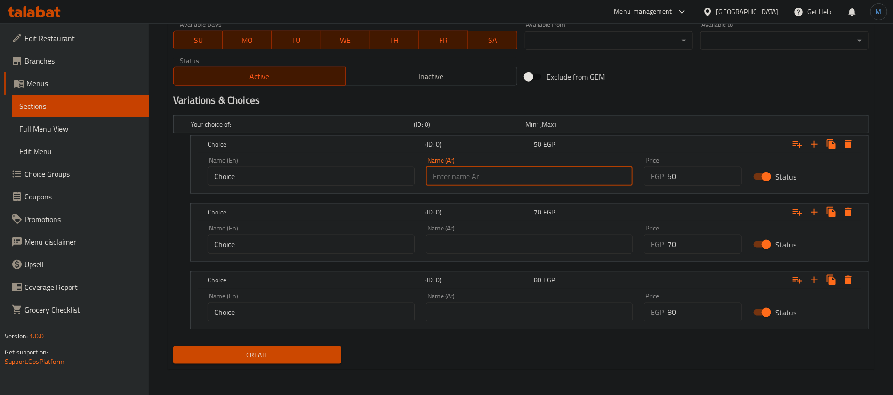
type input "صغير"
click at [494, 246] on input "text" at bounding box center [529, 243] width 207 height 19
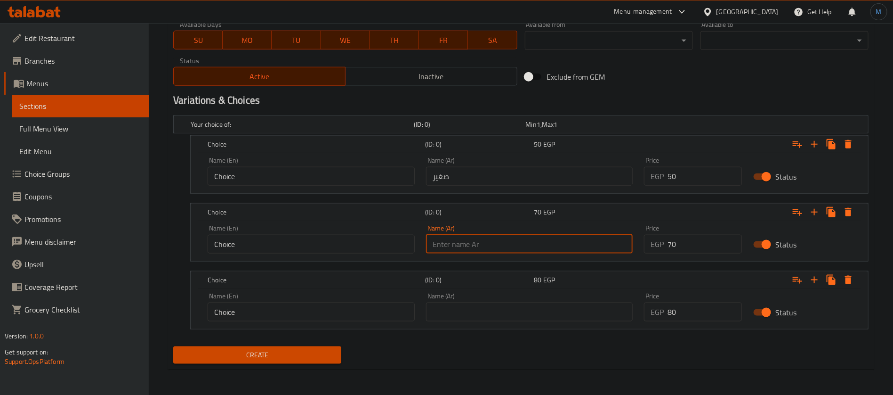
type input "وسط"
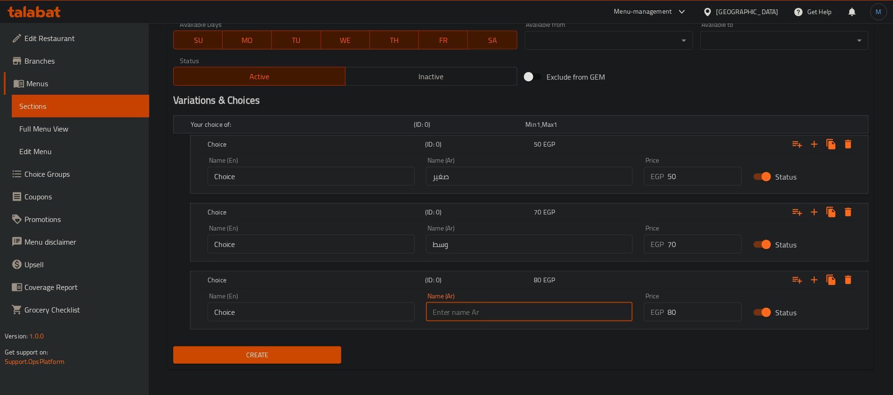
click at [516, 304] on input "text" at bounding box center [529, 311] width 207 height 19
type input "كبير"
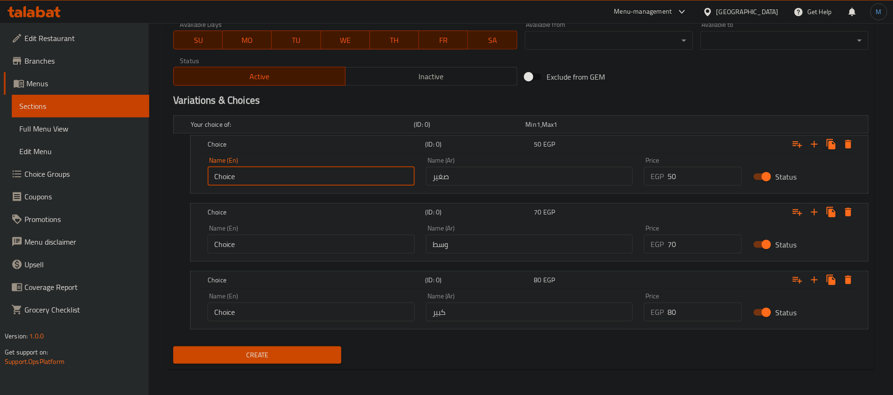
click at [322, 173] on input "Choice" at bounding box center [311, 176] width 207 height 19
click at [322, 173] on input "text" at bounding box center [311, 176] width 207 height 19
type input "Small"
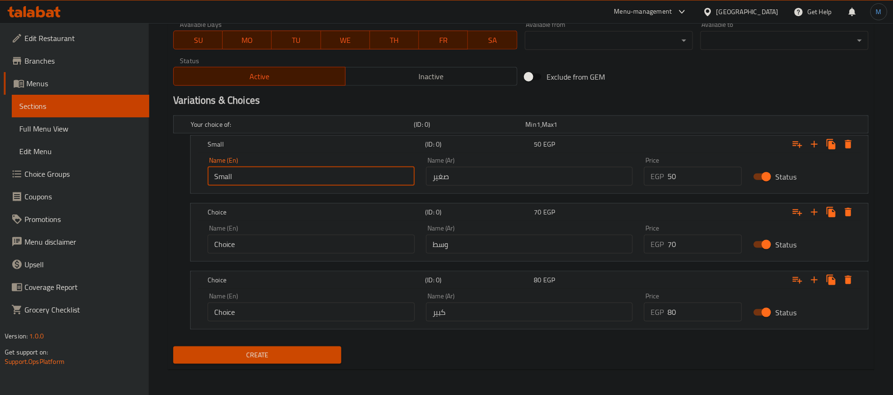
click at [319, 231] on div "Name (En) Choice Name (En)" at bounding box center [311, 239] width 207 height 29
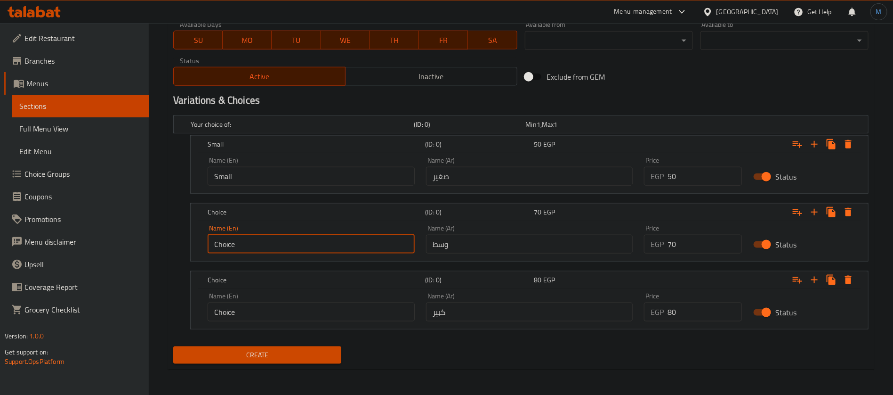
click at [317, 237] on input "Choice" at bounding box center [311, 243] width 207 height 19
click at [317, 242] on input "text" at bounding box center [311, 243] width 207 height 19
type input "Medium"
click at [324, 302] on input "Choice" at bounding box center [311, 311] width 207 height 19
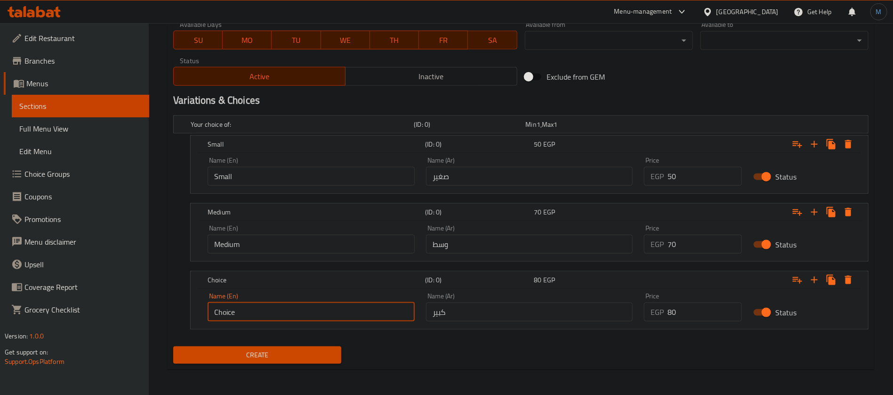
click at [324, 302] on input "Choice" at bounding box center [311, 311] width 207 height 19
click at [322, 309] on input "text" at bounding box center [311, 311] width 207 height 19
type input "Large"
click at [308, 352] on span "Create" at bounding box center [257, 355] width 153 height 12
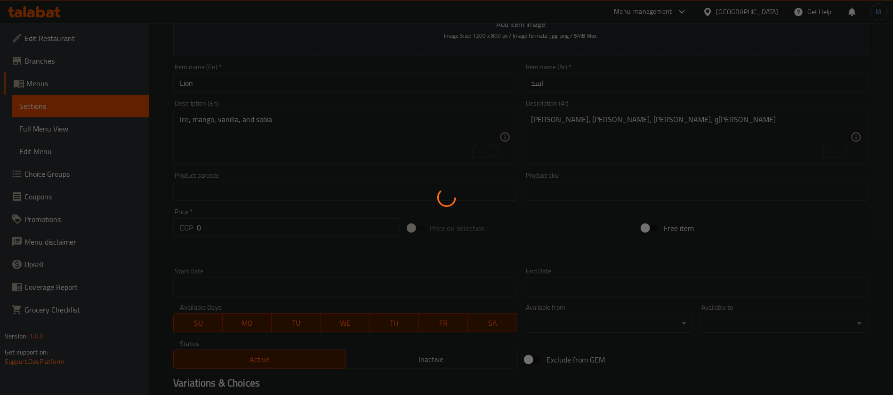
scroll to position [0, 0]
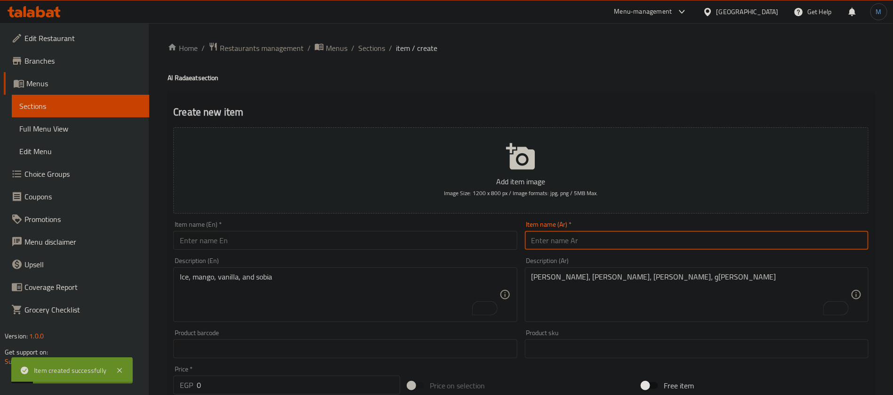
click at [661, 247] on input "text" at bounding box center [697, 240] width 344 height 19
paste input "قرد"
type input "قرد"
click at [324, 235] on input "text" at bounding box center [345, 240] width 344 height 19
paste input "monkey"
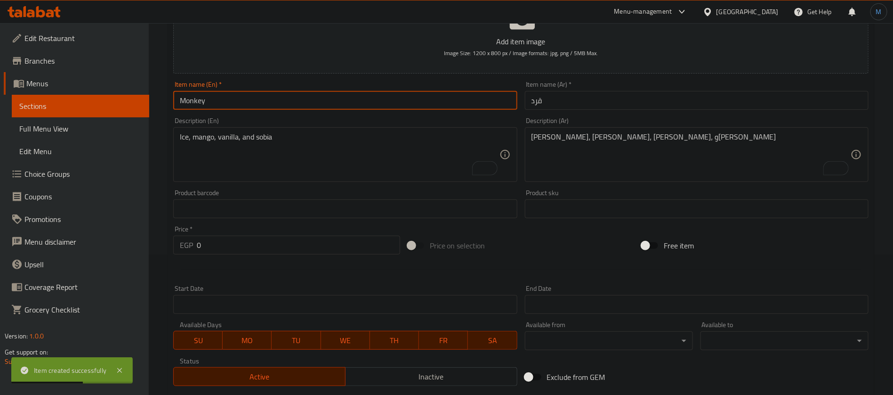
scroll to position [141, 0]
type input "Monkey"
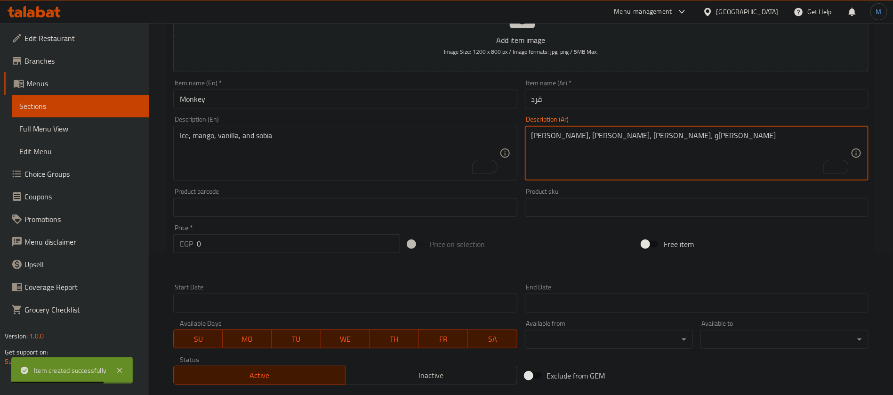
click at [630, 153] on textarea "[PERSON_NAME]، [PERSON_NAME]، [PERSON_NAME]، و[PERSON_NAME]" at bounding box center [691, 153] width 319 height 45
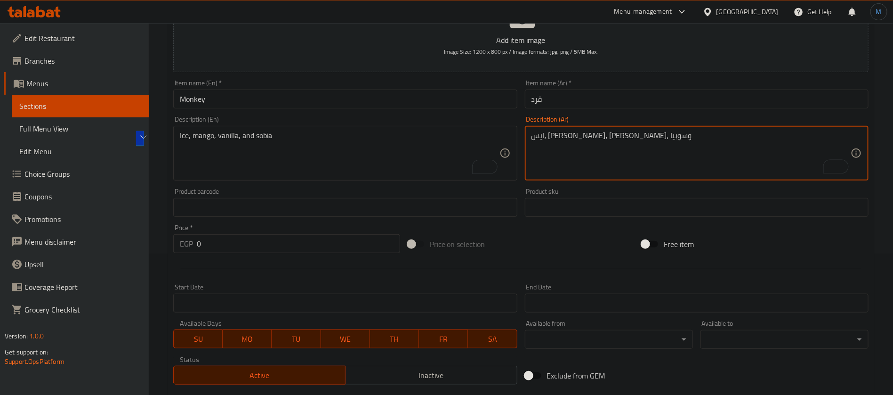
type textarea "ايس، [PERSON_NAME]، [PERSON_NAME]، وسوبيا"
click at [347, 167] on textarea "To enrich screen reader interactions, please activate Accessibility in Grammarl…" at bounding box center [339, 153] width 319 height 45
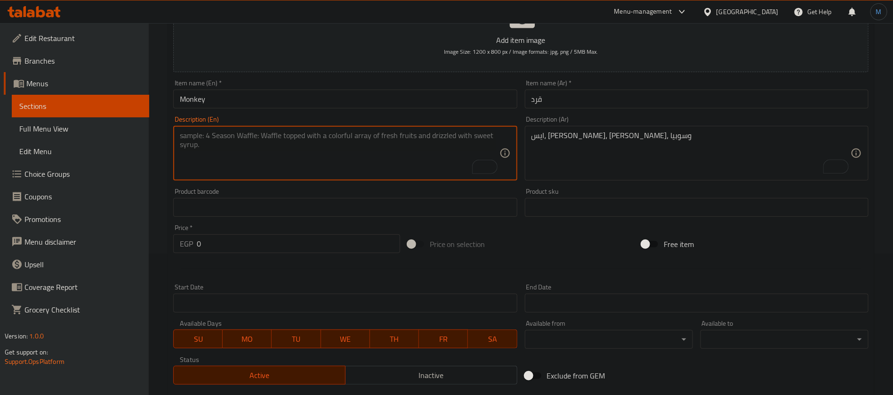
paste textarea "Ice, Strawberry, Vanilla, and Soya"
type textarea "Ice, Strawberry, Vanilla, and Soya"
click at [333, 99] on input "Monkey" at bounding box center [345, 98] width 344 height 19
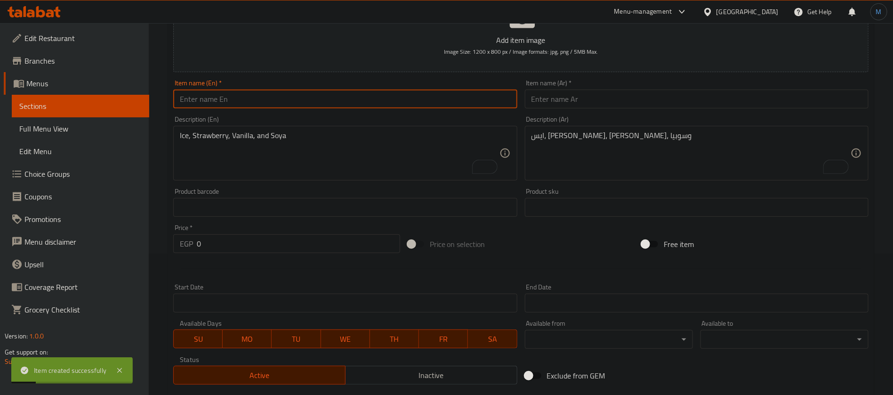
click at [603, 105] on input "text" at bounding box center [697, 98] width 344 height 19
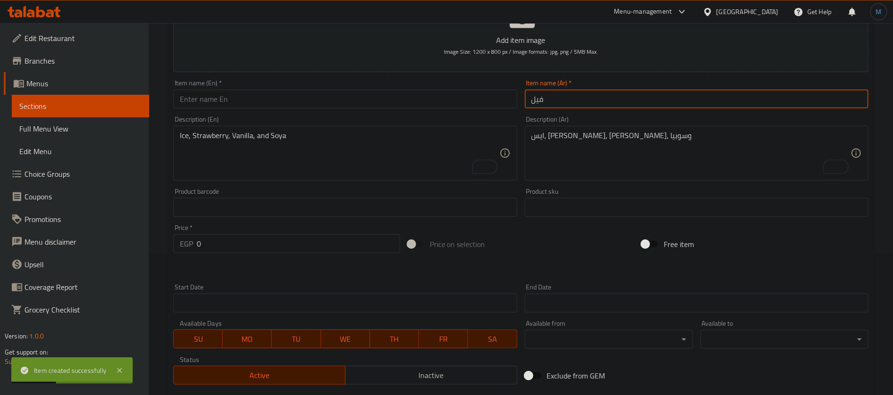
type input "فيل"
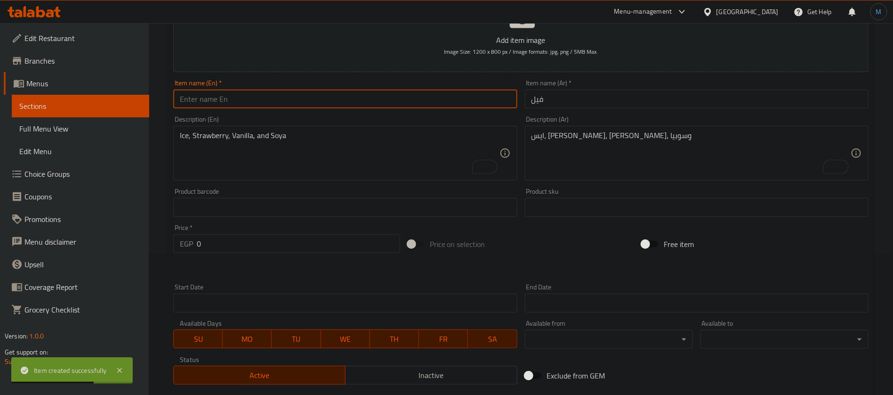
click at [300, 103] on input "text" at bounding box center [345, 98] width 344 height 19
paste input "elephant"
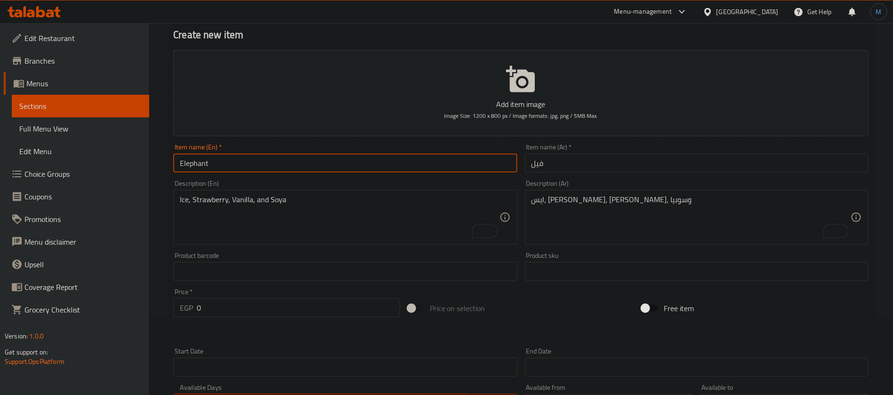
scroll to position [71, 0]
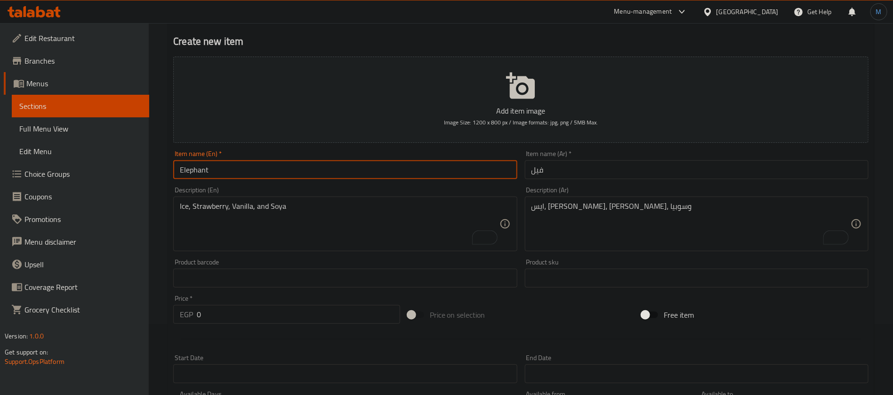
click at [412, 166] on input "Elephant" at bounding box center [345, 169] width 344 height 19
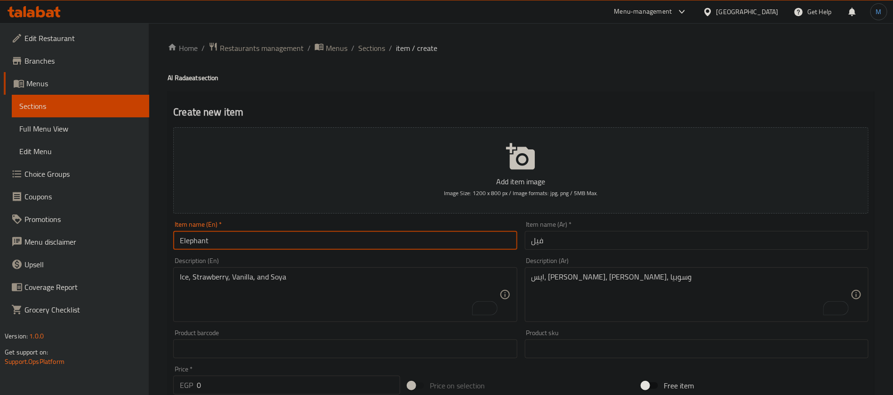
type input "Elephant"
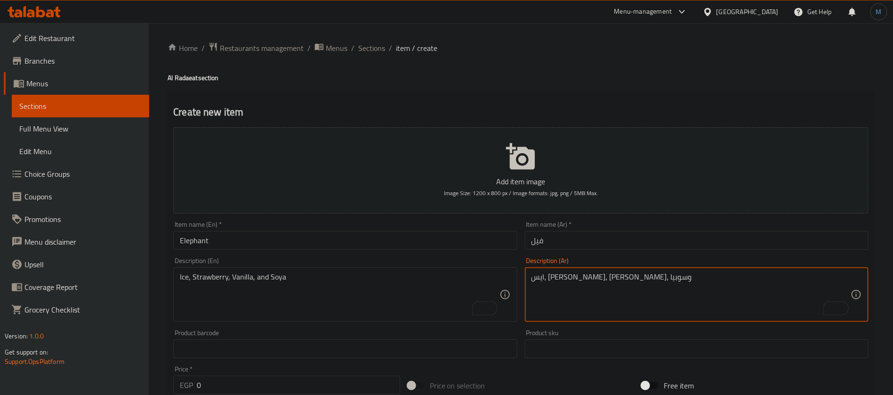
click at [638, 287] on textarea "ايس، فراولة، فانيليا، وسوبيا" at bounding box center [691, 294] width 319 height 45
type textarea "ايس، شوكولاتة، فانيليا، وسوبيا"
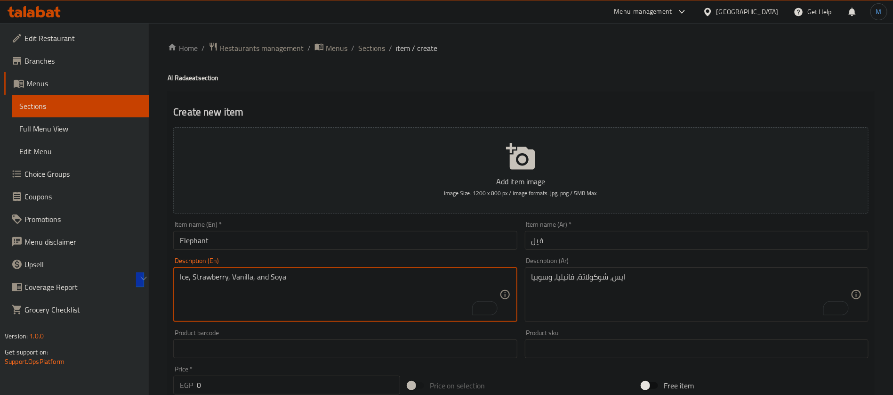
click at [367, 310] on textarea "Ice, Strawberry, Vanilla, and Soya" at bounding box center [339, 294] width 319 height 45
paste textarea "Ice, chocolate, vanilla, and soap"
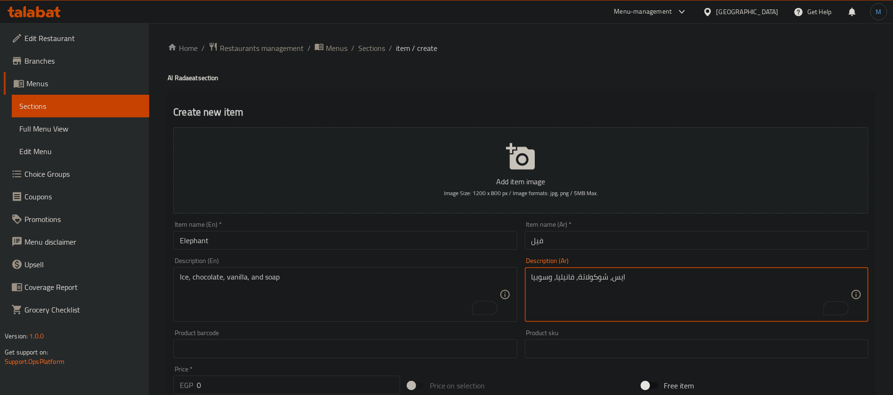
click at [543, 282] on textarea "ايس، شوكولاتة، فانيليا، وسوبيا" at bounding box center [691, 294] width 319 height 45
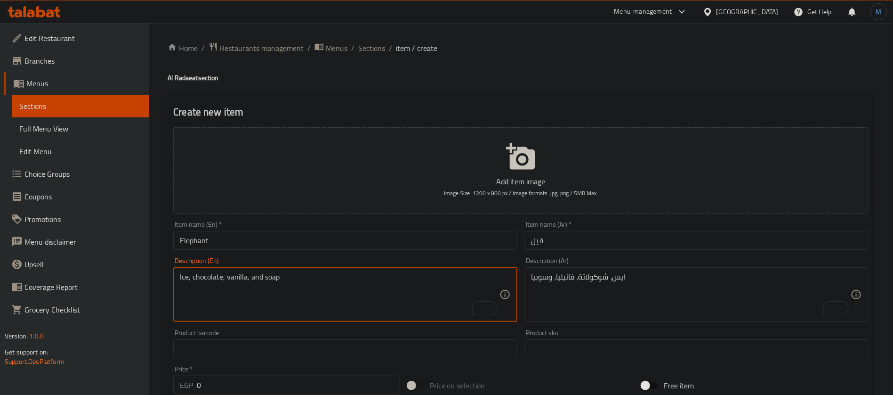
click at [266, 279] on textarea "Ice, chocolate, vanilla, and soap" at bounding box center [339, 294] width 319 height 45
paste textarea "Sobia"
type textarea "Ice, chocolate, vanilla, and Sobia"
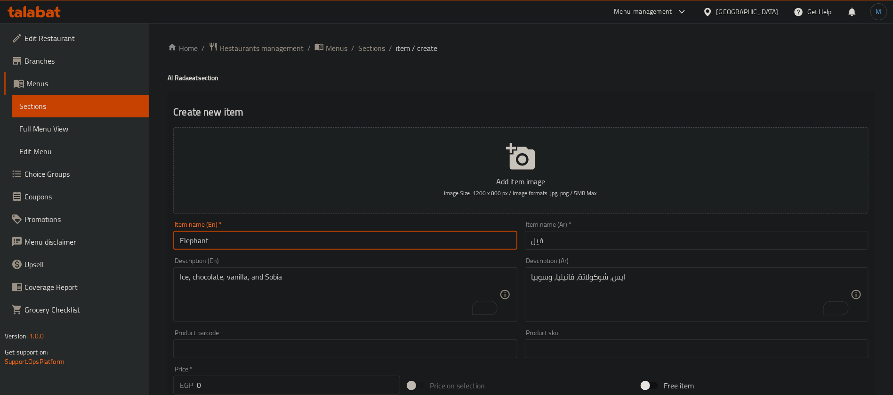
click at [319, 238] on input "Elephant" at bounding box center [345, 240] width 344 height 19
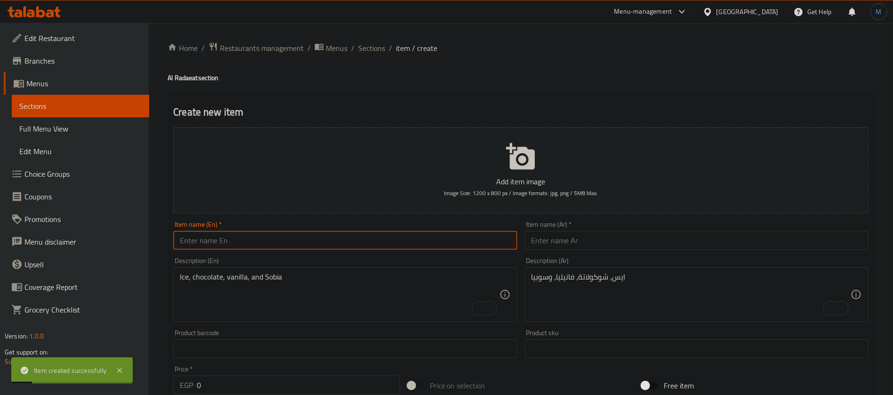
click at [635, 238] on input "text" at bounding box center [697, 240] width 344 height 19
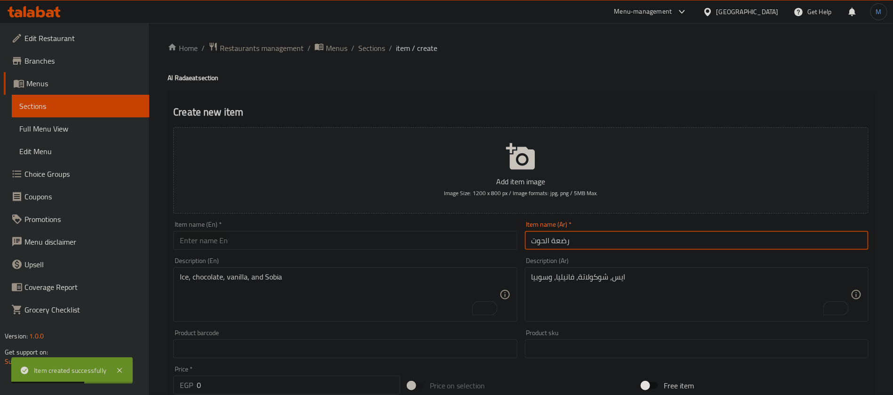
type input "رضعة الحوت"
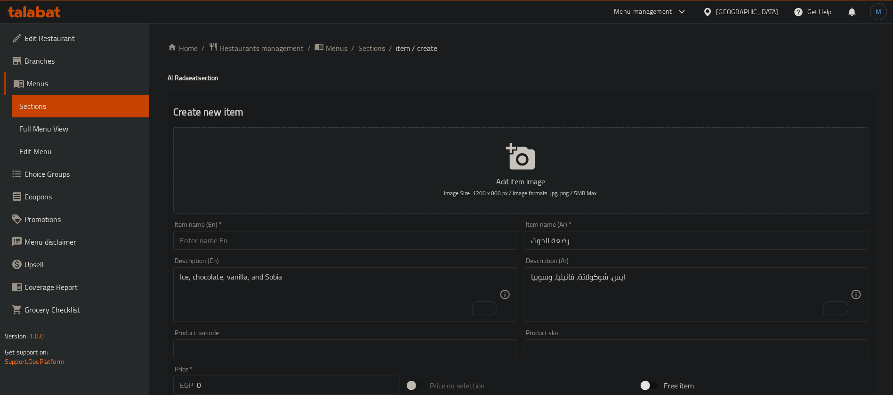
click at [308, 251] on div "Item name (En)   * Item name (En) *" at bounding box center [345, 235] width 351 height 36
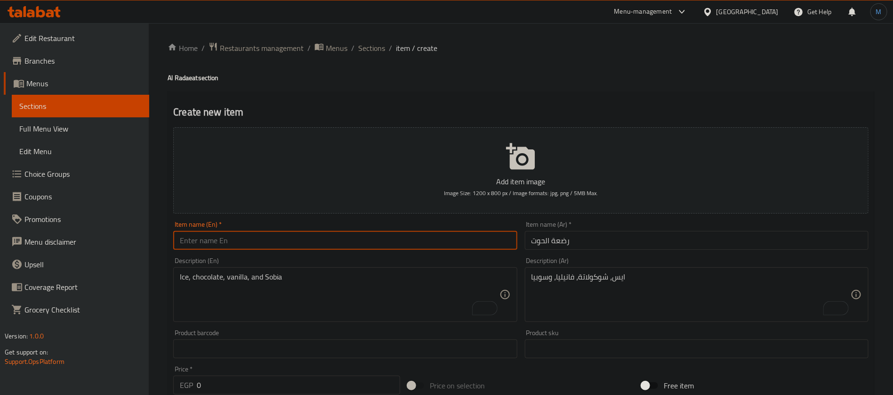
click at [313, 240] on input "text" at bounding box center [345, 240] width 344 height 19
paste input "whale"
type input "Whale Radaet"
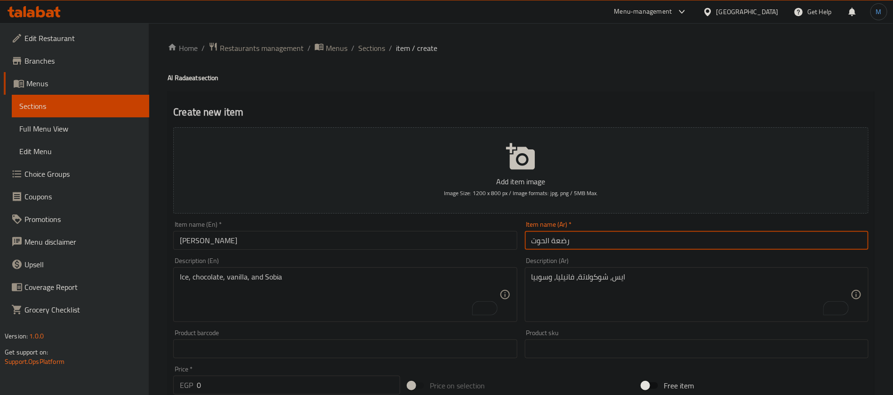
click at [559, 234] on input "رضعة الحوت" at bounding box center [697, 240] width 344 height 19
type input "الحوت"
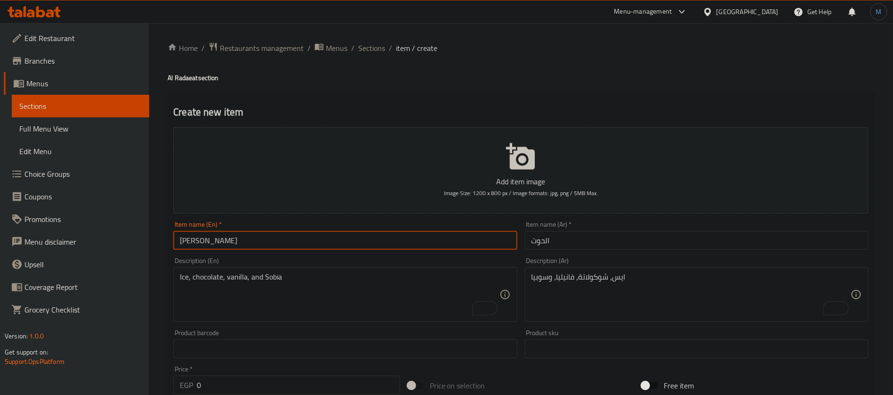
click at [226, 245] on input "Whale Radaet" at bounding box center [345, 240] width 344 height 19
click at [221, 243] on input "Whale Radaet" at bounding box center [345, 240] width 344 height 19
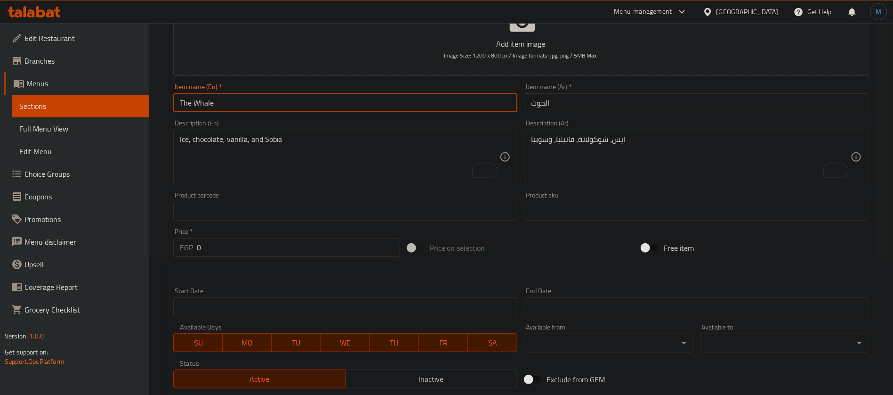
scroll to position [141, 0]
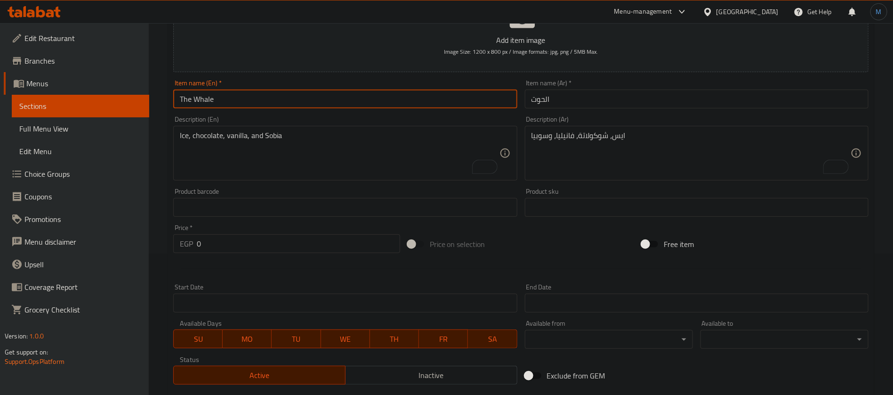
type input "The Whale"
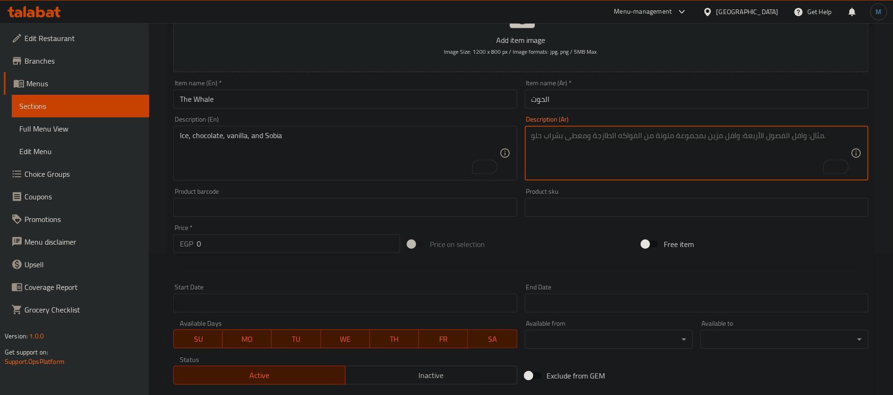
paste textarea "ايس، كنتالوب، فانيليا، وسوبيا"
type textarea "ايس، كنتالوب، فانيليا، وسوبيا"
paste textarea "Ice, cantaloupe, vanilla, and sobia"
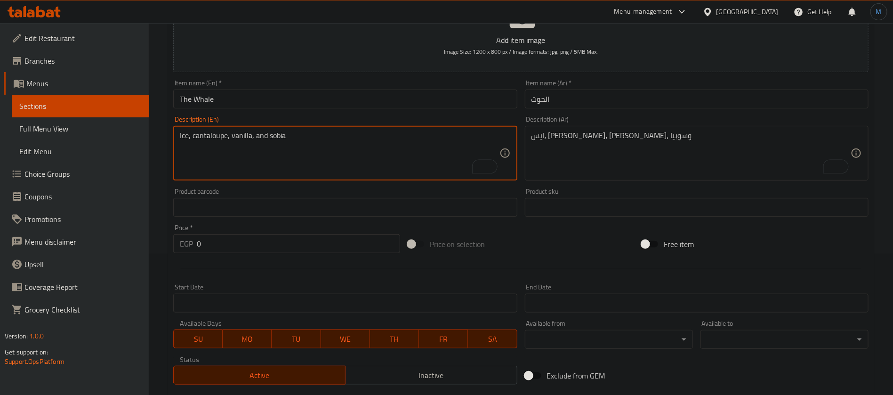
type textarea "Ice, cantaloupe, vanilla, and sobia"
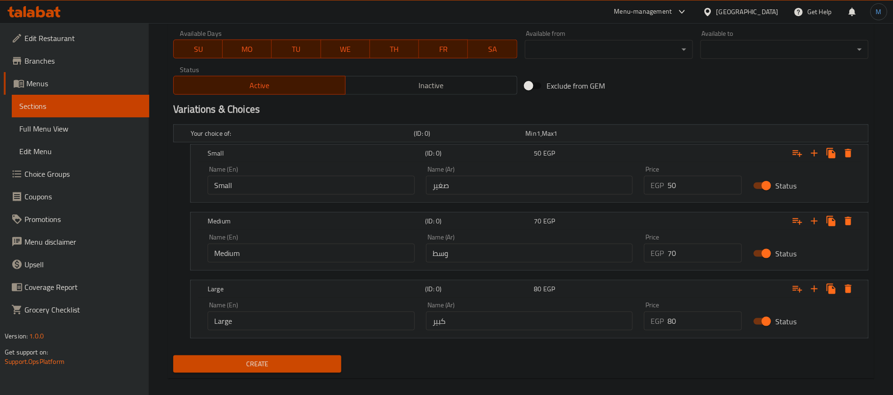
scroll to position [440, 0]
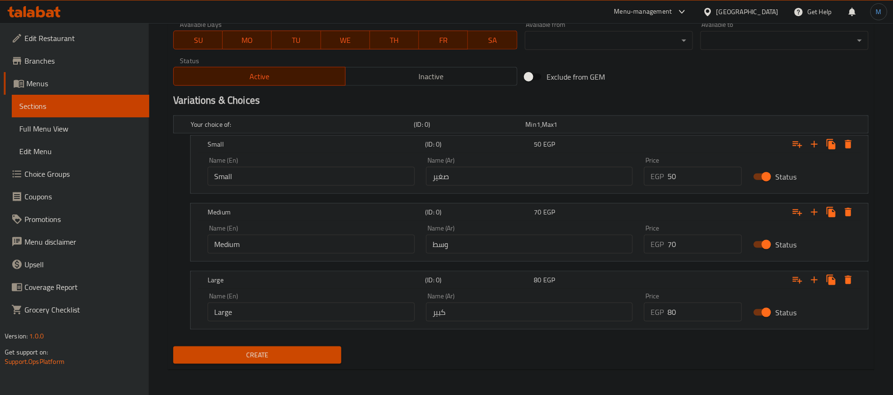
click at [285, 349] on span "Create" at bounding box center [257, 355] width 153 height 12
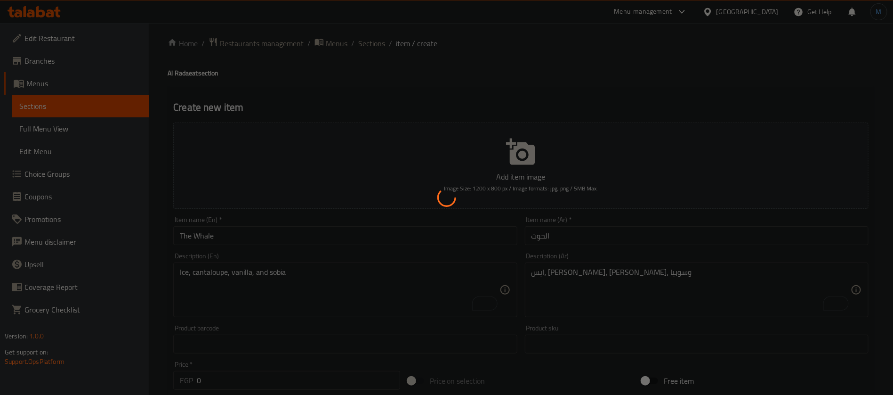
scroll to position [0, 0]
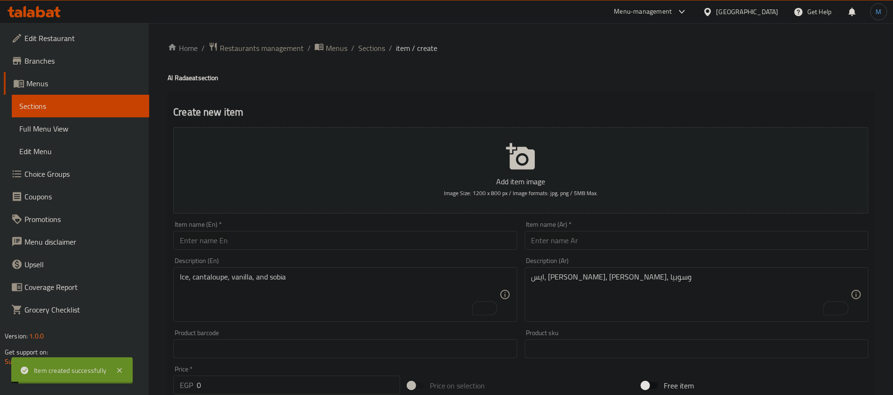
click at [581, 244] on input "text" at bounding box center [697, 240] width 344 height 19
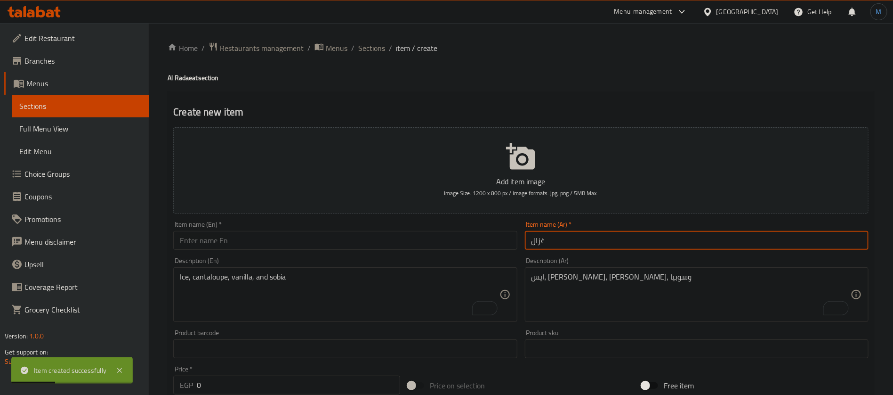
type input "غزال"
click at [333, 239] on input "text" at bounding box center [345, 240] width 344 height 19
paste input "gazelle"
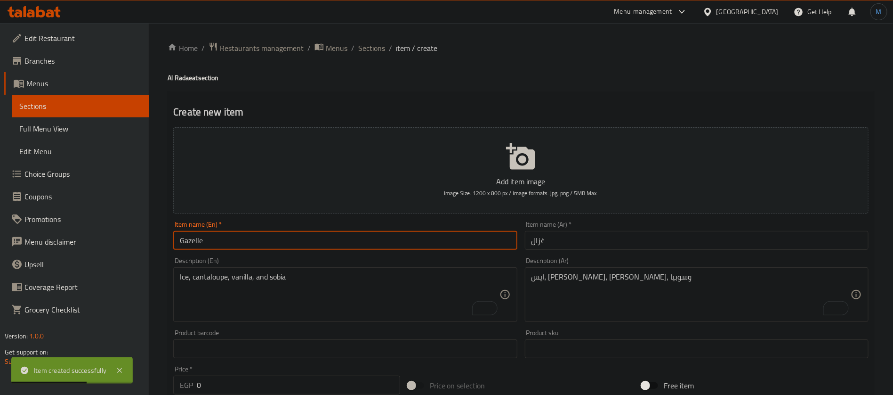
type input "Gazelle"
click at [611, 323] on div "Description (Ar) ايس، كنتالوب، فانيليا، وسوبيا Description (Ar)" at bounding box center [696, 289] width 351 height 72
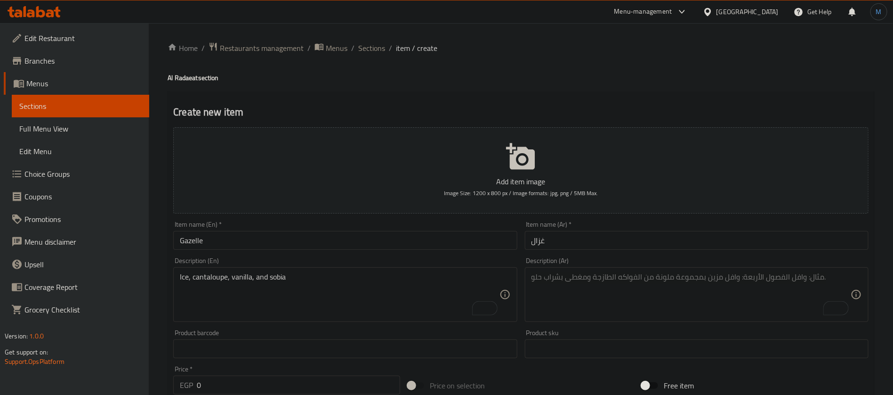
paste textarea "فراولة، بطيخ، وايس"
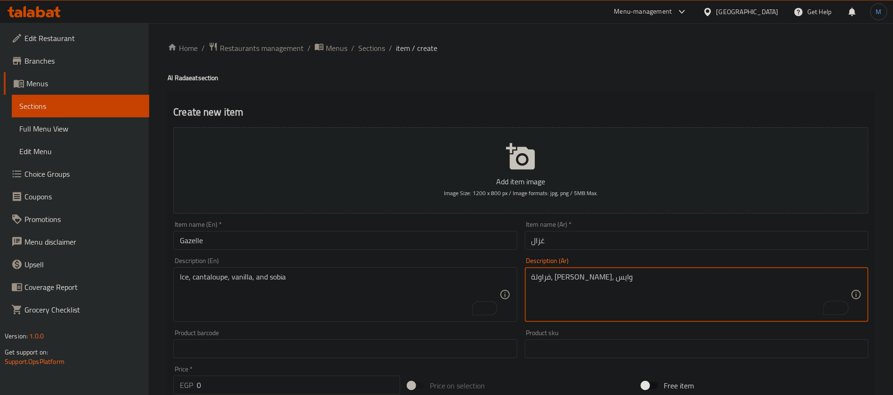
type textarea "فراولة، بطيخ، وايس"
click at [305, 287] on textarea "To enrich screen reader interactions, please activate Accessibility in Grammarl…" at bounding box center [339, 294] width 319 height 45
paste textarea "Strawberry, watermelon, ice"
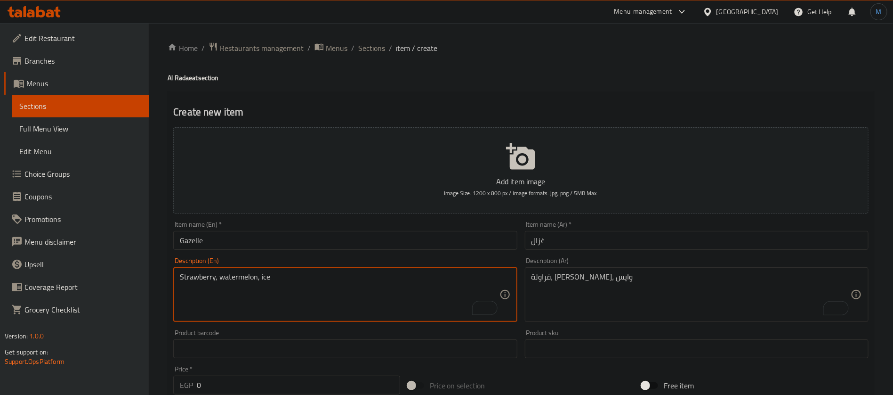
type textarea "Strawberry, watermelon, ice"
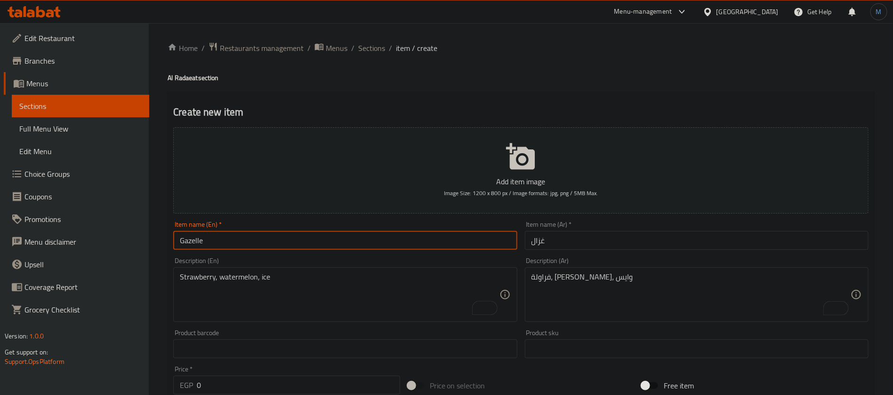
click at [291, 239] on input "Gazelle" at bounding box center [345, 240] width 344 height 19
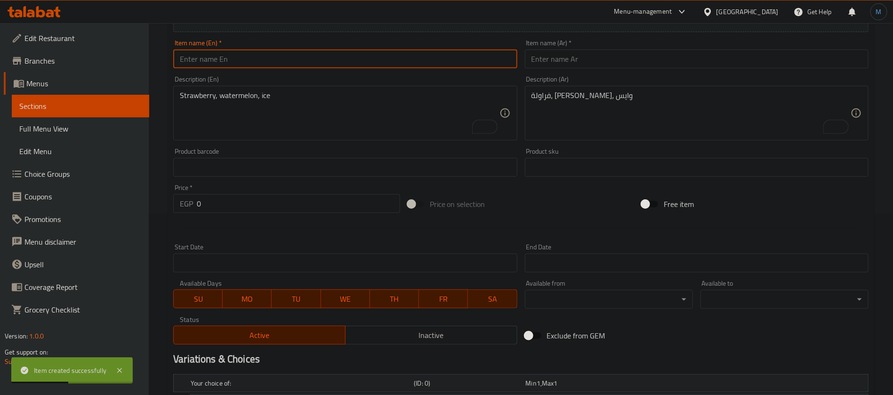
scroll to position [16, 0]
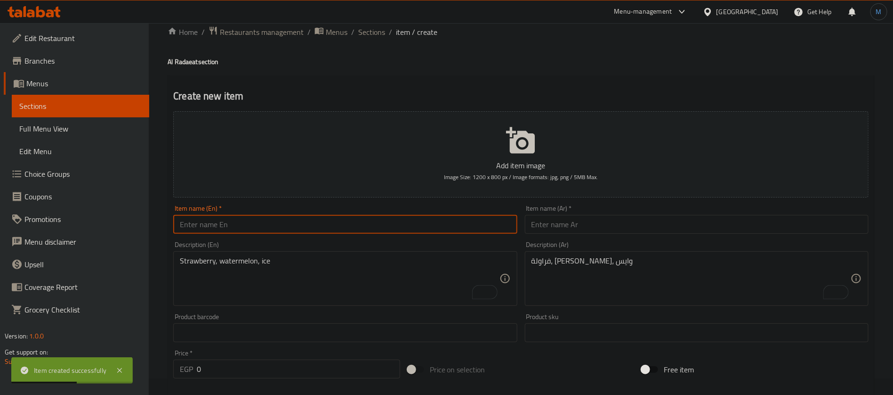
click at [581, 230] on input "text" at bounding box center [697, 224] width 344 height 19
paste input "لبن العصفور"
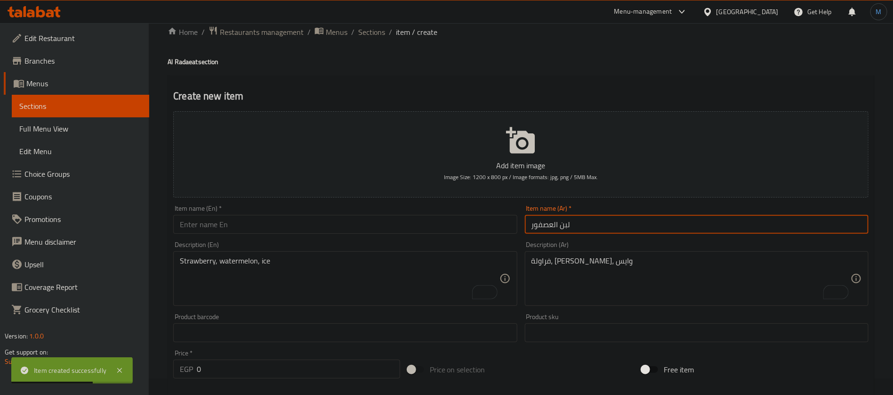
type input "لبن العصفور"
paste input "laban aleasfur"
click at [269, 219] on input "laban aleasfur" at bounding box center [345, 224] width 344 height 19
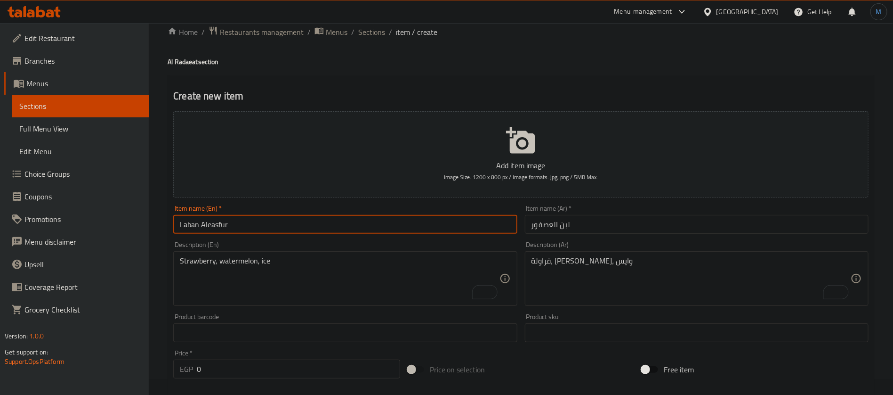
click at [206, 226] on input "Laban Aleasfur" at bounding box center [345, 224] width 344 height 19
type input "Laban Al Aasfur"
click at [686, 282] on textarea "To enrich screen reader interactions, please activate Accessibility in Grammarl…" at bounding box center [691, 278] width 319 height 45
paste textarea "بلح، كيوي، لبن، وعسل"
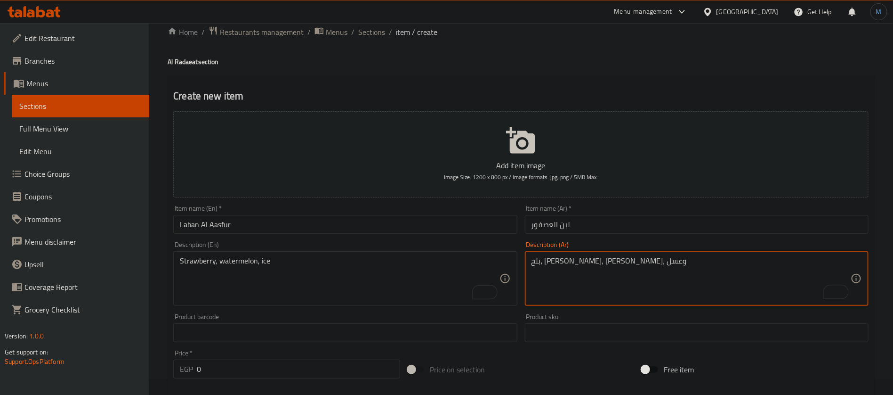
type textarea "بلح، كيوي، لبن، وعسل"
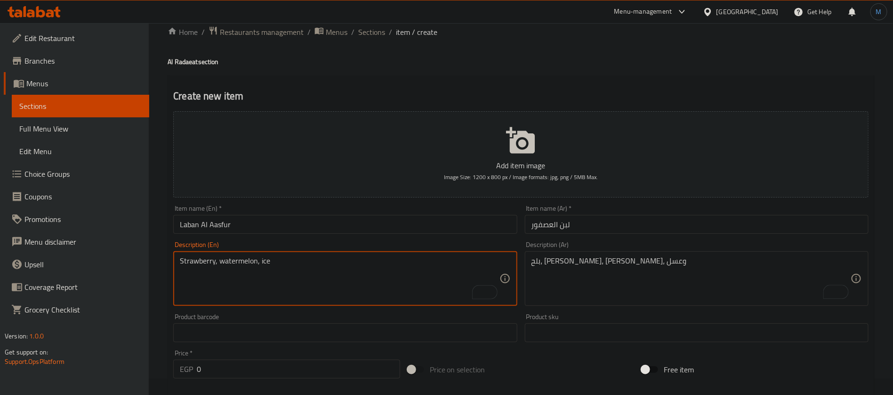
click at [365, 263] on textarea "Strawberry, watermelon, ice" at bounding box center [339, 278] width 319 height 45
paste textarea "Dates, kiwi, milk, and honey"
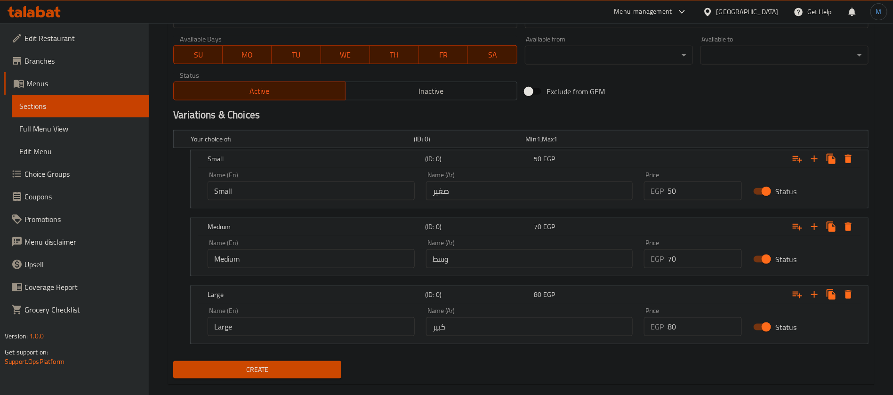
scroll to position [440, 0]
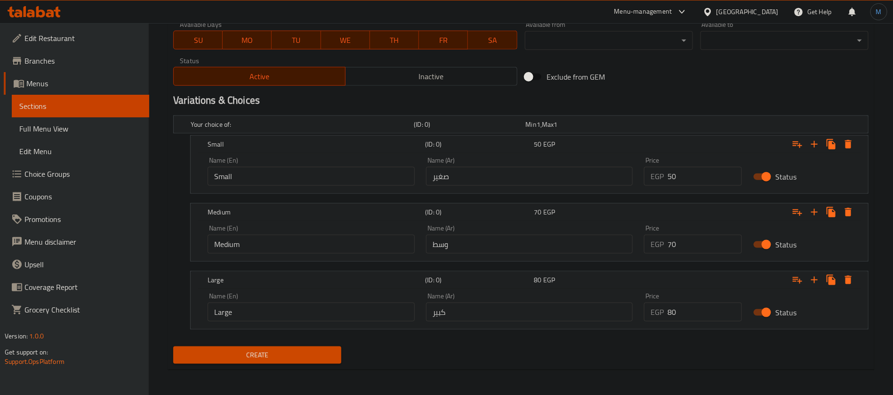
type textarea "Dates, kiwi, milk, and honey"
click at [685, 181] on input "50" at bounding box center [705, 176] width 74 height 19
type input "65"
click at [682, 241] on input "70" at bounding box center [705, 243] width 74 height 19
type input "80"
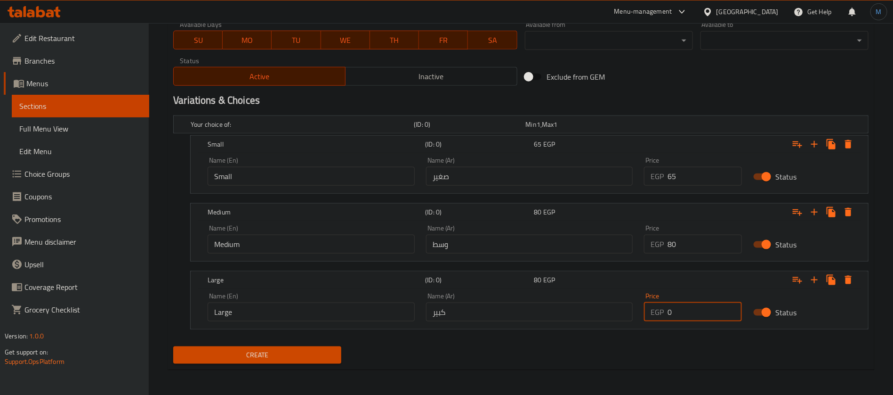
click at [688, 306] on input "0" at bounding box center [705, 311] width 74 height 19
type input "100"
click at [173, 346] on button "Create" at bounding box center [257, 354] width 168 height 17
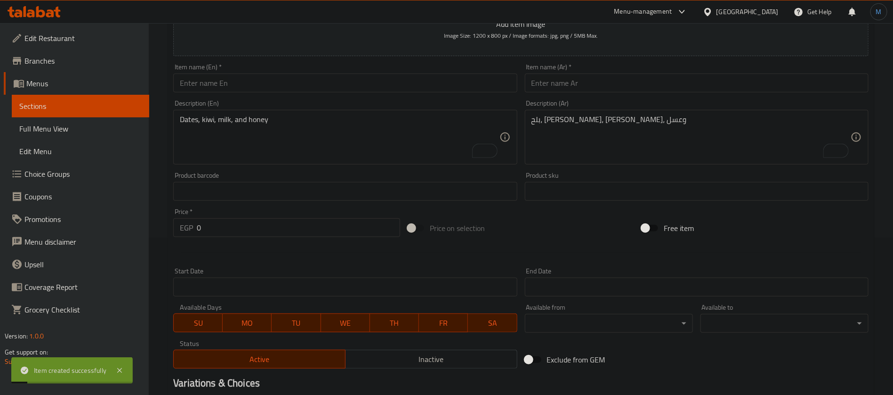
scroll to position [0, 0]
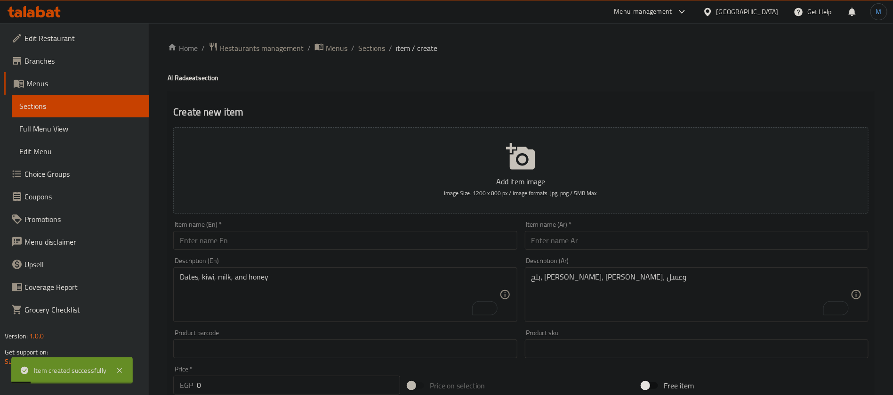
type input "0"
click at [647, 248] on input "text" at bounding box center [697, 240] width 344 height 19
paste input "الوحش"
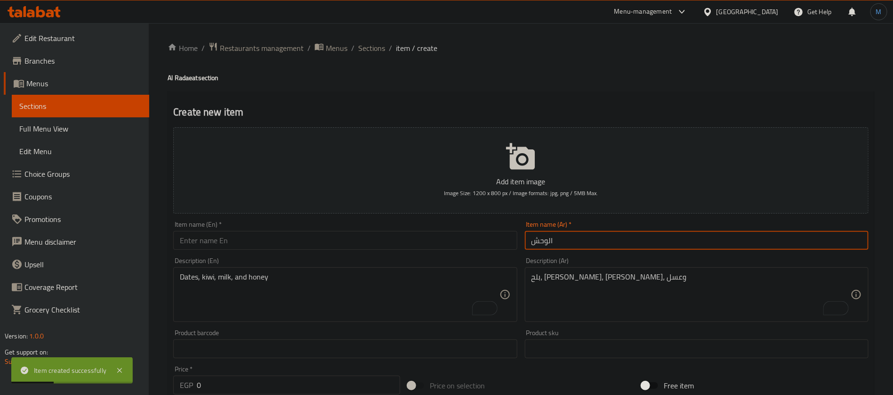
type input "الوحش"
click at [468, 235] on input "text" at bounding box center [345, 240] width 344 height 19
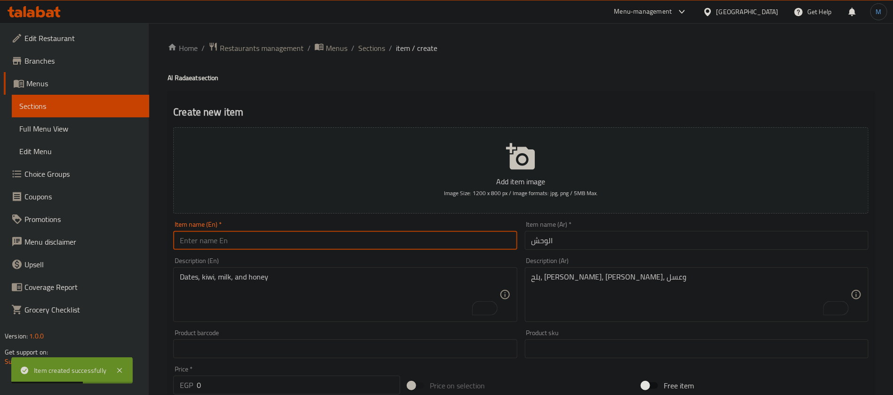
paste input "alwahsh"
type input "Al Wahsh"
click at [662, 300] on textarea "بلح، كيوي، لبن، وعسل" at bounding box center [691, 294] width 319 height 45
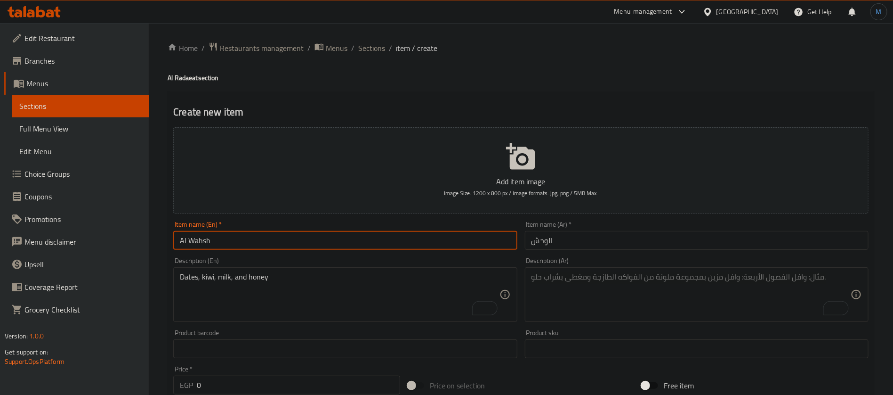
paste textarea "جرجير، عسل، لبن، ايس"
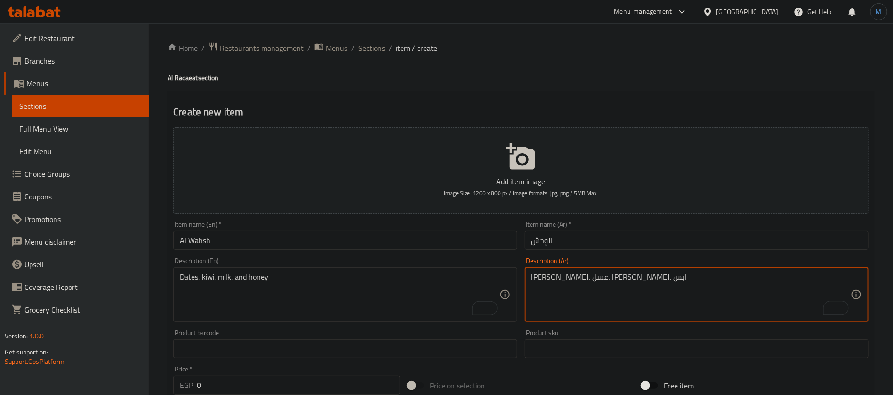
type textarea "جرجير، عسل، لبن، ايس"
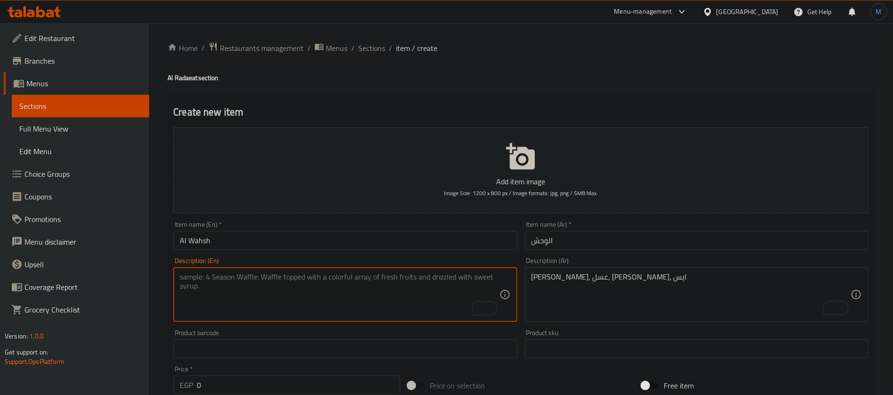
click at [386, 284] on textarea "To enrich screen reader interactions, please activate Accessibility in Grammarl…" at bounding box center [339, 294] width 319 height 45
paste textarea "Watercress, honey, milk, ice"
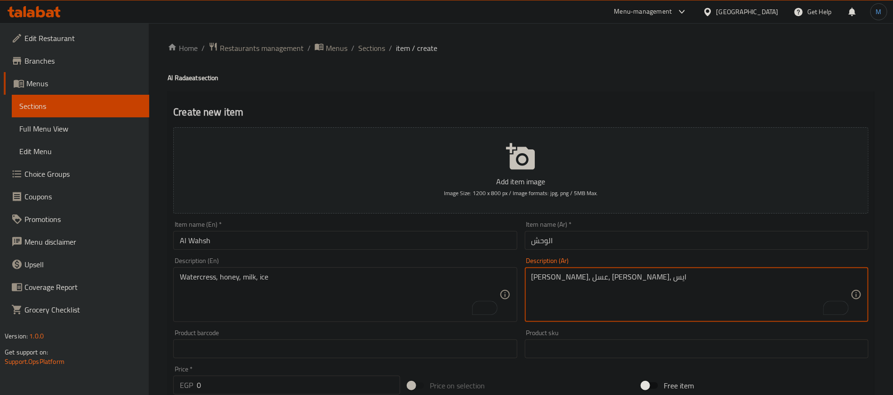
click at [584, 280] on textarea "جرجير، عسل، لبن، ايس" at bounding box center [691, 294] width 319 height 45
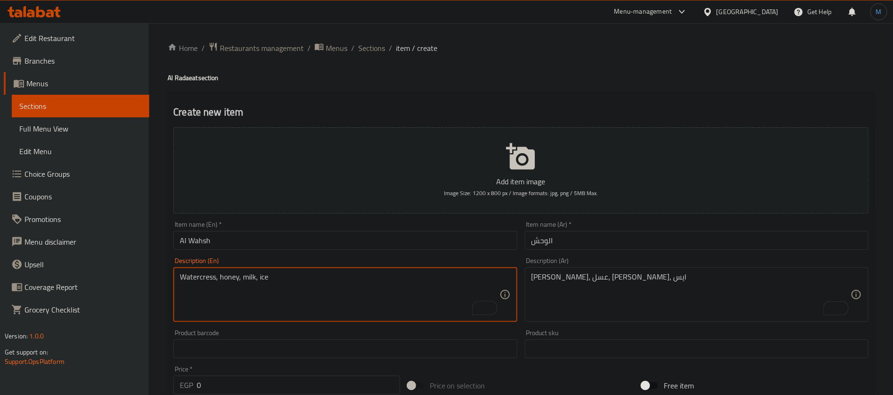
click at [200, 277] on textarea "Watercress, honey, milk, ice" at bounding box center [339, 294] width 319 height 45
paste textarea "Arugula"
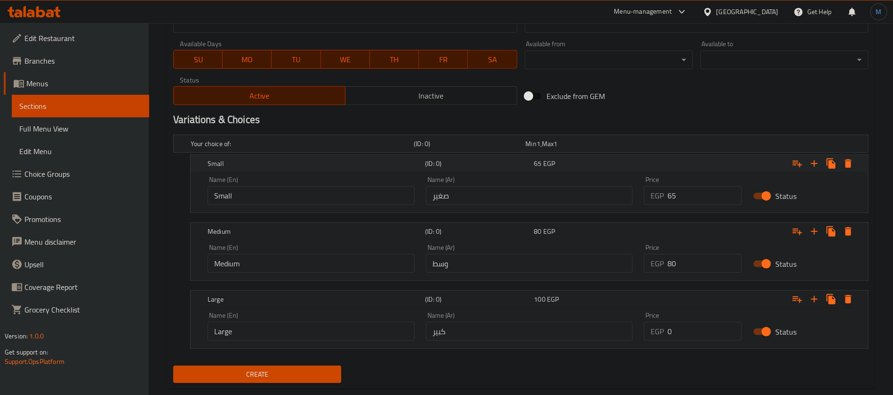
scroll to position [440, 0]
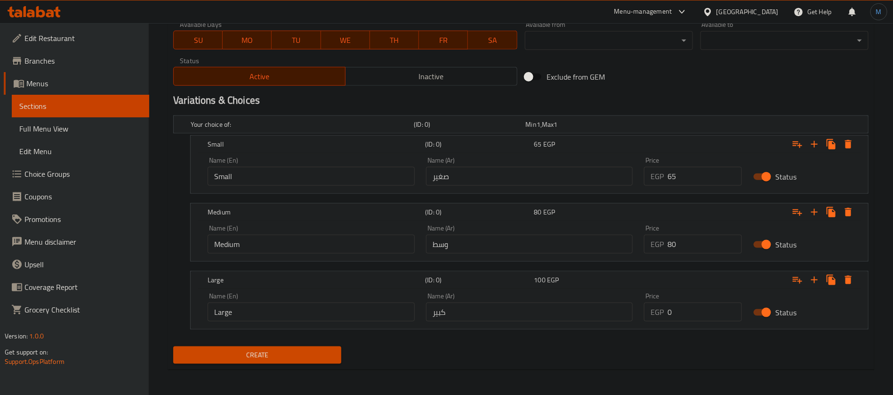
type textarea "Arugula, honey, milk, ice"
click at [692, 184] on input "65" at bounding box center [705, 176] width 74 height 19
type input "50"
click at [703, 245] on input "80" at bounding box center [705, 243] width 74 height 19
type input "70"
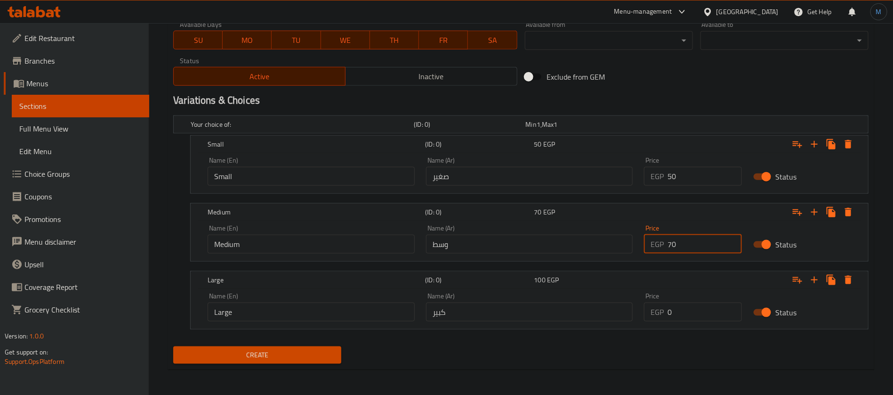
click at [685, 306] on input "0" at bounding box center [705, 311] width 74 height 19
type input "80"
click at [173, 346] on button "Create" at bounding box center [257, 354] width 168 height 17
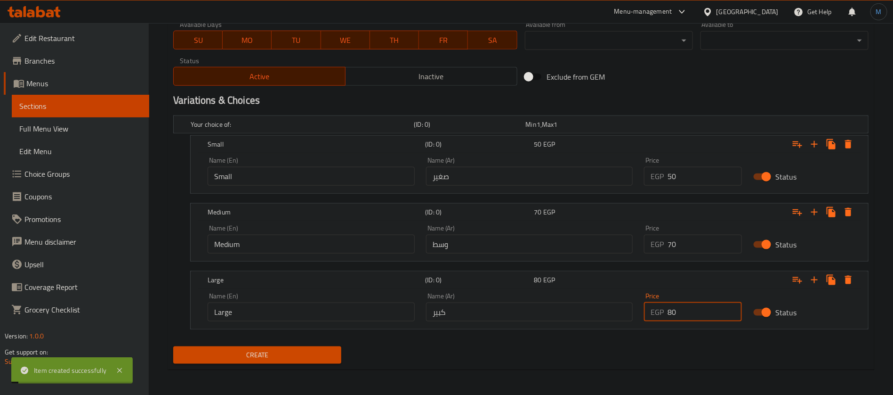
type input "0"
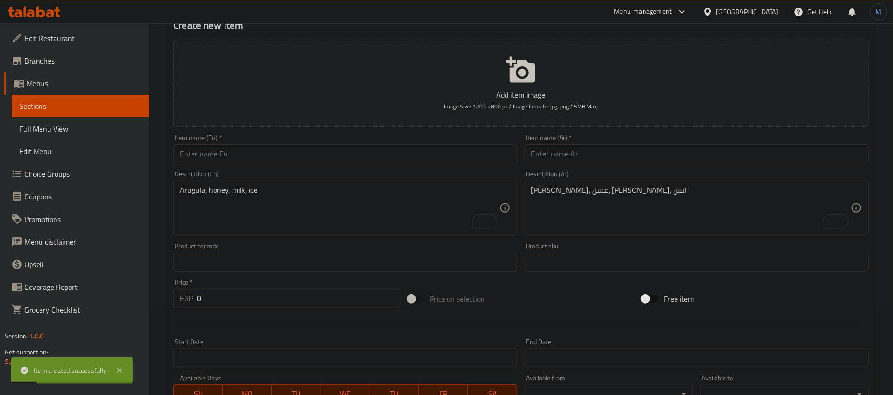
scroll to position [0, 0]
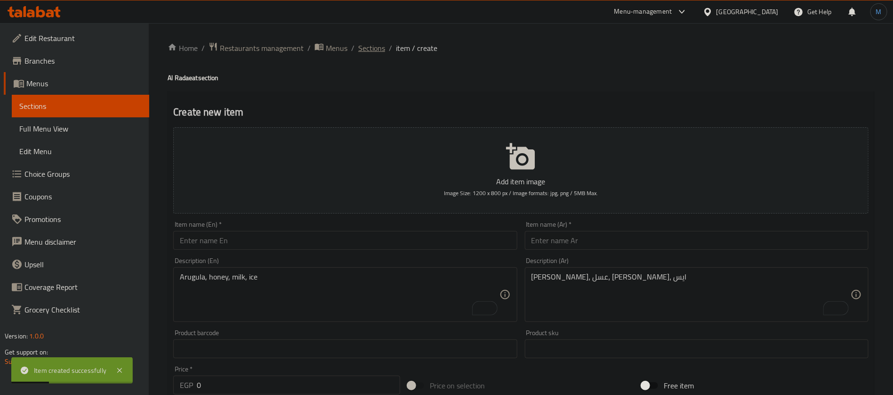
click at [363, 50] on span "Sections" at bounding box center [371, 47] width 27 height 11
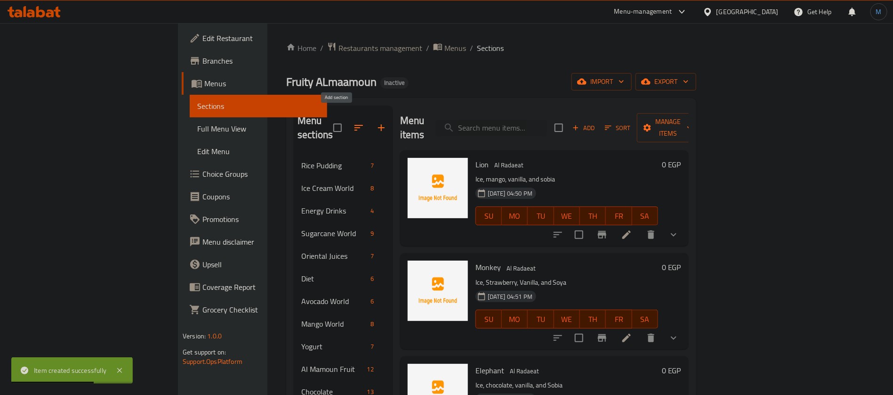
click at [376, 122] on icon "button" at bounding box center [381, 127] width 11 height 11
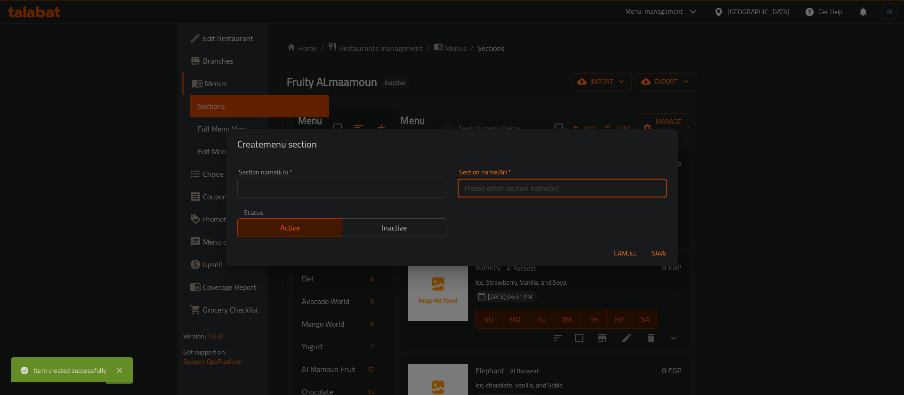
paste input "المحمصات"
click at [509, 187] on input "text" at bounding box center [562, 187] width 209 height 19
type input "المحمصات"
click at [358, 179] on input "text" at bounding box center [341, 187] width 209 height 19
paste input "roasters"
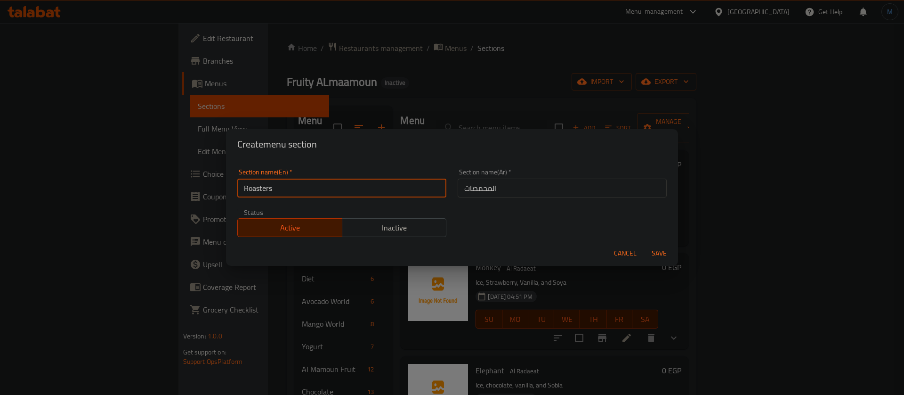
type input "Roasters"
click at [644, 244] on button "Save" at bounding box center [659, 252] width 30 height 17
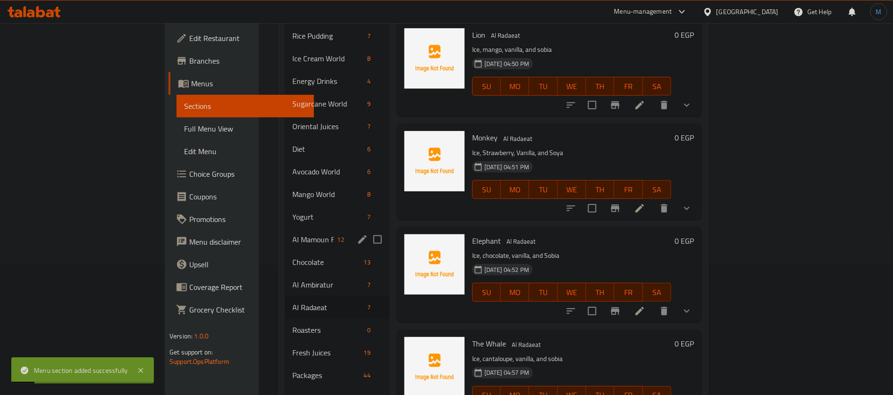
scroll to position [159, 0]
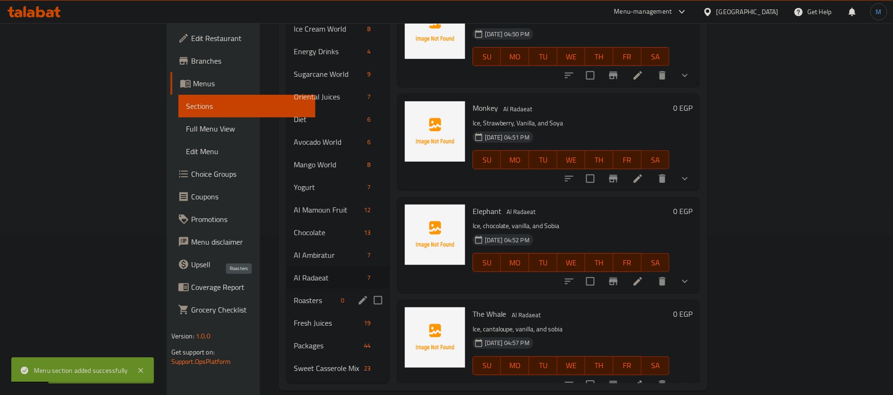
click at [294, 294] on span "Roasters" at bounding box center [316, 299] width 44 height 11
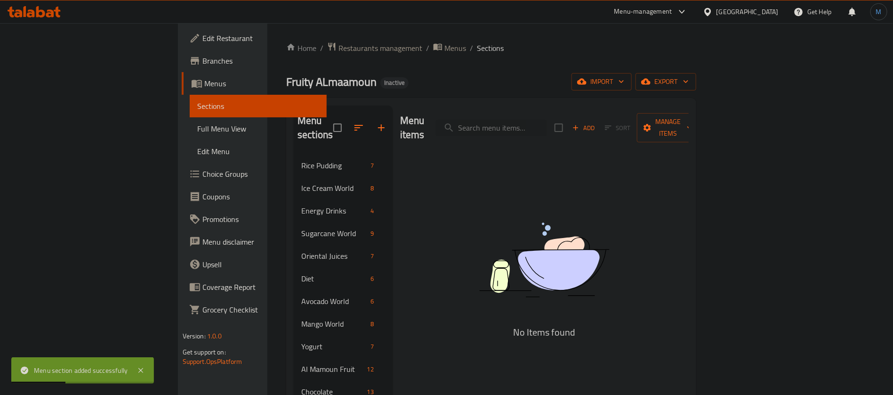
click at [700, 129] on div "Add Sort Manage items" at bounding box center [627, 127] width 145 height 29
click at [597, 123] on span "Add" at bounding box center [583, 127] width 25 height 11
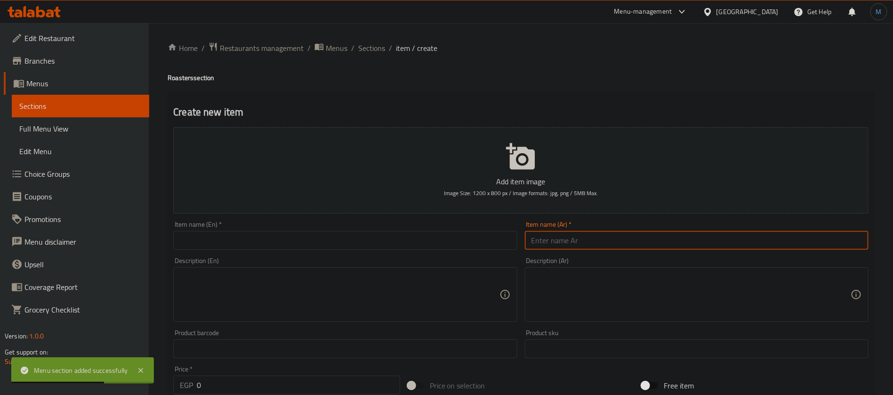
paste input "بندق"
click at [696, 244] on input "text" at bounding box center [697, 240] width 344 height 19
type input "بندق"
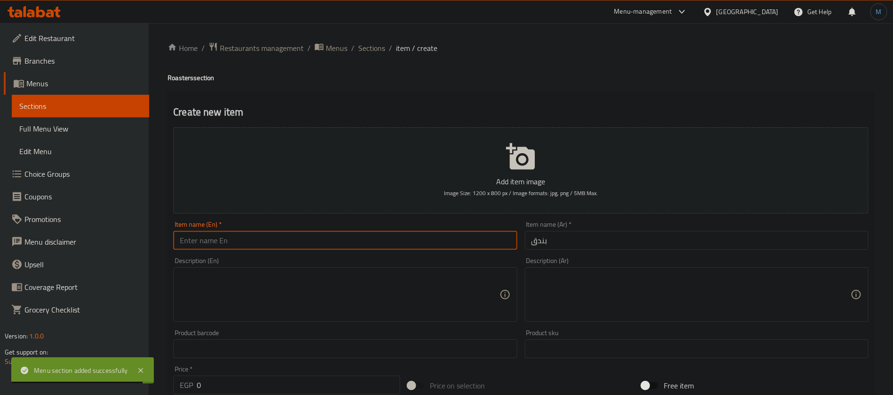
click at [405, 232] on input "text" at bounding box center [345, 240] width 344 height 19
paste input "hazelnut"
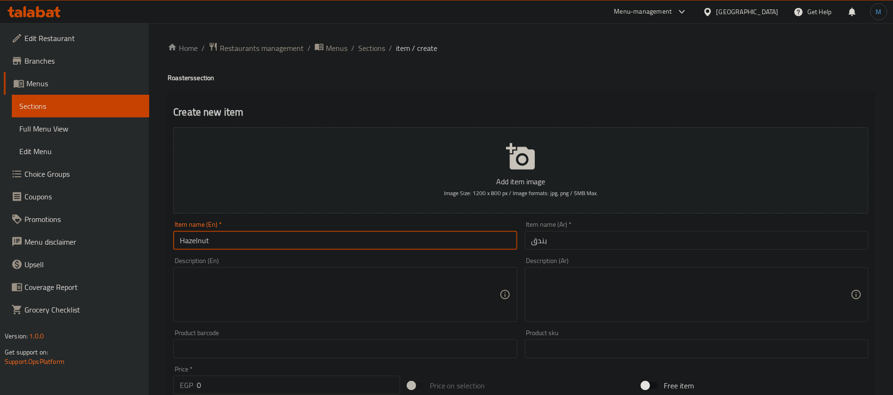
type input "Hazelnut"
click at [590, 293] on textarea at bounding box center [691, 294] width 319 height 45
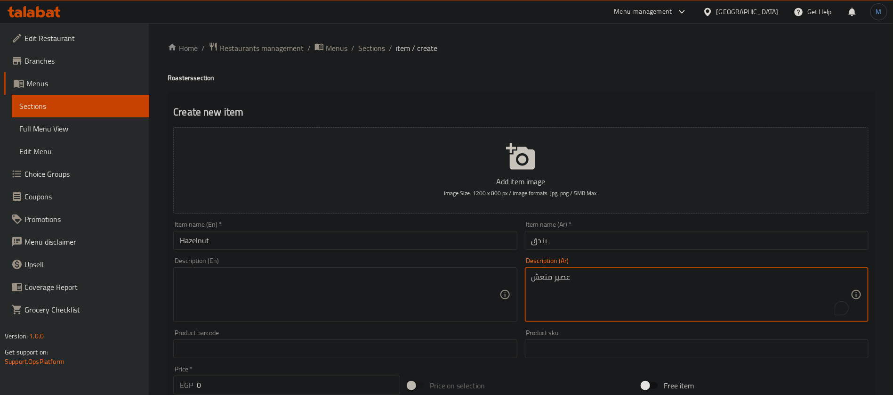
type textarea "عصير منعش"
paste textarea "refreshing juice"
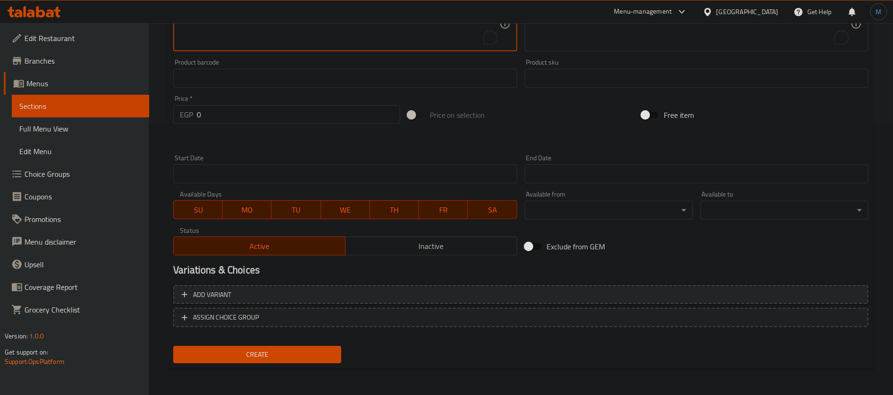
type textarea "refreshing juice"
click at [662, 294] on span "Add variant" at bounding box center [521, 295] width 678 height 12
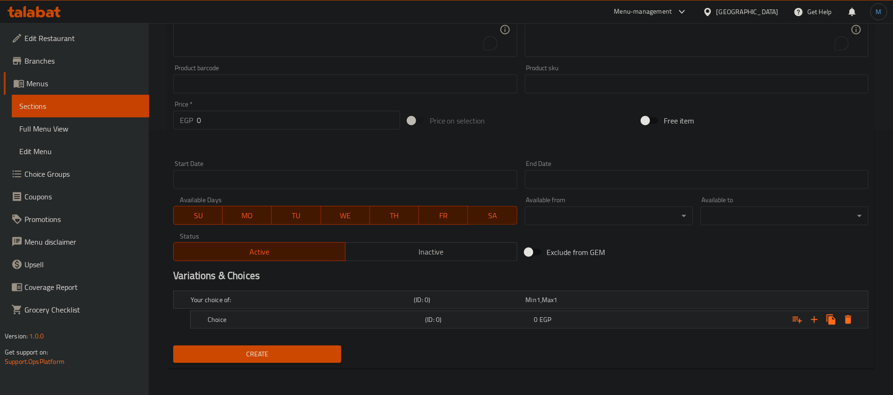
scroll to position [264, 0]
click at [821, 316] on button "Expand" at bounding box center [814, 320] width 17 height 17
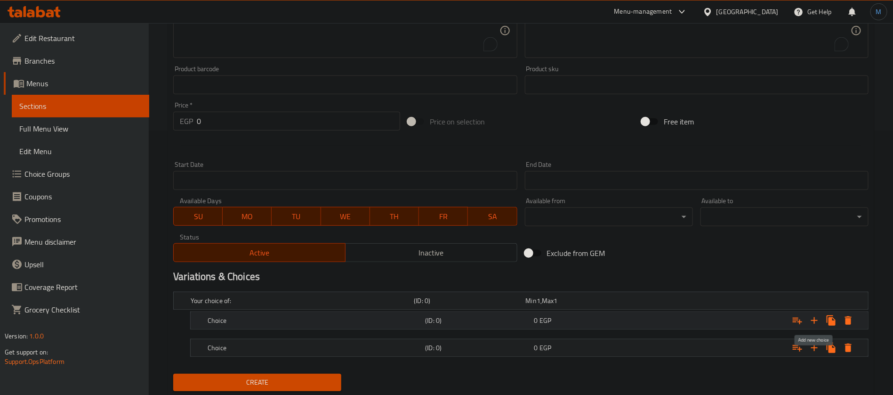
click at [821, 316] on button "Expand" at bounding box center [814, 320] width 17 height 17
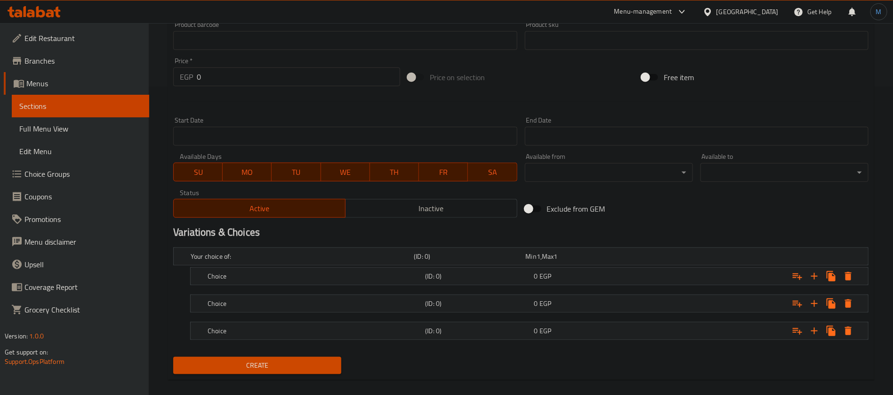
scroll to position [318, 0]
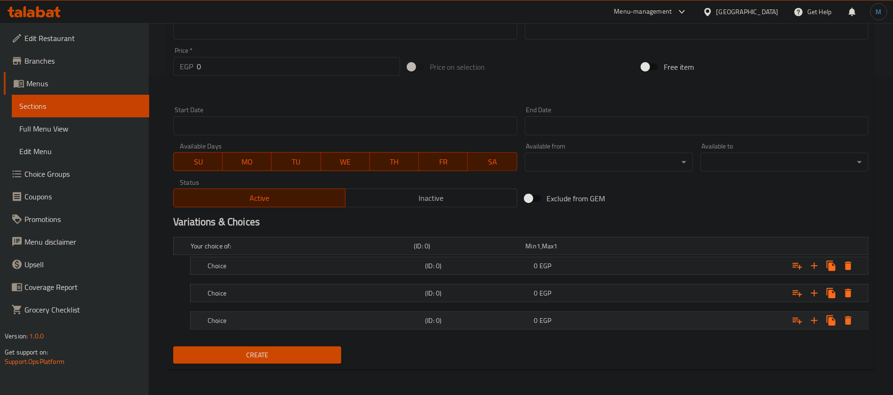
click at [581, 256] on div "Choice (ID: 0) 0 EGP" at bounding box center [524, 245] width 670 height 21
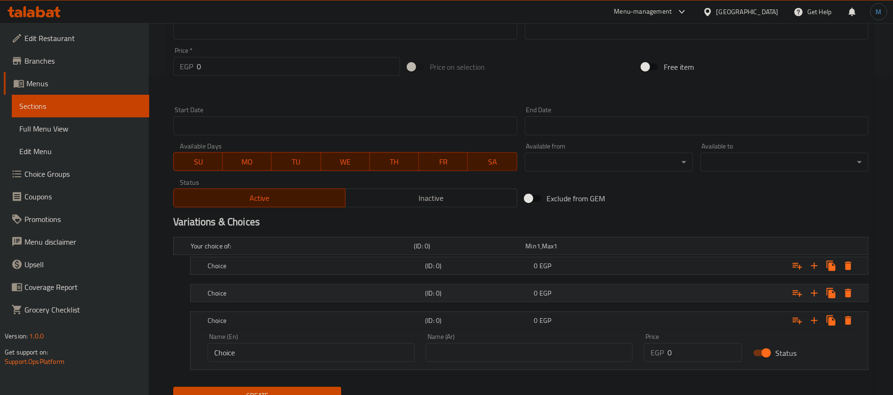
click at [581, 252] on div "0 EGP" at bounding box center [580, 245] width 112 height 13
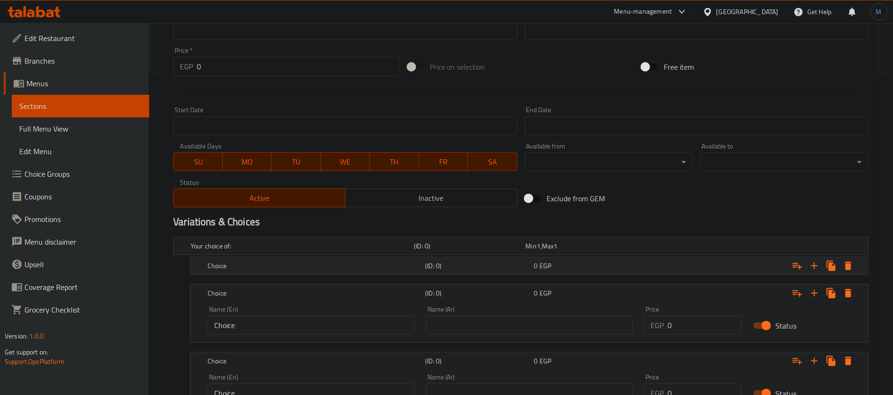
click at [584, 250] on div "0 EGP" at bounding box center [580, 245] width 108 height 9
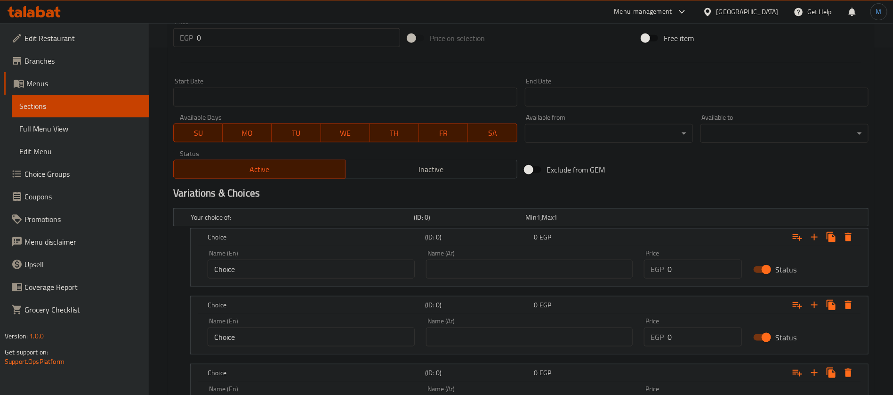
scroll to position [389, 0]
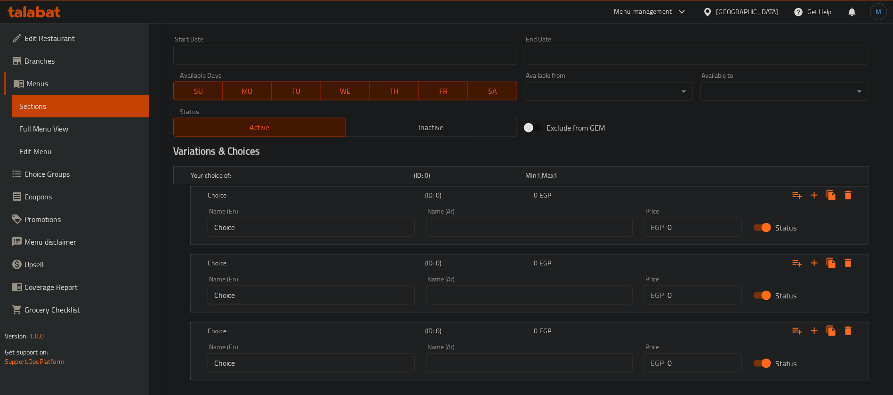
click at [547, 216] on div "Name (Ar) Name (Ar)" at bounding box center [529, 222] width 207 height 29
click at [543, 233] on input "text" at bounding box center [529, 227] width 207 height 19
type input "صغير"
click at [511, 290] on input "text" at bounding box center [529, 294] width 207 height 19
type input "وسط"
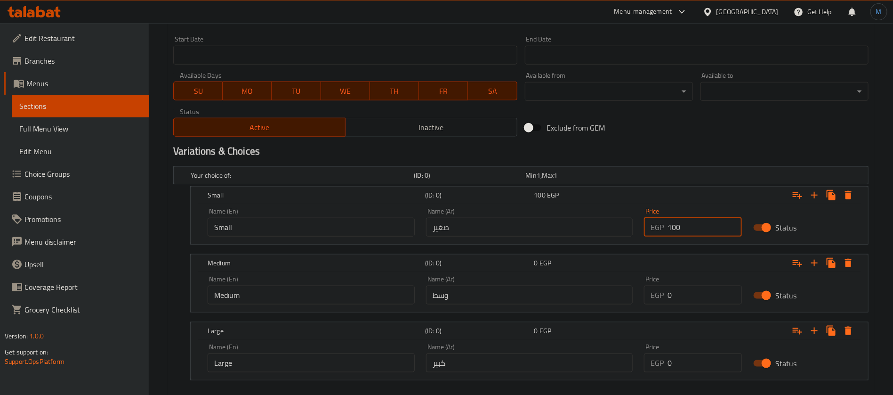
type input "100"
click at [690, 297] on input "0" at bounding box center [705, 294] width 74 height 19
type input "120"
drag, startPoint x: 690, startPoint y: 349, endPoint x: 691, endPoint y: 361, distance: 11.8
click at [690, 350] on div "Price EGP 0 Price" at bounding box center [693, 357] width 98 height 29
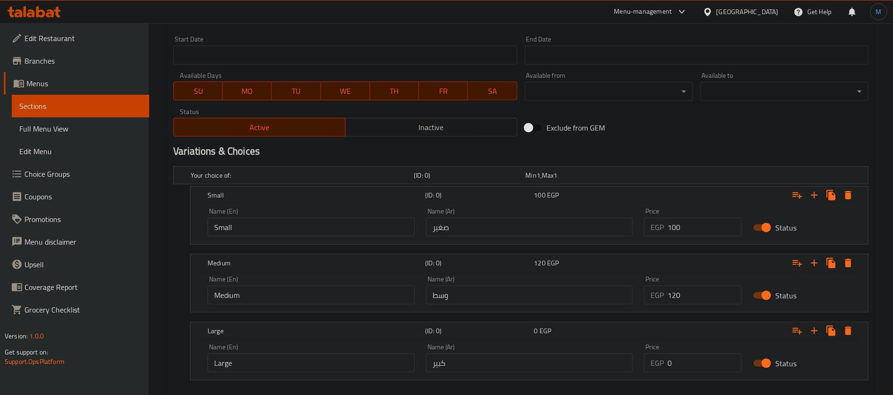
click at [691, 361] on input "0" at bounding box center [705, 362] width 74 height 19
type input "140"
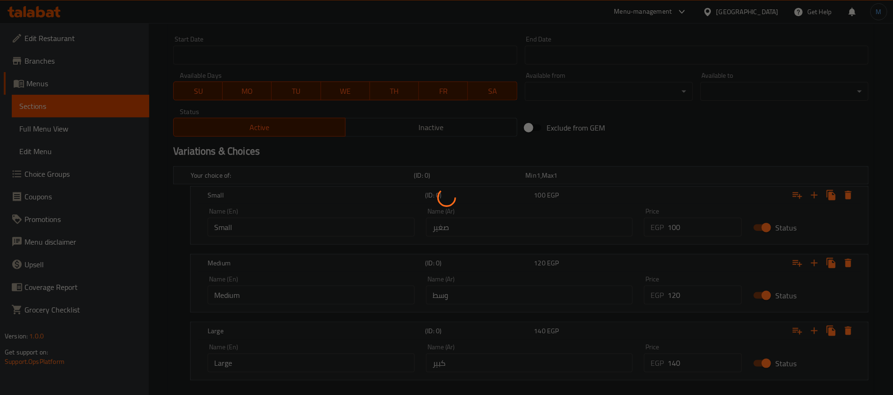
click at [672, 144] on div at bounding box center [446, 197] width 893 height 395
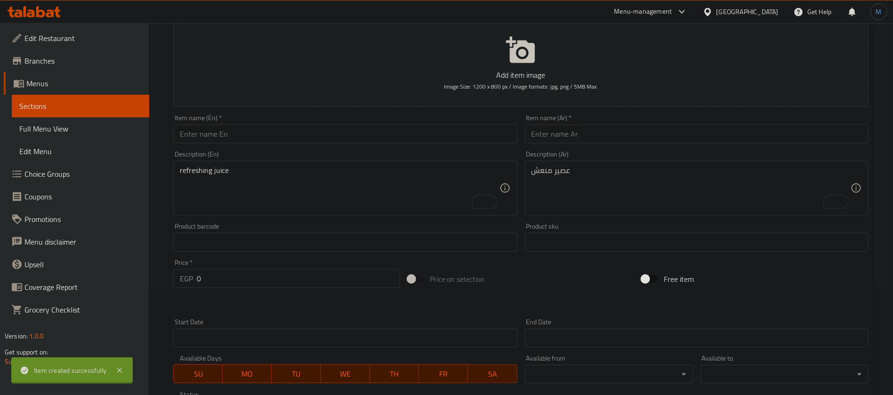
scroll to position [0, 0]
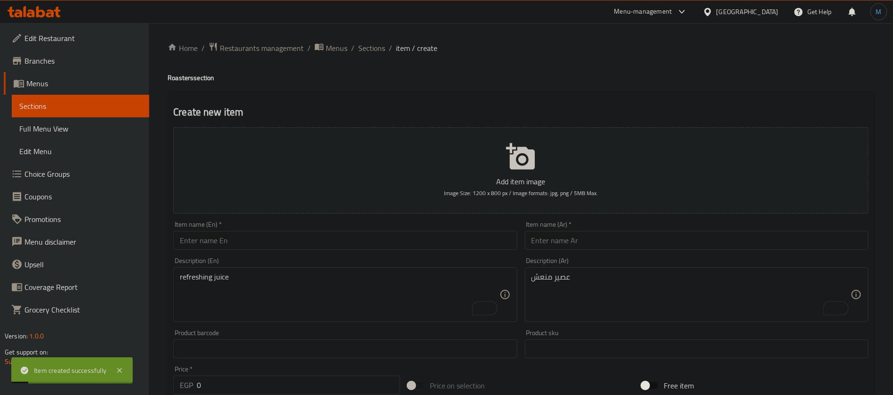
click at [694, 245] on input "text" at bounding box center [697, 240] width 344 height 19
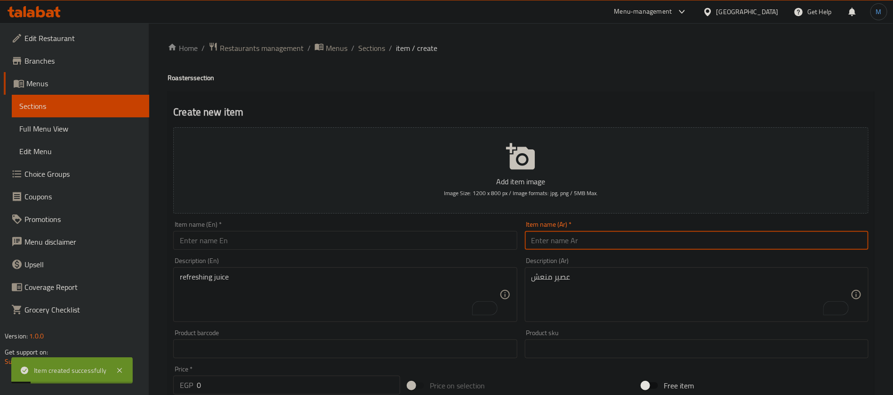
paste input "كاجو"
type input "كاجو"
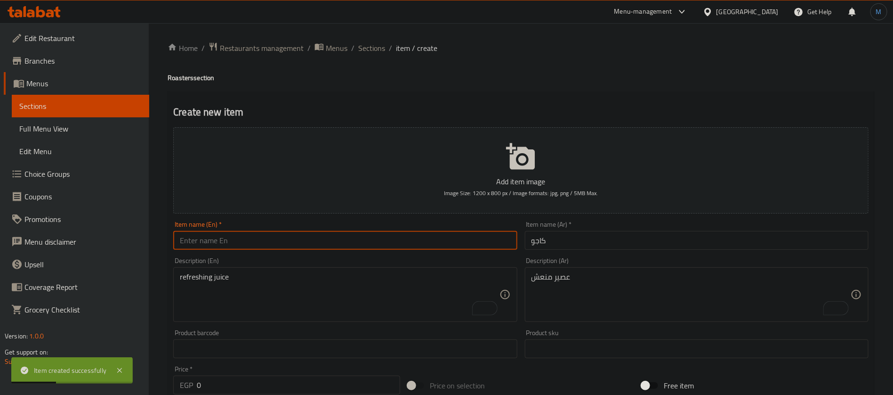
click at [329, 245] on input "text" at bounding box center [345, 240] width 344 height 19
paste input "cashew"
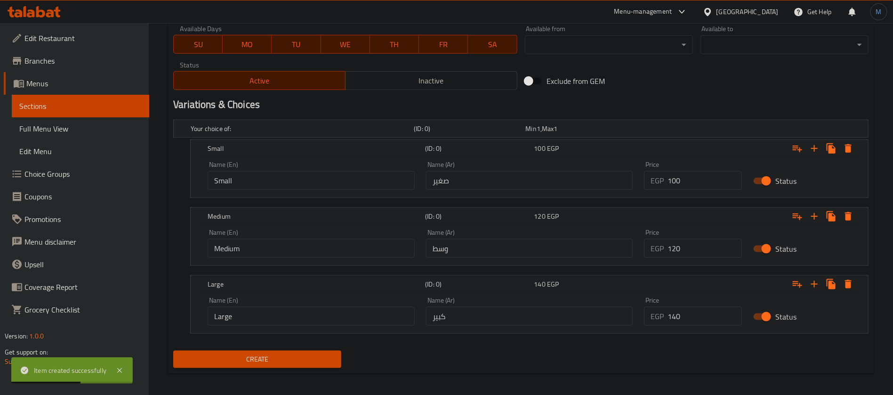
scroll to position [440, 0]
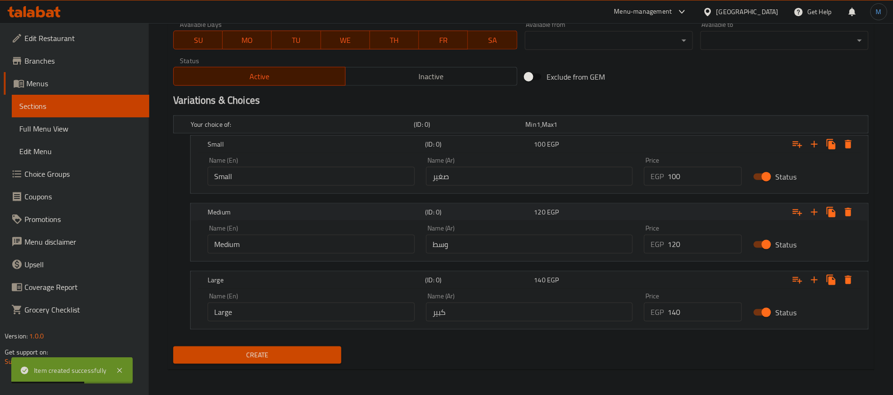
type input "Cashew"
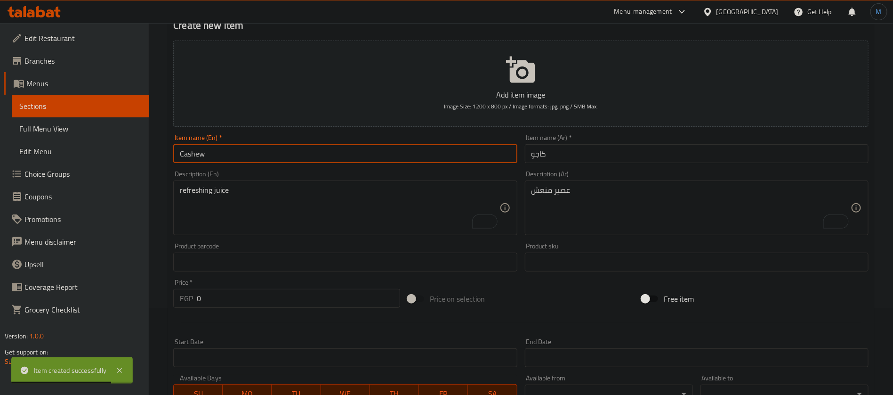
click at [559, 217] on textarea "عصير منعش" at bounding box center [691, 208] width 319 height 45
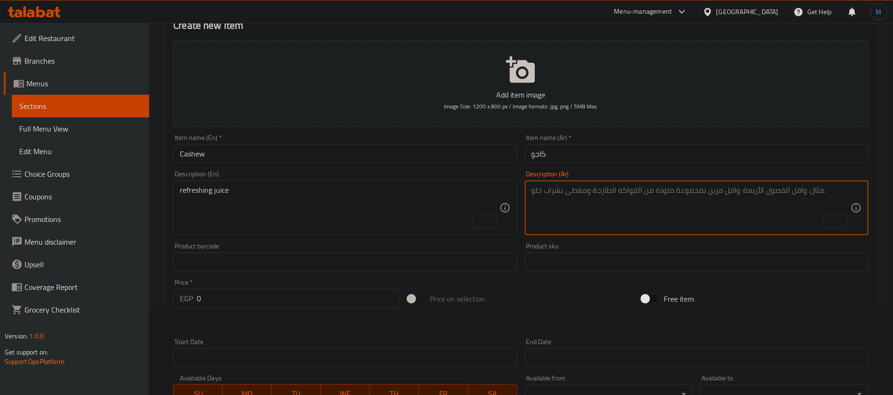
paste textarea "عصير منعش"
type textarea "عصير منعش"
click at [338, 217] on textarea "refreshing juice" at bounding box center [339, 208] width 319 height 45
paste textarea "refreshing juice"
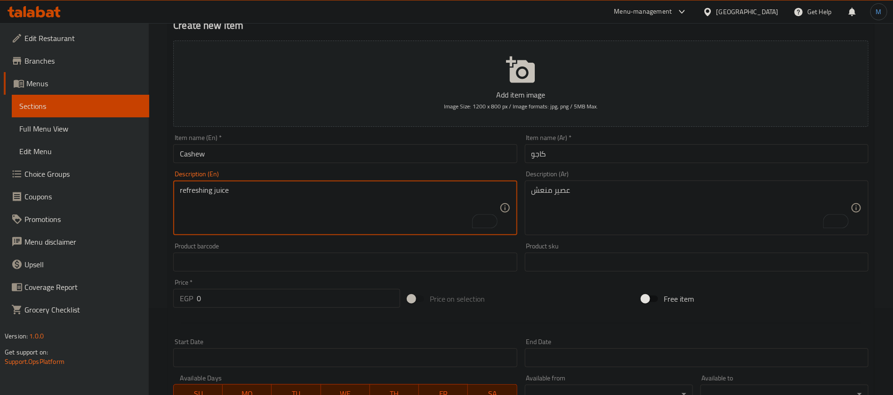
type textarea "refreshing juice"
click at [321, 155] on input "Cashew" at bounding box center [345, 153] width 344 height 19
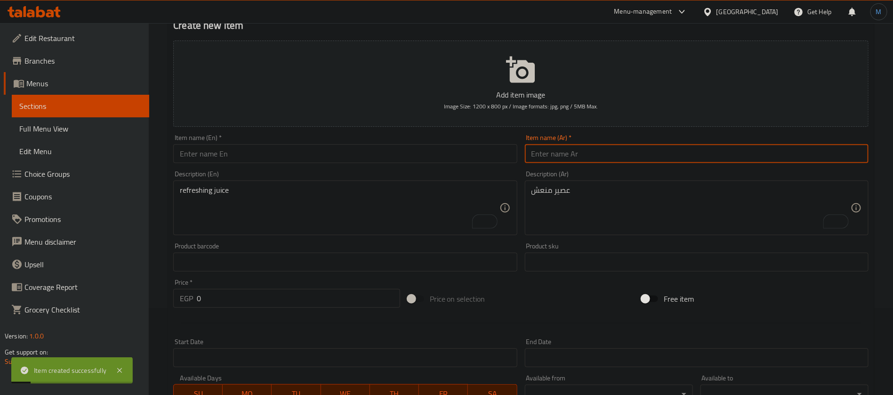
click at [673, 153] on input "text" at bounding box center [697, 153] width 344 height 19
type input "فستق"
click at [309, 159] on input "text" at bounding box center [345, 153] width 344 height 19
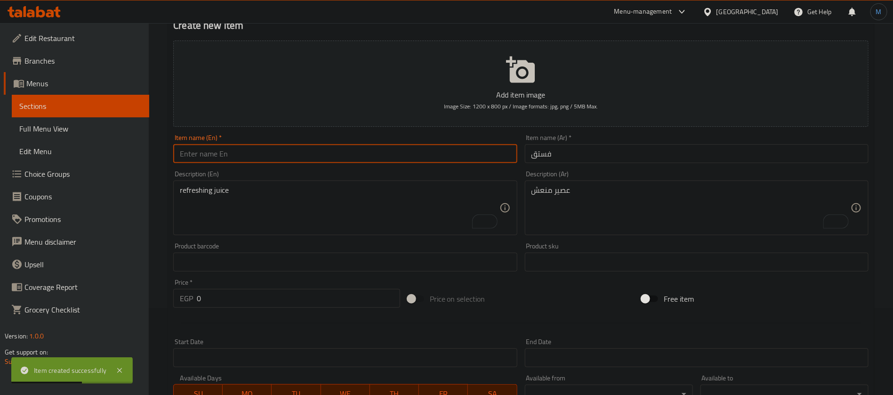
paste input "pistachio"
type input "Pistachio"
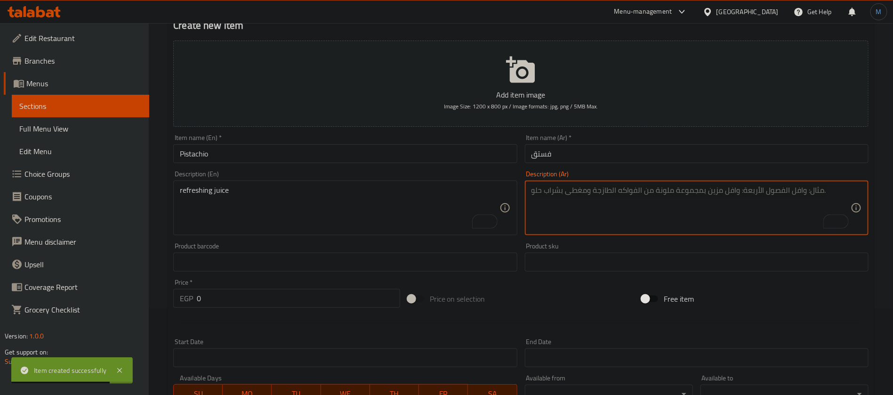
paste textarea "عصير منعش"
type textarea "عصير منعش"
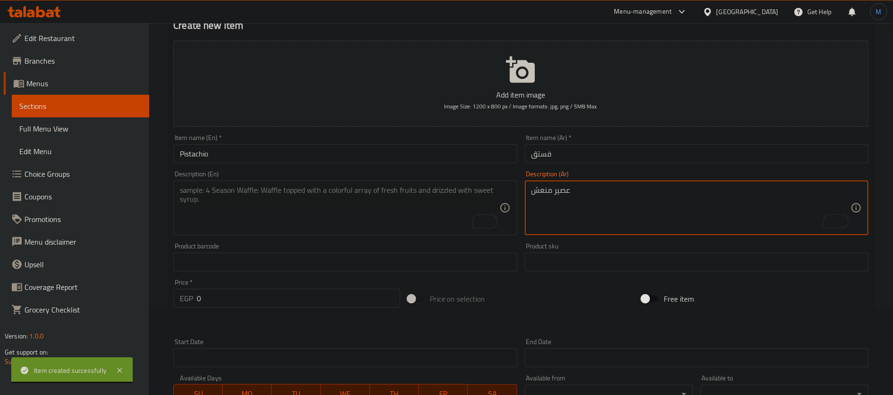
paste textarea "refreshing juice"
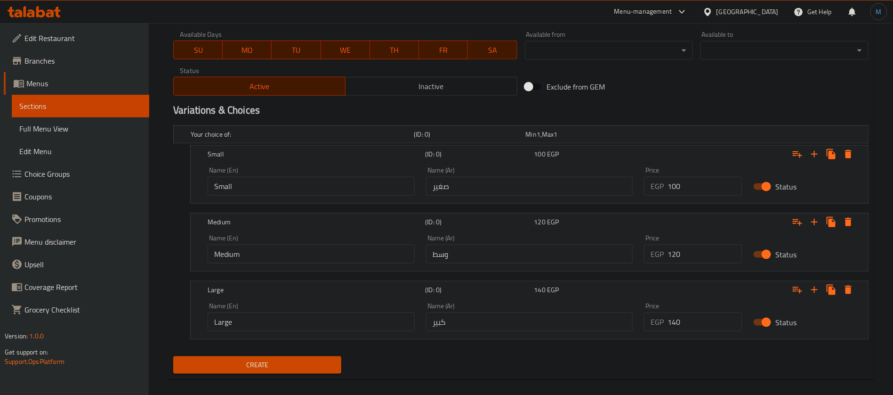
scroll to position [440, 0]
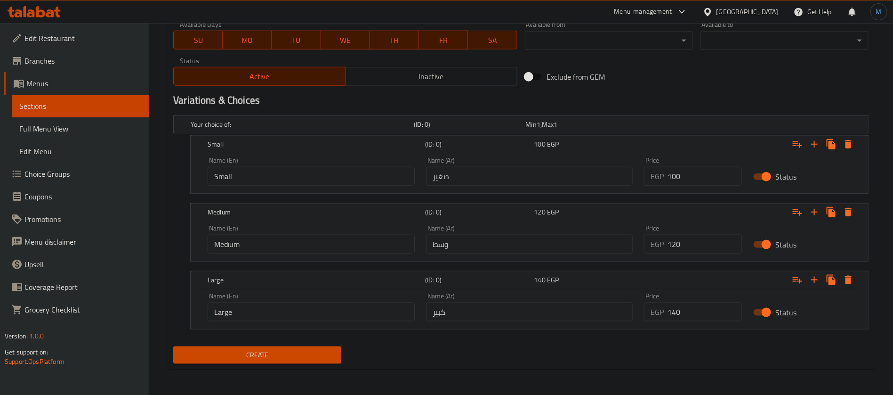
type textarea "refreshing juice"
click at [307, 349] on span "Create" at bounding box center [257, 355] width 153 height 12
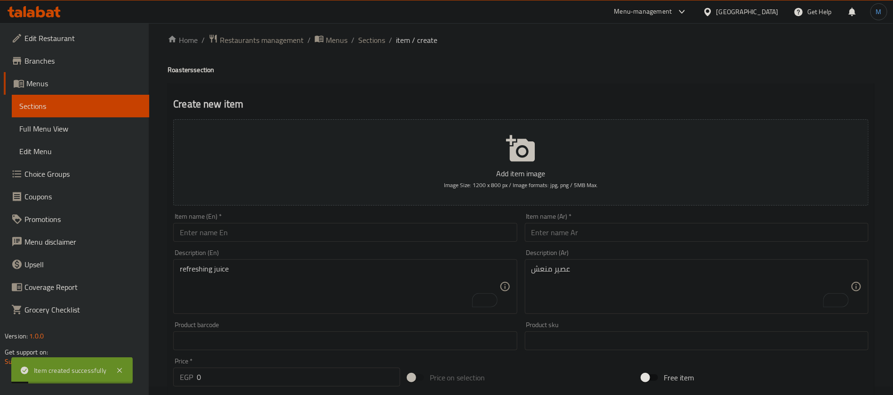
scroll to position [0, 0]
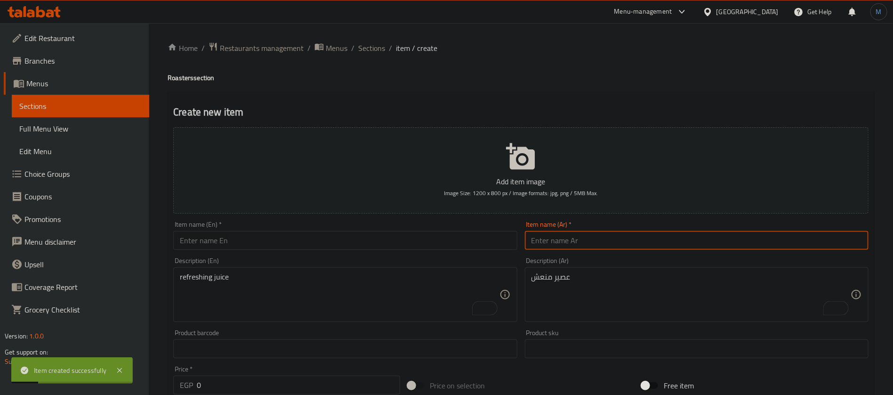
paste input "باور"
click at [605, 240] on input "باور" at bounding box center [697, 240] width 344 height 19
type input "باور"
click at [407, 234] on input "text" at bounding box center [345, 240] width 344 height 19
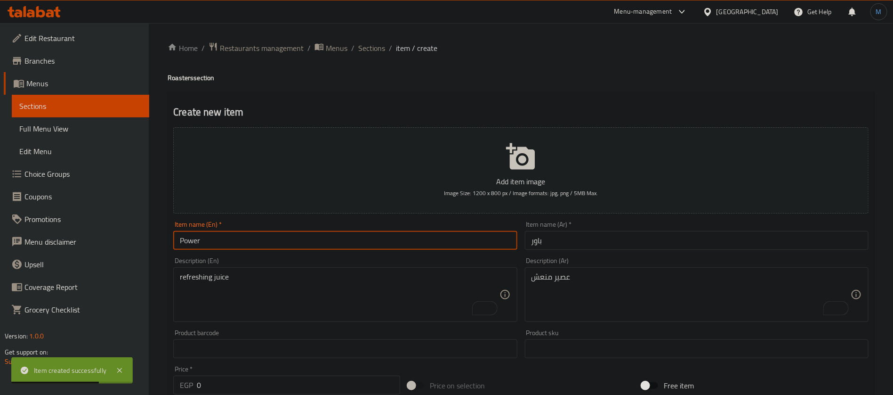
type input "Power"
paste textarea "عصير منعش"
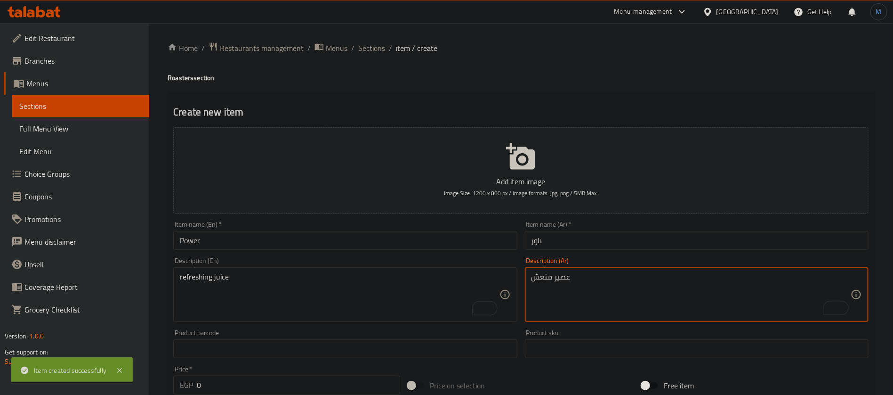
type textarea "عصير منعش"
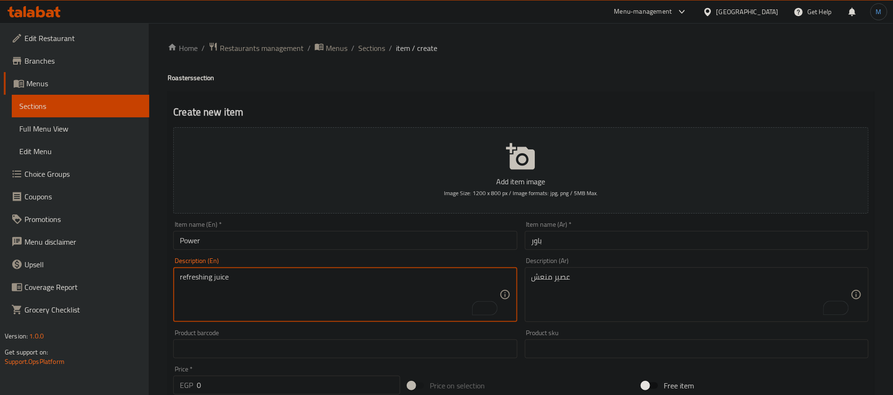
click at [324, 274] on textarea "refreshing juice" at bounding box center [339, 294] width 319 height 45
paste textarea "refreshing juice"
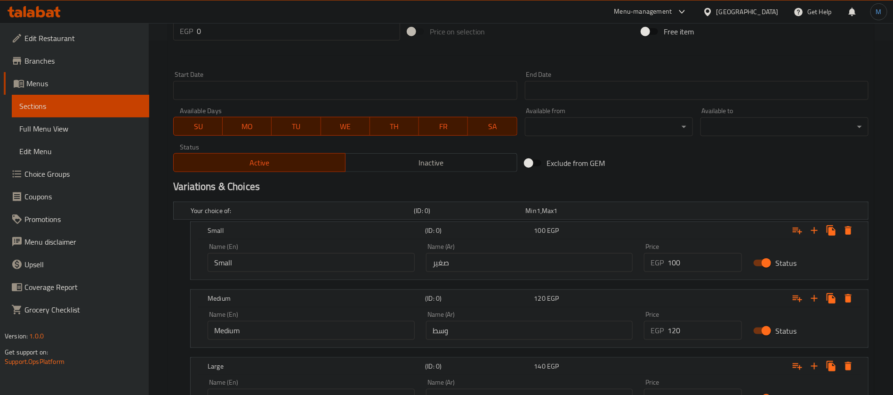
scroll to position [440, 0]
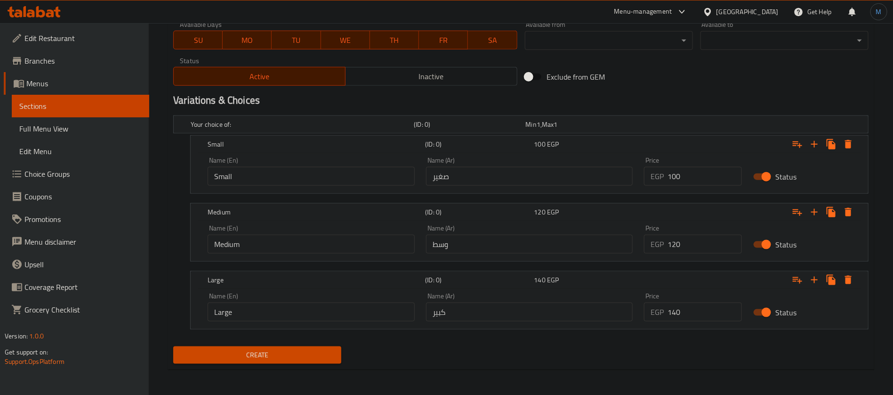
type textarea "refreshing juice"
click at [329, 356] on span "Create" at bounding box center [257, 355] width 153 height 12
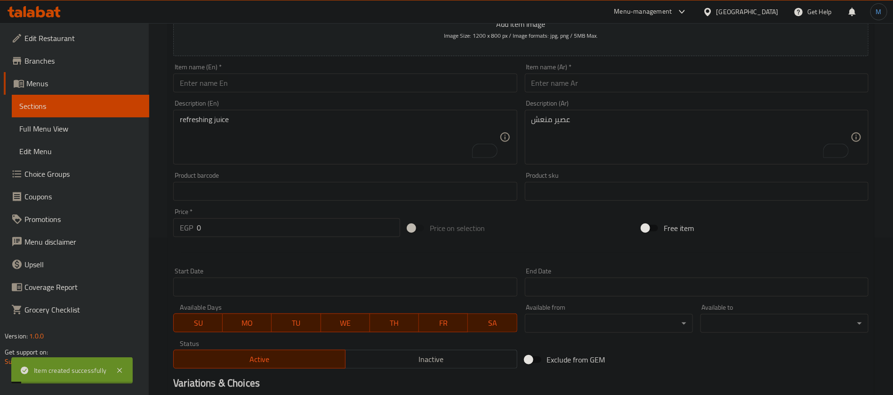
scroll to position [0, 0]
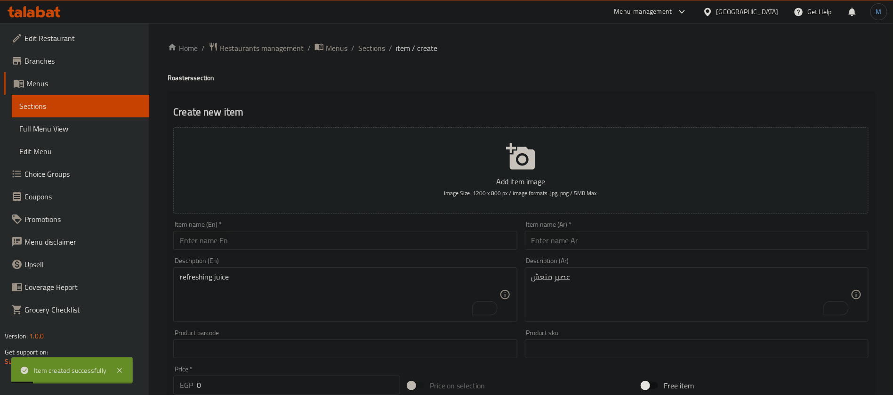
click at [605, 265] on div "Description (Ar) عصير منعش Description (Ar)" at bounding box center [697, 289] width 344 height 65
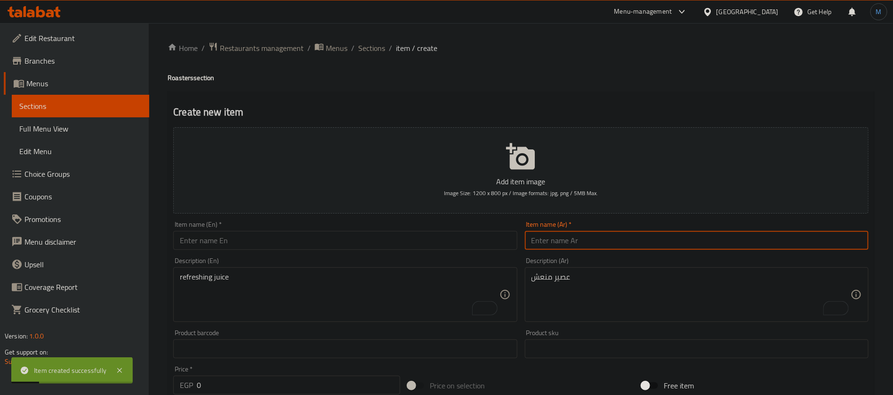
click at [602, 243] on input "text" at bounding box center [697, 240] width 344 height 19
type input "لب"
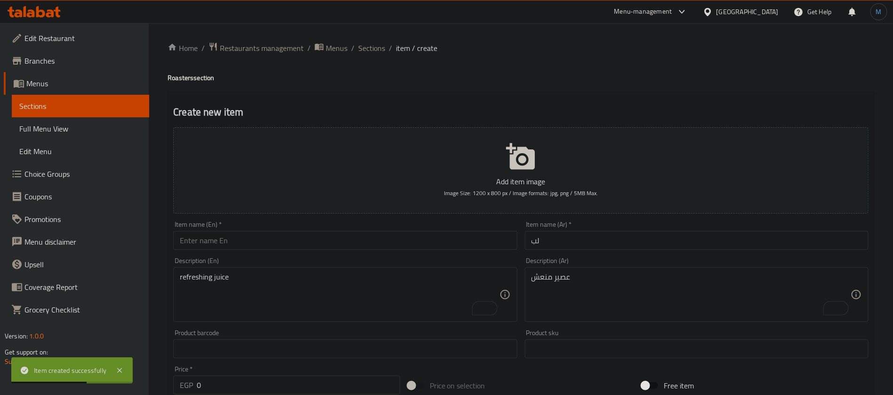
click at [225, 253] on div "Item name (En)   * Item name (En) *" at bounding box center [345, 235] width 351 height 36
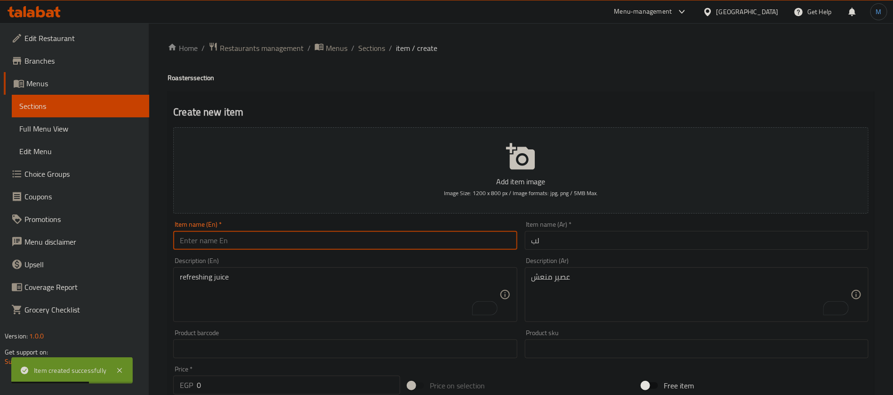
click at [226, 249] on input "text" at bounding box center [345, 240] width 344 height 19
paste input "Leb"
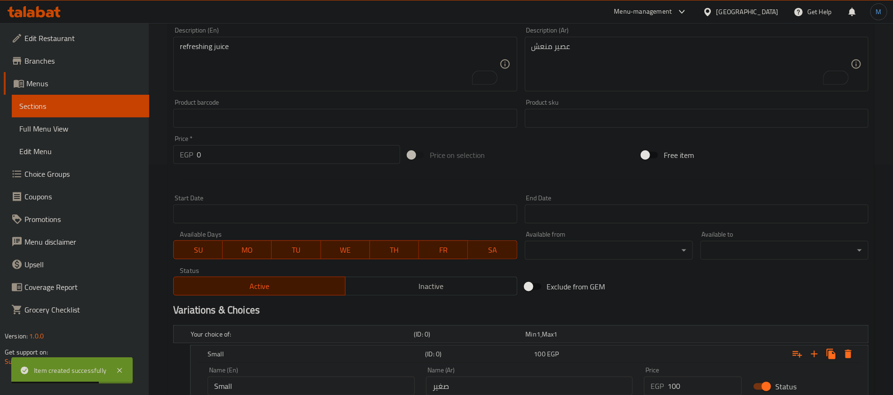
scroll to position [353, 0]
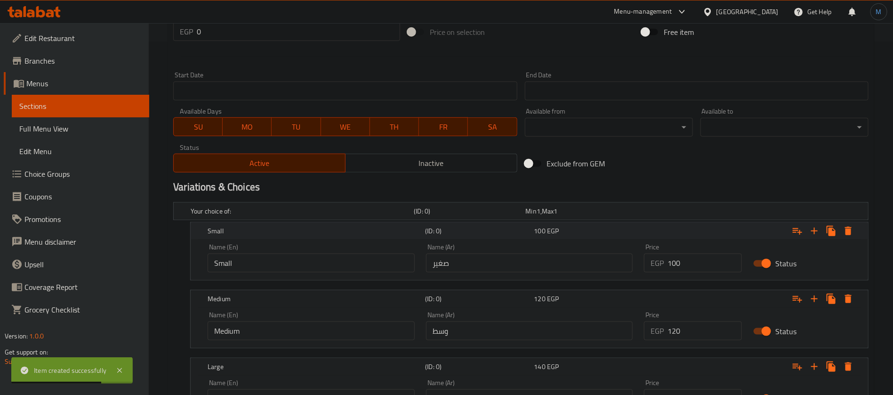
type input "Leb"
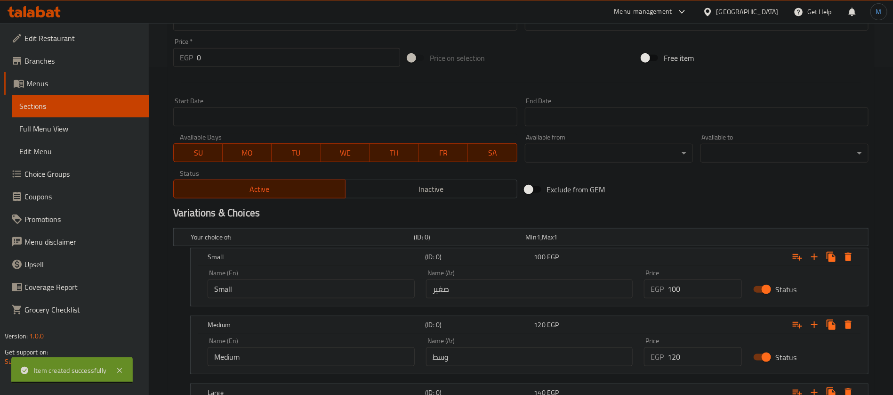
scroll to position [141, 0]
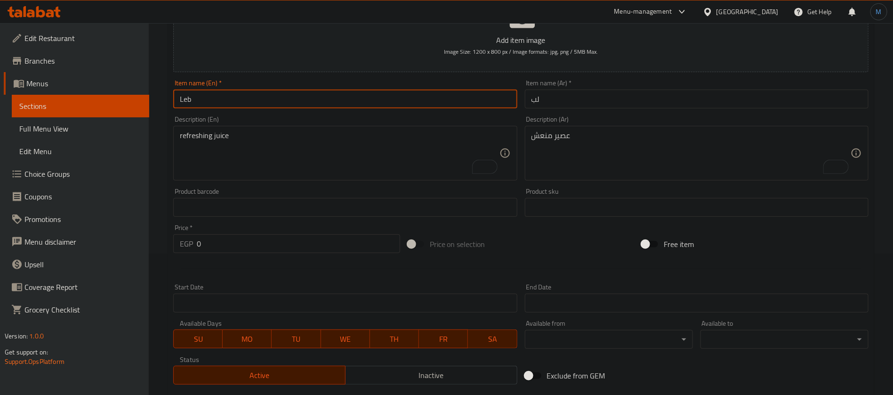
click at [610, 163] on textarea "عصير منعش" at bounding box center [691, 153] width 319 height 45
paste textarea "عصير منعش"
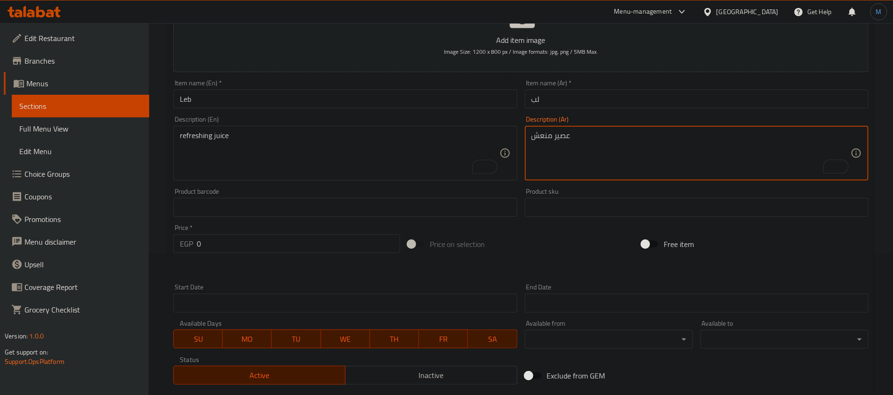
type textarea "عصير منعش"
click at [425, 158] on textarea "To enrich screen reader interactions, please activate Accessibility in Grammarl…" at bounding box center [339, 153] width 319 height 45
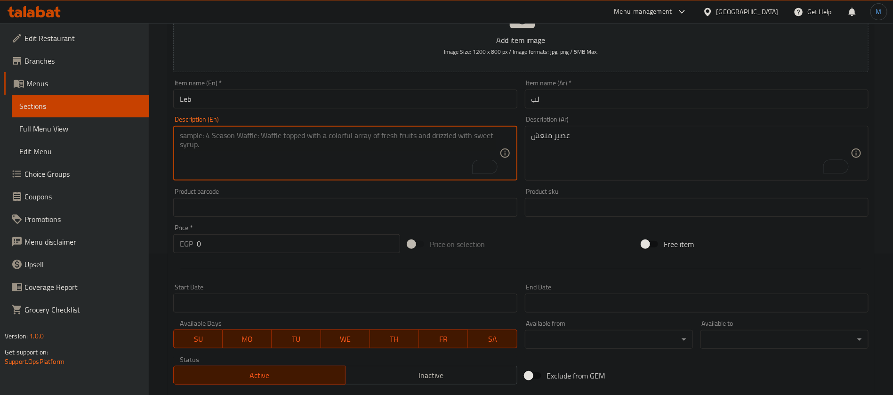
paste textarea "refreshing juice"
type textarea "refreshing juice"
click at [369, 102] on input "Leb" at bounding box center [345, 98] width 344 height 19
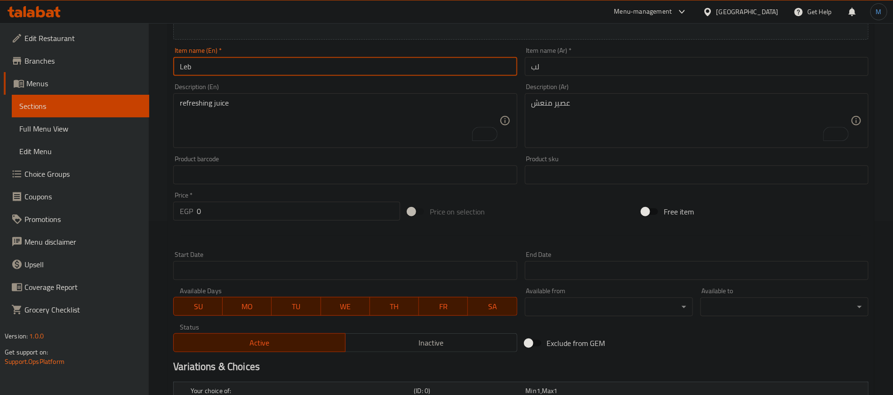
scroll to position [440, 0]
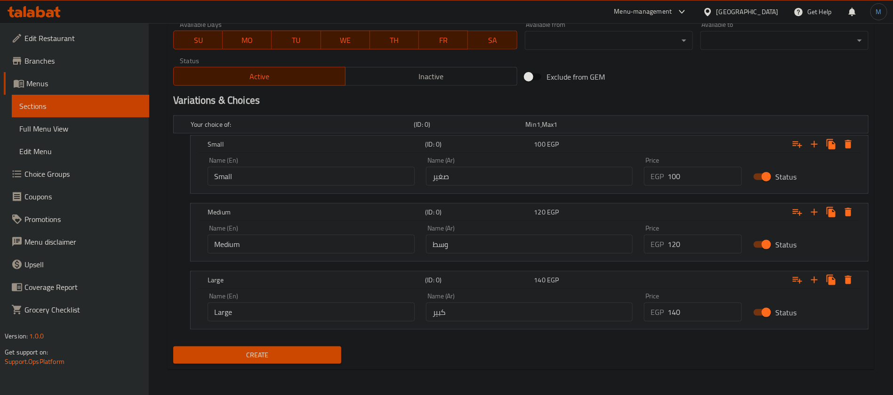
click at [683, 176] on input "100" at bounding box center [705, 176] width 74 height 19
type input "50"
click at [700, 247] on input "0" at bounding box center [705, 243] width 74 height 19
type input "70"
click at [703, 309] on input "0" at bounding box center [705, 311] width 74 height 19
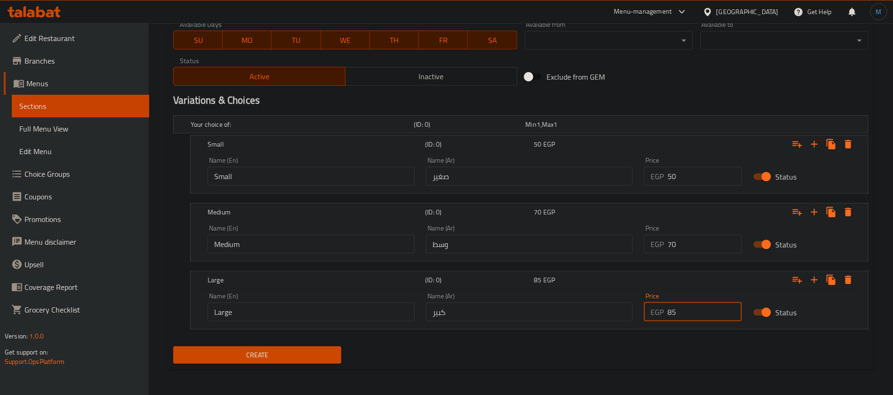
type input "85"
click at [173, 346] on button "Create" at bounding box center [257, 354] width 168 height 17
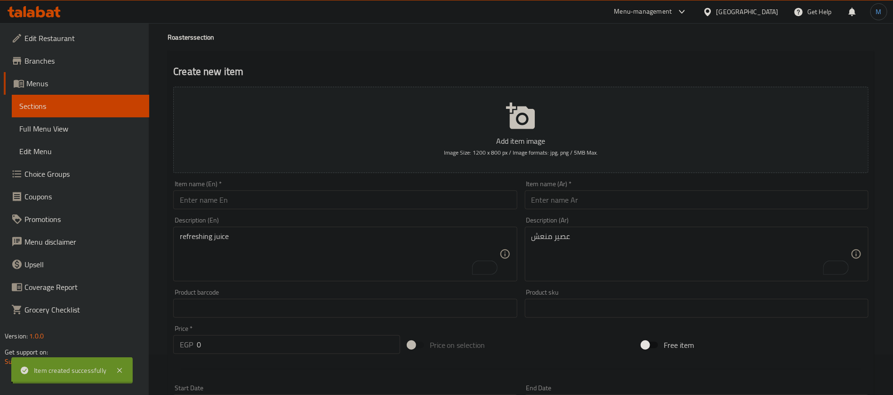
scroll to position [0, 0]
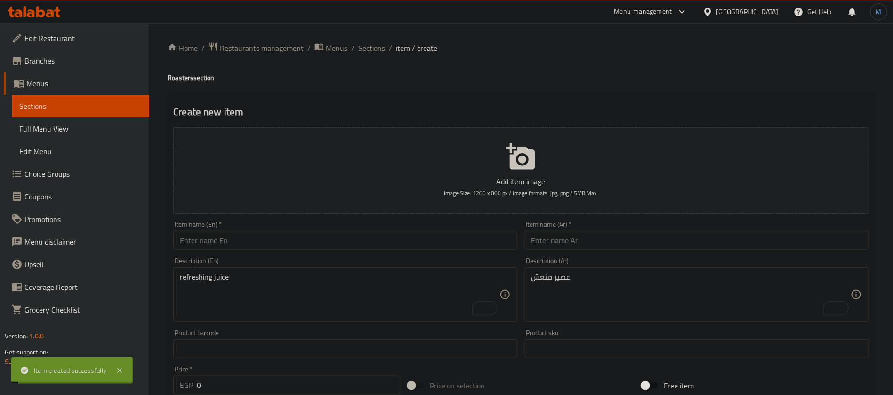
type input "0"
drag, startPoint x: 655, startPoint y: 221, endPoint x: 657, endPoint y: 244, distance: 23.2
click at [657, 235] on div "Item name (Ar)   * Item name (Ar) *" at bounding box center [697, 235] width 344 height 29
paste input "سودانى"
click at [657, 245] on input "سودانى" at bounding box center [697, 240] width 344 height 19
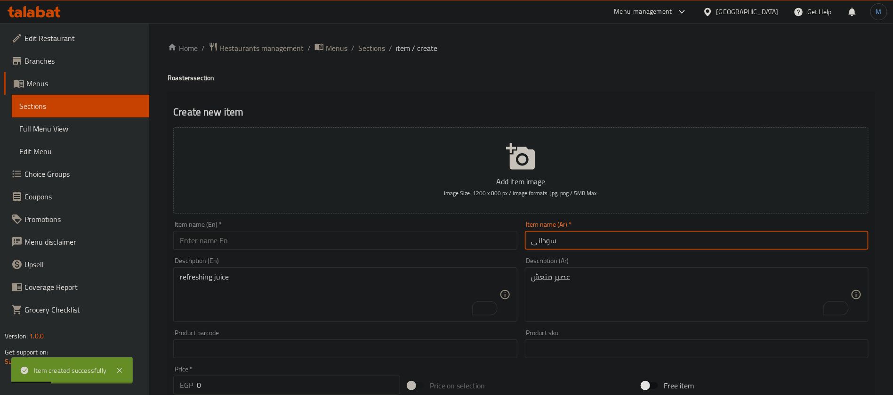
type input "سودانى"
click at [356, 250] on div "Item name (En)   * Item name (En) *" at bounding box center [345, 235] width 351 height 36
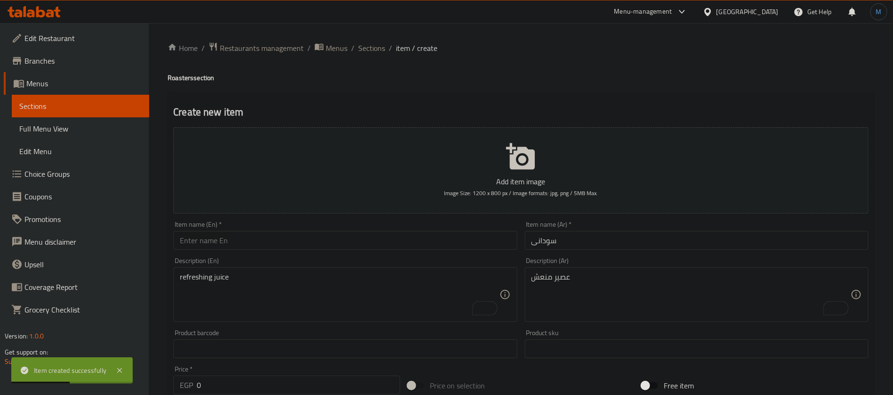
click at [355, 246] on input "text" at bounding box center [345, 240] width 344 height 19
paste input "Peanut"
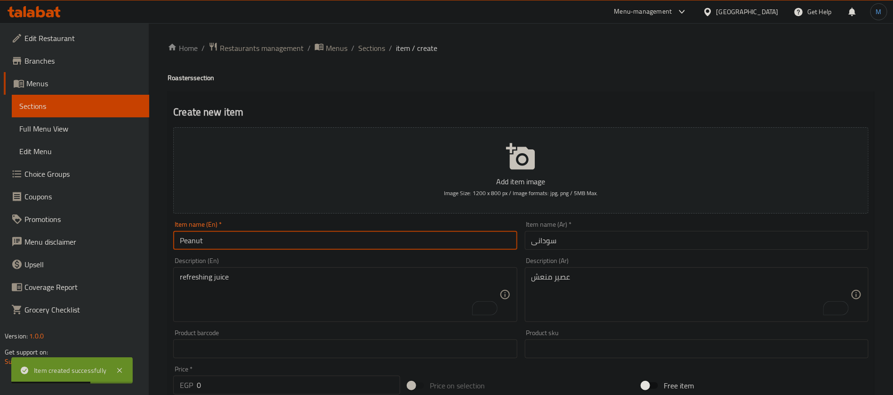
type input "Peanut"
click at [569, 267] on div "عصير منعش Description (Ar)" at bounding box center [697, 294] width 344 height 55
paste textarea "عصير منعش"
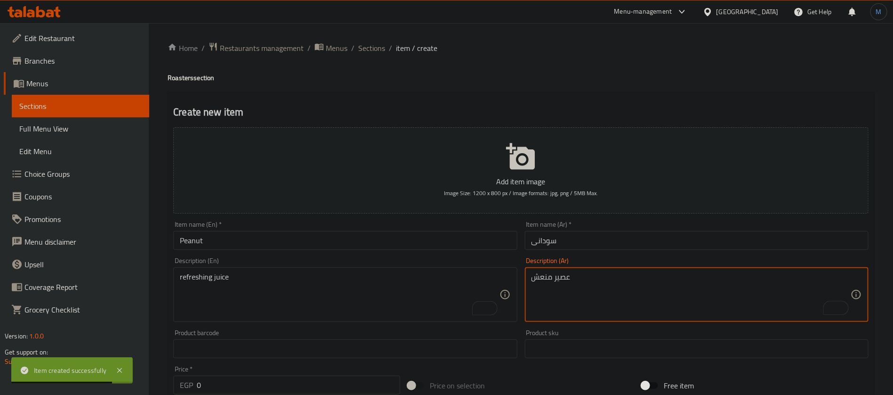
type textarea "عصير منعش"
click at [345, 266] on div "Description (En) refreshing juice Description (En)" at bounding box center [345, 289] width 344 height 65
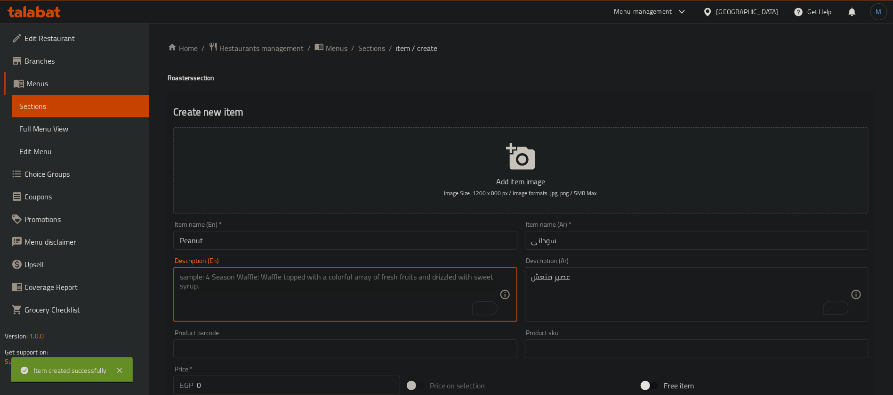
click at [345, 281] on textarea "To enrich screen reader interactions, please activate Accessibility in Grammarl…" at bounding box center [339, 294] width 319 height 45
paste textarea "refreshing juice"
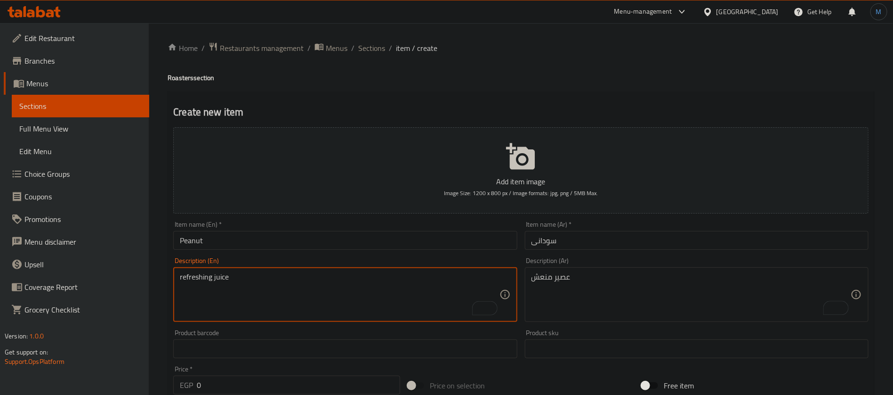
type textarea "refreshing juice"
click at [448, 245] on input "Peanut" at bounding box center [345, 240] width 344 height 19
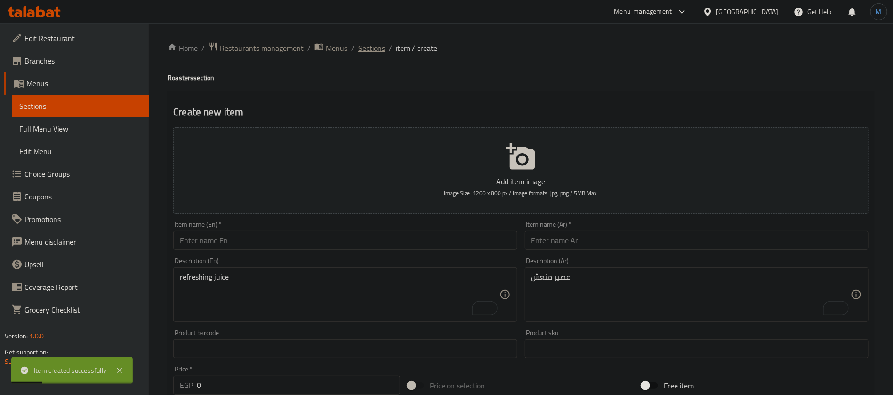
click at [379, 51] on span "Sections" at bounding box center [371, 47] width 27 height 11
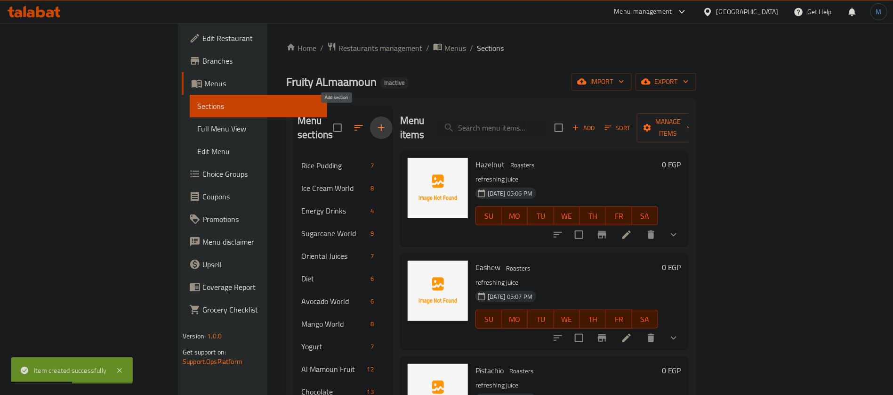
click at [376, 124] on icon "button" at bounding box center [381, 127] width 11 height 11
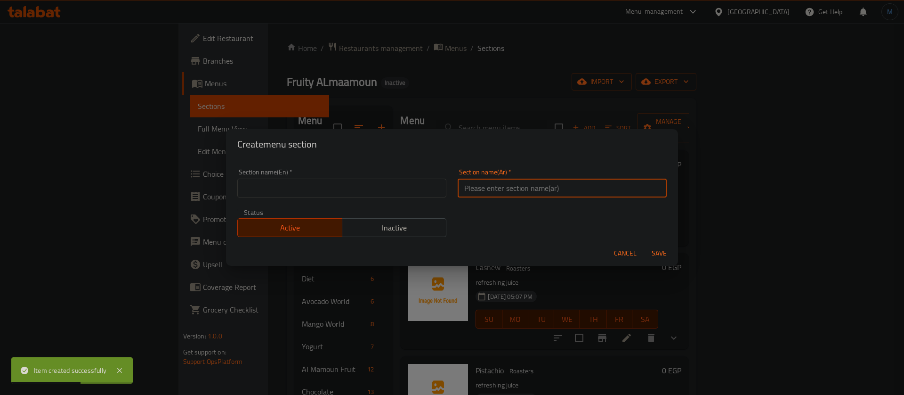
click at [554, 179] on input "text" at bounding box center [562, 187] width 209 height 19
paste input "میلك شیك"
type input "میلك شیك"
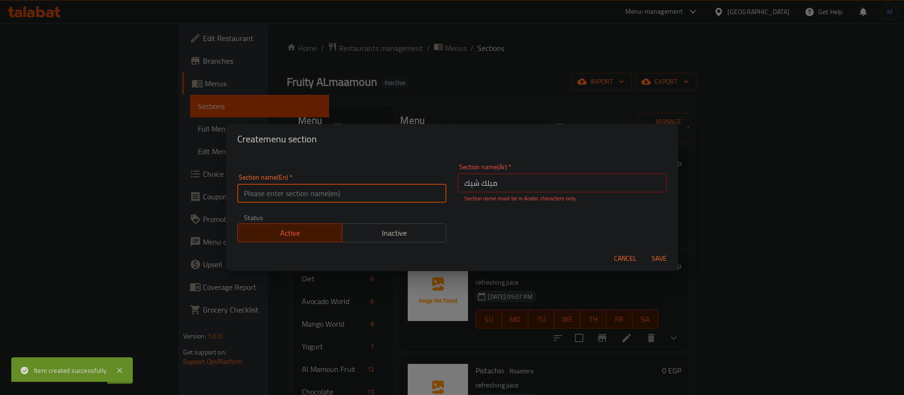
click at [351, 191] on input "text" at bounding box center [341, 193] width 209 height 19
paste input "Milkshake"
type input "Milkshake"
click at [513, 191] on input "میلك شیك" at bounding box center [562, 182] width 209 height 19
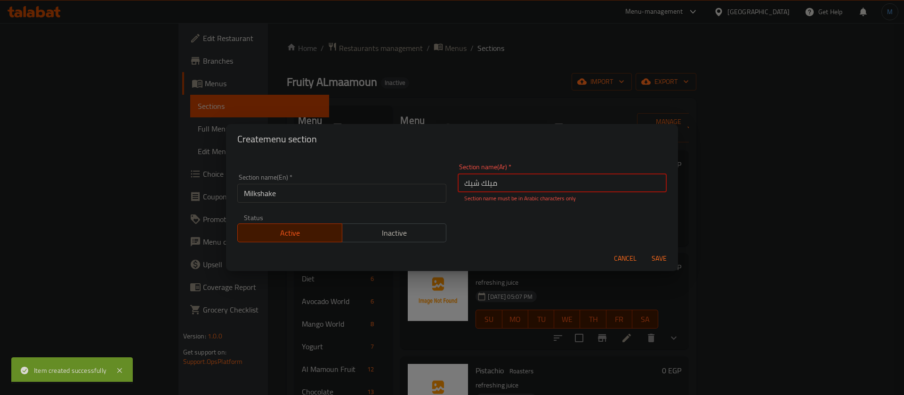
type input "ميلك شيك"
click at [644, 250] on button "Save" at bounding box center [659, 258] width 30 height 17
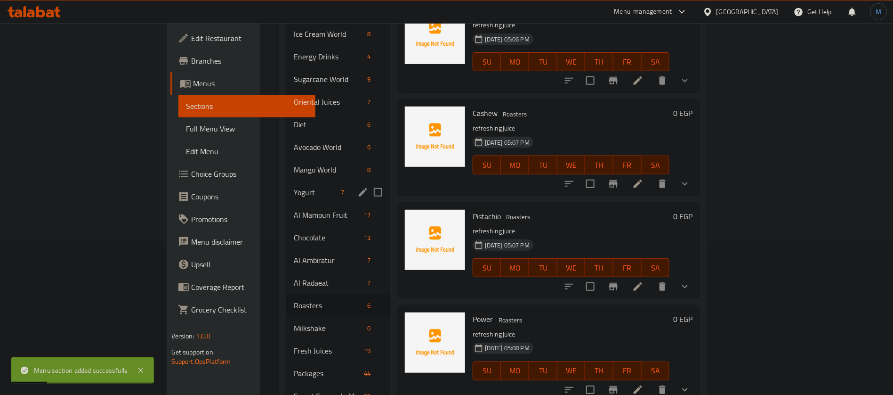
scroll to position [182, 0]
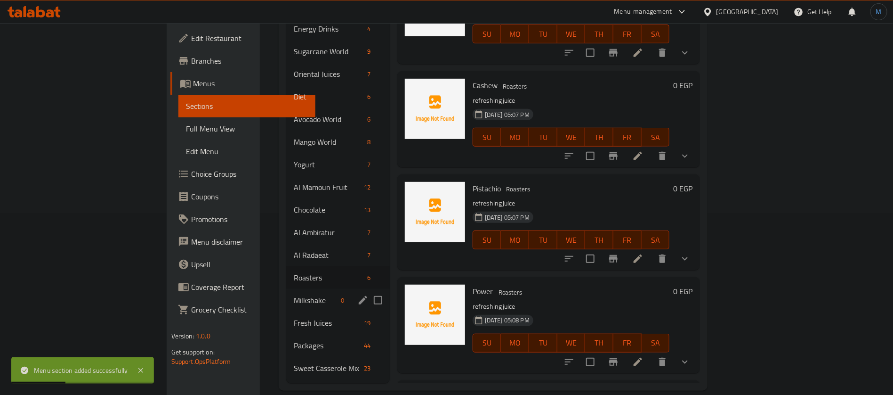
click at [294, 294] on span "Milkshake" at bounding box center [316, 299] width 44 height 11
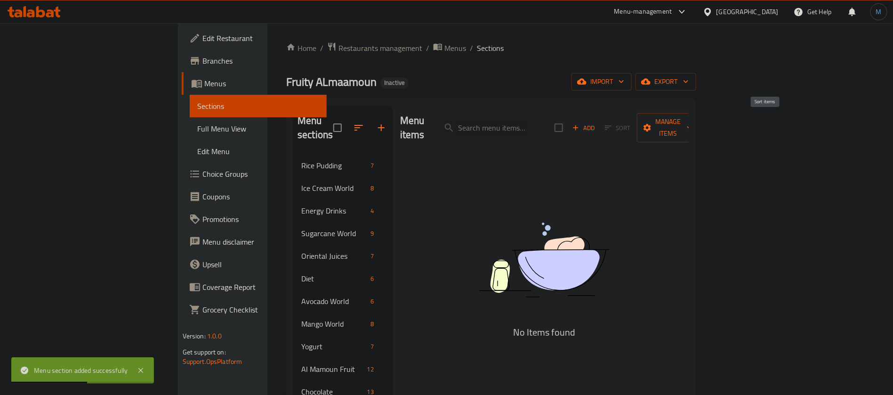
click at [637, 123] on span "Sort" at bounding box center [618, 128] width 38 height 15
click at [597, 122] on span "Add" at bounding box center [583, 127] width 25 height 11
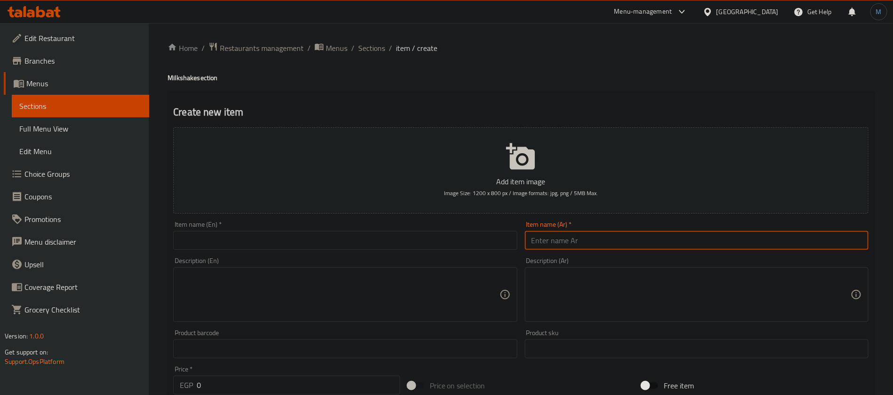
click at [650, 242] on input "text" at bounding box center [697, 240] width 344 height 19
type input "ميلك شيك شوكولاتة"
click at [360, 249] on input "text" at bounding box center [345, 240] width 344 height 19
paste input "chocolate milkshake"
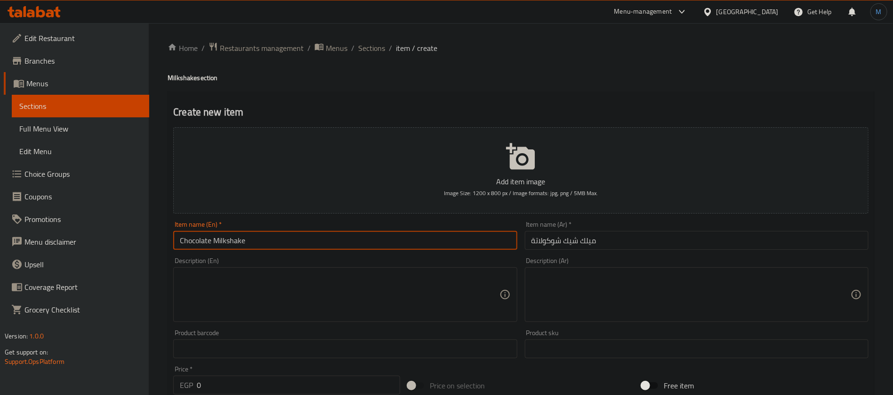
type input "Chocolate Milkshake"
click at [306, 241] on input "Chocolate Milkshake" at bounding box center [345, 240] width 344 height 19
click at [304, 309] on textarea at bounding box center [339, 294] width 319 height 45
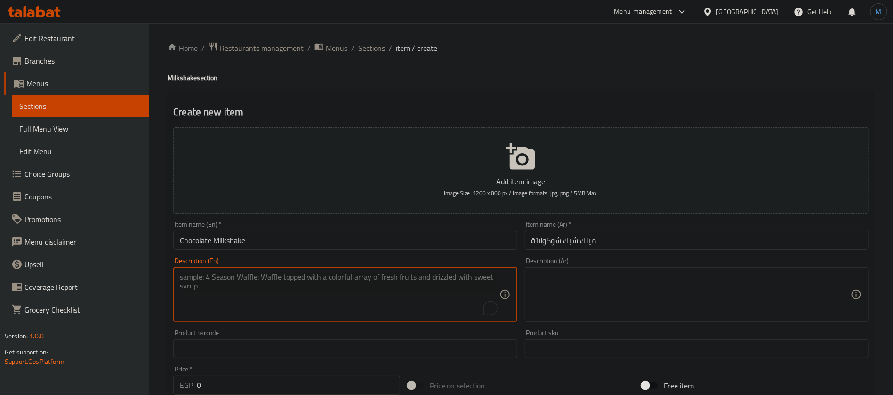
paste textarea "Chocolate ice cream, milk, chocolate syrup, whipped cream, and chocolate chips."
type textarea "Chocolate ice cream, milk, chocolate syrup, whipped cream, and chocolate chips."
click at [604, 277] on textarea at bounding box center [691, 294] width 319 height 45
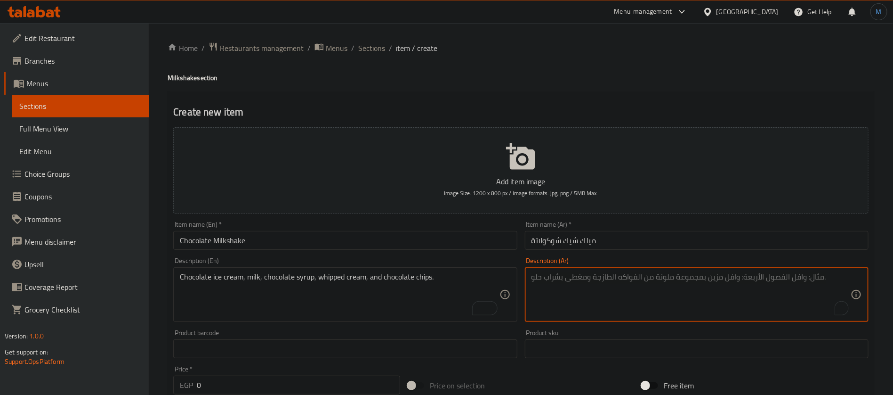
paste textarea "آيس كريم شوكولاتة، حليب، شراب شوكولاتة، كريمة مخفوقة ورقائق شوكولاتة"
type textarea "آيس كريم شوكولاتة، حليب، شراب شوكولاتة، كريمة مخفوقة ورقائق شوكولاتة"
click at [412, 241] on input "Chocolate Milkshake" at bounding box center [345, 240] width 344 height 19
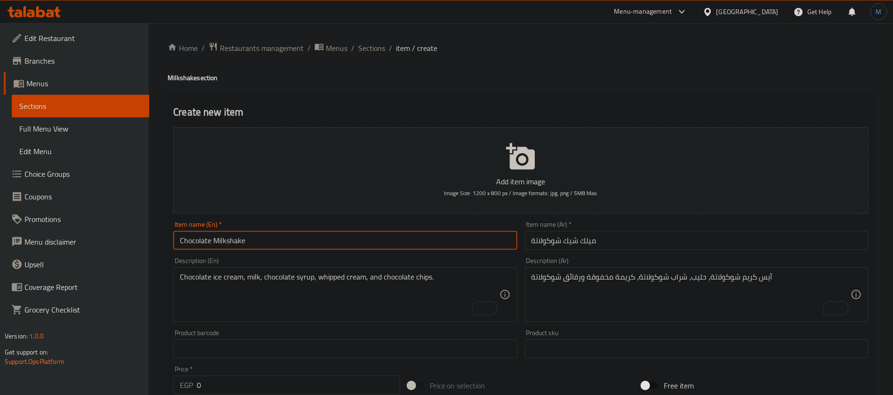
click at [446, 242] on input "Chocolate Milkshake" at bounding box center [345, 240] width 344 height 19
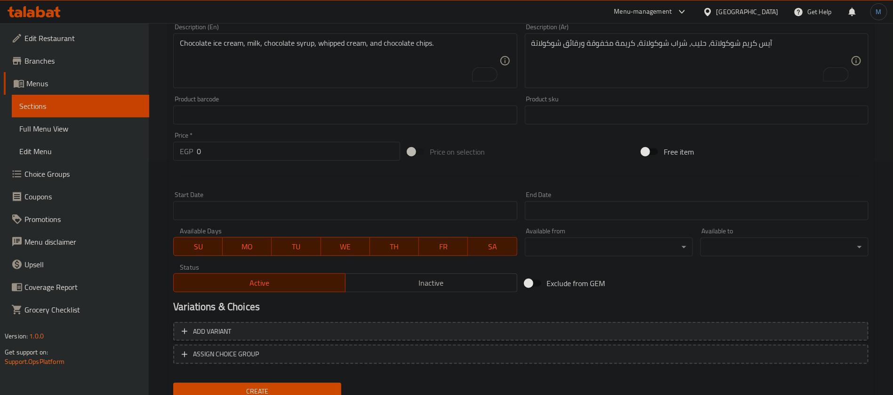
scroll to position [270, 0]
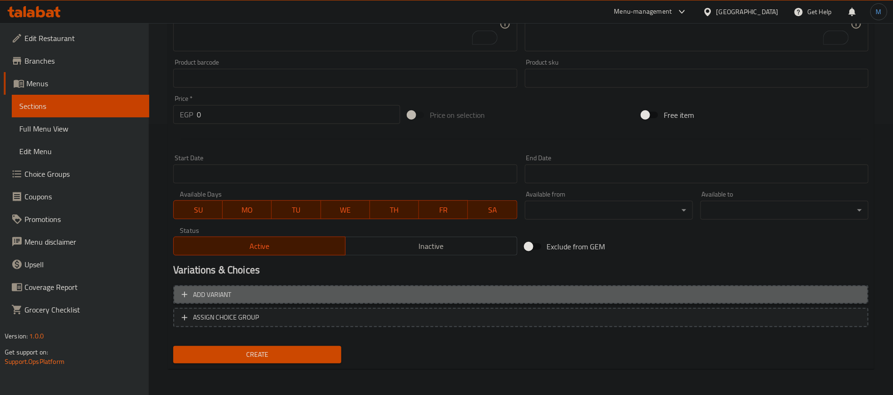
click at [776, 299] on span "Add variant" at bounding box center [521, 295] width 678 height 12
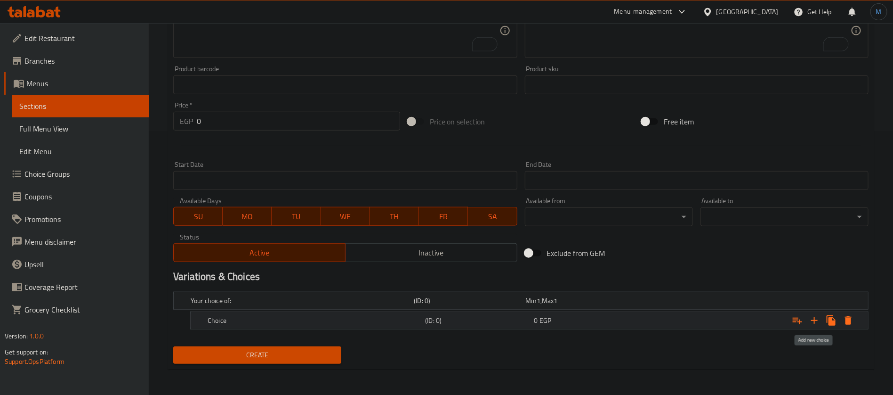
click at [810, 318] on icon "Expand" at bounding box center [814, 320] width 11 height 11
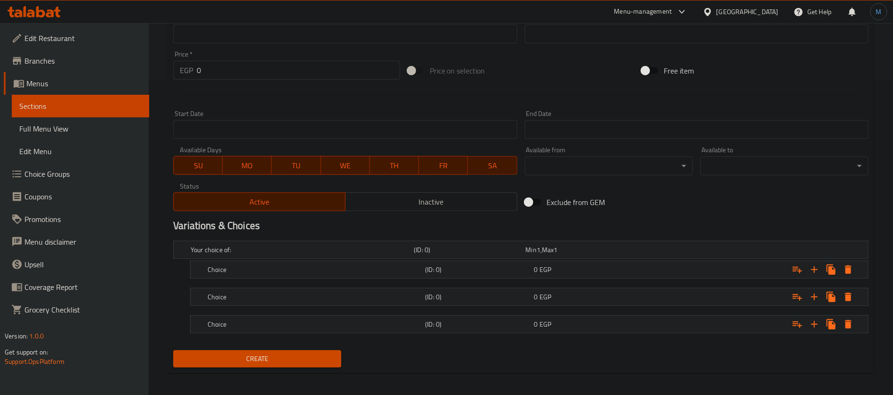
scroll to position [318, 0]
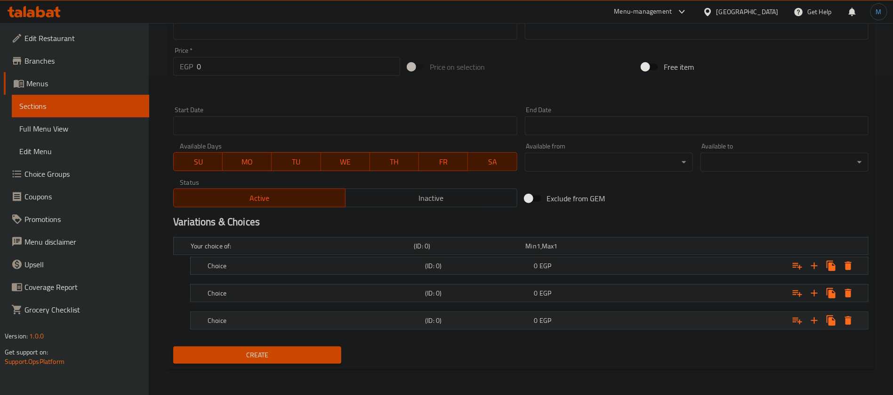
click at [600, 250] on div "0 EGP" at bounding box center [580, 245] width 108 height 9
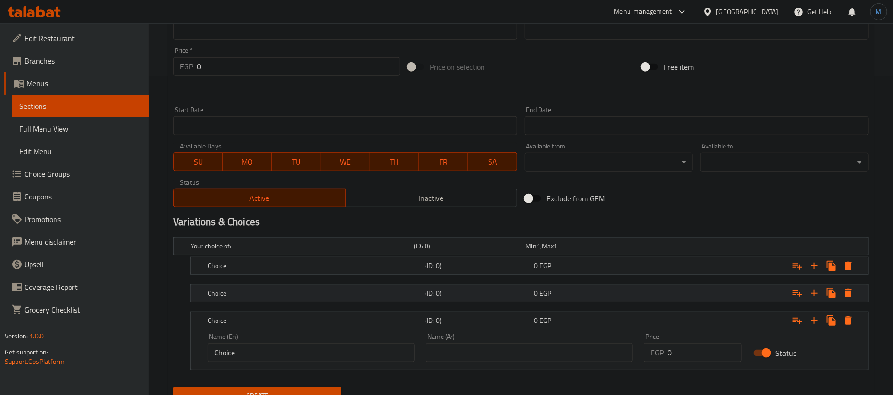
click at [598, 252] on div "0 EGP" at bounding box center [580, 245] width 112 height 13
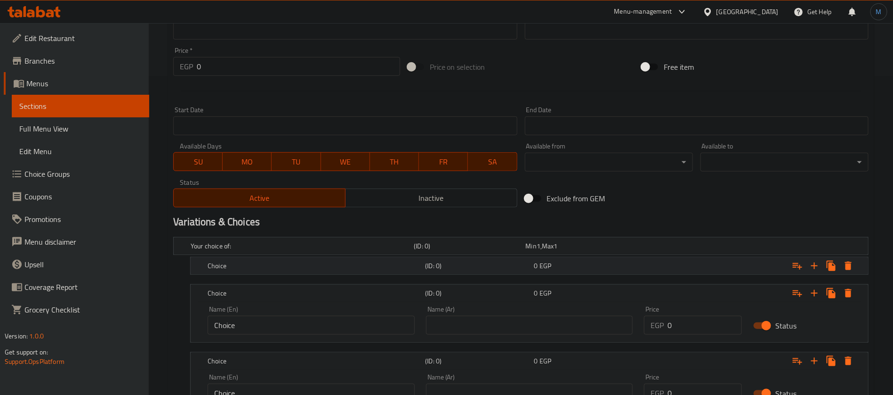
click at [598, 252] on div "0 EGP" at bounding box center [580, 245] width 112 height 13
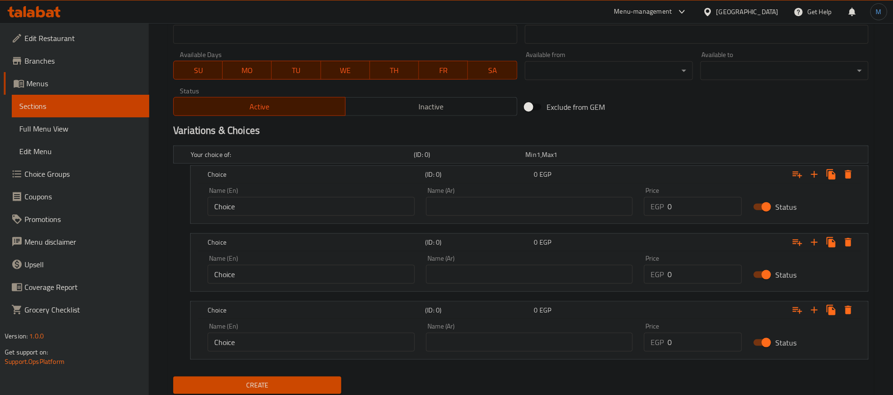
scroll to position [439, 0]
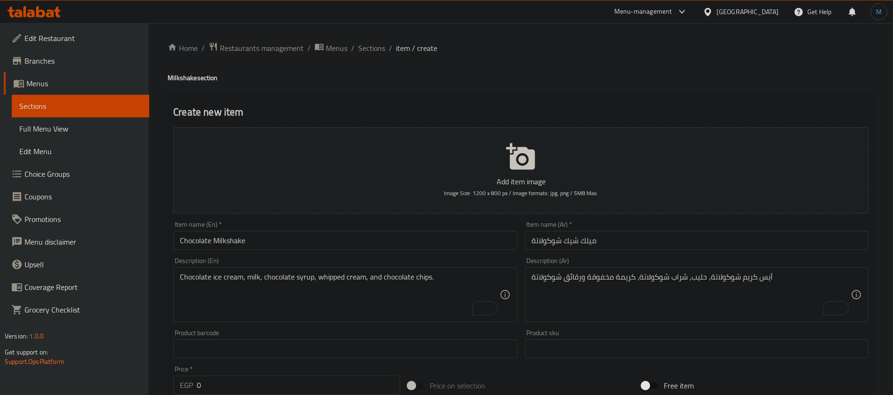
scroll to position [439, 0]
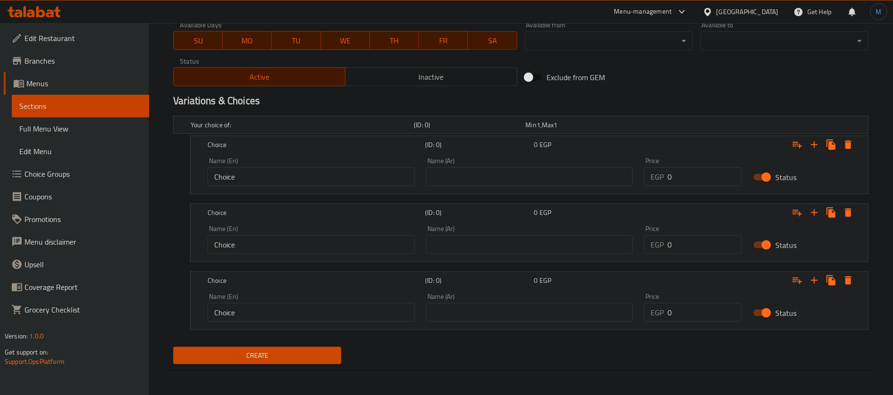
click at [699, 183] on input "0" at bounding box center [705, 176] width 74 height 19
type input "50"
click at [701, 243] on input "0" at bounding box center [705, 244] width 74 height 19
type input "70"
drag, startPoint x: 704, startPoint y: 324, endPoint x: 704, endPoint y: 317, distance: 6.6
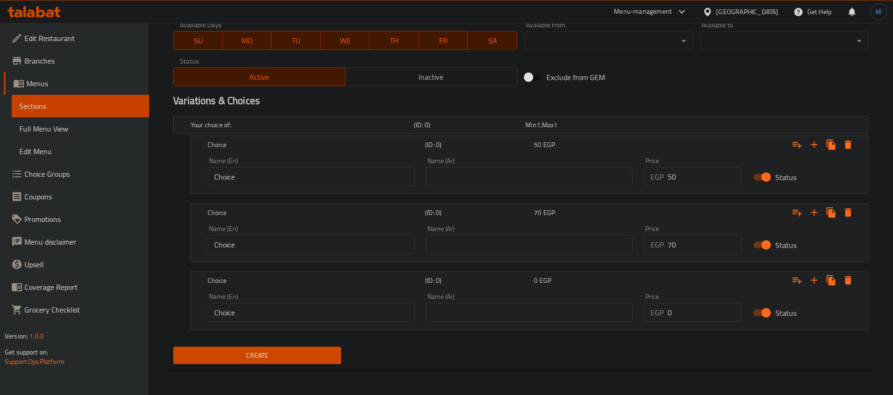
click at [704, 322] on div "Price EGP 0 Price" at bounding box center [692, 307] width 109 height 40
click at [704, 317] on input "0" at bounding box center [705, 312] width 74 height 19
type input "85"
click at [529, 165] on div "Name (Ar) Name (Ar)" at bounding box center [529, 171] width 207 height 29
click at [530, 175] on input "text" at bounding box center [529, 176] width 207 height 19
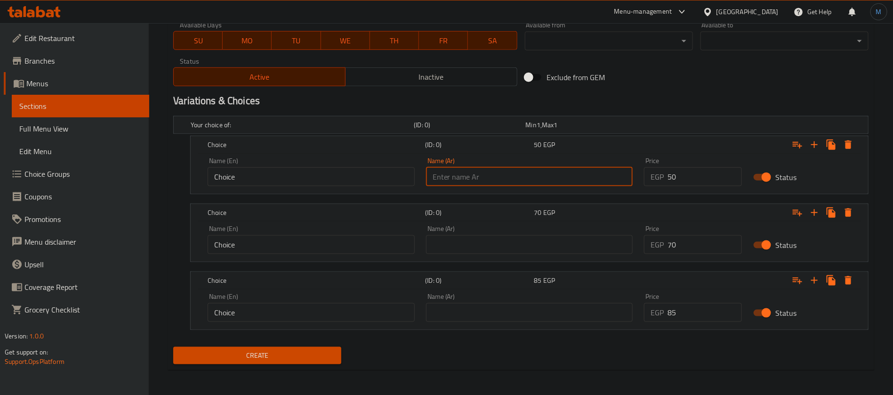
type input "صغير"
click at [505, 242] on input "text" at bounding box center [529, 244] width 207 height 19
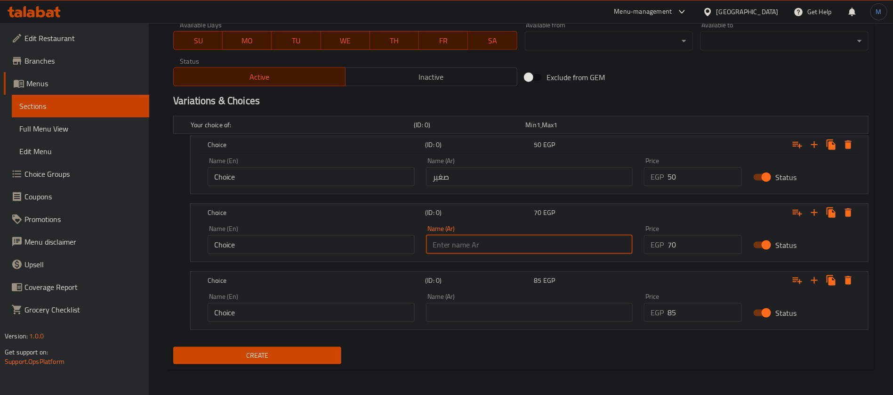
type input "وسط"
drag, startPoint x: 512, startPoint y: 295, endPoint x: 515, endPoint y: 307, distance: 12.0
click at [513, 297] on div "Name (Ar) Name (Ar)" at bounding box center [529, 307] width 207 height 29
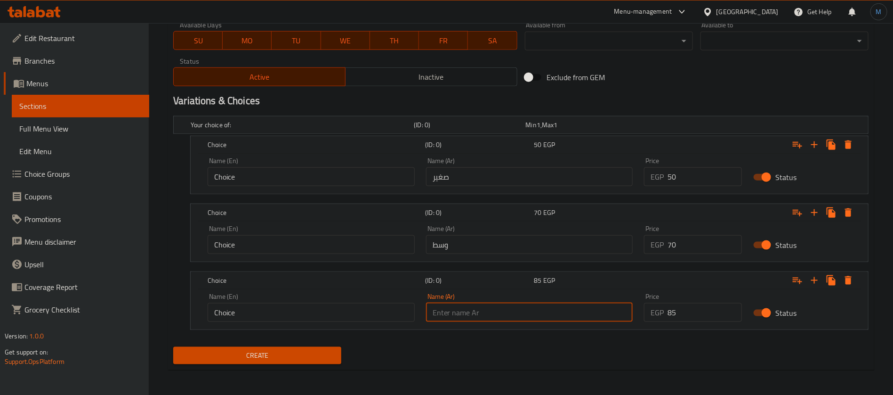
click at [515, 307] on input "text" at bounding box center [529, 312] width 207 height 19
type input "كبير"
click at [312, 181] on input "Choice" at bounding box center [311, 176] width 207 height 19
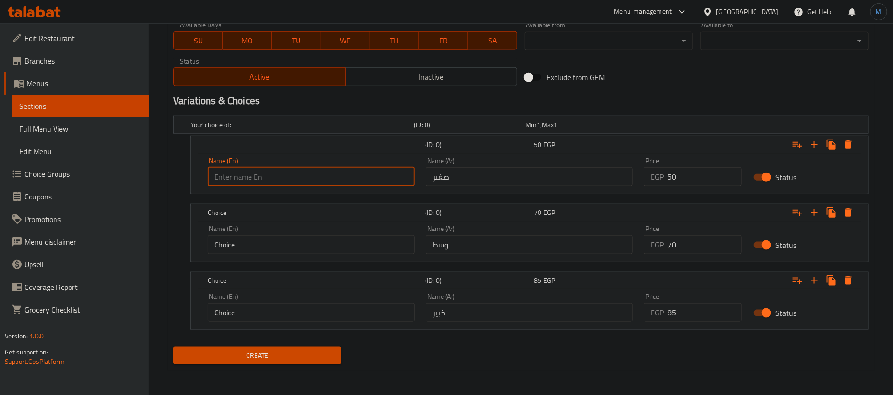
click at [312, 181] on input "text" at bounding box center [311, 176] width 207 height 19
type input "Small"
click at [300, 239] on input "Choice" at bounding box center [311, 244] width 207 height 19
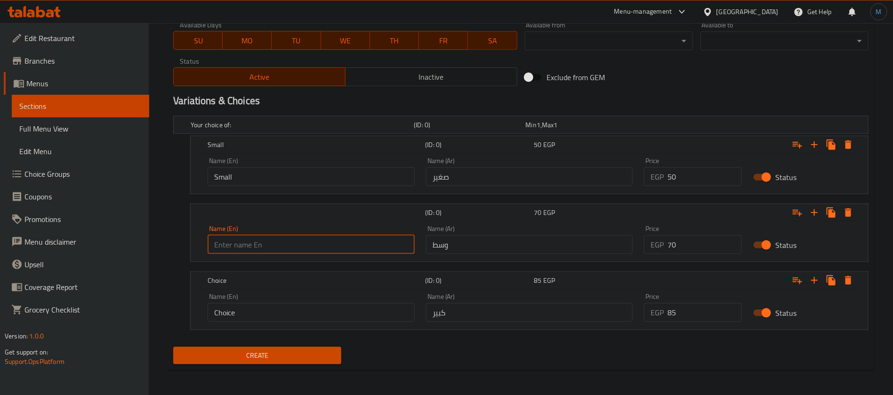
click at [300, 243] on input "text" at bounding box center [311, 244] width 207 height 19
type input "Medium"
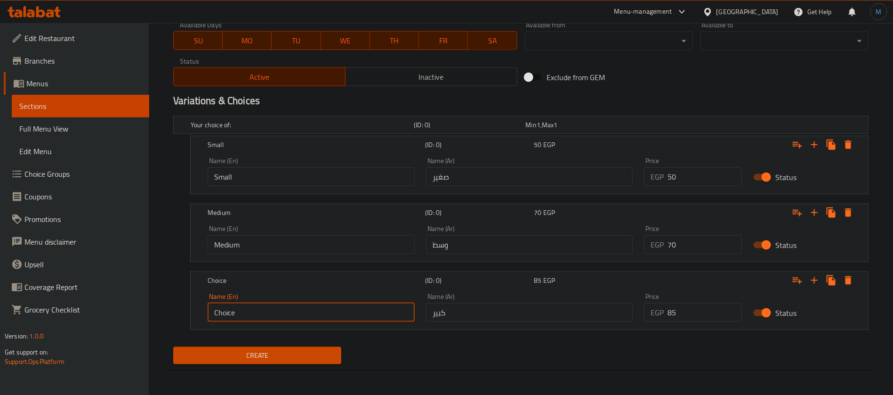
click at [306, 317] on input "Choice" at bounding box center [311, 312] width 207 height 19
drag, startPoint x: 305, startPoint y: 317, endPoint x: 305, endPoint y: 311, distance: 5.7
click at [305, 316] on input "text" at bounding box center [311, 312] width 207 height 19
type input "Large"
click at [305, 345] on div "Create" at bounding box center [258, 355] width 176 height 25
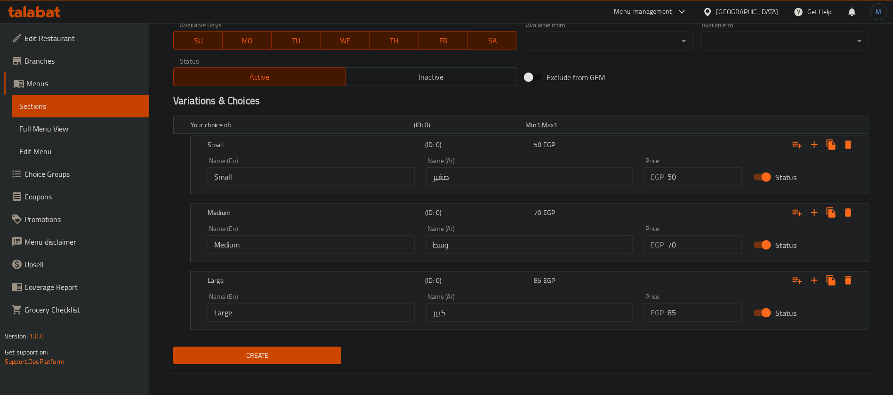
click at [305, 347] on button "Create" at bounding box center [257, 355] width 168 height 17
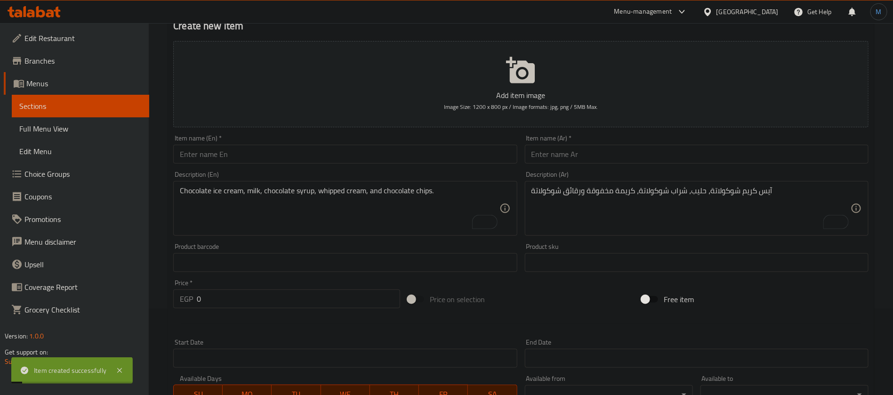
scroll to position [0, 0]
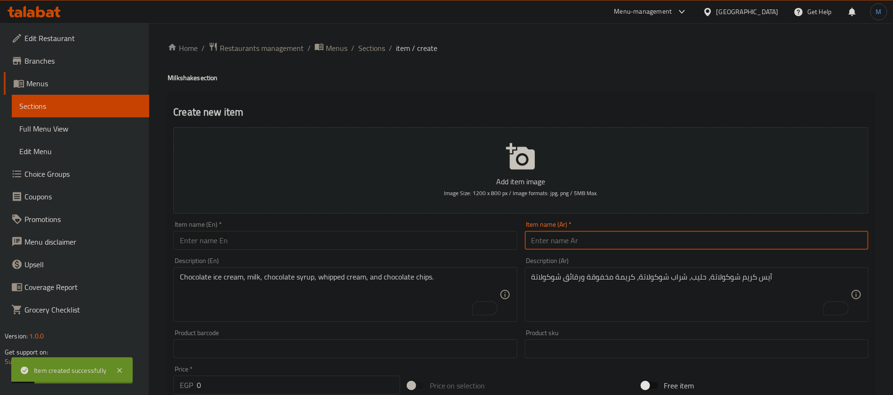
click at [617, 234] on input "text" at bounding box center [697, 240] width 344 height 19
type input "ميلك [PERSON_NAME]"
click at [327, 283] on textarea "Chocolate ice cream, milk, chocolate syrup, whipped cream, and chocolate chips." at bounding box center [339, 294] width 319 height 45
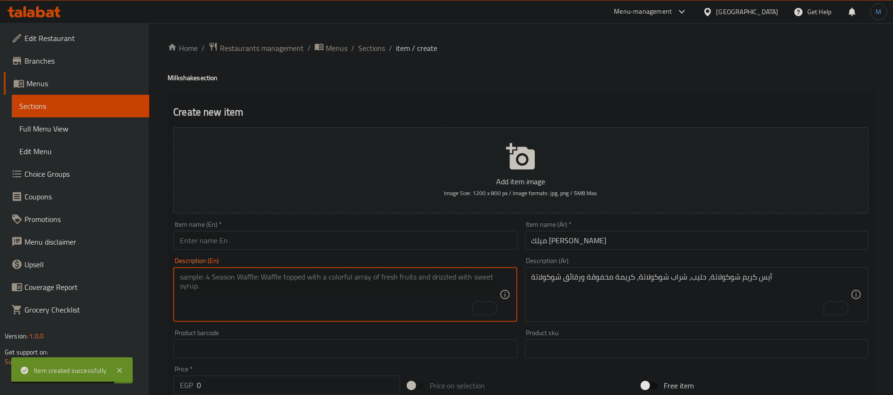
paste textarea "Creamy and sweet milkshake flavored with vanilla."
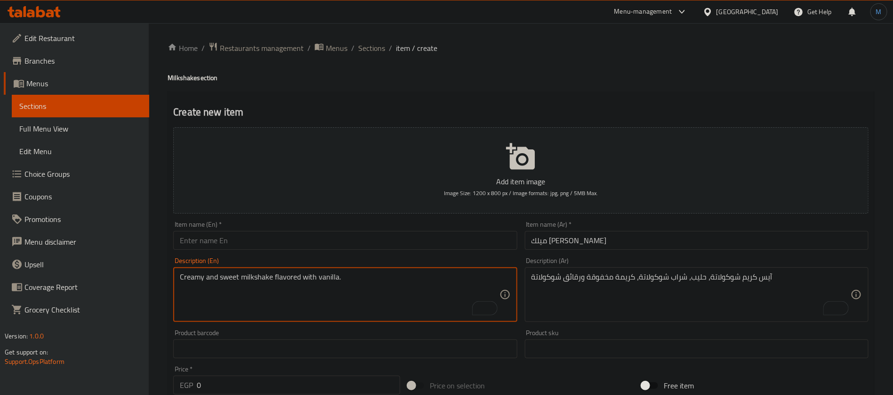
type textarea "Creamy and sweet milkshake flavored with vanilla."
click at [306, 246] on input "text" at bounding box center [345, 240] width 344 height 19
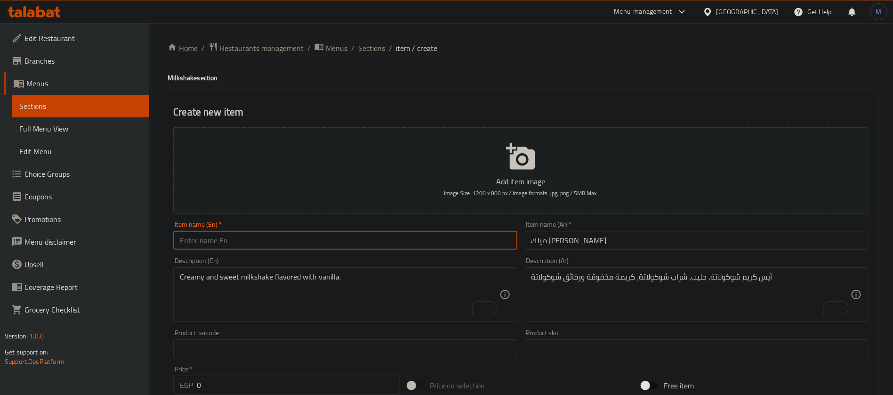
paste input "vanilla milkshake"
type input "Vanilla Milkshake"
paste textarea "Vanilla ice cream, milk, vanilla extract"
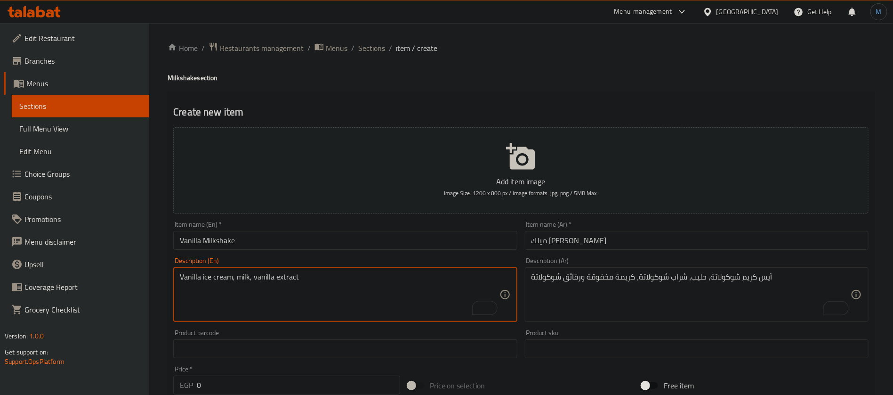
type textarea "Vanilla ice cream, milk, vanilla extract"
click at [565, 274] on textarea "آيس كريم شوكولاتة، حليب، شراب شوكولاتة، كريمة مخفوقة ورقائق شوكولاتة" at bounding box center [691, 294] width 319 height 45
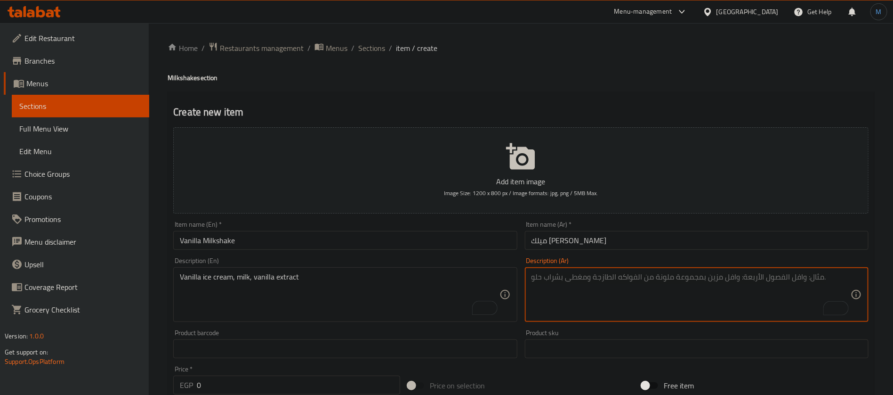
paste textarea "آيس [PERSON_NAME]، [PERSON_NAME]، مستخلص الفانيليا"
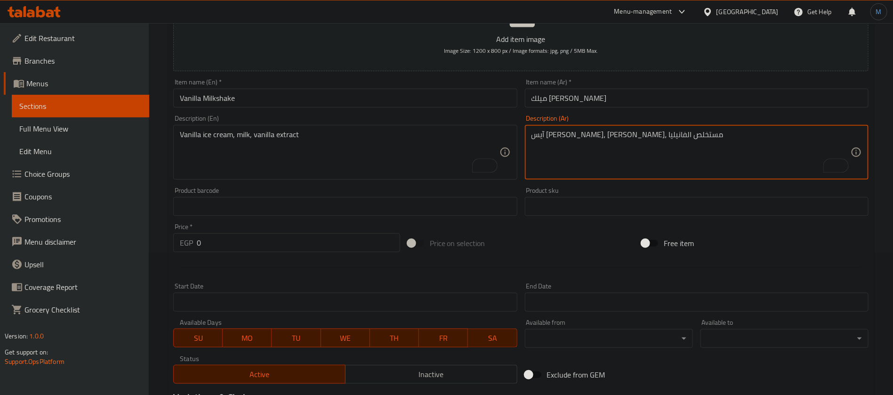
scroll to position [141, 0]
type textarea "آيس [PERSON_NAME]، [PERSON_NAME]، مستخلص الفانيليا"
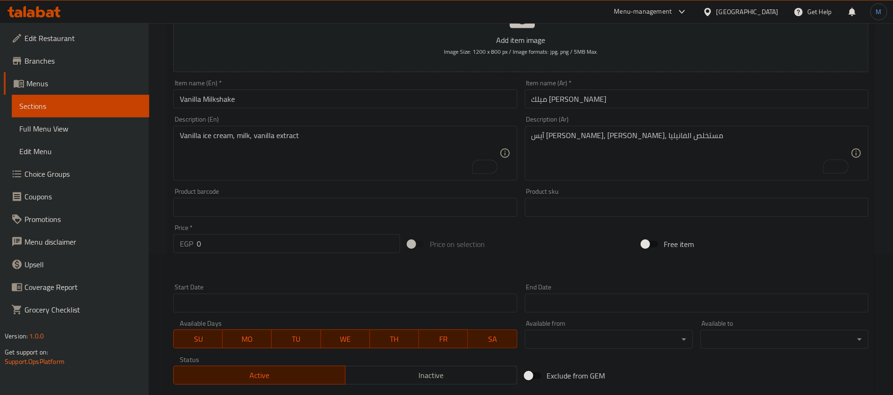
click at [335, 111] on div "Item name (En)   * Vanilla Milkshake Item name (En) *" at bounding box center [345, 94] width 351 height 36
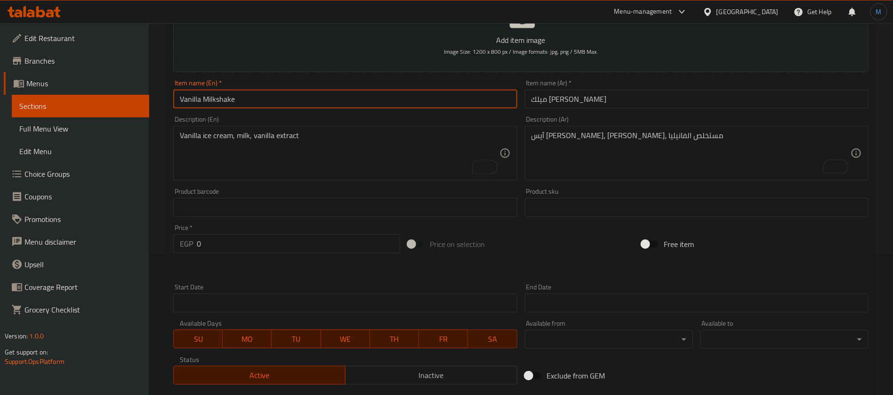
click at [336, 100] on input "Vanilla Milkshake" at bounding box center [345, 98] width 344 height 19
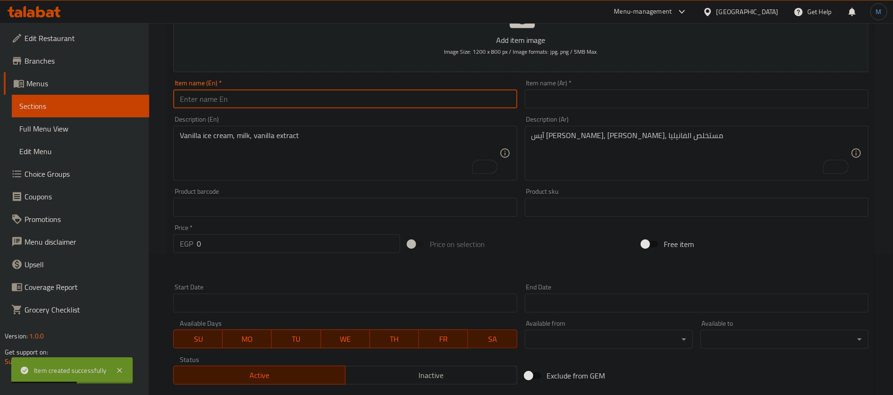
click at [614, 112] on div "Description (Ar) آيس كريم الفانيليا، حليب، مستخلص الفانيليا Description (Ar)" at bounding box center [696, 148] width 351 height 72
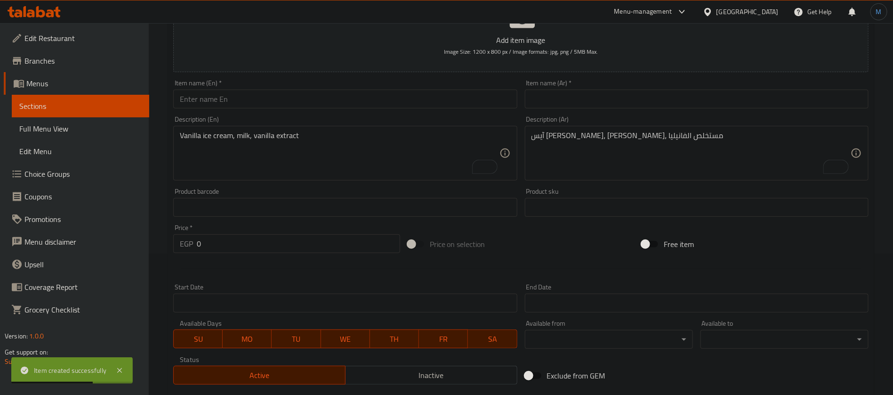
click at [604, 97] on input "text" at bounding box center [697, 98] width 344 height 19
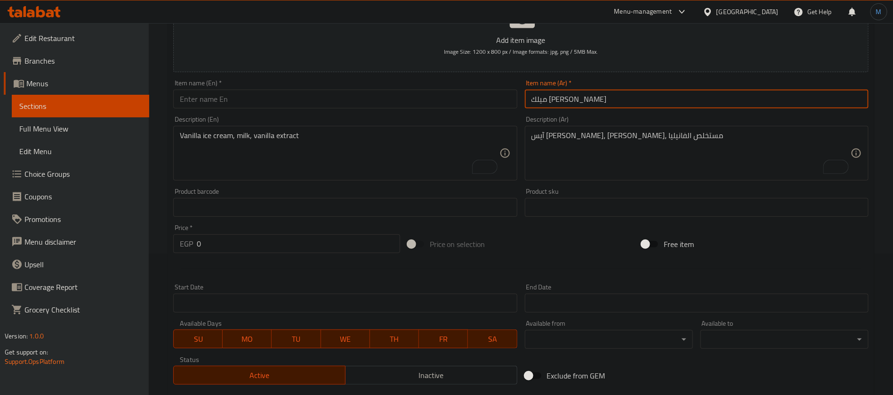
type input "ميلك [PERSON_NAME]"
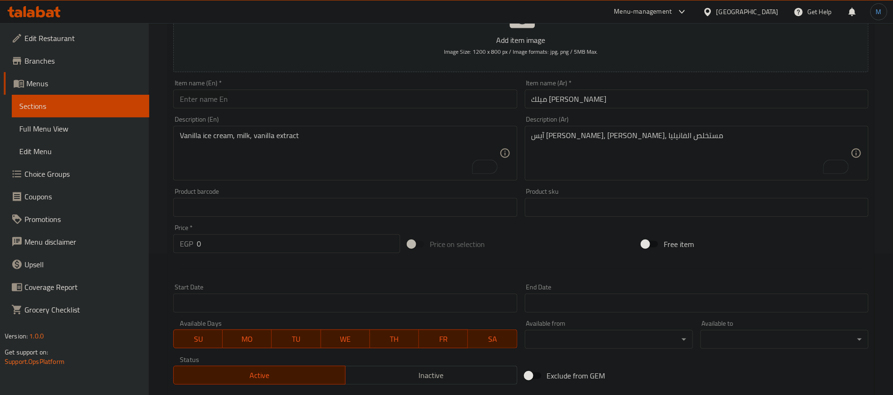
click at [326, 123] on div "Description (En) Vanilla ice cream, milk, vanilla extract Description (En)" at bounding box center [345, 148] width 344 height 65
click at [331, 108] on input "text" at bounding box center [345, 98] width 344 height 19
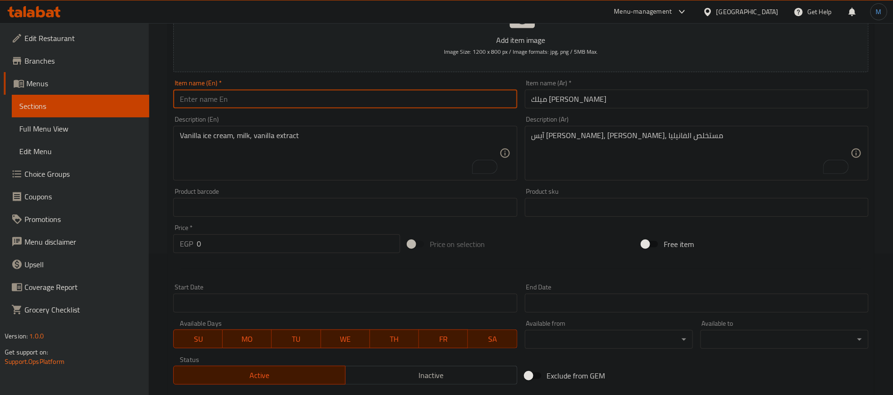
paste input "Mango milkshake"
type input "Mango Milkshake"
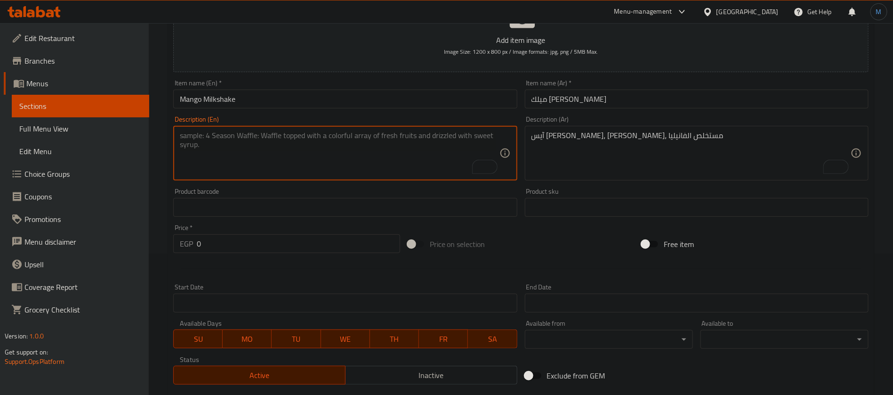
click at [345, 175] on textarea "To enrich screen reader interactions, please activate Accessibility in Grammarl…" at bounding box center [339, 153] width 319 height 45
paste textarea "Made with mangoes, milk and ice cream"
type textarea "Made with mangoes, milk and ice cream"
click at [612, 146] on textarea "To enrich screen reader interactions, please activate Accessibility in Grammarl…" at bounding box center [691, 153] width 319 height 45
paste textarea "مصنوع من المانجو والحليب والآيس كريم"
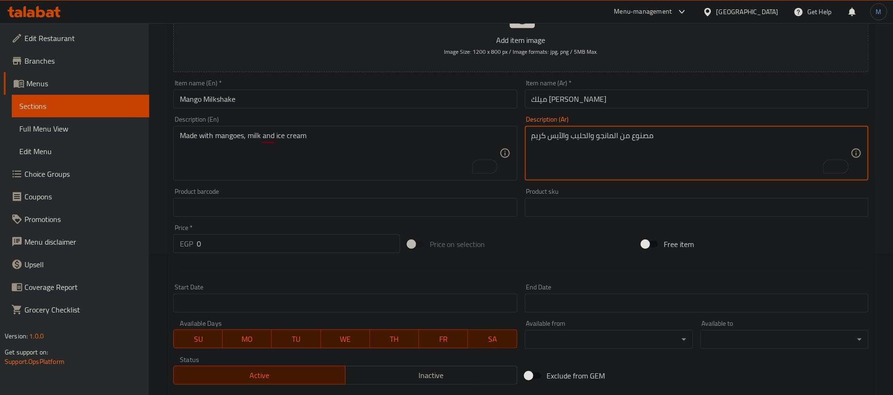
type textarea "مصنوع من المانجو والحليب والآيس كريم"
click at [322, 87] on div "Item name (En)   * Mango Milkshake Item name (En) *" at bounding box center [345, 94] width 344 height 29
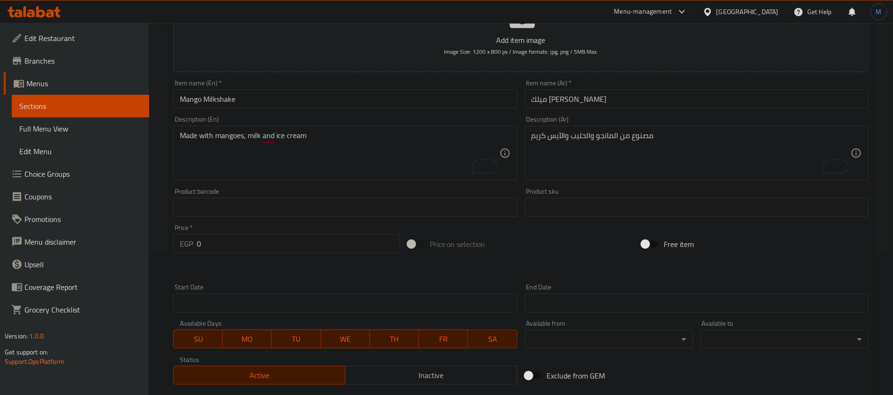
click at [323, 96] on input "Mango Milkshake" at bounding box center [345, 98] width 344 height 19
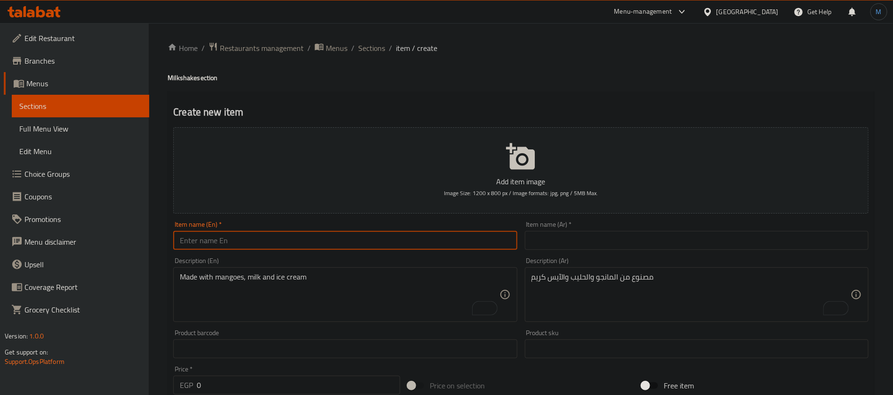
click at [621, 240] on input "text" at bounding box center [697, 240] width 344 height 19
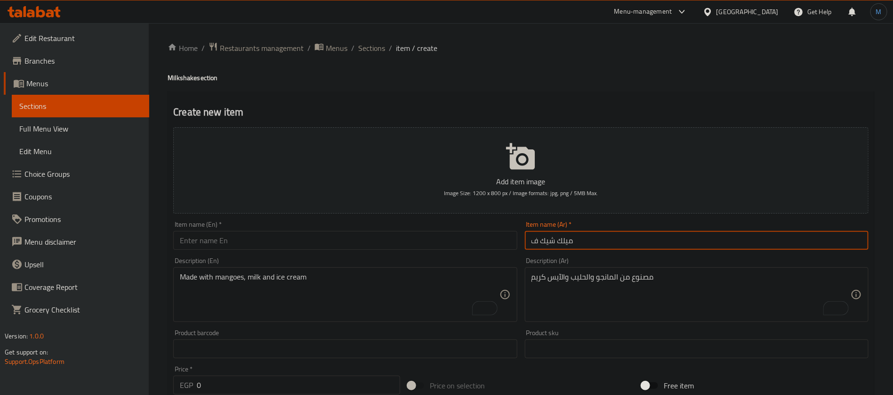
type input "ميلك شيك فراولة"
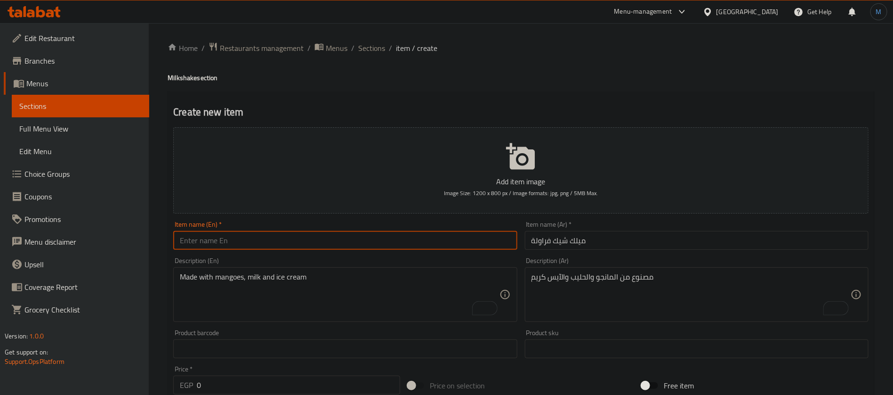
click at [288, 249] on input "text" at bounding box center [345, 240] width 344 height 19
paste input "strawberry milkshake"
type input "Strawberry Milkshake"
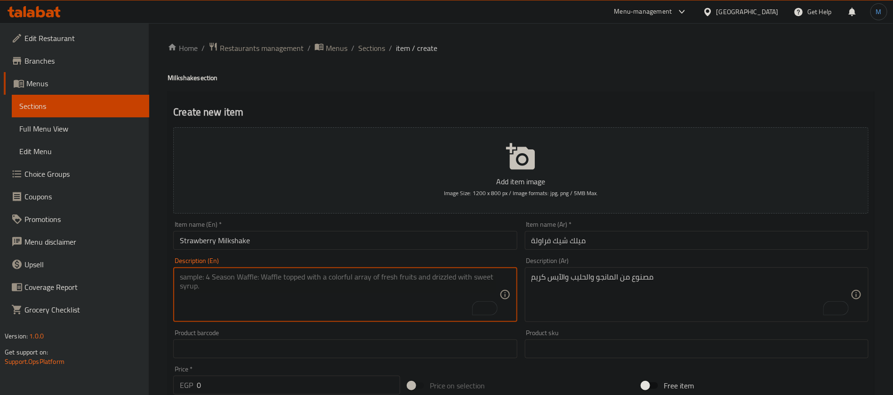
click at [299, 280] on textarea "To enrich screen reader interactions, please activate Accessibility in Grammarl…" at bounding box center [339, 294] width 319 height 45
paste textarea "Made with strawberries and creamy vanilla ice cream"
type textarea "Made with strawberries and creamy vanilla ice cream"
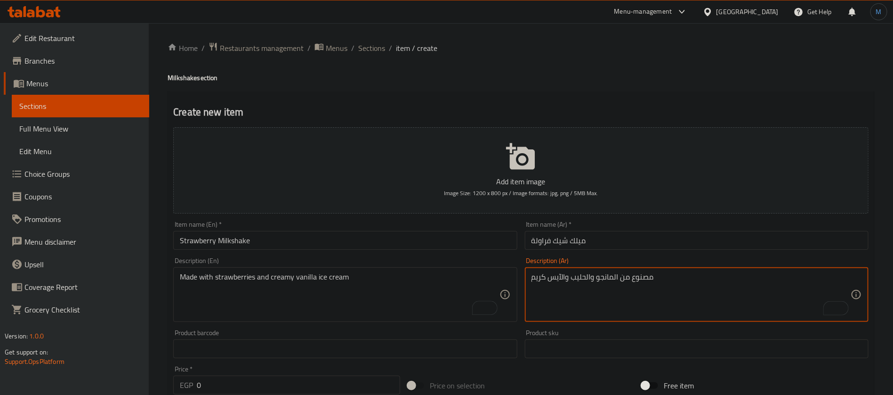
click at [612, 297] on textarea "مصنوع من المانجو والحليب والآيس كريم" at bounding box center [691, 294] width 319 height 45
paste textarea "مصنوع من الفراولة و آيس كريم الفانيليا الكريمي"
type textarea "مصنوع من الفراولة و آيس كريم الفانيليا الكريمي"
click at [395, 233] on input "Strawberry Milkshake" at bounding box center [345, 240] width 344 height 19
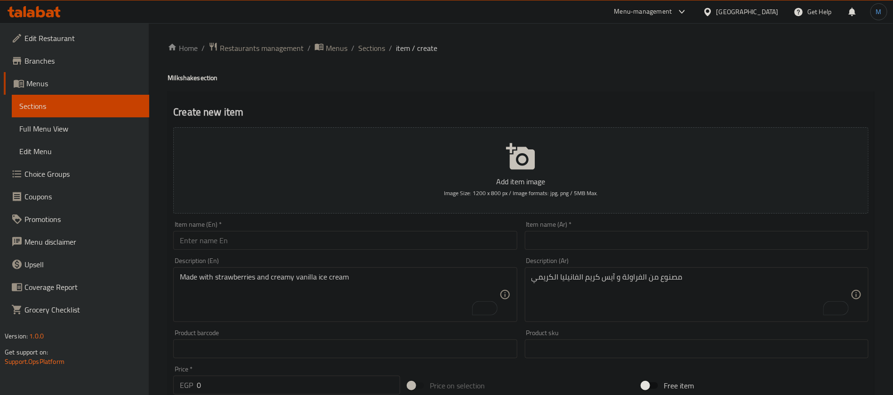
click at [445, 237] on input "text" at bounding box center [345, 240] width 344 height 19
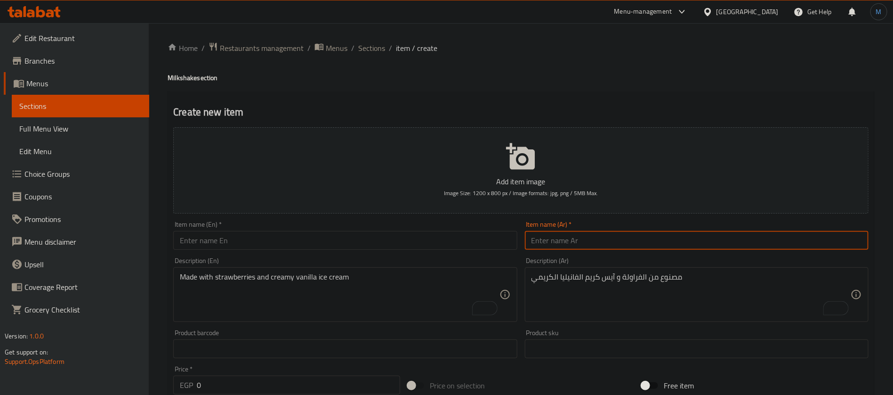
click at [567, 242] on input "text" at bounding box center [697, 240] width 344 height 19
type input "ميلك شيك برتقال"
click at [280, 242] on input "text" at bounding box center [345, 240] width 344 height 19
paste input "orange milkshake"
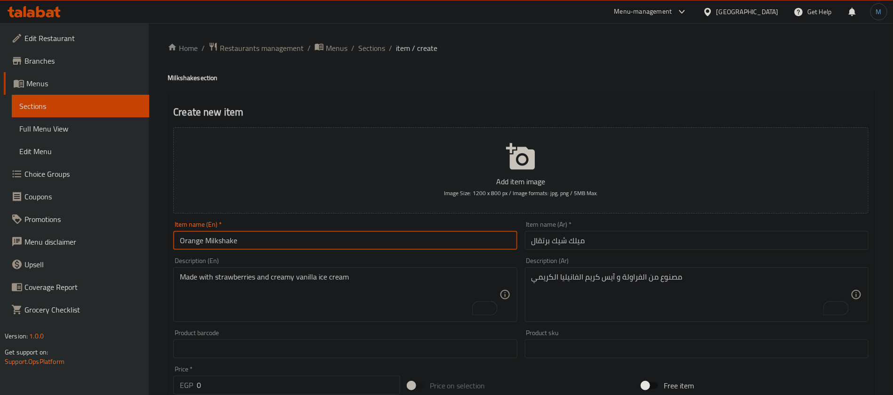
type input "Orange Milkshake"
click at [353, 306] on textarea "Made with strawberries and creamy vanilla ice cream" at bounding box center [339, 294] width 319 height 45
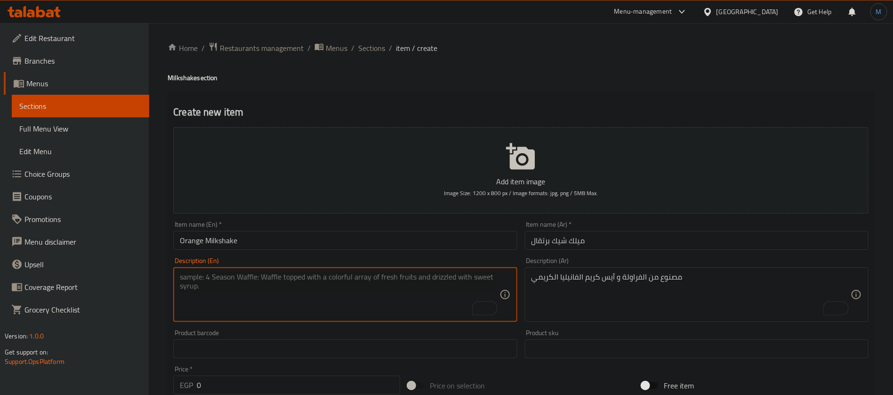
paste textarea "Orange juice, vanilla ice cream, milk, sugar."
type textarea "Orange juice, vanilla ice cream, milk, sugar."
click at [639, 296] on textarea "مصنوع من الفراولة و آيس كريم الفانيليا الكريمي" at bounding box center [691, 294] width 319 height 45
paste textarea "عصير برتقال، [PERSON_NAME]، [PERSON_NAME]، سكر."
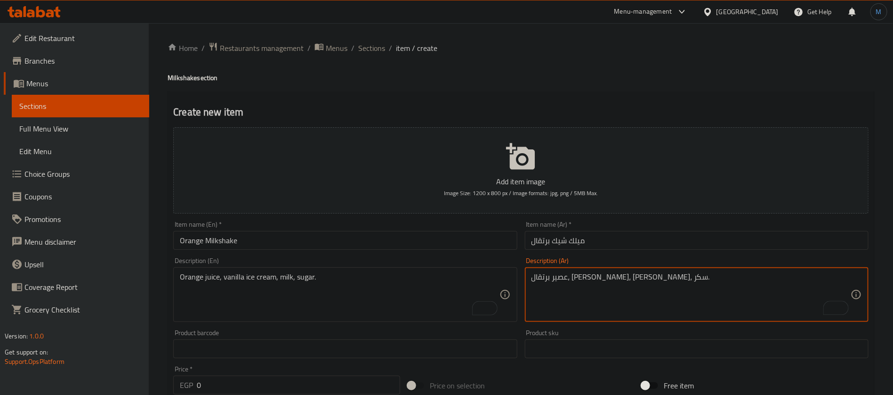
type textarea "عصير برتقال، [PERSON_NAME]، [PERSON_NAME]، سكر."
click at [339, 250] on div "Item name (En)   * Orange Milkshake Item name (En) *" at bounding box center [345, 235] width 351 height 36
click at [339, 247] on input "Orange Milkshake" at bounding box center [345, 240] width 344 height 19
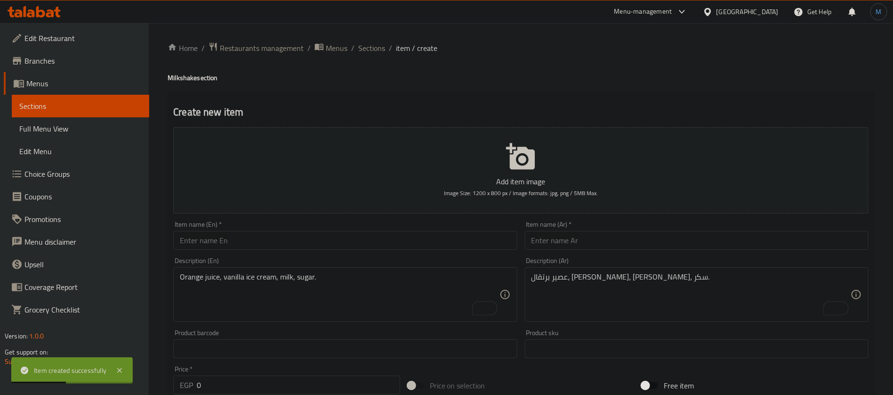
click at [416, 243] on input "text" at bounding box center [345, 240] width 344 height 19
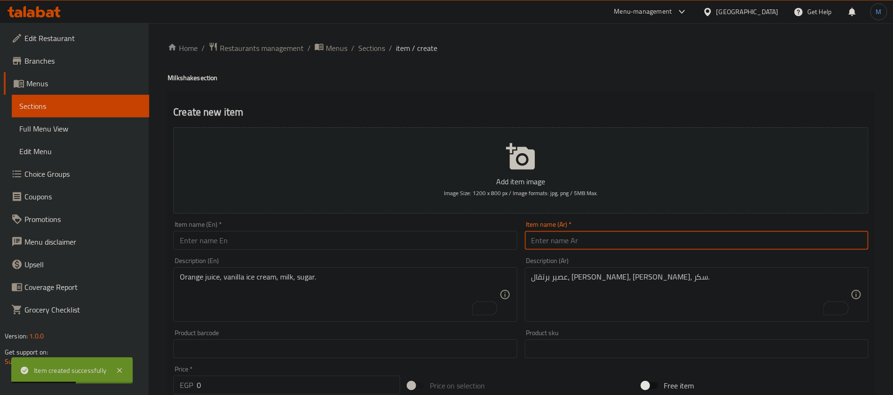
click at [560, 249] on input "text" at bounding box center [697, 240] width 344 height 19
type input "ميلك شيك ليمون"
click at [329, 240] on input "text" at bounding box center [345, 240] width 344 height 19
paste input "lemon milkshake"
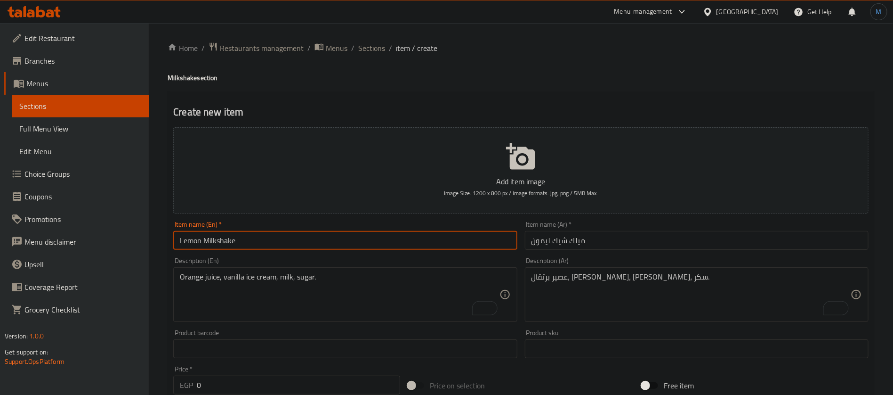
type input "Lemon Milkshake"
click at [344, 298] on textarea "To enrich screen reader interactions, please activate Accessibility in Grammarl…" at bounding box center [339, 294] width 319 height 45
paste textarea "Fresh lemon with creamy shaked milk."
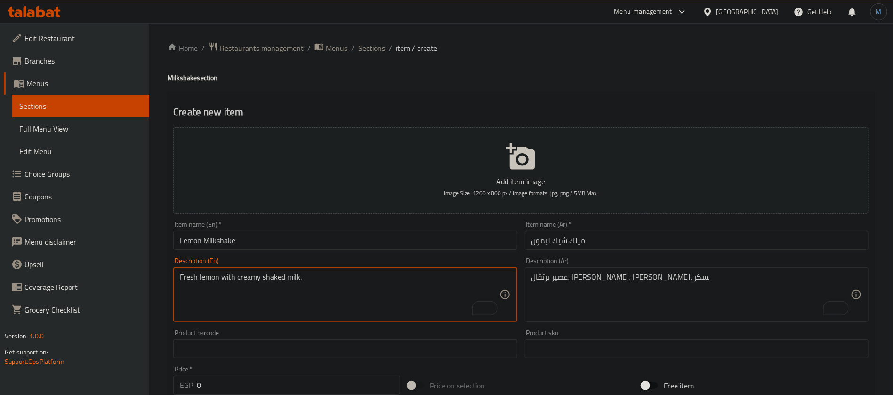
type textarea "Fresh lemon with creamy shaked milk."
click at [606, 282] on textarea "عصير برتقال، [PERSON_NAME]، [PERSON_NAME]، سكر." at bounding box center [691, 294] width 319 height 45
paste textarea "ليمون طازج مع حليب مخفوق كريمي."
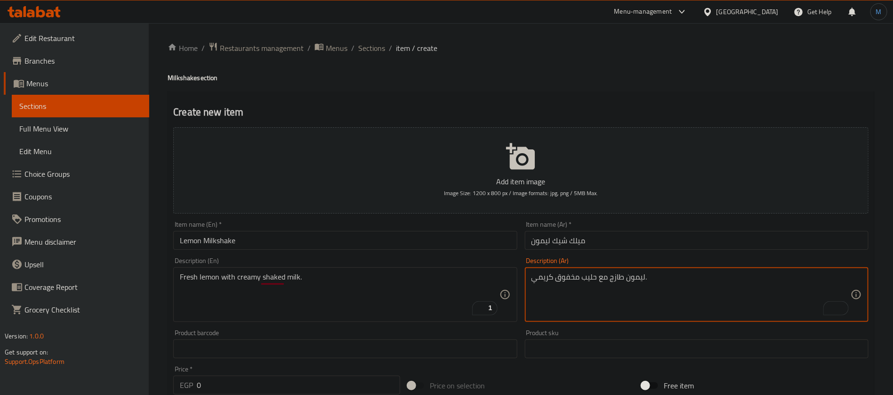
type textarea "ليمون طازج مع حليب مخفوق كريمي."
click at [408, 239] on input "Lemon Milkshake" at bounding box center [345, 240] width 344 height 19
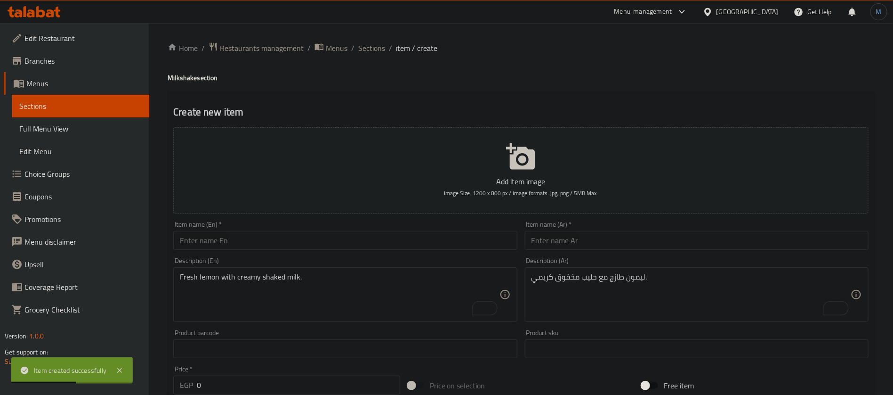
click at [355, 43] on ol "Home / Restaurants management / Menus / Sections / item / create" at bounding box center [521, 48] width 707 height 12
click at [365, 46] on span "Sections" at bounding box center [371, 47] width 27 height 11
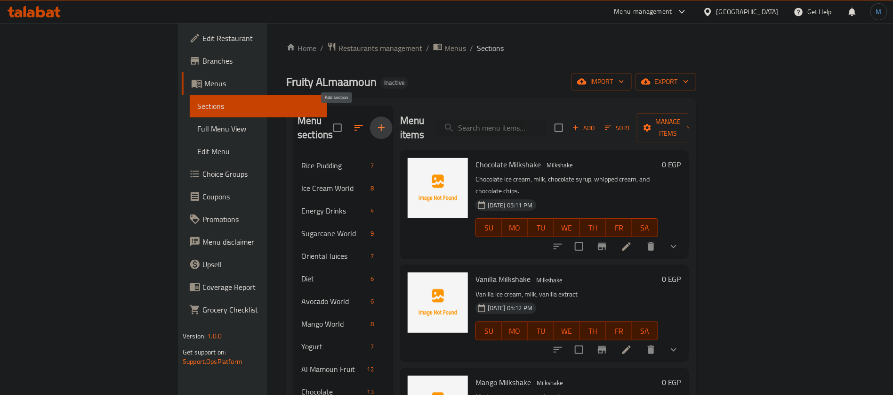
click at [370, 125] on button "button" at bounding box center [381, 127] width 23 height 23
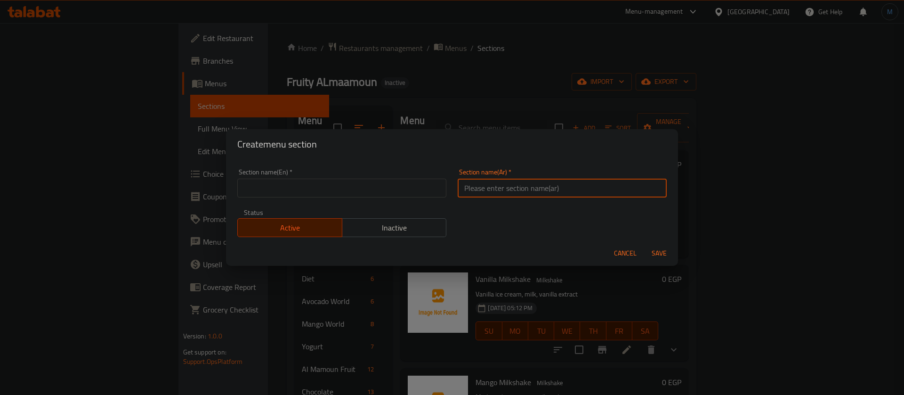
click at [529, 183] on input "text" at bounding box center [562, 187] width 209 height 19
paste input "جرانتیا"
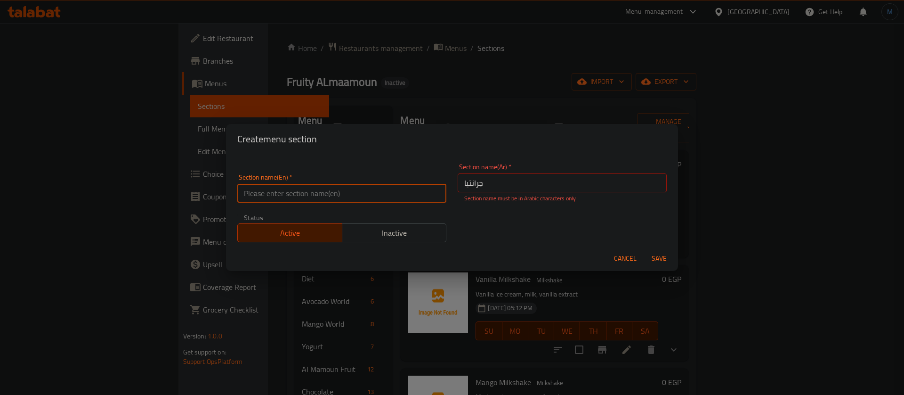
click at [354, 194] on input "text" at bounding box center [341, 193] width 209 height 19
click at [513, 191] on input "جرانتیا" at bounding box center [562, 182] width 209 height 19
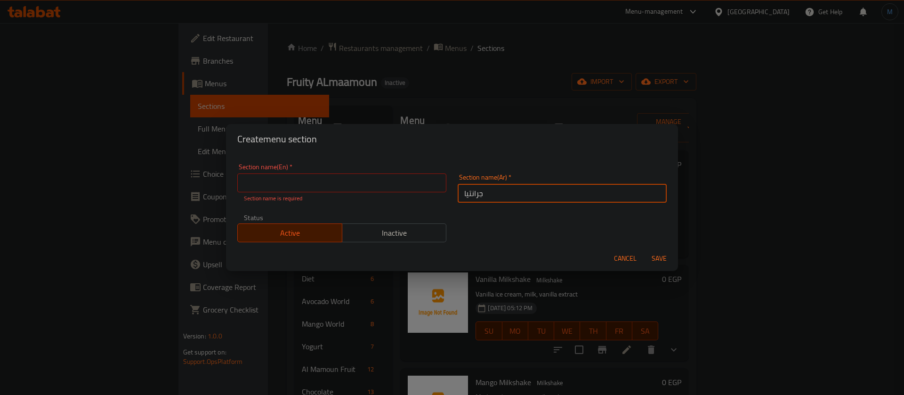
type input "جرانتيا"
click at [371, 176] on input "text" at bounding box center [341, 182] width 209 height 19
paste input "Grantia"
type input "Grantia"
click at [644, 250] on button "Save" at bounding box center [659, 258] width 30 height 17
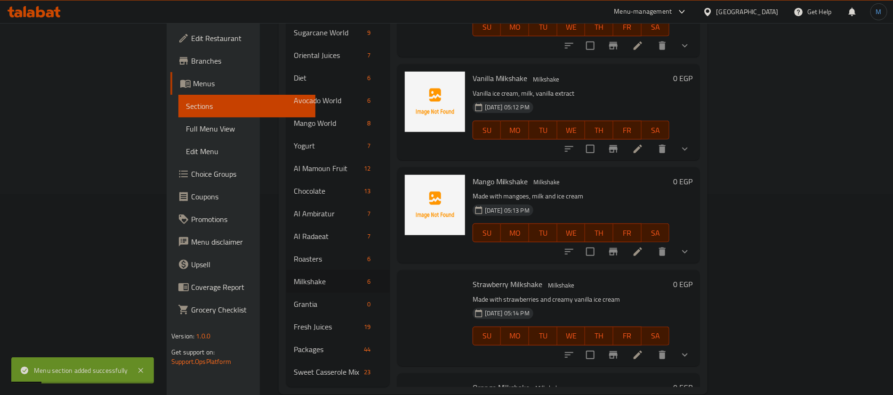
scroll to position [204, 0]
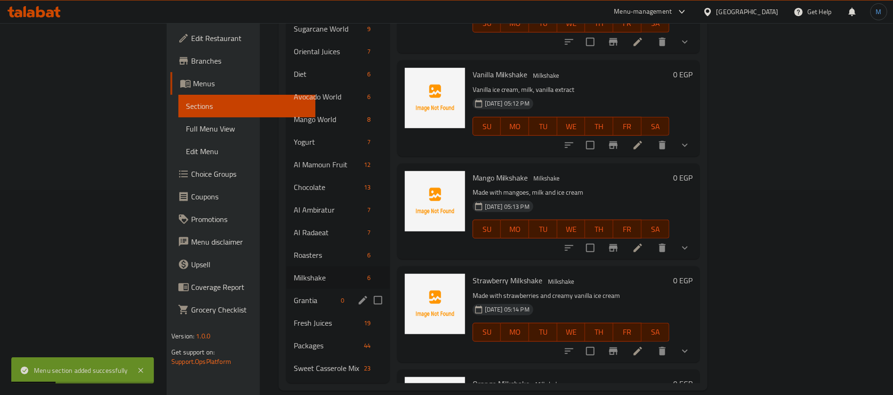
click at [286, 289] on div "Grantia 0" at bounding box center [338, 300] width 104 height 23
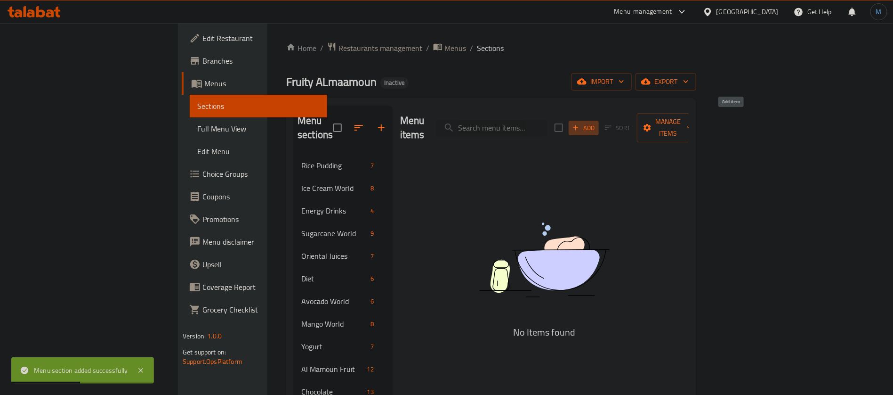
click at [597, 124] on span "Add" at bounding box center [583, 127] width 25 height 11
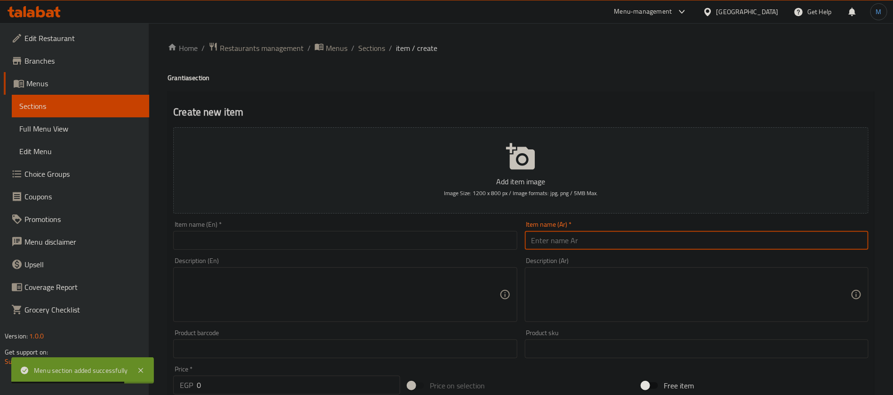
click at [663, 231] on input "text" at bounding box center [697, 240] width 344 height 19
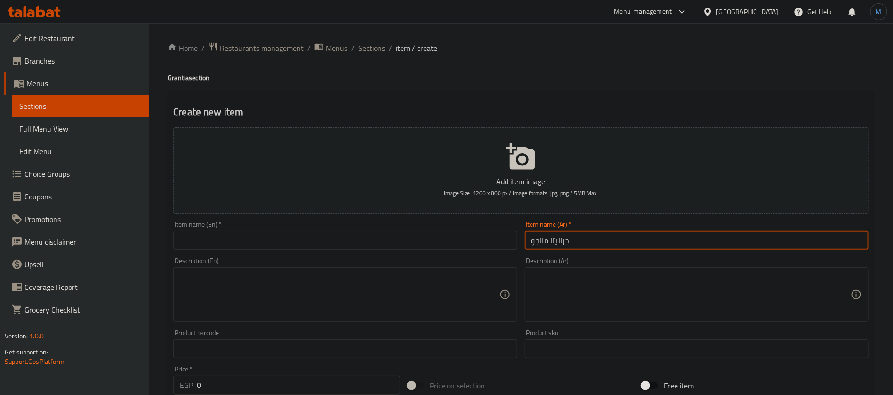
type input "جرانيتا مانجو"
click at [263, 251] on div "Item name (En)   * Item name (En) *" at bounding box center [345, 235] width 351 height 36
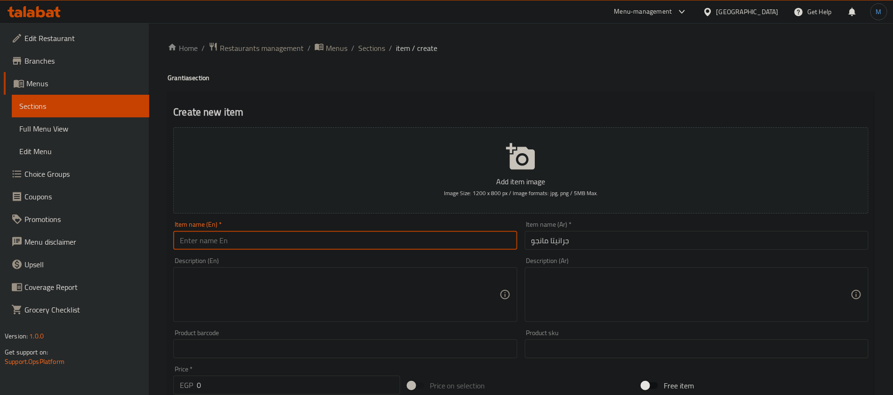
click at [266, 244] on input "text" at bounding box center [345, 240] width 344 height 19
paste input "Mango Granita"
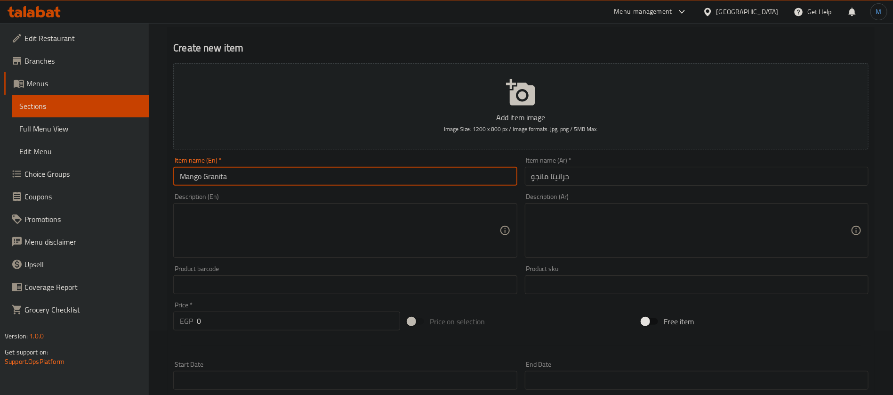
scroll to position [141, 0]
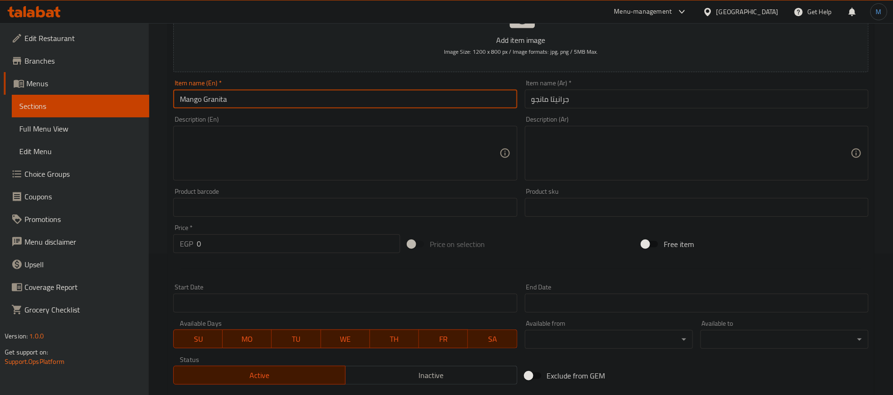
type input "Mango Granita"
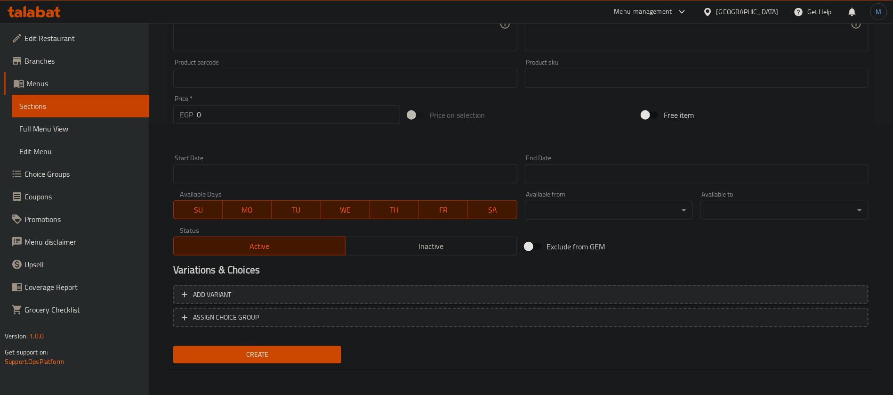
click at [766, 285] on button "Add variant" at bounding box center [520, 294] width 695 height 19
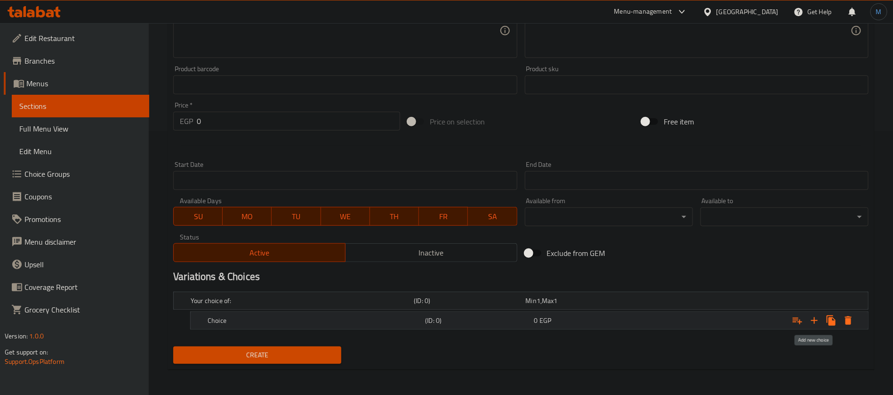
click at [814, 318] on icon "Expand" at bounding box center [814, 320] width 11 height 11
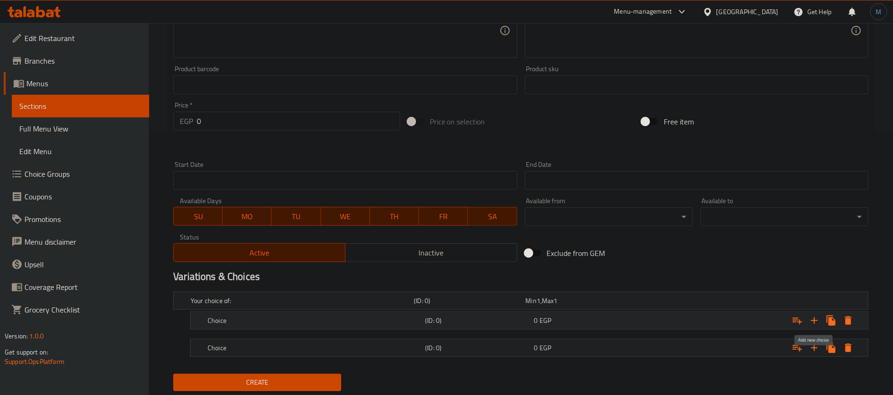
click at [814, 318] on icon "Expand" at bounding box center [814, 320] width 11 height 11
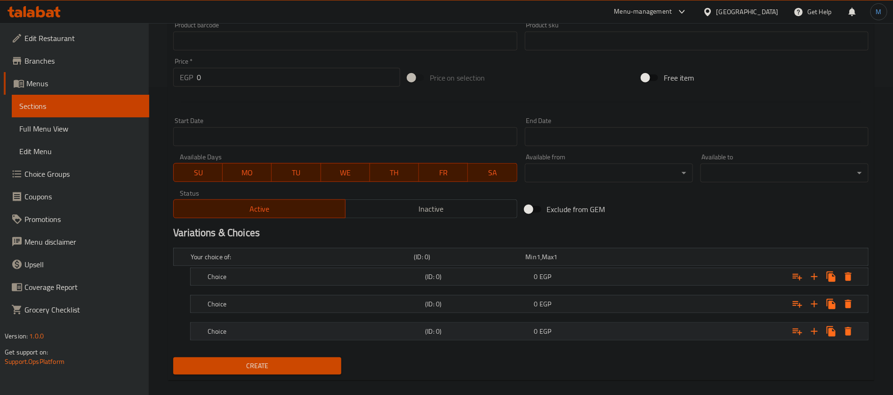
scroll to position [318, 0]
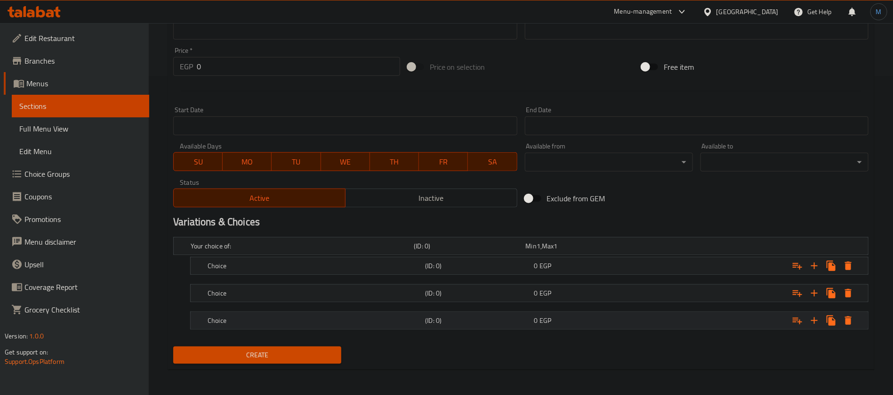
click at [536, 252] on span "0" at bounding box center [531, 246] width 11 height 12
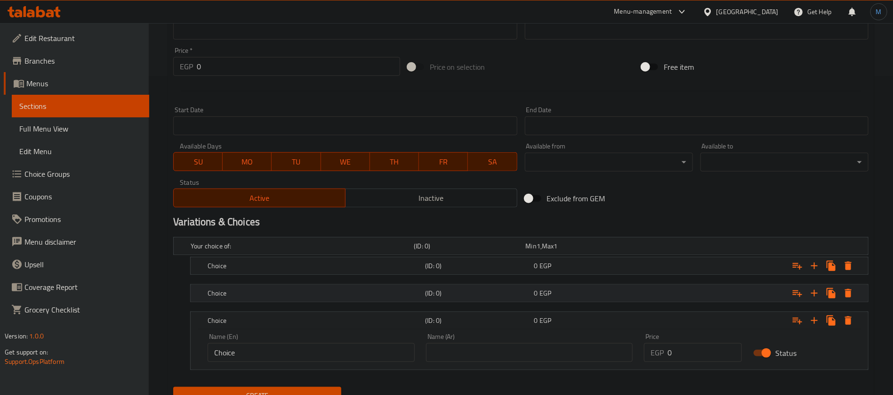
click at [539, 250] on div "0 EGP" at bounding box center [580, 245] width 108 height 9
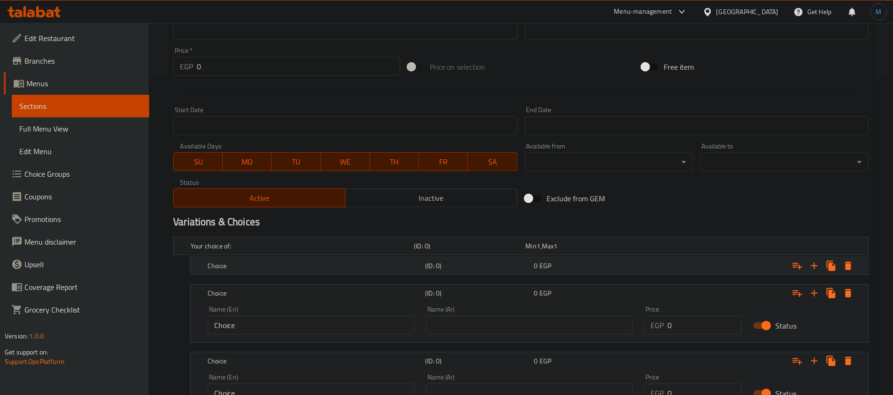
click at [534, 252] on div "0 EGP" at bounding box center [580, 245] width 112 height 13
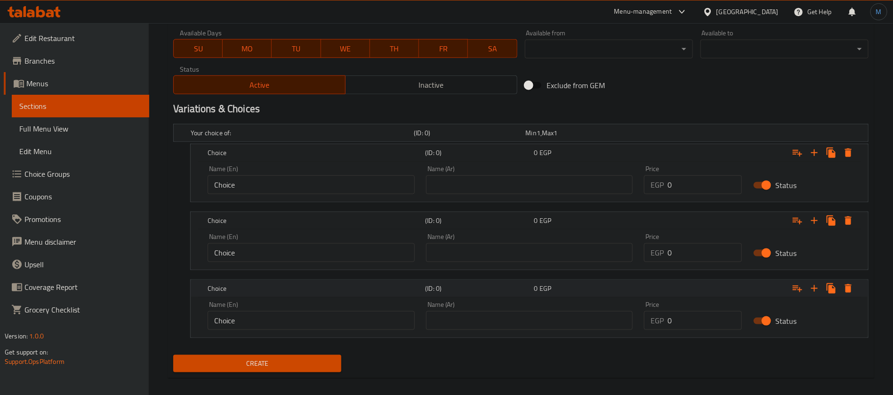
scroll to position [440, 0]
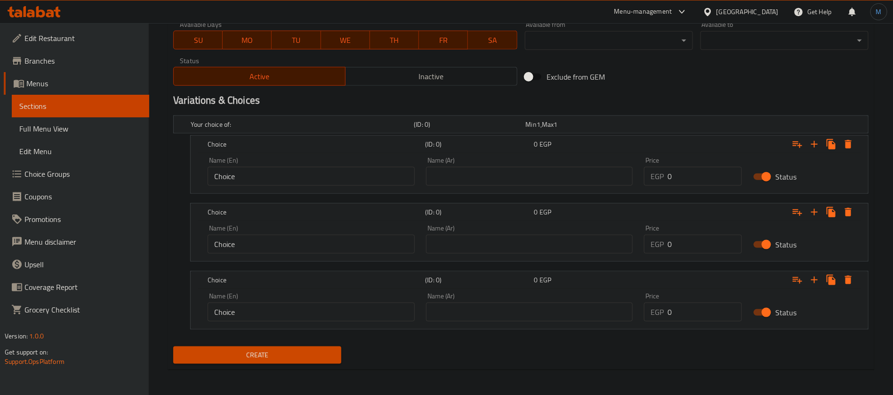
drag, startPoint x: 492, startPoint y: 172, endPoint x: 490, endPoint y: 187, distance: 15.7
click at [492, 171] on input "text" at bounding box center [529, 176] width 207 height 19
type input "صغير"
click at [493, 239] on input "text" at bounding box center [529, 243] width 207 height 19
type input "وسط"
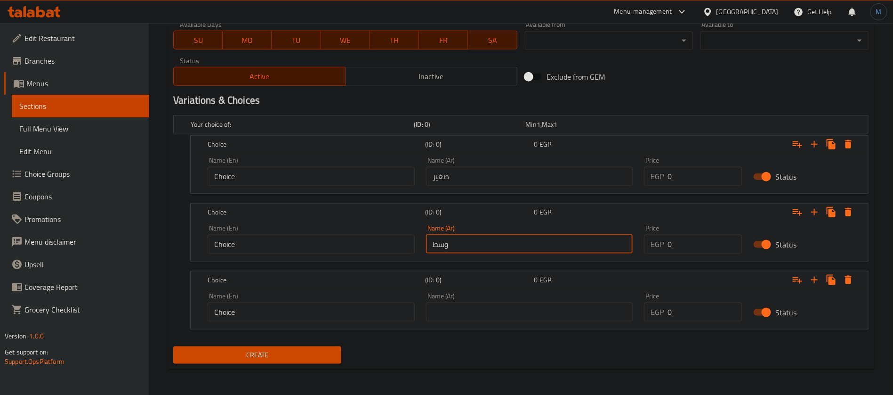
click at [503, 306] on input "text" at bounding box center [529, 311] width 207 height 19
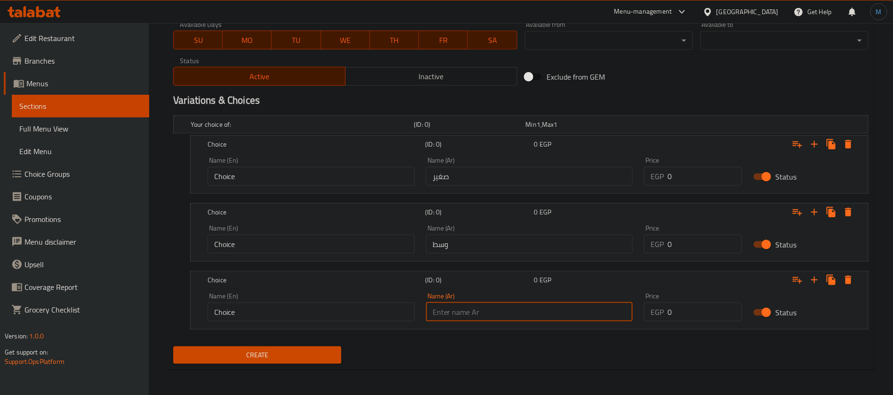
type input "كبير"
click at [310, 178] on input "Choice" at bounding box center [311, 176] width 207 height 19
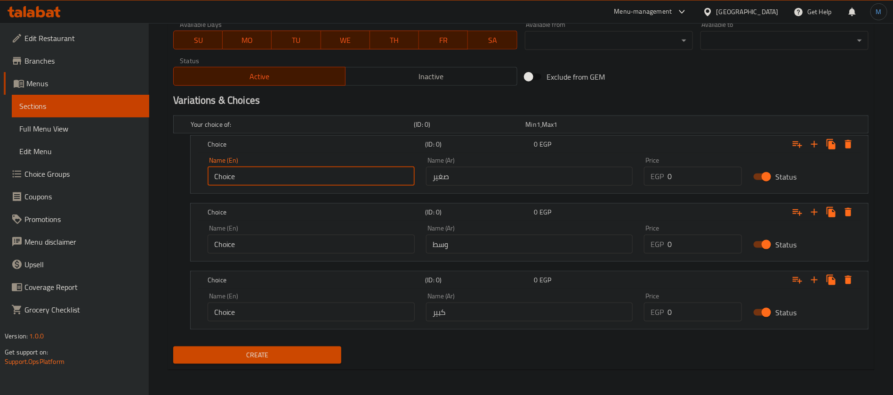
click at [310, 178] on input "Choice" at bounding box center [311, 176] width 207 height 19
click at [310, 178] on input "text" at bounding box center [311, 176] width 207 height 19
type input "Small"
click at [309, 232] on div "Name (En) Choice Name (En)" at bounding box center [311, 239] width 207 height 29
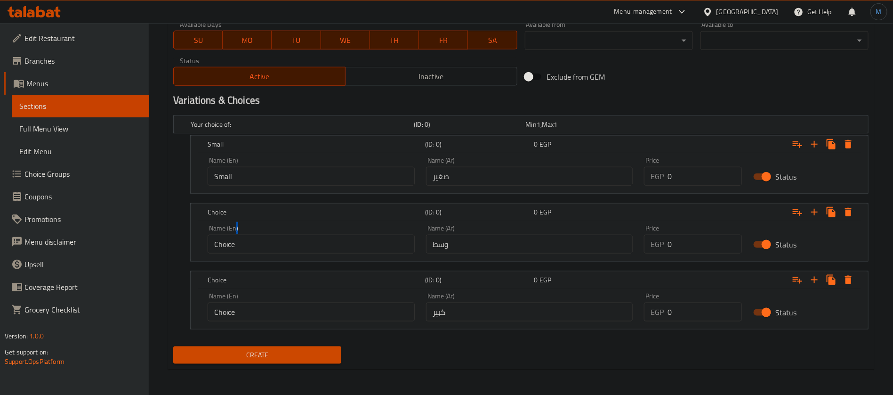
click at [309, 232] on div "Name (En) Choice Name (En)" at bounding box center [311, 239] width 207 height 29
click at [303, 234] on div at bounding box center [303, 234] width 0 height 0
click at [311, 241] on input "Choice" at bounding box center [311, 243] width 207 height 19
click at [305, 234] on div at bounding box center [305, 234] width 0 height 0
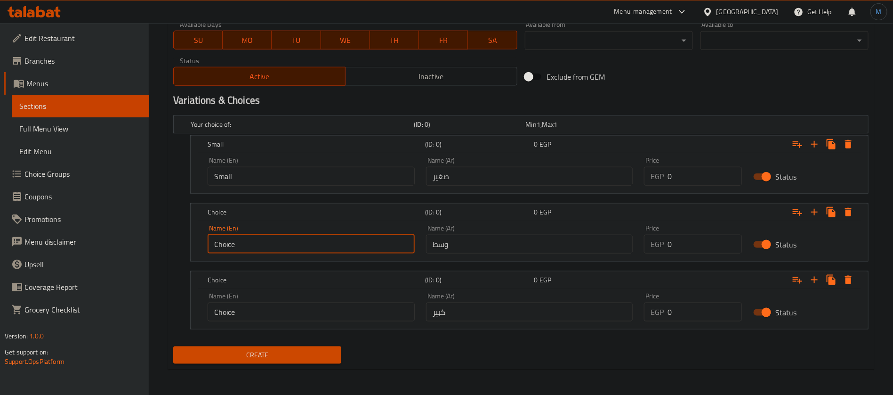
click at [284, 245] on input "Choice" at bounding box center [311, 243] width 207 height 19
click at [284, 245] on input "text" at bounding box center [311, 243] width 207 height 19
type input "Medium"
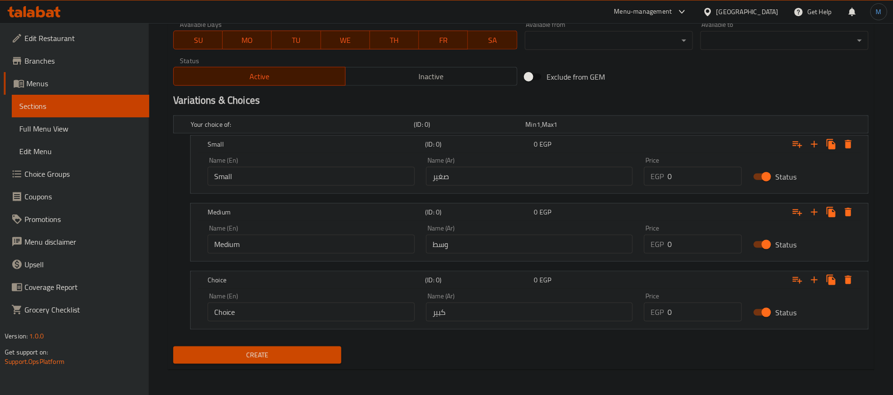
click at [293, 321] on div "Name (En) Choice Name (En)" at bounding box center [311, 307] width 218 height 40
click at [295, 308] on input "Choice" at bounding box center [311, 311] width 207 height 19
click at [295, 308] on input "text" at bounding box center [311, 311] width 207 height 19
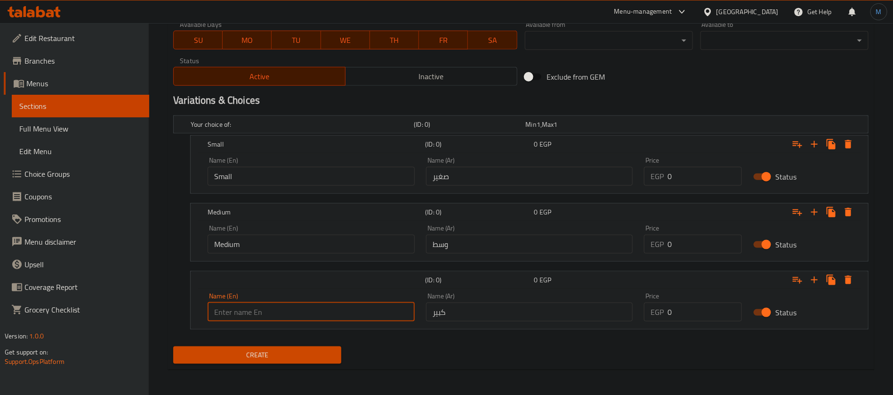
type input "Large"
click at [696, 174] on input "0" at bounding box center [705, 176] width 74 height 19
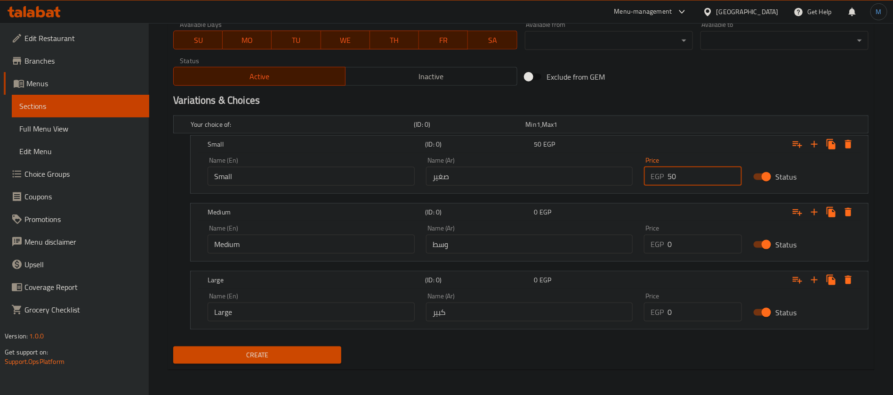
type input "50"
click at [701, 234] on input "0" at bounding box center [705, 243] width 74 height 19
type input "70"
click at [708, 307] on input "0" at bounding box center [705, 311] width 74 height 19
type input "80"
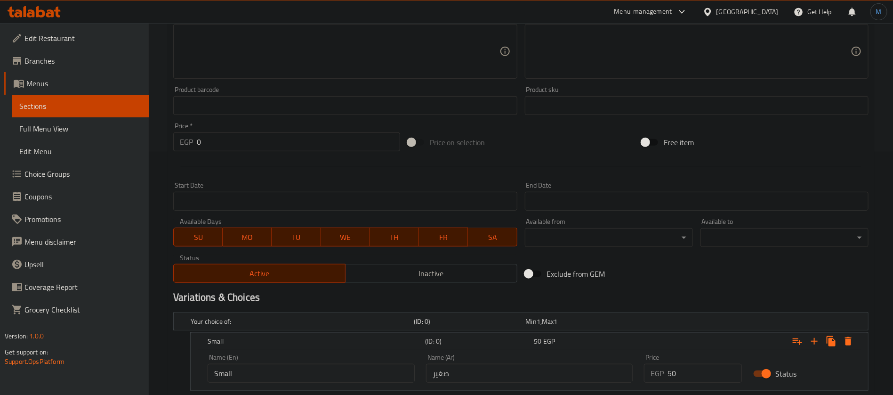
scroll to position [87, 0]
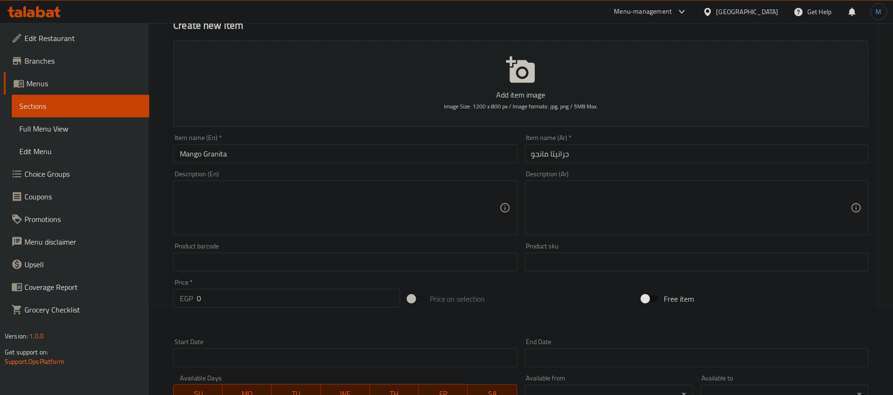
click at [632, 203] on textarea at bounding box center [691, 208] width 319 height 45
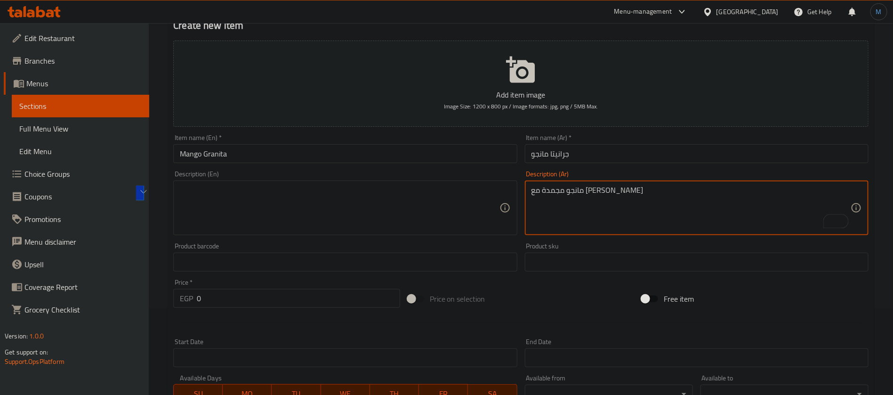
type textarea "مانجو مجمدة مع [PERSON_NAME]"
click at [350, 243] on div "Product barcode Product barcode" at bounding box center [345, 256] width 344 height 29
paste textarea "Frozen mango with mango juice"
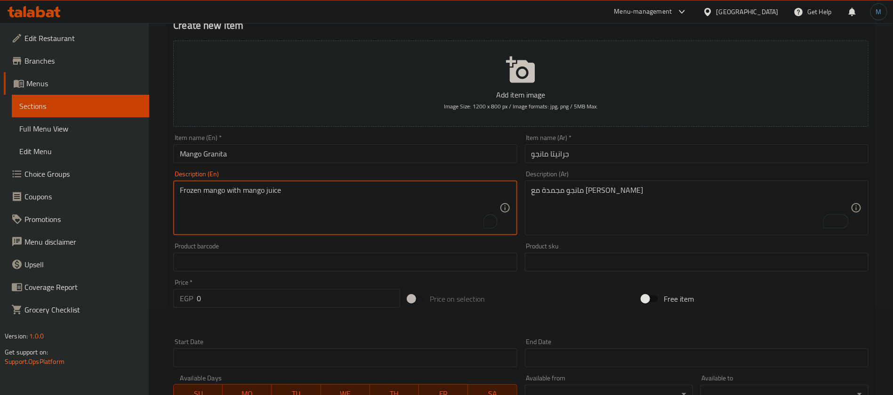
type textarea "Frozen mango with mango juice"
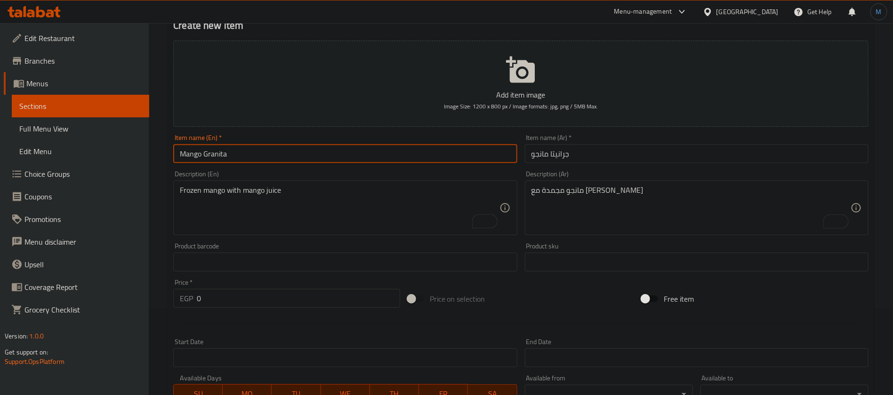
click at [402, 158] on input "Mango Granita" at bounding box center [345, 153] width 344 height 19
click at [549, 156] on input "جرانيتا مانجو" at bounding box center [697, 153] width 344 height 19
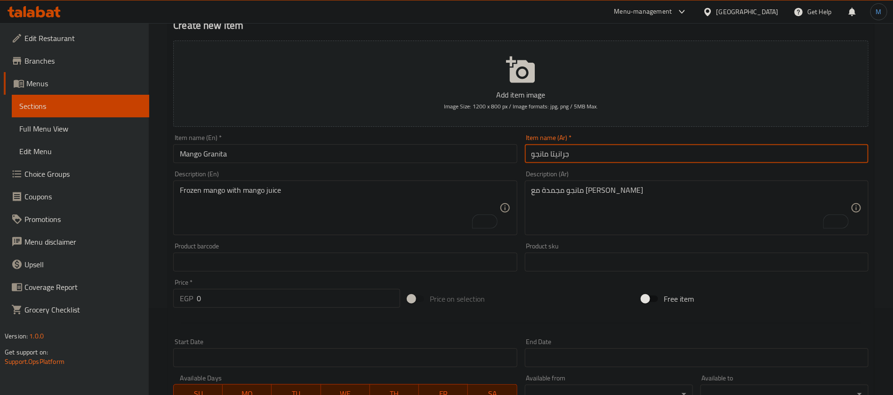
click at [557, 156] on input "جرانيتا مانجو" at bounding box center [697, 153] width 344 height 19
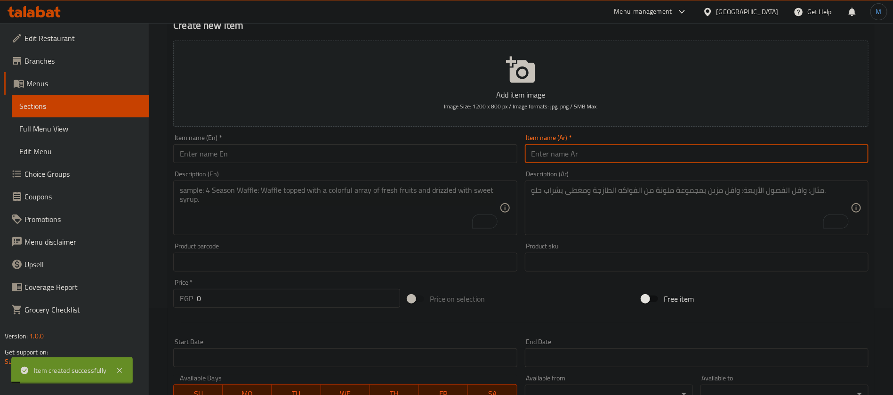
paste input "جرانيتا"
type input "جرانيتا"
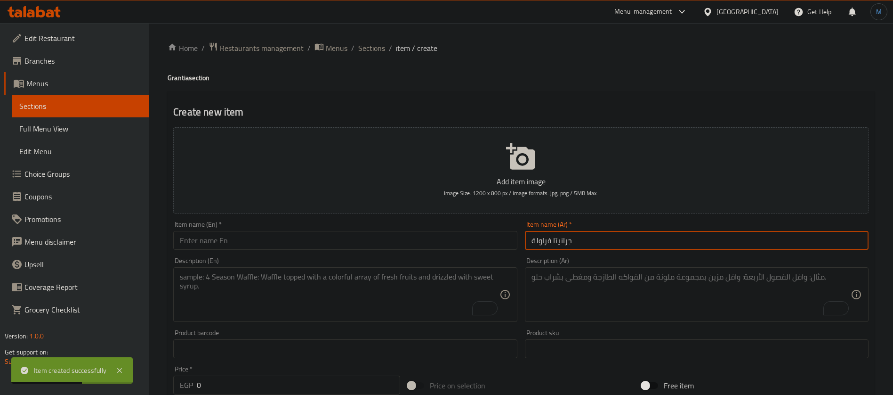
scroll to position [87, 0]
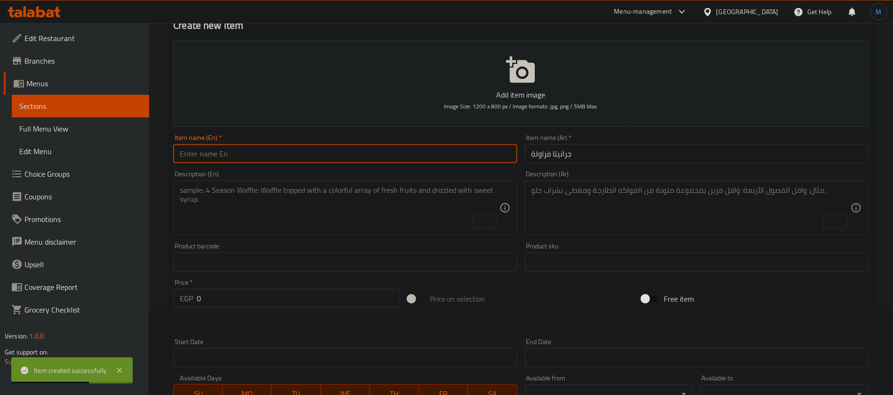
click at [346, 152] on input "text" at bounding box center [345, 153] width 344 height 19
paste input "Strawberry Granita"
type input "Strawberry Granita"
click at [595, 209] on textarea "To enrich screen reader interactions, please activate Accessibility in Grammarl…" at bounding box center [691, 208] width 319 height 45
paste textarea "فراولة مجمدة مع عصير فراولة"
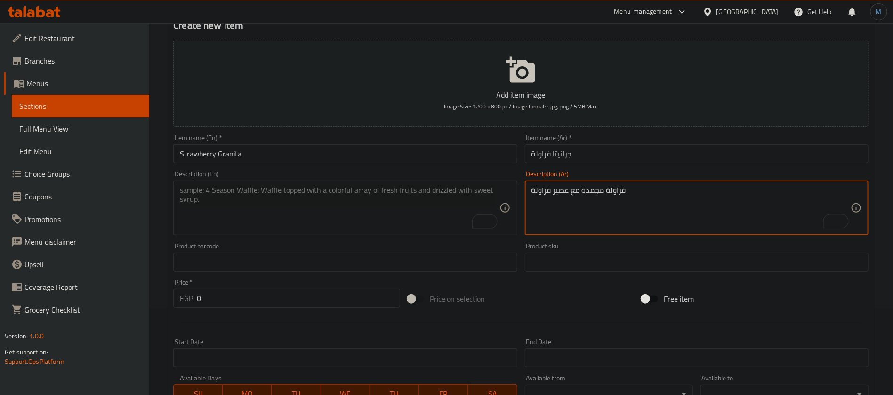
type textarea "فراولة مجمدة مع عصير فراولة"
paste textarea "Frozen strawberries with strawberry juice"
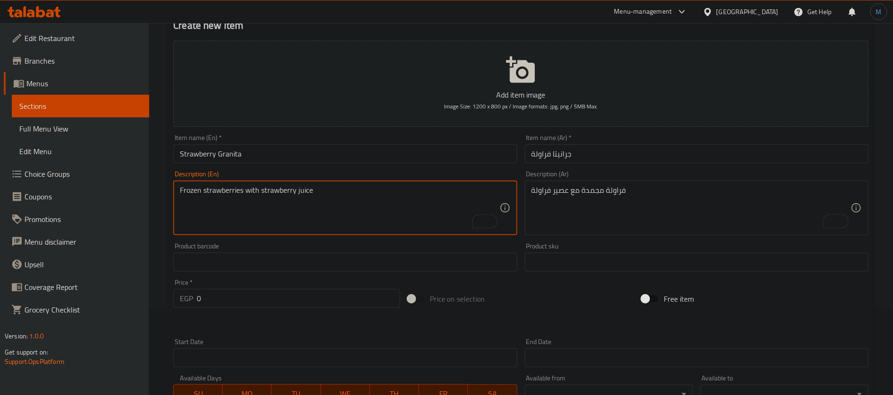
type textarea "Frozen strawberries with strawberry juice"
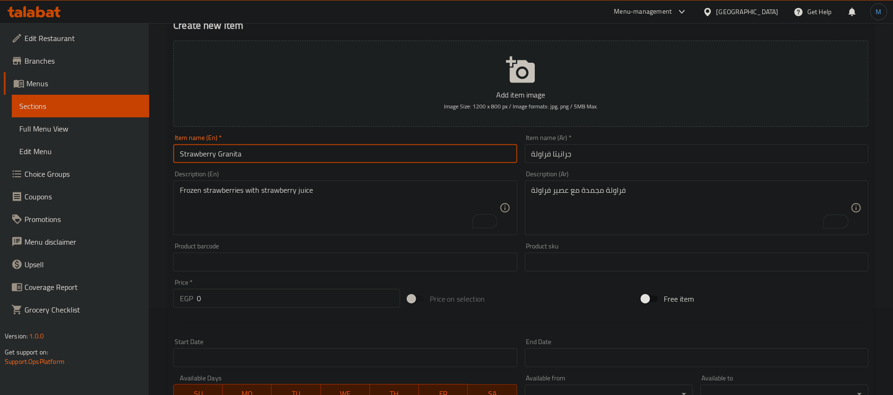
click at [374, 159] on input "Strawberry Granita" at bounding box center [345, 153] width 344 height 19
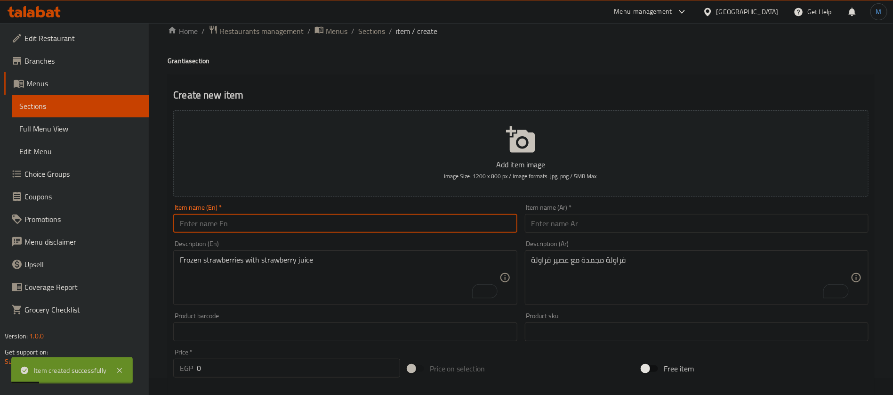
scroll to position [0, 0]
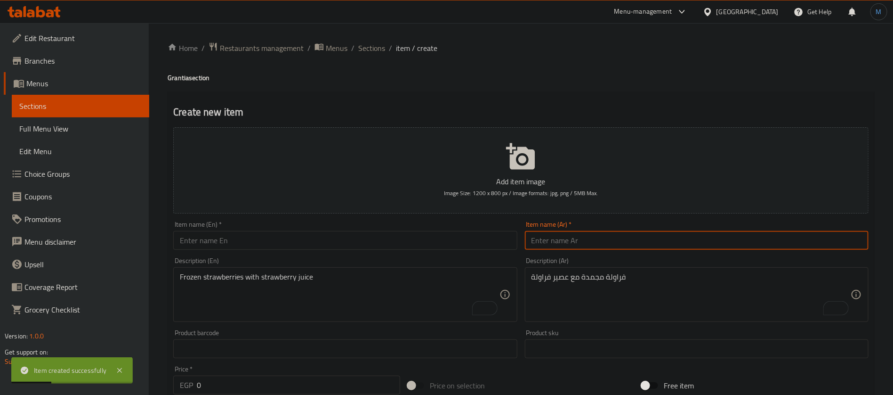
click at [619, 244] on input "text" at bounding box center [697, 240] width 344 height 19
type input "[PERSON_NAME]"
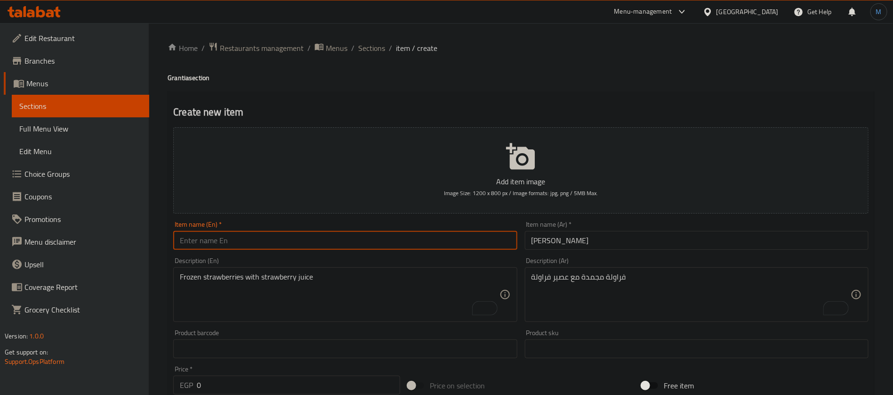
click at [264, 242] on input "text" at bounding box center [345, 240] width 344 height 19
paste input "Kiwi Granita"
type input "Kiwi Granita"
click at [604, 275] on textarea "فراولة مجمدة مع عصير فراولة" at bounding box center [691, 294] width 319 height 45
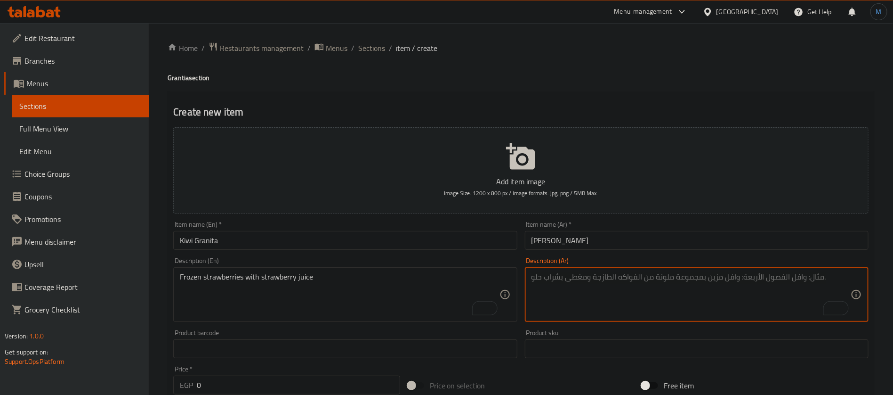
paste textarea "كيوي مجمد مع [PERSON_NAME]"
type textarea "كيوي مجمد مع [PERSON_NAME]"
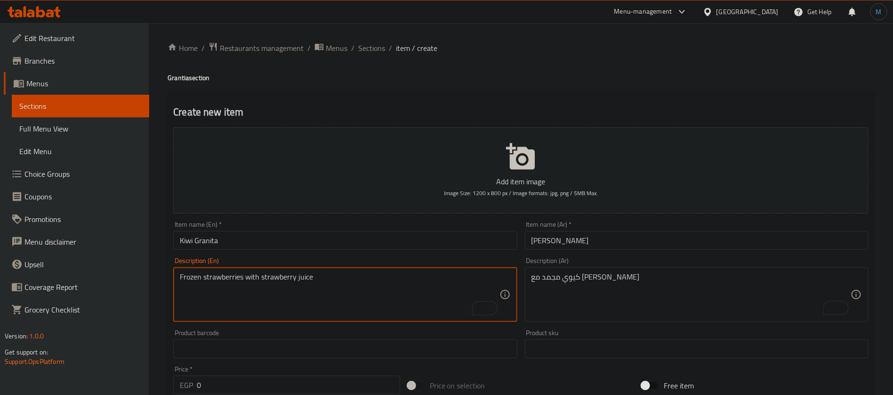
click at [333, 286] on textarea "Frozen strawberries with strawberry juice" at bounding box center [339, 294] width 319 height 45
paste textarea "Frozen kiwi with kiwi juice"
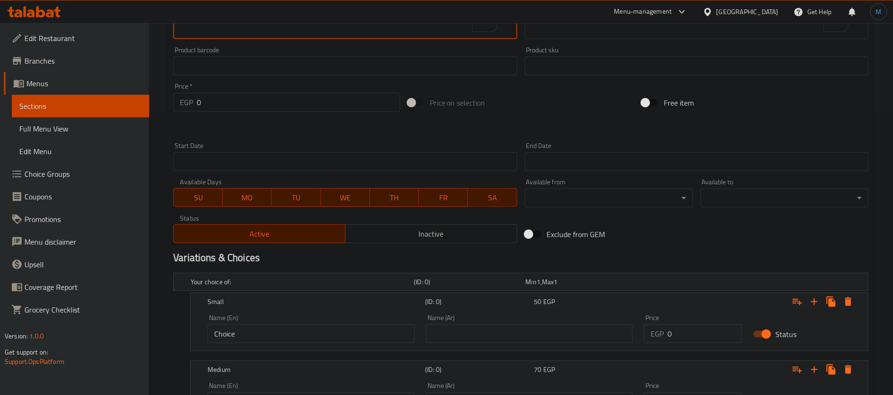
scroll to position [440, 0]
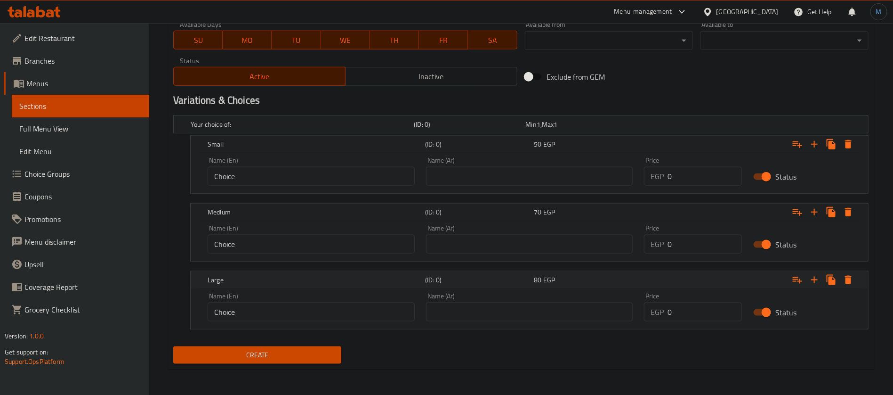
type textarea "Frozen kiwi with kiwi juice"
click at [696, 187] on div "Price EGP 0 Price" at bounding box center [692, 171] width 109 height 40
click at [698, 167] on input "0" at bounding box center [705, 176] width 74 height 19
type input "70"
click at [704, 243] on input "0" at bounding box center [705, 243] width 74 height 19
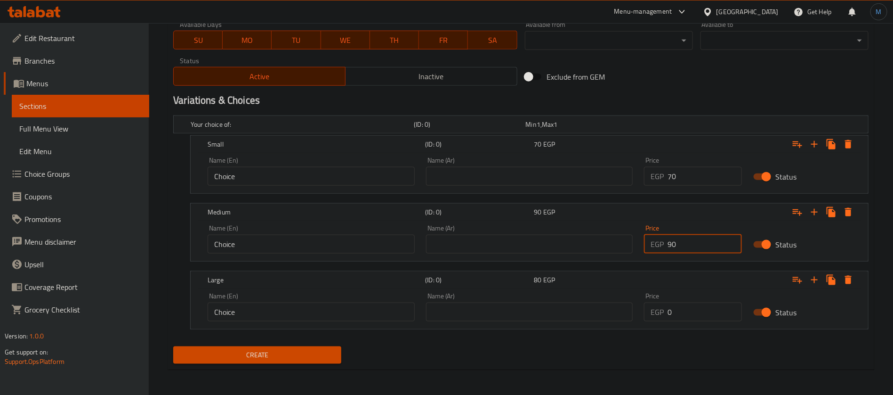
type input "90"
click at [688, 310] on input "0" at bounding box center [705, 311] width 74 height 19
type input "100"
click at [173, 346] on button "Create" at bounding box center [257, 354] width 168 height 17
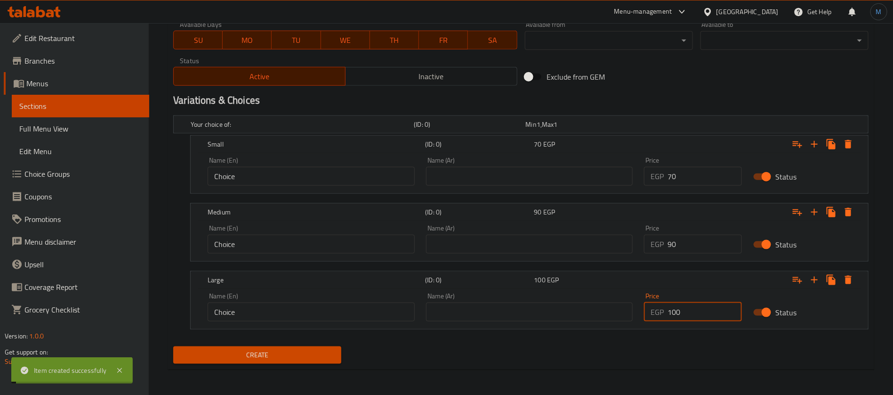
type input "0"
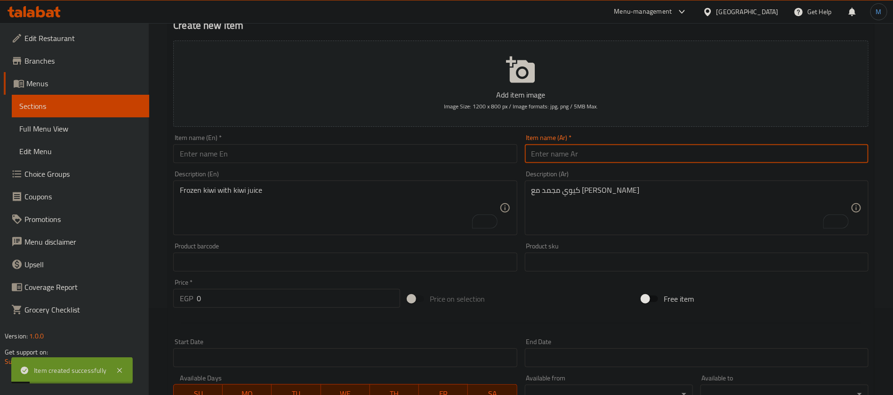
click at [630, 157] on input "text" at bounding box center [697, 153] width 344 height 19
type input "جرانيتا ليمون"
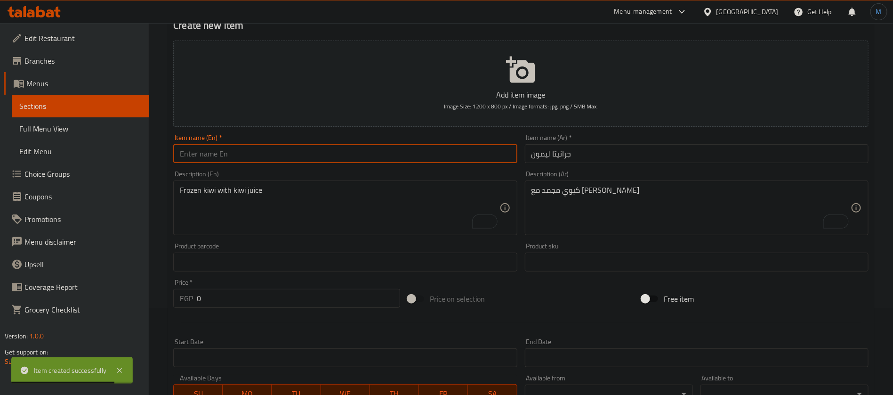
click at [342, 161] on input "text" at bounding box center [345, 153] width 344 height 19
paste input "Lemon Granita"
type input "Lemon Granita"
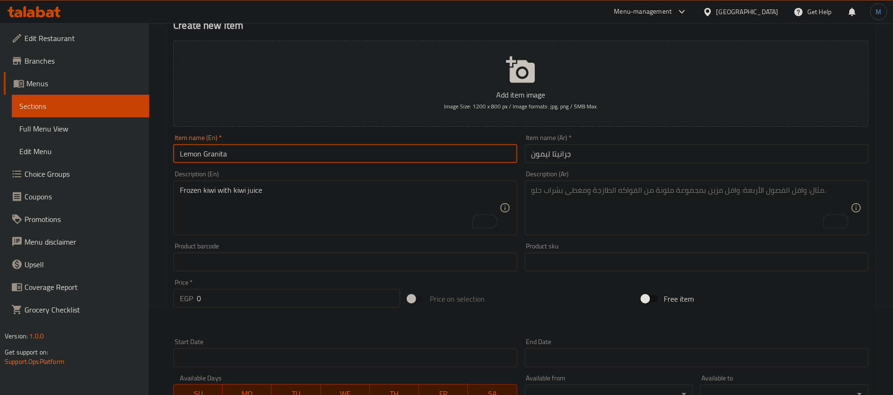
click at [647, 201] on textarea "To enrich screen reader interactions, please activate Accessibility in Grammarl…" at bounding box center [691, 208] width 319 height 45
paste textarea "ليمون مجمد مع عصير ليمون"
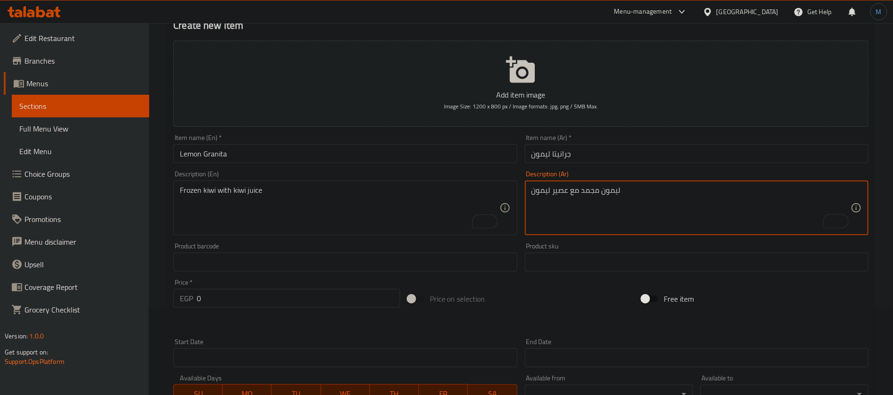
type textarea "ليمون مجمد مع عصير ليمون"
paste textarea "Frozen lemon with lemon juice"
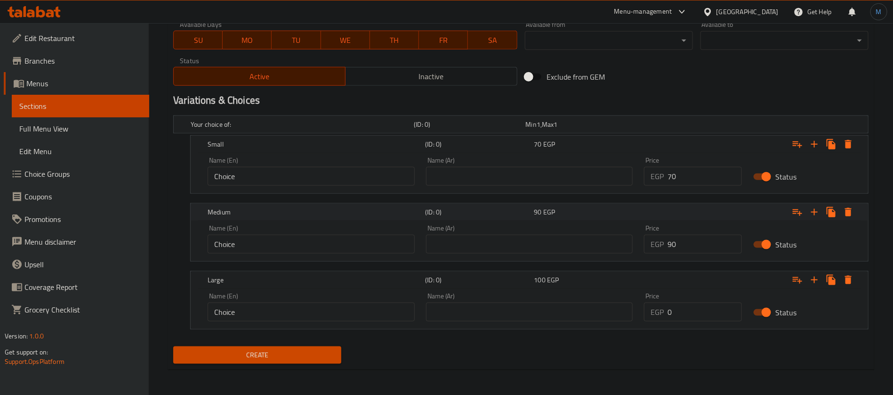
scroll to position [440, 0]
type textarea "Frozen lemon with lemon juice"
click at [697, 172] on input "70" at bounding box center [705, 176] width 74 height 19
type input "50"
click at [673, 243] on input "0" at bounding box center [705, 243] width 74 height 19
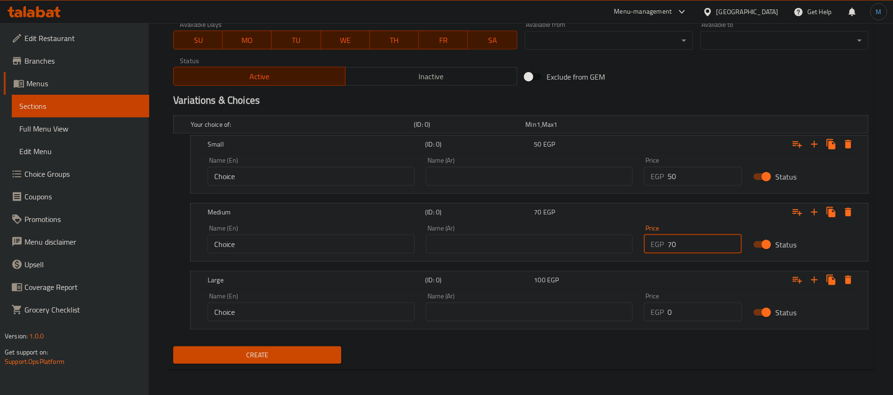
type input "70"
click at [698, 308] on input "0" at bounding box center [705, 311] width 74 height 19
type input "80"
click at [173, 346] on button "Create" at bounding box center [257, 354] width 168 height 17
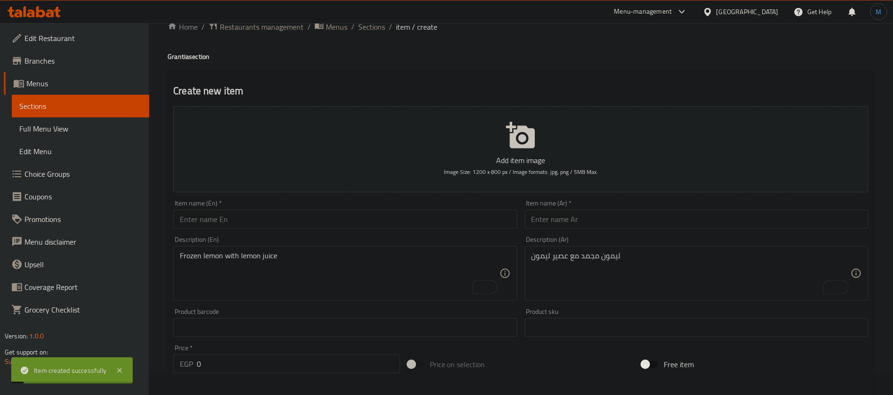
scroll to position [0, 0]
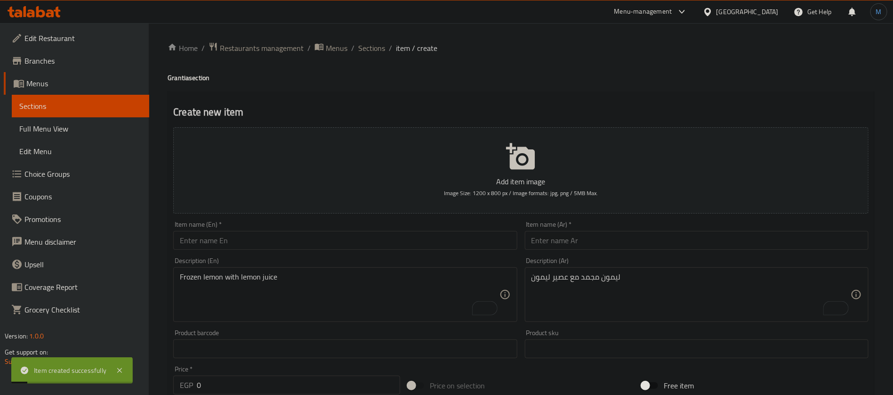
type input "0"
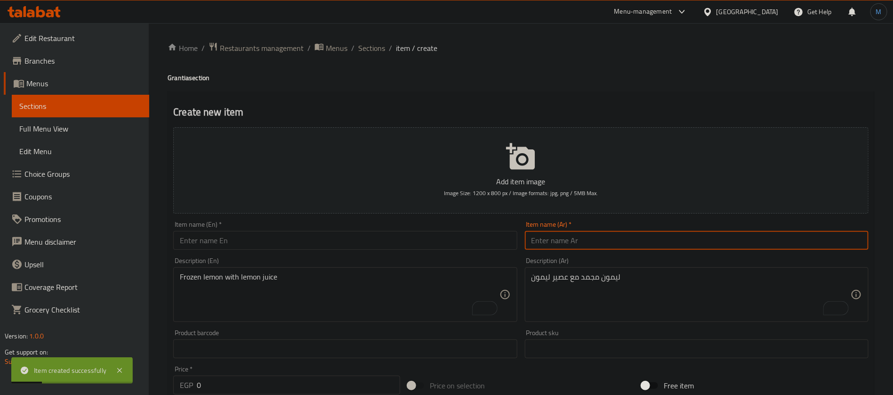
click at [670, 238] on input "text" at bounding box center [697, 240] width 344 height 19
type input "جرانيتا بلح"
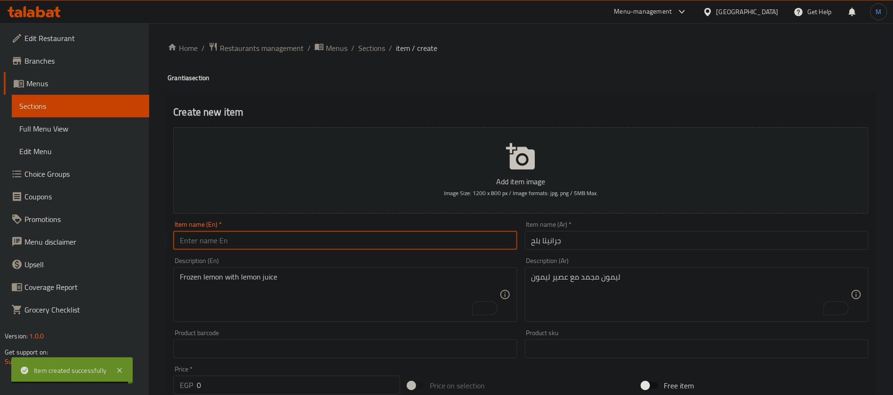
click at [317, 233] on input "text" at bounding box center [345, 240] width 344 height 19
paste input "Date granita"
click at [182, 81] on h4 "Grantia section" at bounding box center [521, 77] width 707 height 9
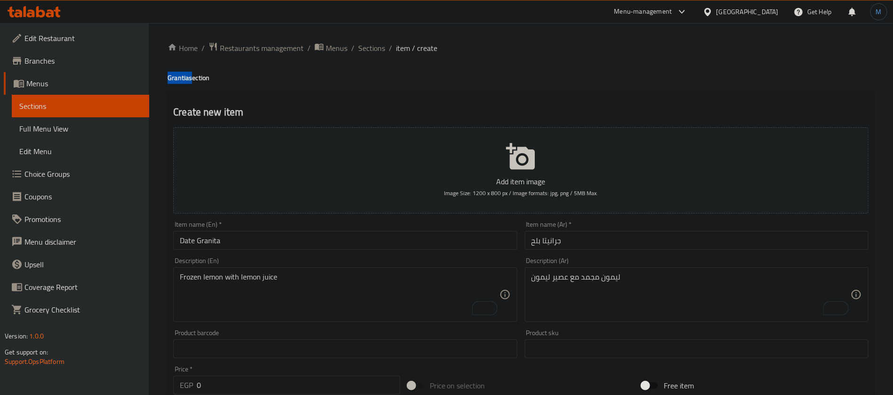
click at [182, 81] on h4 "Grantia section" at bounding box center [521, 77] width 707 height 9
copy h4 "Grantia"
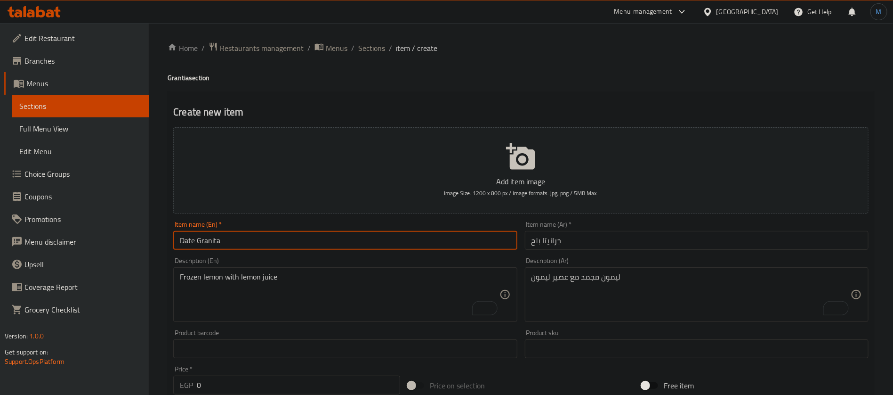
click at [214, 240] on input "Date Granita" at bounding box center [345, 240] width 344 height 19
paste input "tia"
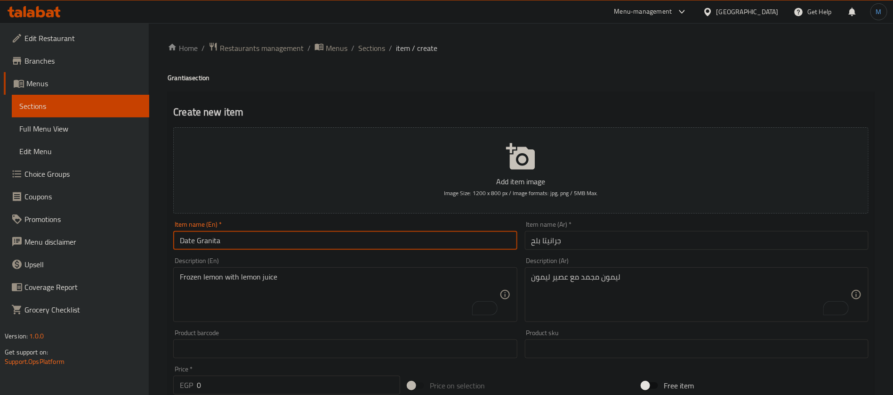
paste input "tia"
type input "Date Grantia"
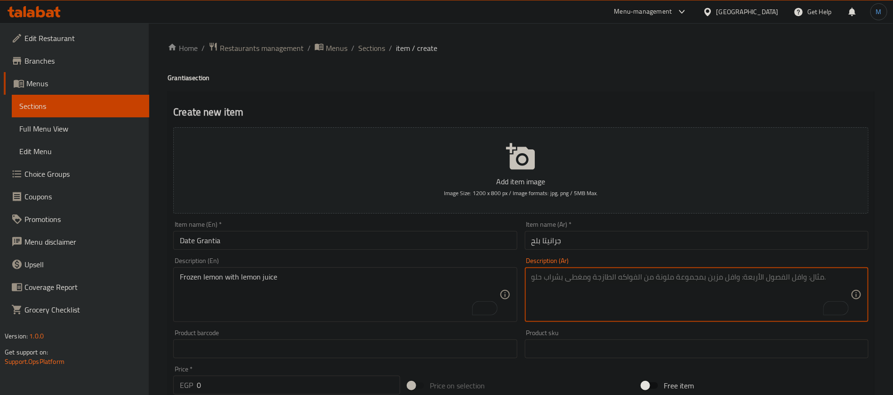
paste textarea "بلح تمر مجمد مع عصير بلح تمر"
type textarea "بلح تمر مجمد مع عصير بلح تمر"
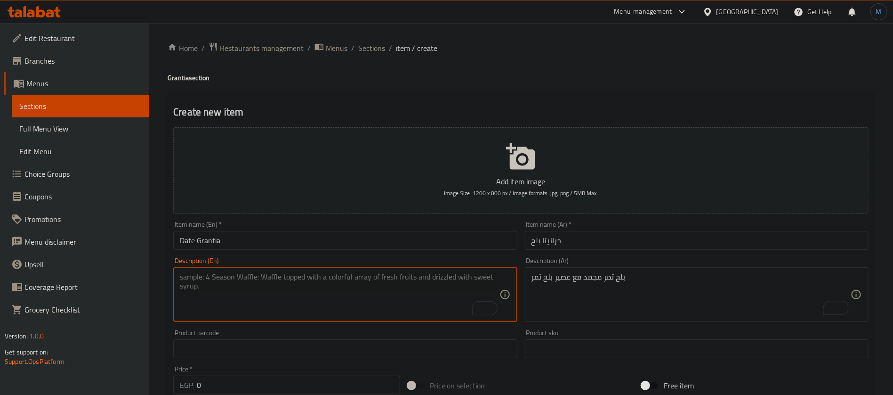
paste textarea "Frozen dates with date juice"
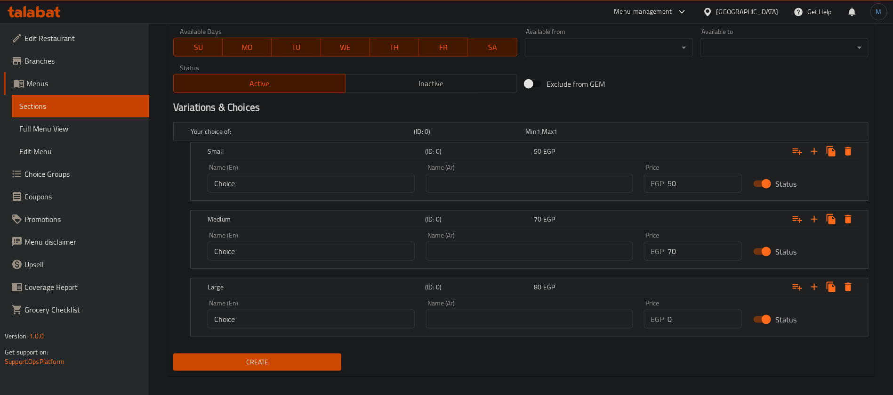
scroll to position [440, 0]
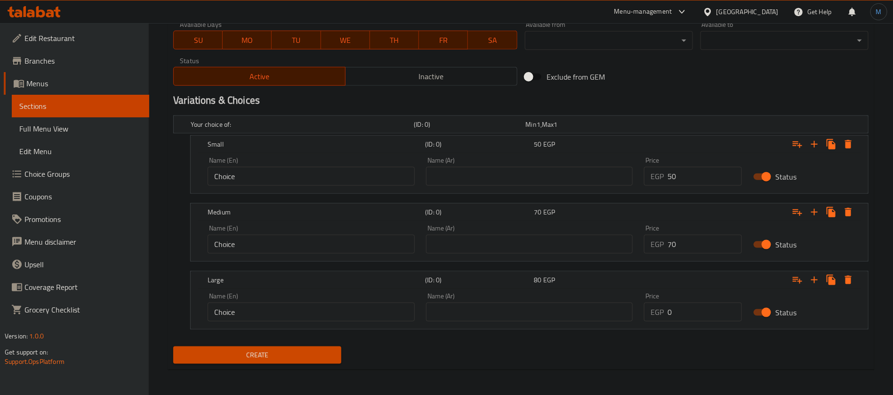
type textarea "Frozen dates with date juice"
click at [682, 184] on input "50" at bounding box center [705, 176] width 74 height 19
type input "60"
click at [689, 245] on input "70" at bounding box center [705, 243] width 74 height 19
click at [689, 245] on input "0" at bounding box center [705, 243] width 74 height 19
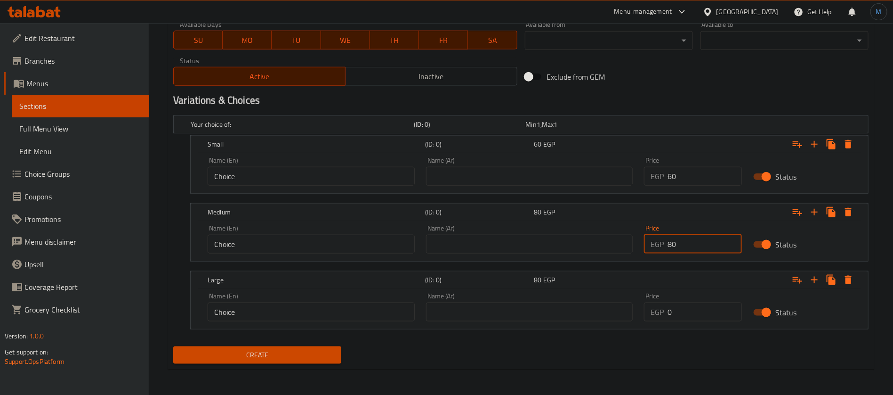
type input "80"
click at [688, 306] on input "0" at bounding box center [705, 311] width 74 height 19
type input "90"
click at [283, 359] on span "Create" at bounding box center [257, 355] width 153 height 12
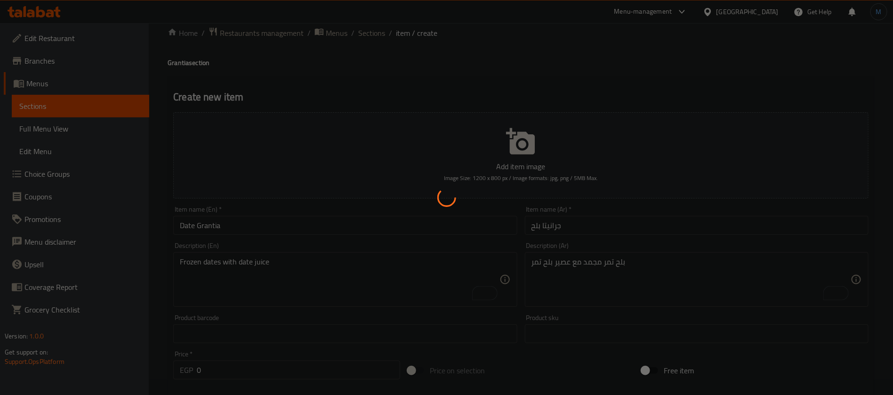
scroll to position [0, 0]
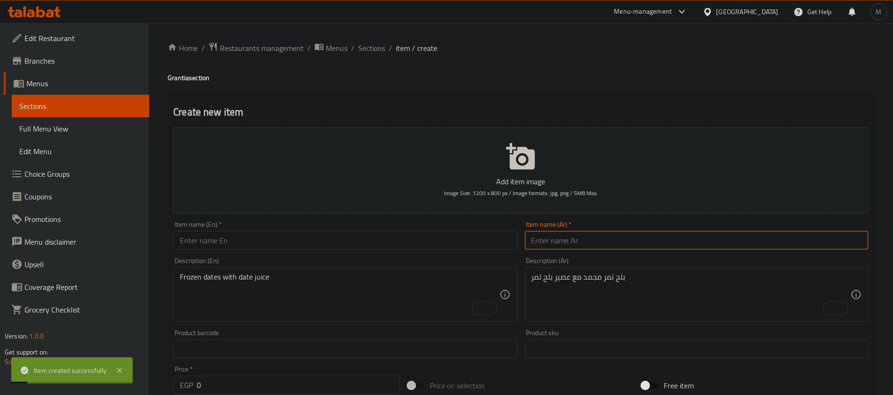
click at [672, 238] on input "text" at bounding box center [697, 240] width 344 height 19
type input "جرانيتا جوافة"
click at [392, 233] on input "text" at bounding box center [345, 240] width 344 height 19
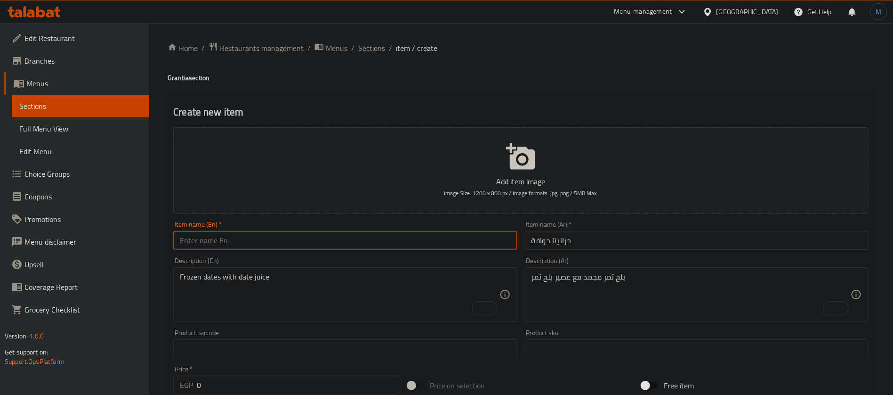
paste input "Guava granita"
type input "Guava Granita"
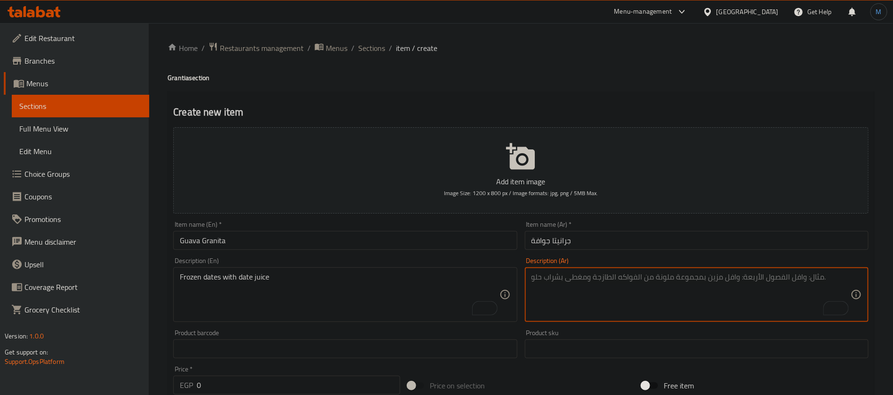
paste textarea "جوافة مجمدة مع عصير جوافة"
type textarea "جوافة مجمدة مع عصير جوافة"
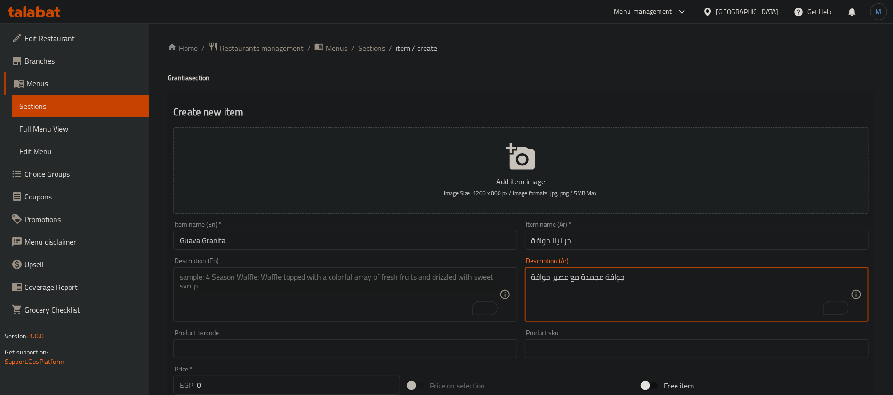
paste textarea "Frozen guava with guava juice"
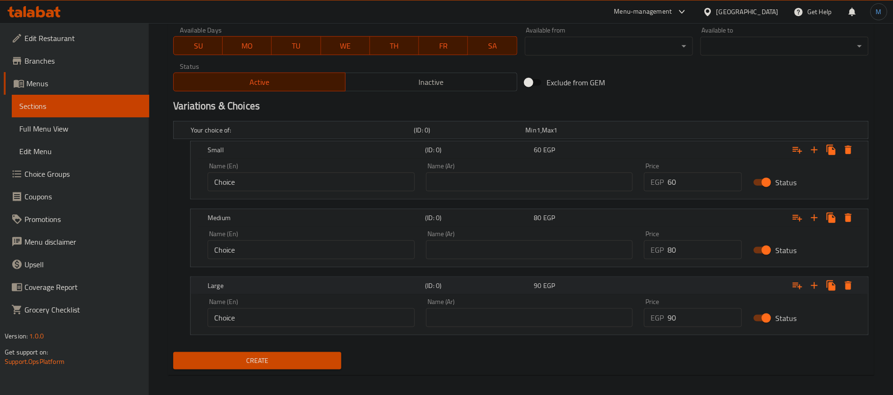
scroll to position [440, 0]
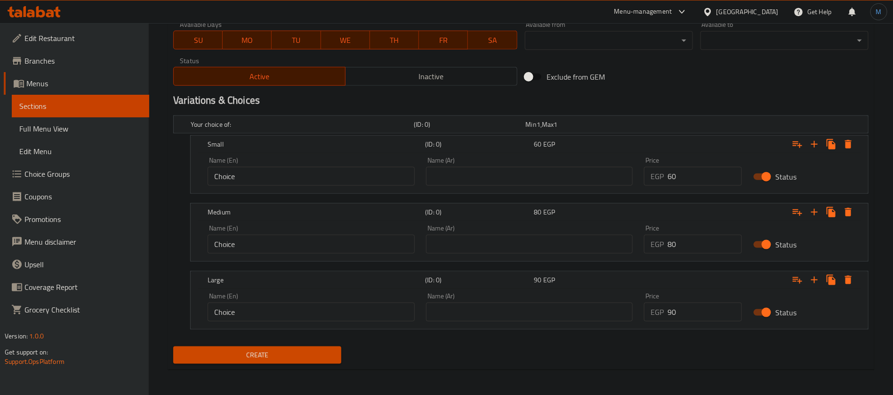
type textarea "Frozen guava with guava juice"
click at [702, 179] on input "0" at bounding box center [705, 176] width 74 height 19
type input "50"
click at [703, 252] on input "80" at bounding box center [705, 243] width 74 height 19
type input "70"
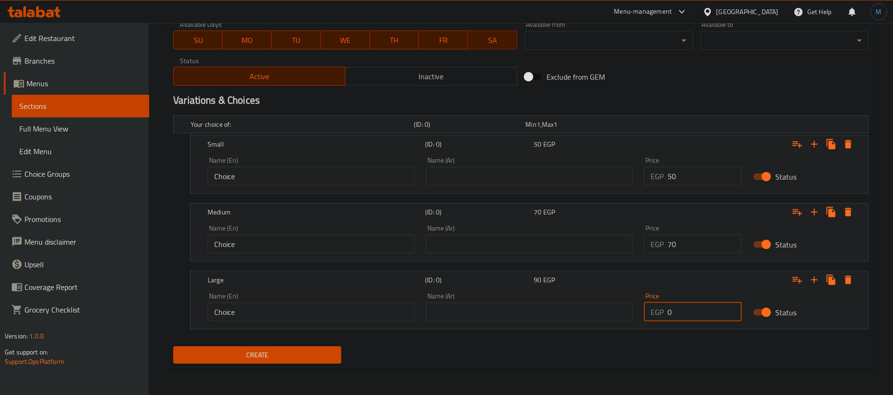
click at [683, 302] on input "0" at bounding box center [705, 311] width 74 height 19
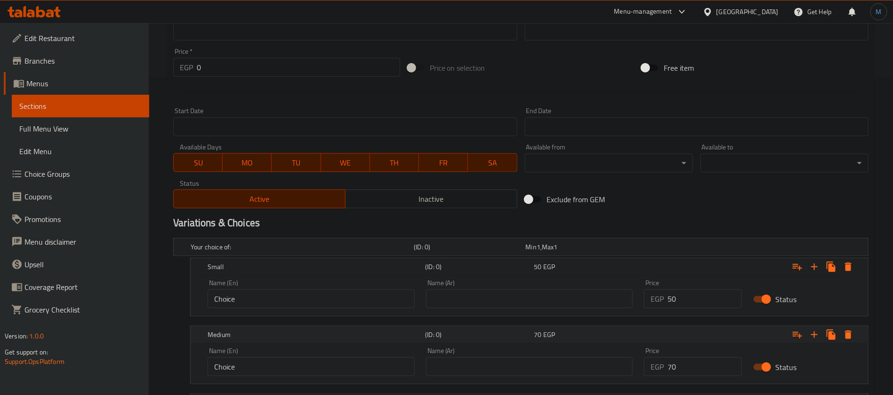
scroll to position [299, 0]
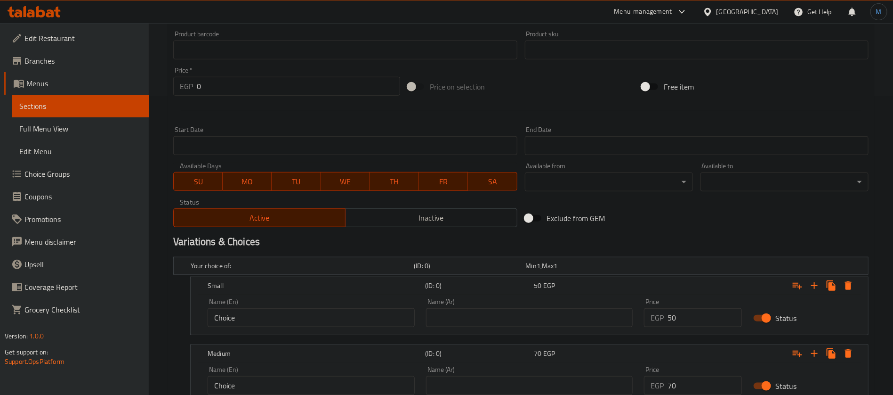
type input "80"
click at [674, 221] on div "Exclude from GEM" at bounding box center [638, 217] width 234 height 25
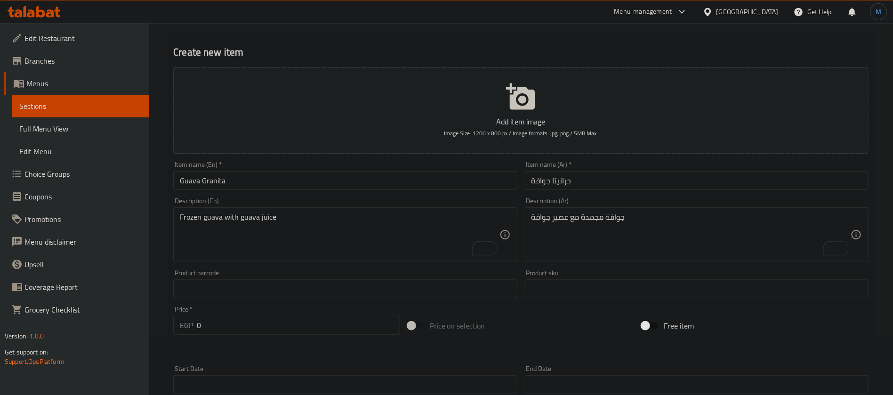
scroll to position [0, 0]
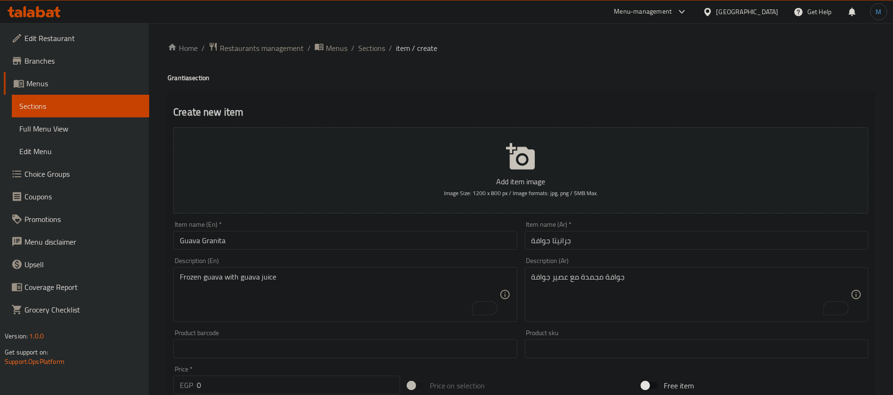
click at [562, 240] on input "جرانيتا جوافة" at bounding box center [697, 240] width 344 height 19
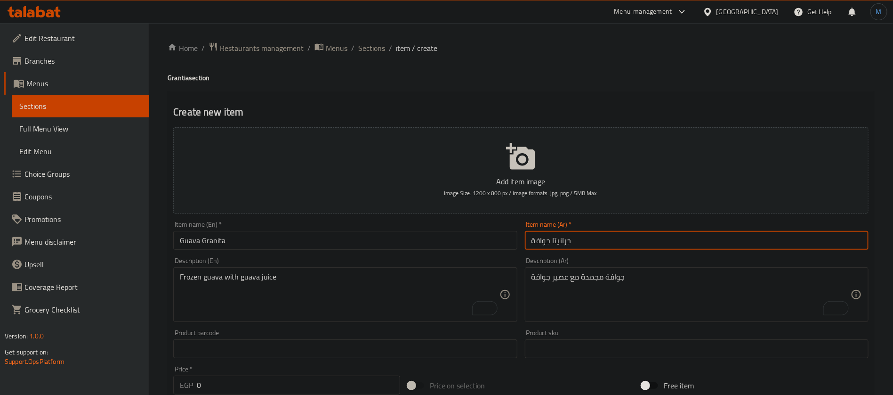
click at [562, 240] on input "جرانيتا جوافة" at bounding box center [697, 240] width 344 height 19
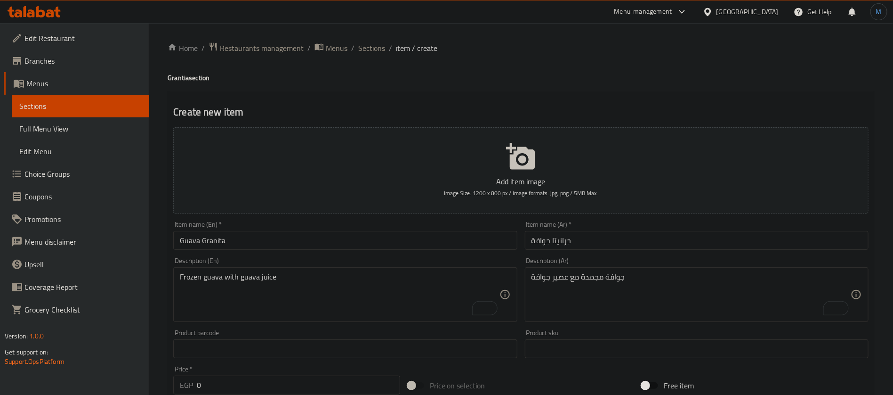
click at [214, 236] on input "Guava Granita" at bounding box center [345, 240] width 344 height 19
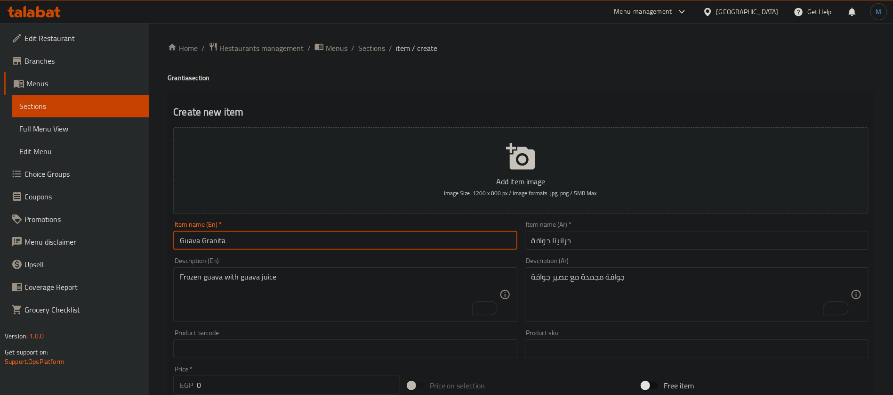
click at [214, 236] on input "Guava Granita" at bounding box center [345, 240] width 344 height 19
click at [420, 245] on input "Guava Granita" at bounding box center [345, 240] width 344 height 19
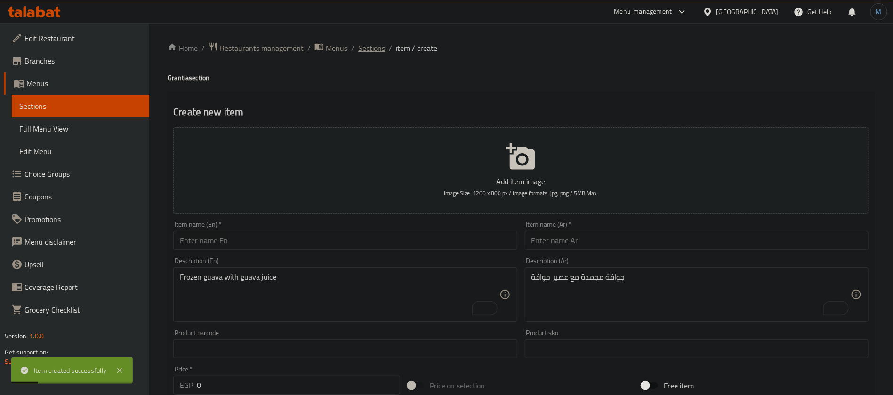
click at [383, 54] on span "Sections" at bounding box center [371, 47] width 27 height 11
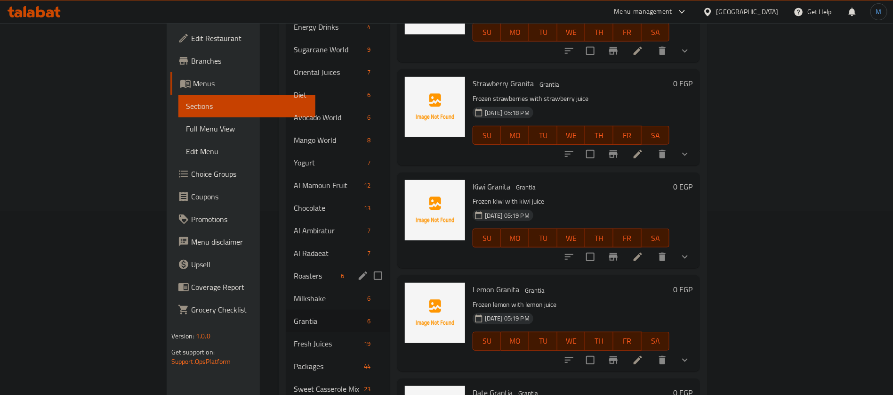
scroll to position [204, 0]
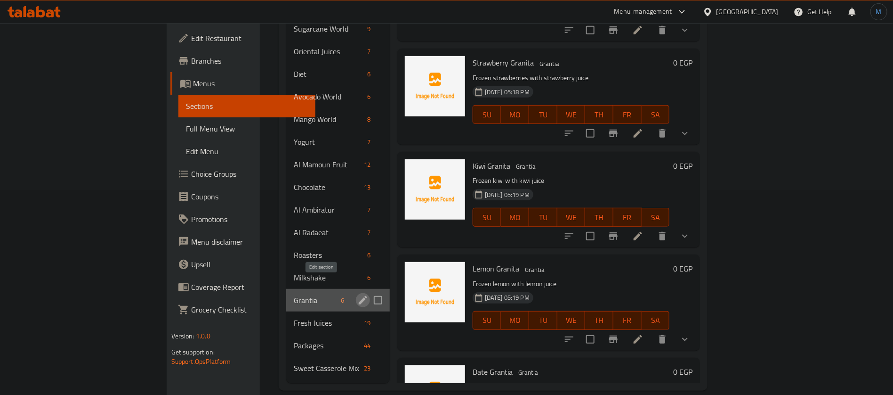
click at [357, 294] on icon "edit" at bounding box center [362, 299] width 11 height 11
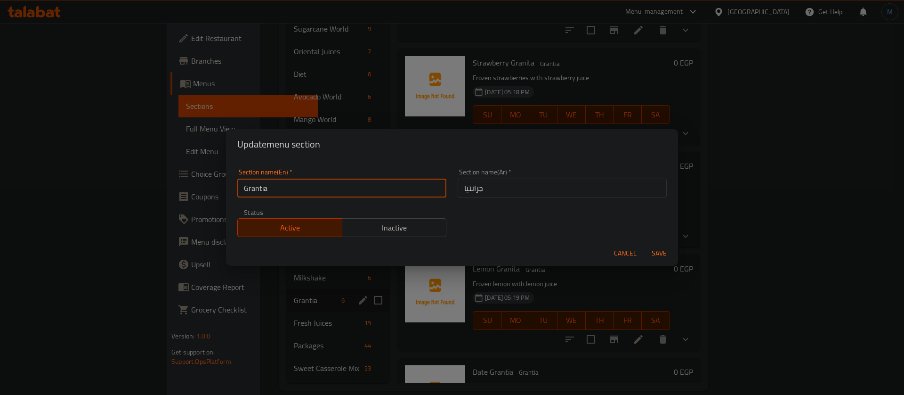
click at [420, 193] on input "Grantia" at bounding box center [341, 187] width 209 height 19
paste input "it"
type input "Granita"
click at [644, 244] on button "Save" at bounding box center [659, 252] width 30 height 17
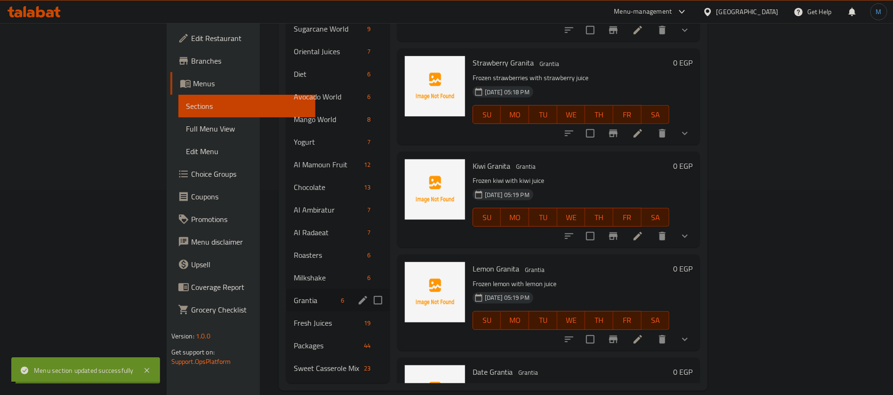
click at [399, 393] on div "Home / Restaurants management / Menus / Sections Fruity ALmaamoun Inactive impo…" at bounding box center [493, 114] width 467 height 590
click at [357, 294] on icon "edit" at bounding box center [362, 299] width 11 height 11
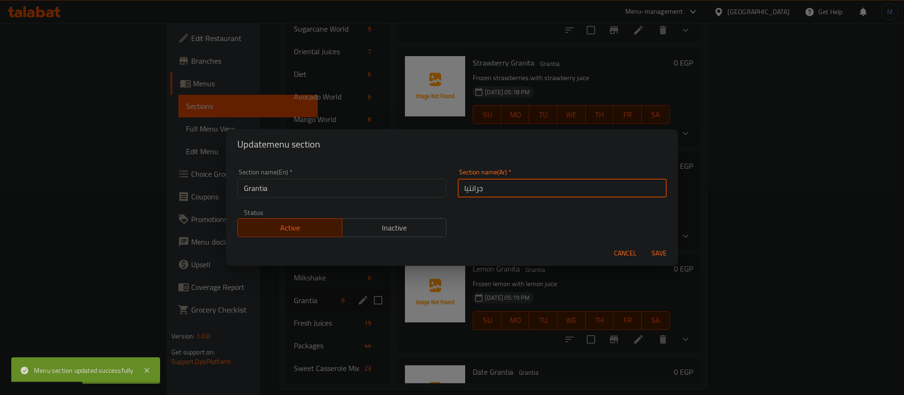
click at [545, 188] on input "جرانتيا" at bounding box center [562, 187] width 209 height 19
paste input "يتا"
type input "جرانيتا"
click at [644, 244] on button "Save" at bounding box center [659, 252] width 30 height 17
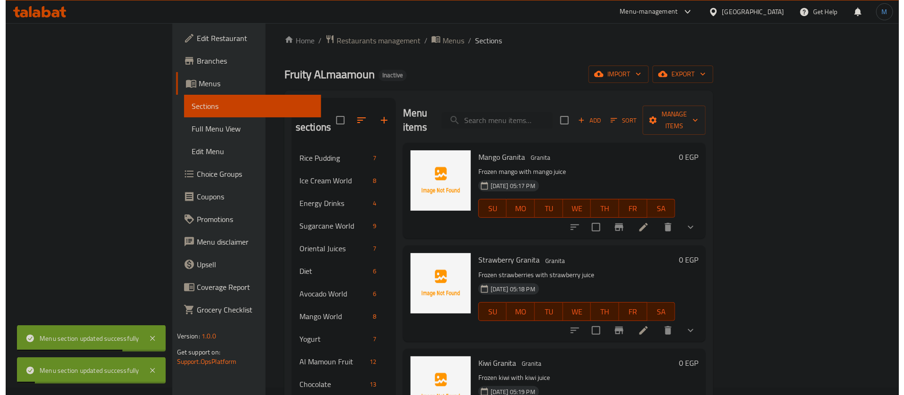
scroll to position [0, 0]
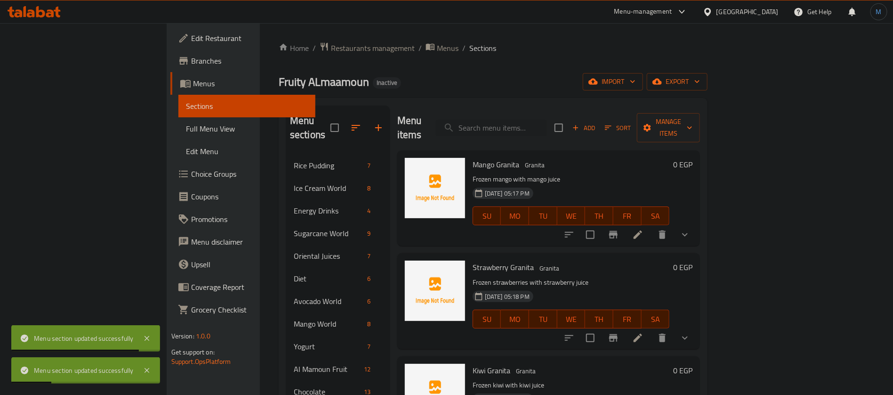
click at [178, 140] on link "Edit Menu" at bounding box center [246, 151] width 137 height 23
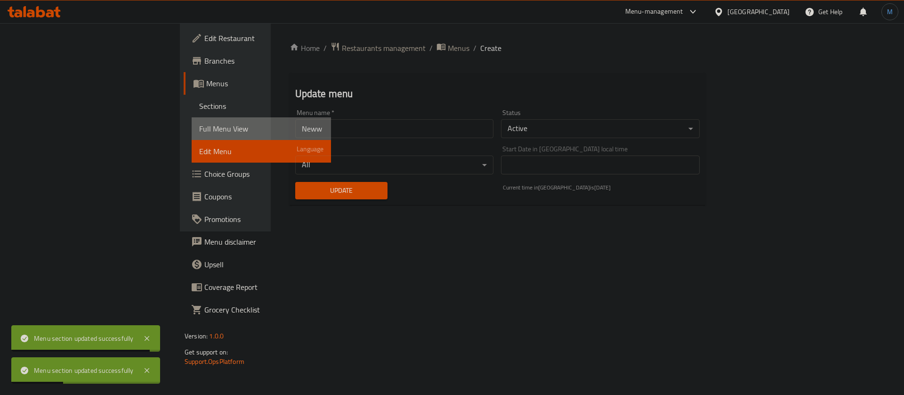
click at [199, 128] on span "Full Menu View" at bounding box center [261, 128] width 124 height 11
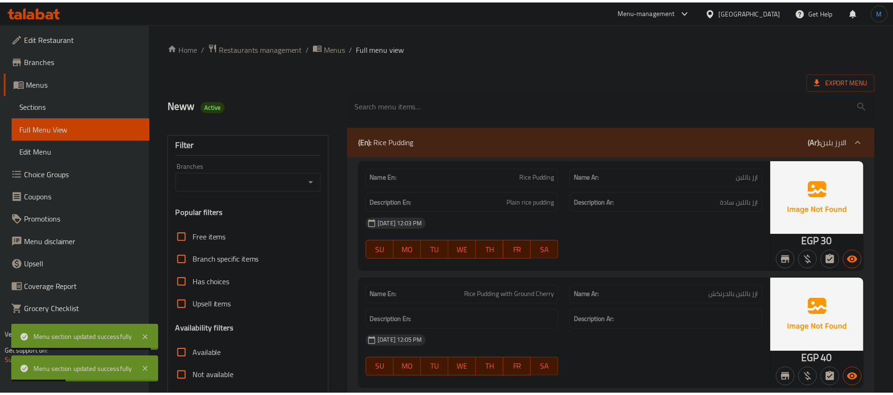
scroll to position [212, 0]
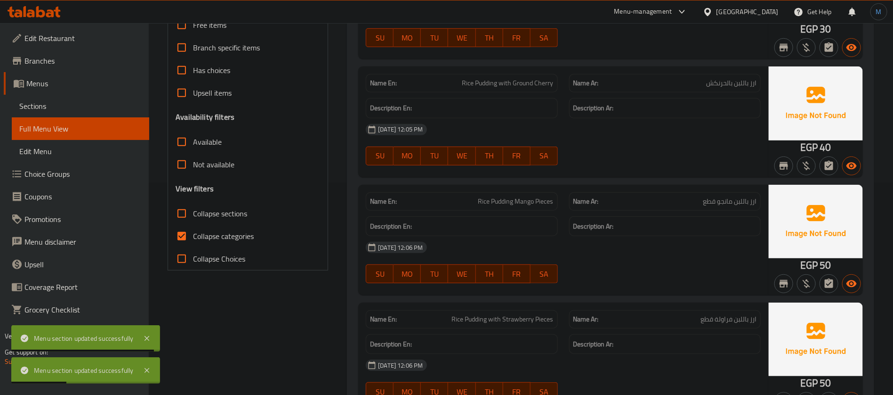
click at [187, 232] on input "Collapse categories" at bounding box center [181, 236] width 23 height 23
checkbox input "false"
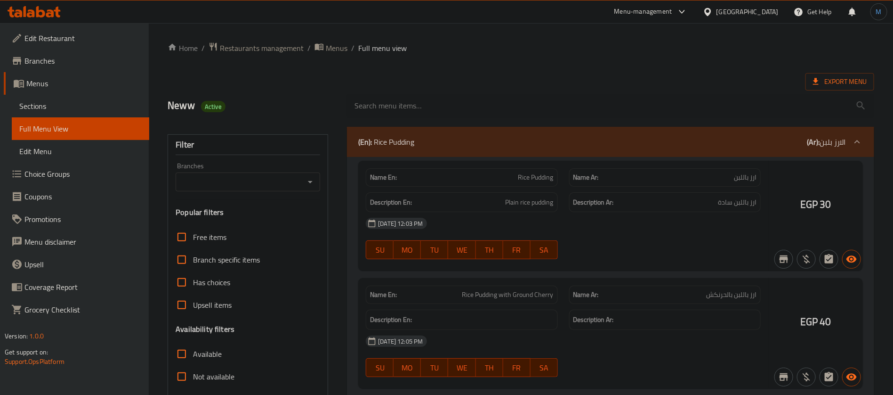
click at [180, 235] on div at bounding box center [446, 197] width 893 height 395
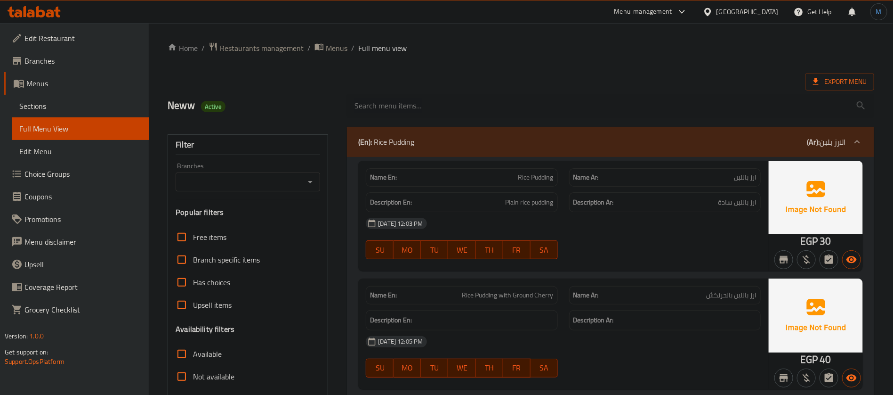
scroll to position [212, 0]
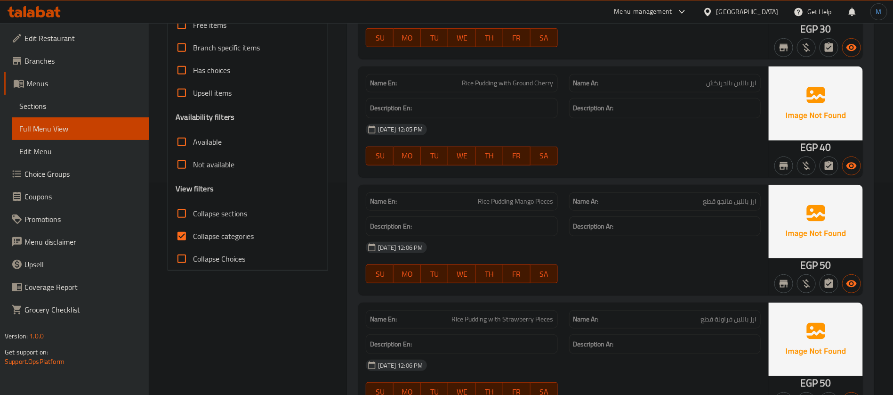
click at [220, 240] on span "Collapse categories" at bounding box center [223, 235] width 61 height 11
click at [193, 240] on input "Collapse categories" at bounding box center [181, 236] width 23 height 23
checkbox input "false"
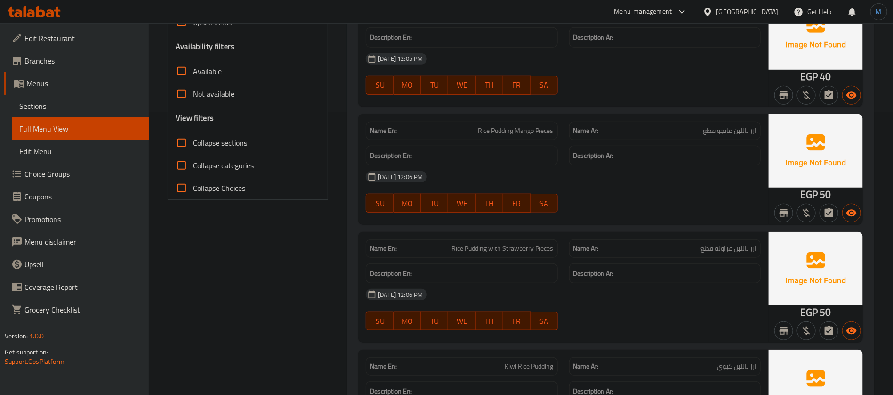
scroll to position [494, 0]
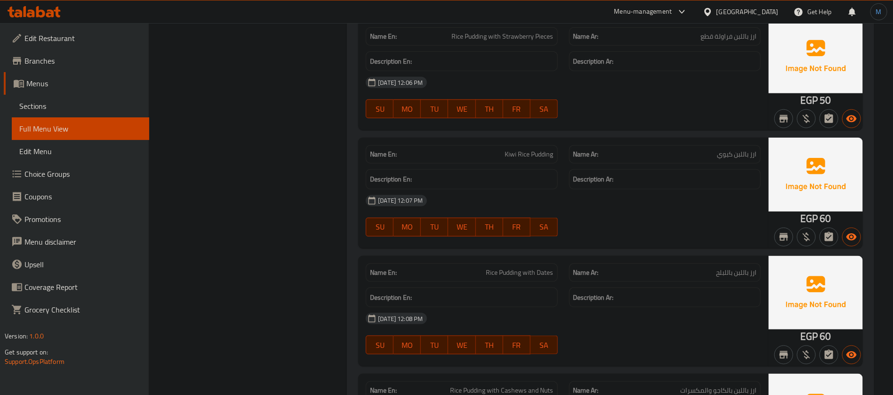
drag, startPoint x: 495, startPoint y: 201, endPoint x: 529, endPoint y: 183, distance: 38.7
click at [494, 201] on div "[DATE] 12:07 PM" at bounding box center [563, 200] width 406 height 23
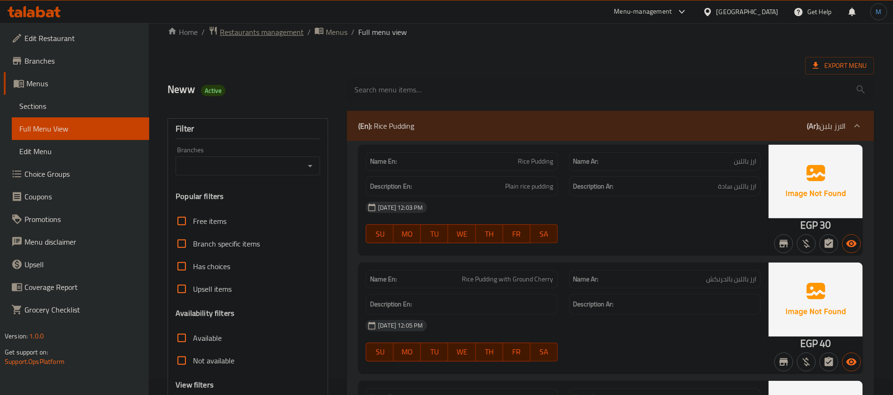
scroll to position [0, 0]
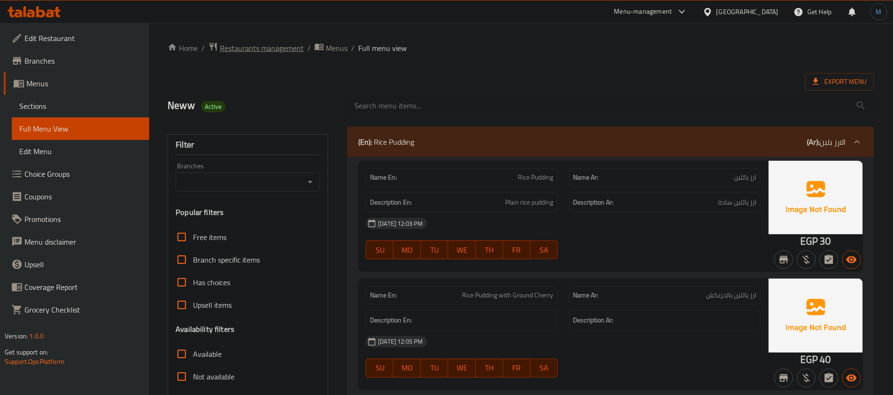
click at [293, 42] on span "Restaurants management" at bounding box center [262, 47] width 84 height 11
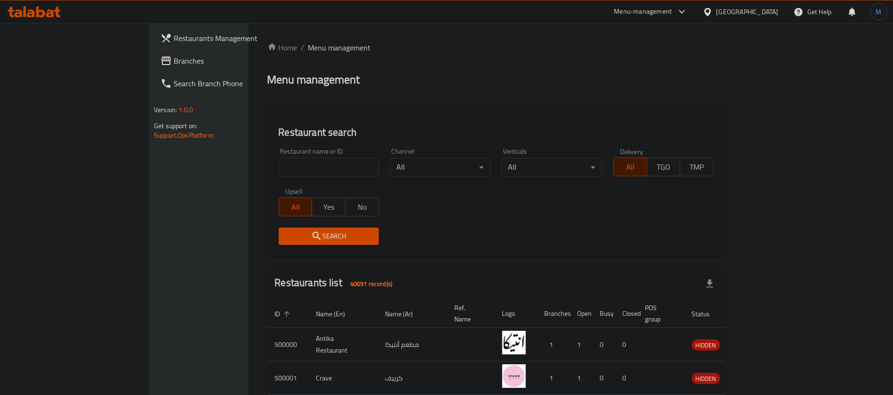
click at [153, 67] on link "Branches" at bounding box center [225, 60] width 145 height 23
